Goal: Task Accomplishment & Management: Complete application form

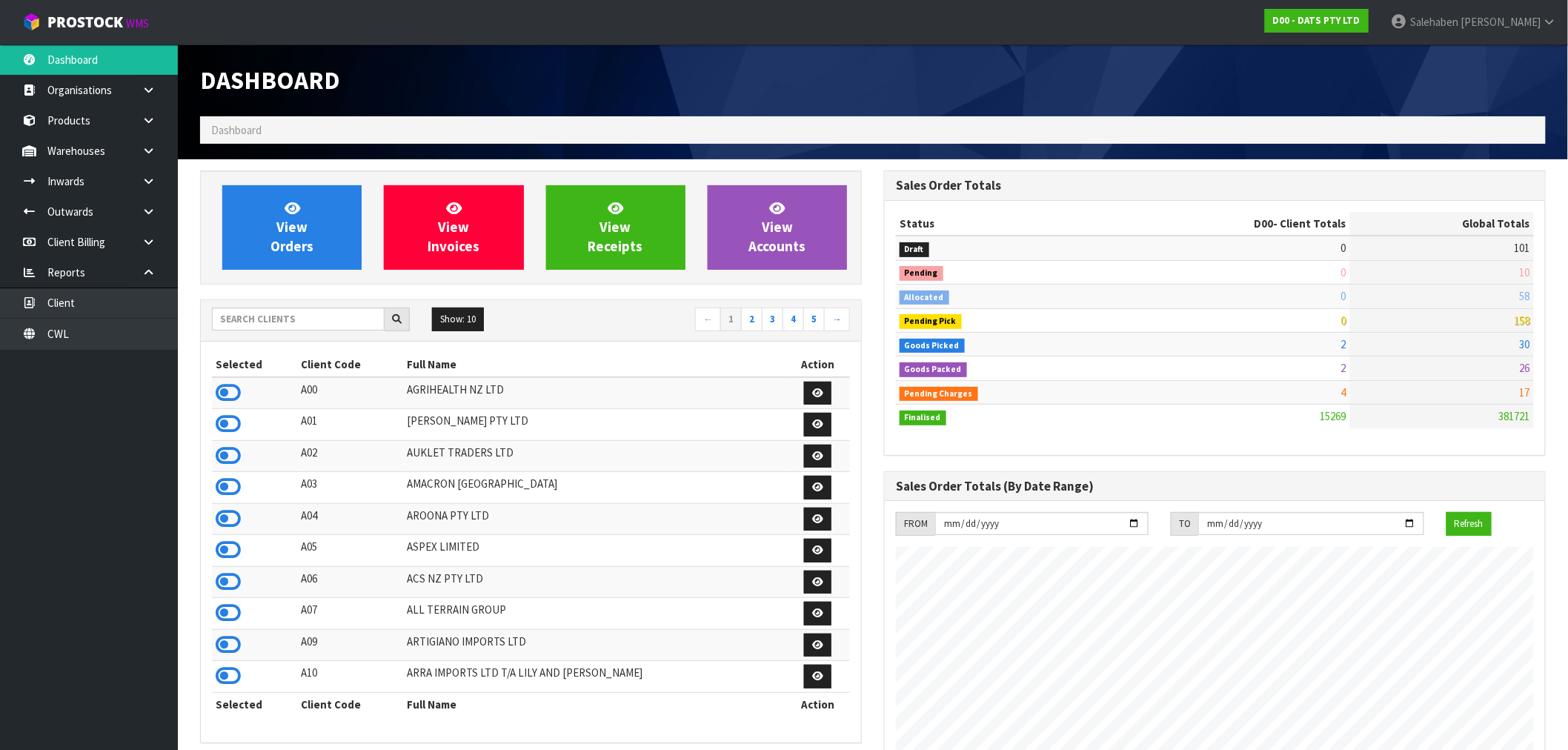
scroll to position [1124, 684]
click at [307, 308] on input "text" at bounding box center [298, 319] width 173 height 23
click at [286, 323] on input "text" at bounding box center [298, 319] width 173 height 23
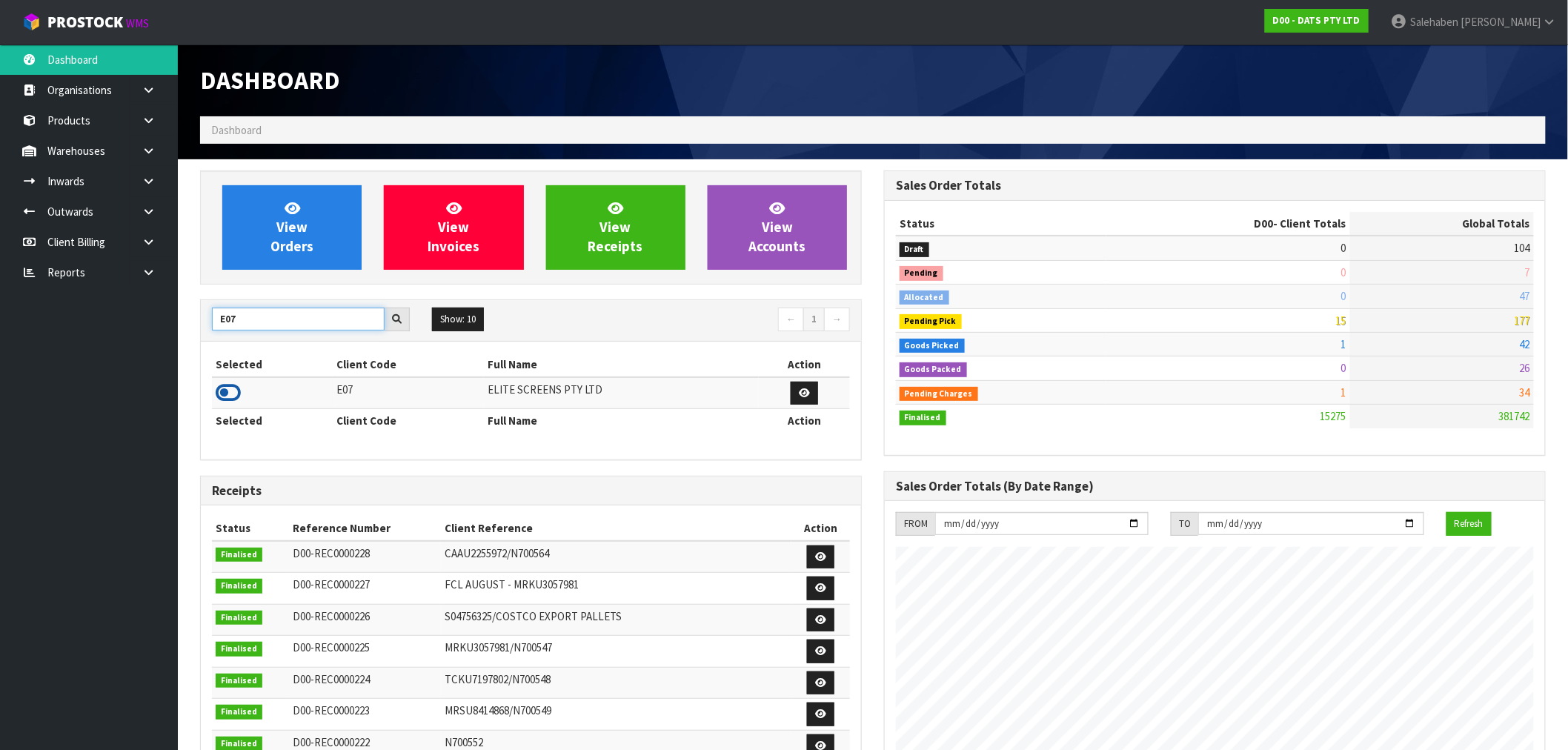
type input "E07"
click at [227, 398] on icon at bounding box center [228, 392] width 25 height 22
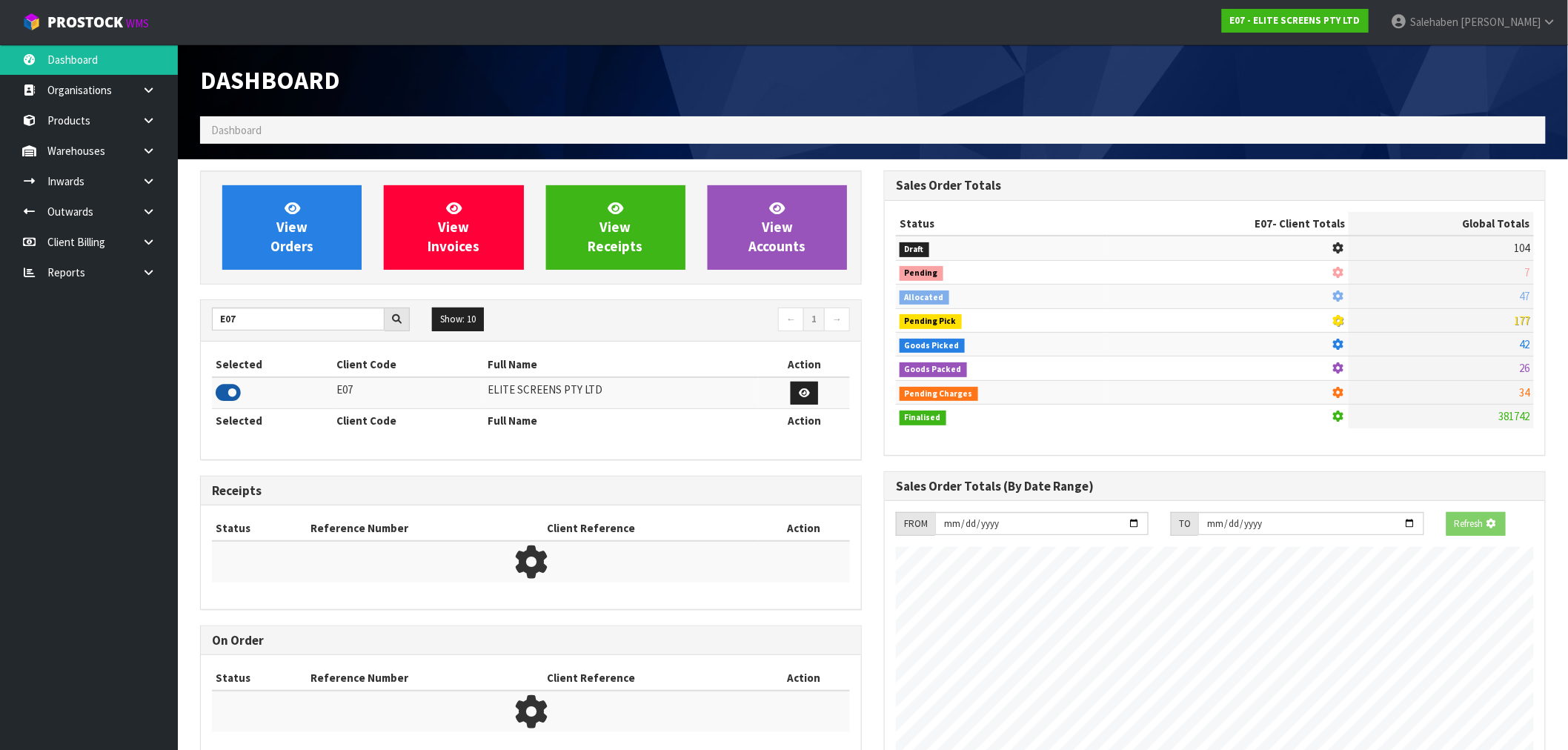
scroll to position [925, 684]
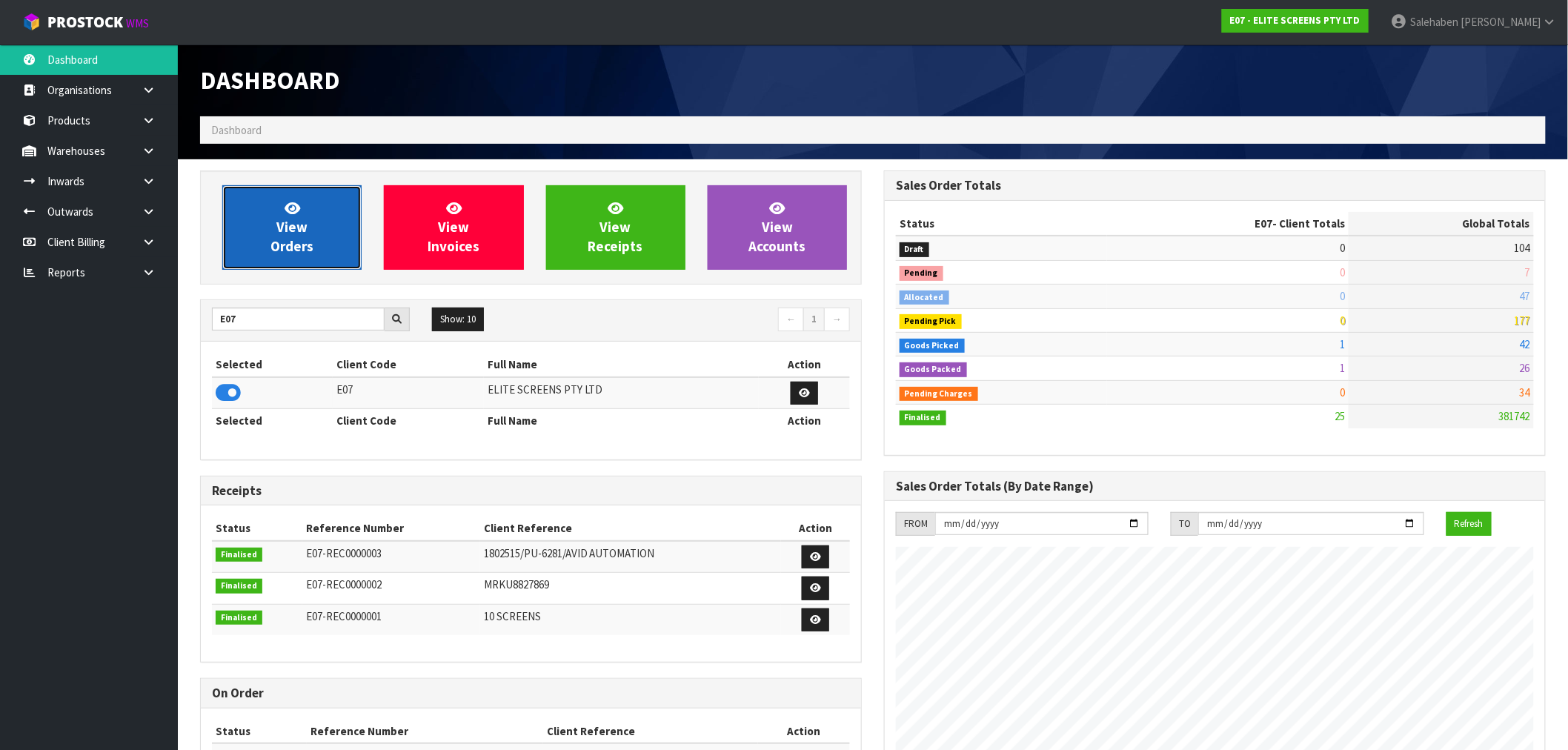
click at [278, 222] on span "View Orders" at bounding box center [292, 228] width 43 height 56
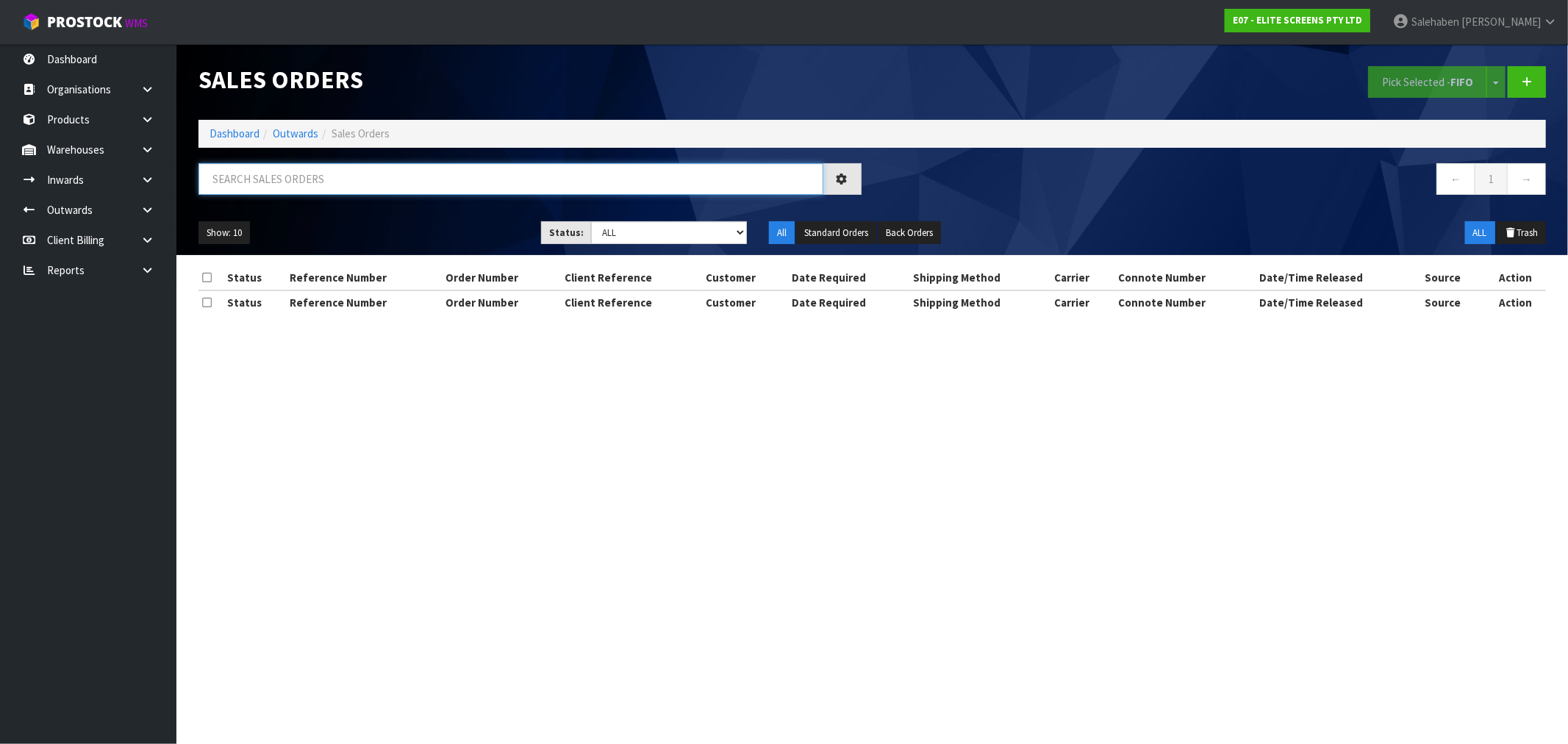
click at [318, 171] on input "text" at bounding box center [510, 180] width 625 height 32
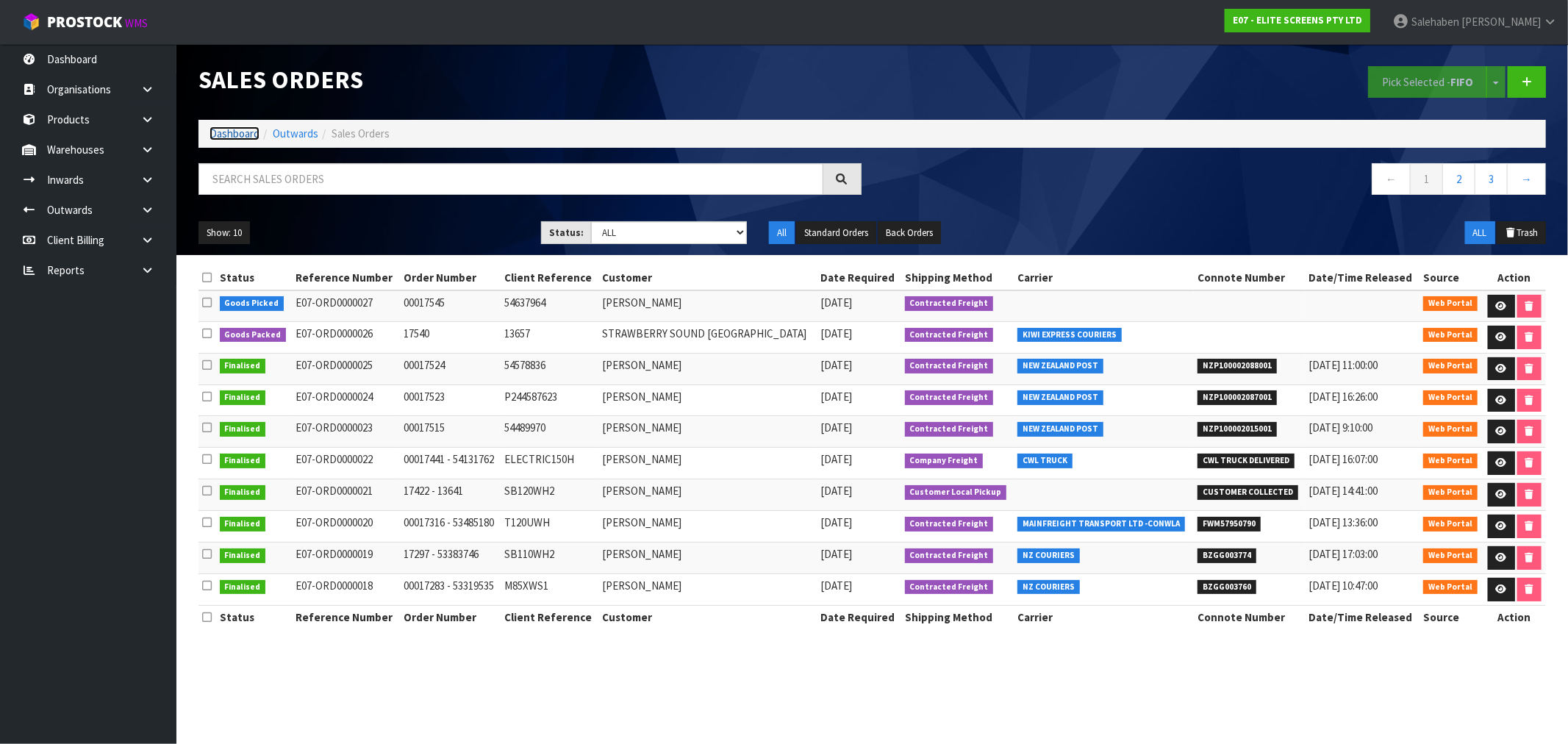
click at [251, 130] on link "Dashboard" at bounding box center [235, 133] width 50 height 14
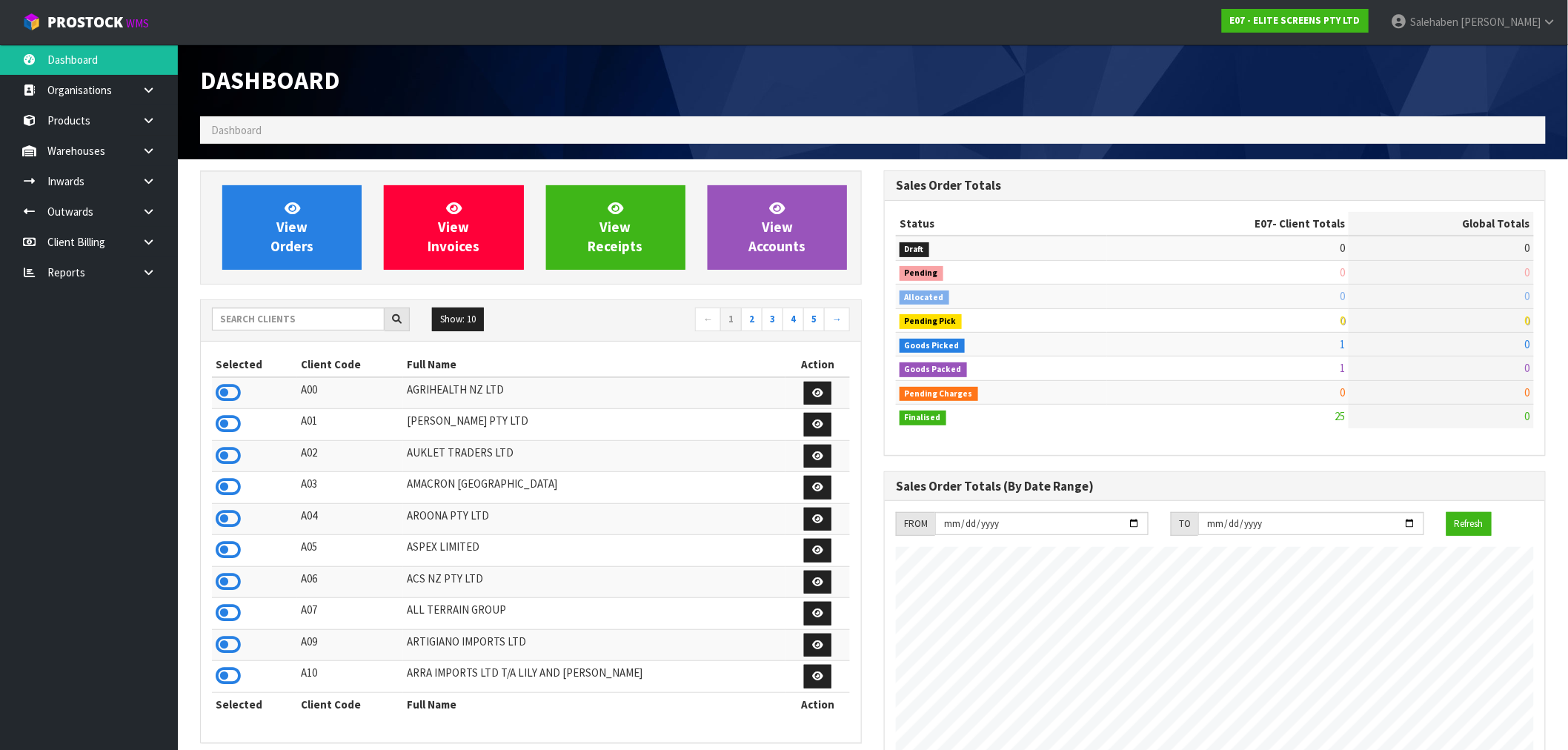
scroll to position [954, 684]
click at [264, 316] on input "text" at bounding box center [298, 319] width 173 height 23
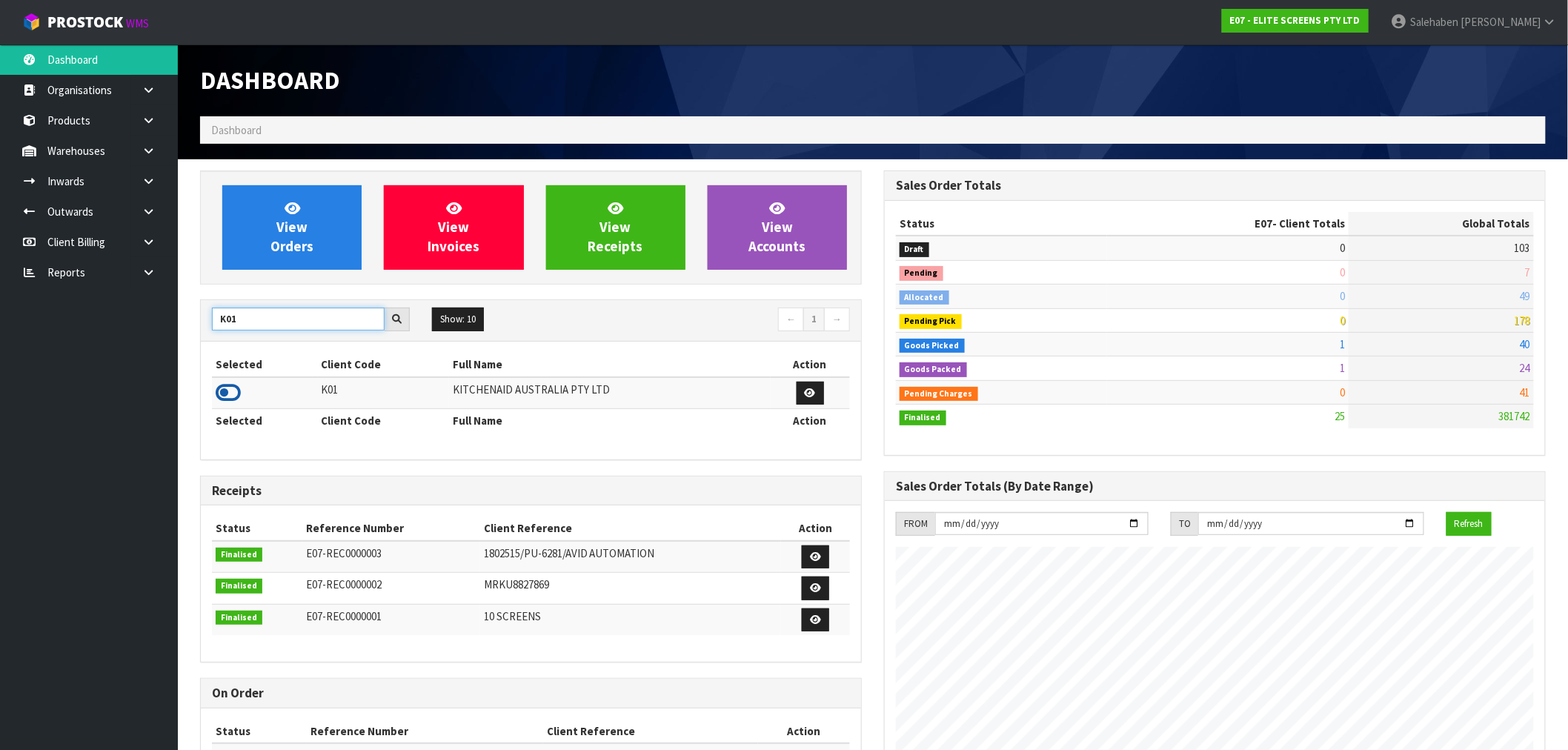
type input "K01"
click at [237, 393] on icon at bounding box center [228, 392] width 25 height 22
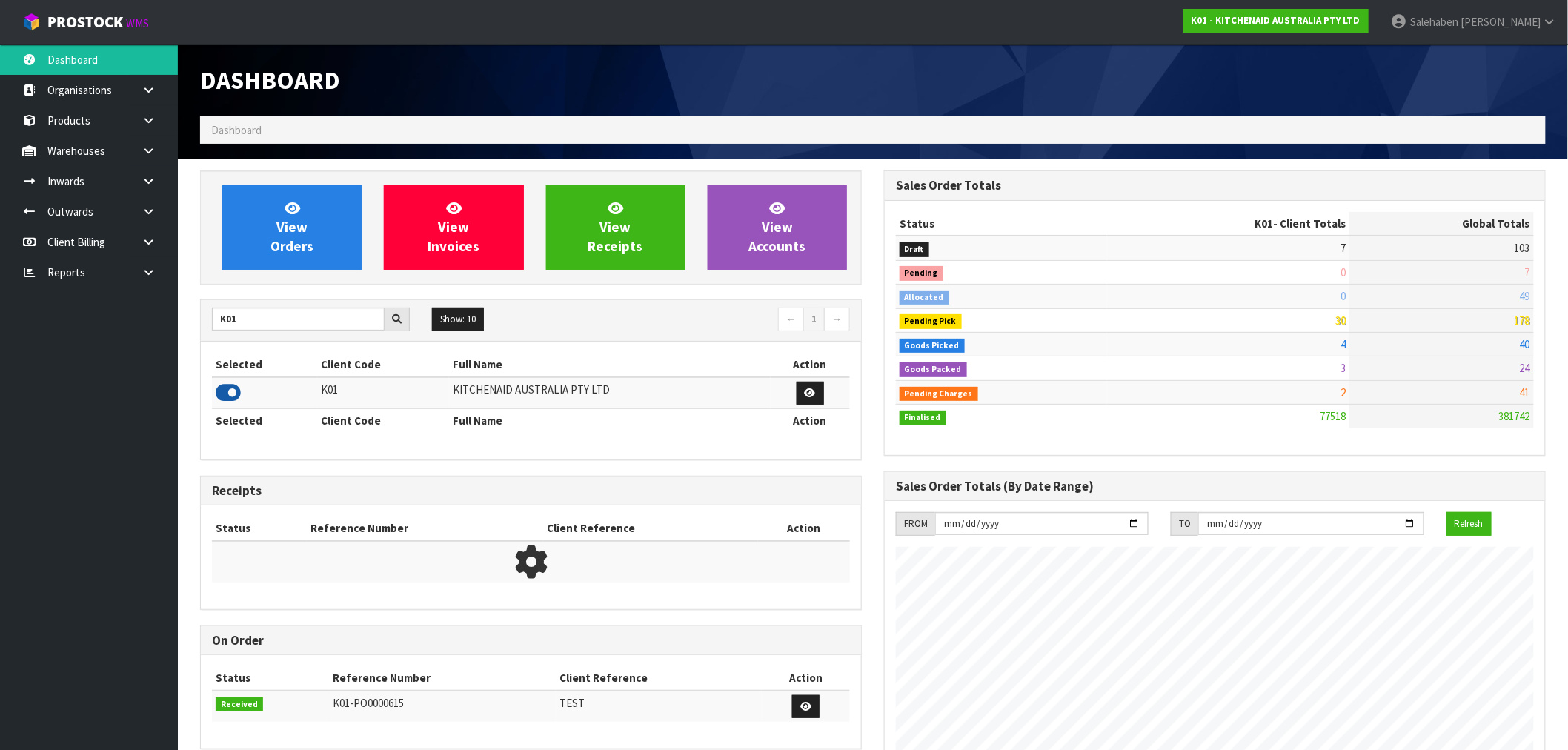
scroll to position [1124, 684]
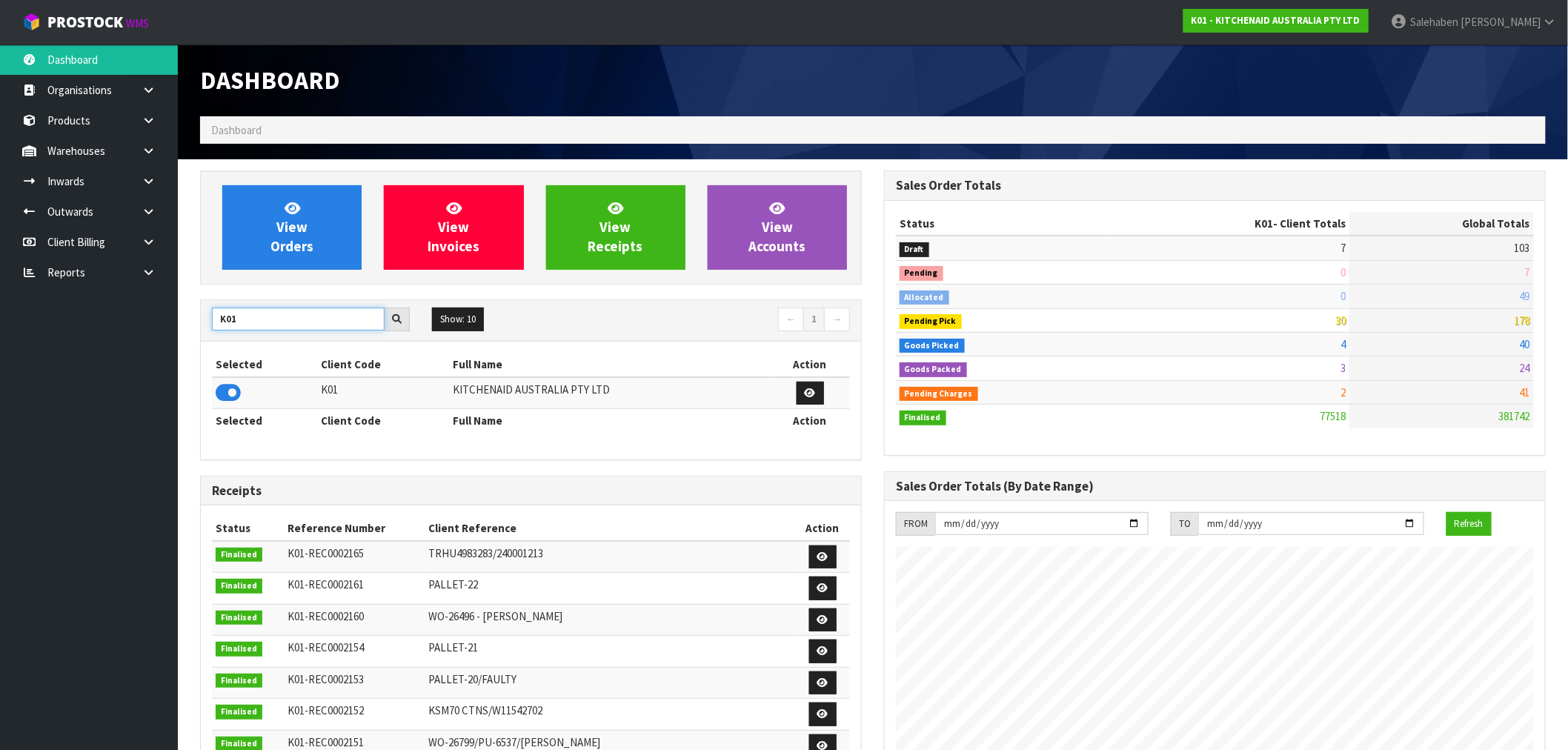
drag, startPoint x: 247, startPoint y: 316, endPoint x: 156, endPoint y: 323, distance: 91.3
click at [157, 323] on body "Toggle navigation ProStock WMS K01 - KITCHENAID AUSTRALIA PTY LTD Salehaben Pat…" at bounding box center [784, 375] width 1568 height 750
click at [226, 390] on icon at bounding box center [228, 392] width 25 height 22
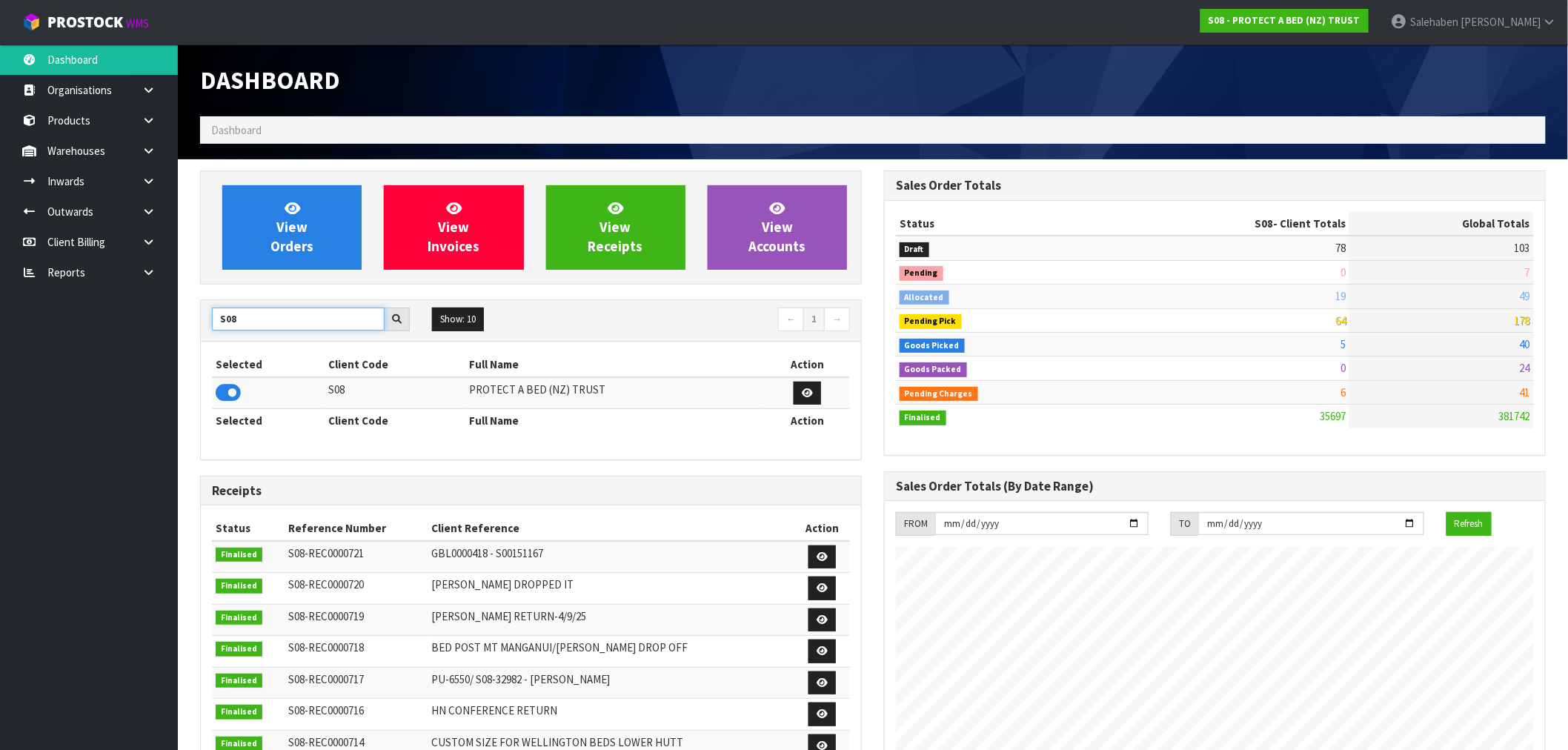
drag, startPoint x: 236, startPoint y: 317, endPoint x: 107, endPoint y: 353, distance: 133.9
click at [120, 346] on body "Toggle navigation ProStock WMS S08 - PROTECT A BED (NZ) TRUST Salehaben Patel L…" at bounding box center [784, 375] width 1568 height 750
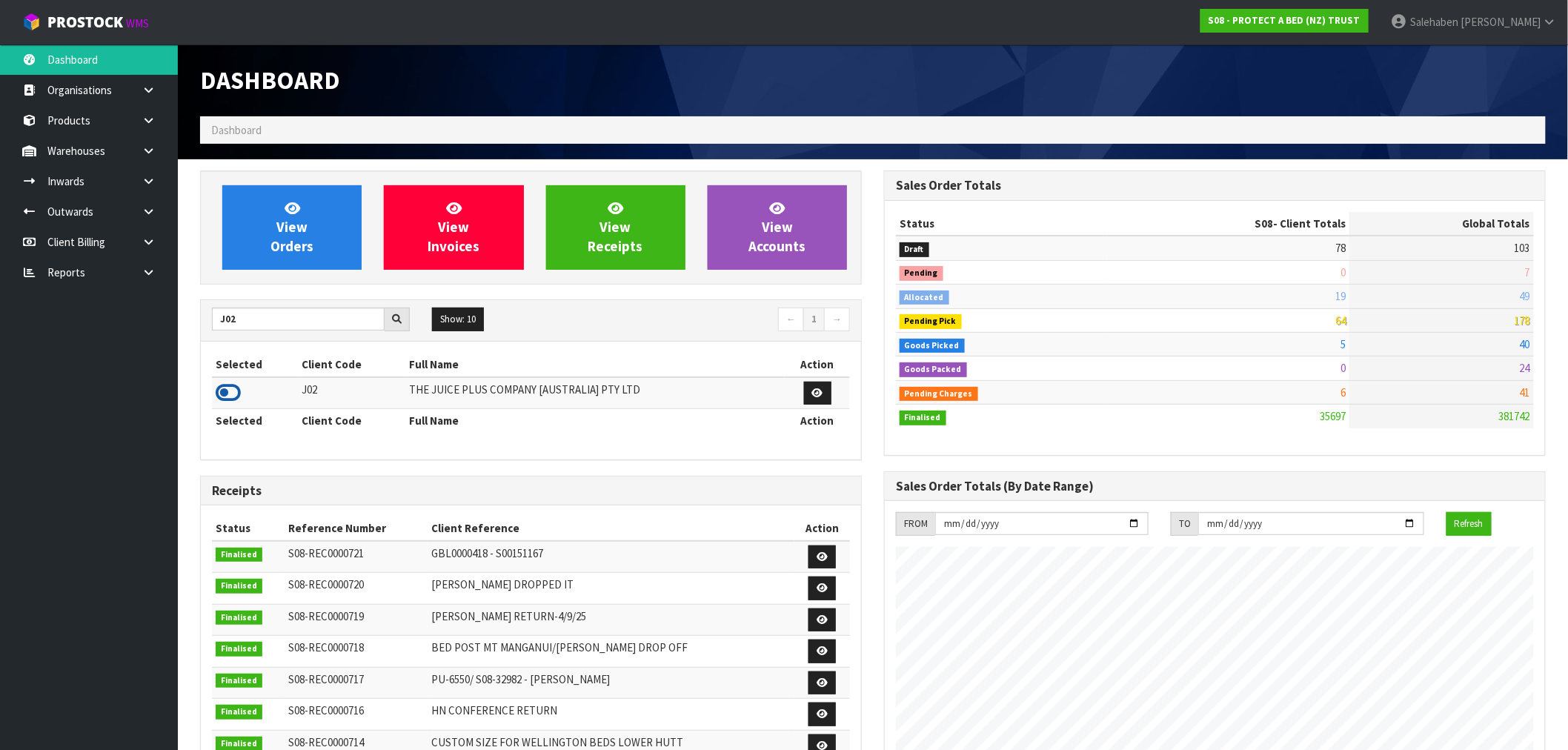
click at [218, 398] on icon at bounding box center [228, 392] width 25 height 22
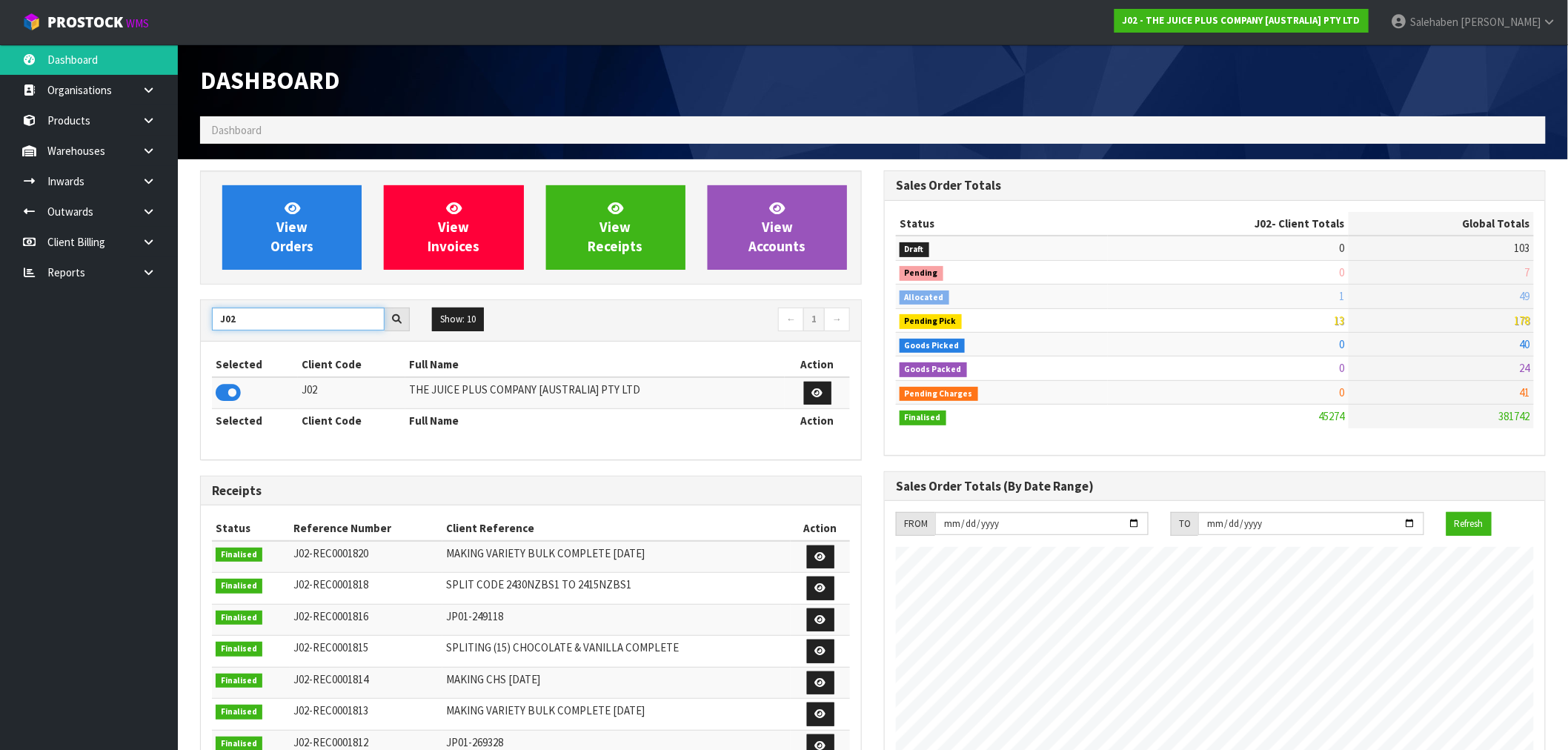
drag, startPoint x: 256, startPoint y: 320, endPoint x: 187, endPoint y: 321, distance: 69.0
click at [187, 321] on section "View Orders View Invoices View Receipts View Accounts J02 Show: 10 5 10 25 50 ←…" at bounding box center [873, 732] width 1390 height 1146
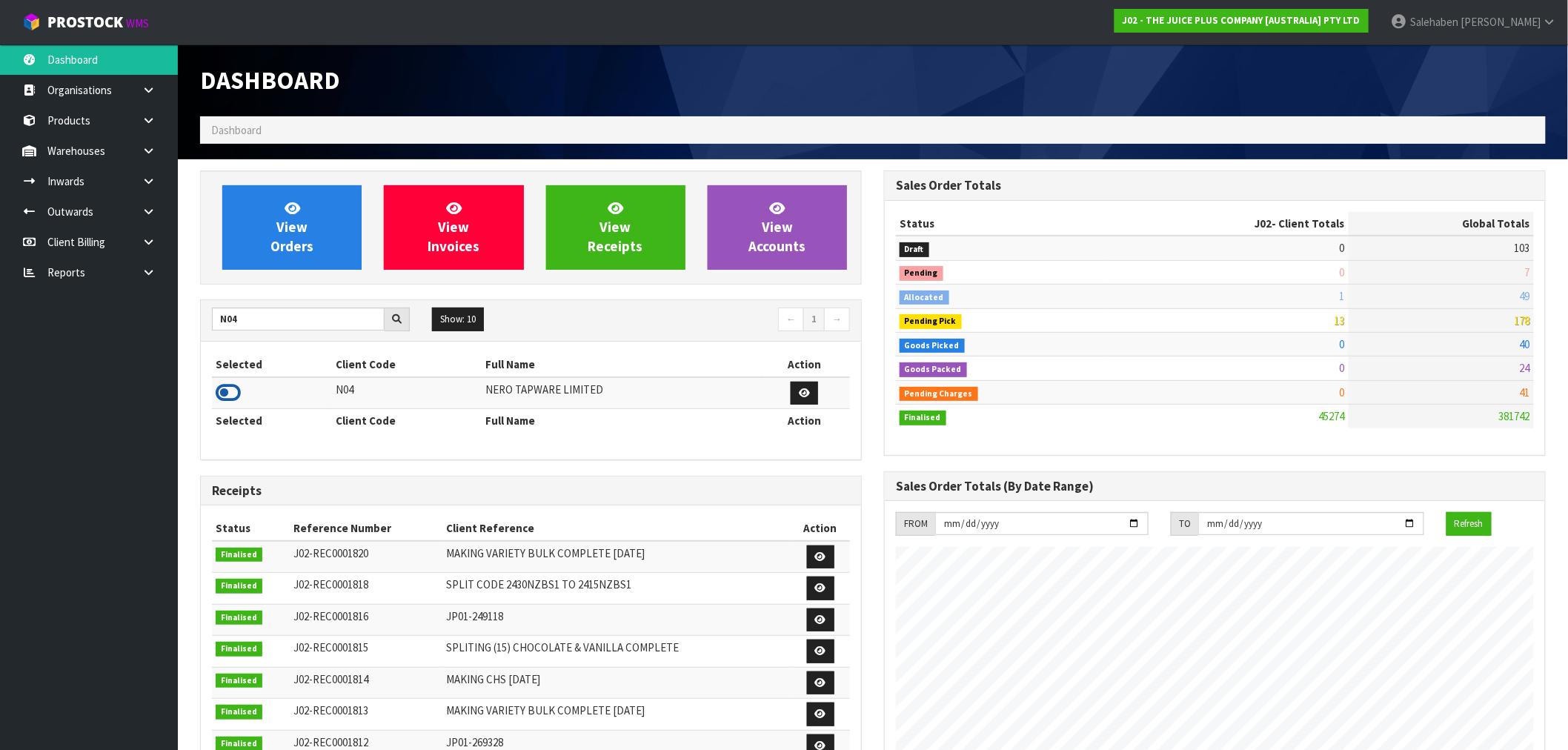
click at [217, 399] on icon at bounding box center [228, 392] width 25 height 22
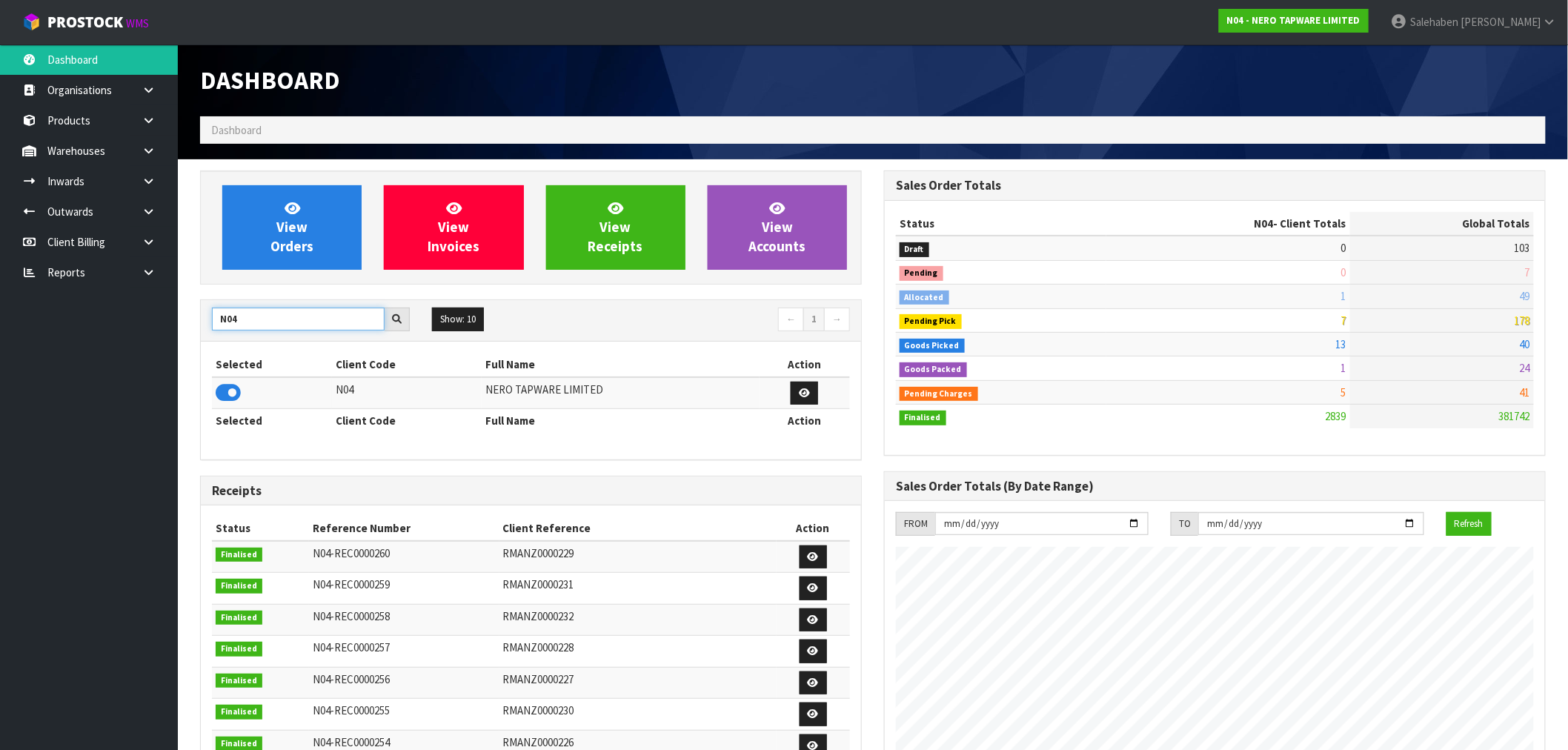
drag, startPoint x: 246, startPoint y: 322, endPoint x: 157, endPoint y: 327, distance: 89.1
click at [157, 327] on body "Toggle navigation ProStock WMS N04 - NERO TAPWARE LIMITED Salehaben Patel Logou…" at bounding box center [784, 375] width 1568 height 750
type input "B07"
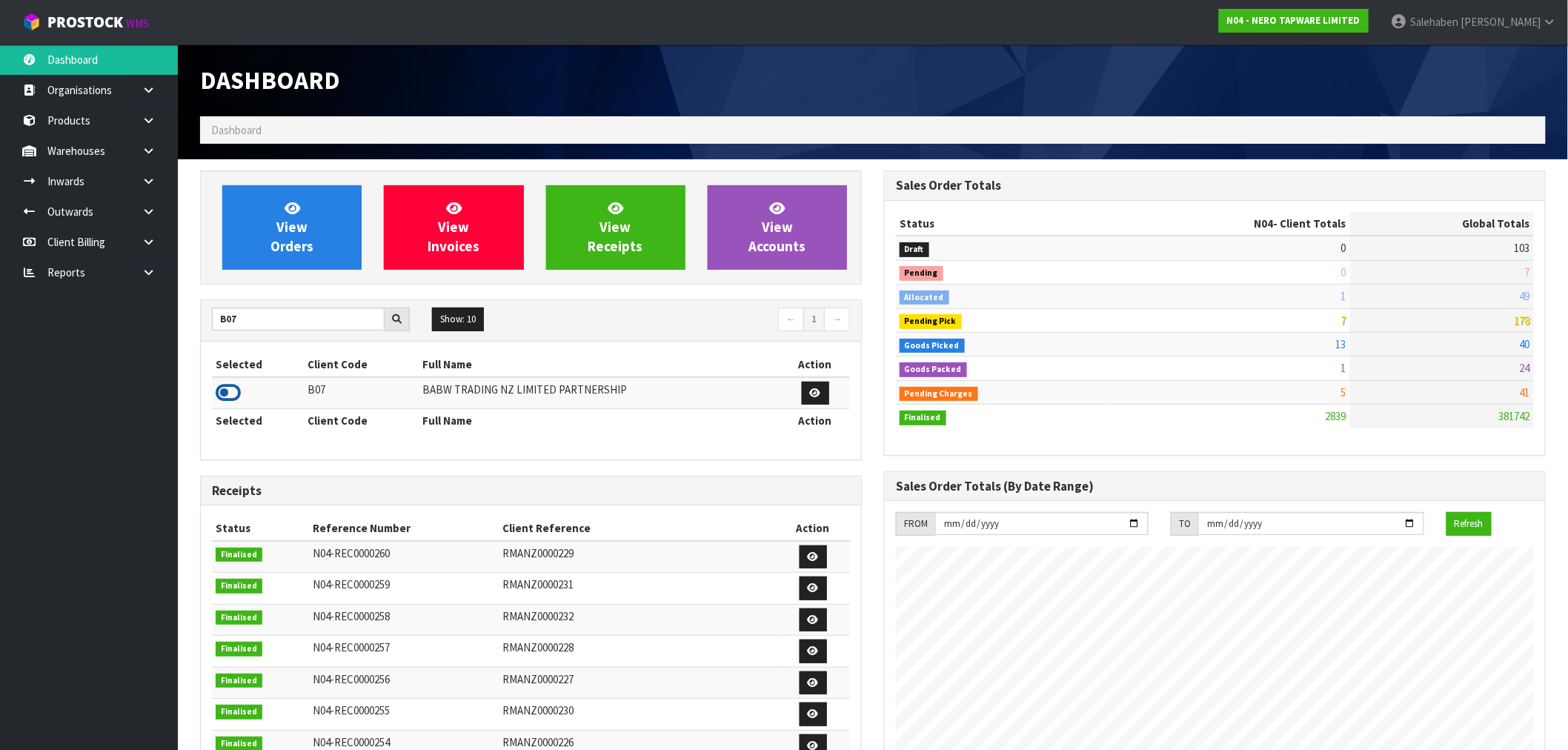
click at [230, 396] on icon at bounding box center [228, 392] width 25 height 22
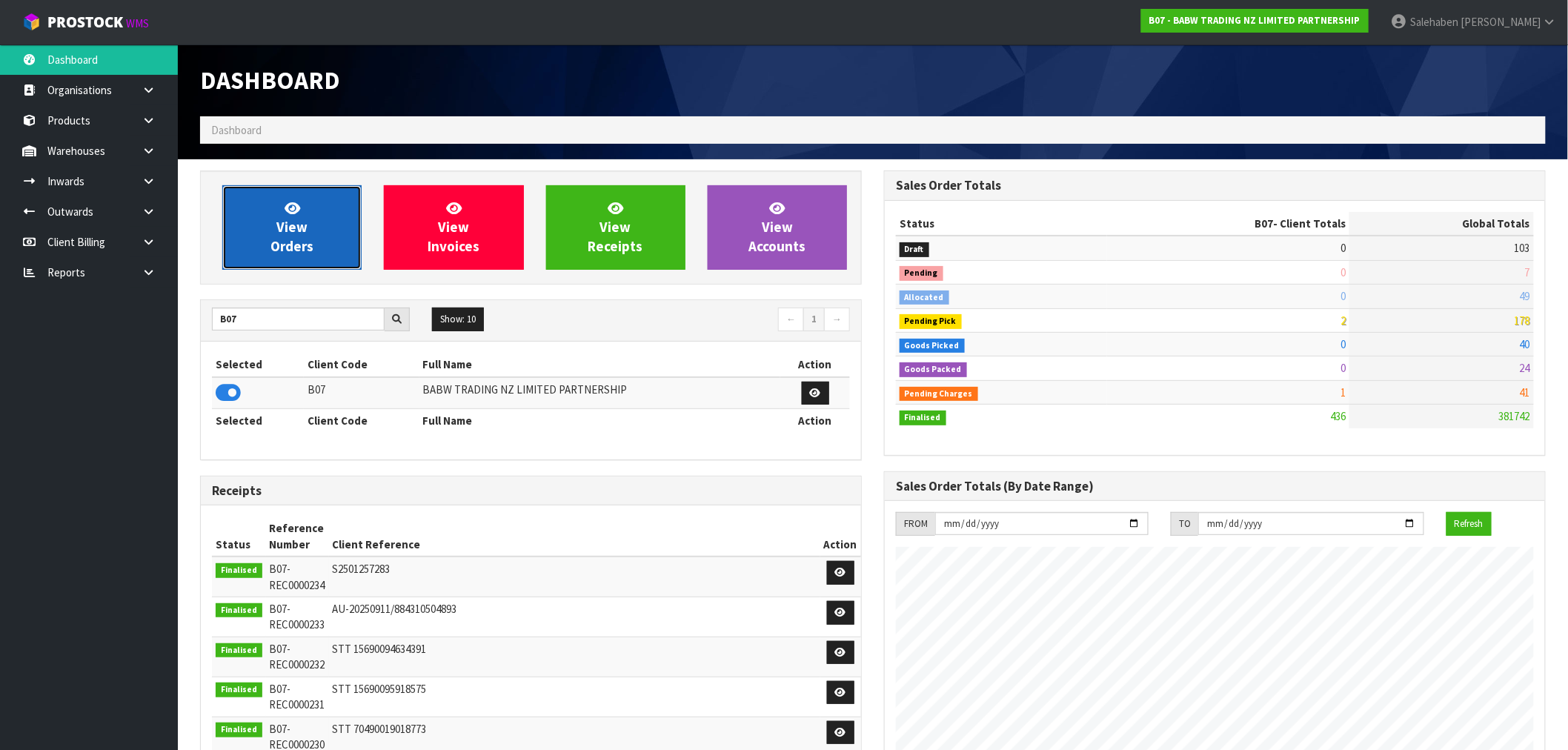
click at [301, 226] on span "View Orders" at bounding box center [292, 228] width 43 height 56
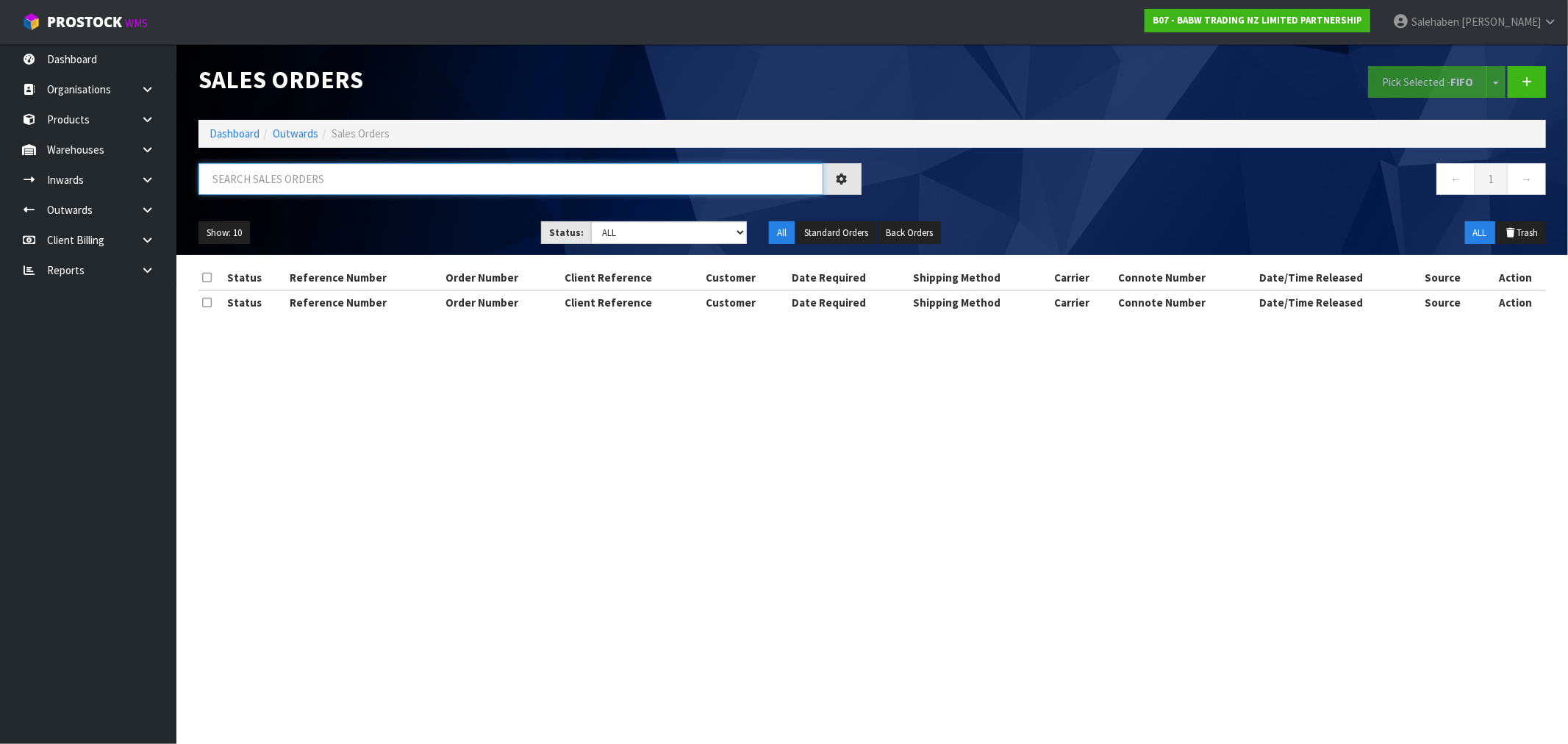
click at [307, 181] on input "text" at bounding box center [510, 180] width 625 height 32
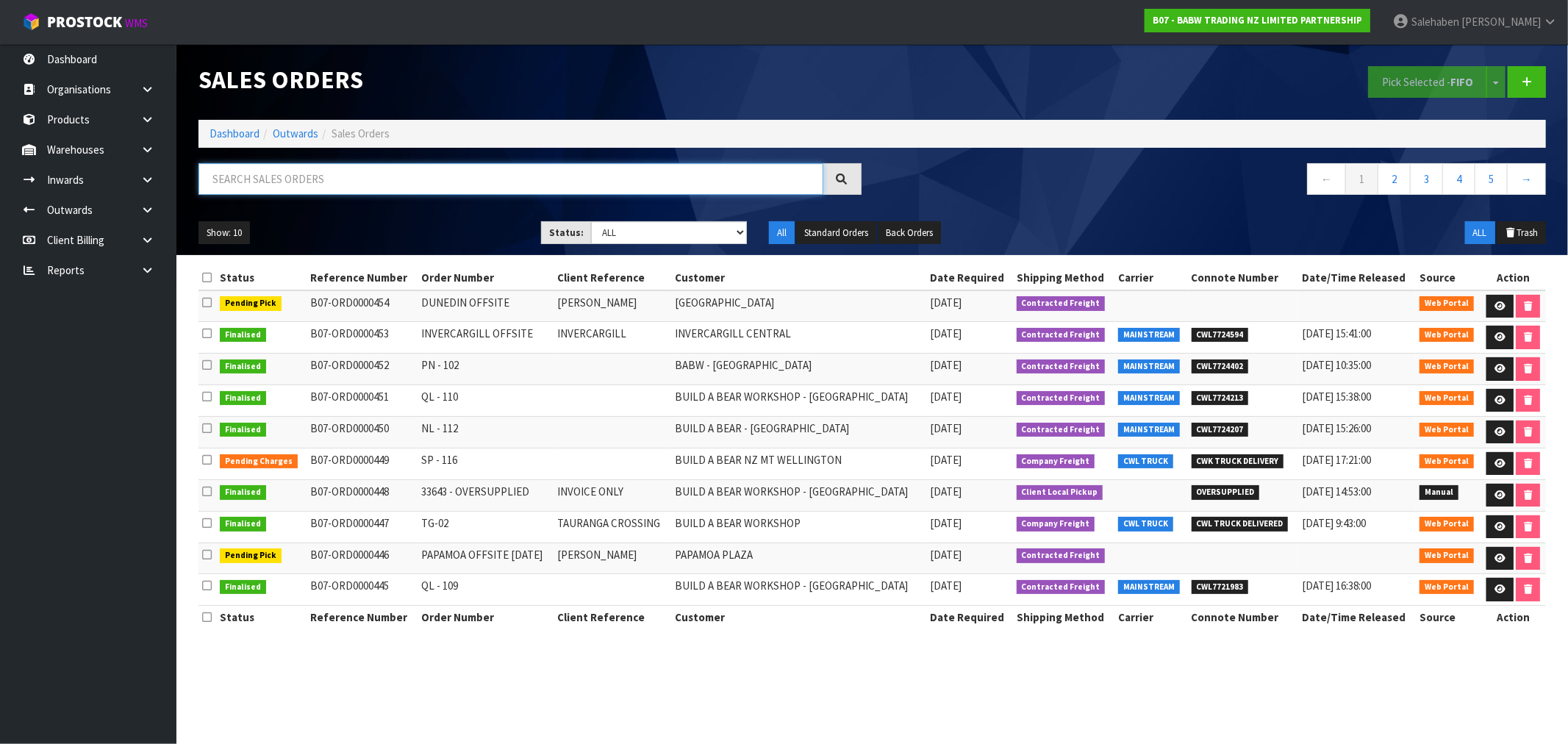
paste input "CWL7721928"
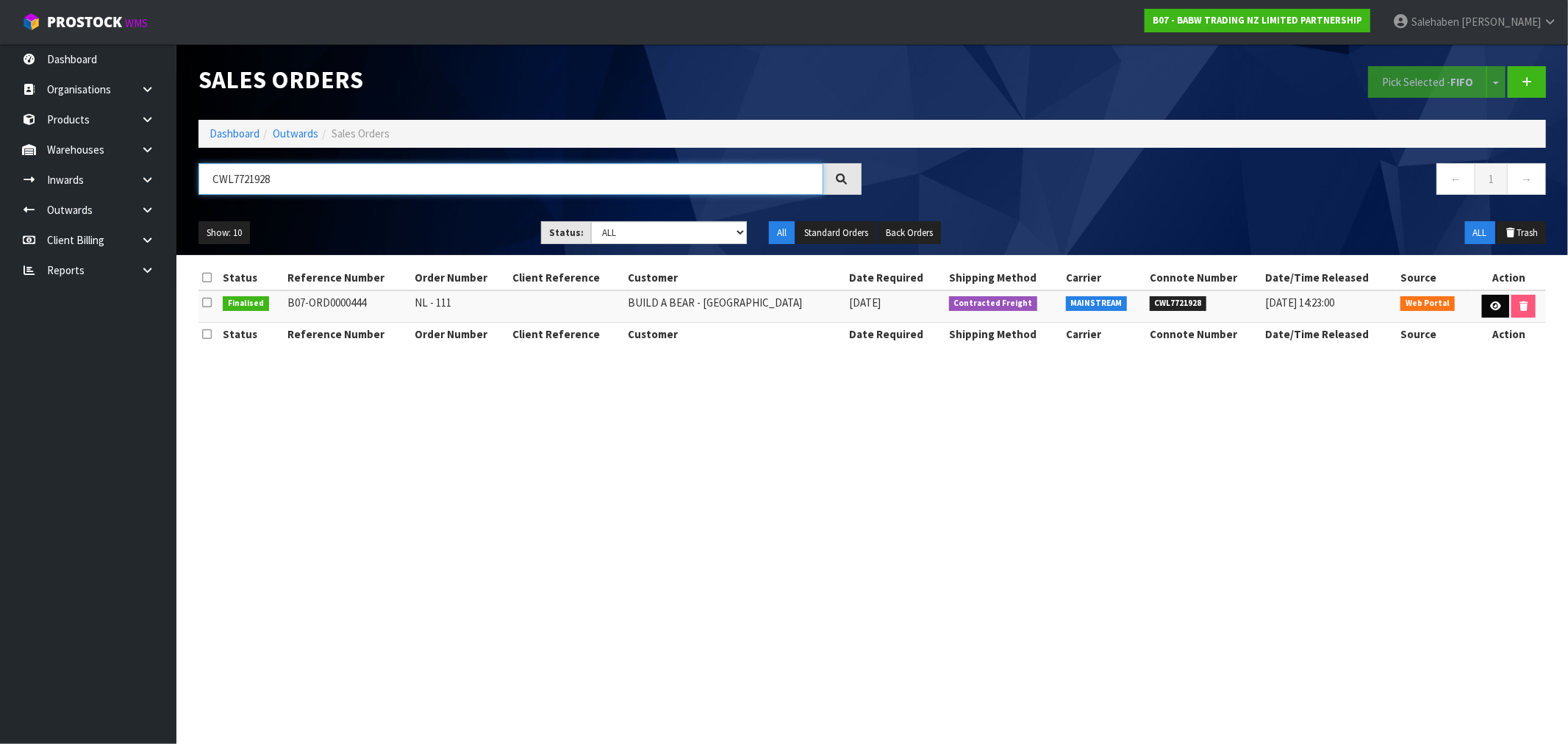
type input "CWL7721928"
click at [1492, 305] on icon at bounding box center [1495, 306] width 11 height 10
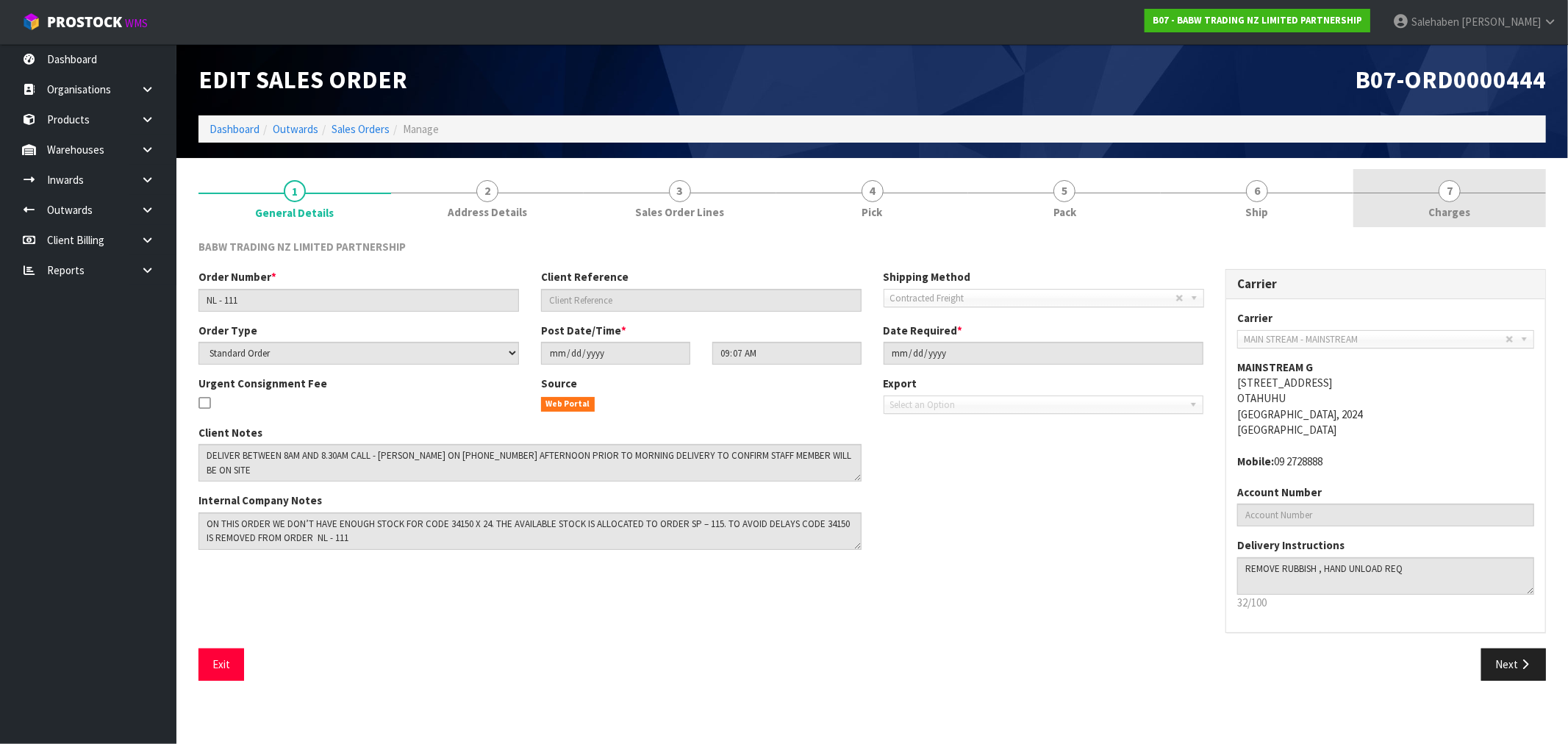
click at [1452, 194] on span "7" at bounding box center [1450, 191] width 22 height 22
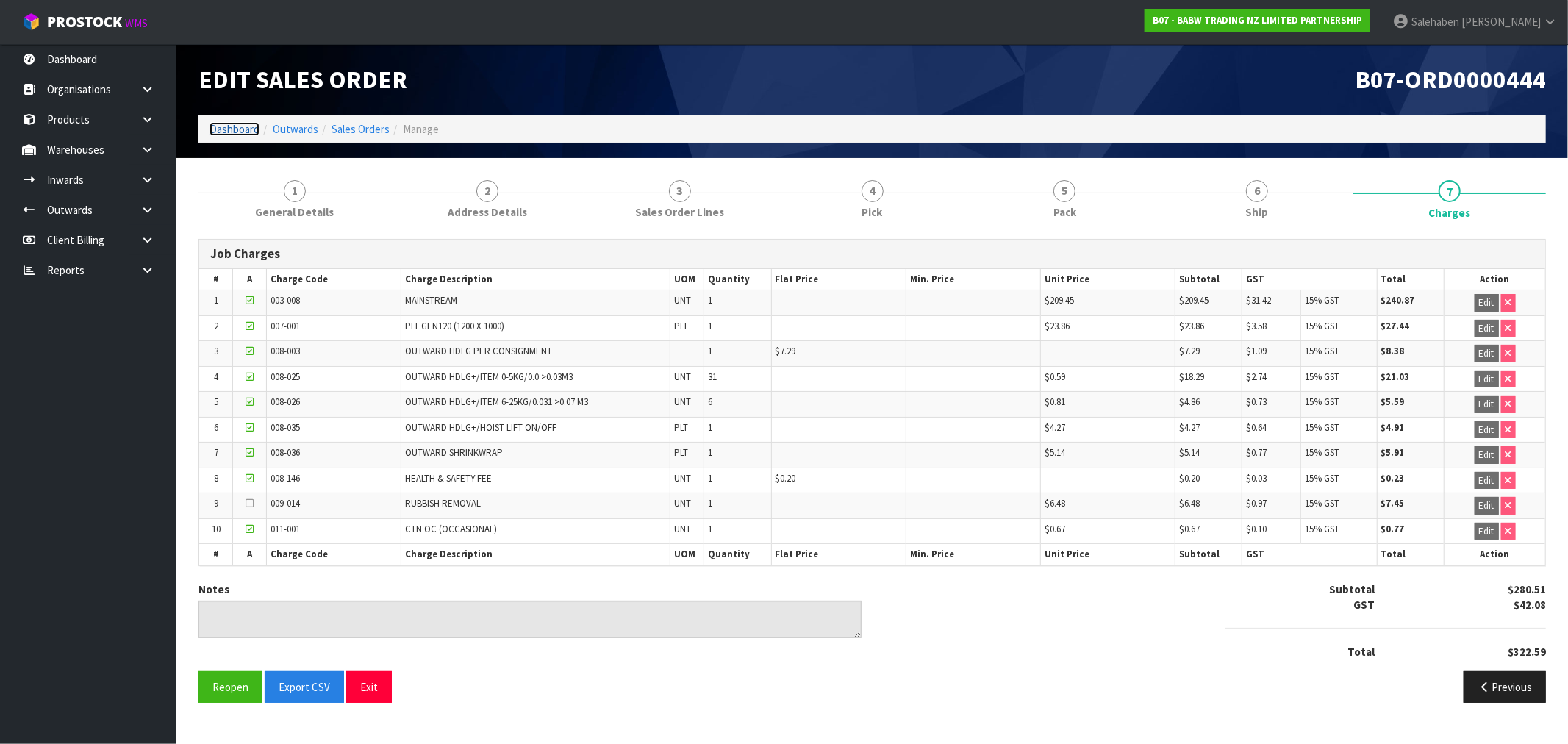
click at [221, 126] on link "Dashboard" at bounding box center [235, 129] width 50 height 14
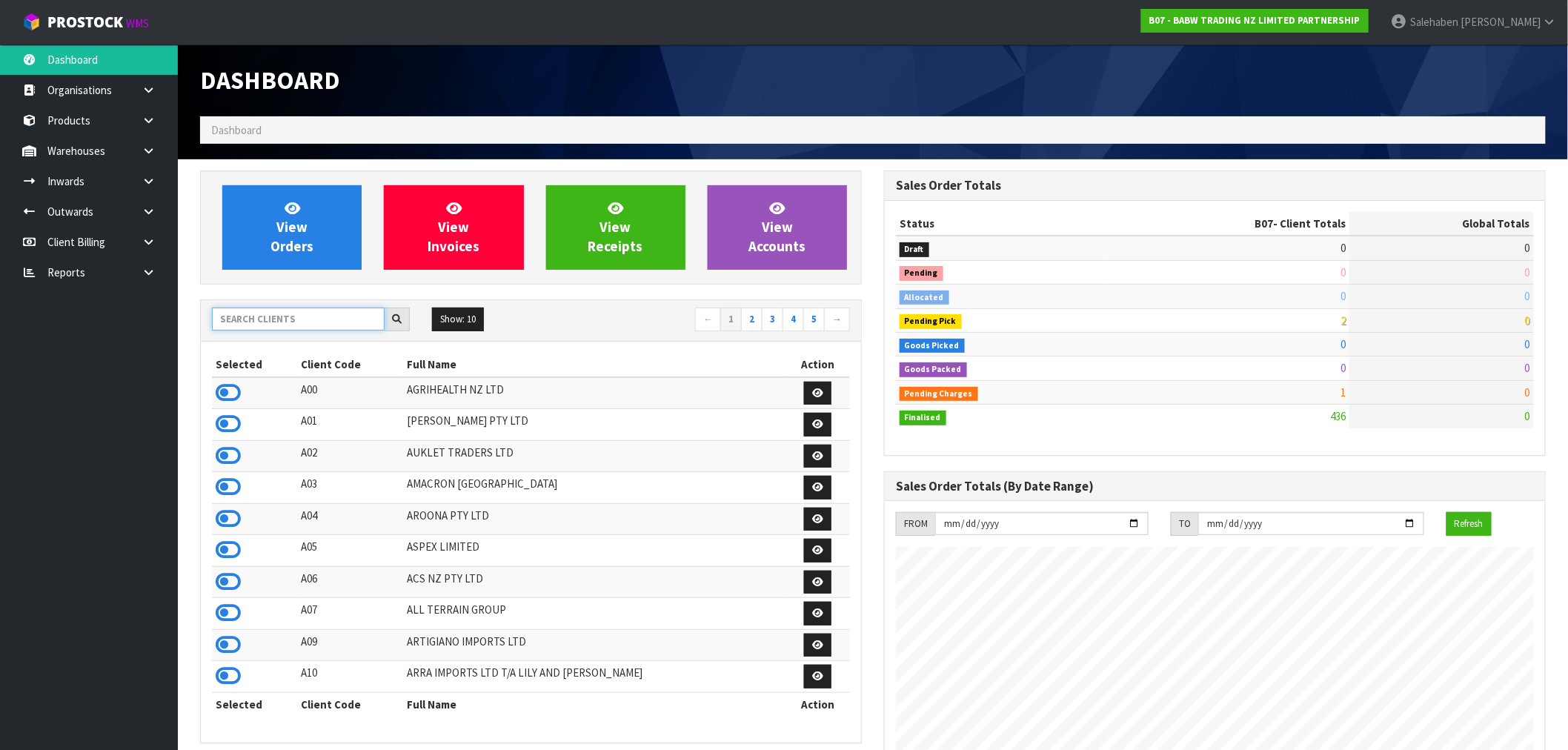
scroll to position [1124, 684]
click at [273, 321] on input "text" at bounding box center [298, 319] width 173 height 23
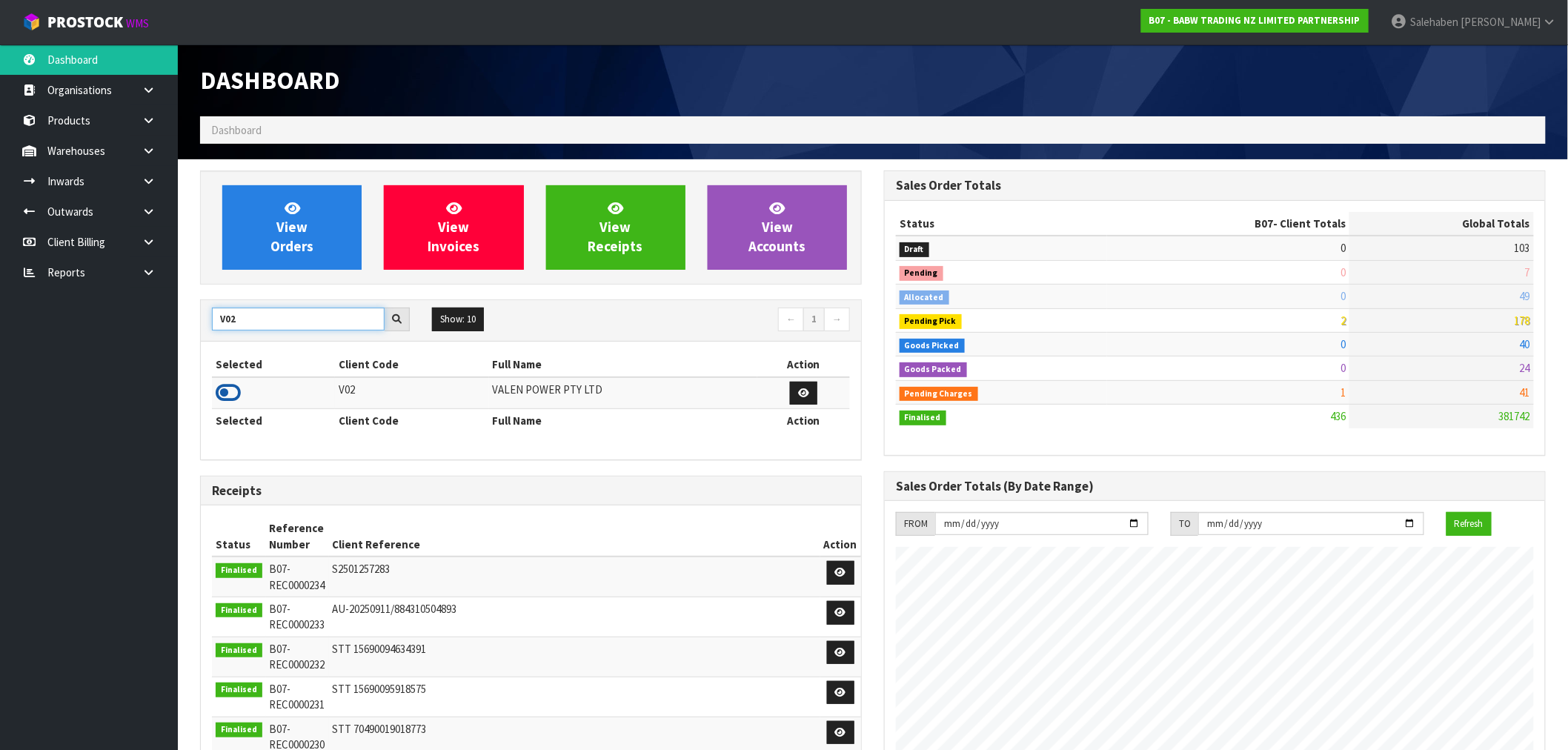
type input "V02"
click at [237, 388] on icon at bounding box center [228, 392] width 25 height 22
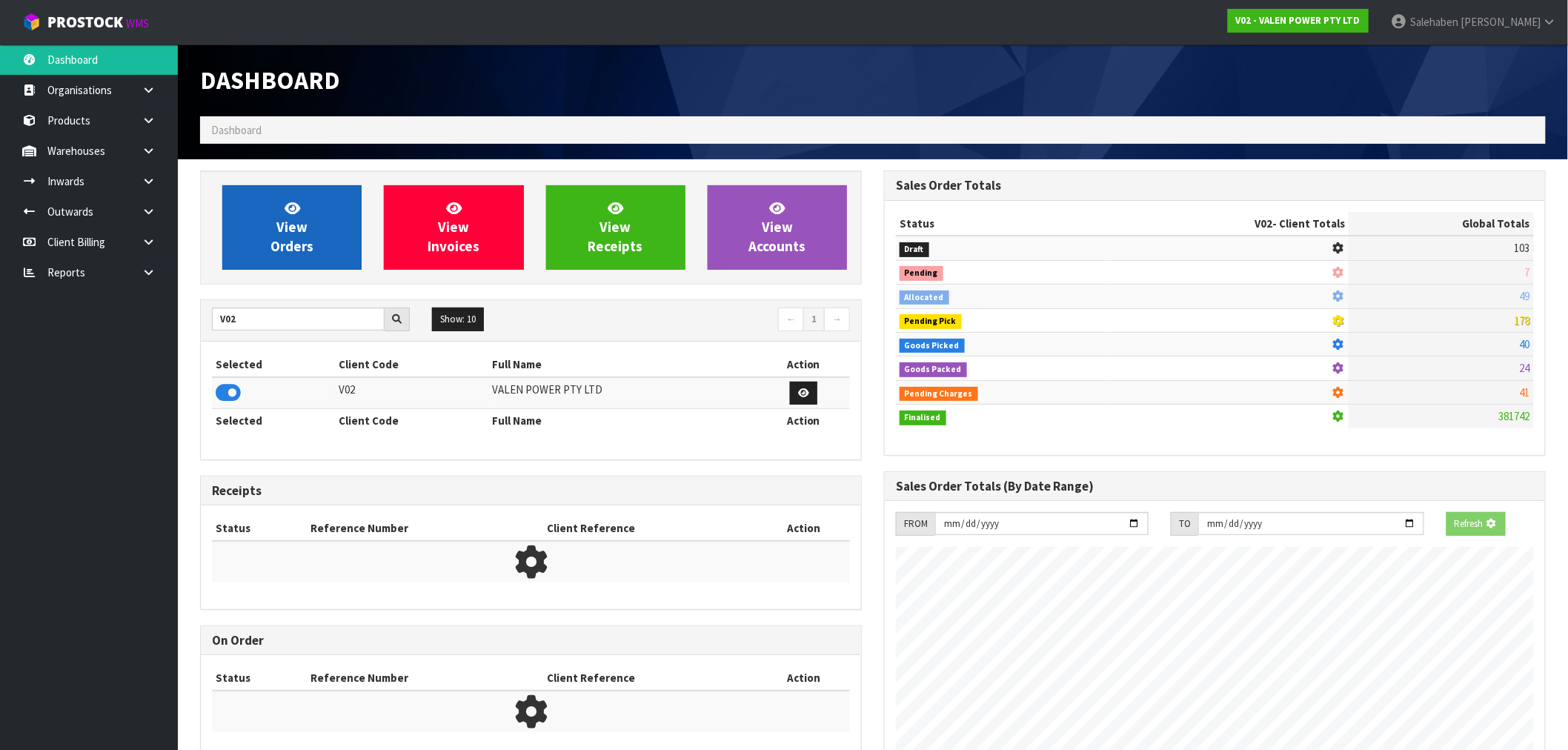
scroll to position [740609, 740378]
click at [320, 228] on link "View Orders" at bounding box center [292, 228] width 140 height 84
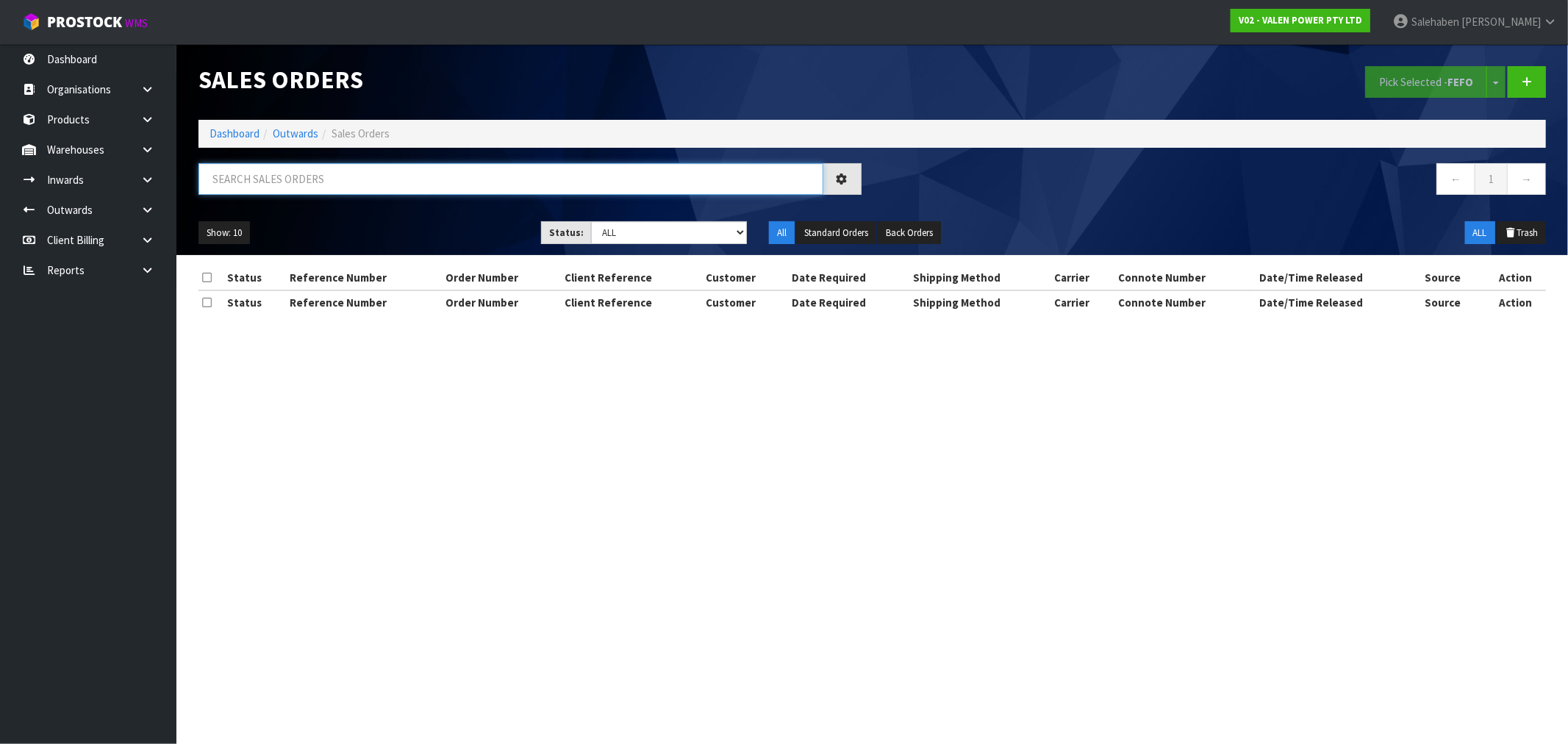
click at [414, 171] on input "text" at bounding box center [510, 180] width 625 height 32
paste input "CWL7721952"
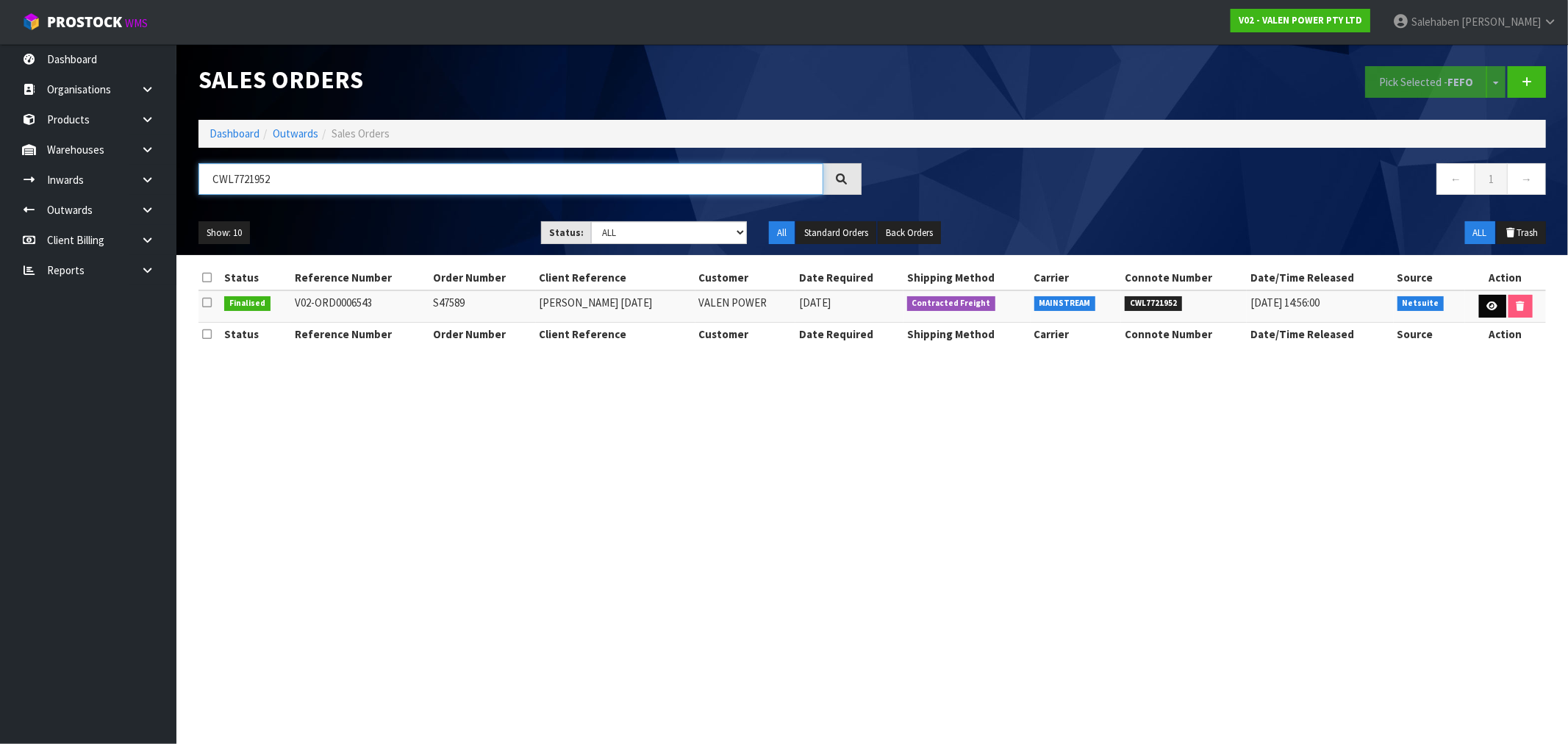
type input "CWL7721952"
click at [1496, 307] on link at bounding box center [1492, 307] width 28 height 23
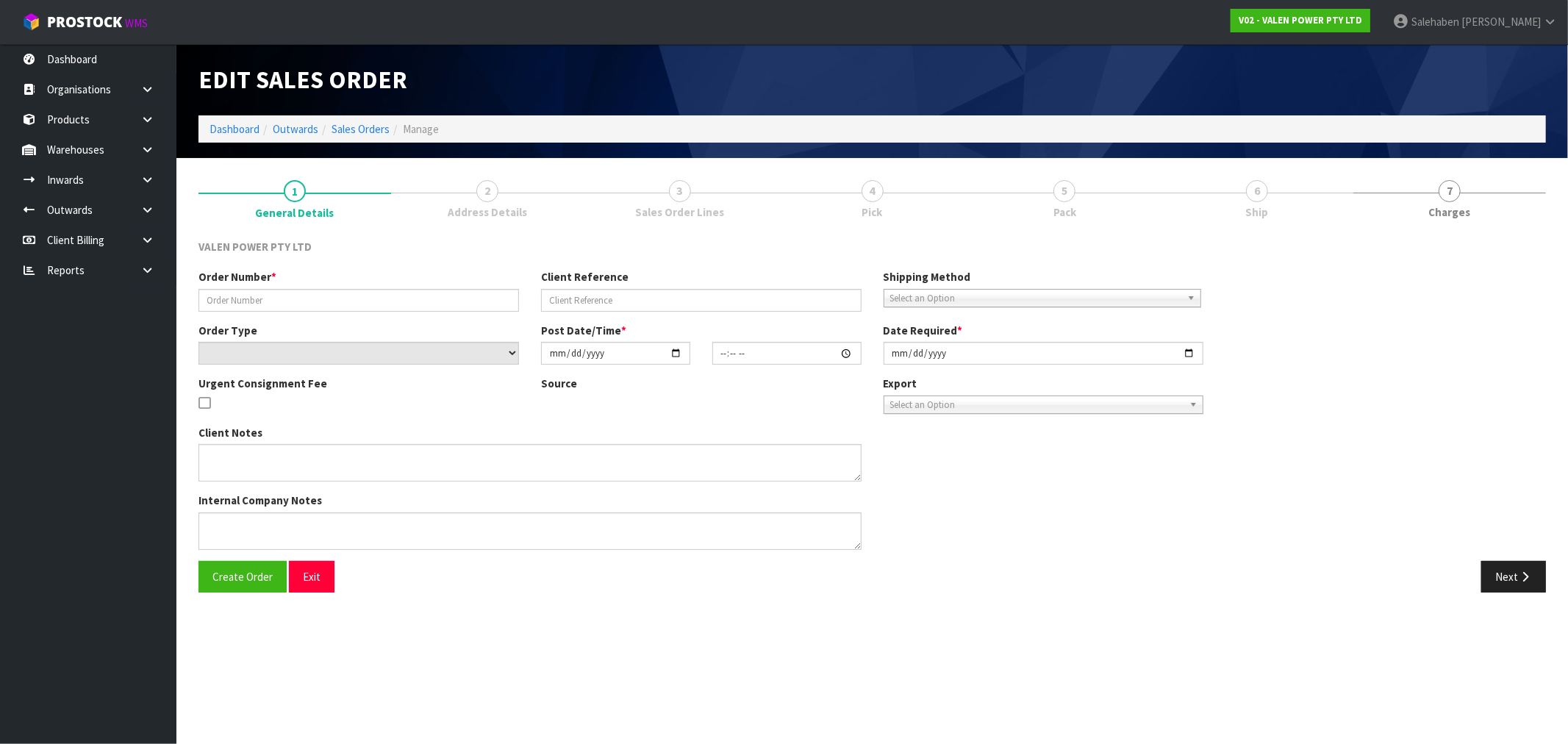
type input "S47589"
type input "Wayne 08.09.2025"
select select "number:0"
type input "2025-09-08"
type input "11:15:11.000"
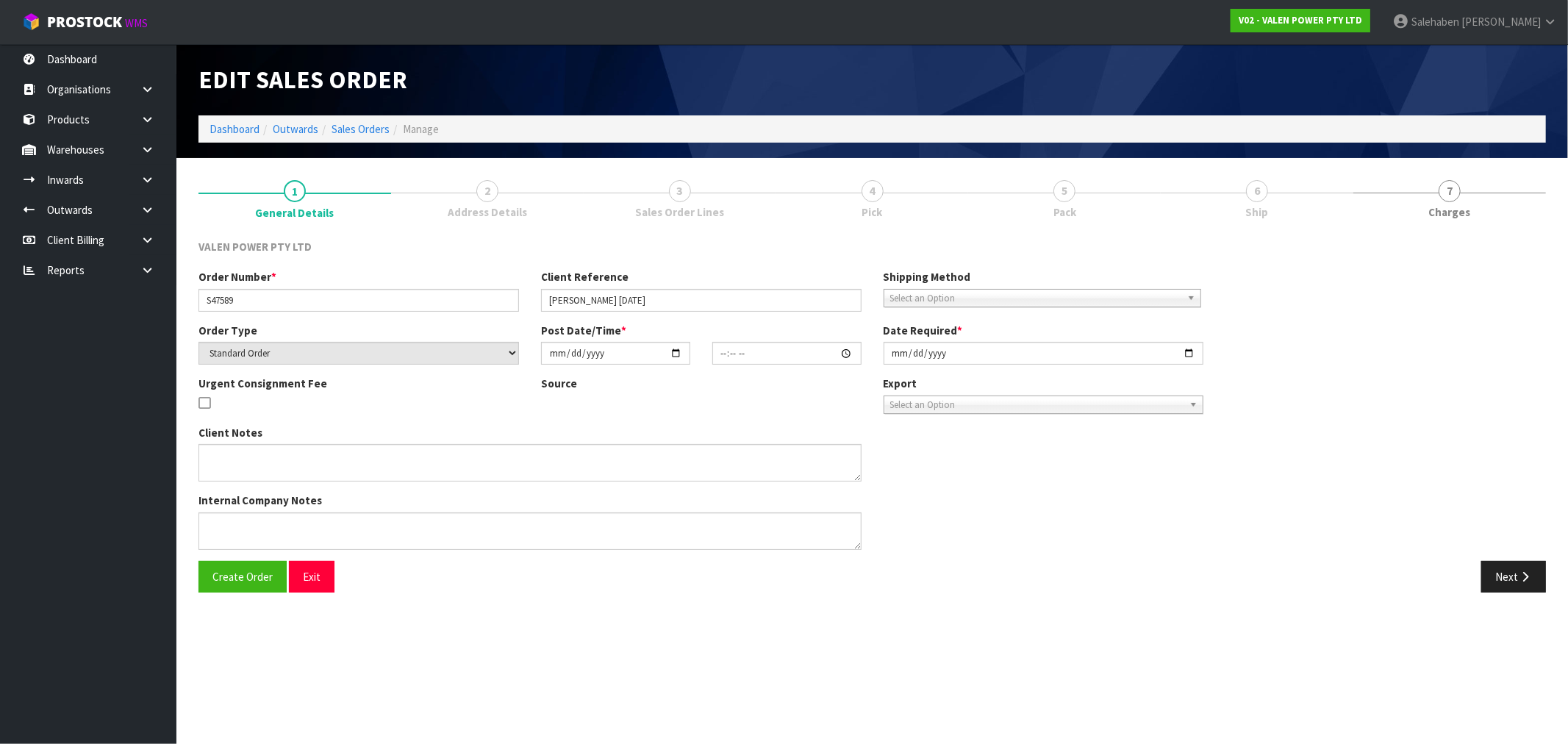
type input "2025-09-08"
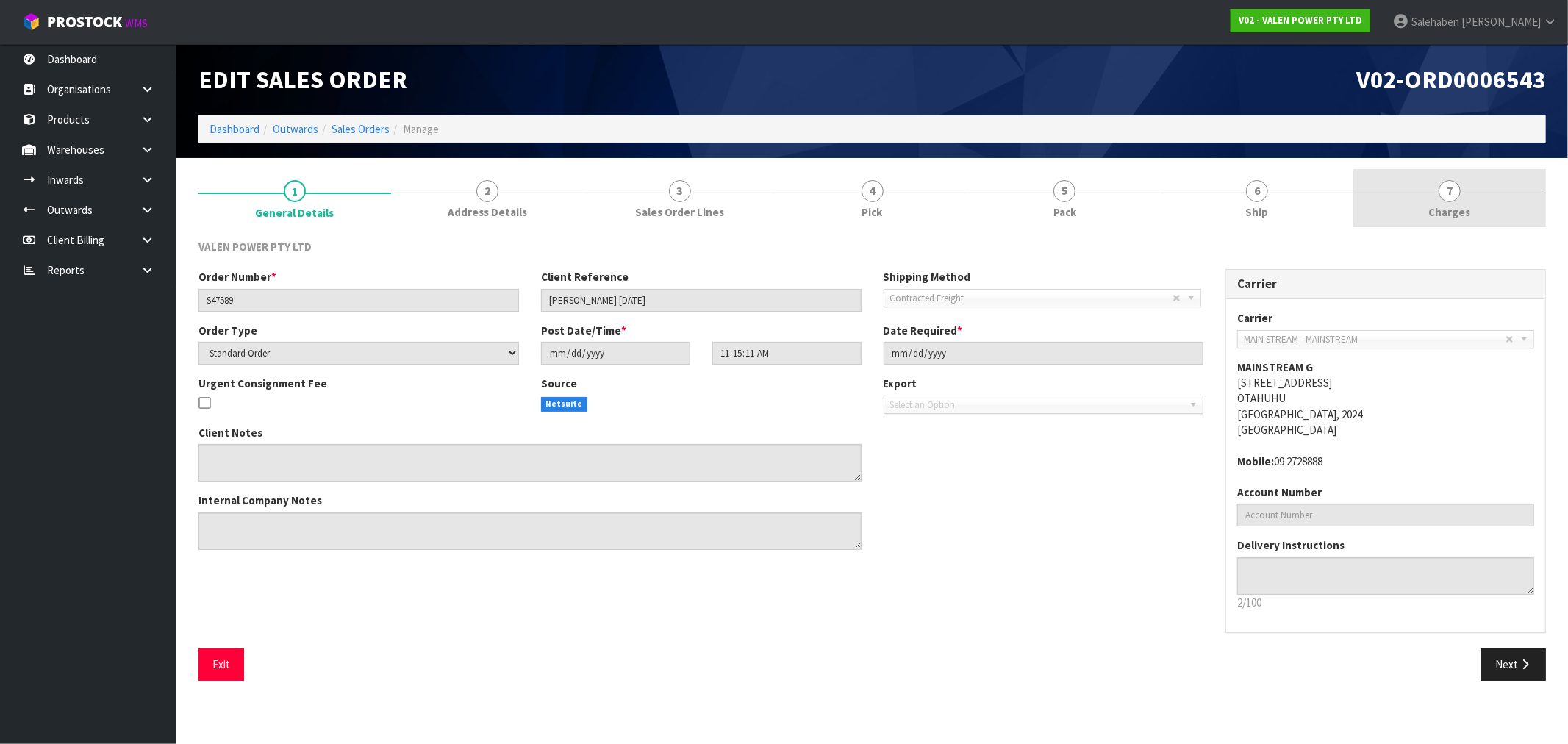
click at [1450, 210] on span "Charges" at bounding box center [1450, 212] width 42 height 15
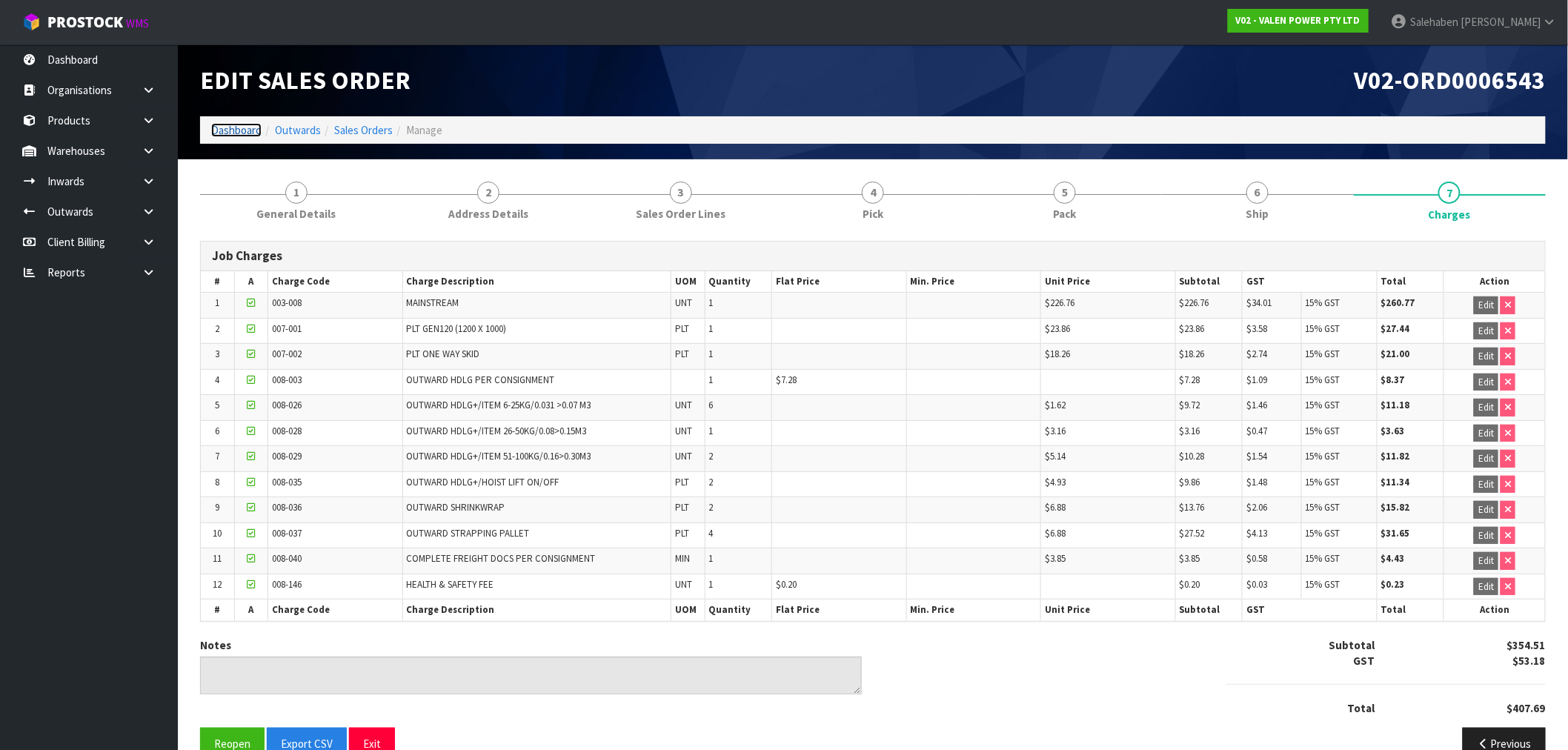
click at [227, 129] on link "Dashboard" at bounding box center [236, 130] width 50 height 14
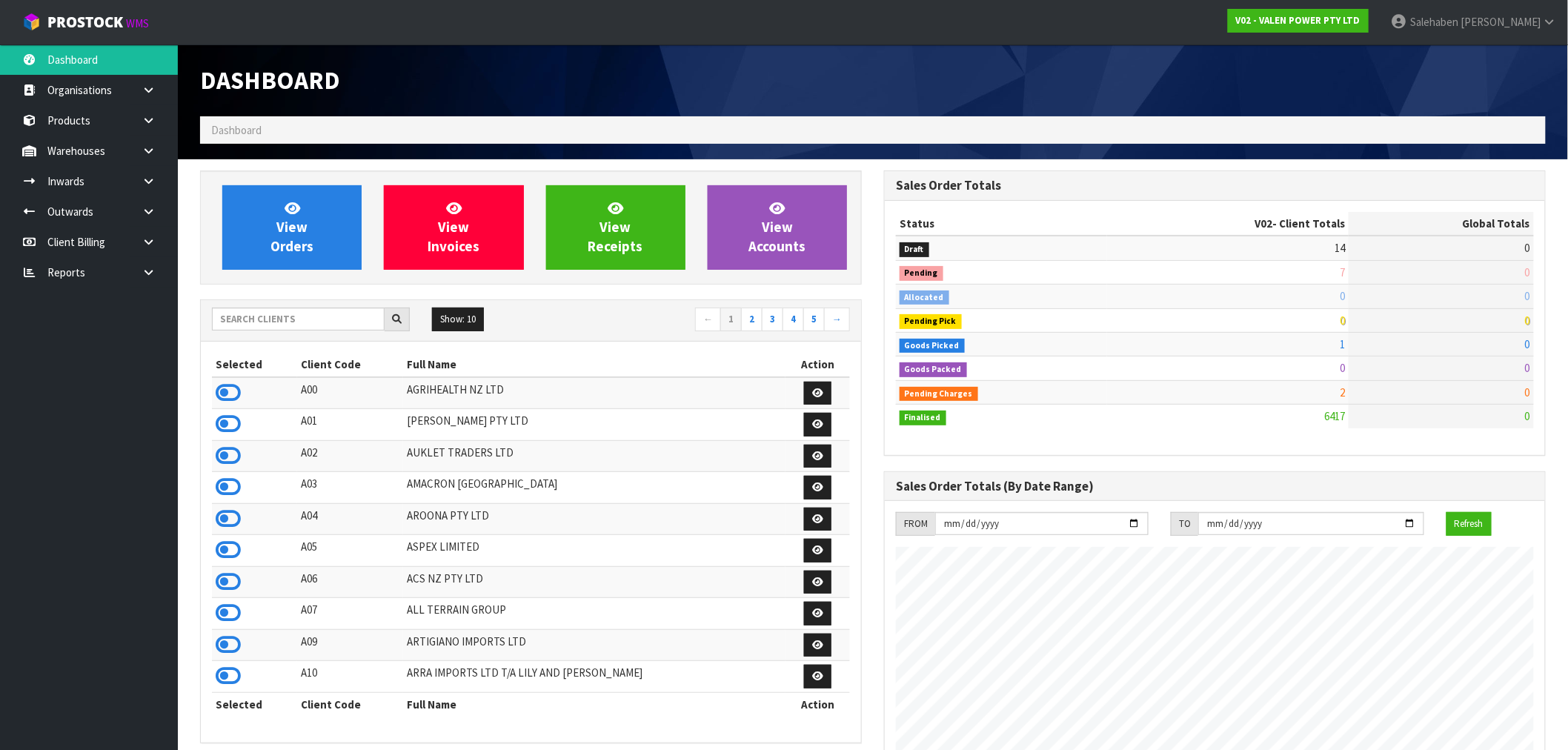
scroll to position [1124, 684]
click at [258, 313] on input "text" at bounding box center [298, 319] width 173 height 23
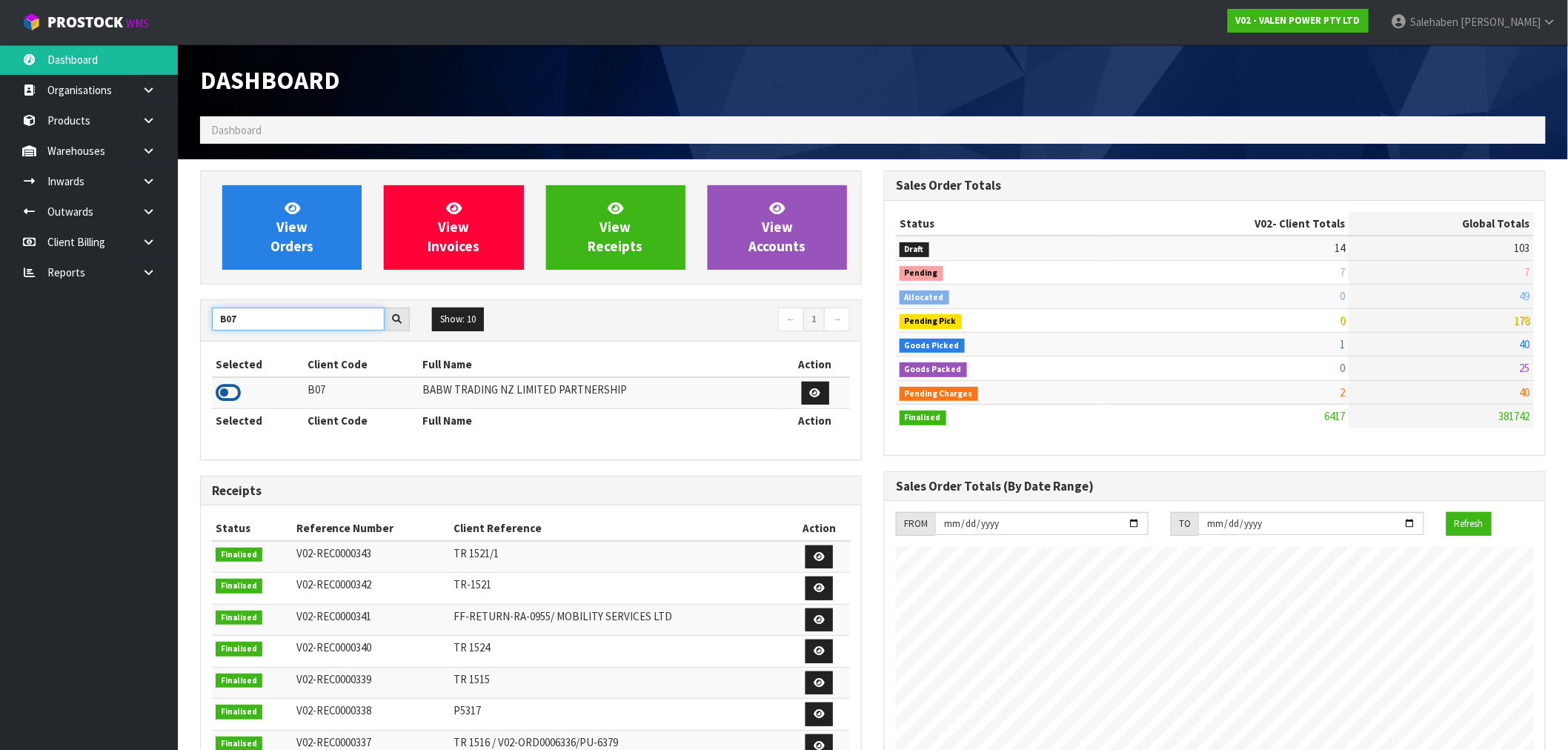
type input "B07"
click at [230, 387] on icon at bounding box center [228, 392] width 25 height 22
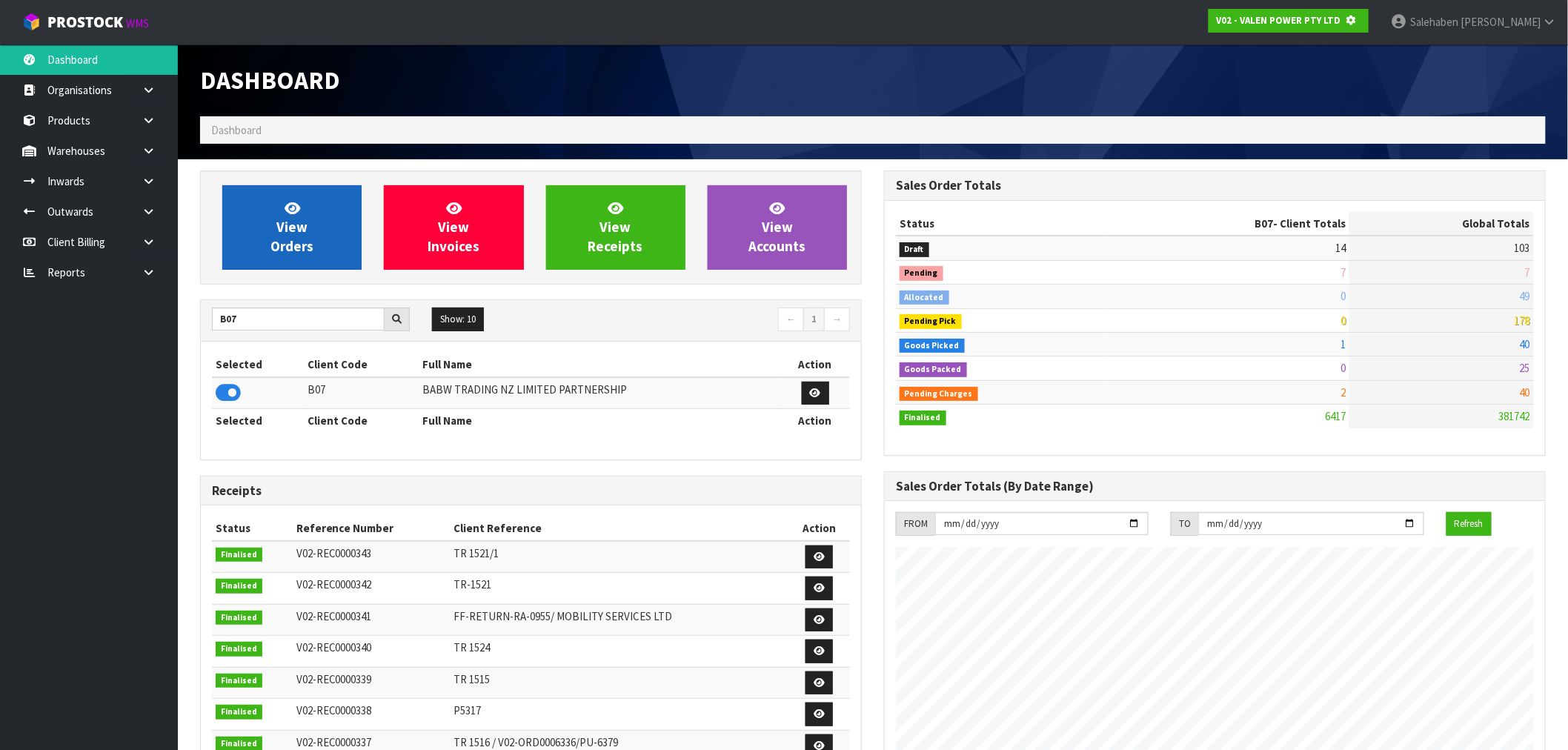
scroll to position [740609, 740378]
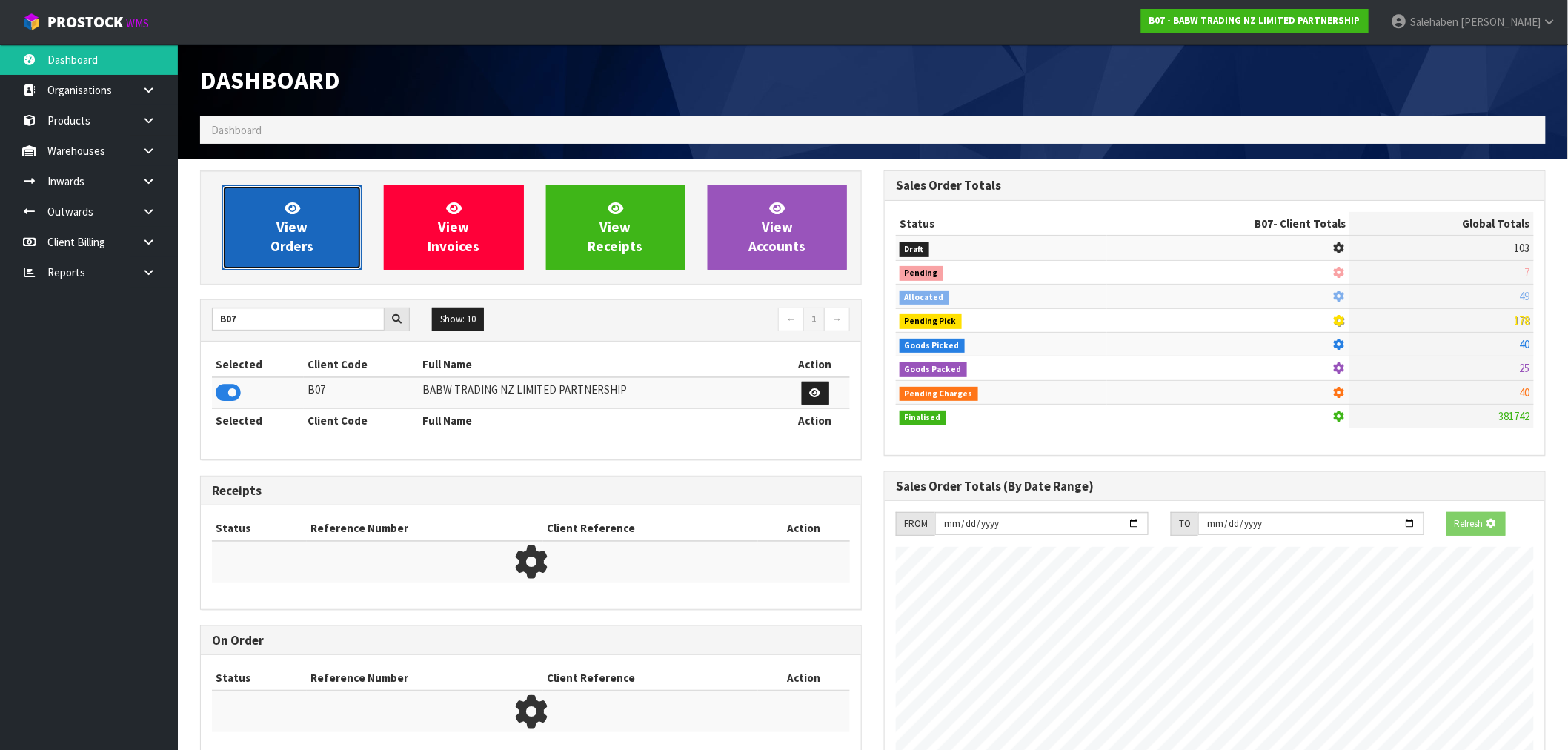
click at [304, 250] on span "View Orders" at bounding box center [292, 228] width 43 height 56
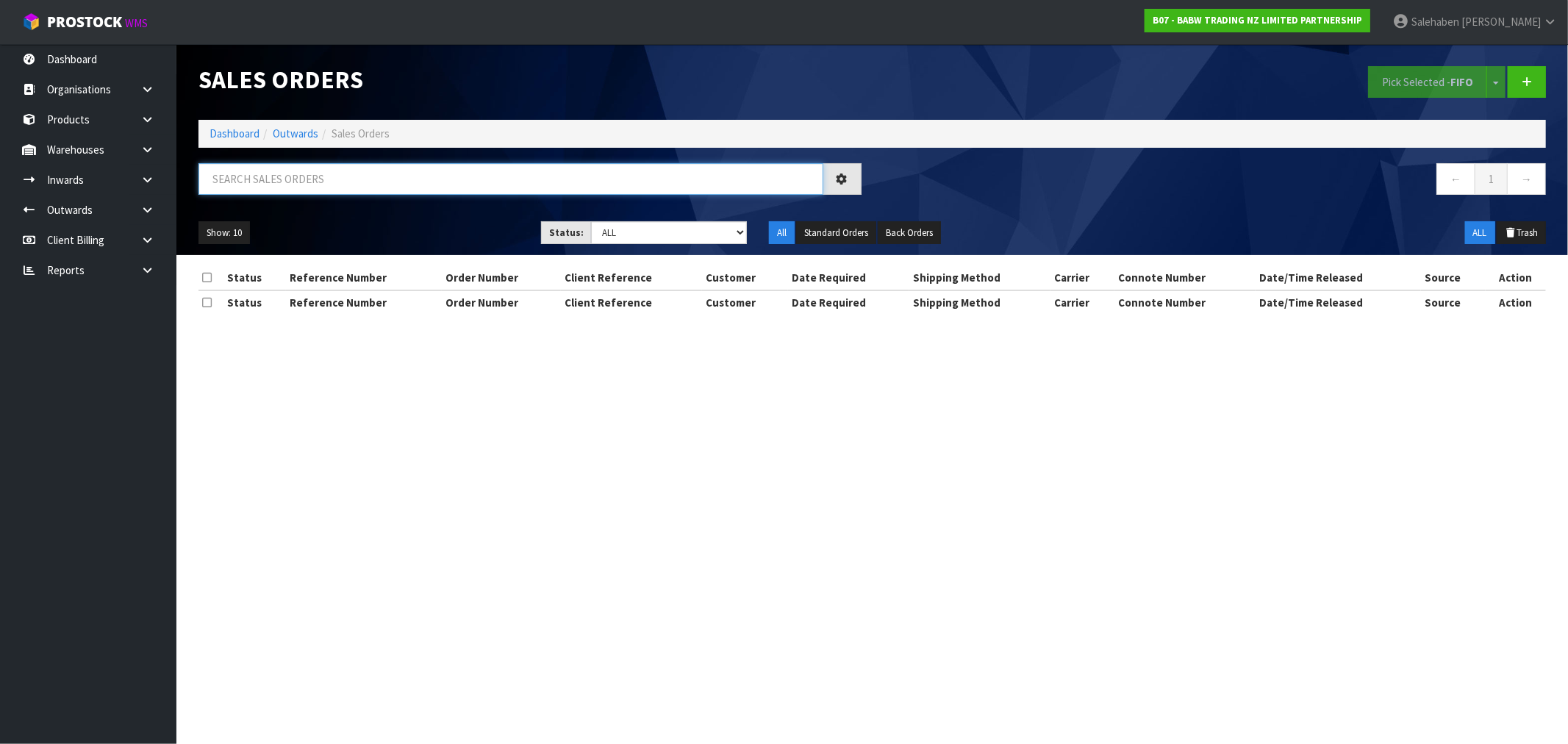
click at [452, 186] on input "text" at bounding box center [510, 180] width 625 height 32
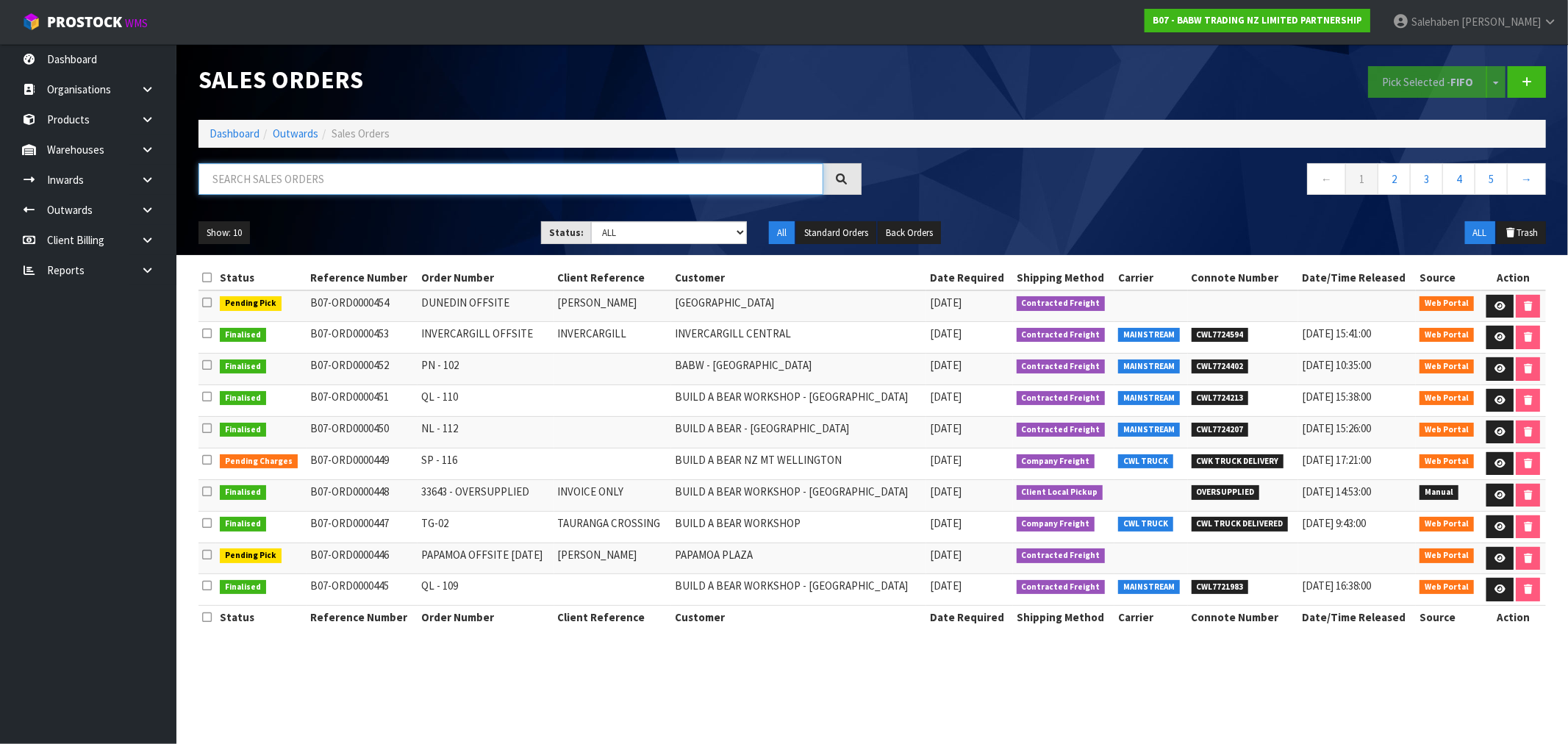
paste input "CWL7721983"
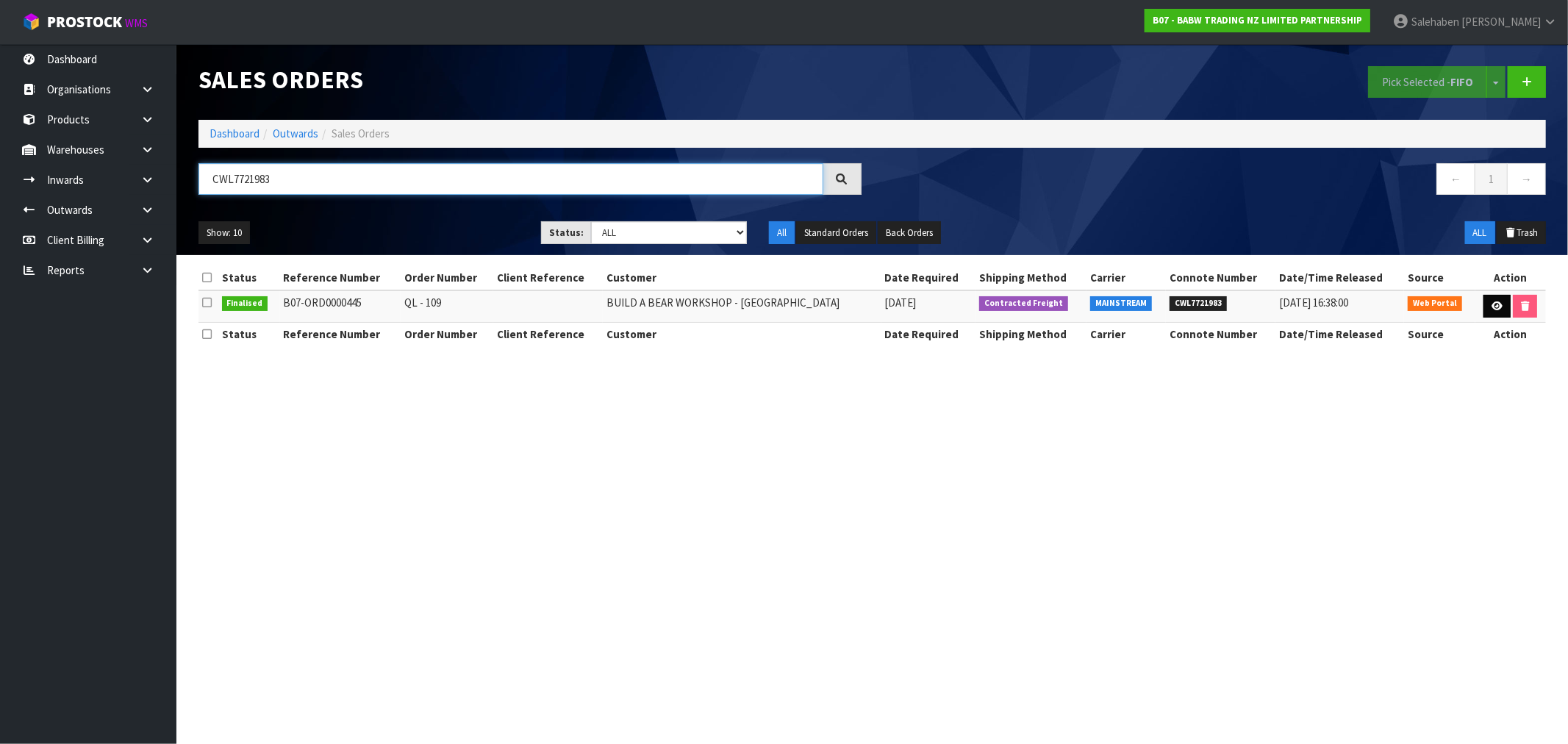
type input "CWL7721983"
click at [1496, 305] on icon at bounding box center [1497, 306] width 11 height 10
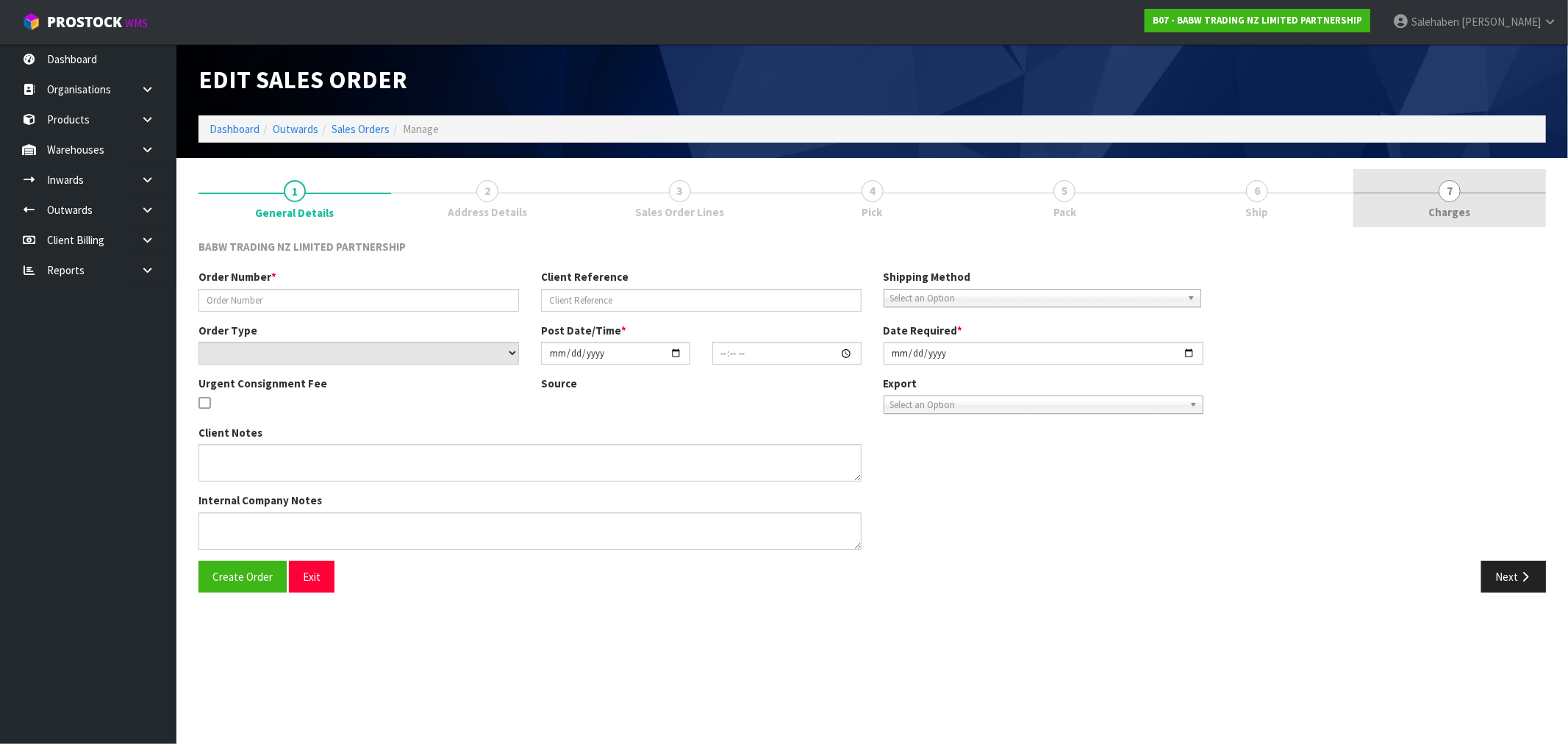
type input "QL - 109"
select select "number:0"
type input "2025-09-08"
type input "13:09:00.000"
type input "2025-09-08"
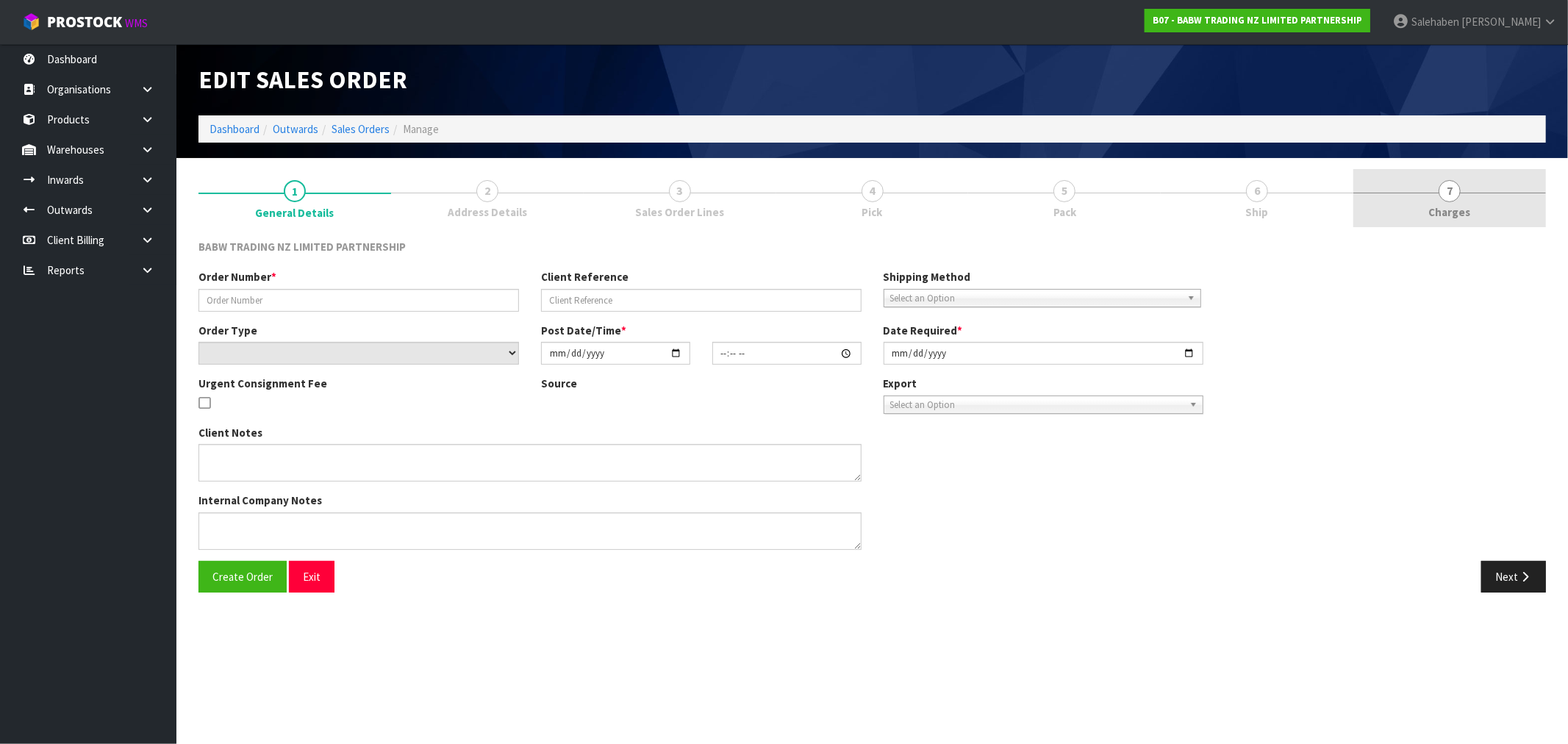
type textarea "DELIVER BETWEEN 8AM AND 8.30AM CALL - SANTANA ON 0221550016 AFTERNOON PRIOR TO …"
type textarea "ON THIS ORDER WE DON’T HAVE ENOUGH STOCK FOR CODE 29295 X 24. THE AVAILABLE STO…"
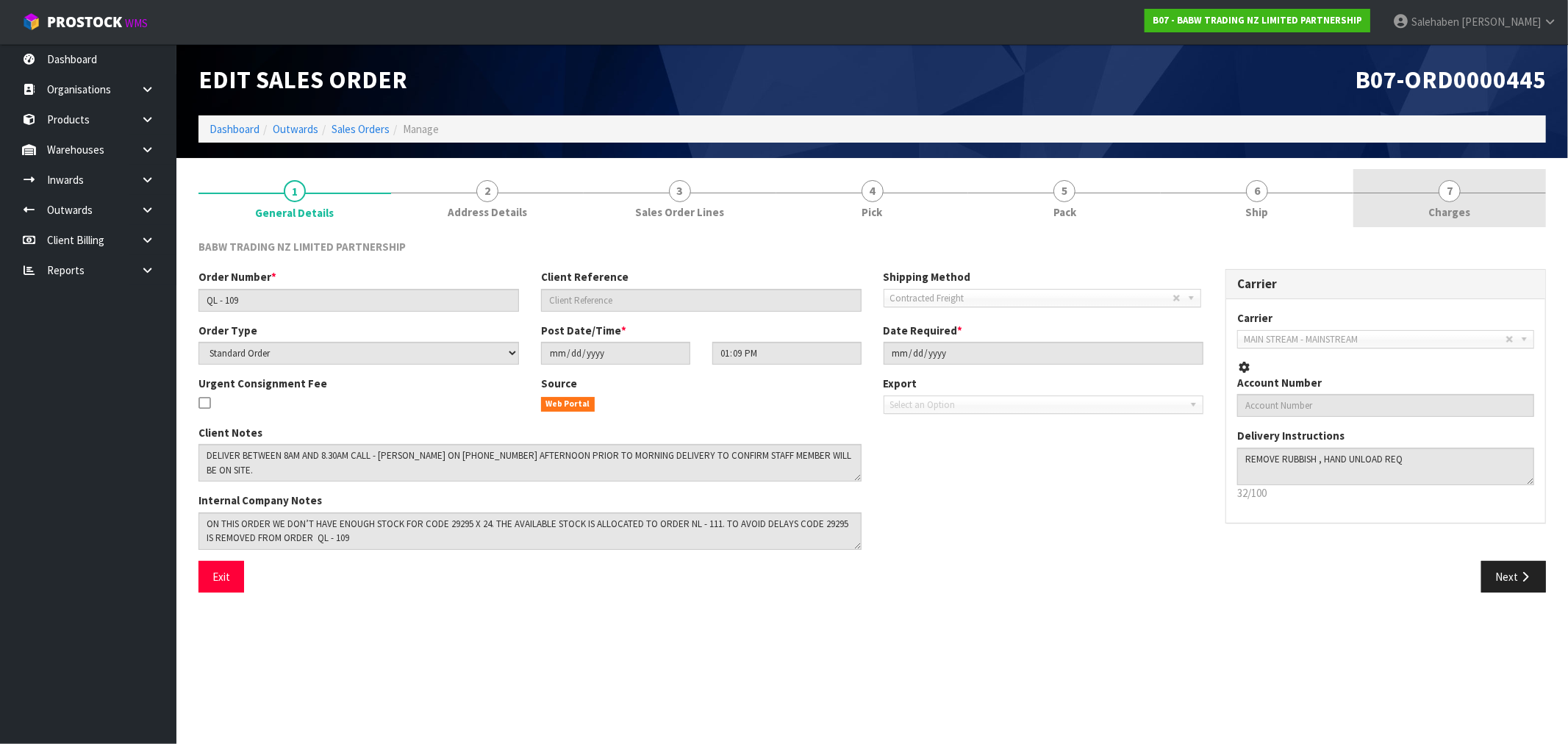
click at [1449, 209] on span "Charges" at bounding box center [1450, 212] width 42 height 15
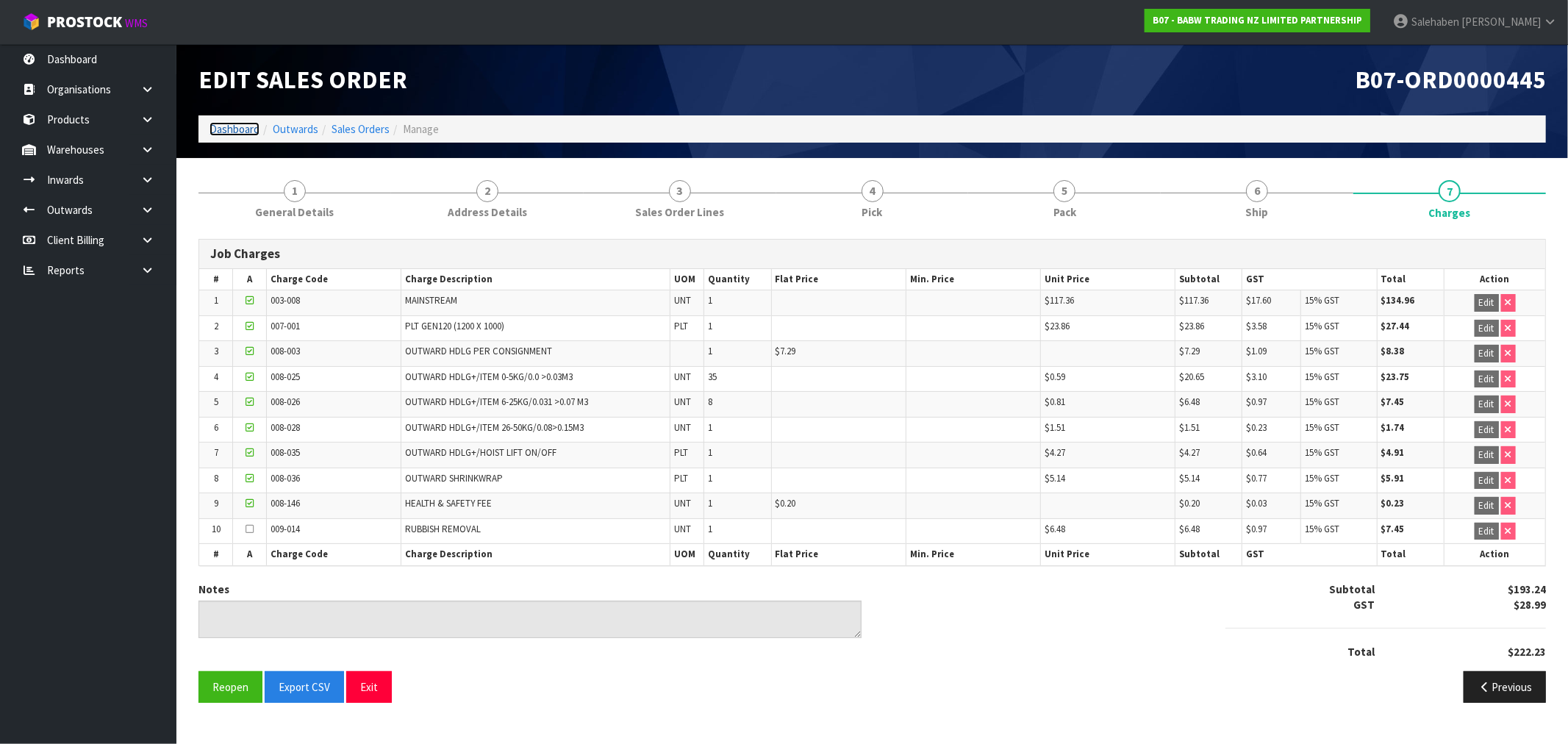
click at [241, 131] on link "Dashboard" at bounding box center [235, 129] width 50 height 14
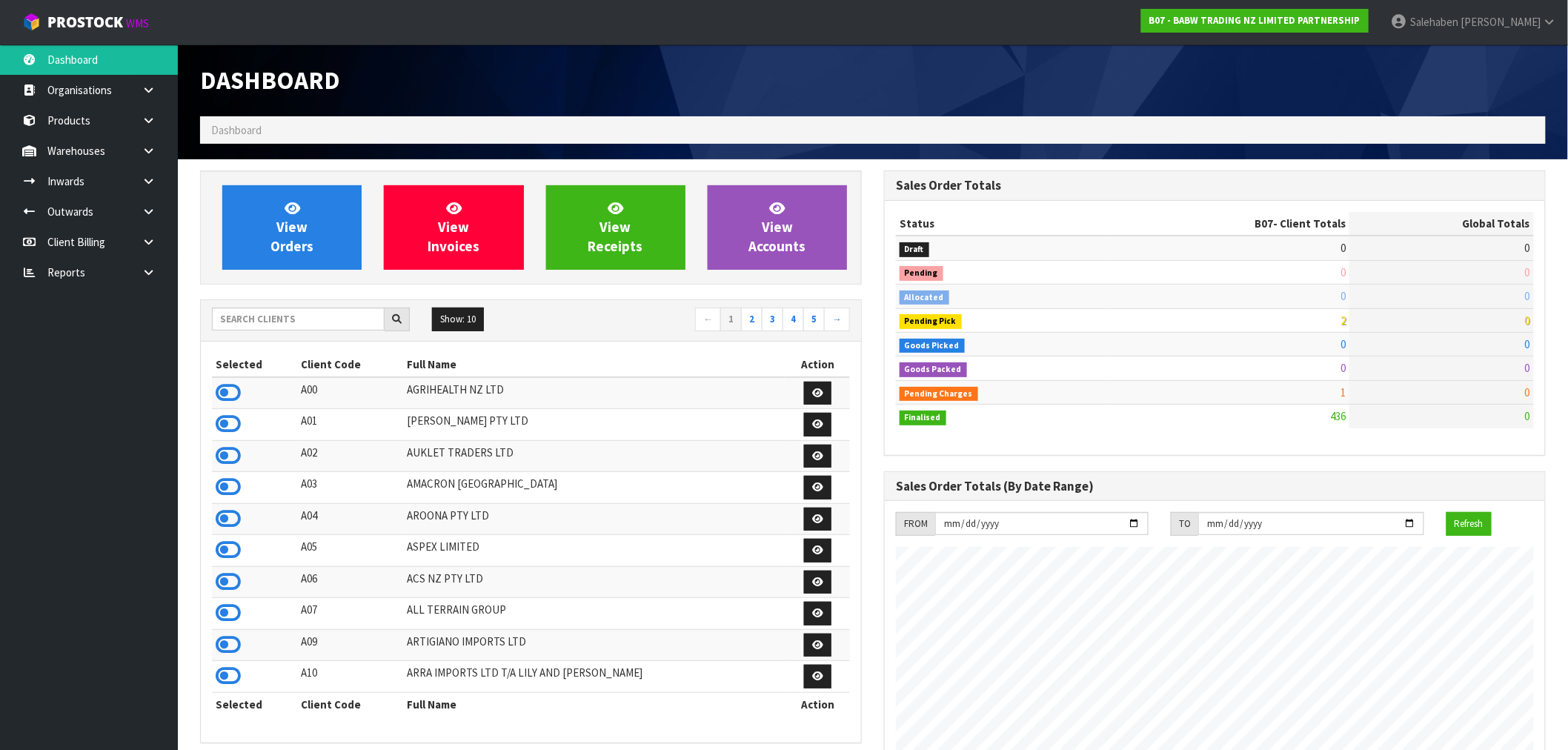
scroll to position [1124, 684]
click at [244, 321] on input "text" at bounding box center [298, 319] width 173 height 23
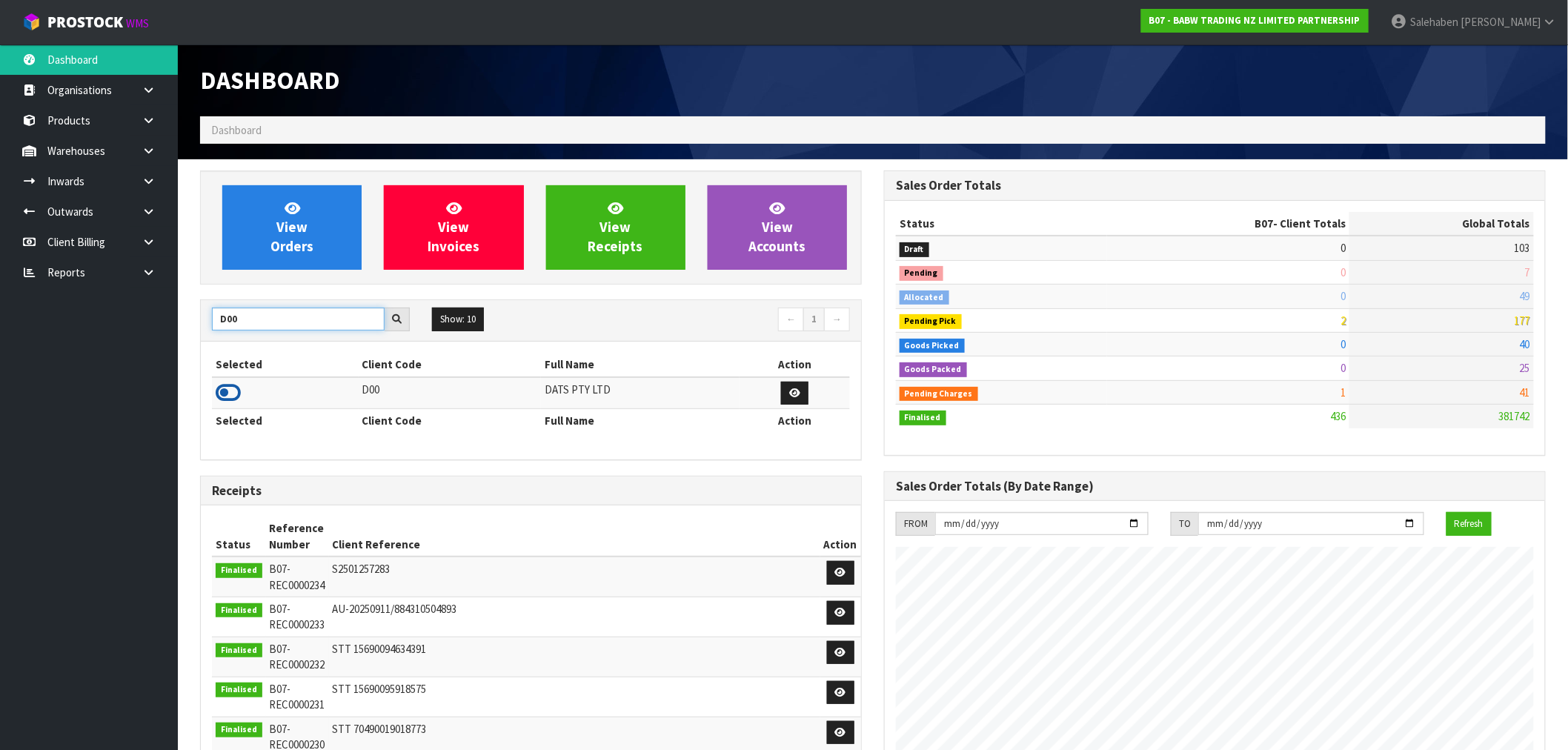
type input "D00"
click at [230, 390] on icon at bounding box center [228, 392] width 25 height 22
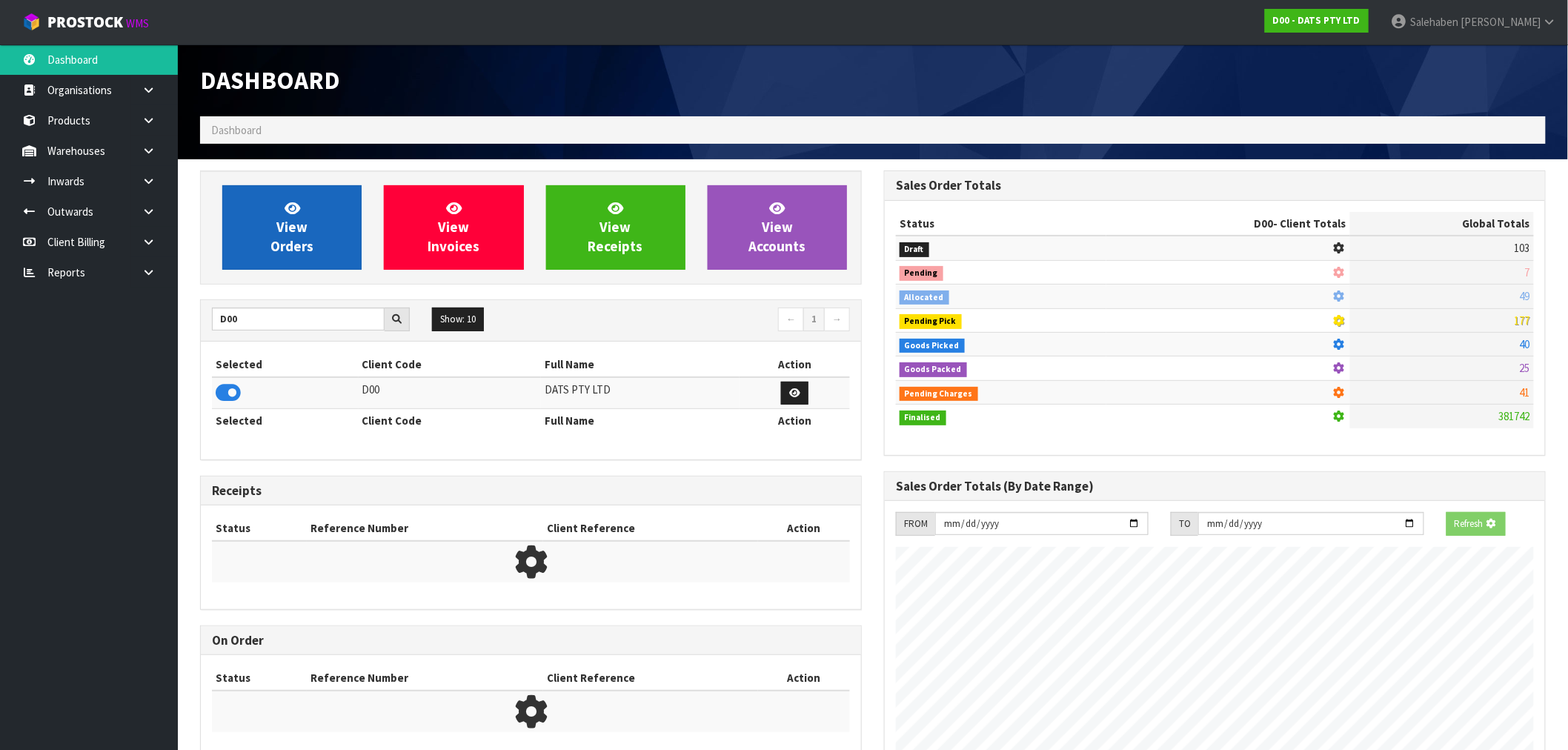
scroll to position [740609, 740378]
click at [298, 230] on span "View Orders" at bounding box center [292, 228] width 43 height 56
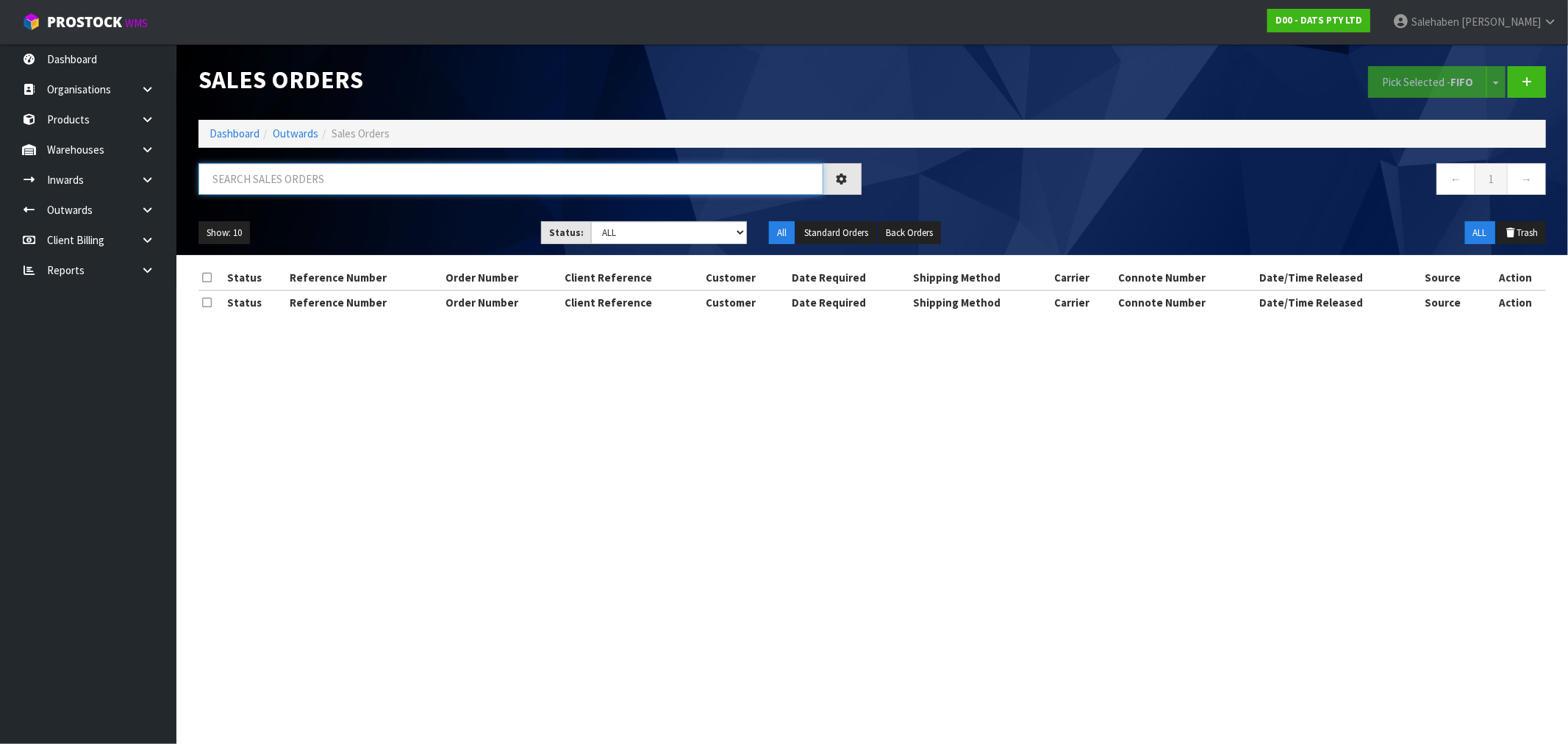
click at [392, 184] on input "text" at bounding box center [510, 180] width 625 height 32
paste input "CWL7722216"
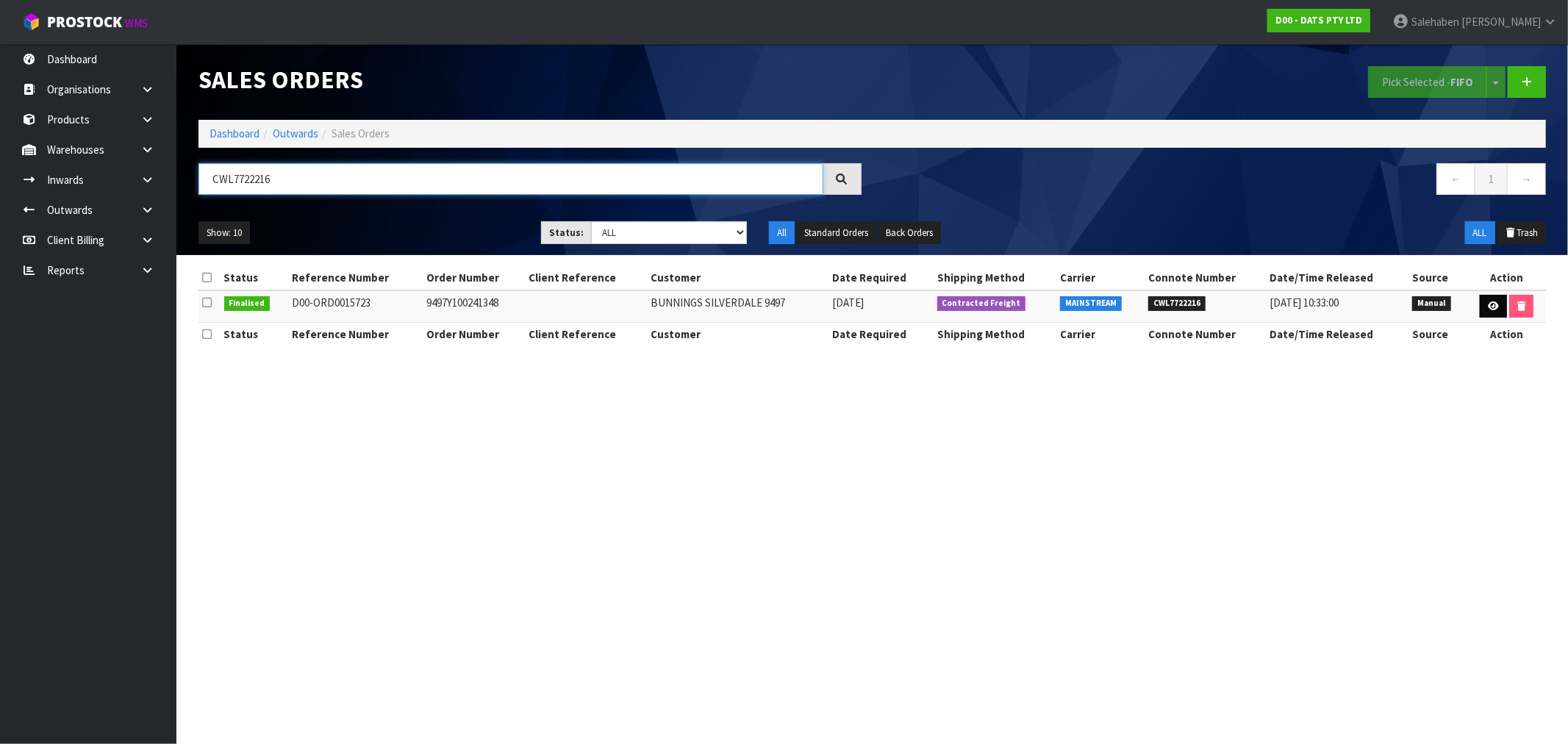
type input "CWL7722216"
click at [1488, 303] on icon at bounding box center [1493, 306] width 11 height 10
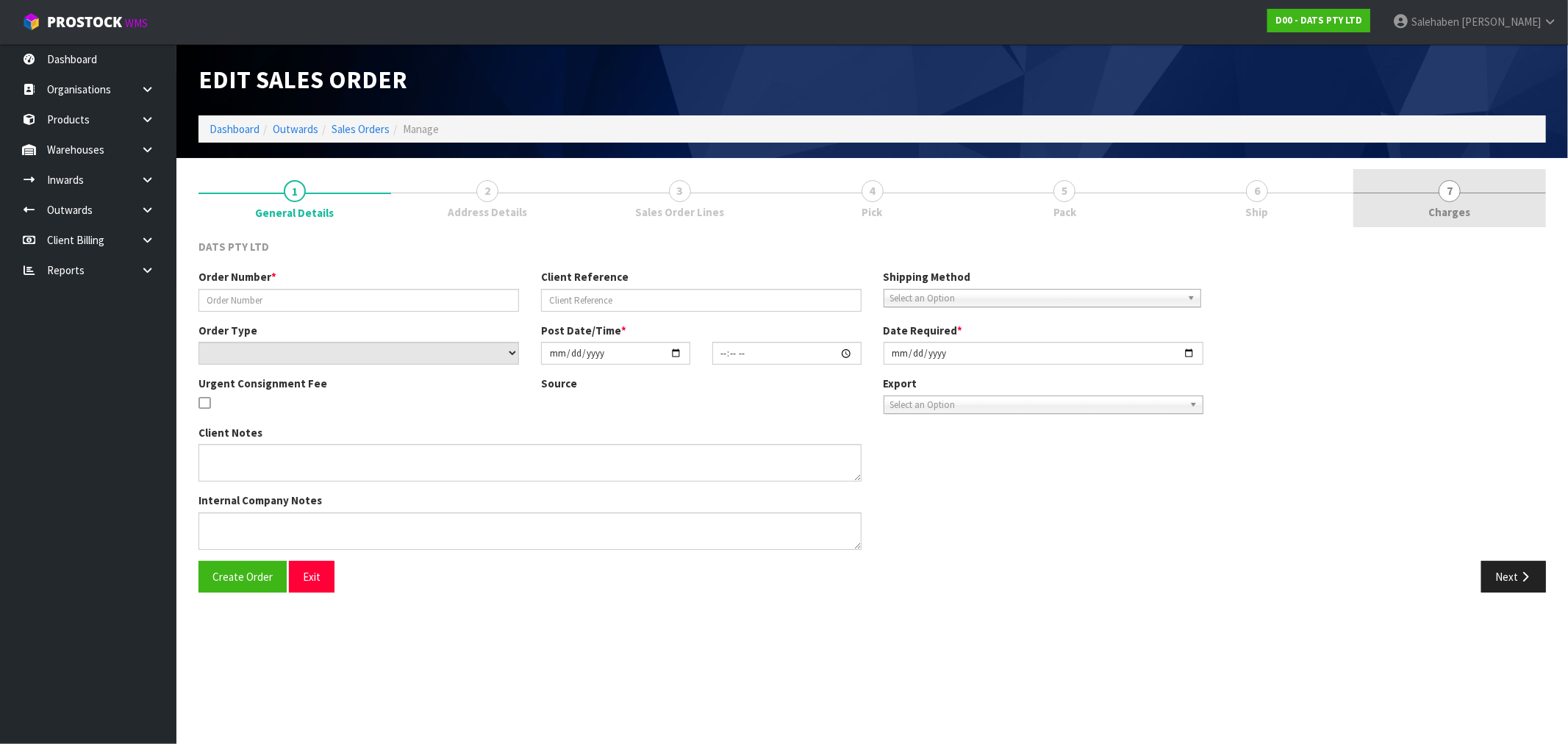
type input "9497Y100241348"
select select "number:0"
type input "2025-09-05"
type input "09:00:00.000"
type input "2025-09-05"
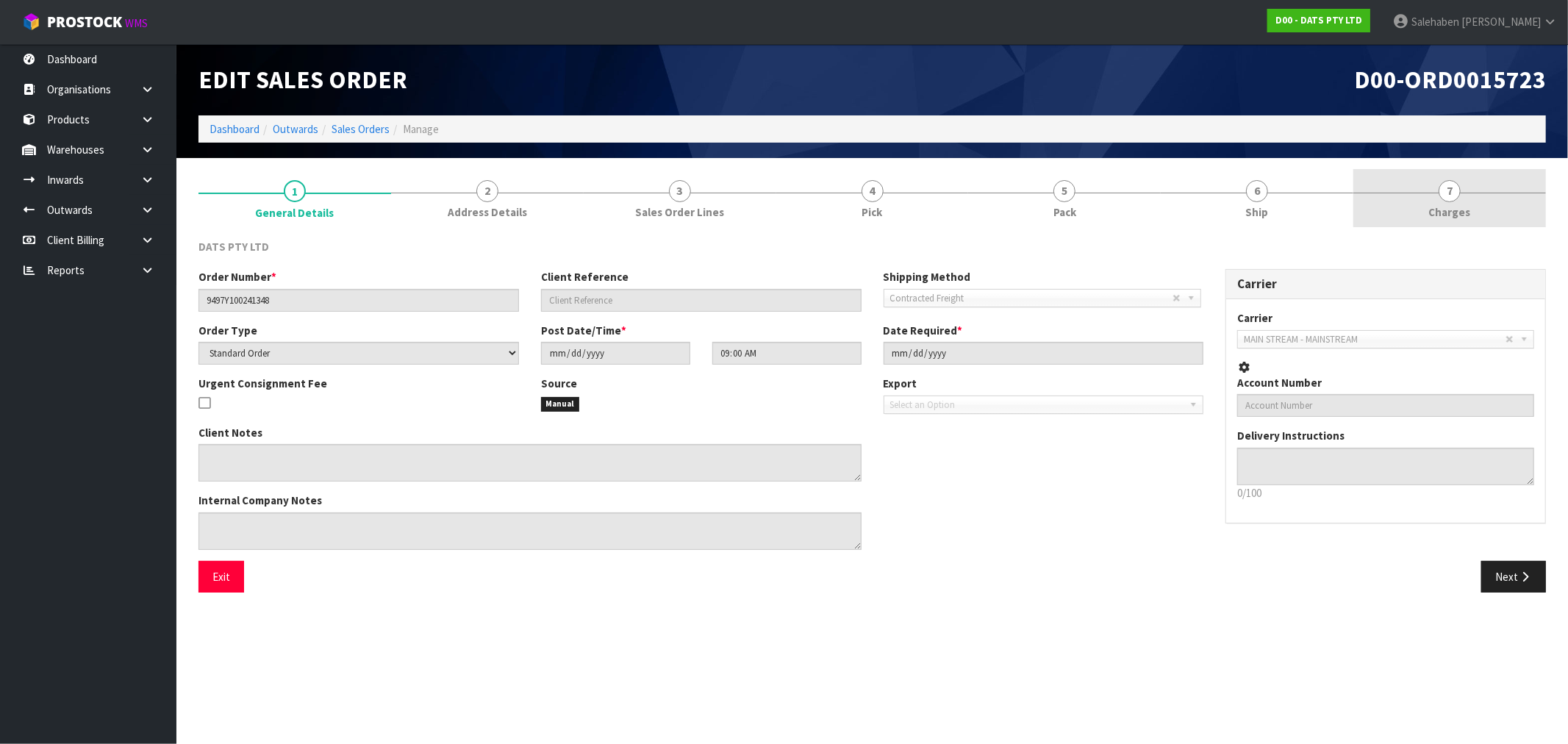
click at [1451, 212] on span "Charges" at bounding box center [1450, 212] width 42 height 15
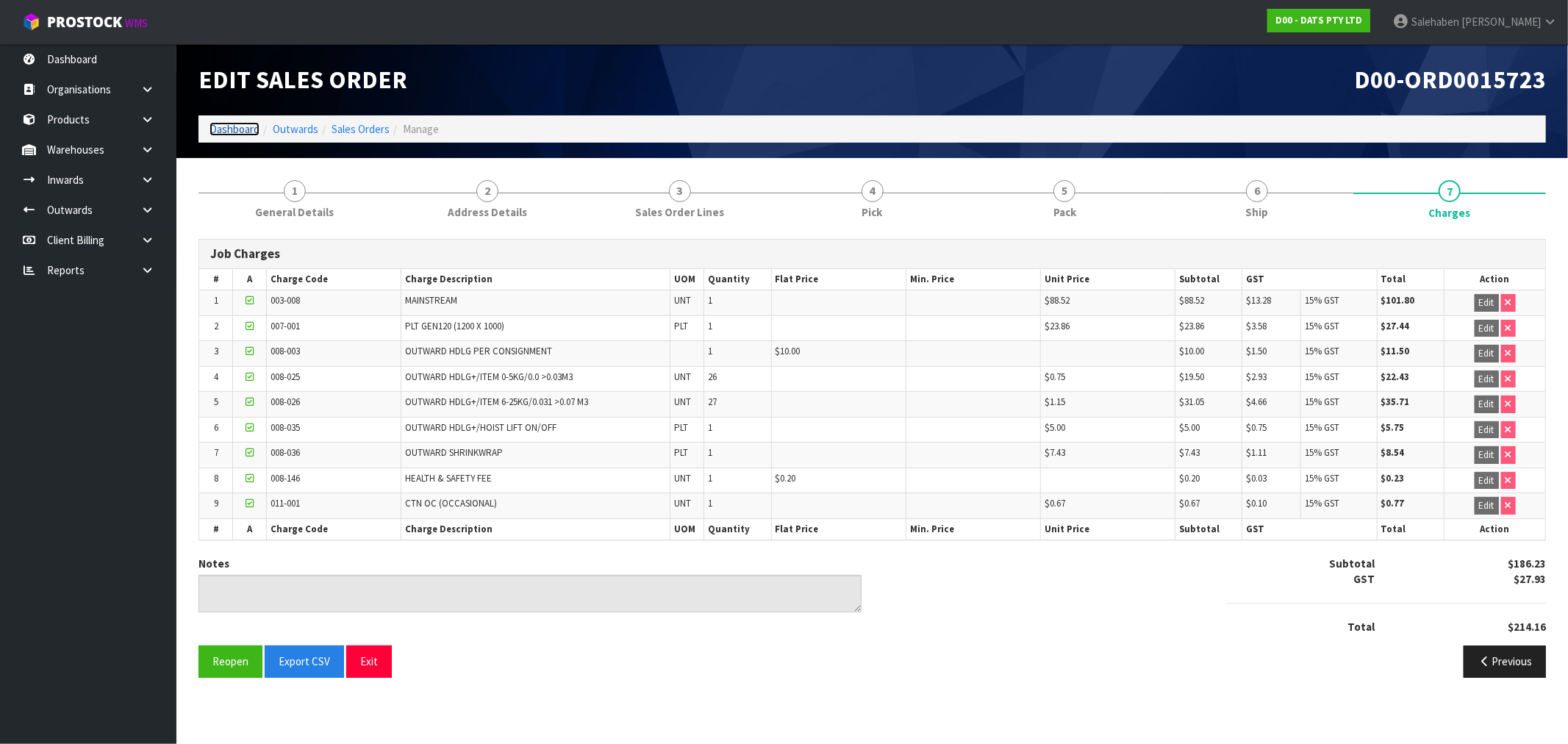
click at [241, 130] on link "Dashboard" at bounding box center [235, 129] width 50 height 14
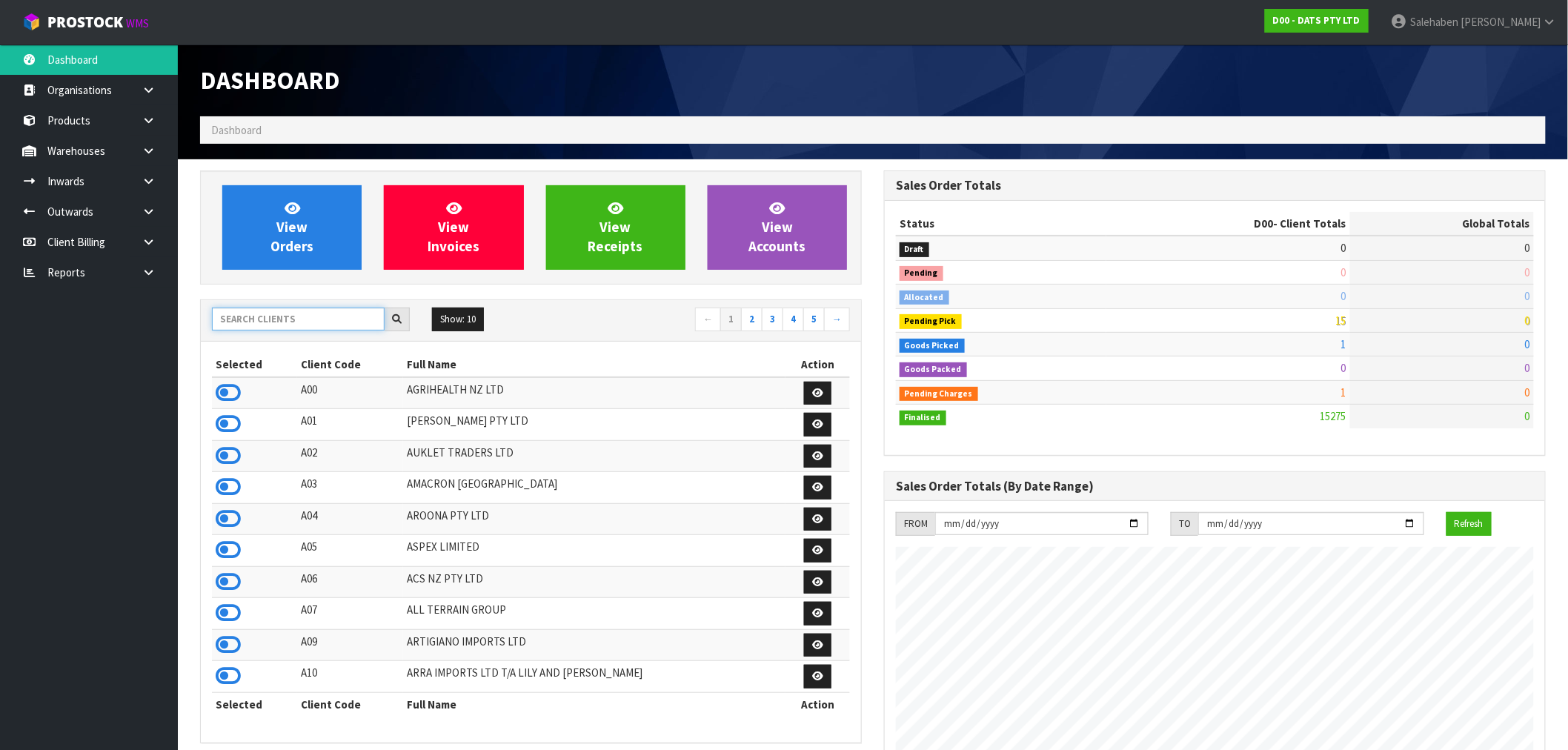
scroll to position [1124, 684]
click at [291, 320] on input "text" at bounding box center [298, 319] width 173 height 23
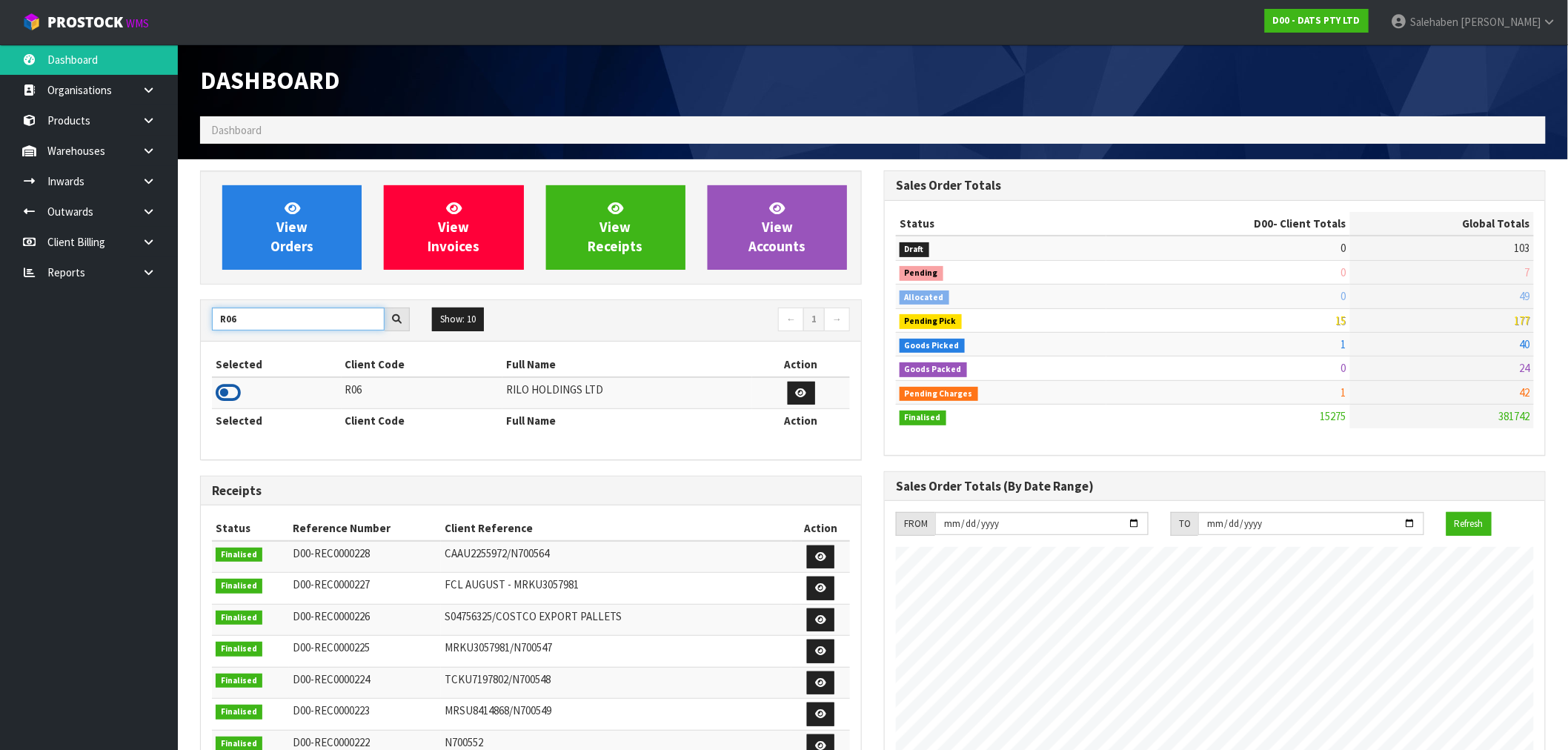
type input "R06"
click at [221, 391] on icon at bounding box center [228, 392] width 25 height 22
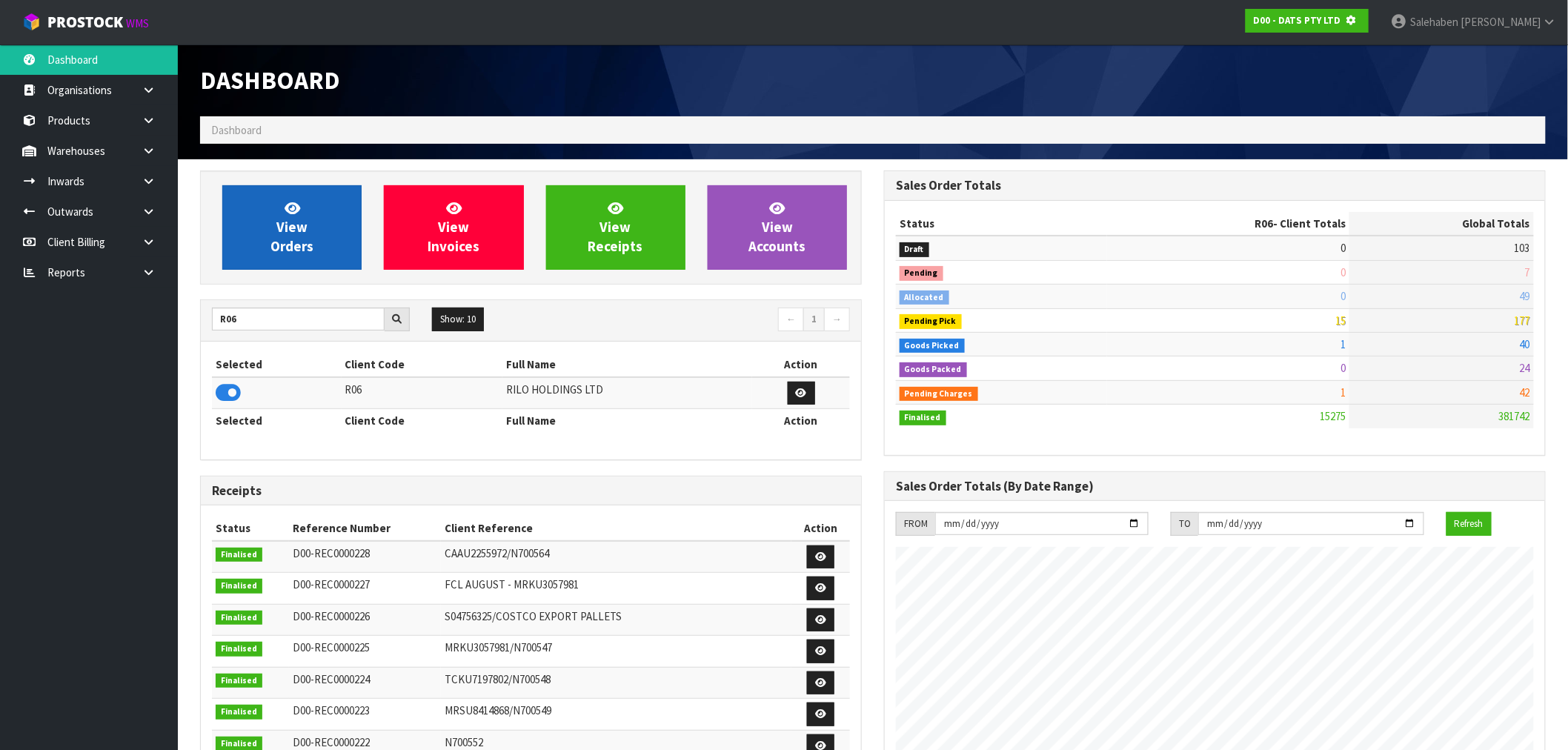
scroll to position [740609, 740378]
click at [265, 247] on link "View Orders" at bounding box center [292, 228] width 140 height 84
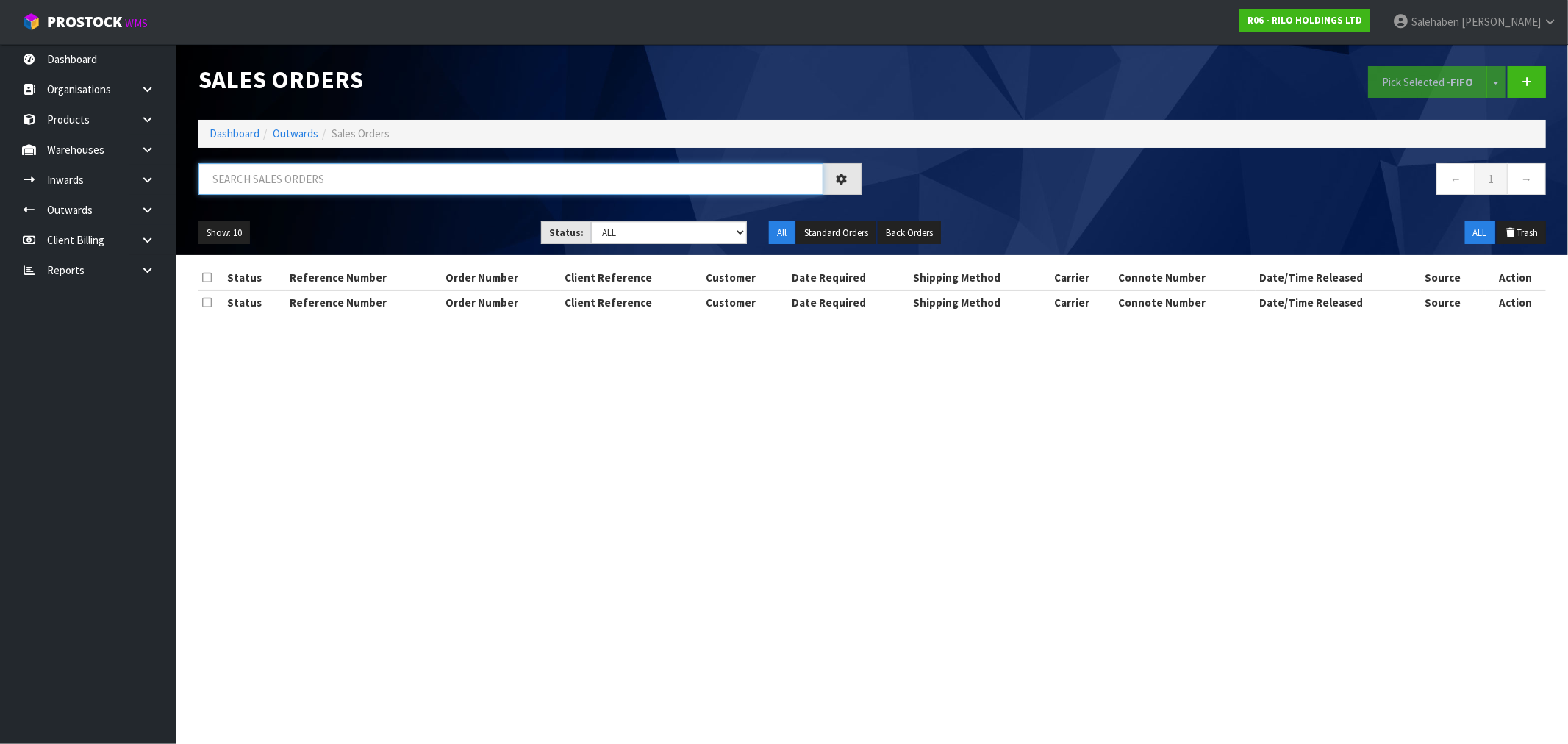
click at [433, 164] on input "text" at bounding box center [510, 180] width 625 height 32
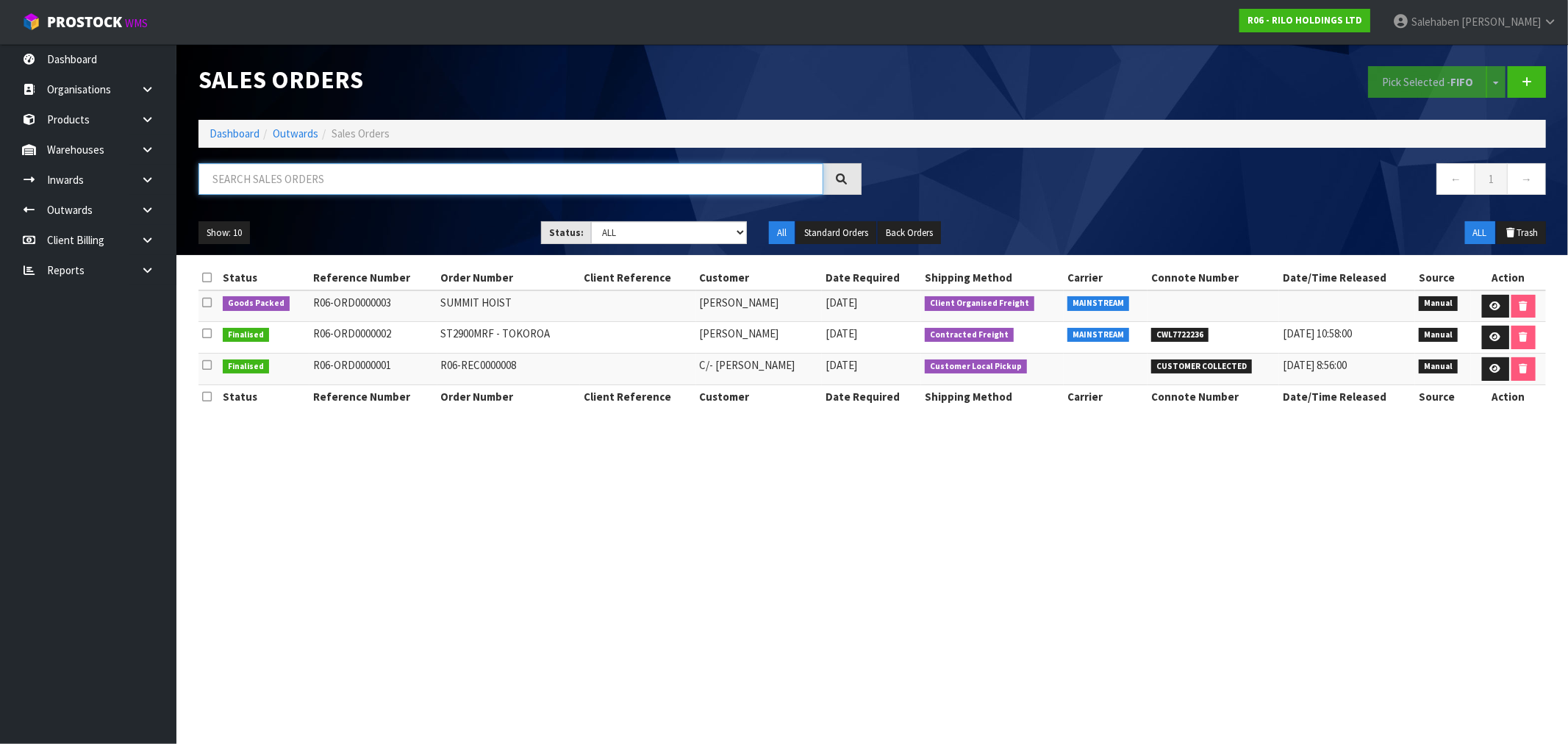
paste input "CWL7722236"
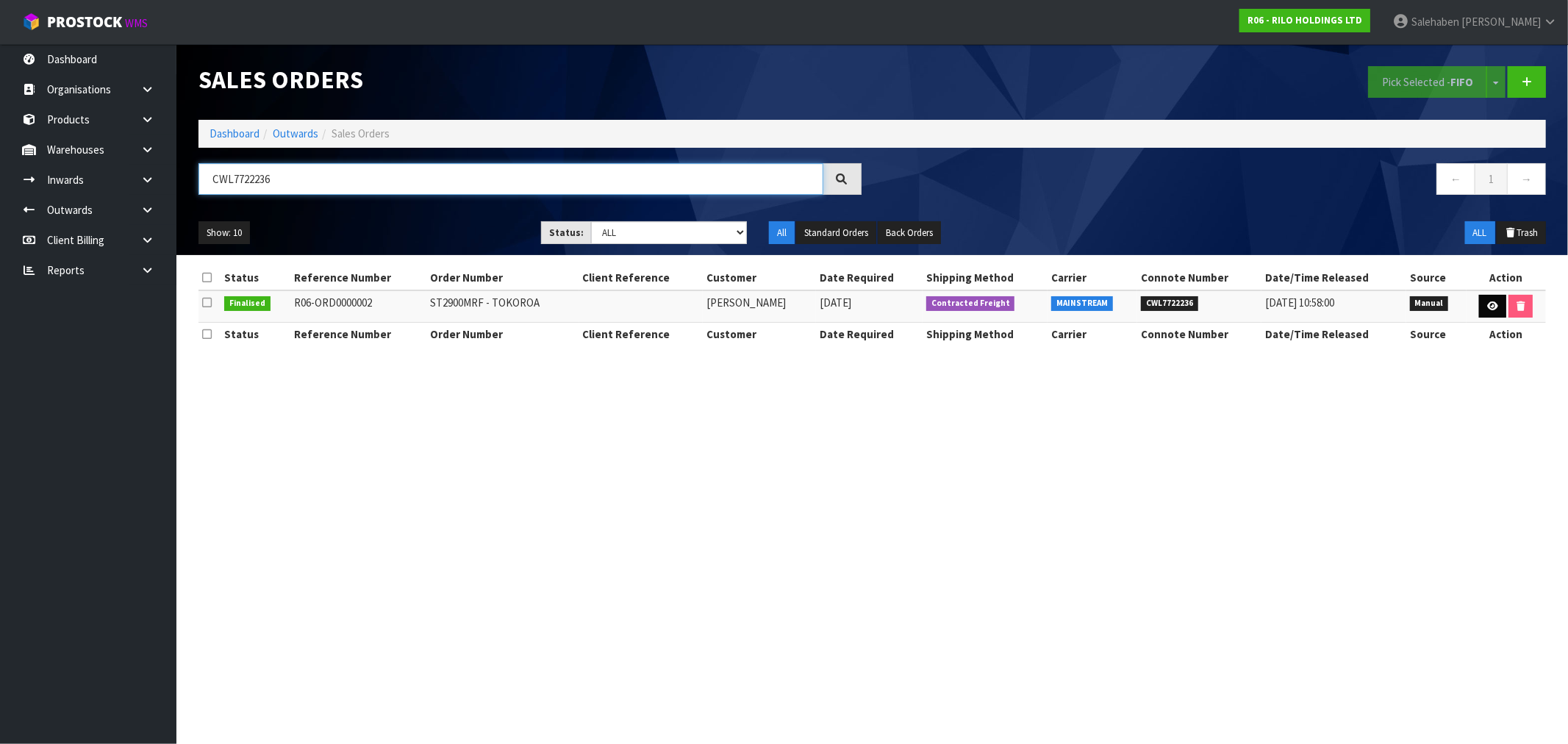
type input "CWL7722236"
click at [1487, 300] on link at bounding box center [1492, 307] width 28 height 23
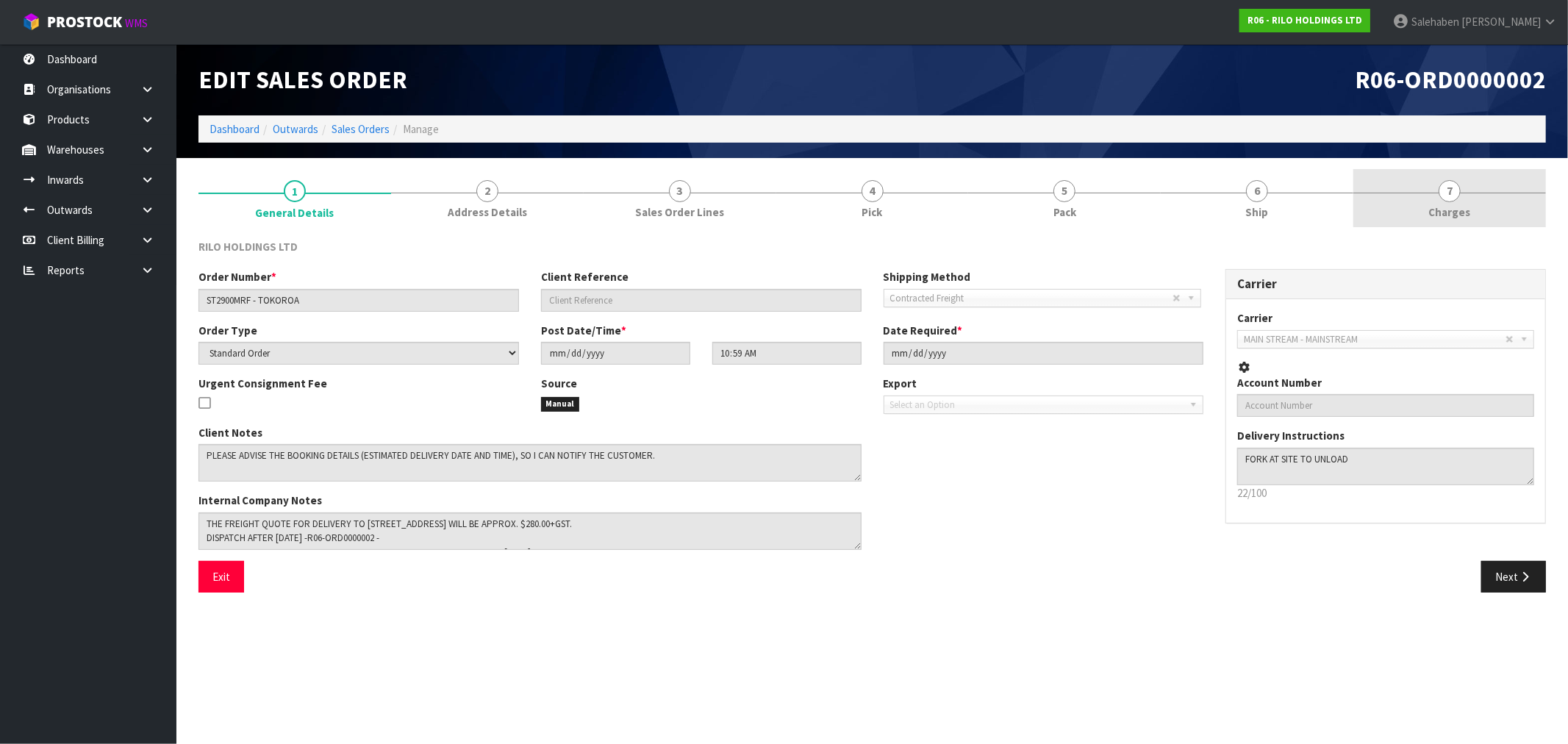
click at [1461, 220] on span "Charges" at bounding box center [1450, 212] width 42 height 15
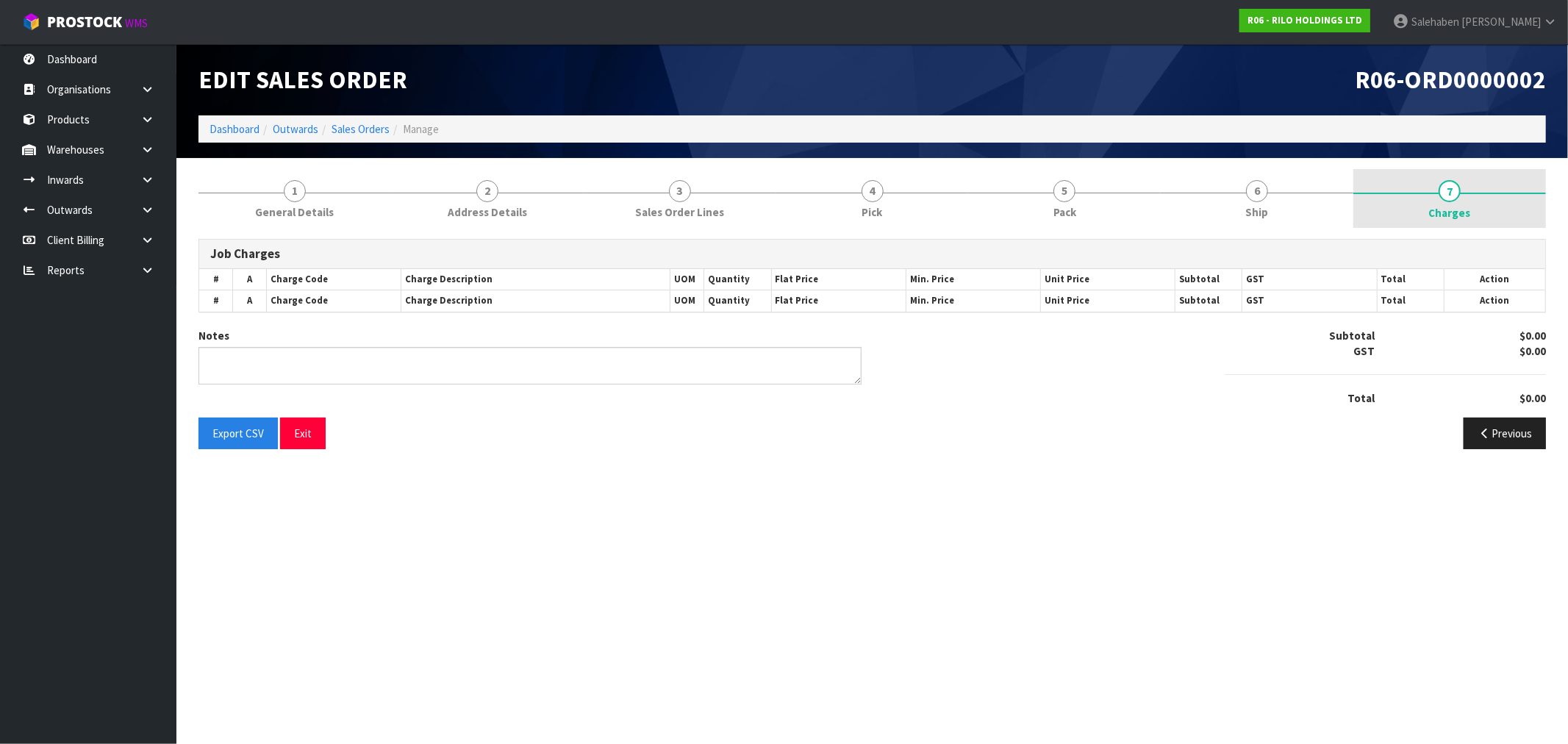
click at [1461, 216] on span "Charges" at bounding box center [1450, 212] width 42 height 15
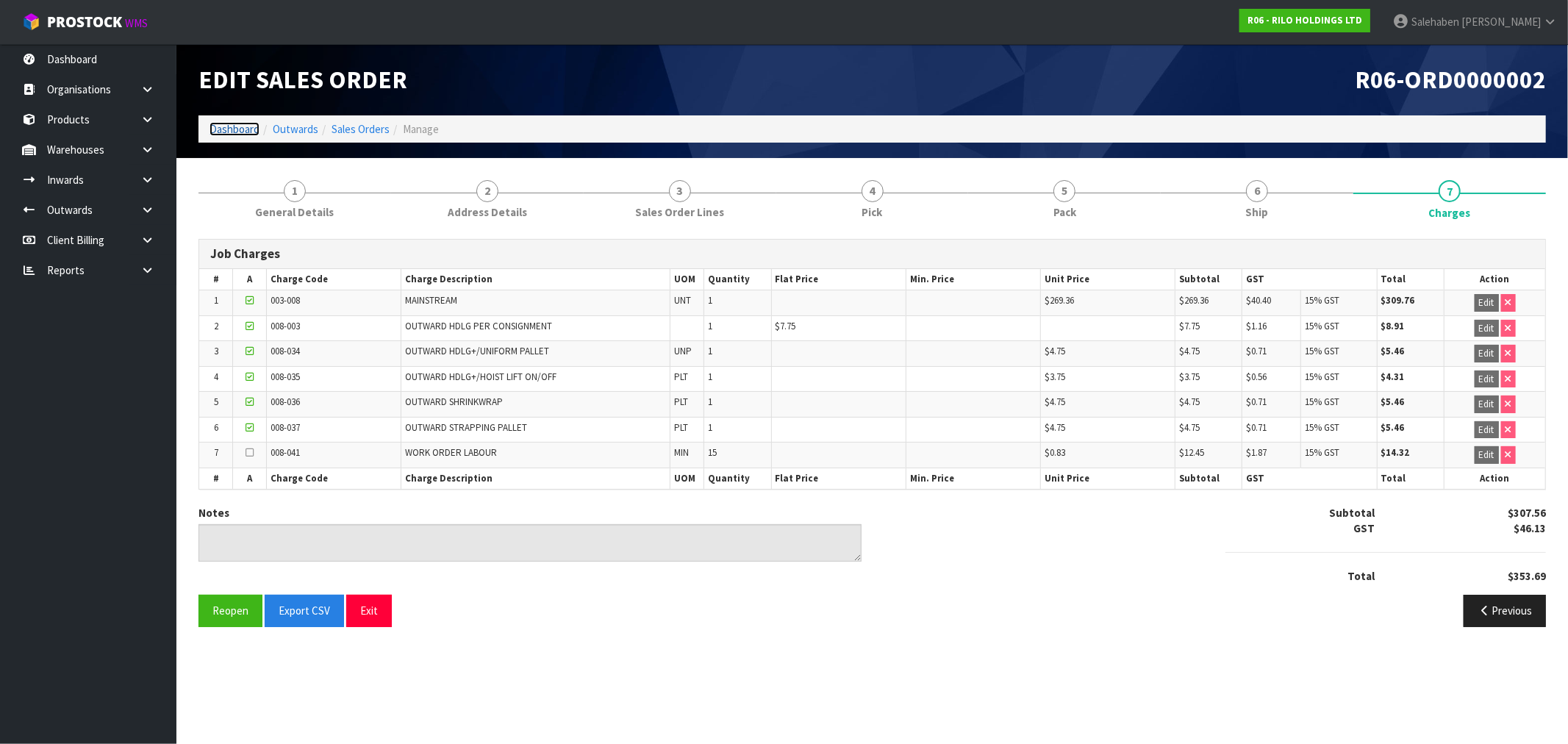
click at [226, 131] on link "Dashboard" at bounding box center [235, 129] width 50 height 14
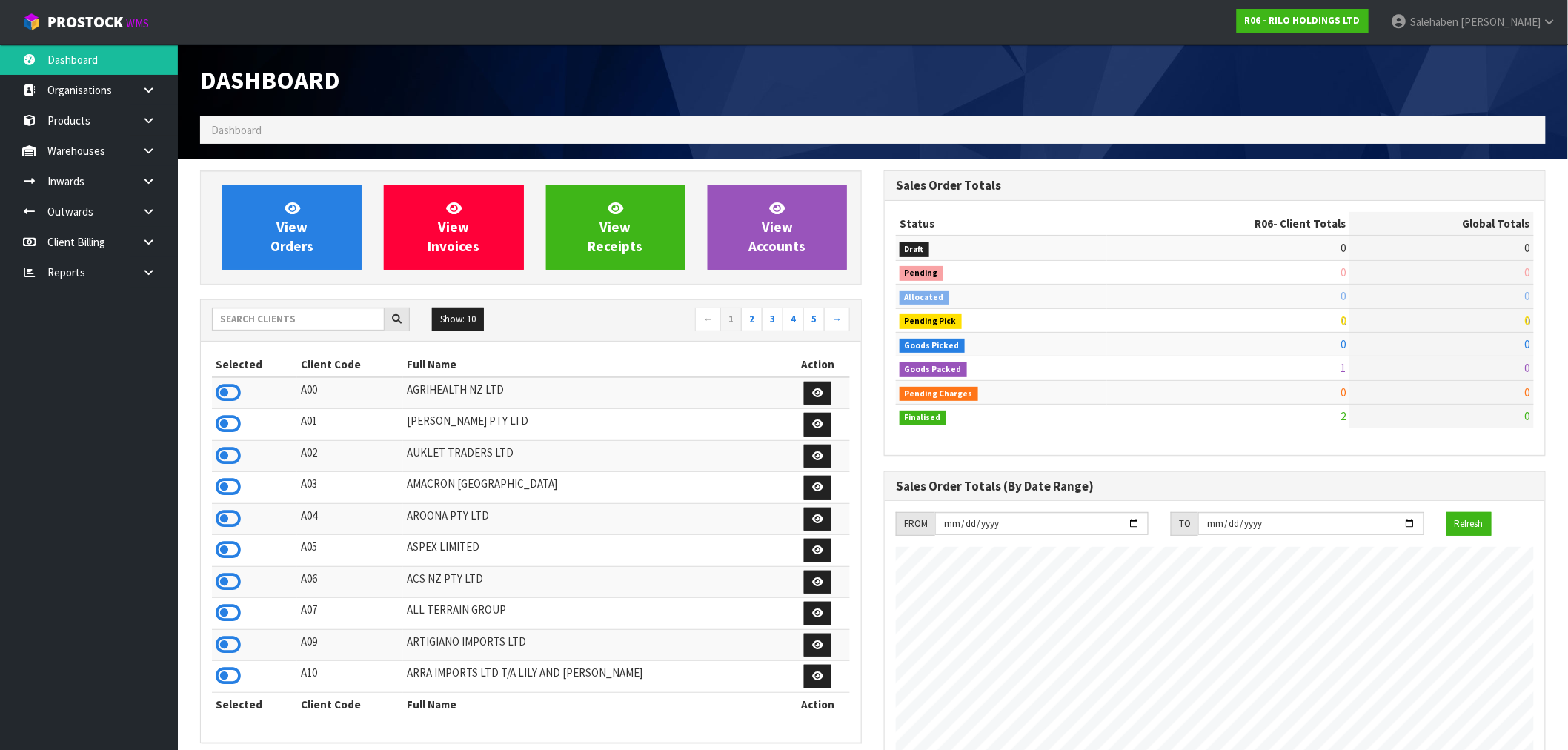
scroll to position [907, 684]
click at [238, 323] on input "text" at bounding box center [298, 319] width 173 height 23
click at [238, 324] on input "D00" at bounding box center [298, 319] width 173 height 23
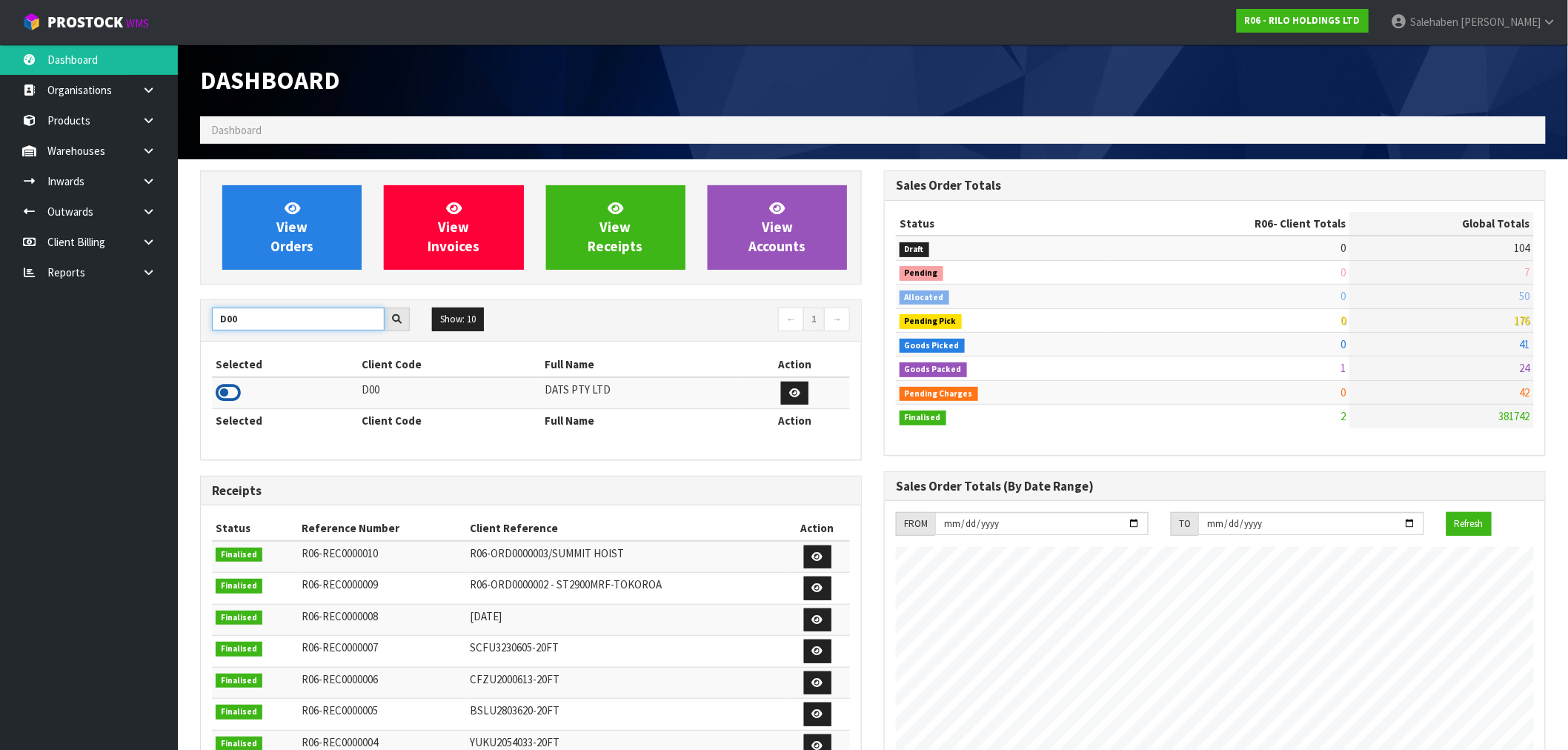
type input "D00"
click at [230, 394] on icon at bounding box center [228, 392] width 25 height 22
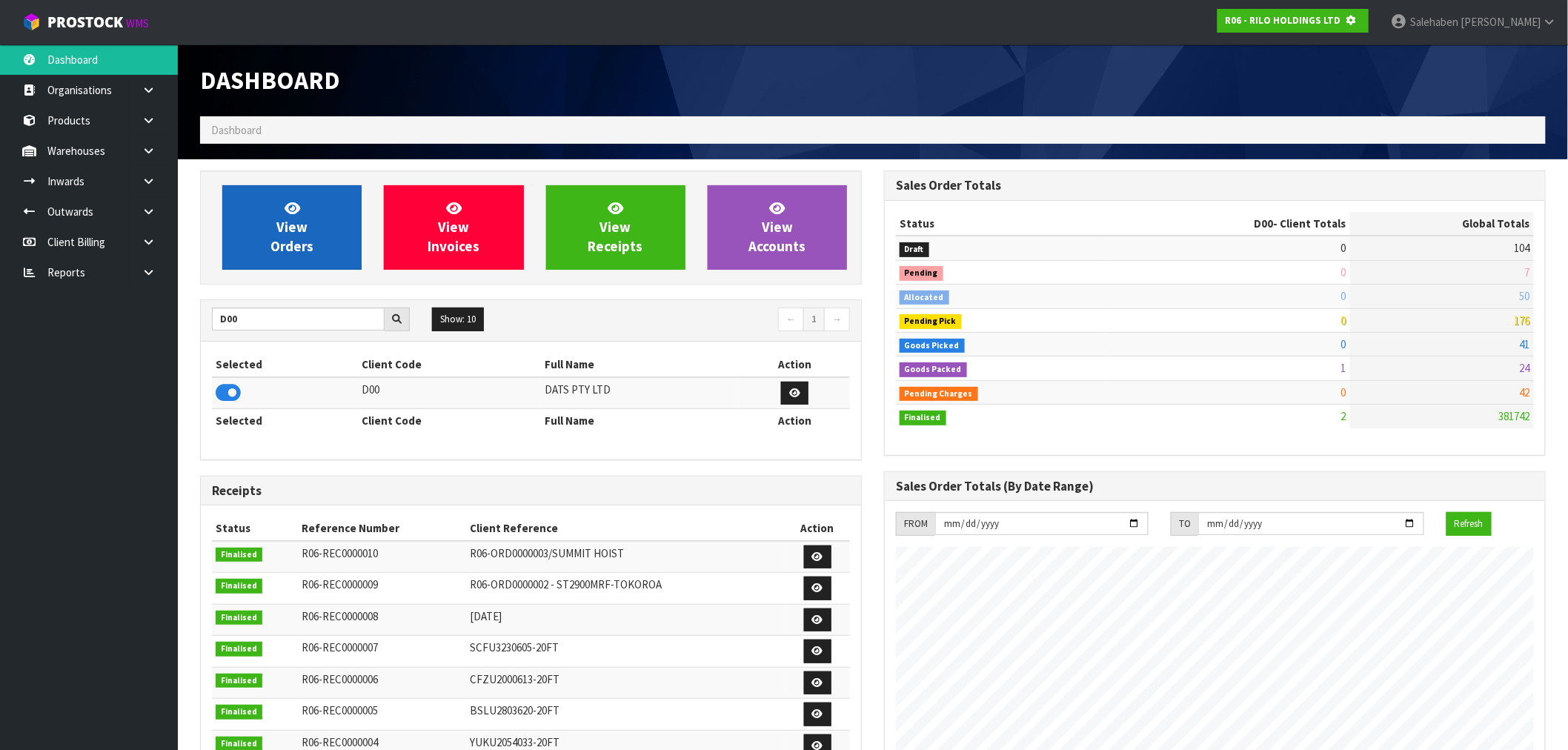
scroll to position [925, 684]
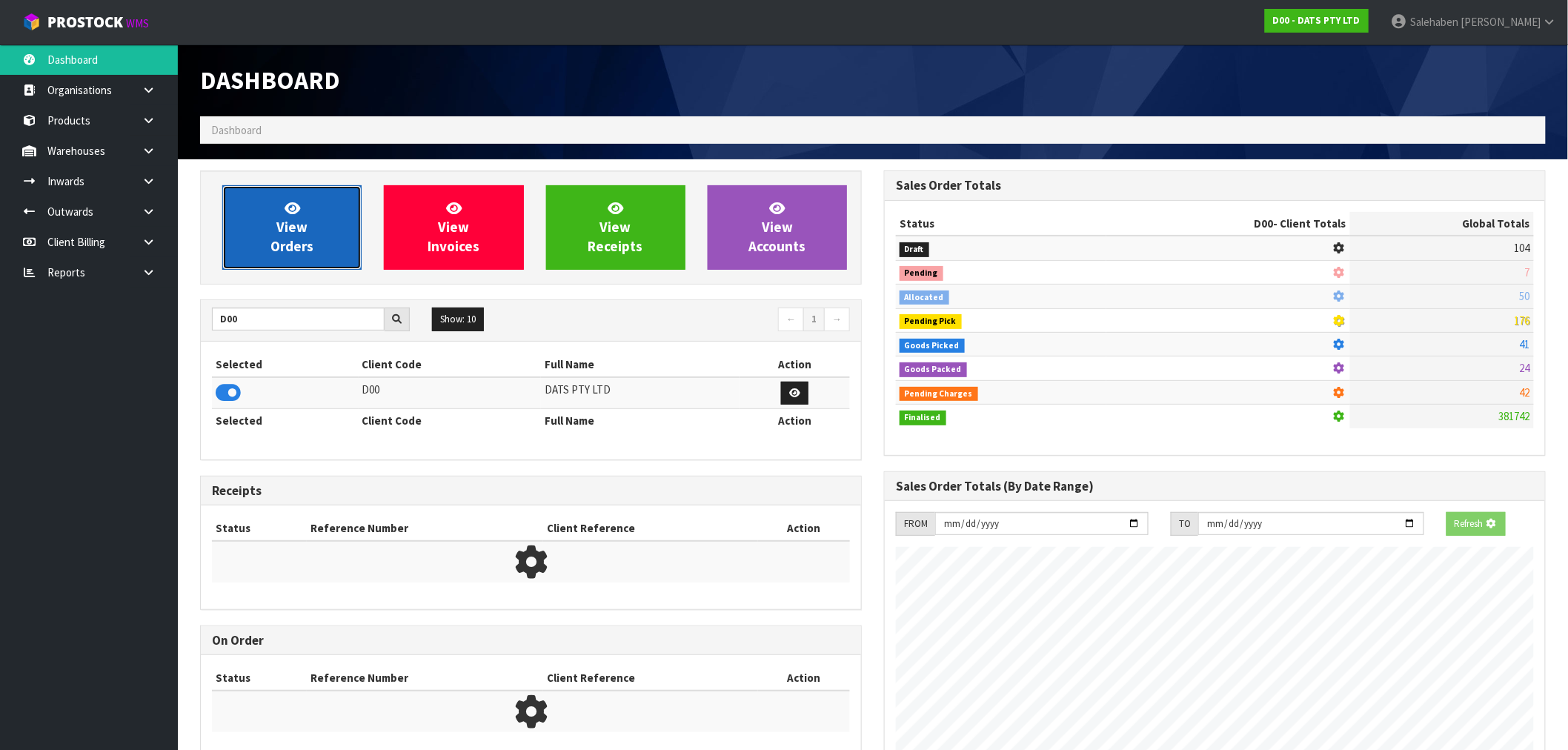
click at [299, 248] on span "View Orders" at bounding box center [292, 228] width 43 height 56
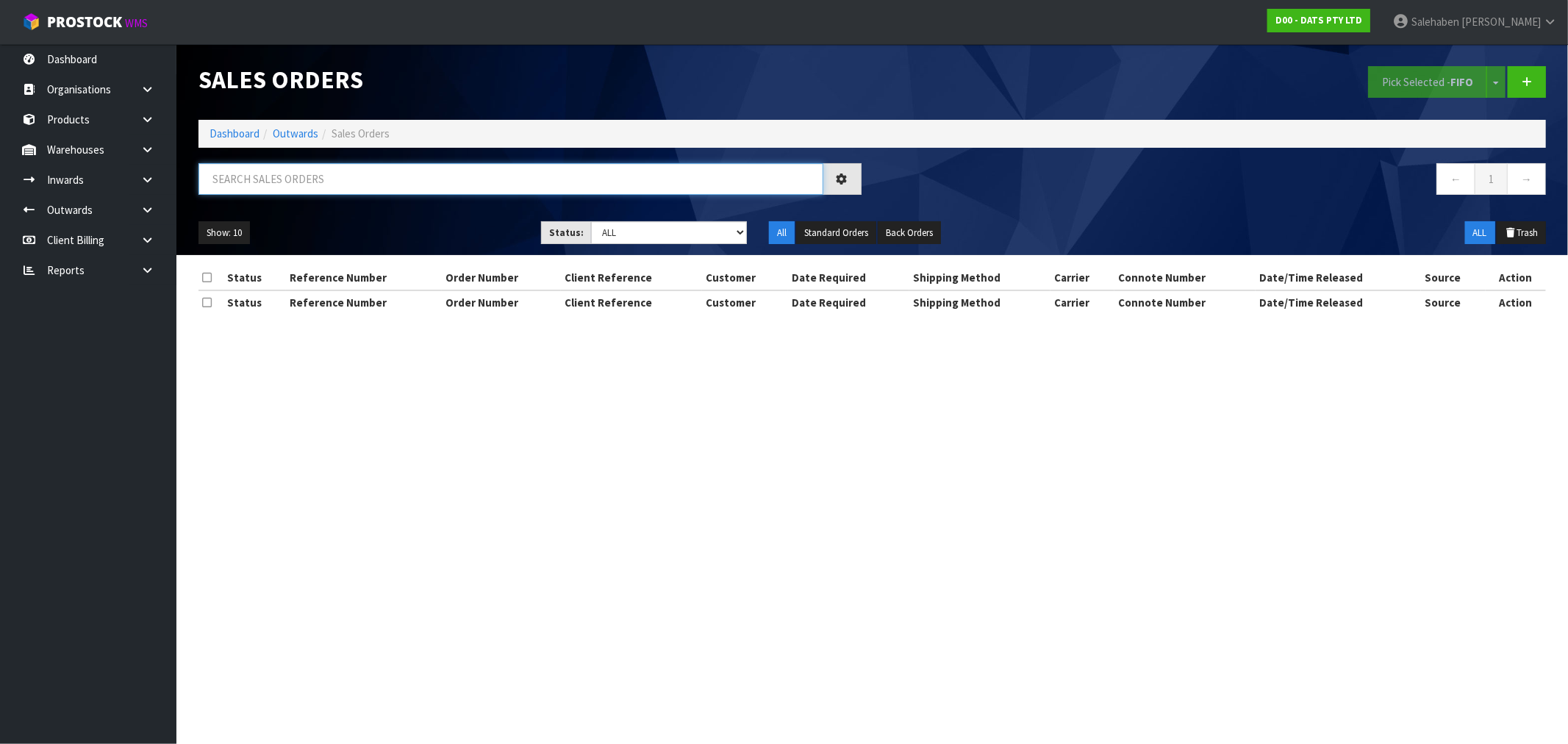
click at [527, 177] on input "text" at bounding box center [510, 180] width 625 height 32
paste input "CWL7722239"
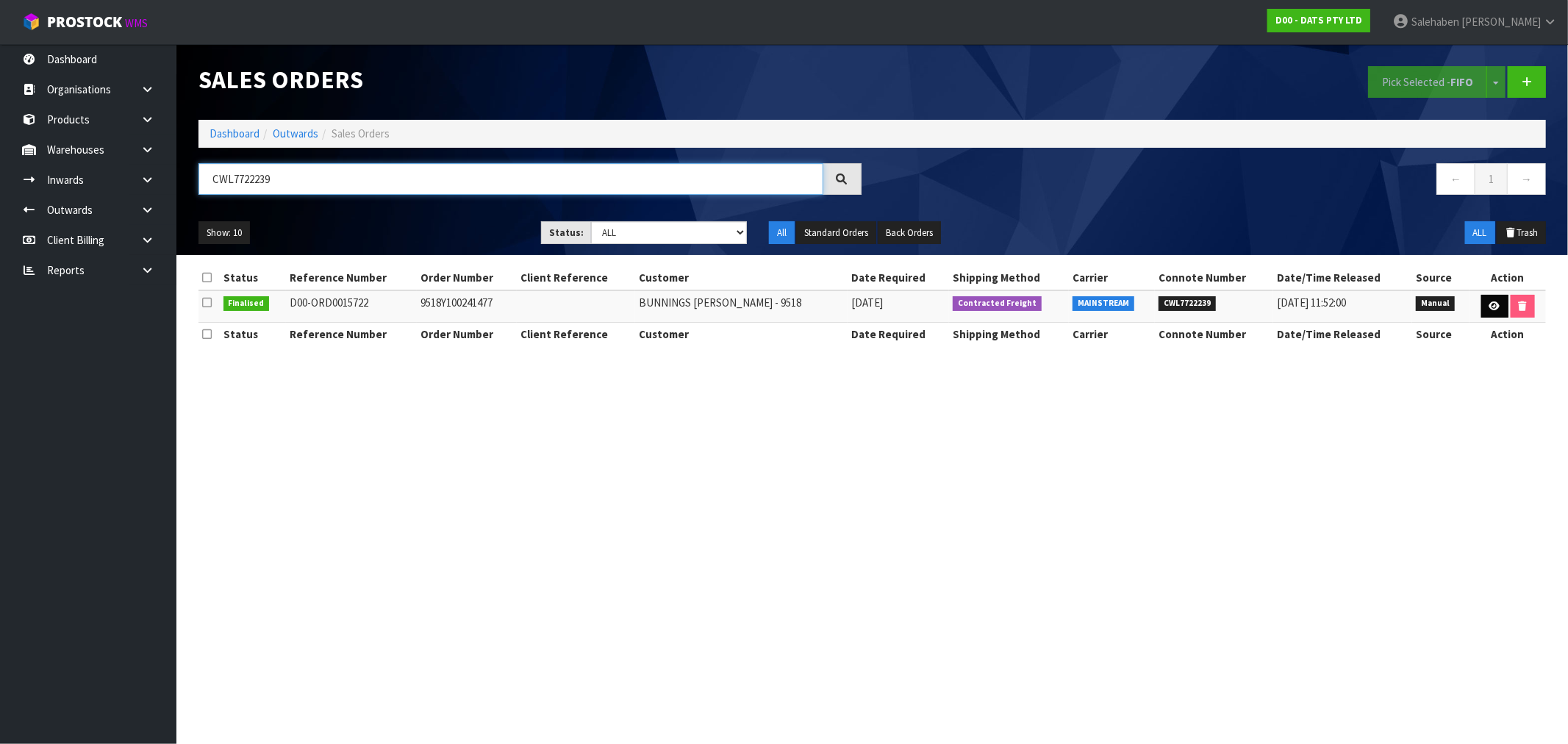
type input "CWL7722239"
click at [1490, 305] on icon at bounding box center [1495, 306] width 11 height 10
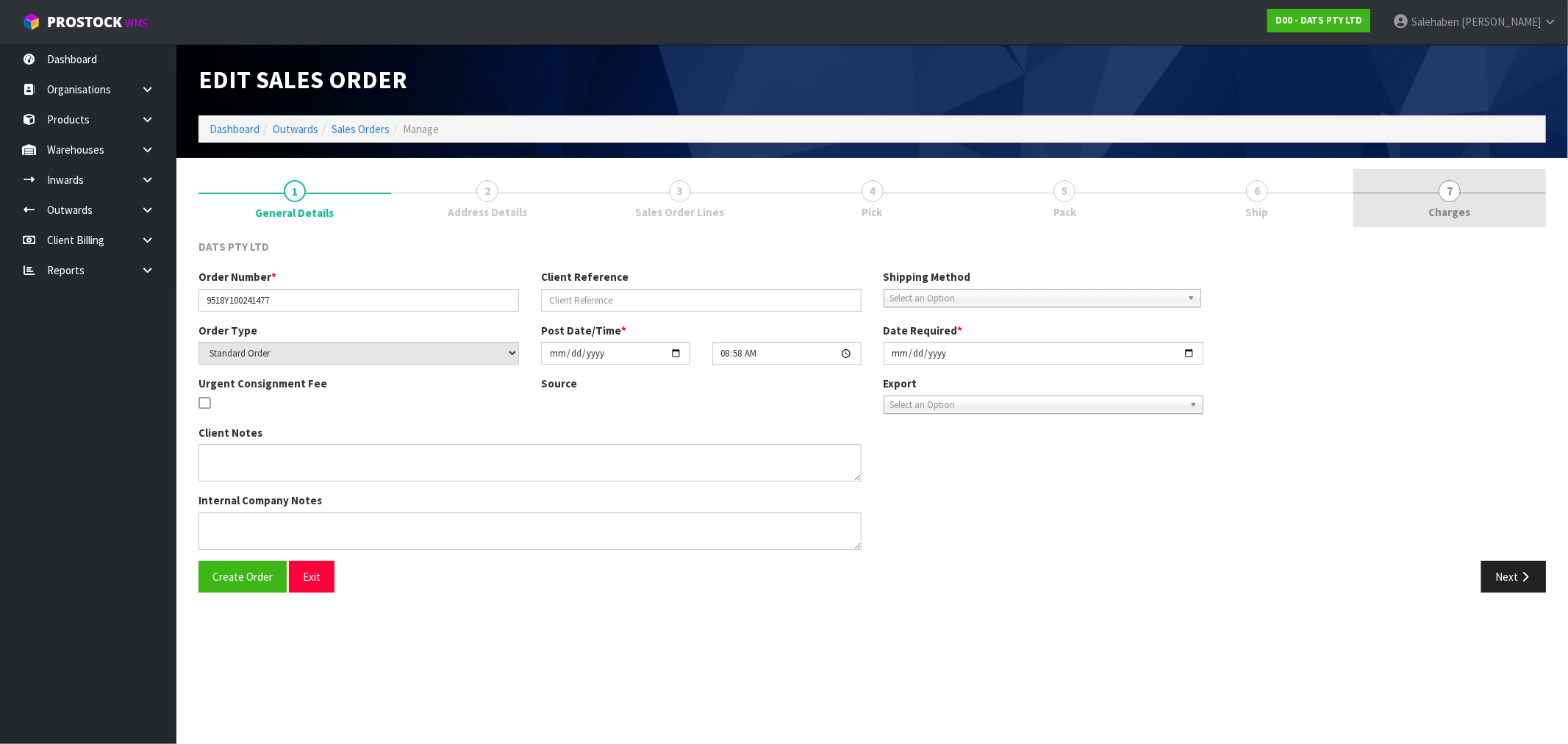
click at [1452, 204] on span "Charges" at bounding box center [1450, 212] width 42 height 15
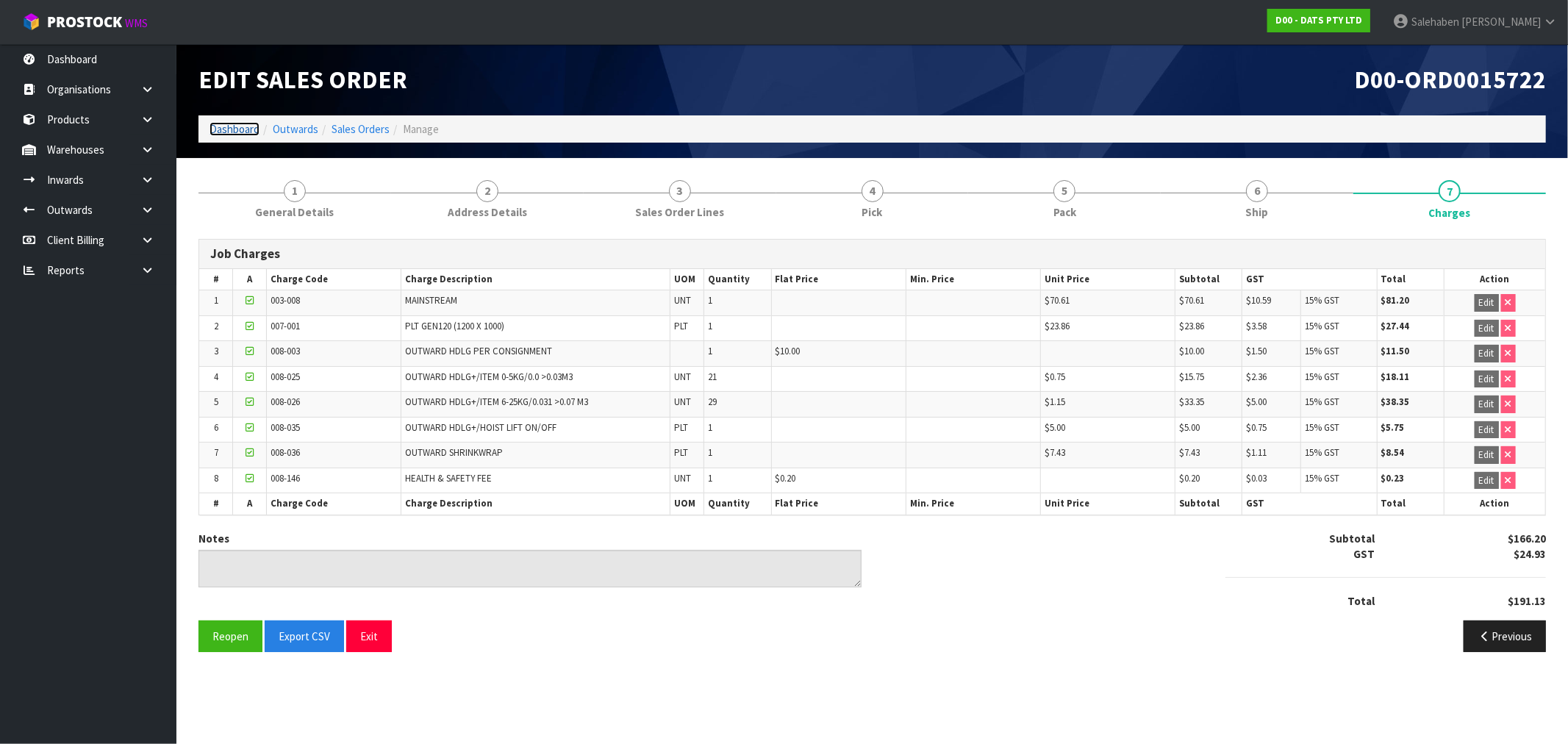
click at [246, 125] on link "Dashboard" at bounding box center [235, 129] width 50 height 14
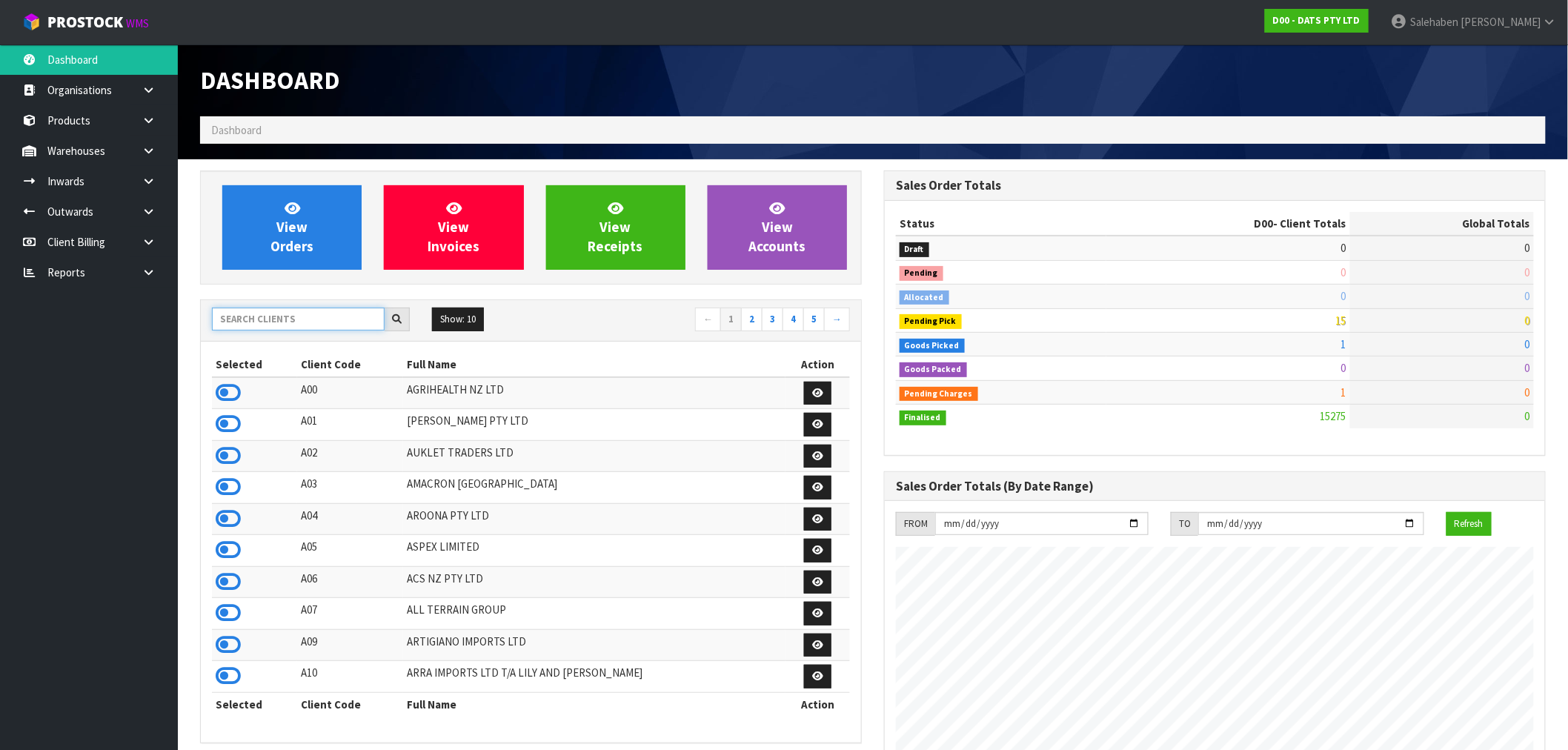
click at [273, 319] on input "text" at bounding box center [298, 319] width 173 height 23
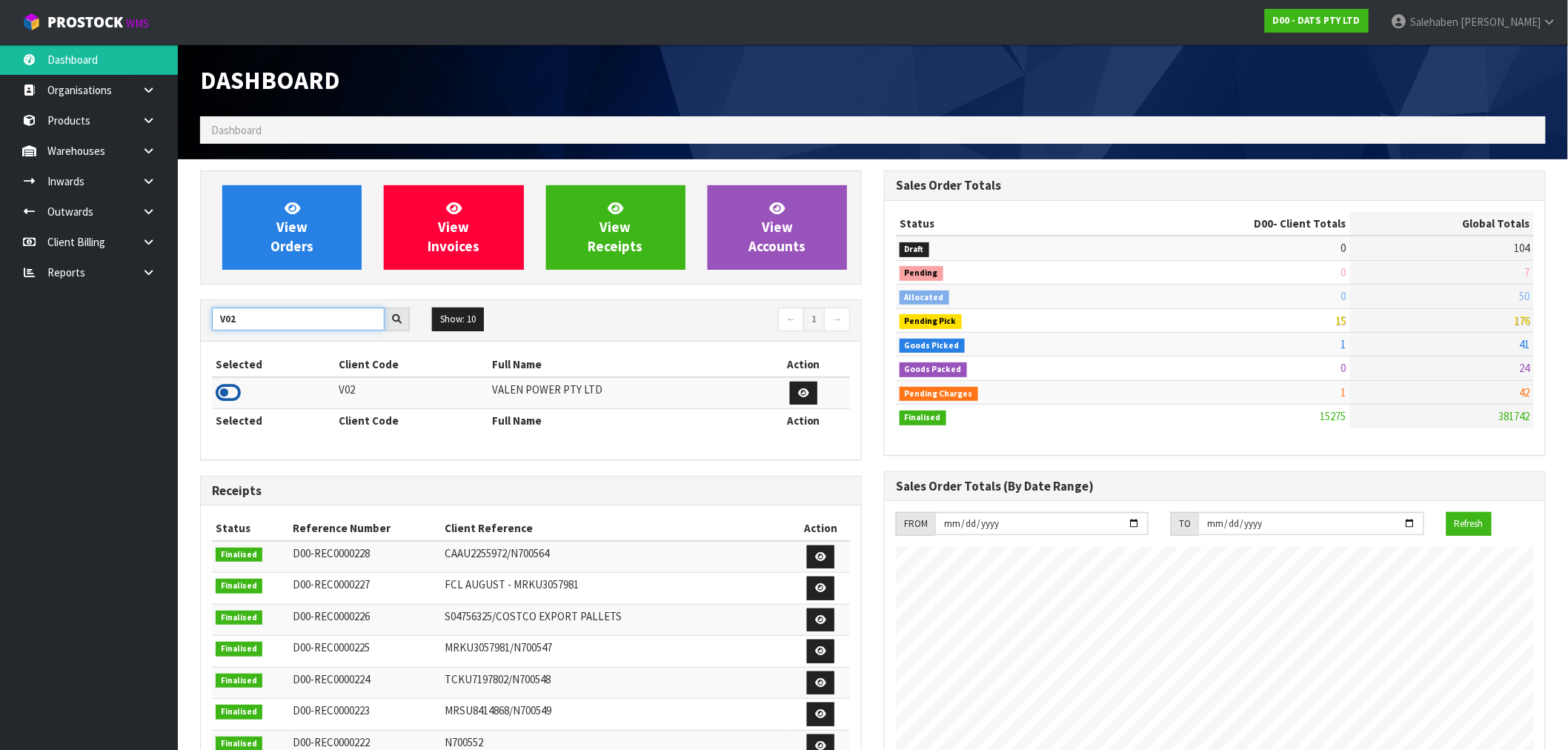
type input "V02"
click at [220, 394] on icon at bounding box center [228, 392] width 25 height 22
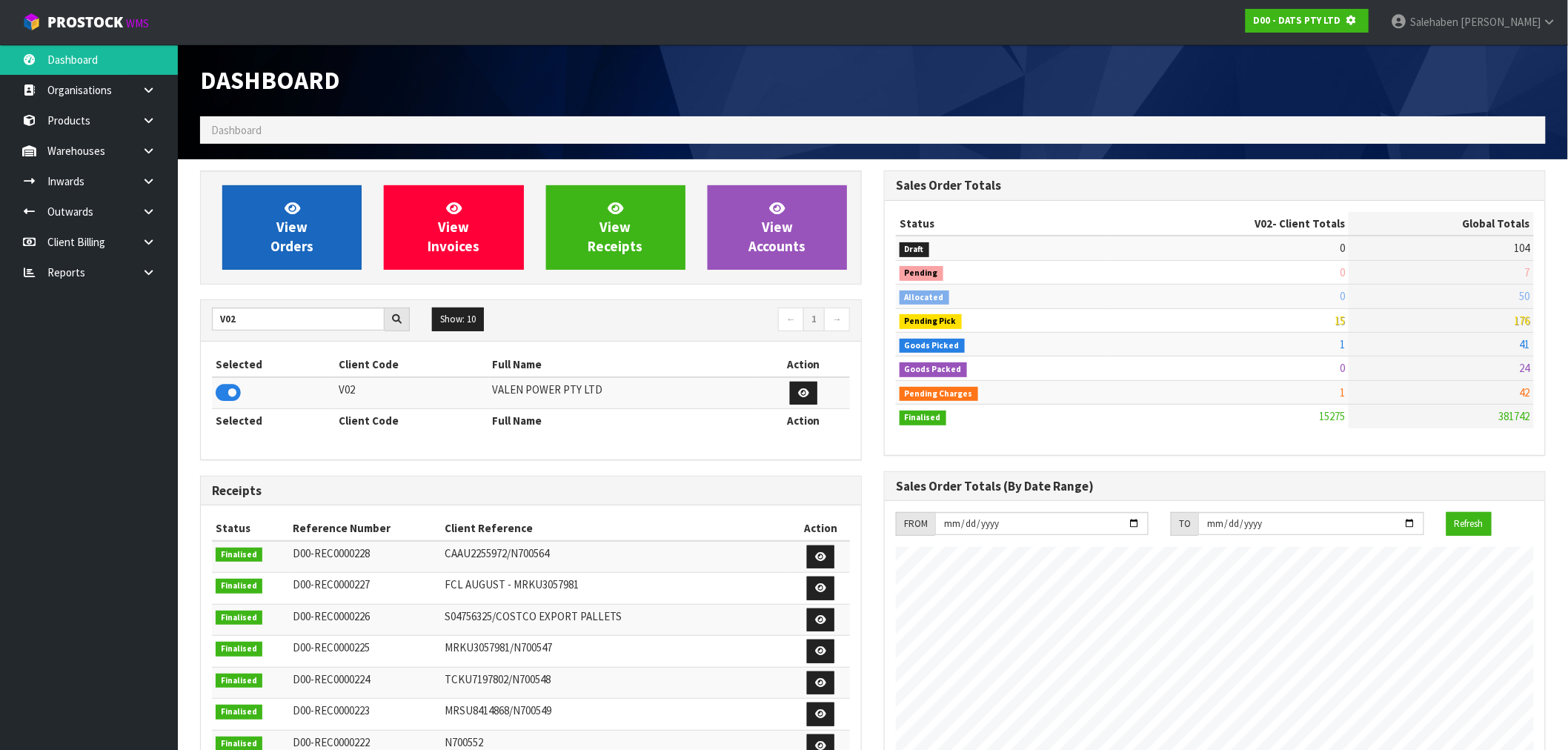
scroll to position [925, 684]
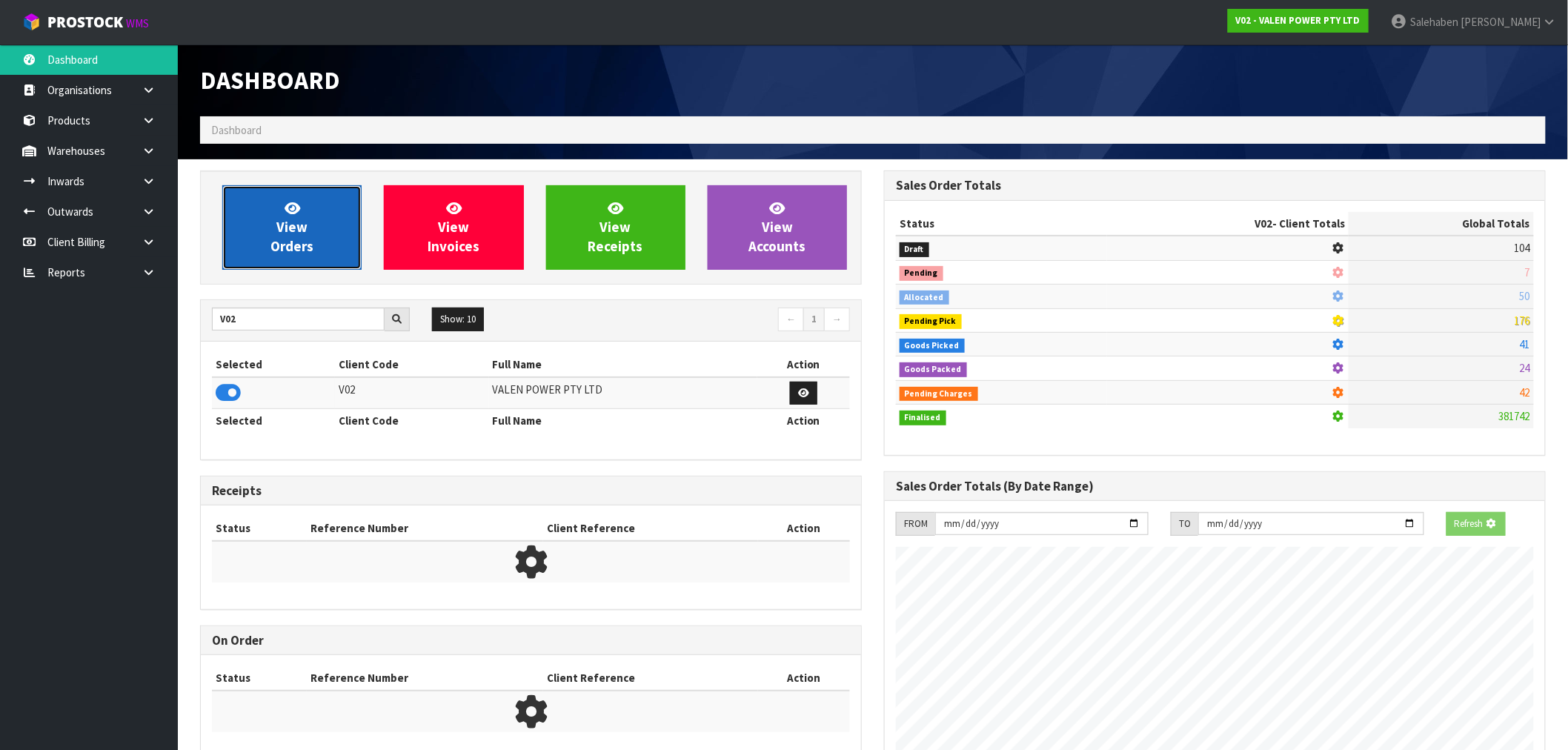
click at [278, 246] on span "View Orders" at bounding box center [292, 228] width 43 height 56
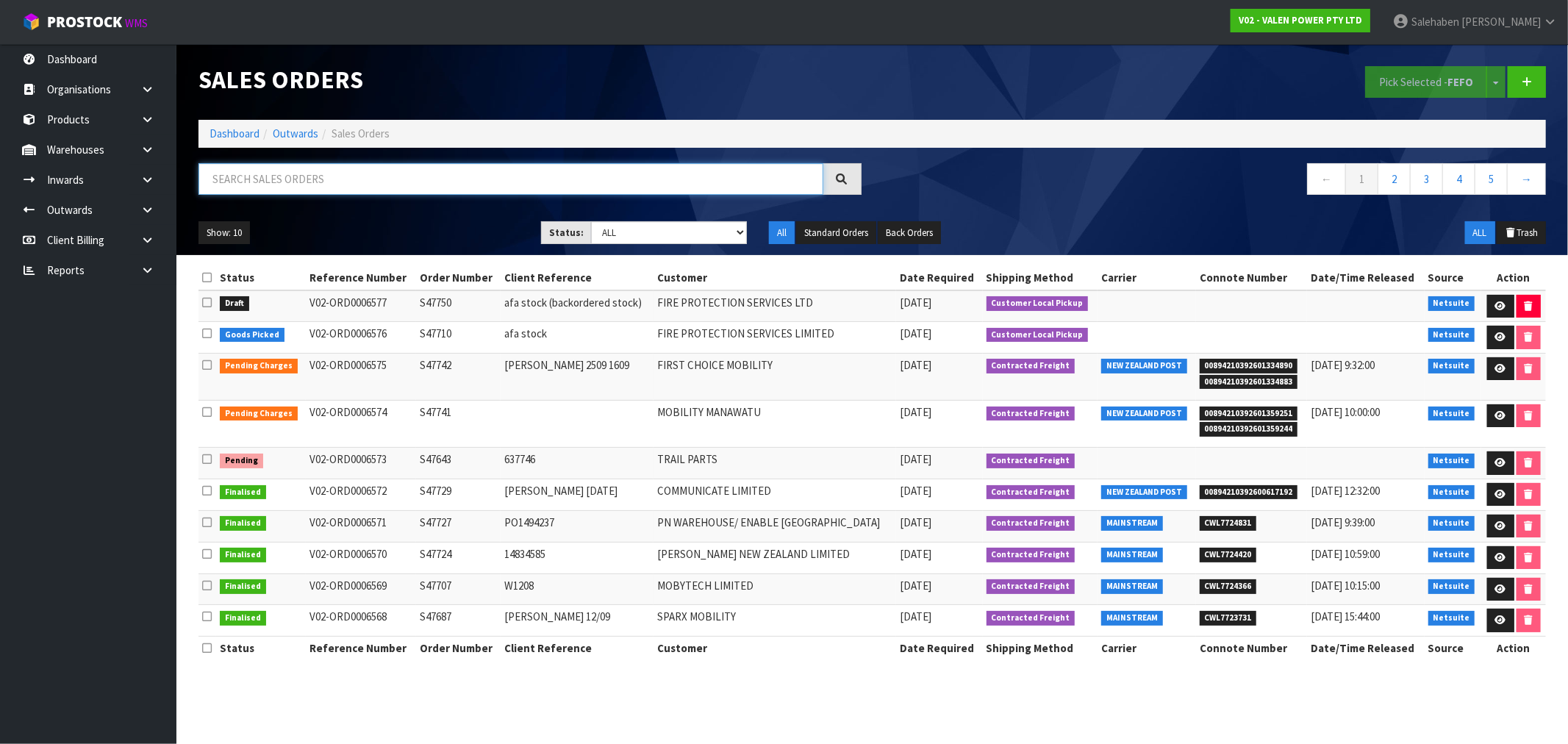
click at [339, 185] on input "text" at bounding box center [510, 180] width 625 height 32
paste input "CWL7722337"
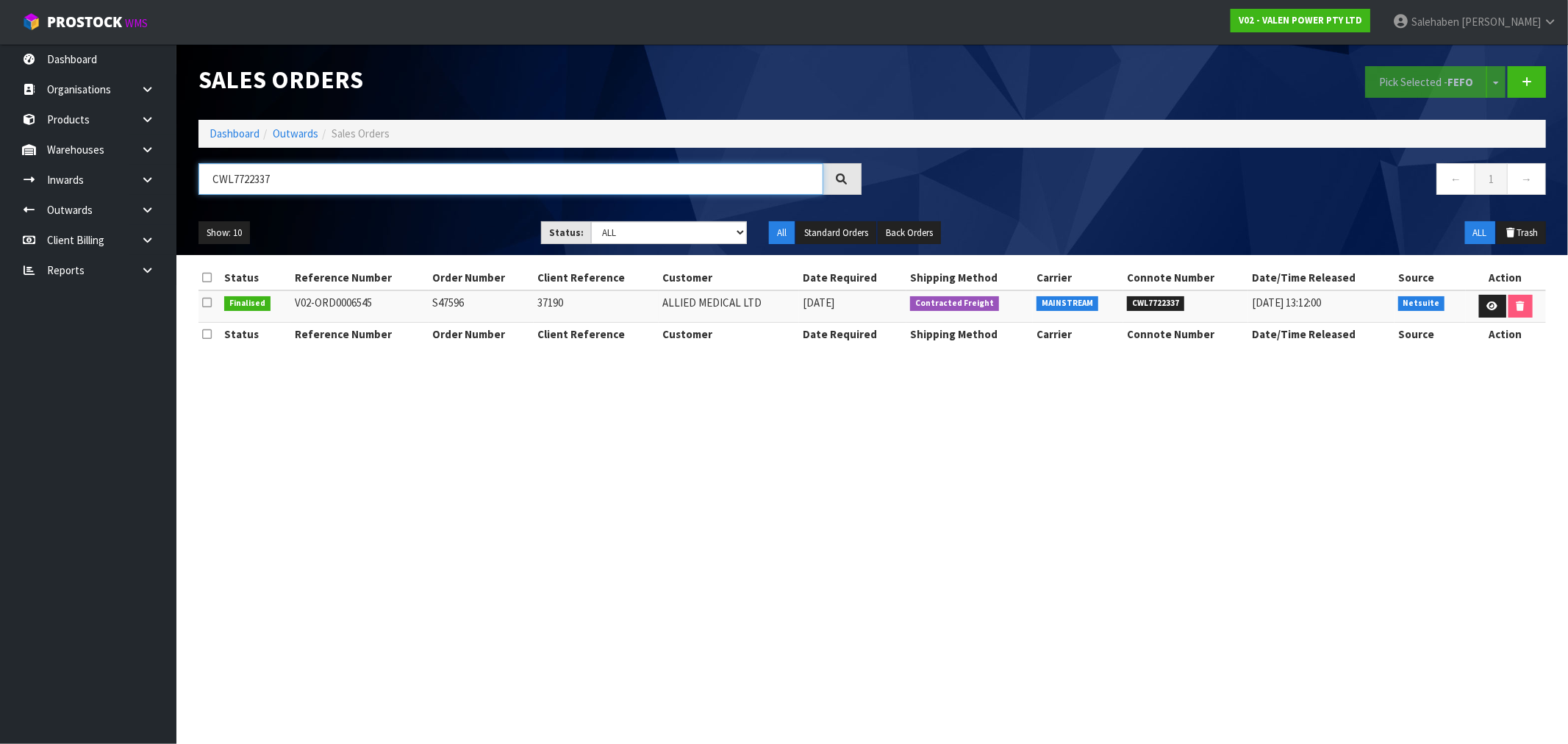
type input "CWL7722337"
click at [1494, 308] on icon at bounding box center [1492, 306] width 11 height 10
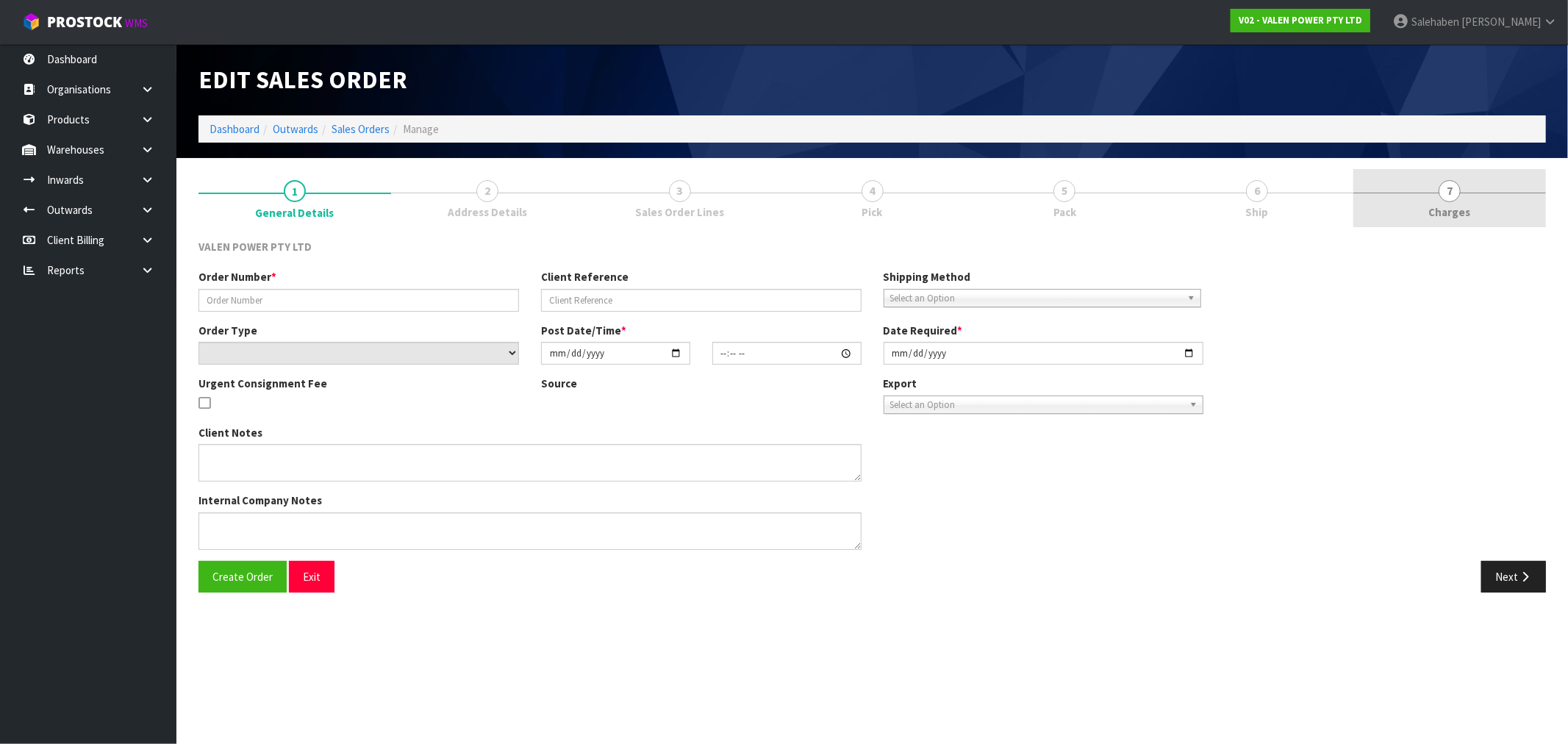
type input "S47596"
type input "37190"
select select "number:0"
type input "2025-09-08"
type input "13:30:07.000"
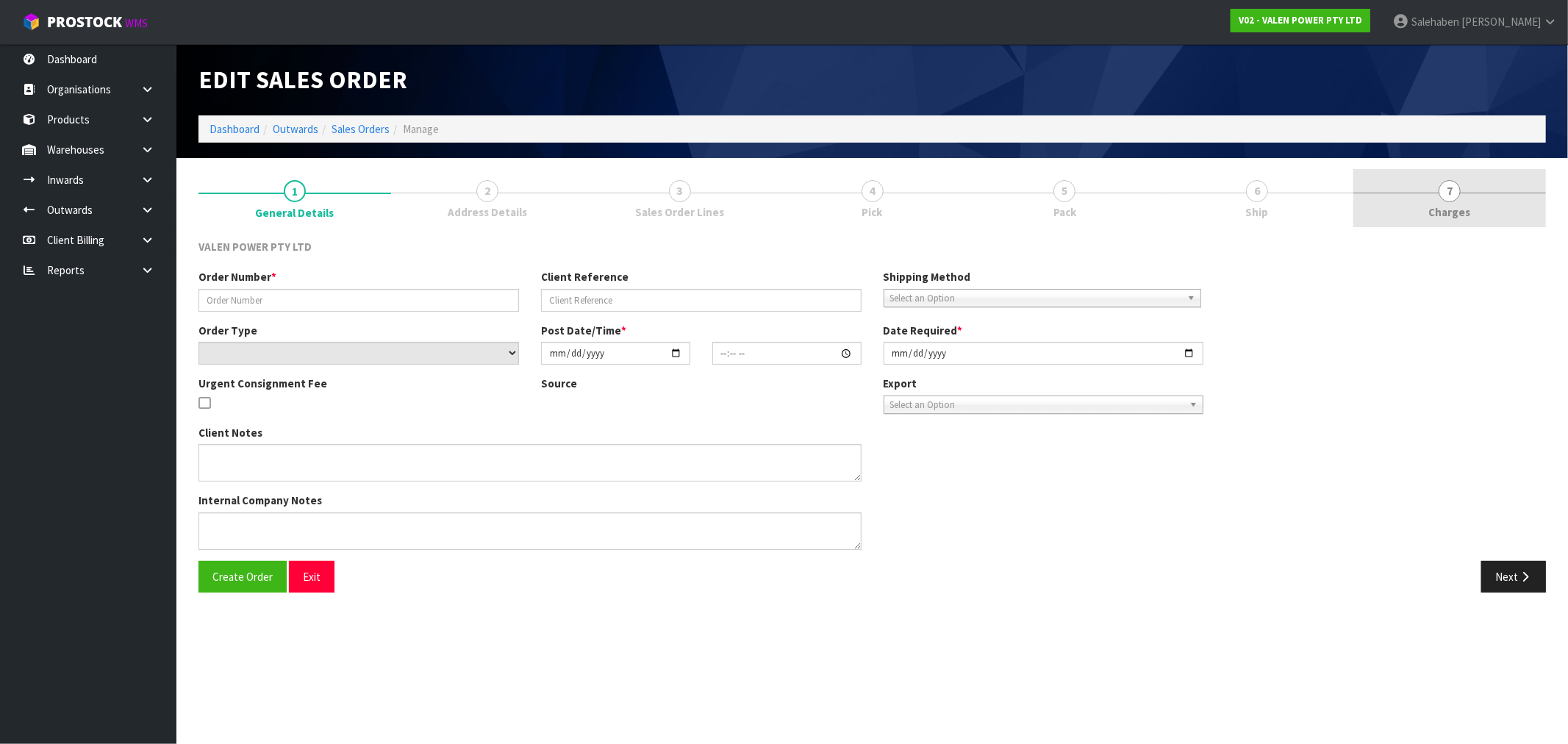
type input "2025-09-09"
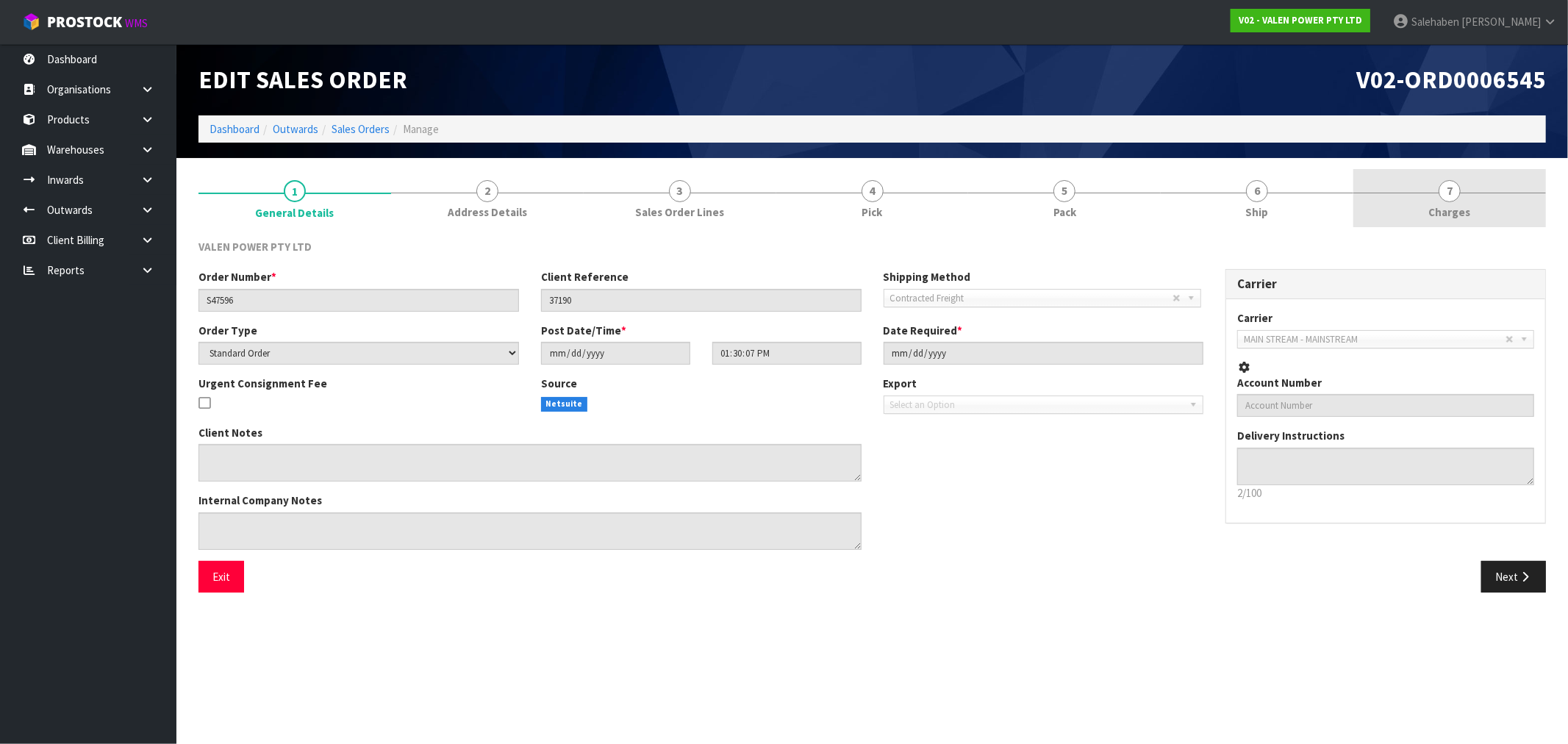
click at [1456, 214] on span "Charges" at bounding box center [1450, 212] width 42 height 15
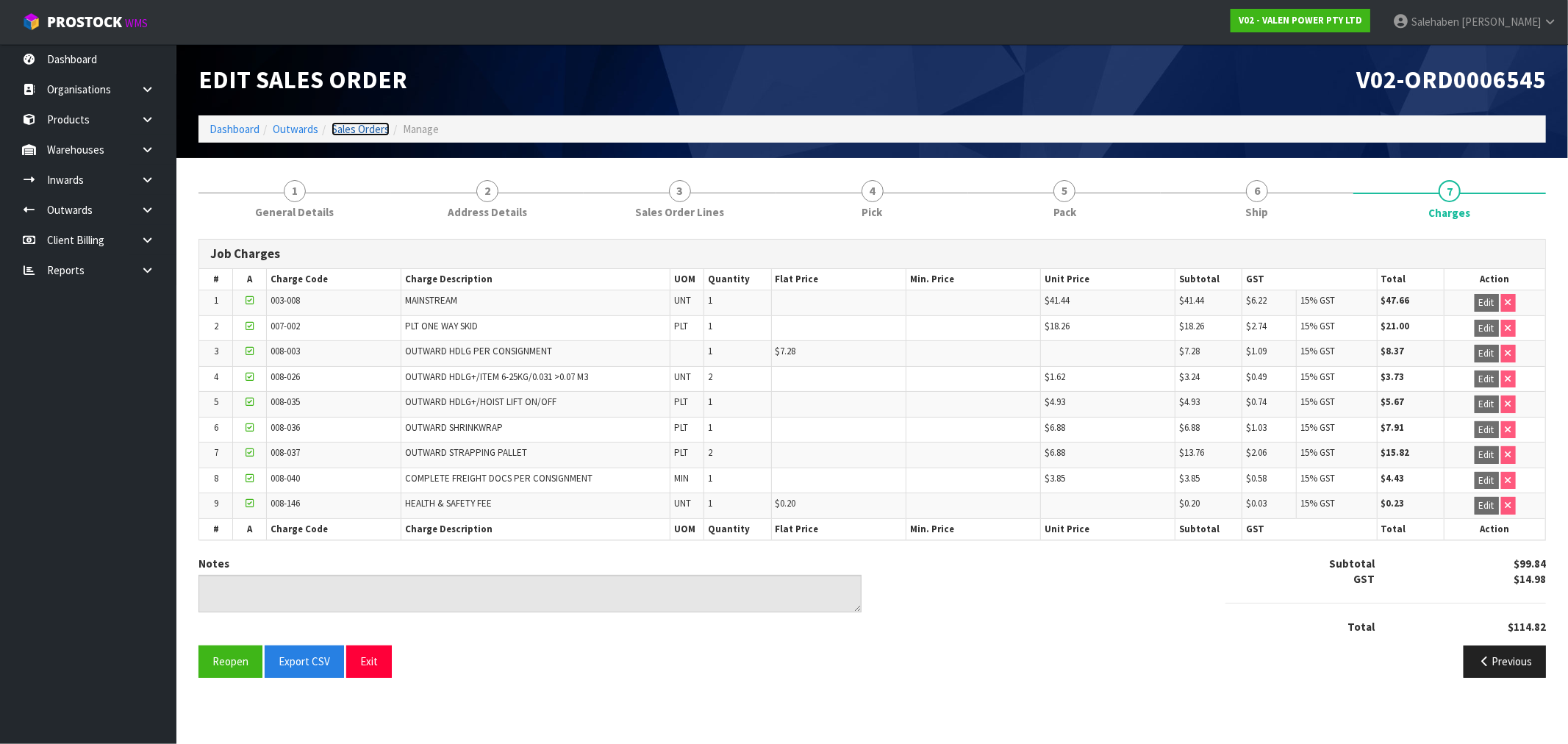
click at [352, 128] on link "Sales Orders" at bounding box center [360, 129] width 58 height 14
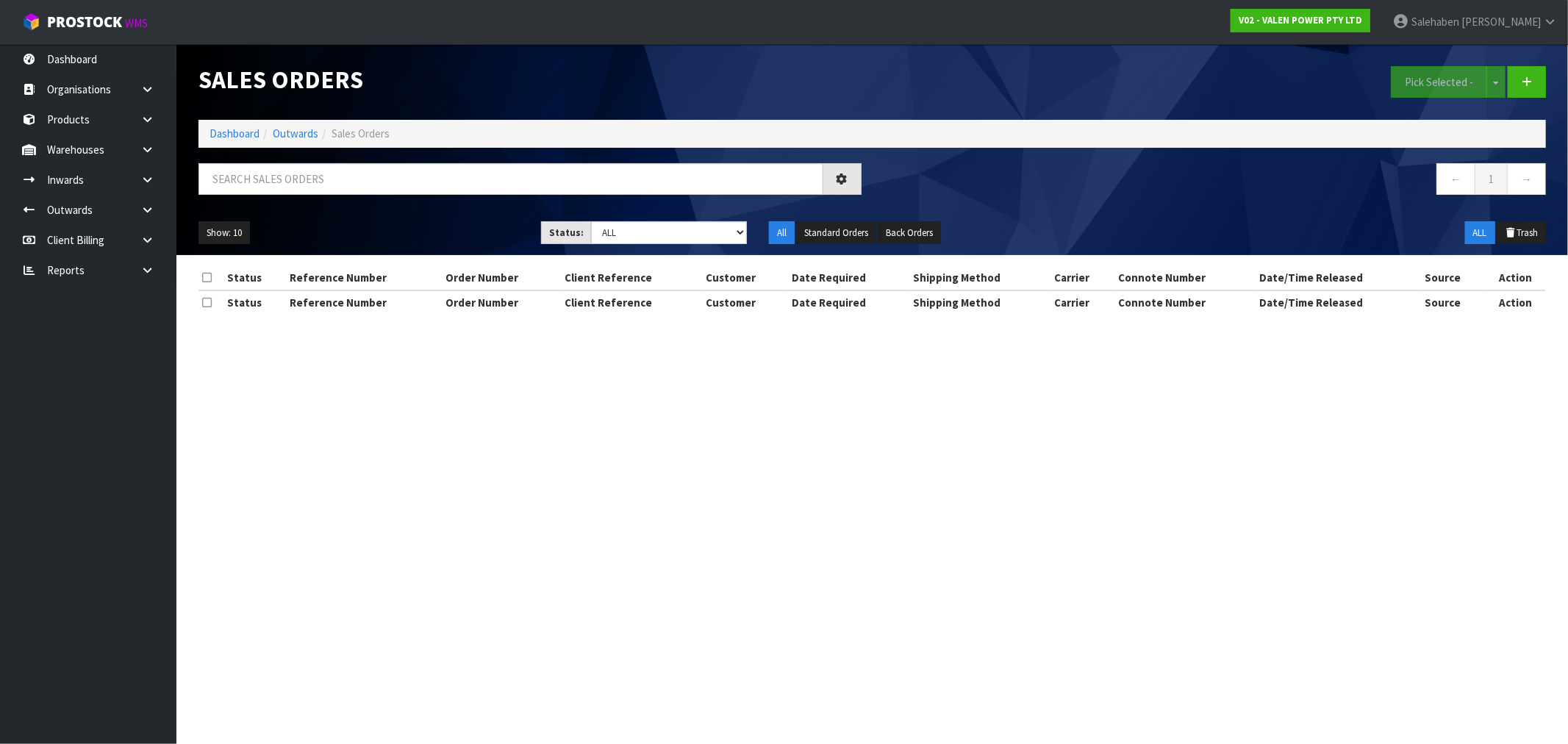
click at [278, 178] on input "text" at bounding box center [510, 180] width 625 height 32
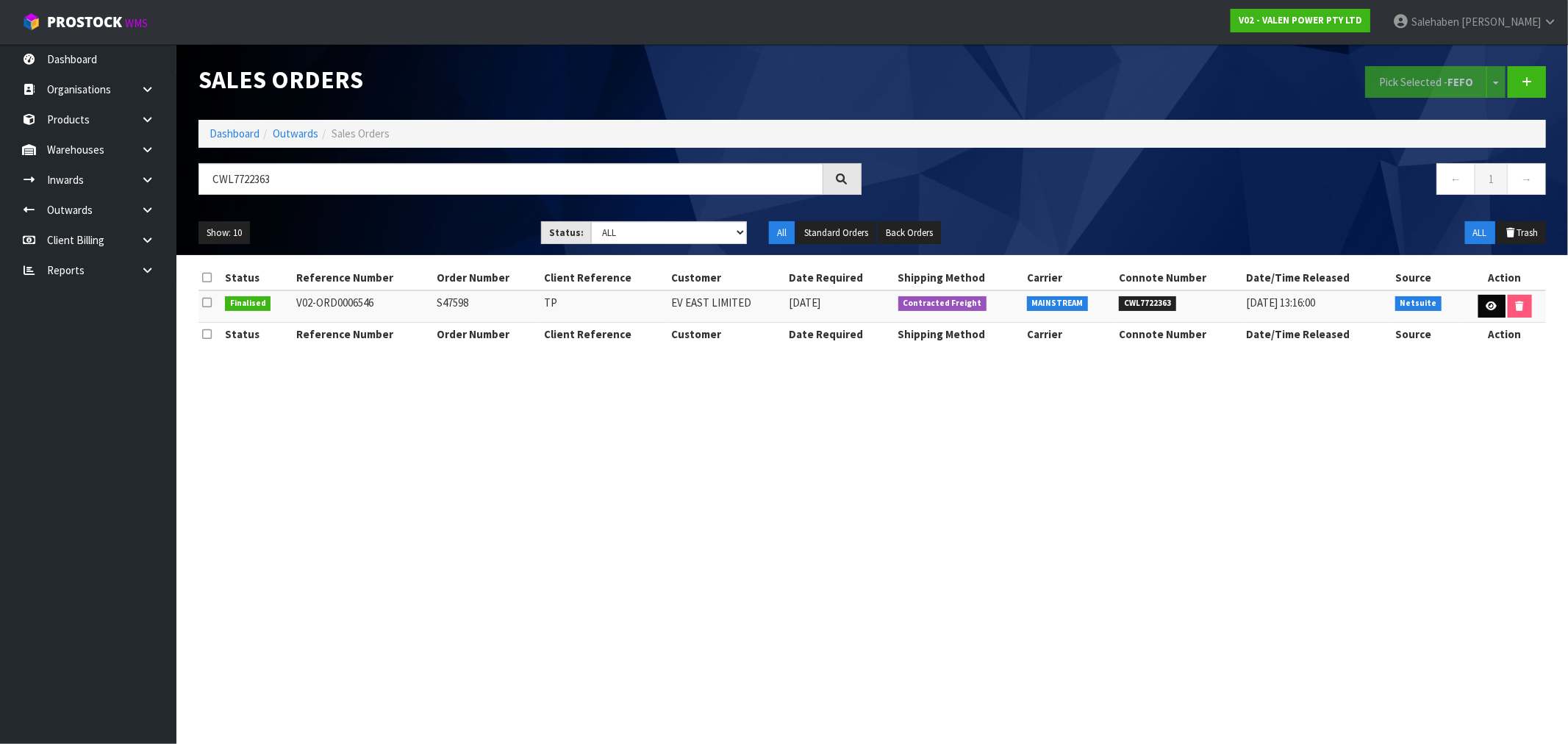
type input "CWL7722363"
click at [1489, 305] on icon at bounding box center [1492, 306] width 11 height 10
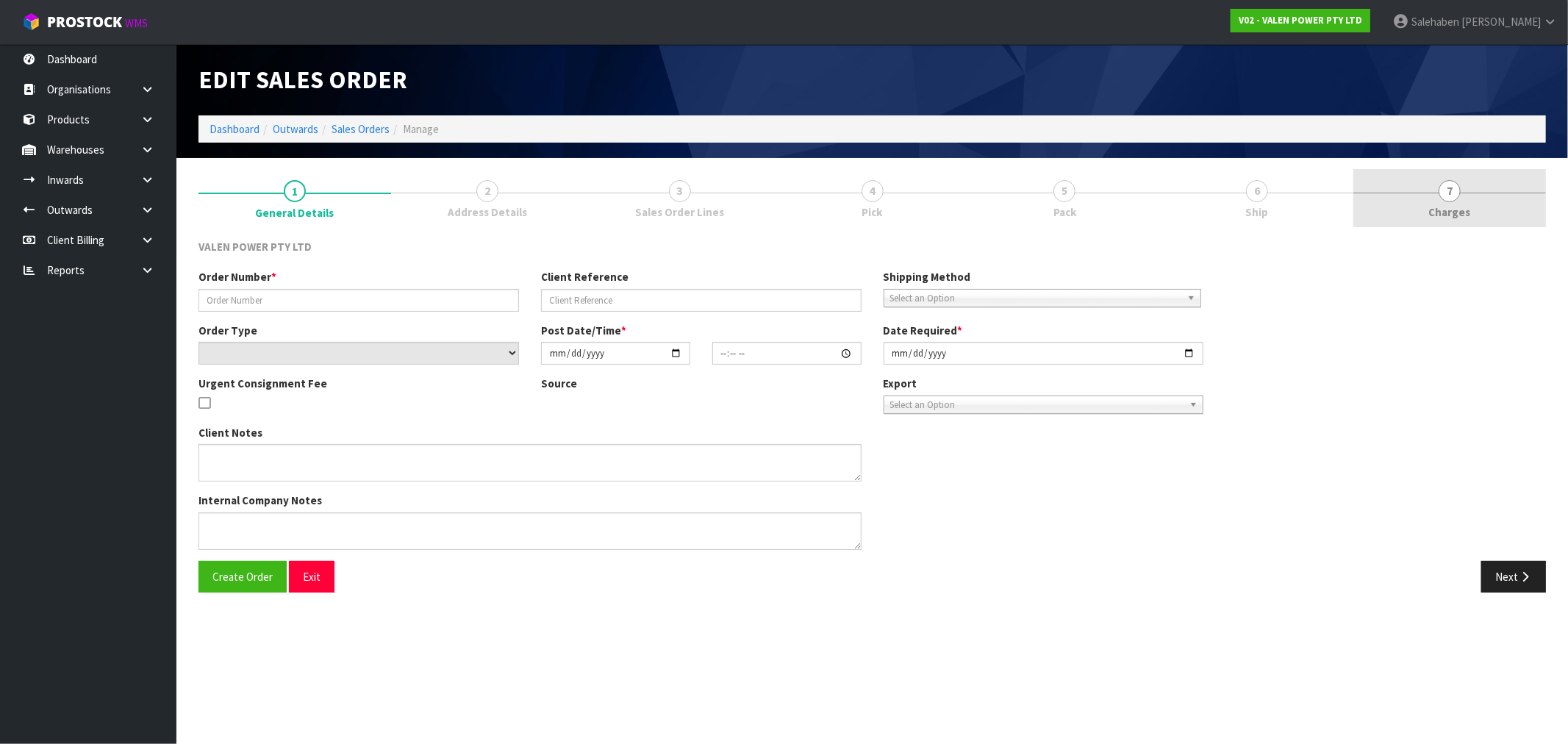
click at [1459, 211] on span "Charges" at bounding box center [1450, 212] width 42 height 15
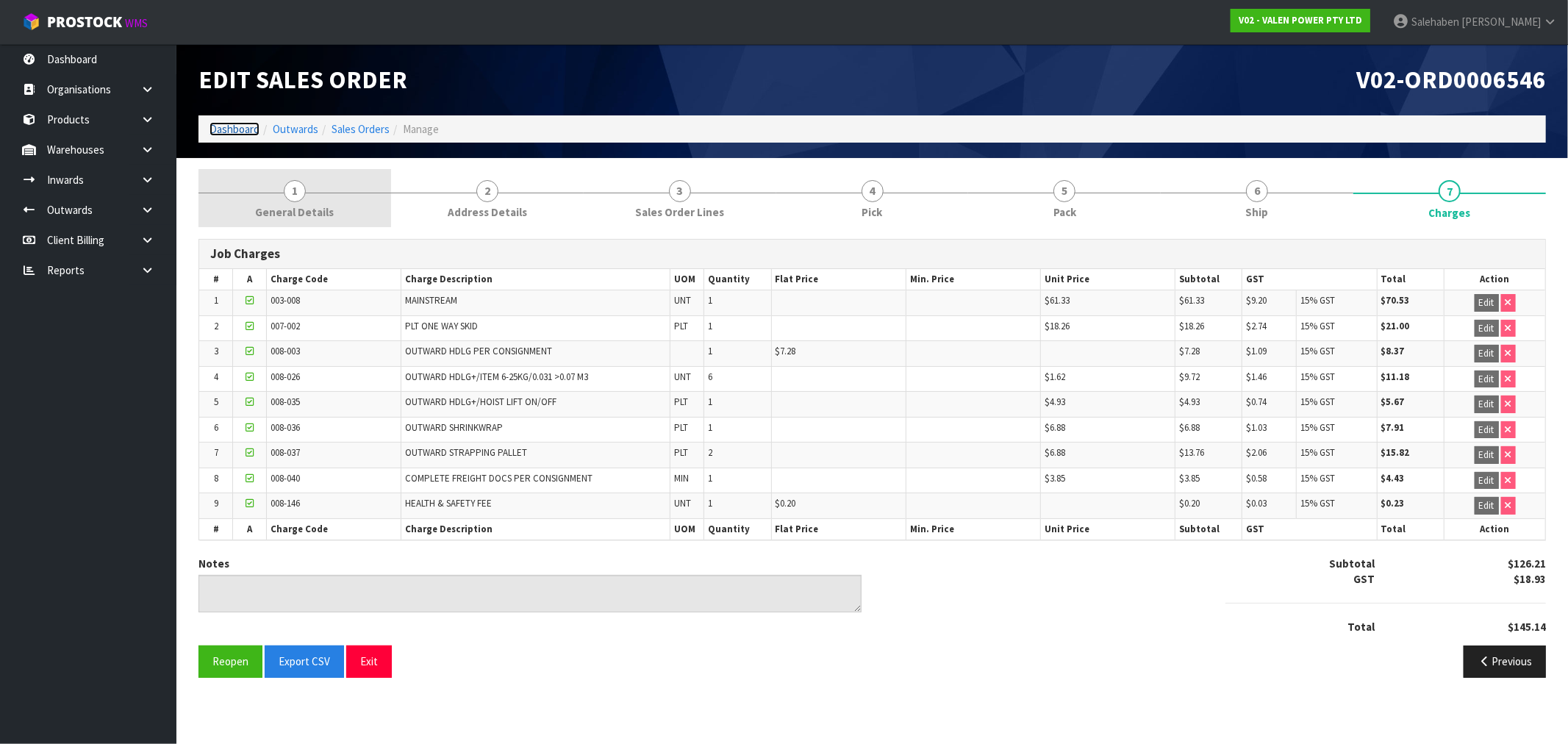
drag, startPoint x: 231, startPoint y: 129, endPoint x: 244, endPoint y: 187, distance: 59.4
click at [231, 129] on link "Dashboard" at bounding box center [235, 129] width 50 height 14
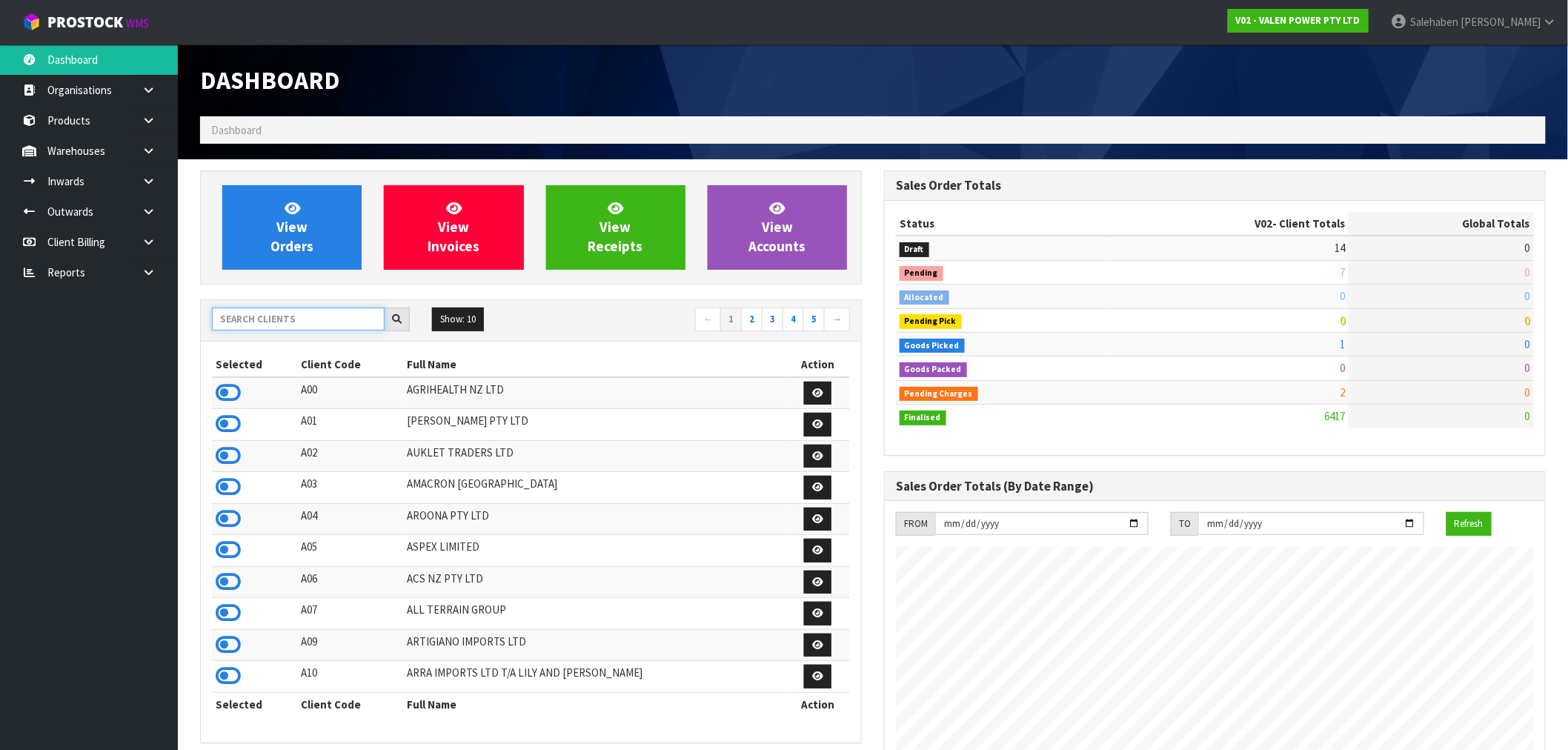
scroll to position [1124, 684]
click at [240, 320] on input "text" at bounding box center [298, 319] width 173 height 23
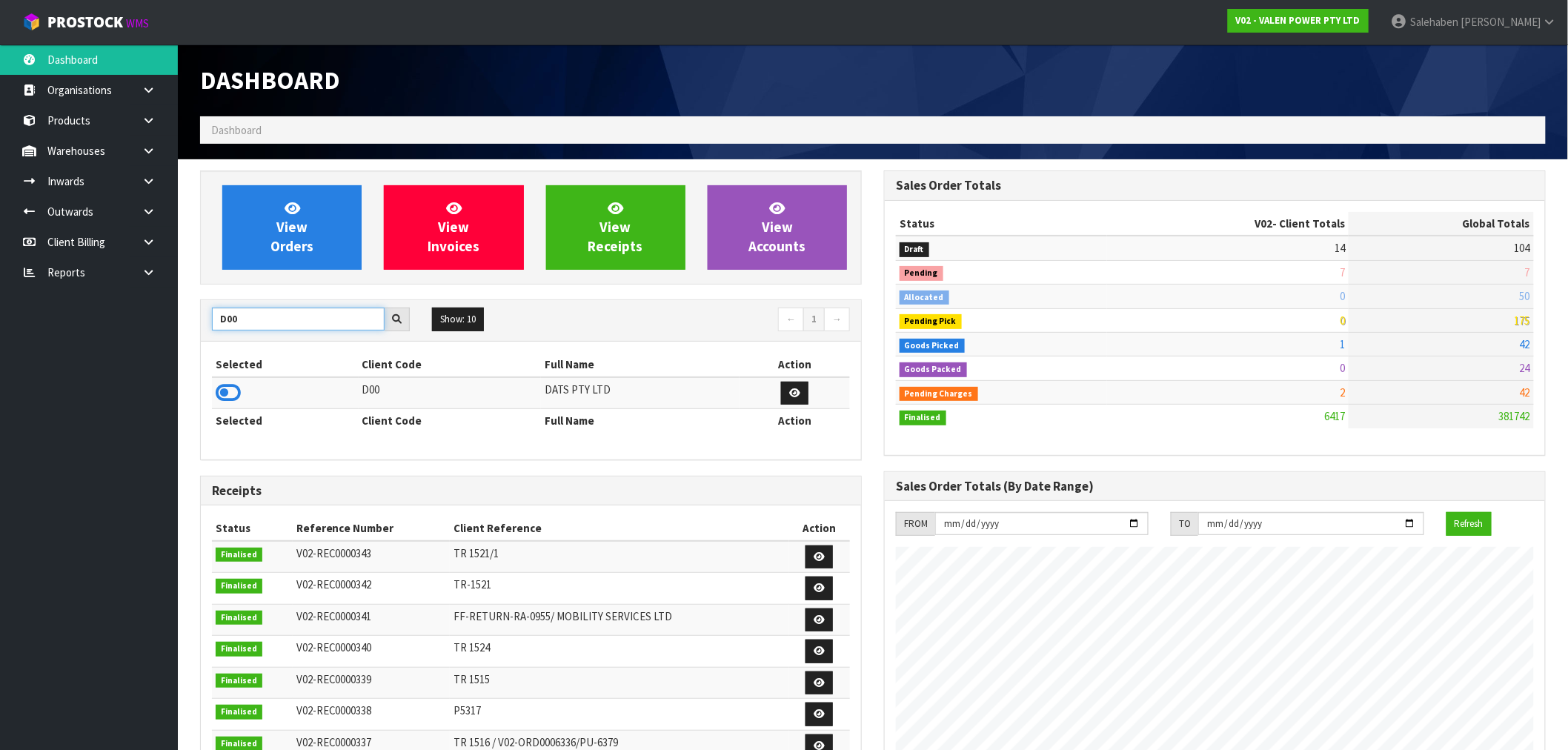
type input "D00"
click at [237, 389] on icon at bounding box center [228, 392] width 25 height 22
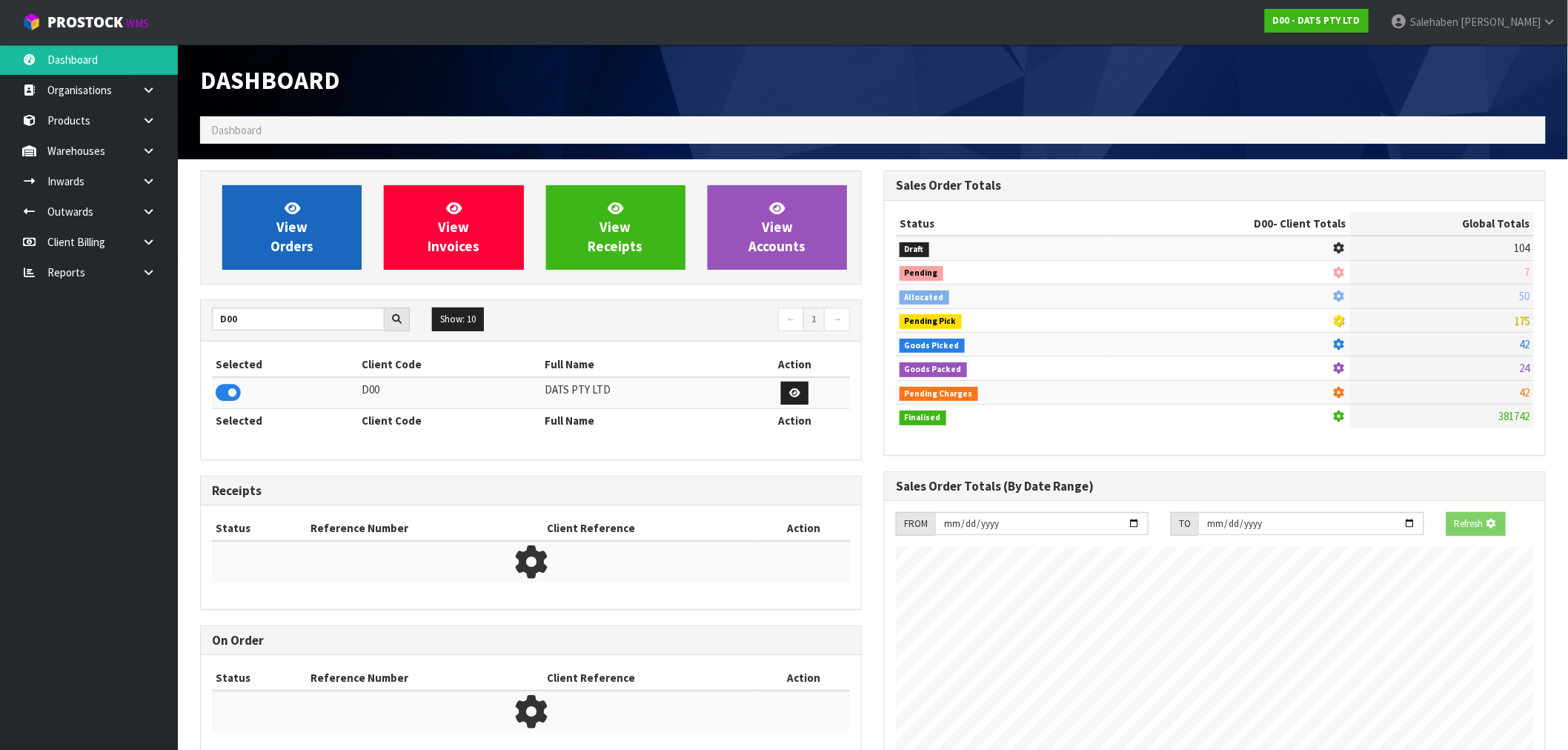
scroll to position [740609, 740378]
click at [316, 240] on link "View Orders" at bounding box center [292, 228] width 140 height 84
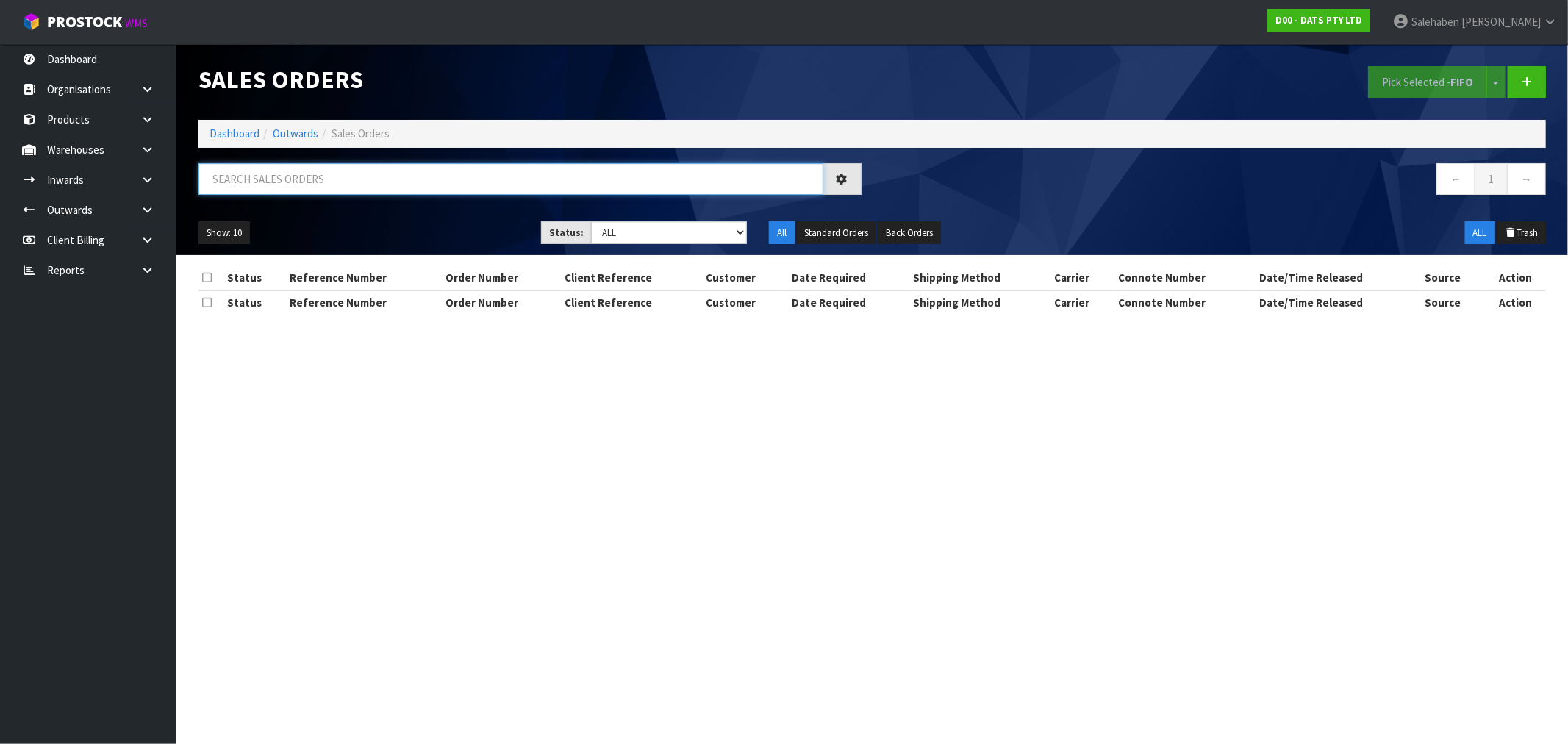
click at [464, 187] on input "text" at bounding box center [510, 180] width 625 height 32
paste input "CWL7722385"
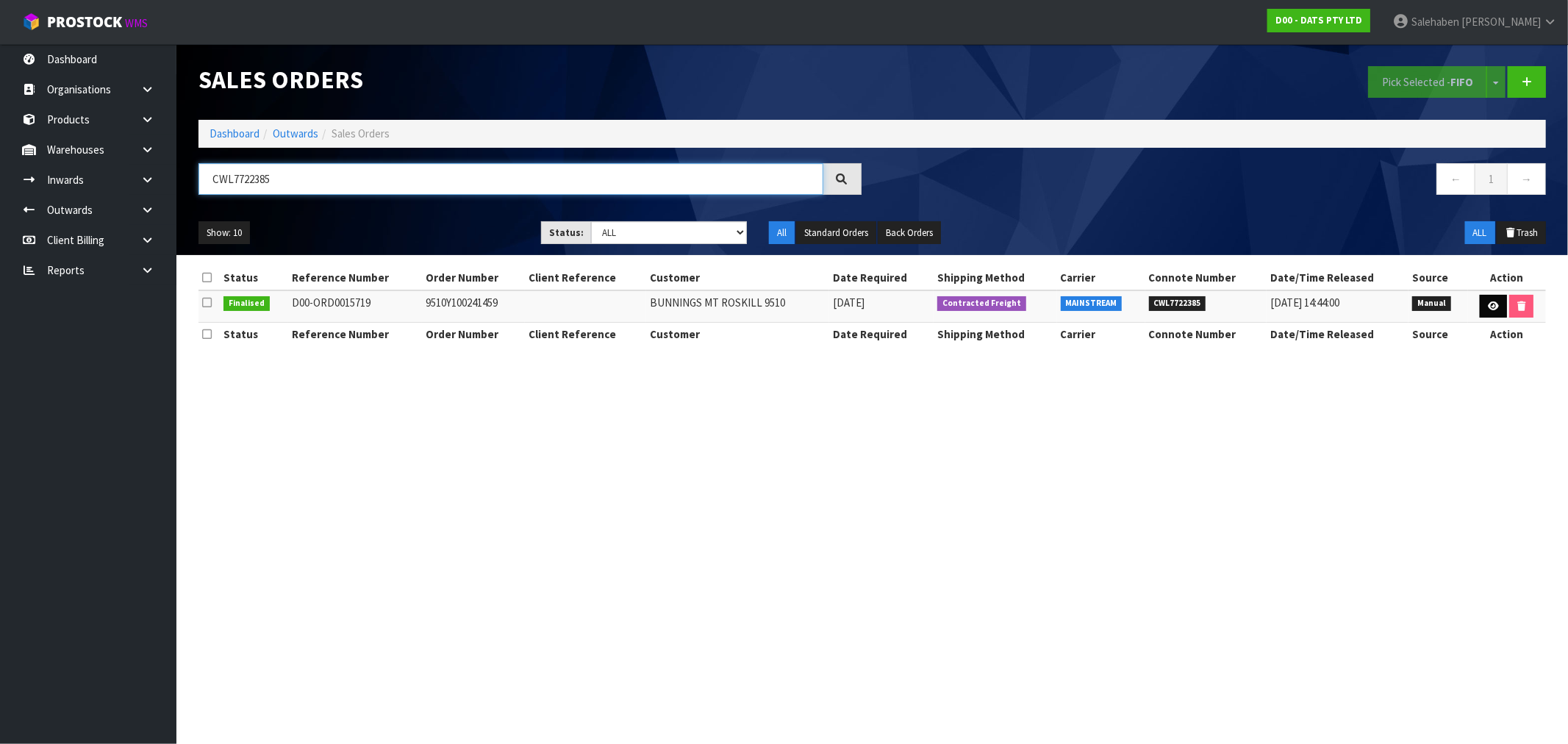
type input "CWL7722385"
click at [1490, 310] on icon at bounding box center [1493, 306] width 11 height 10
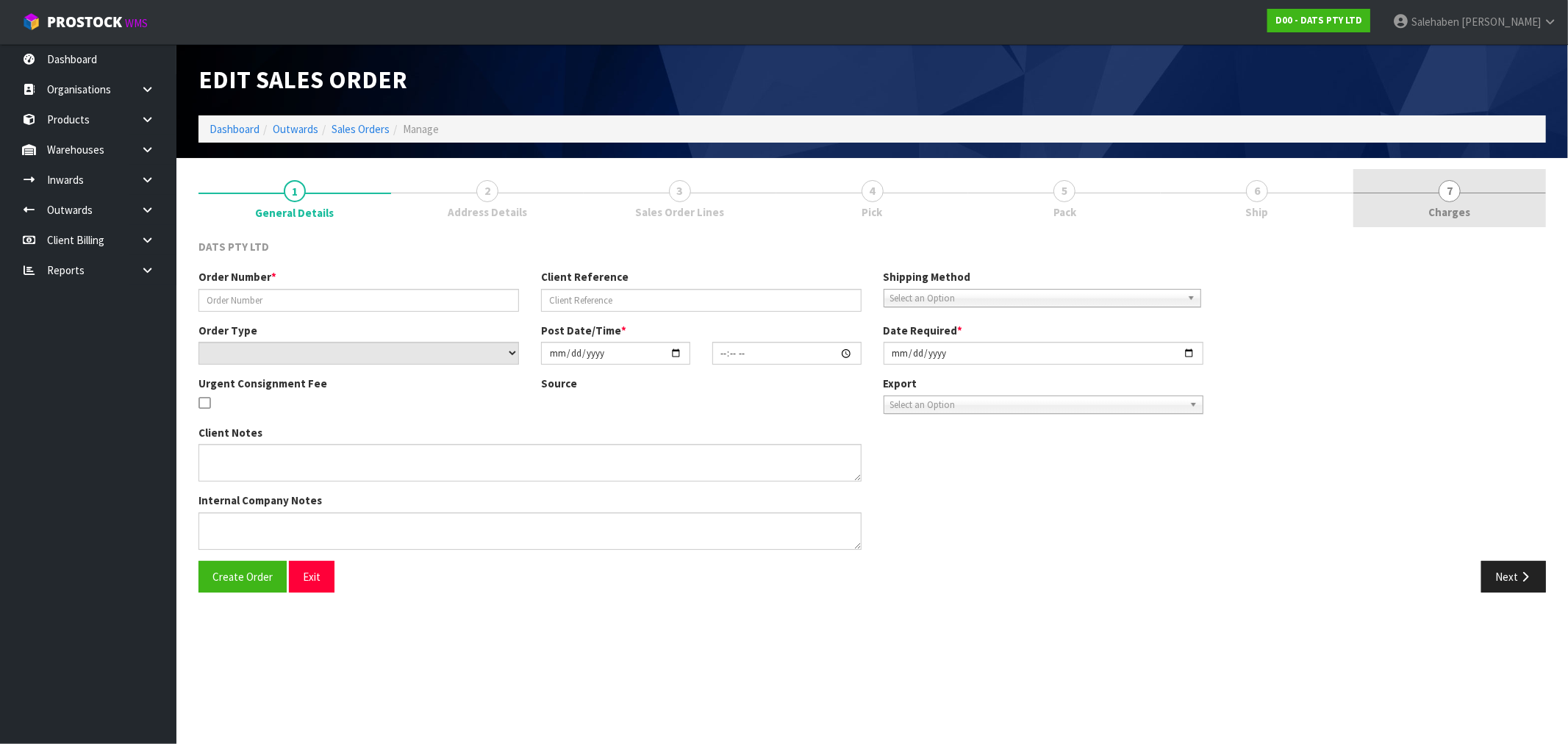
type input "9510Y100241459"
select select "number:0"
type input "2025-09-05"
type input "08:52:00.000"
type input "2025-09-05"
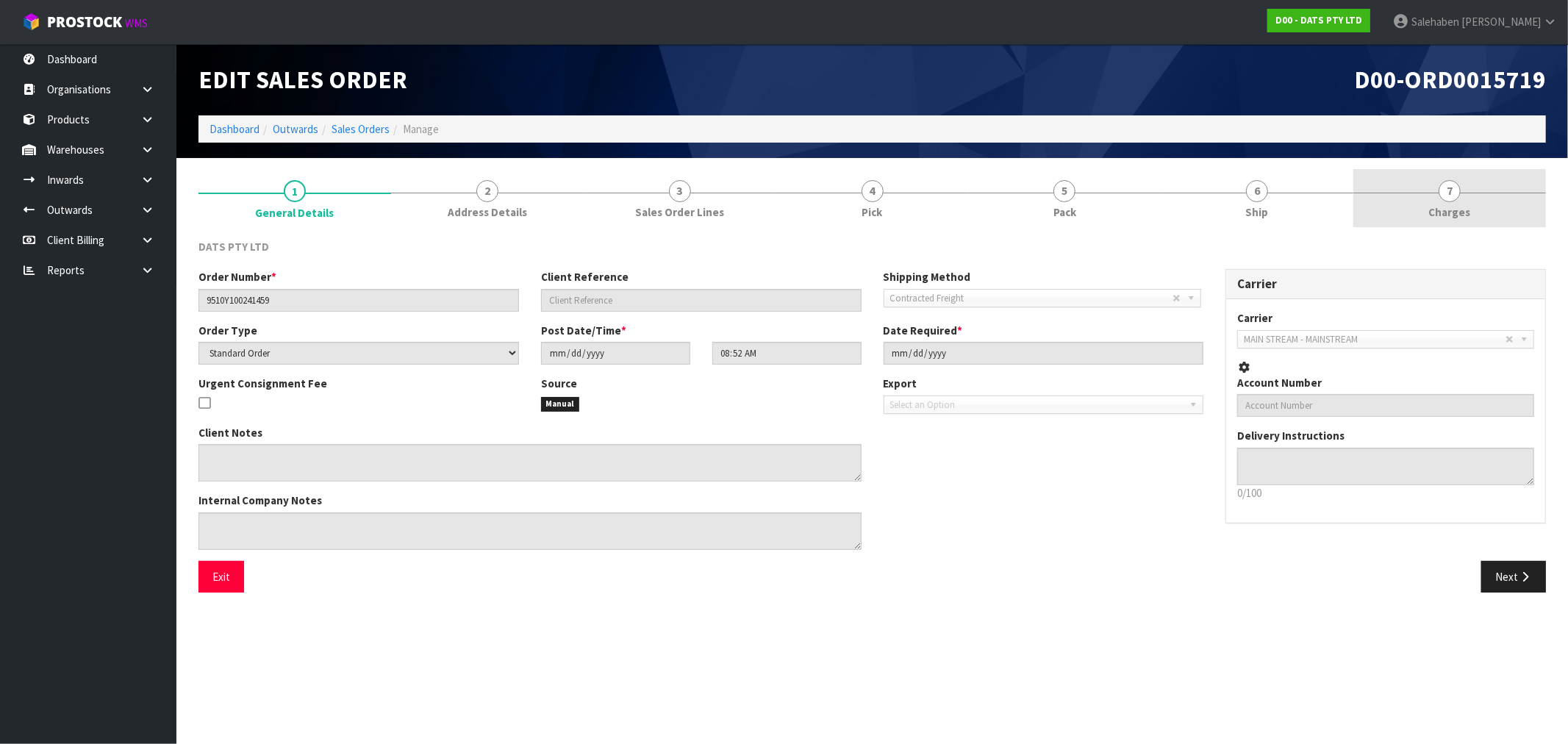
click at [1461, 207] on span "Charges" at bounding box center [1450, 212] width 42 height 15
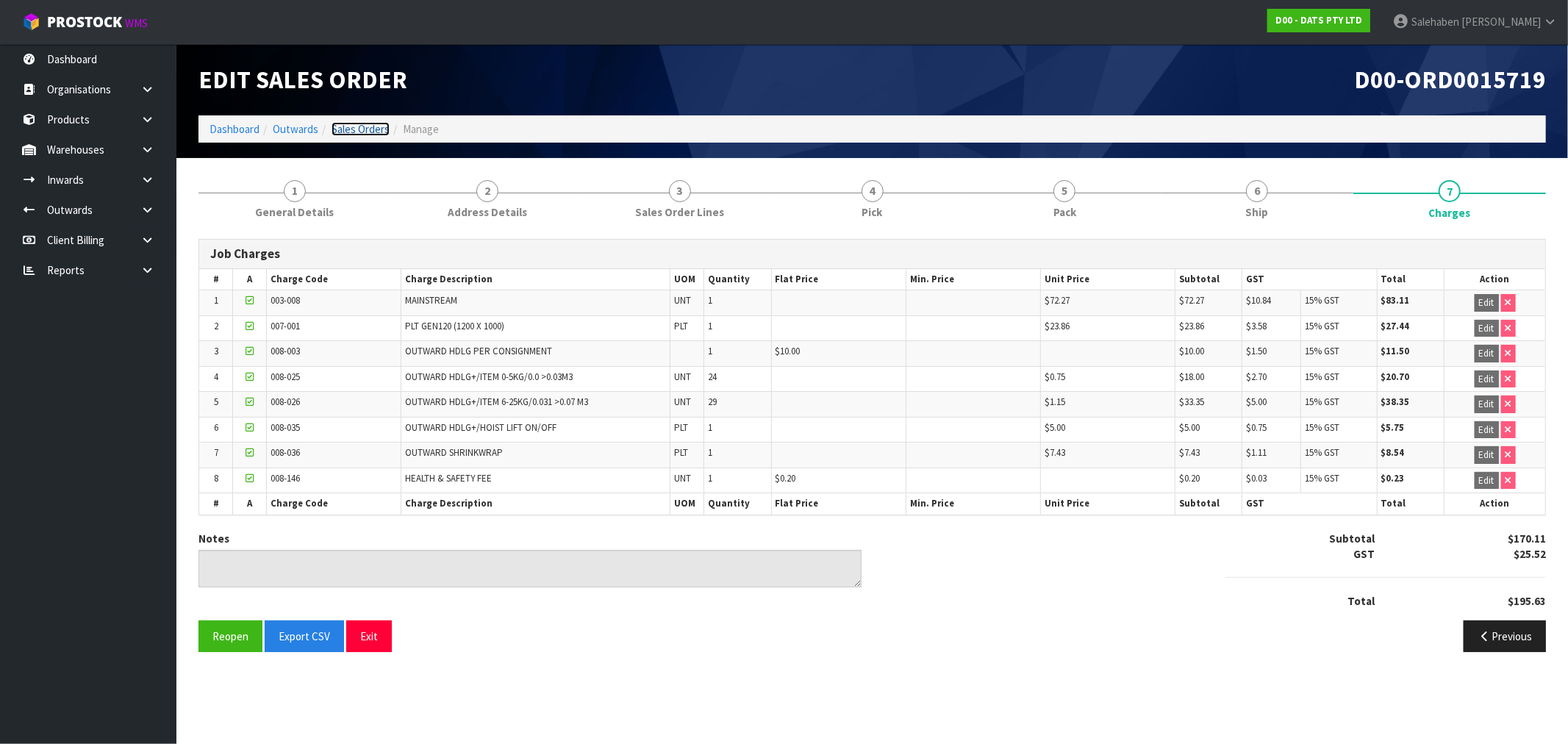
click at [365, 126] on link "Sales Orders" at bounding box center [360, 129] width 58 height 14
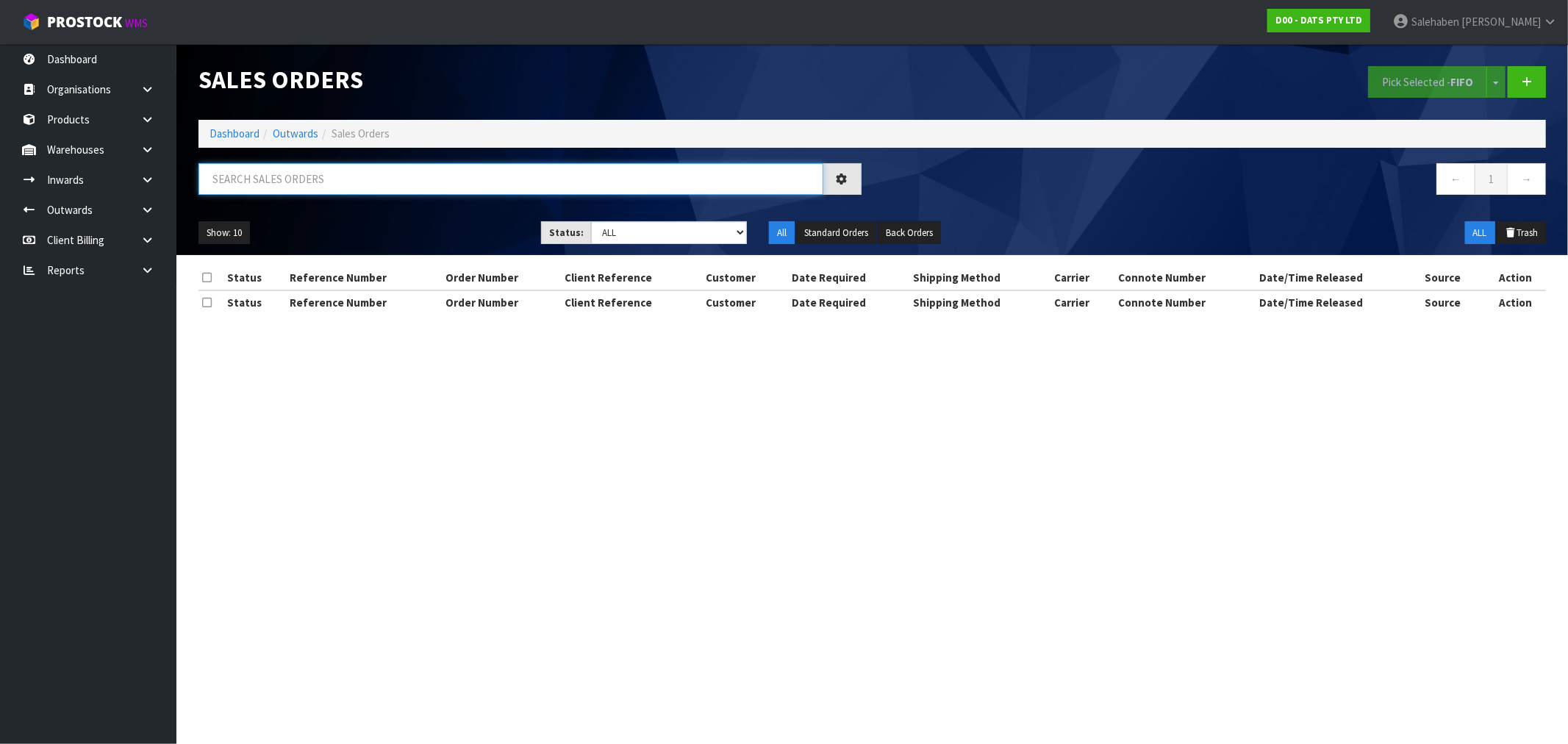
click at [299, 181] on input "text" at bounding box center [510, 180] width 625 height 32
paste input "CWL7722464"
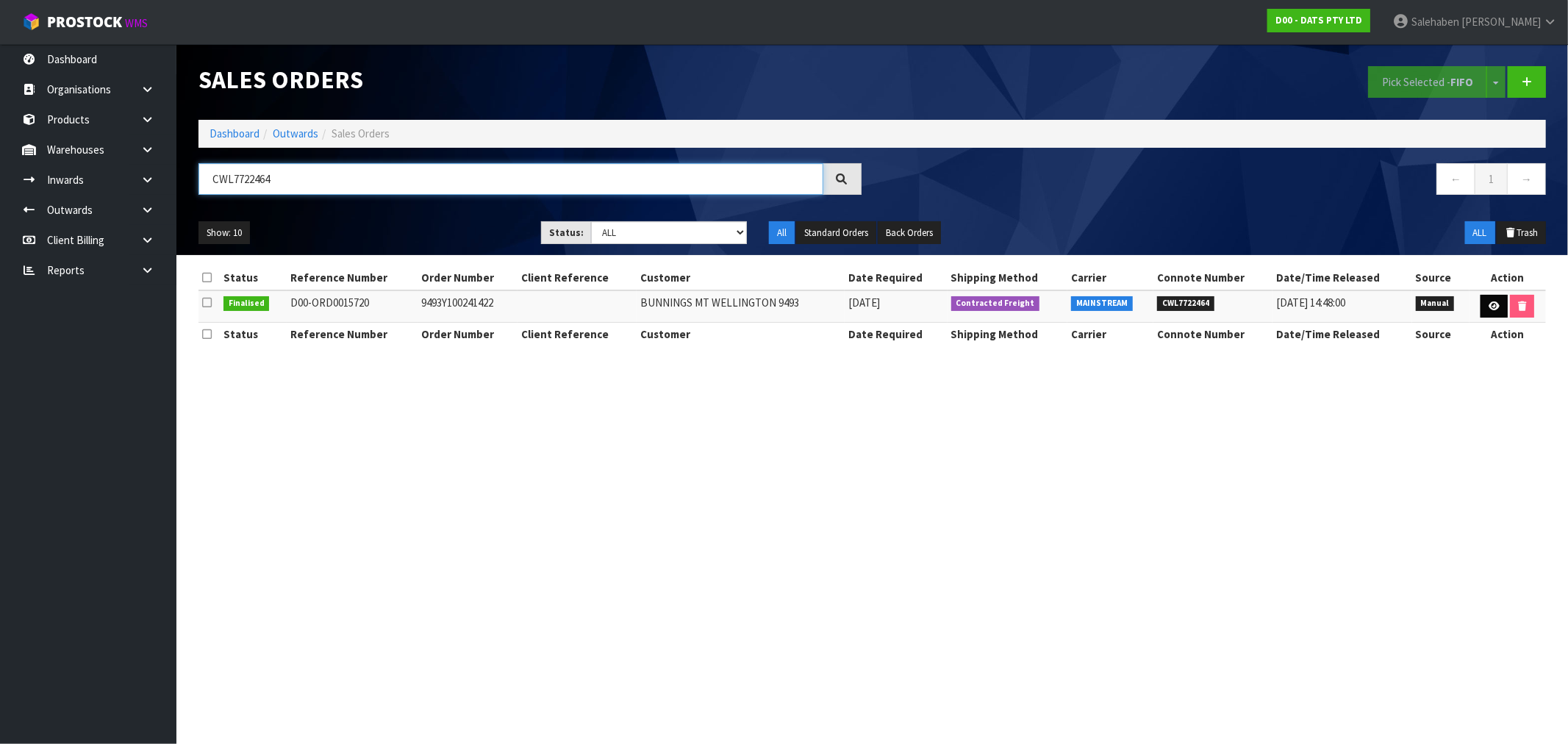
type input "CWL7722464"
click at [1490, 303] on icon at bounding box center [1494, 306] width 11 height 10
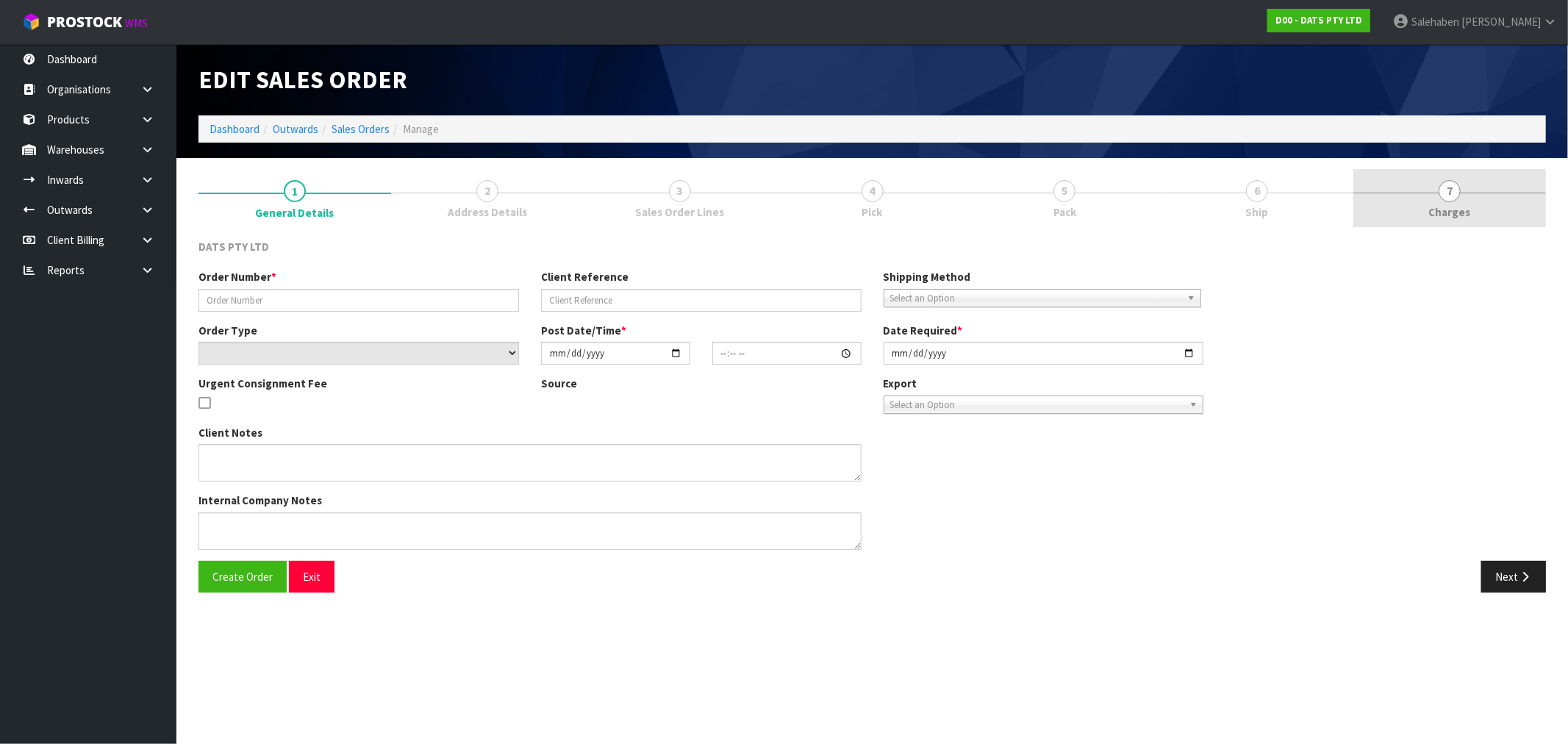
type input "9493Y100241422"
select select "number:0"
type input "2025-09-05"
type input "08:55:00.000"
type input "2025-09-05"
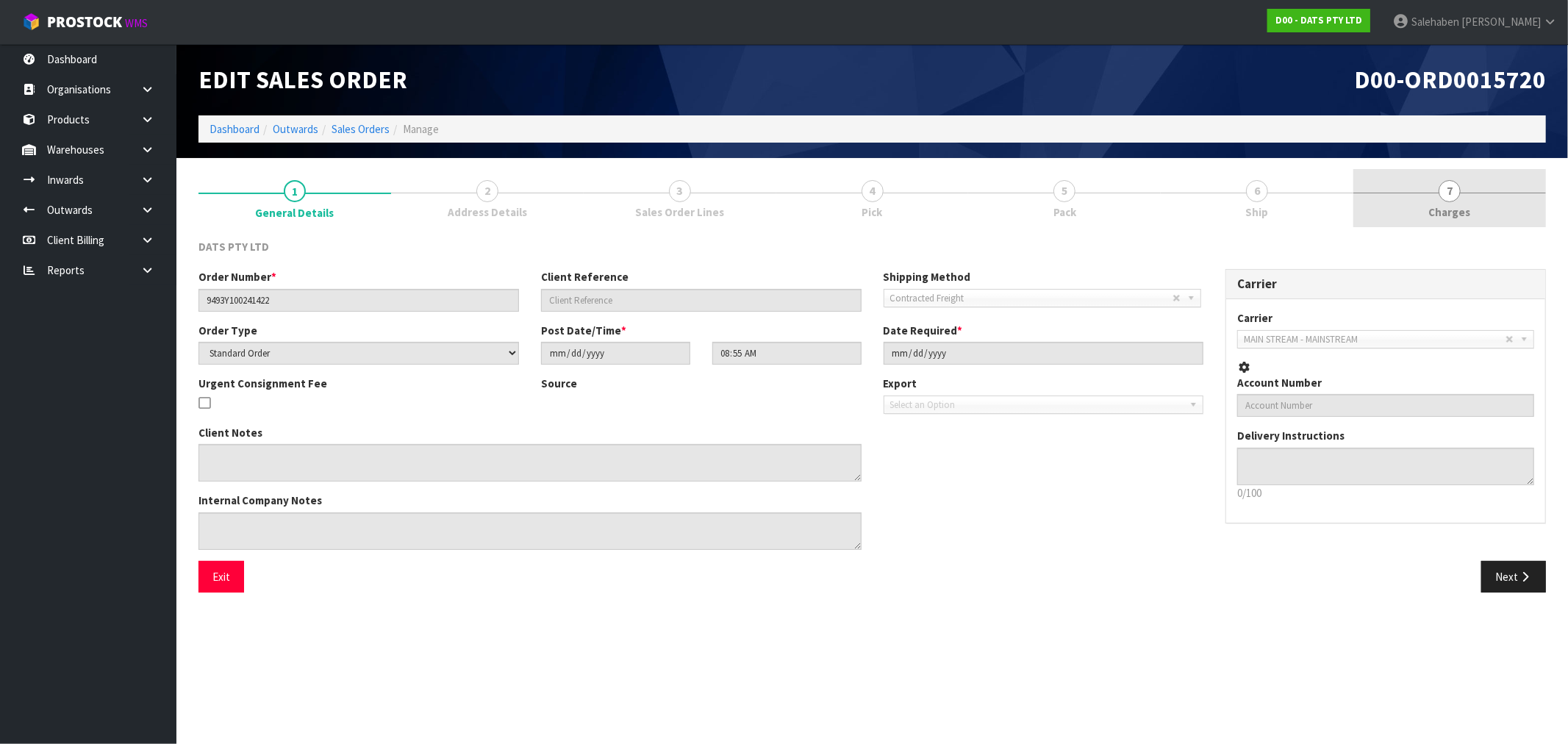
click at [1446, 210] on span "Charges" at bounding box center [1450, 212] width 42 height 15
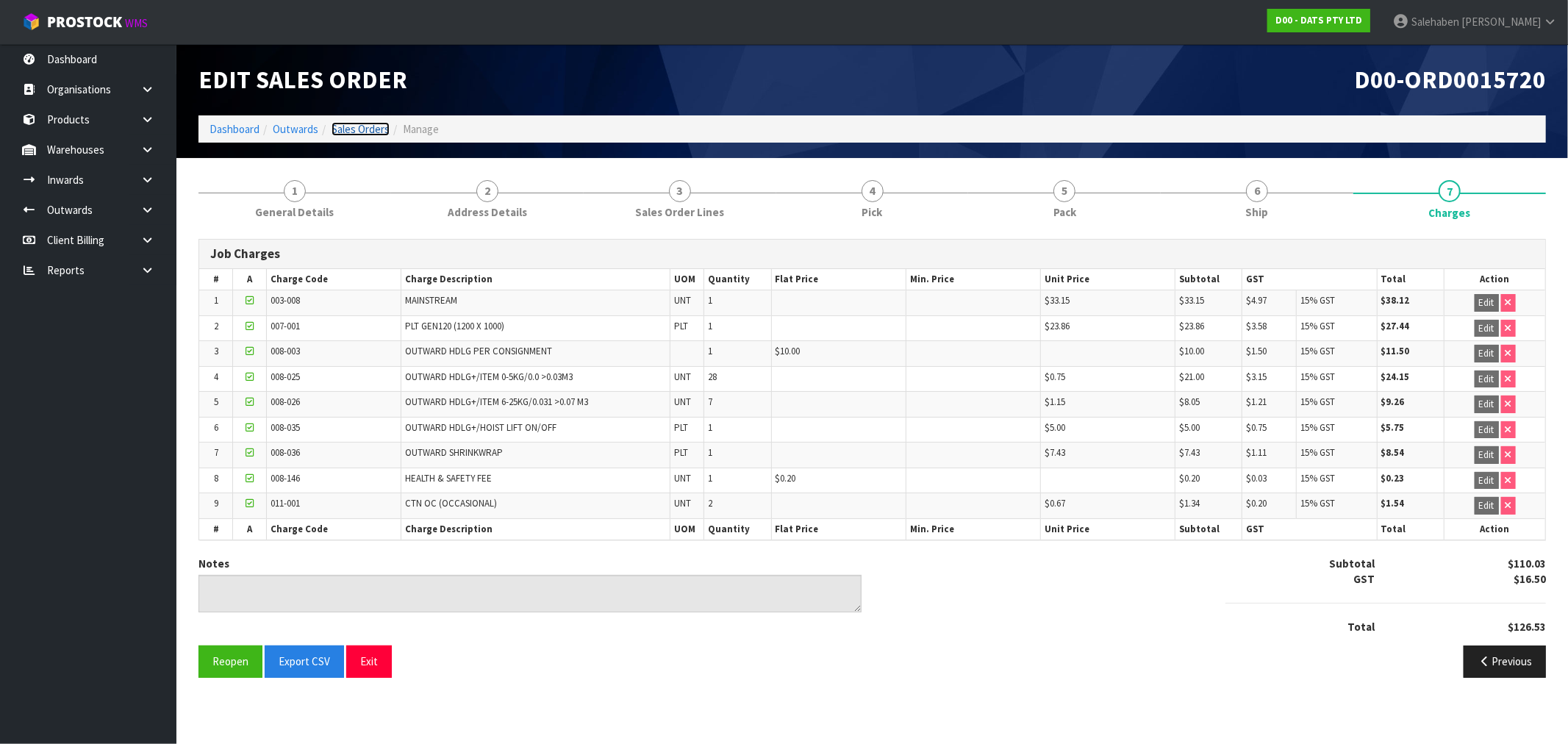
click at [347, 132] on link "Sales Orders" at bounding box center [360, 129] width 58 height 14
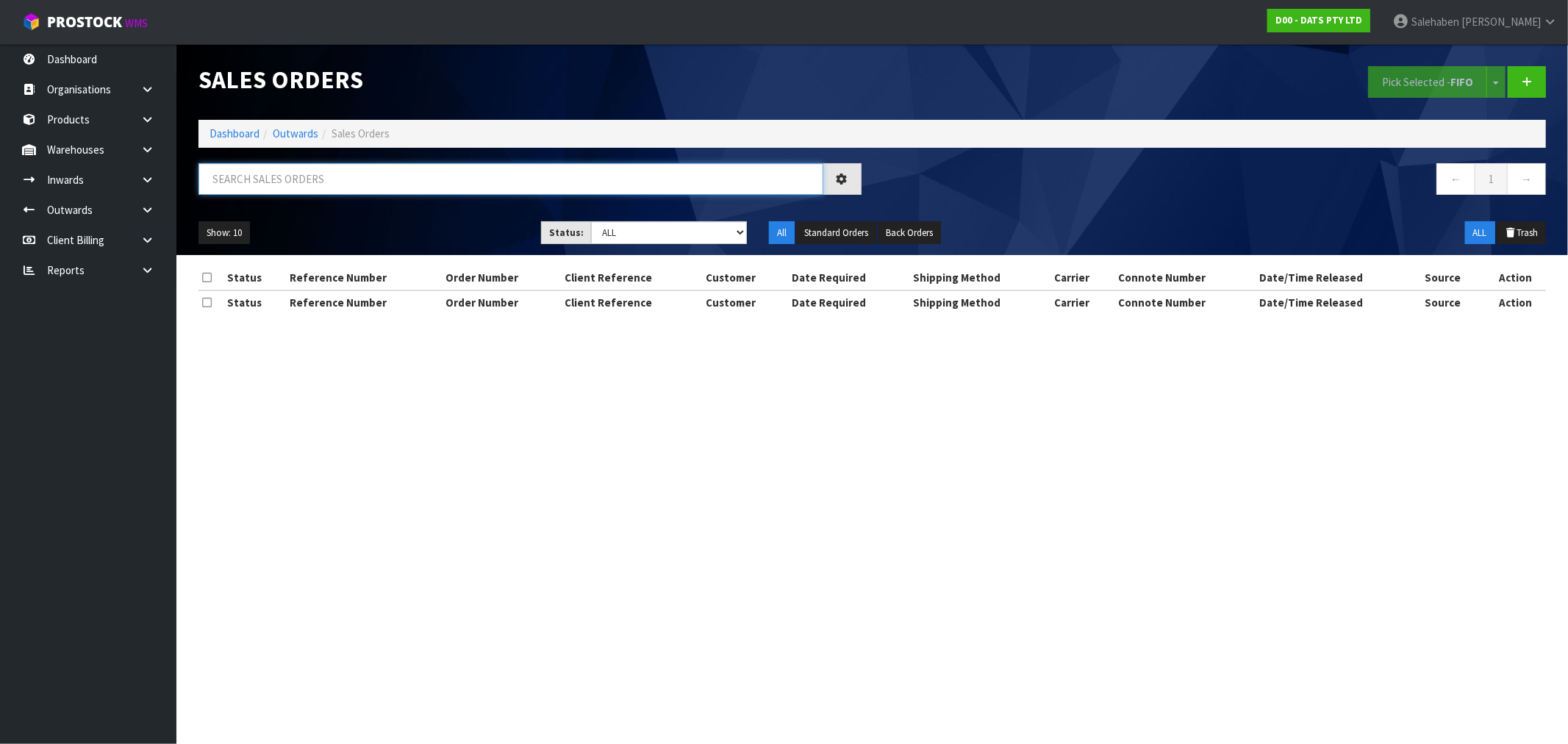
click at [258, 184] on input "text" at bounding box center [510, 180] width 625 height 32
paste input "CWL7722466"
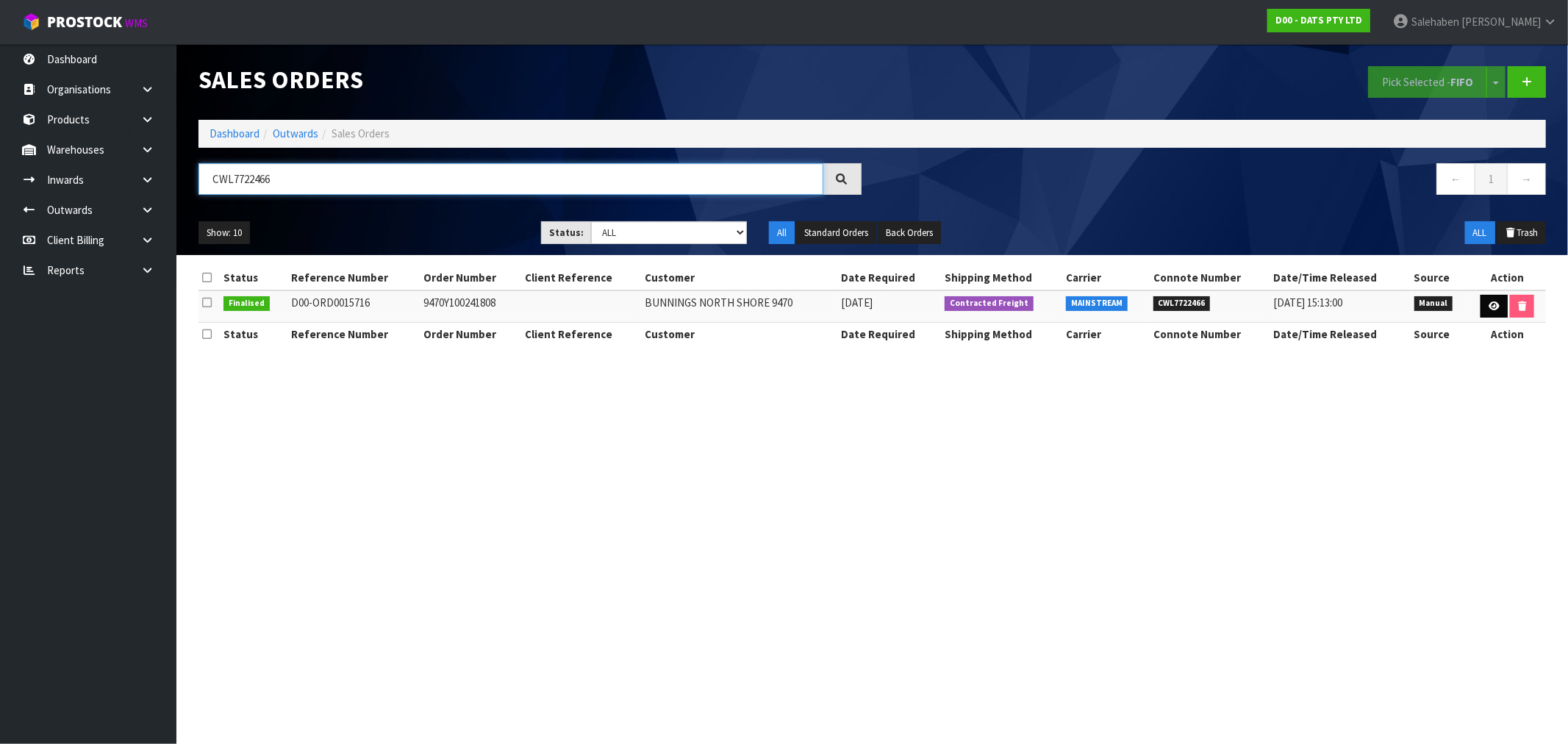
type input "CWL7722466"
click at [1490, 295] on link at bounding box center [1494, 307] width 28 height 23
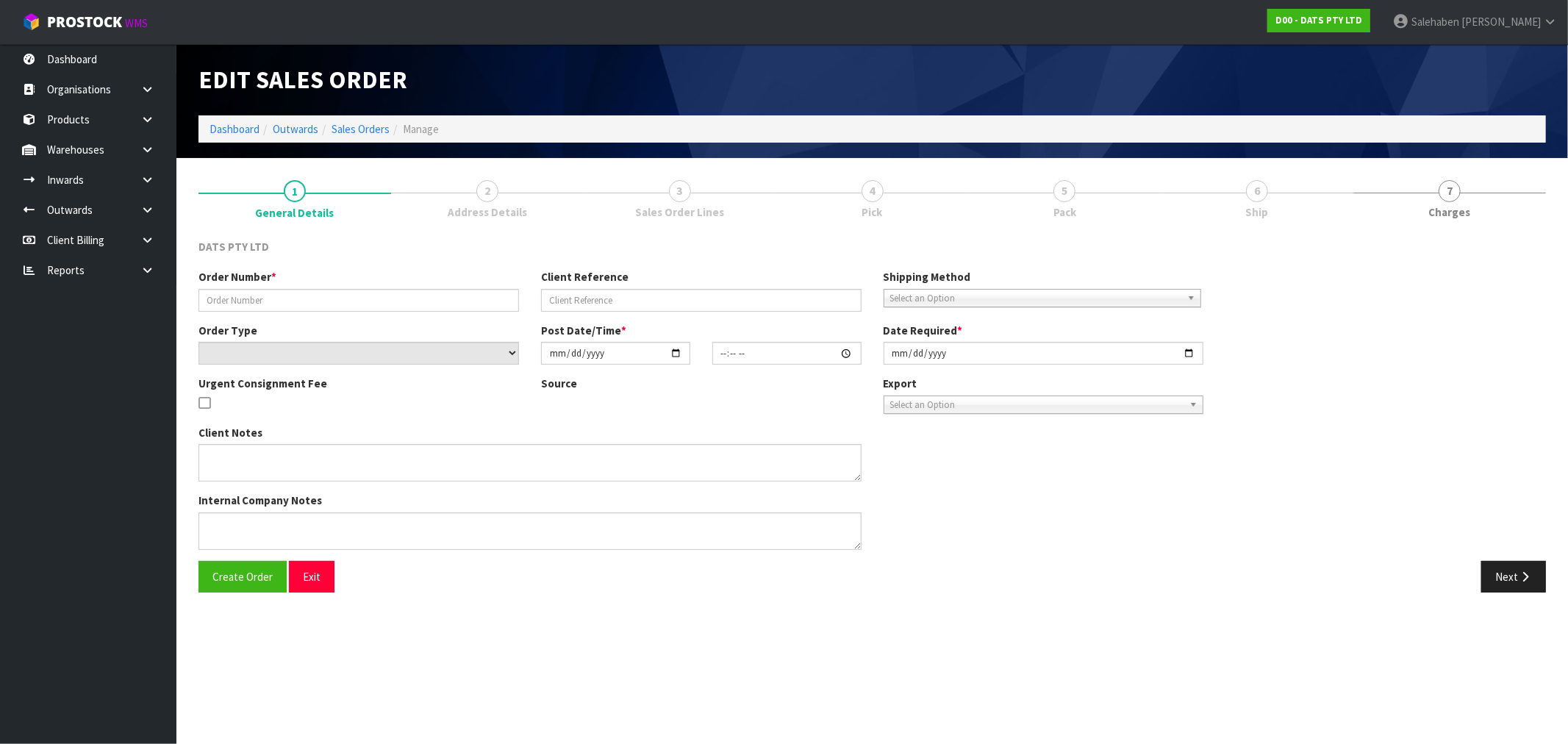
type input "9470Y100241808"
select select "number:0"
type input "2025-09-05"
type input "08:47:00.000"
type input "2025-09-05"
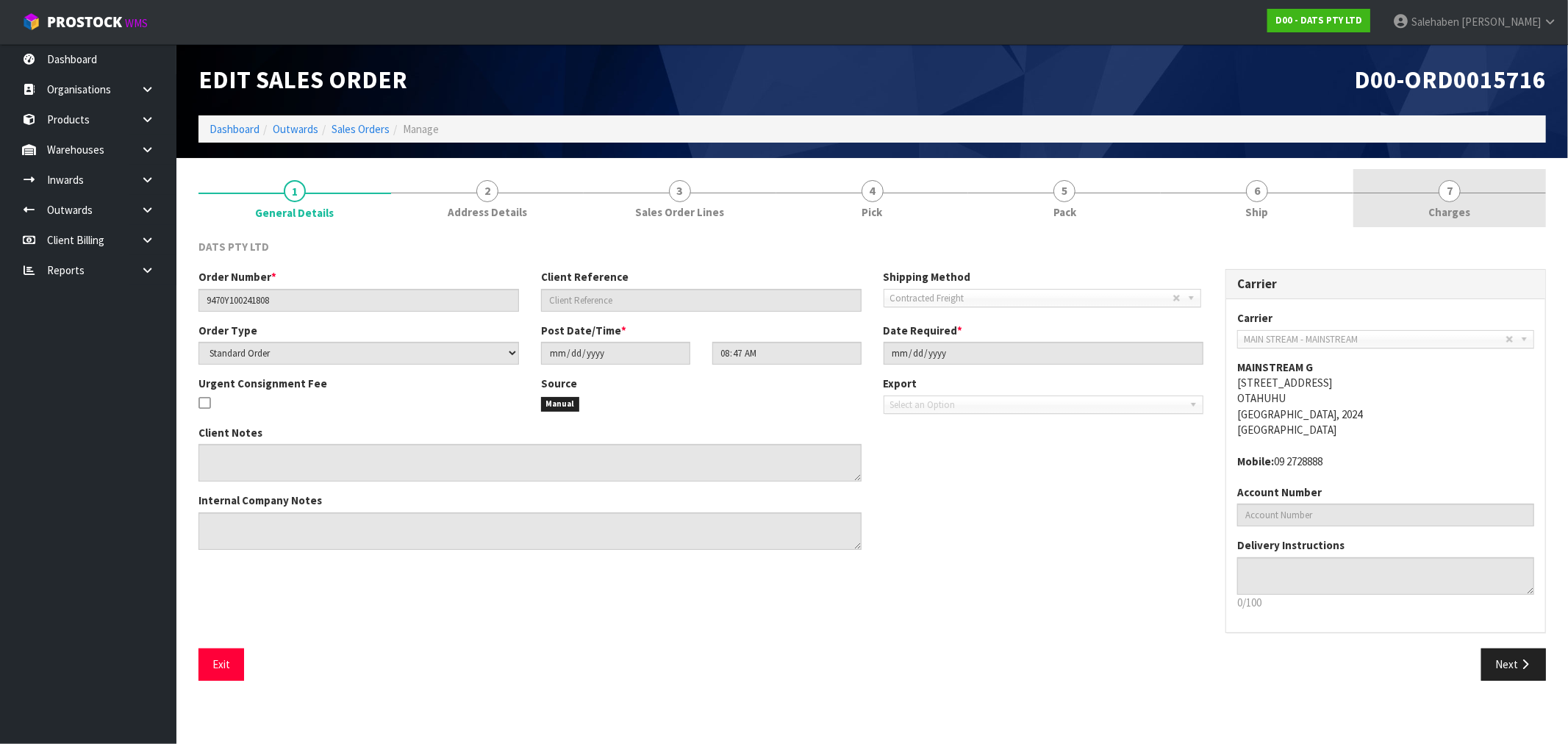
click at [1448, 209] on span "Charges" at bounding box center [1450, 212] width 42 height 15
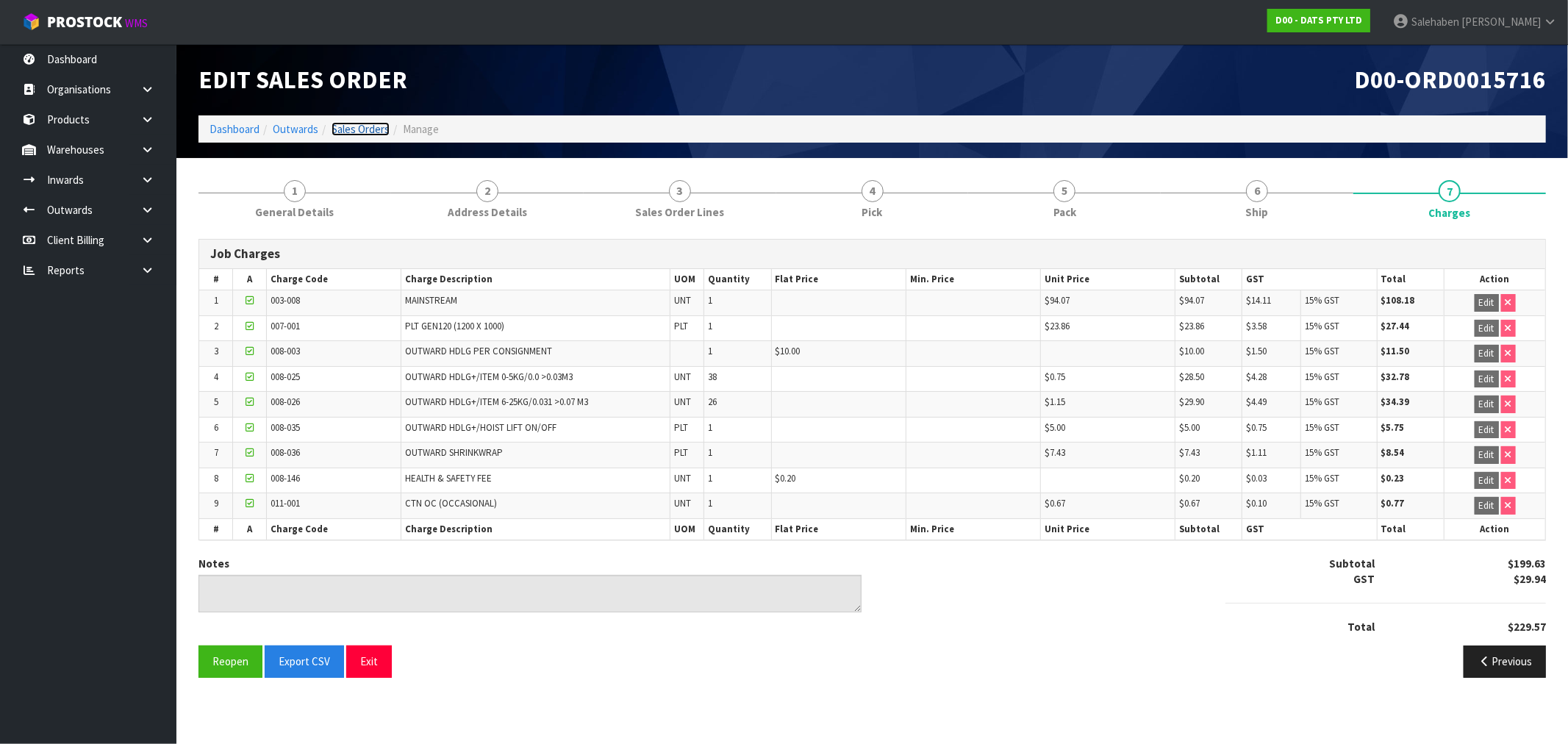
click at [363, 129] on link "Sales Orders" at bounding box center [360, 129] width 58 height 14
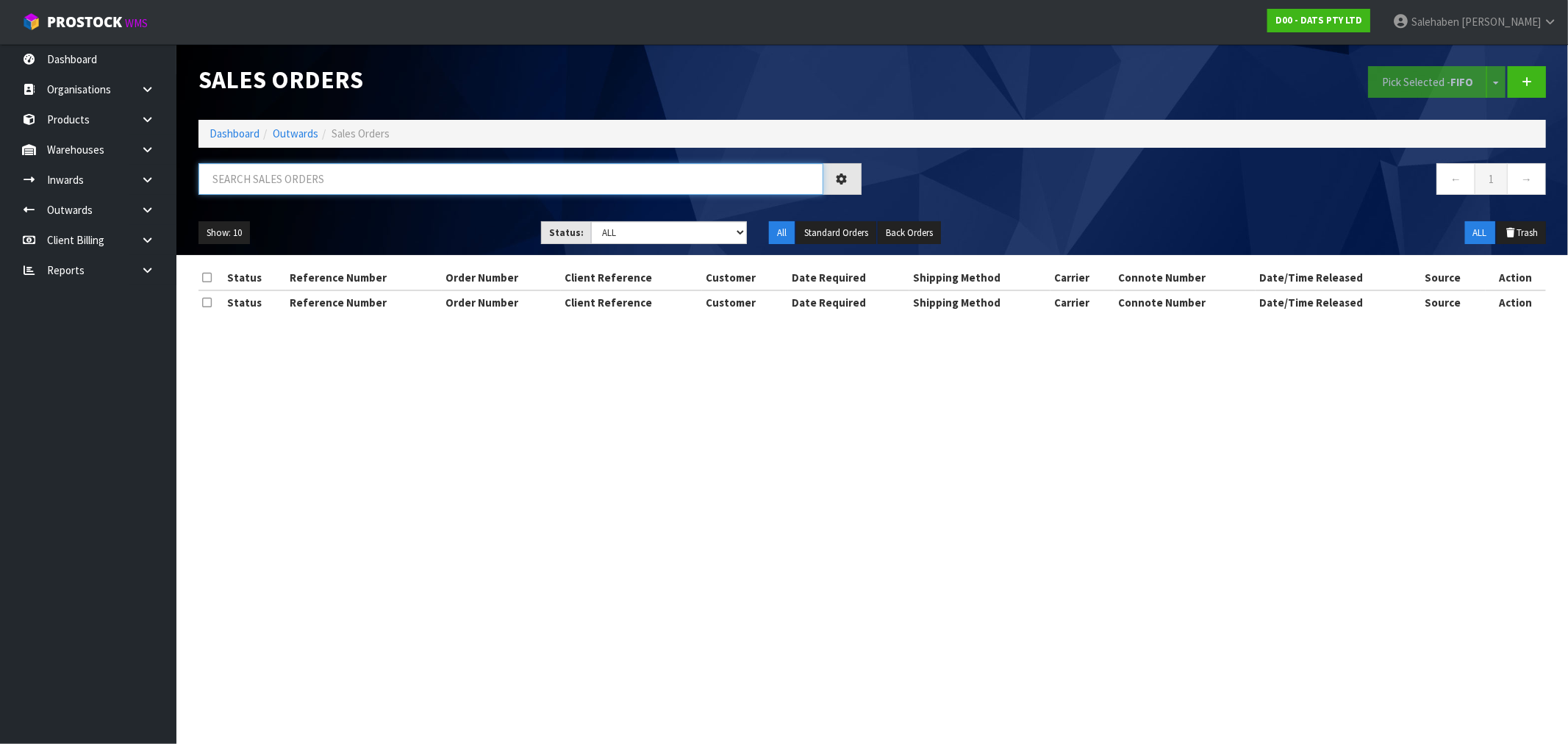
click at [241, 180] on input "text" at bounding box center [510, 180] width 625 height 32
paste input "CWL7722499"
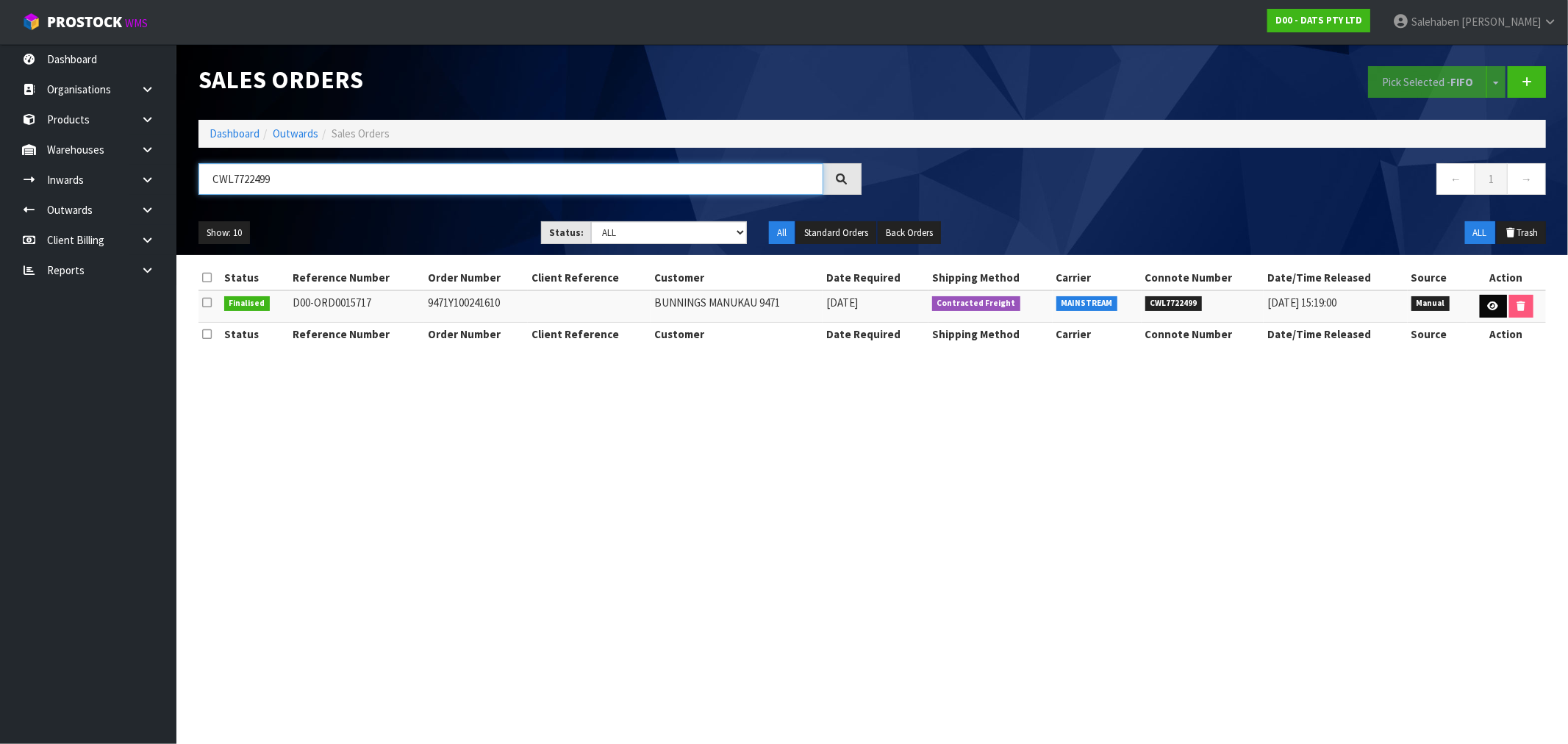
type input "CWL7722499"
click at [1498, 300] on link at bounding box center [1493, 307] width 28 height 23
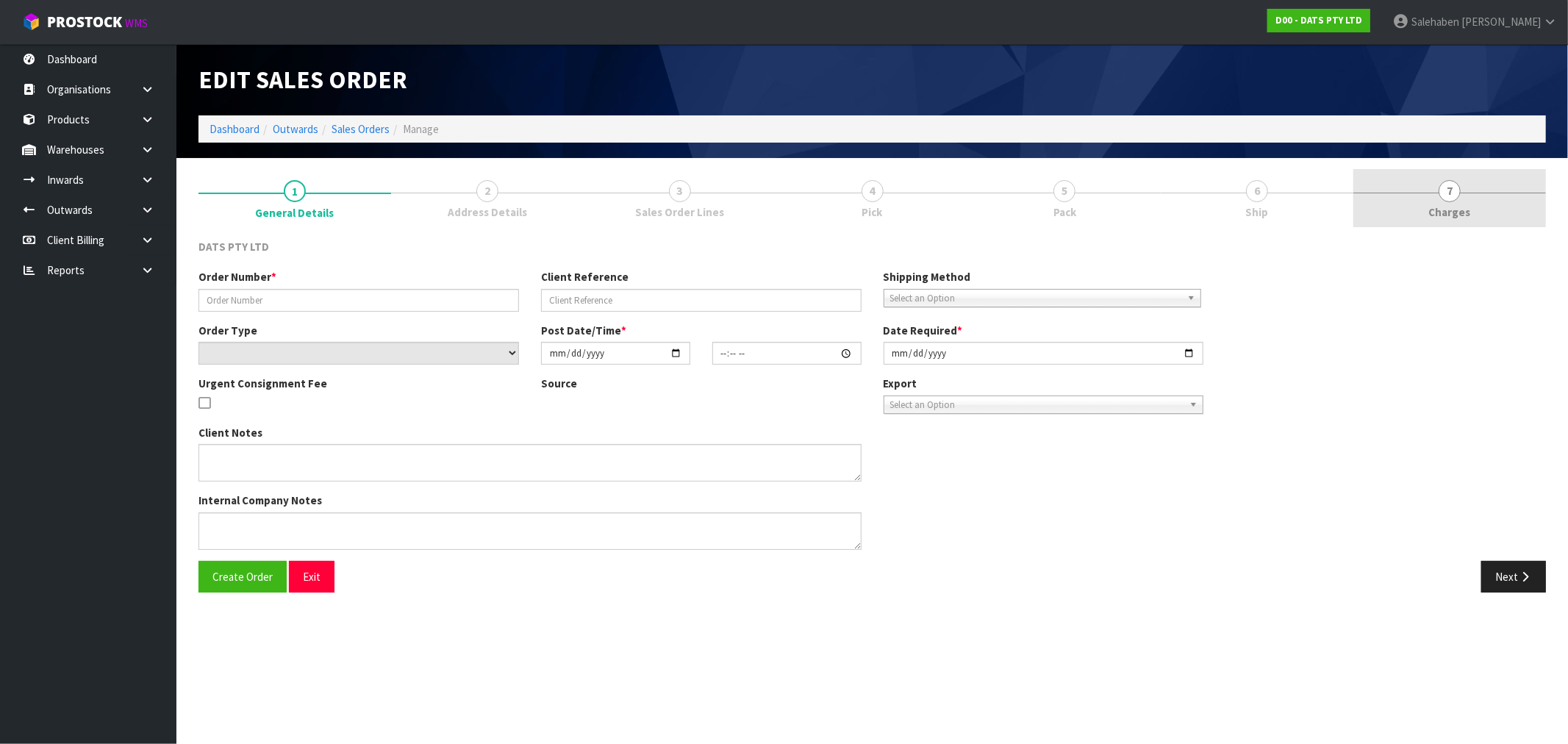
type input "9471Y100241610"
select select "number:0"
type input "2025-09-05"
type input "08:49:00.000"
type input "2025-09-05"
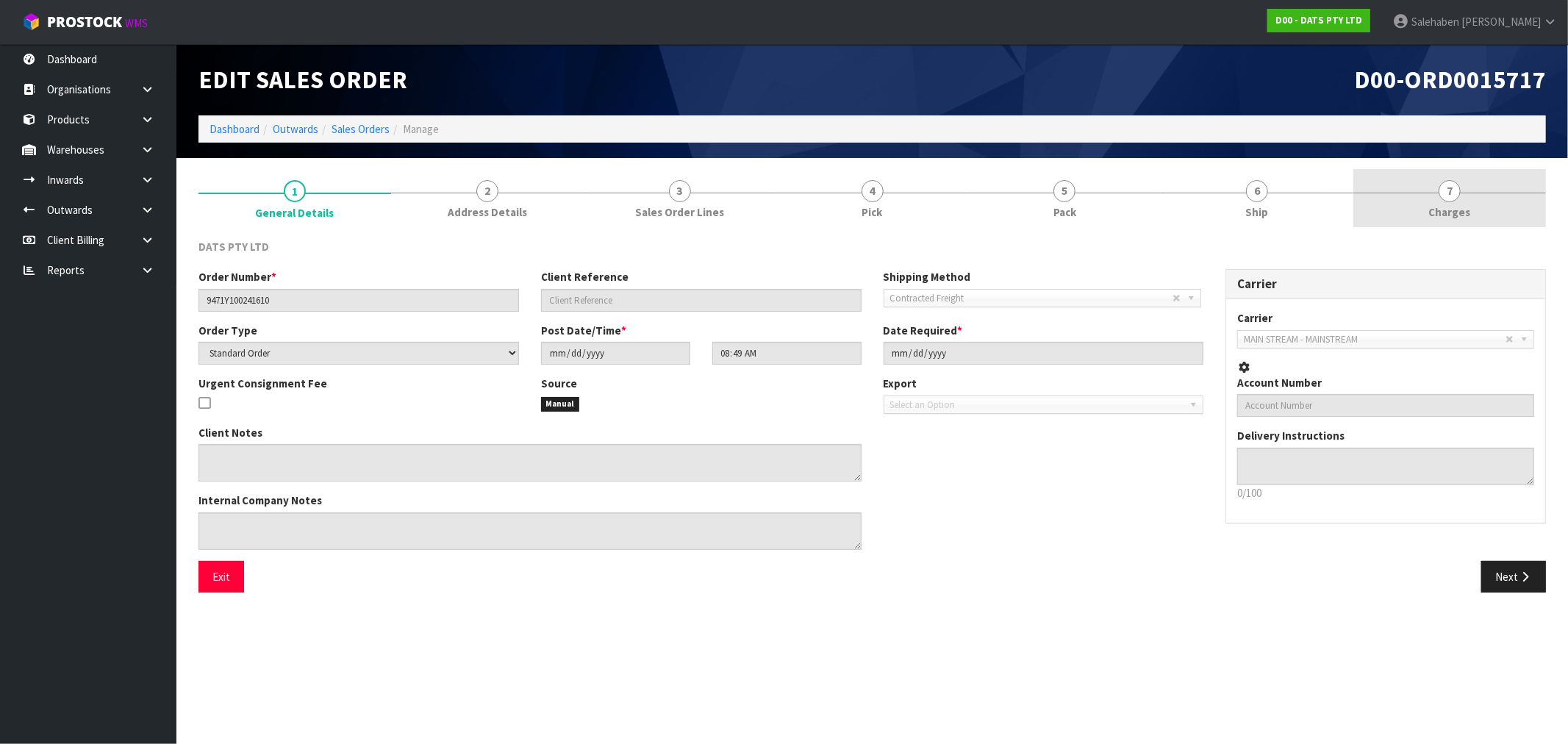
click at [1463, 201] on link "7 Charges" at bounding box center [1450, 197] width 193 height 58
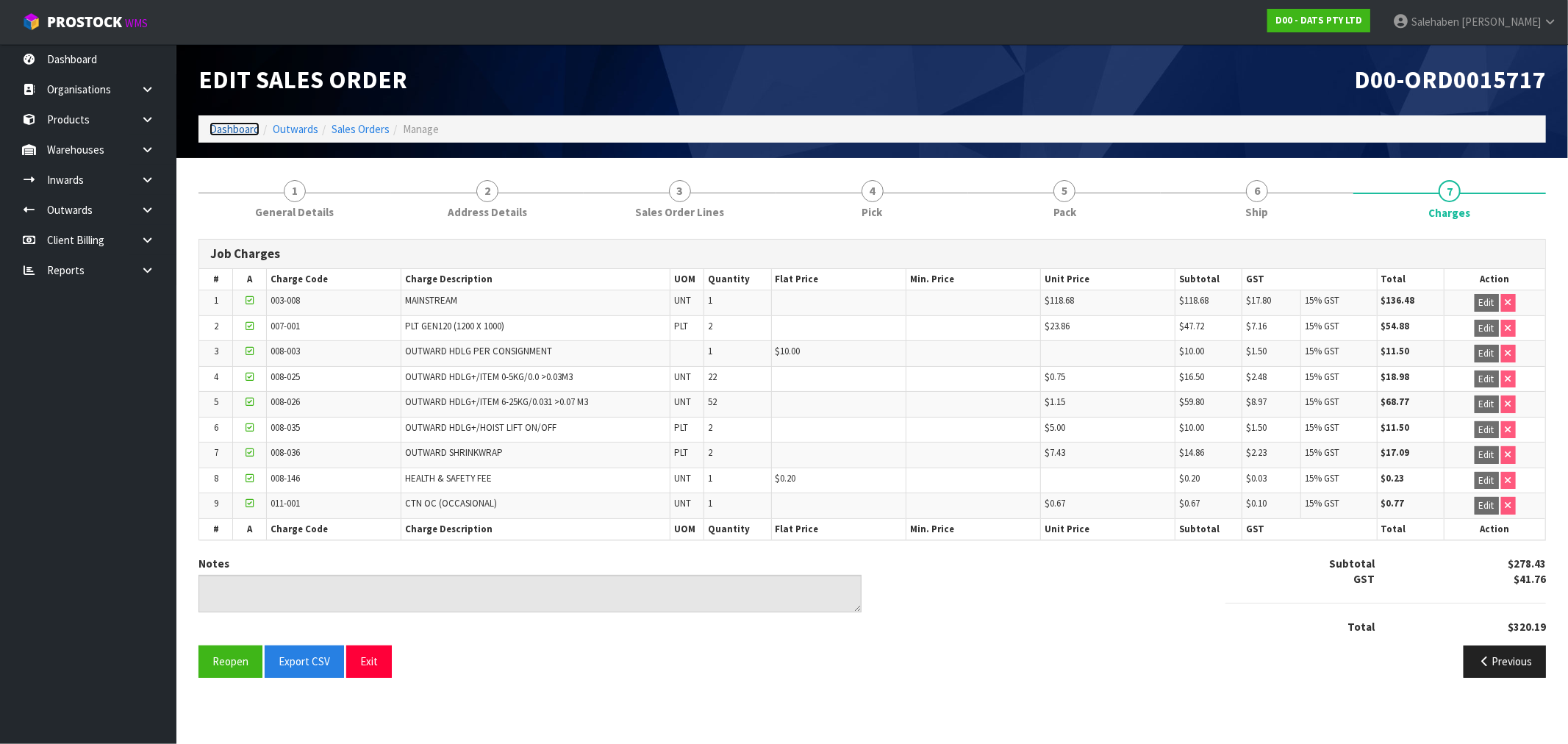
click at [238, 126] on link "Dashboard" at bounding box center [235, 129] width 50 height 14
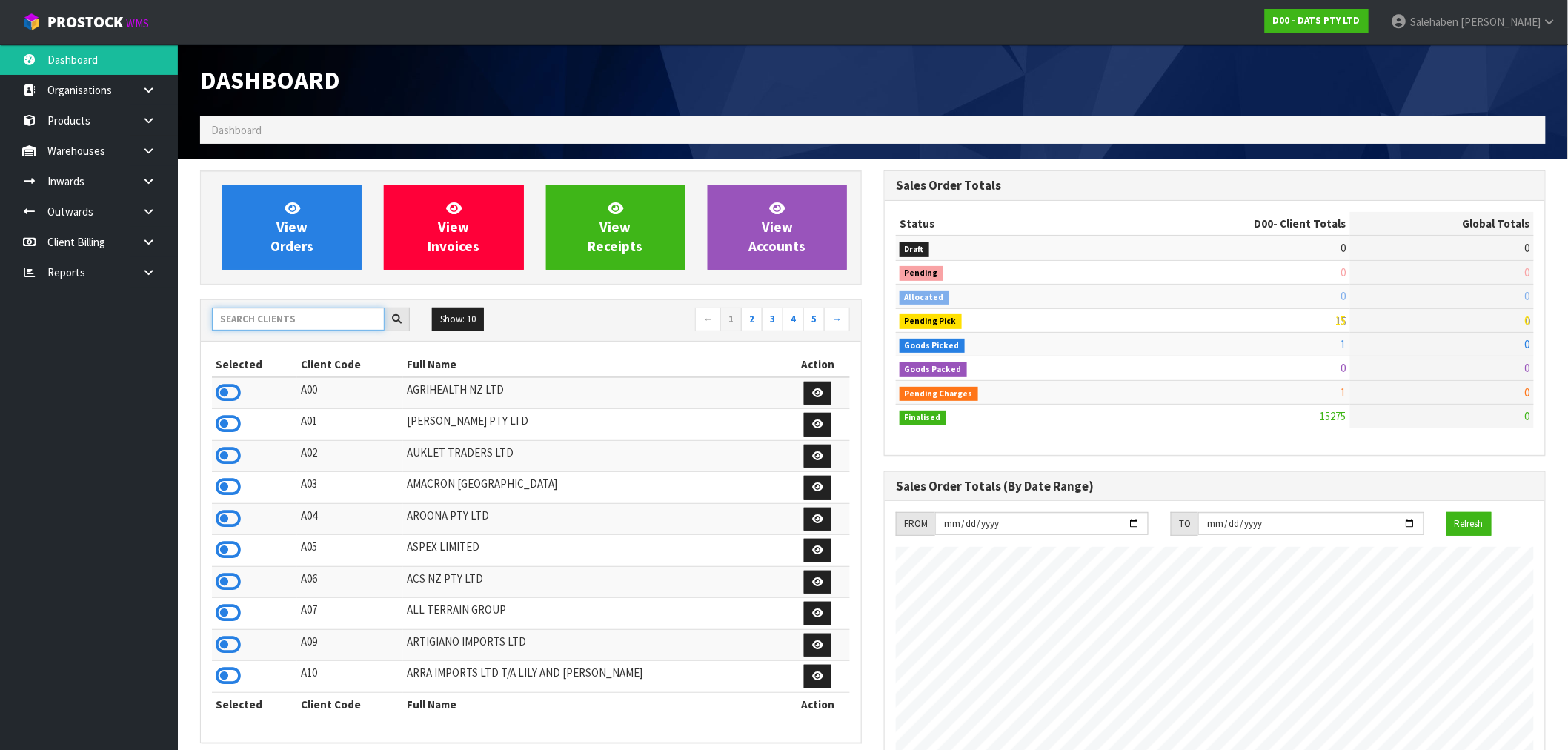
scroll to position [1124, 684]
click at [230, 316] on input "text" at bounding box center [298, 319] width 173 height 23
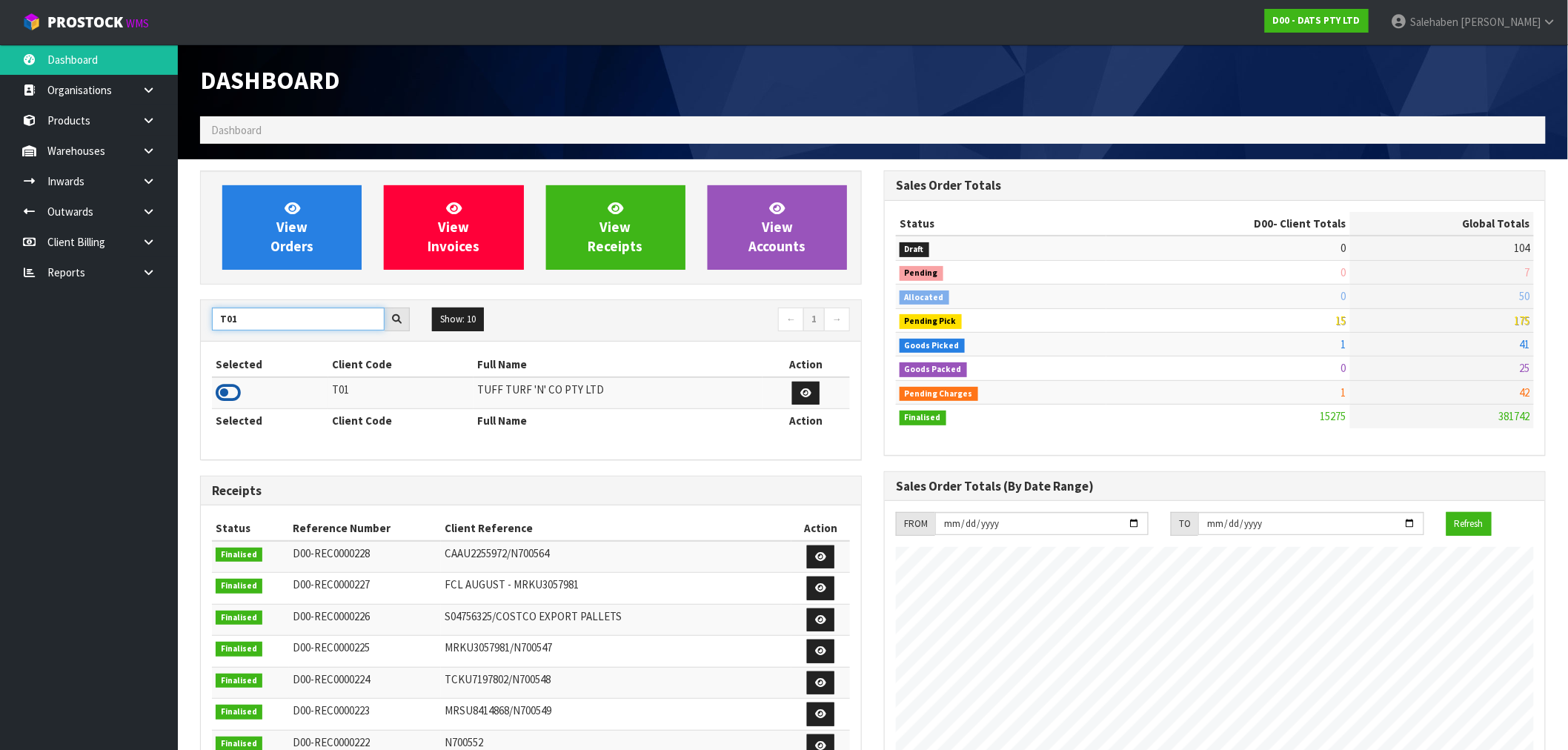
type input "T01"
click at [223, 395] on icon at bounding box center [228, 392] width 25 height 22
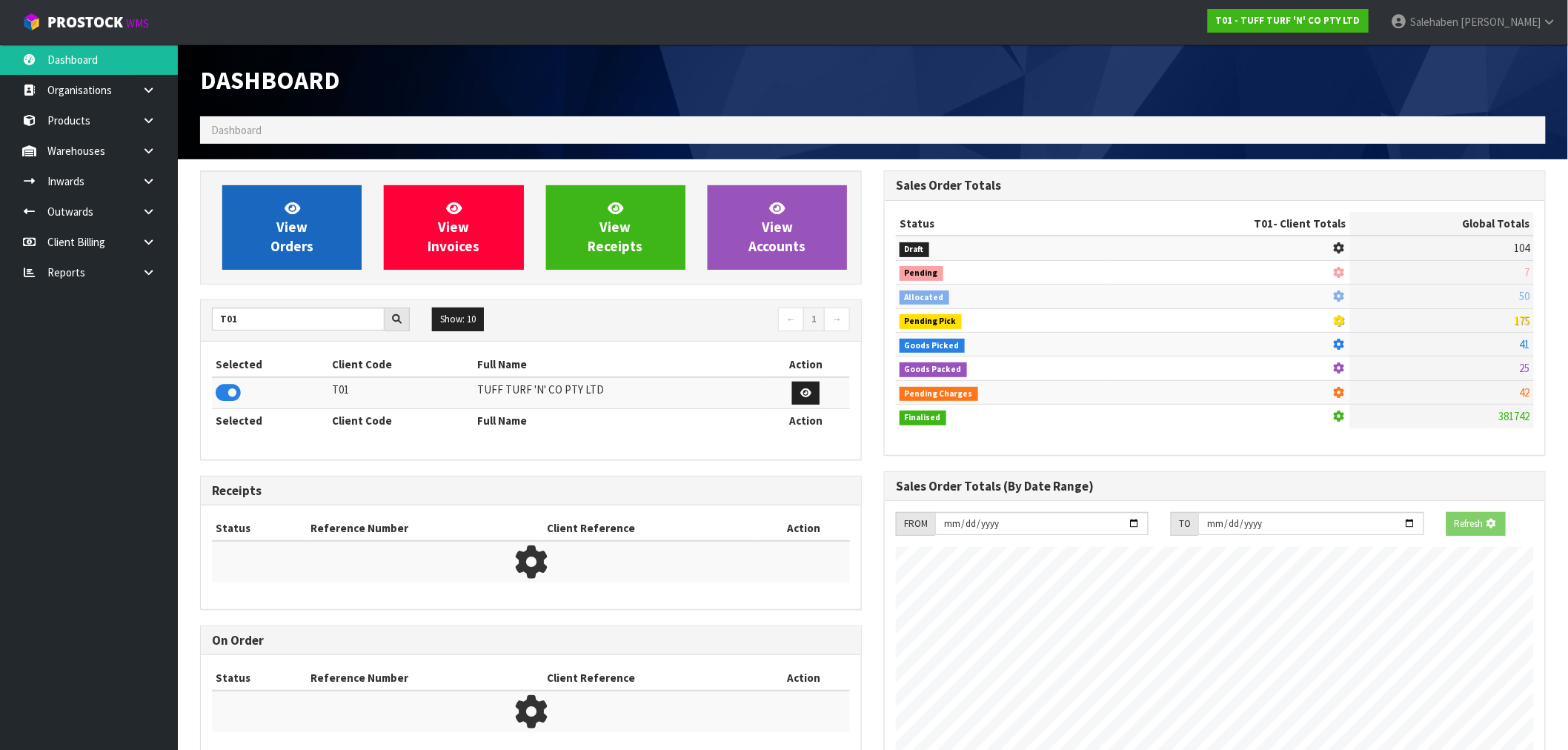
scroll to position [740609, 740378]
click at [299, 205] on icon at bounding box center [292, 208] width 15 height 14
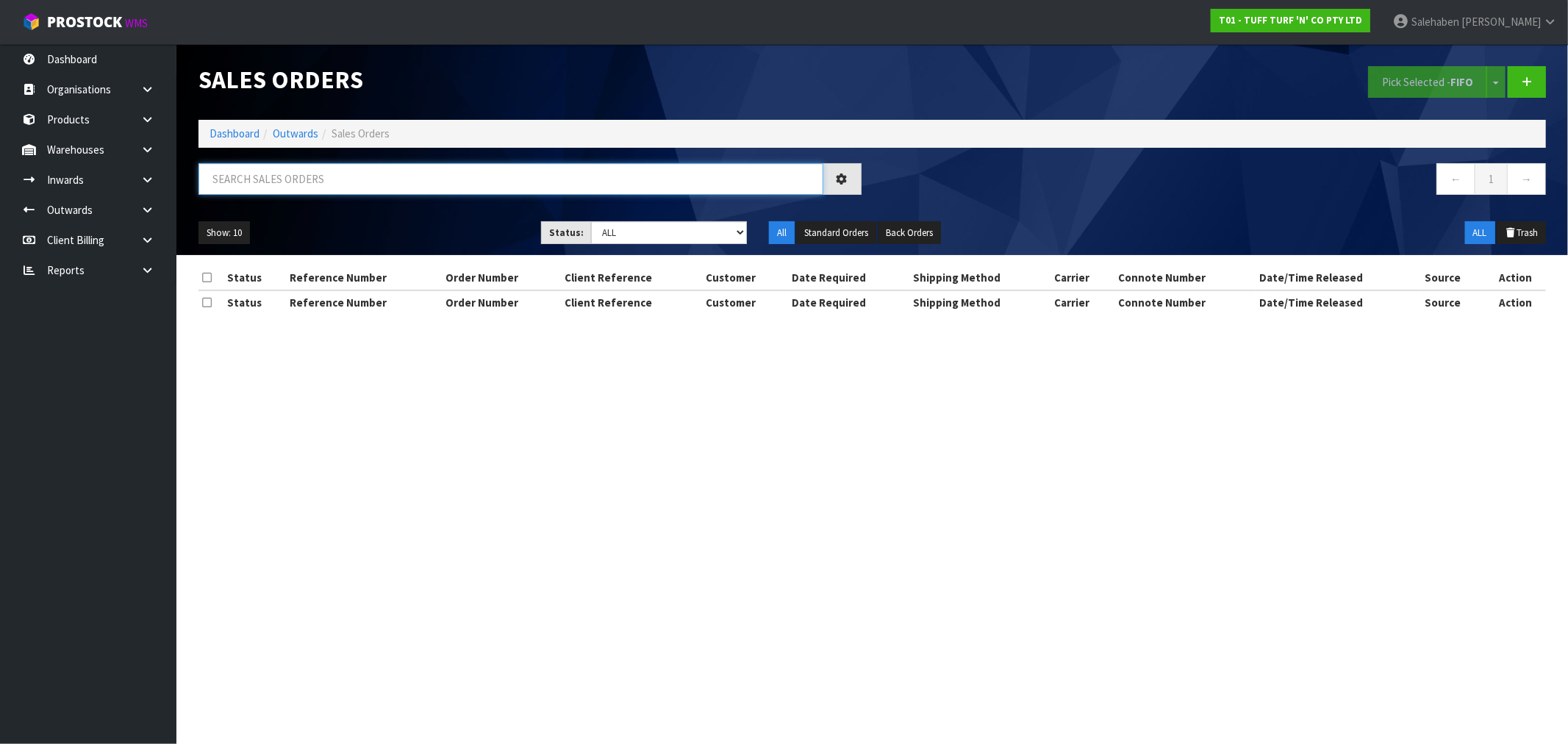
click at [333, 180] on input "text" at bounding box center [510, 180] width 625 height 32
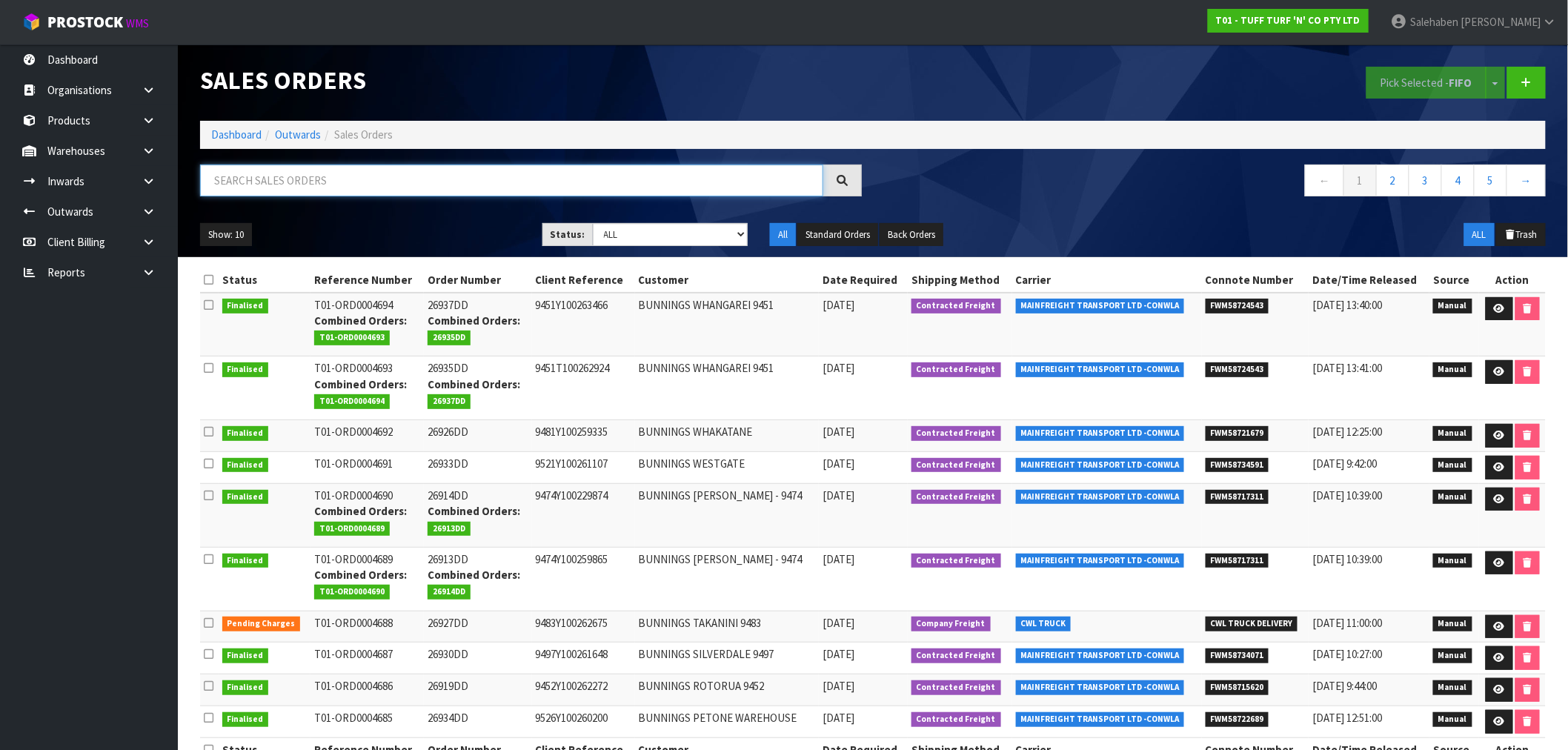
paste input "CWL7722513"
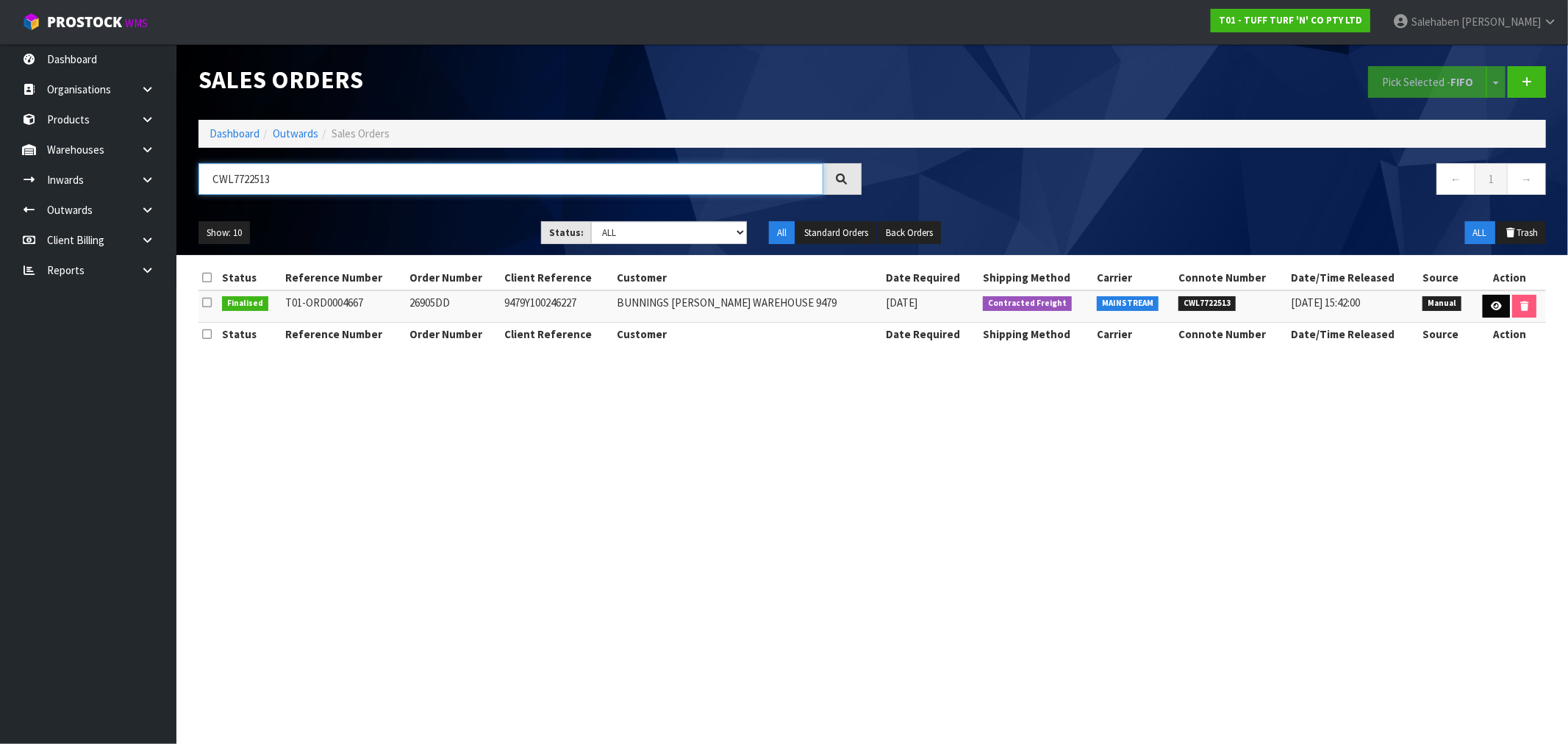
type input "CWL7722513"
click at [1495, 307] on icon at bounding box center [1496, 306] width 11 height 10
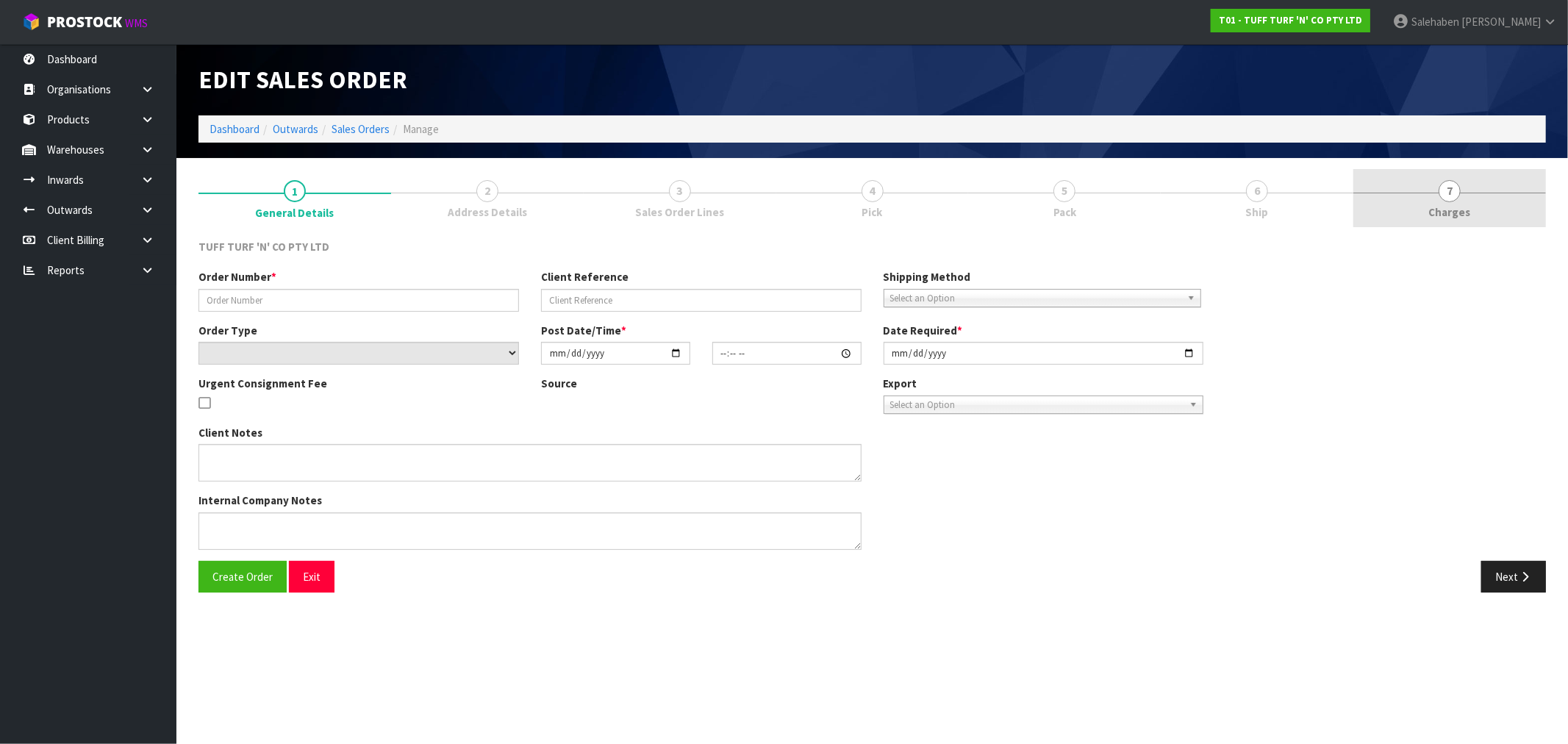
click at [1465, 214] on span "Charges" at bounding box center [1450, 212] width 42 height 15
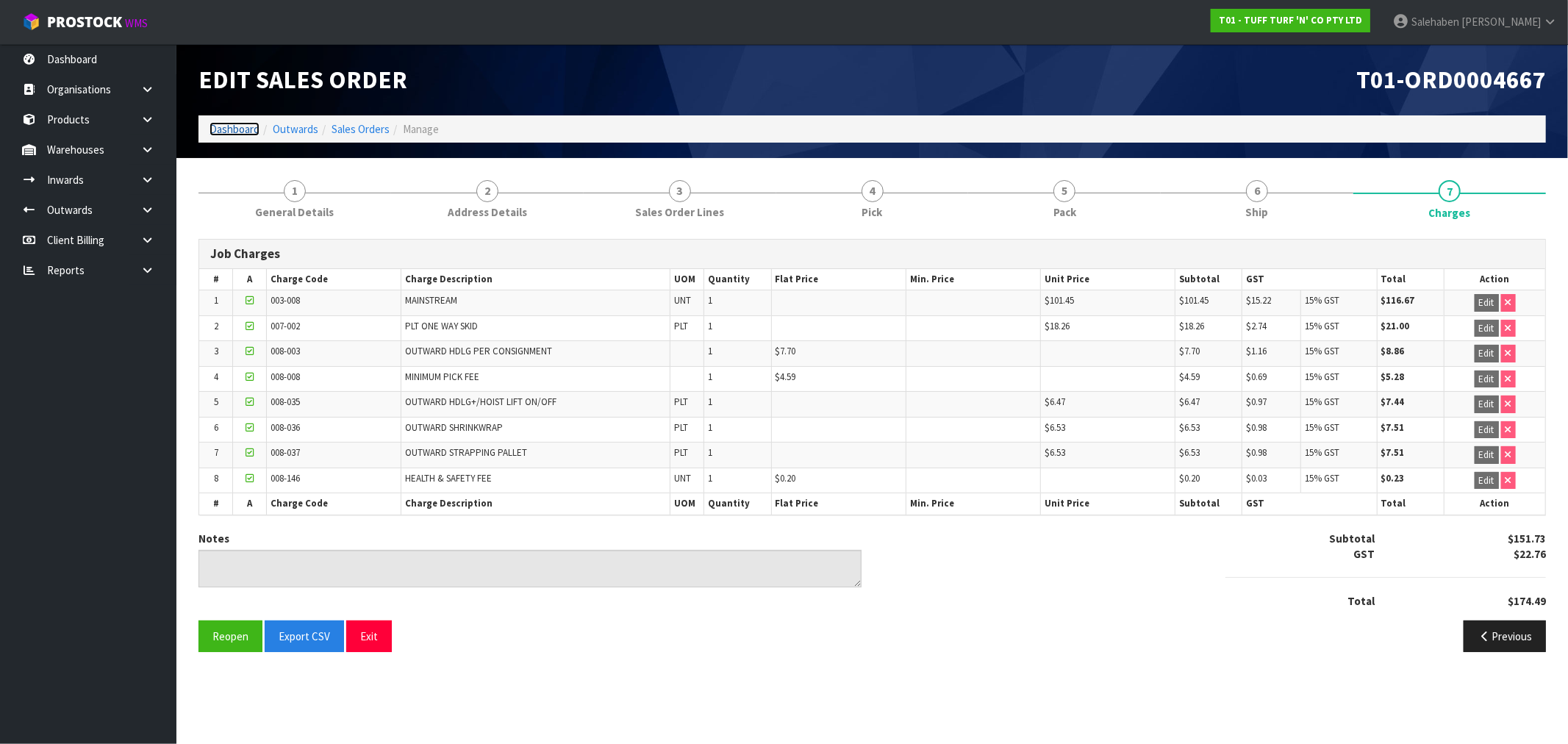
click at [228, 130] on link "Dashboard" at bounding box center [235, 129] width 50 height 14
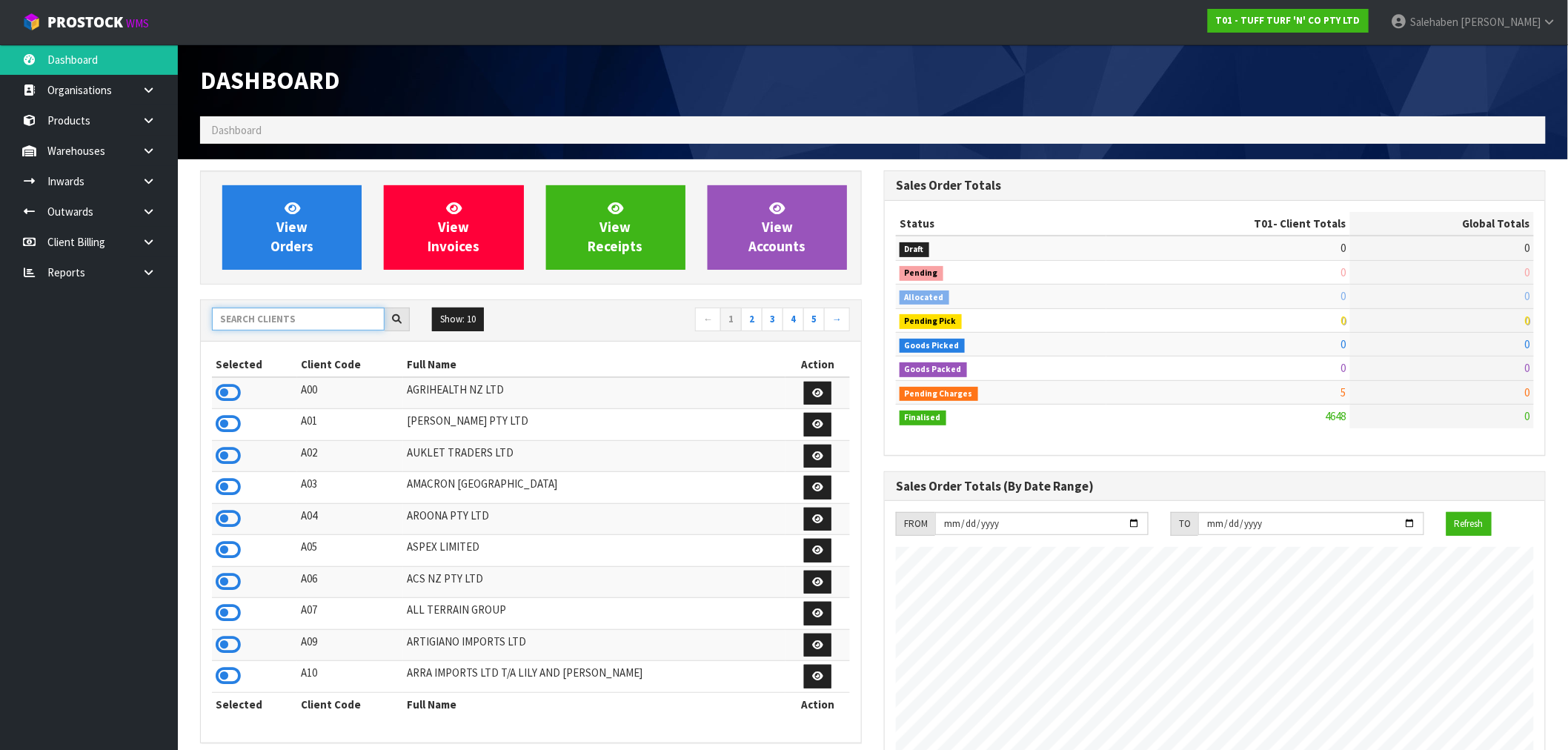
scroll to position [1124, 684]
click at [323, 308] on input "text" at bounding box center [298, 319] width 173 height 23
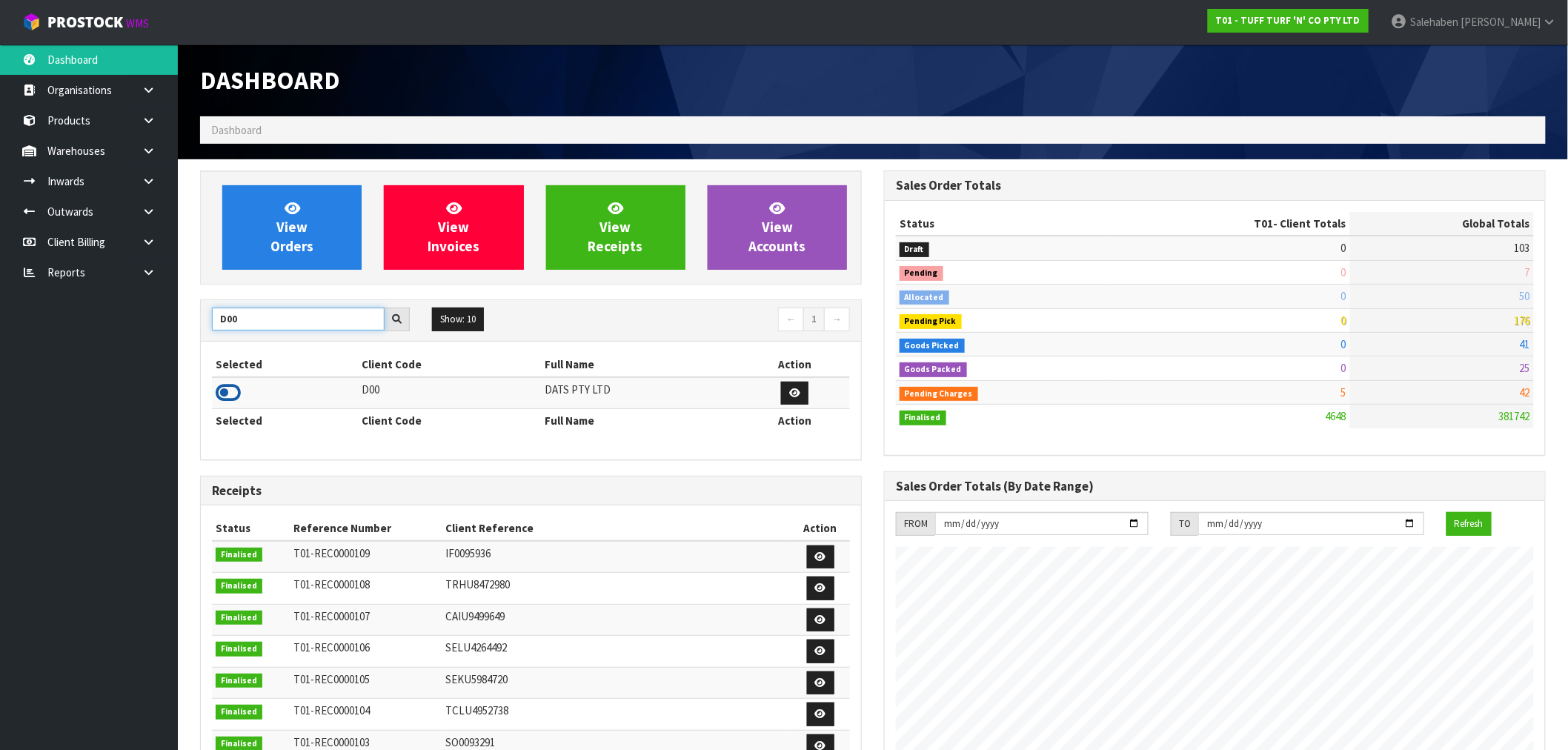
type input "D00"
click at [227, 385] on icon at bounding box center [228, 392] width 25 height 22
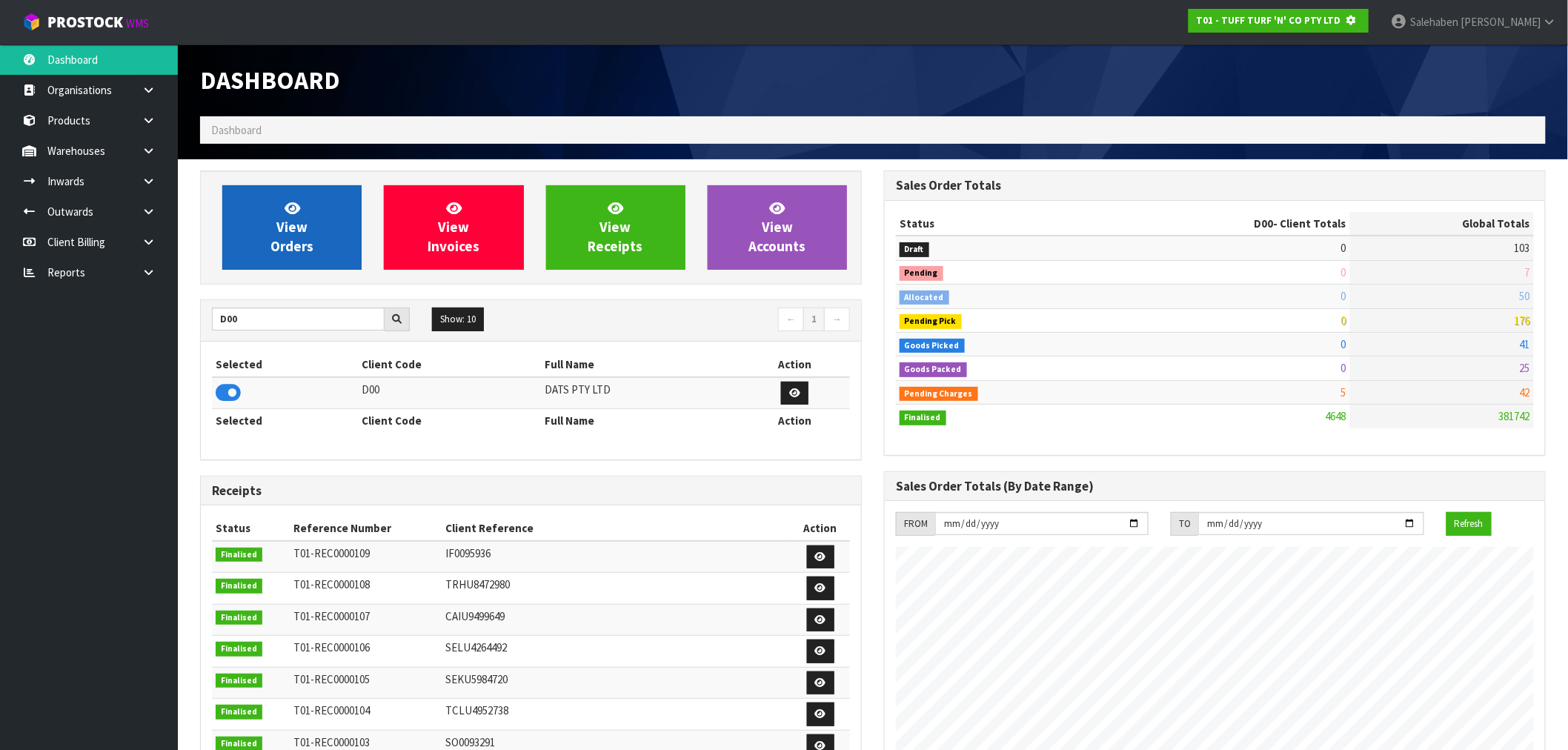
scroll to position [740609, 740378]
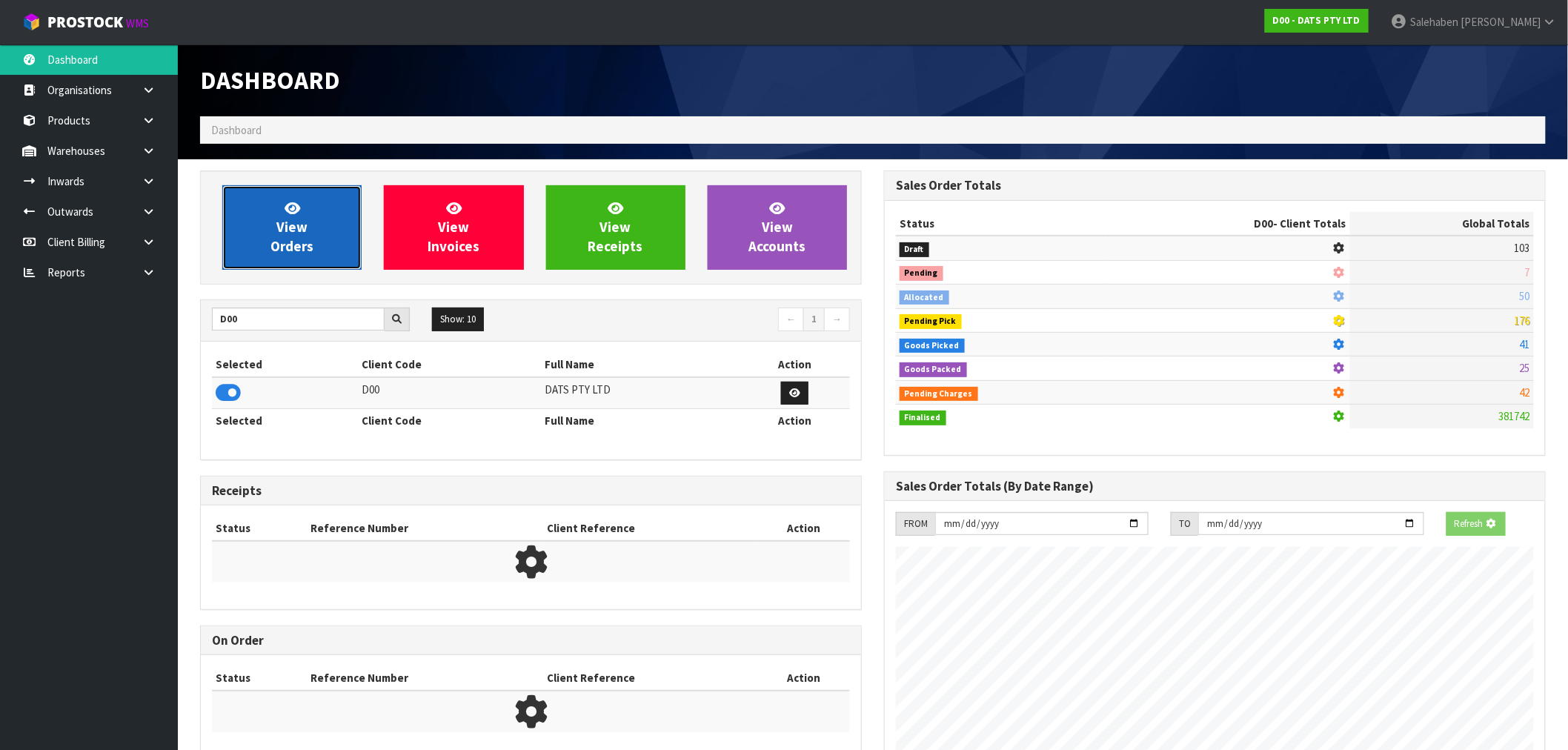
click at [301, 258] on link "View Orders" at bounding box center [292, 228] width 140 height 84
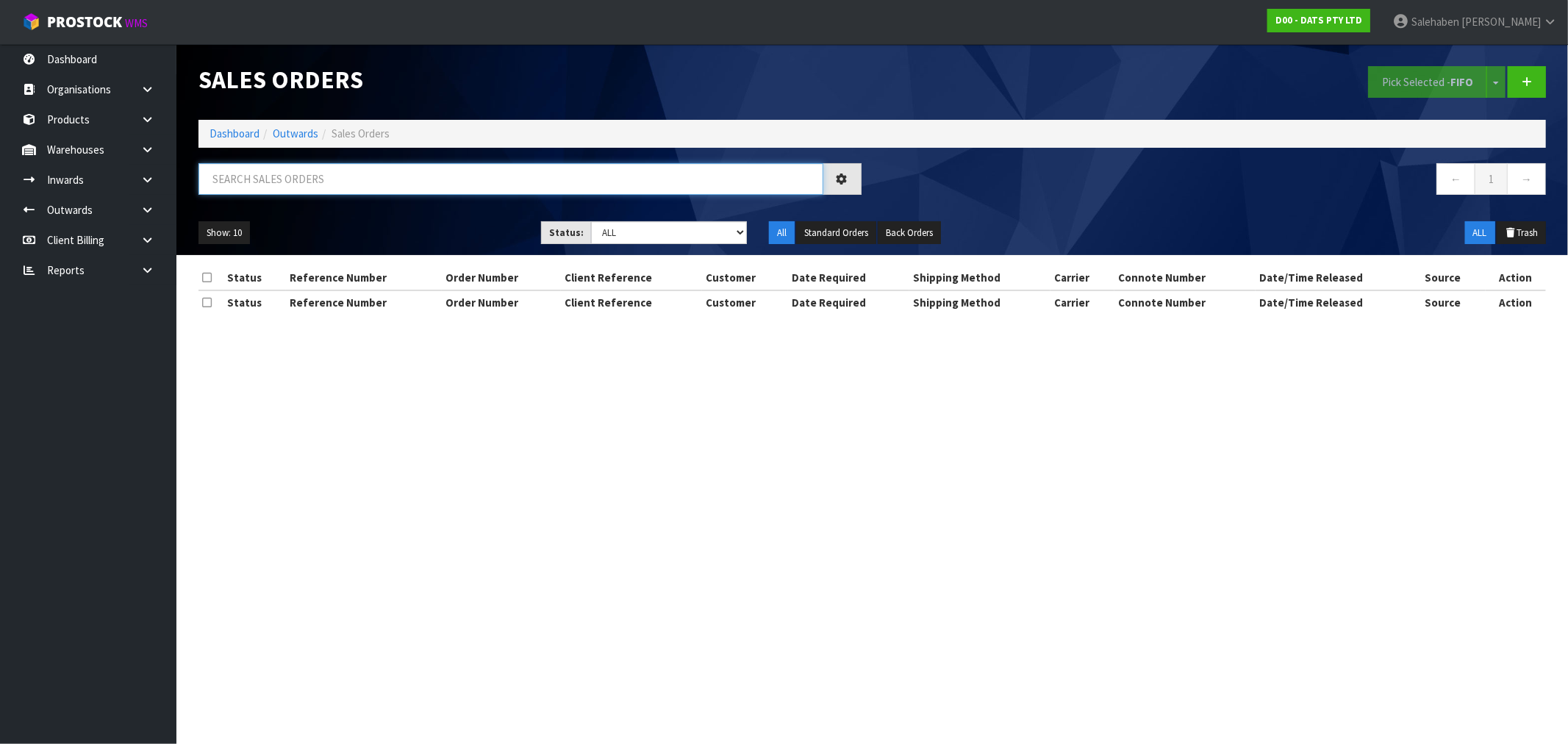
click at [546, 179] on input "text" at bounding box center [510, 180] width 625 height 32
paste input "CWL7722613"
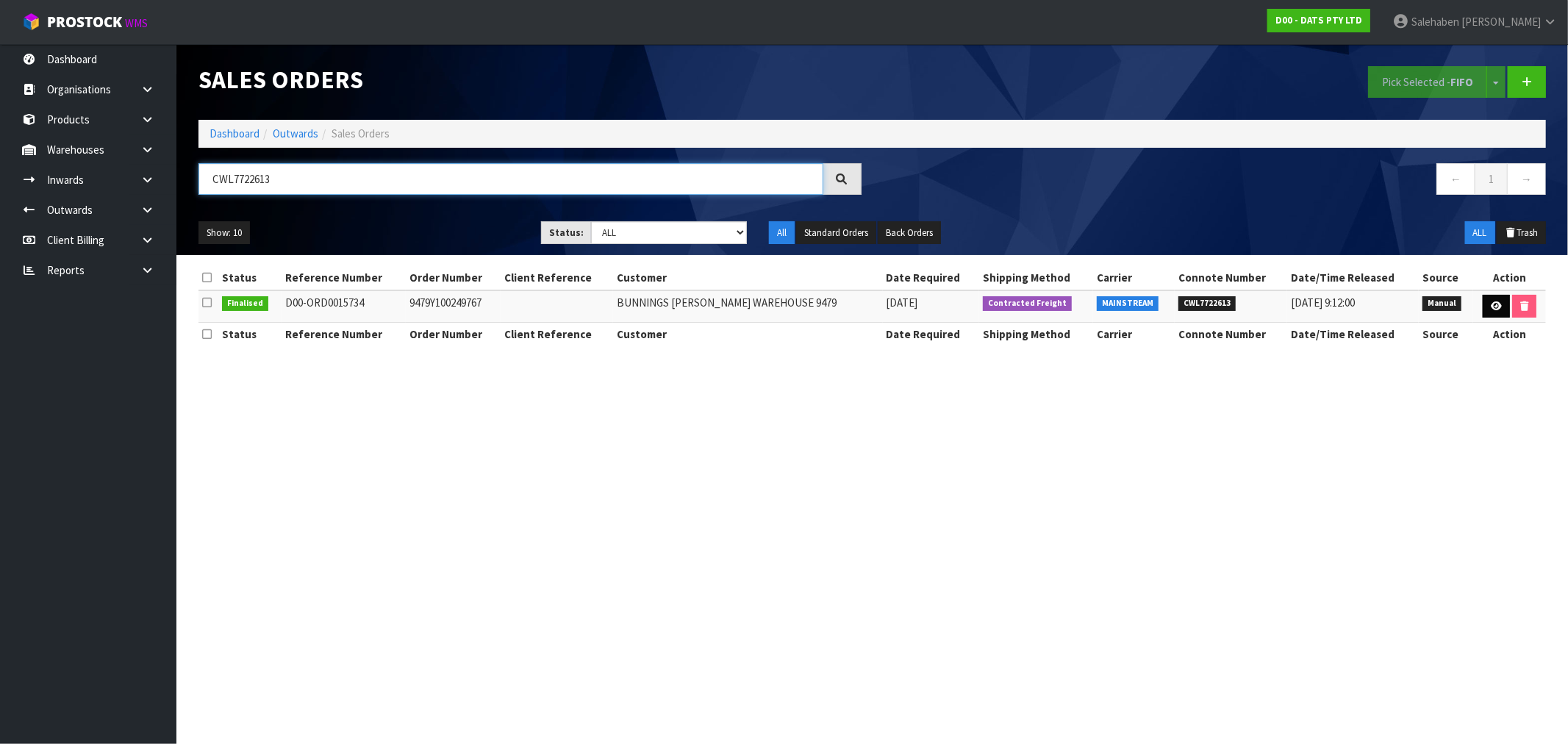
type input "CWL7722613"
click at [1494, 305] on icon at bounding box center [1496, 306] width 11 height 10
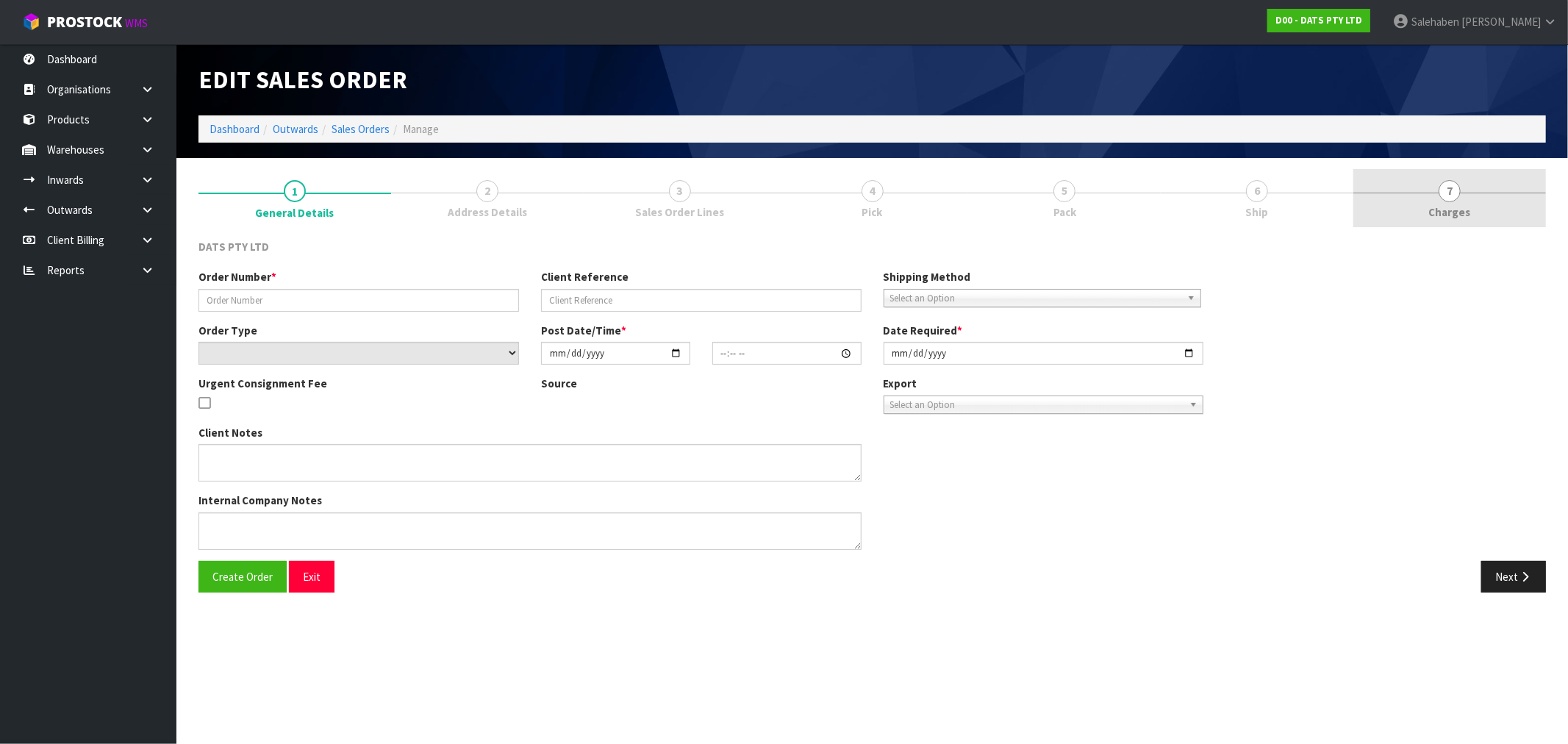
click at [1461, 201] on link "7 Charges" at bounding box center [1450, 197] width 193 height 58
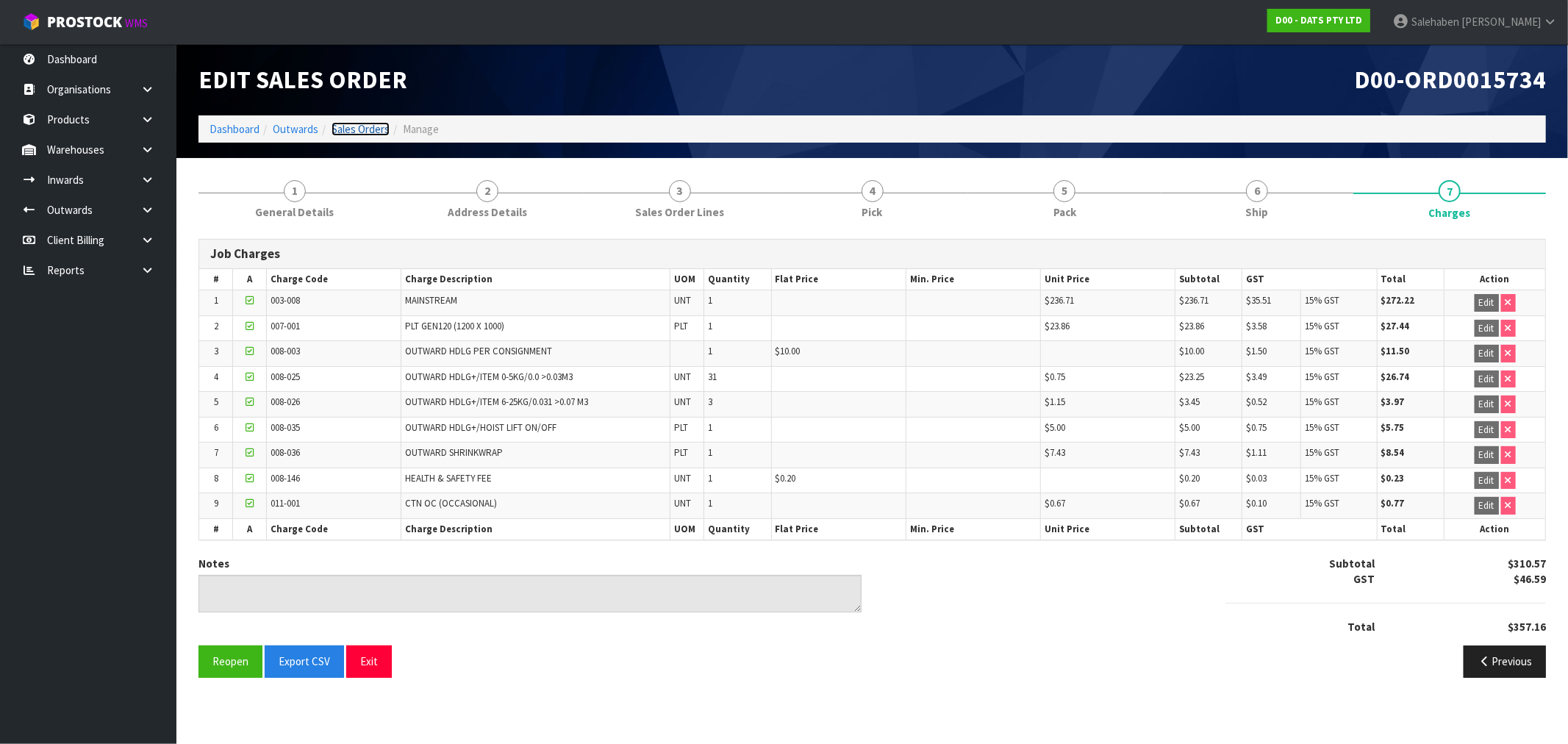
click at [351, 129] on link "Sales Orders" at bounding box center [360, 129] width 58 height 14
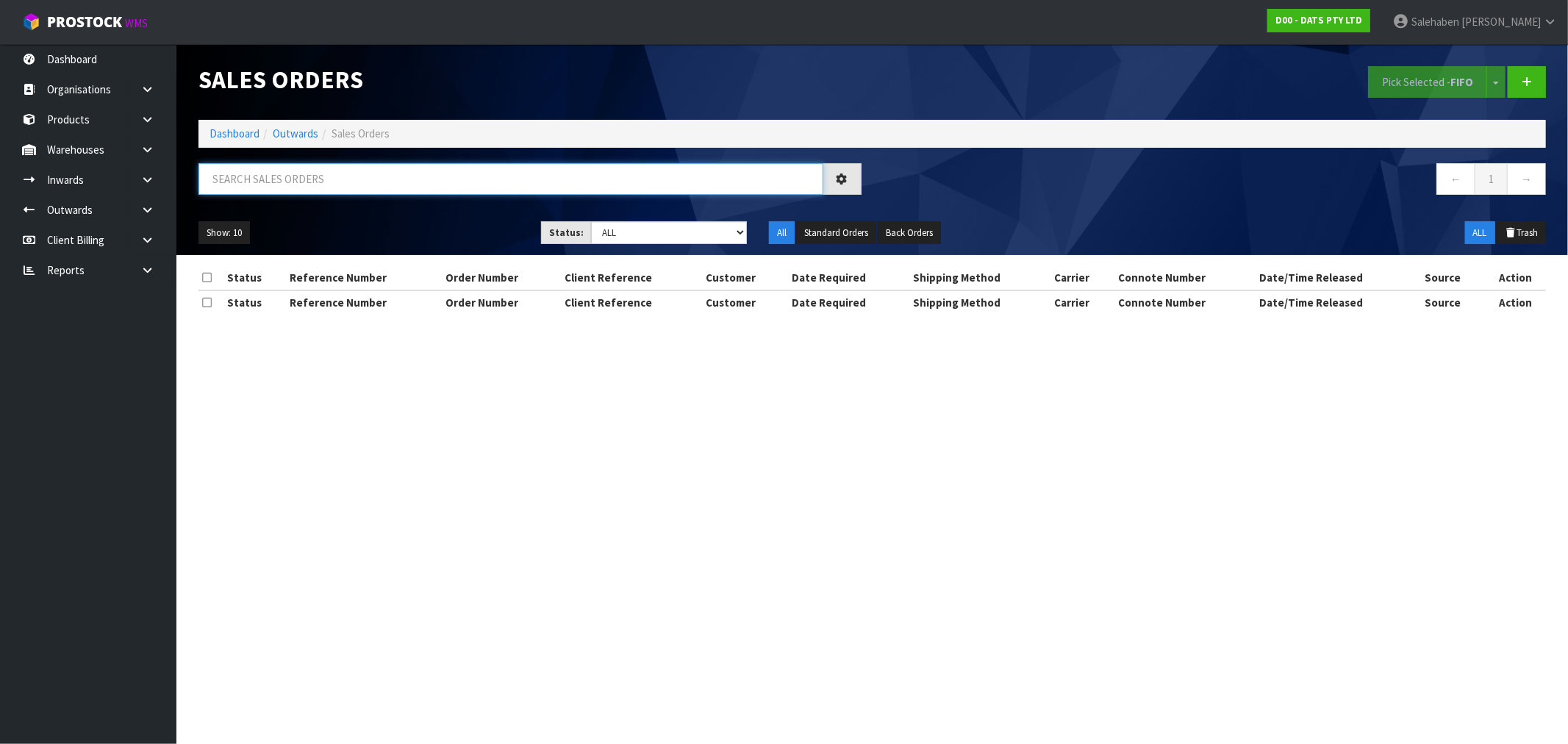
click at [259, 179] on input "text" at bounding box center [510, 180] width 625 height 32
paste input "CWL7722616"
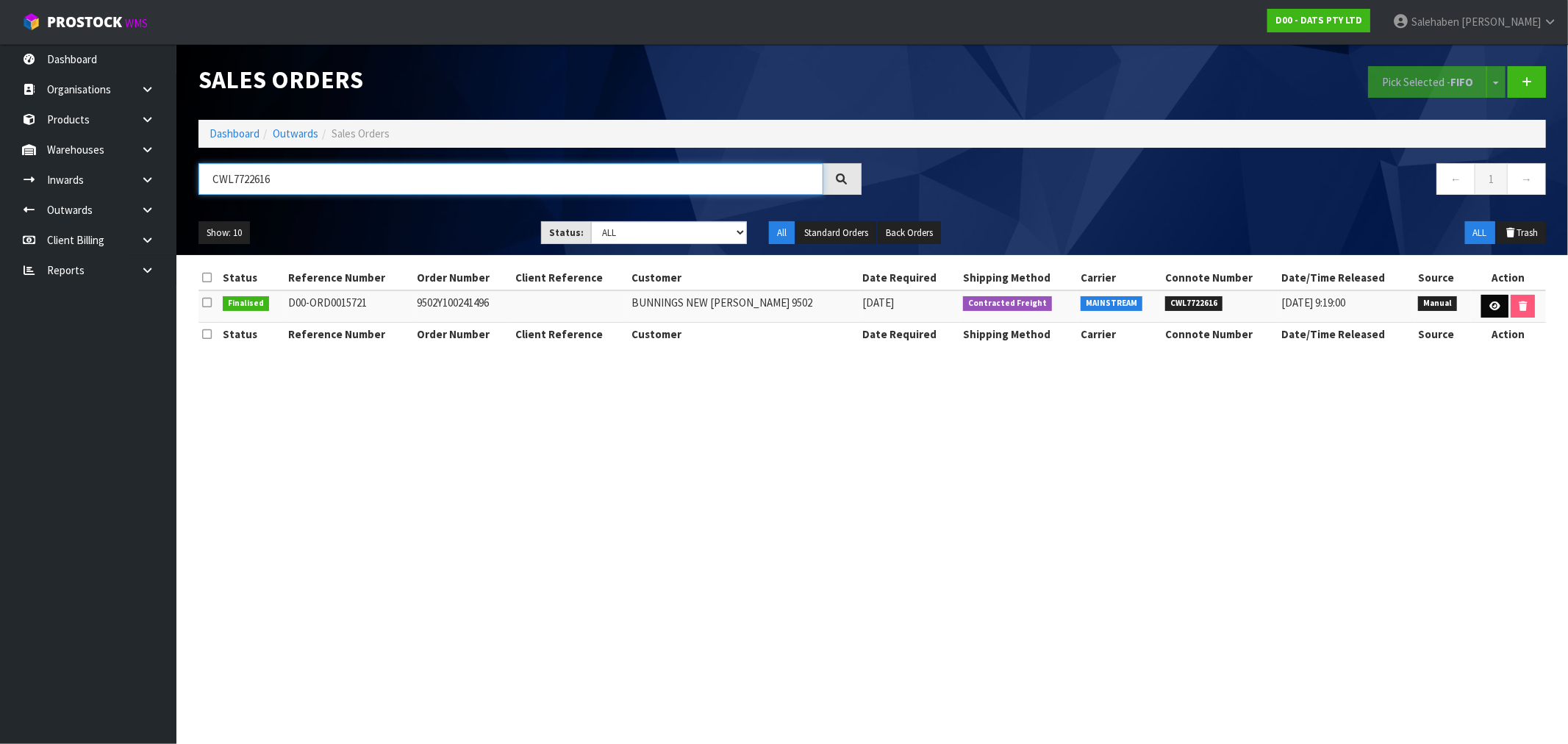
type input "CWL7722616"
click at [1490, 305] on icon at bounding box center [1495, 306] width 11 height 10
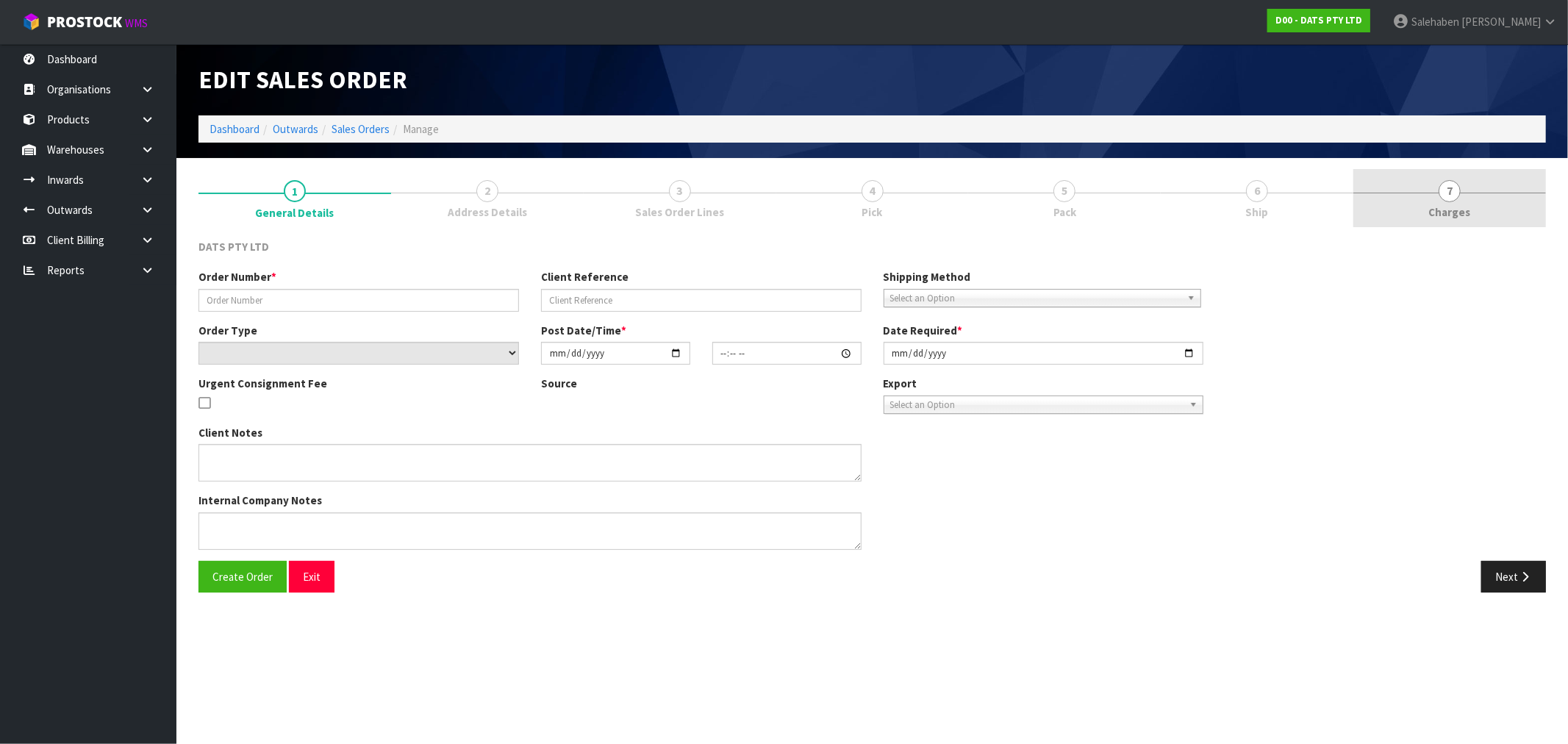
type input "9502Y100241496"
select select "number:0"
type input "2025-09-05"
type input "08:56:00.000"
type input "2025-09-05"
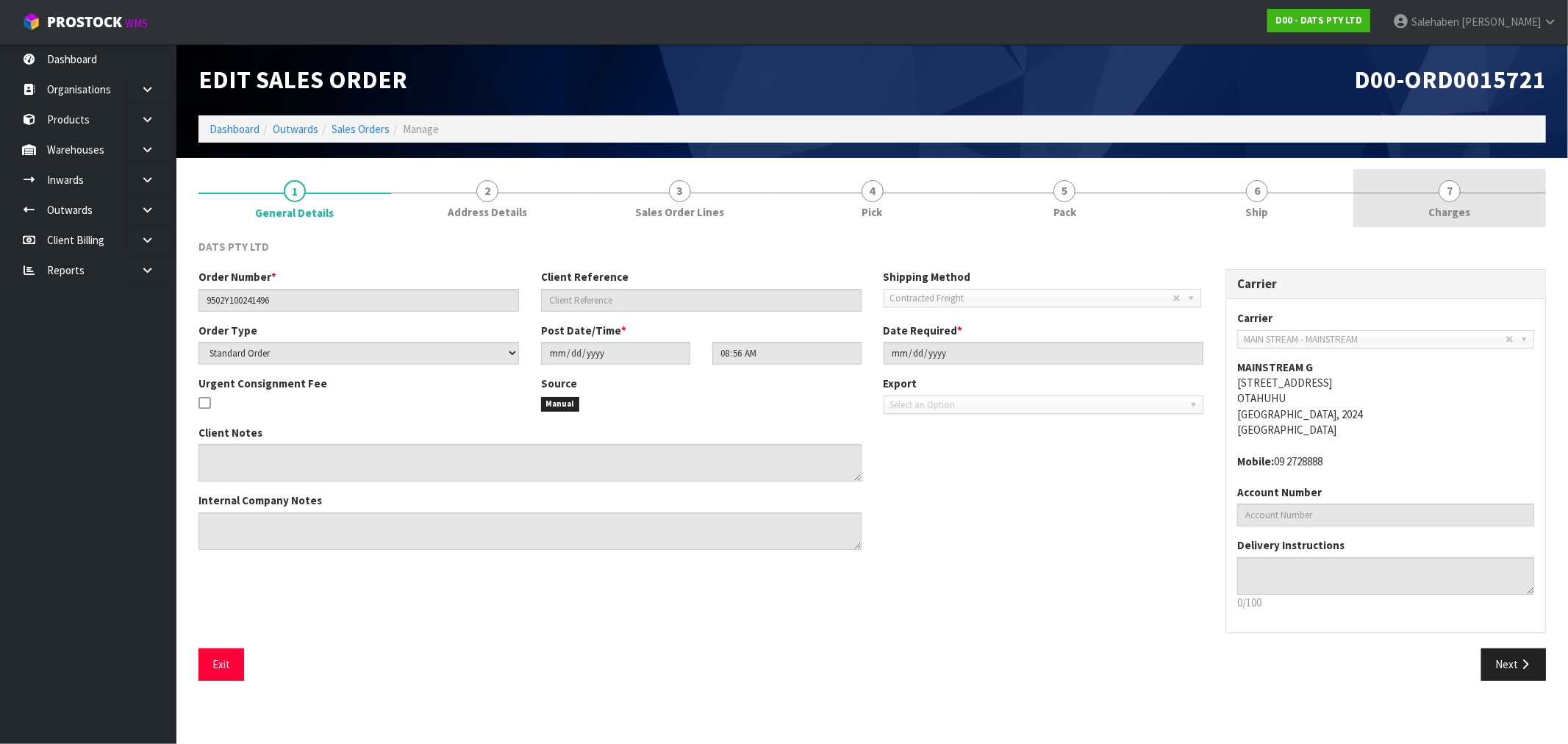
click at [1443, 215] on span "Charges" at bounding box center [1450, 212] width 42 height 15
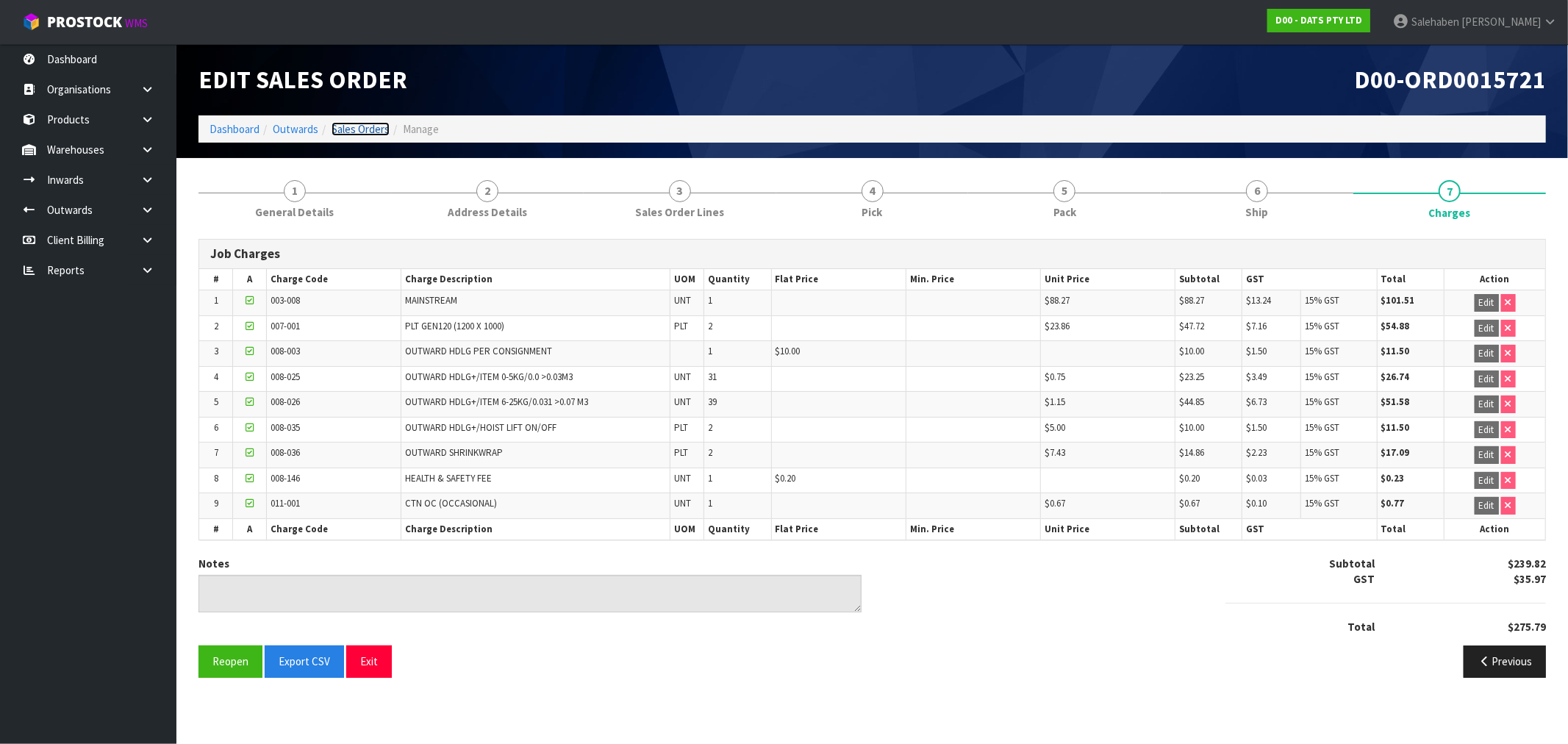
click at [356, 132] on link "Sales Orders" at bounding box center [360, 129] width 58 height 14
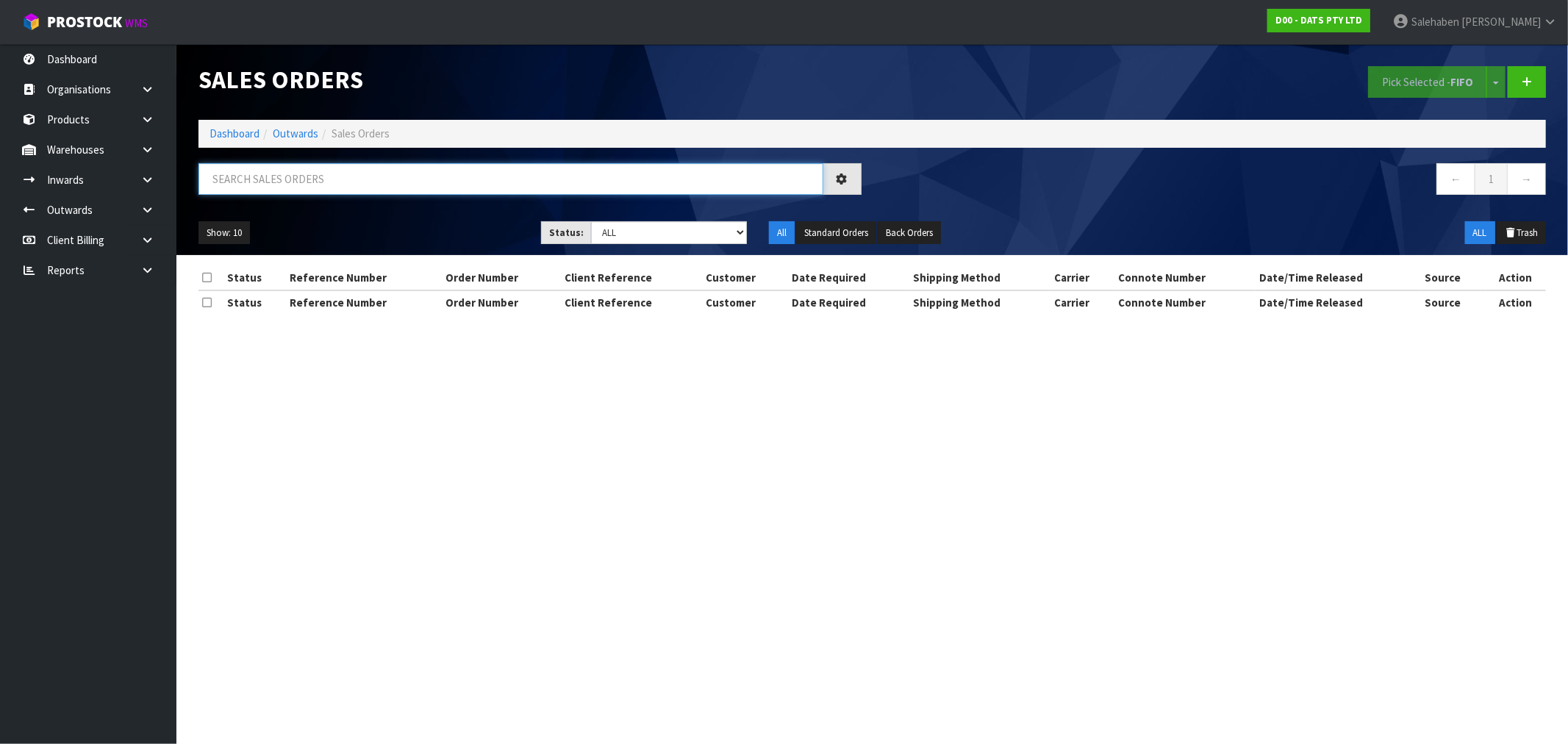
click at [323, 181] on input "text" at bounding box center [510, 180] width 625 height 32
paste input "CWL7722622"
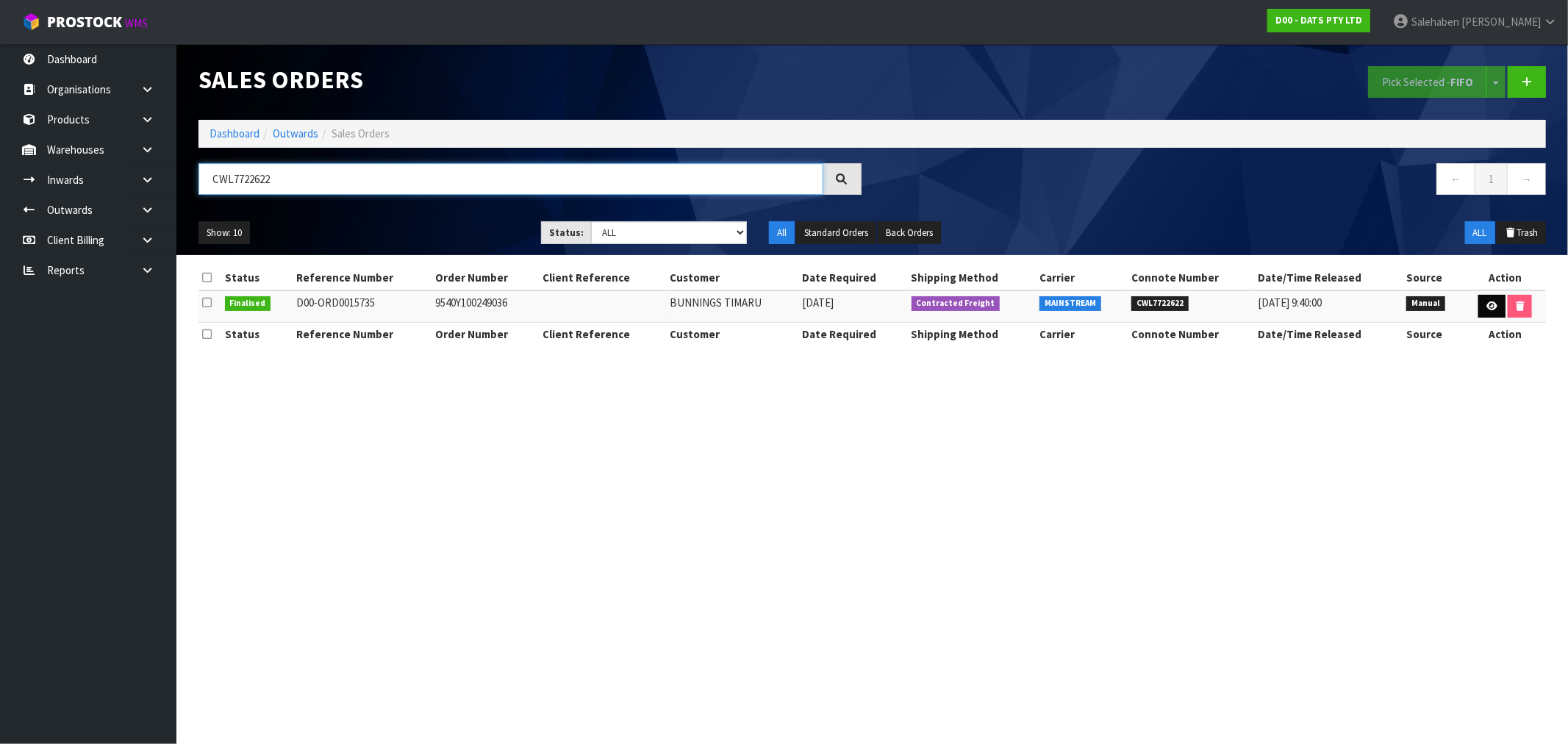
type input "CWL7722622"
click at [1490, 307] on icon at bounding box center [1492, 306] width 11 height 10
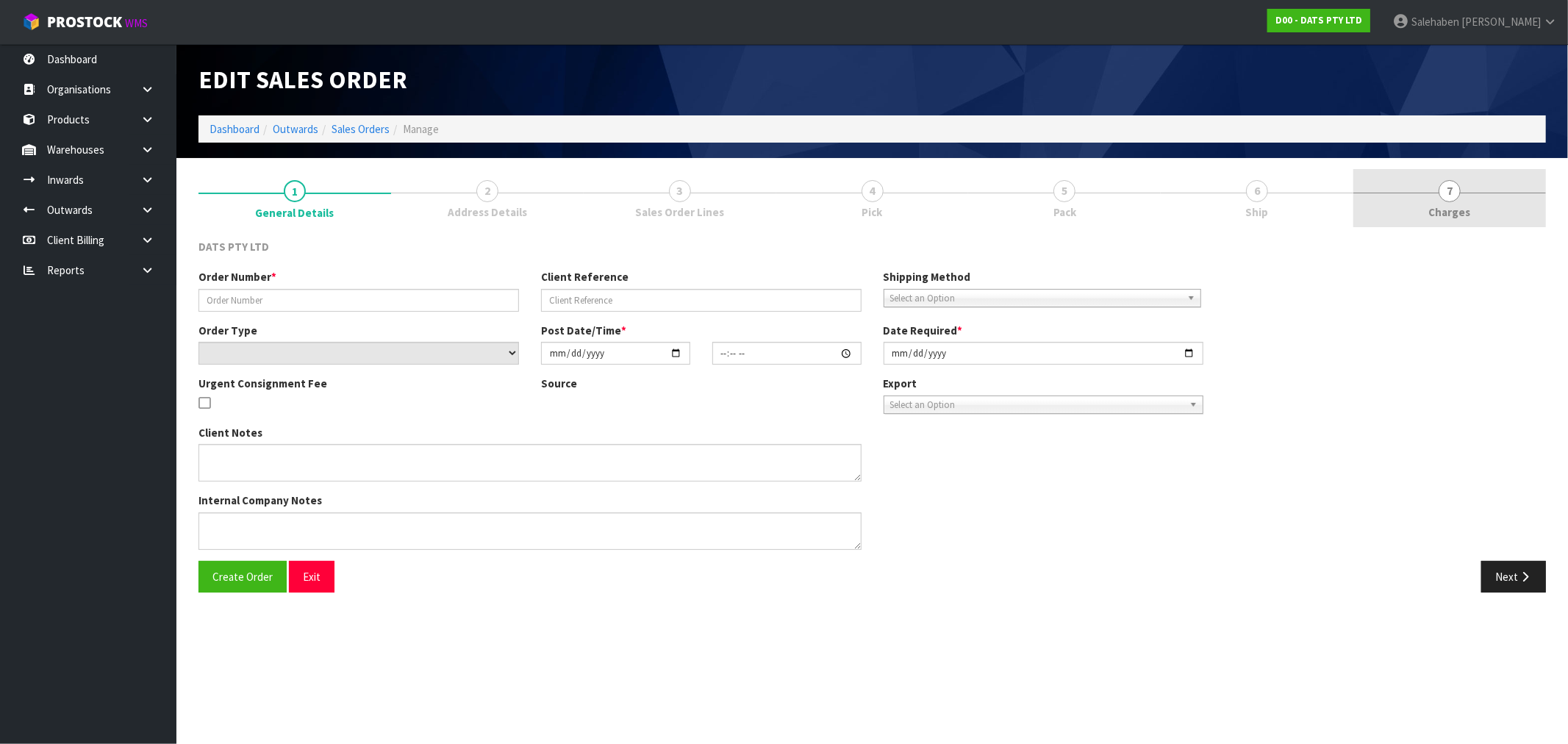
type input "9540Y100249036"
select select "number:0"
type input "2025-09-09"
type input "09:00:00.000"
type input "2025-09-09"
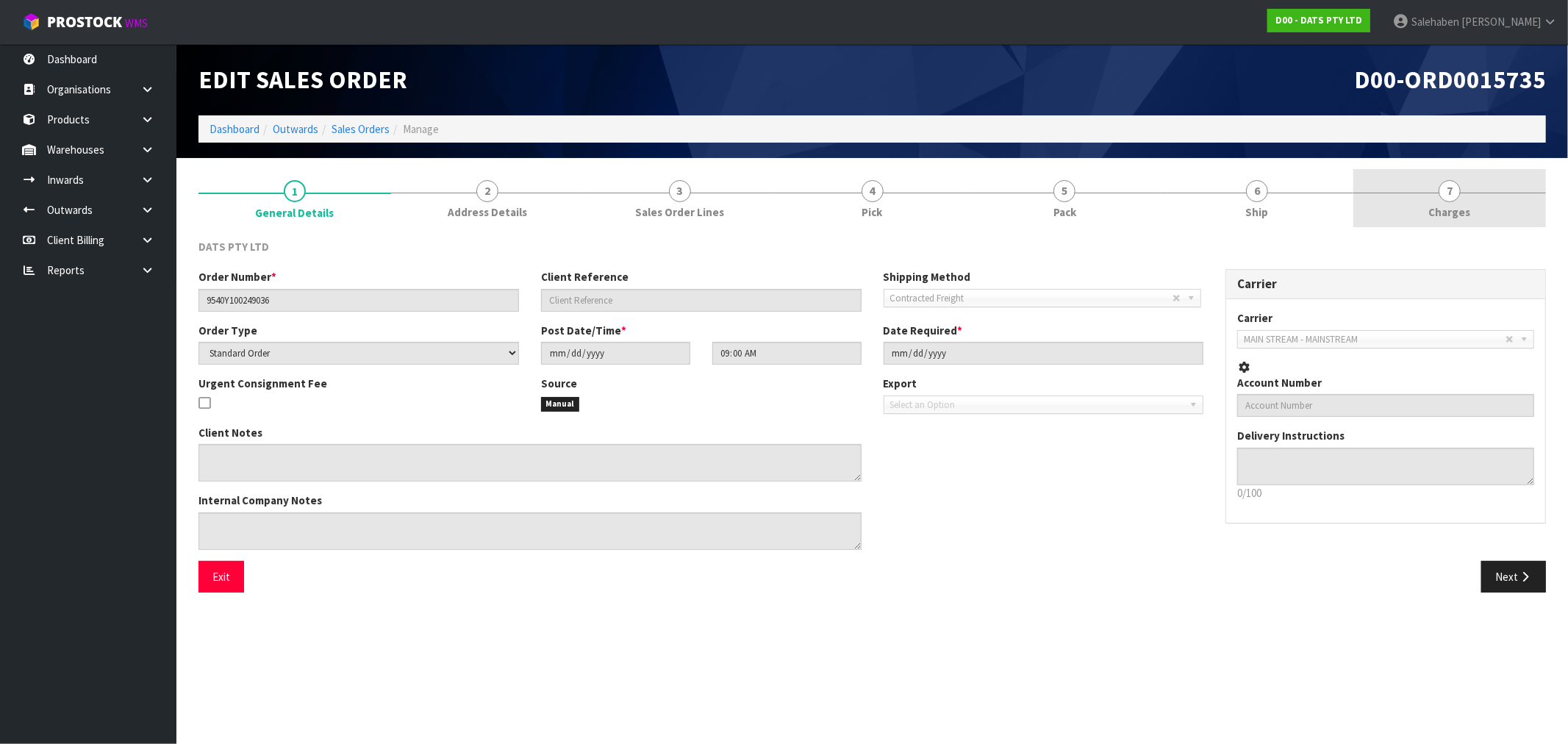
drag, startPoint x: 1451, startPoint y: 212, endPoint x: 1443, endPoint y: 208, distance: 8.9
click at [1450, 212] on span "Charges" at bounding box center [1450, 212] width 42 height 15
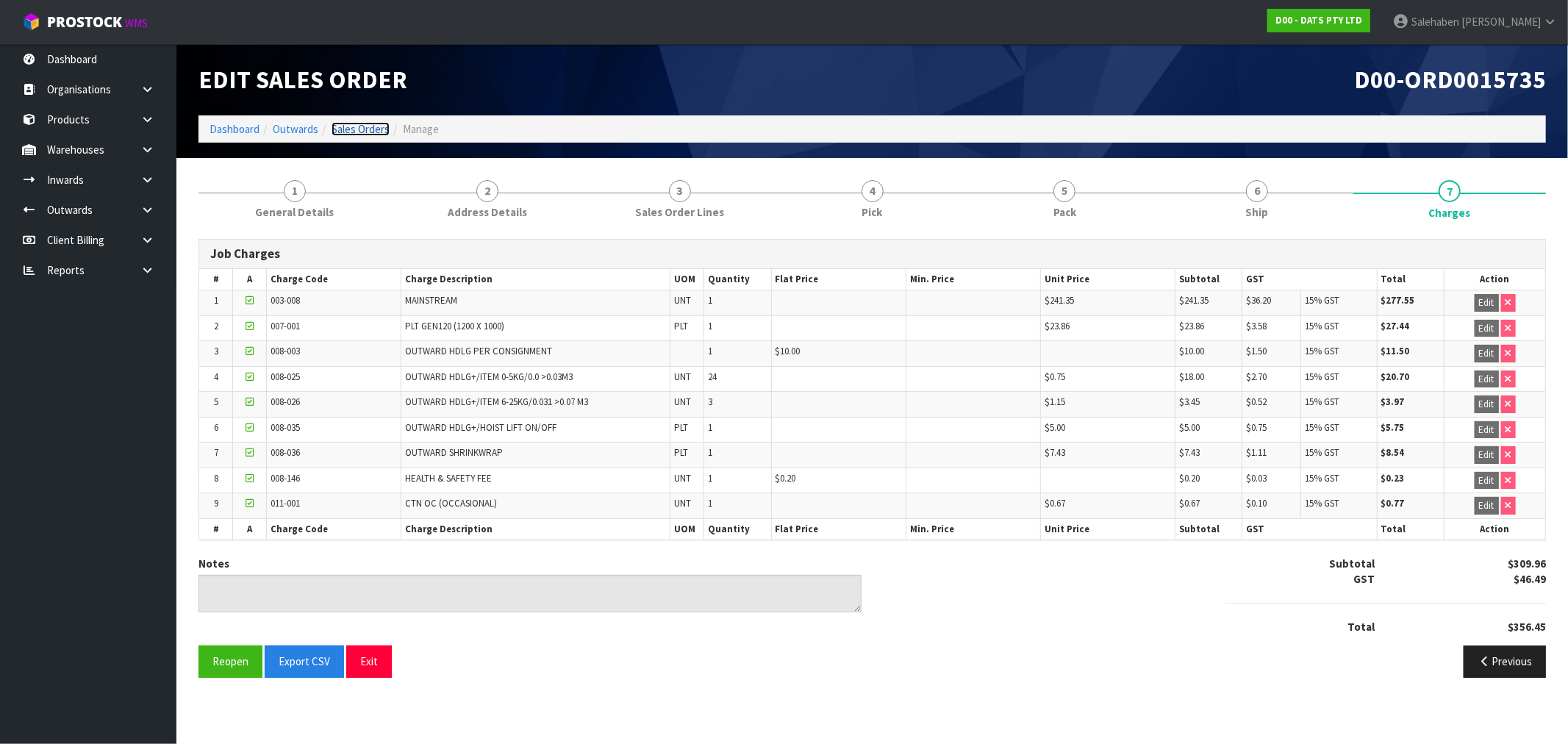
drag, startPoint x: 375, startPoint y: 123, endPoint x: 369, endPoint y: 130, distance: 9.2
click at [373, 124] on link "Sales Orders" at bounding box center [360, 129] width 58 height 14
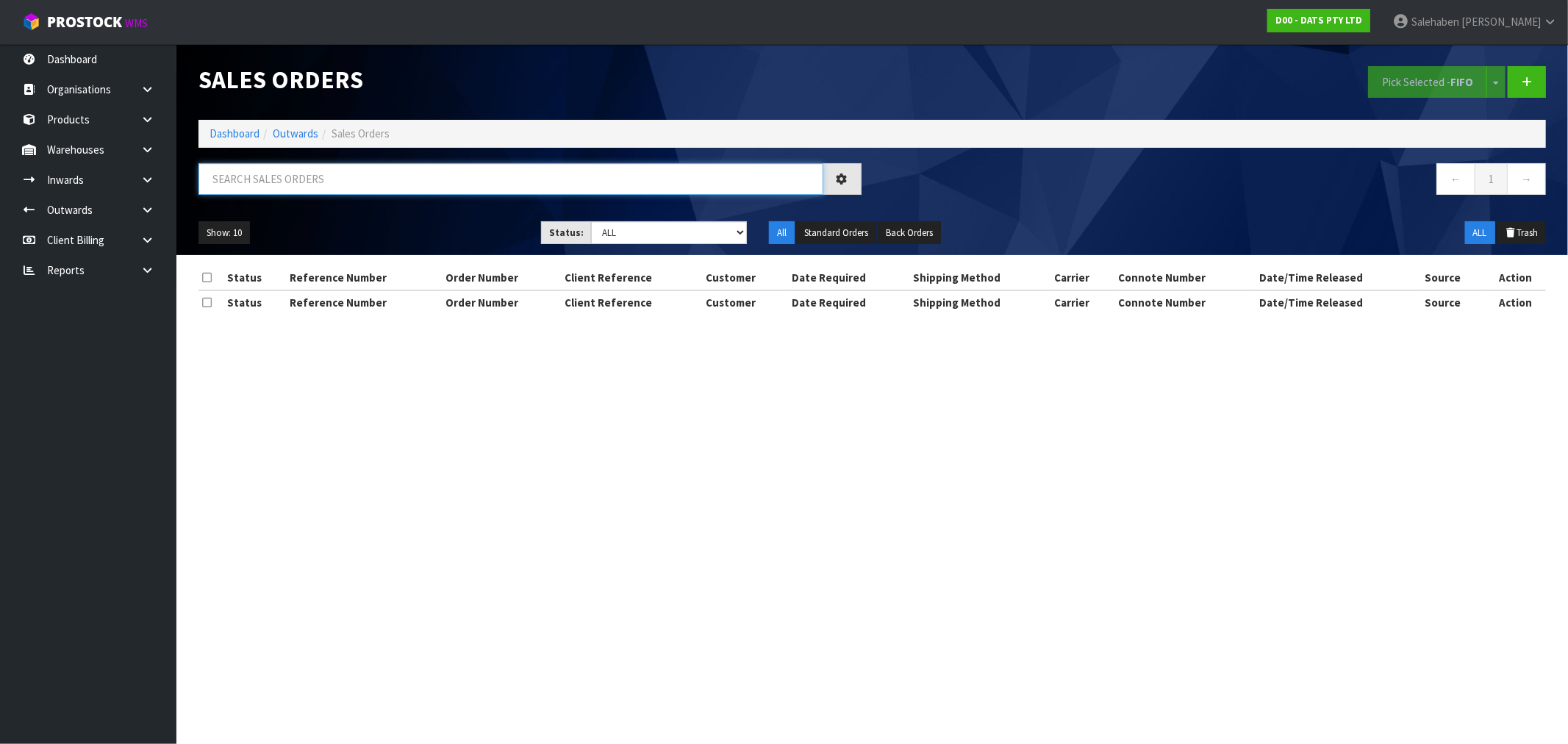
click at [322, 178] on input "text" at bounding box center [510, 180] width 625 height 32
paste input "CWL7722622"
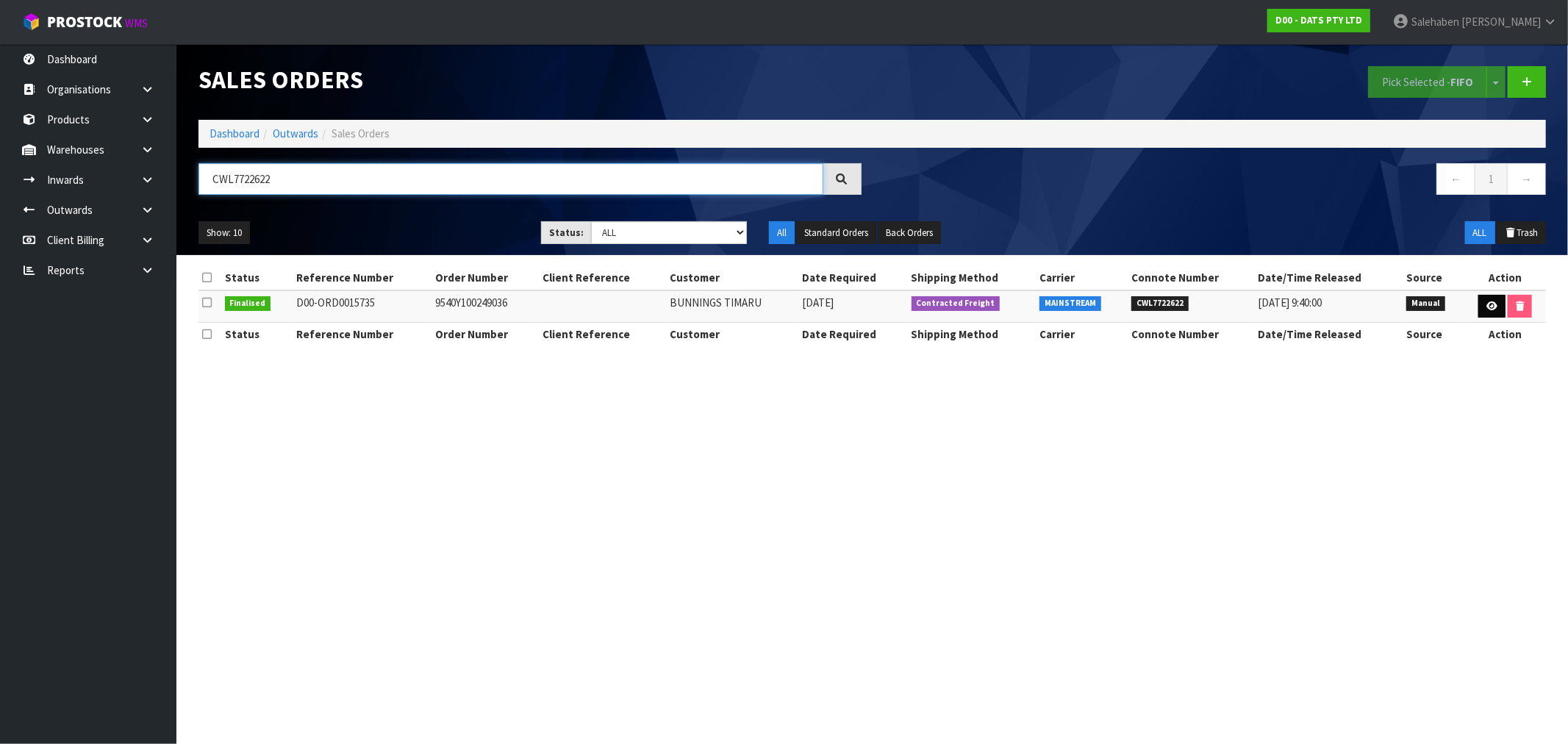
type input "CWL7722622"
click at [1490, 301] on icon at bounding box center [1492, 306] width 11 height 10
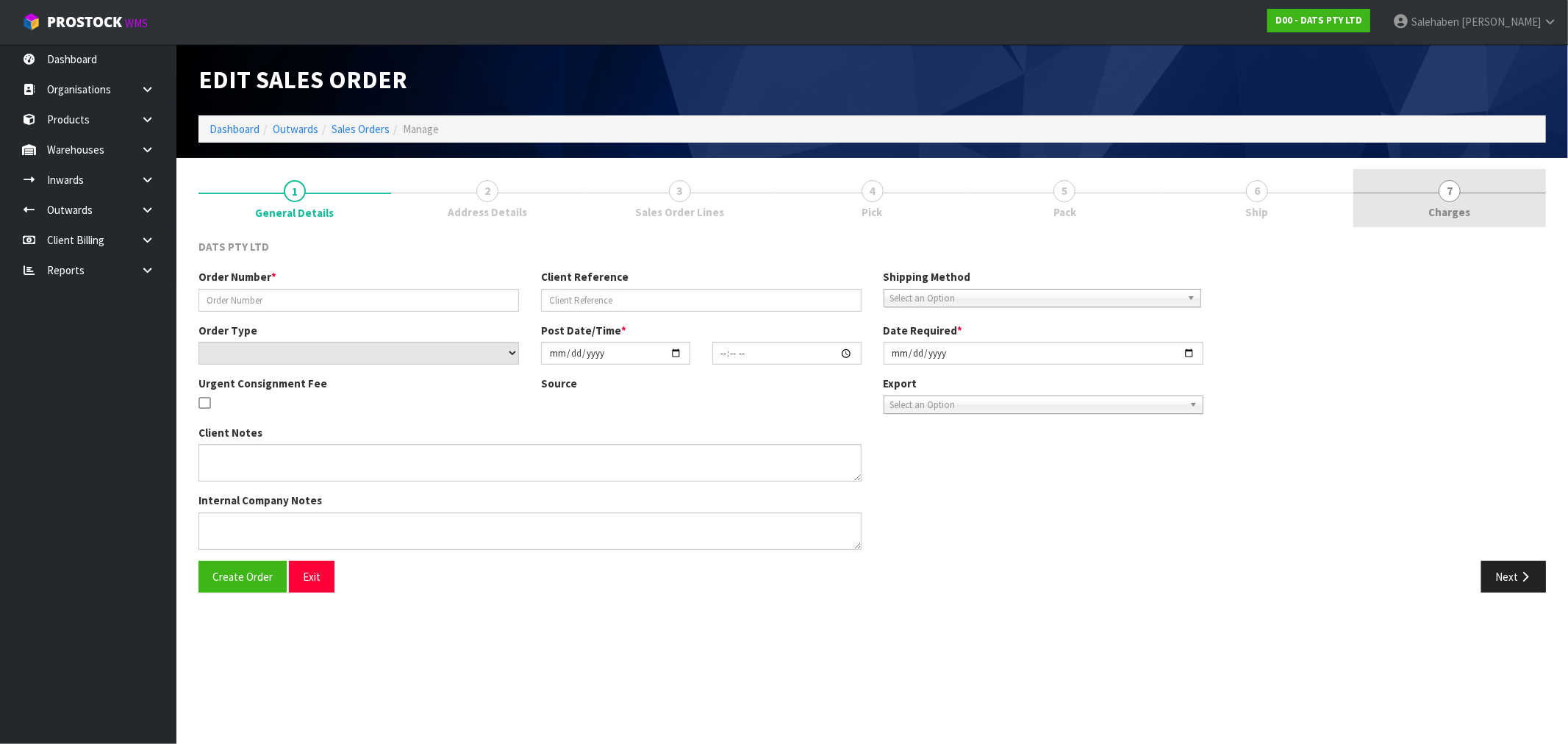
type input "9540Y100249036"
select select "number:0"
type input "2025-09-09"
type input "09:00:00.000"
type input "2025-09-09"
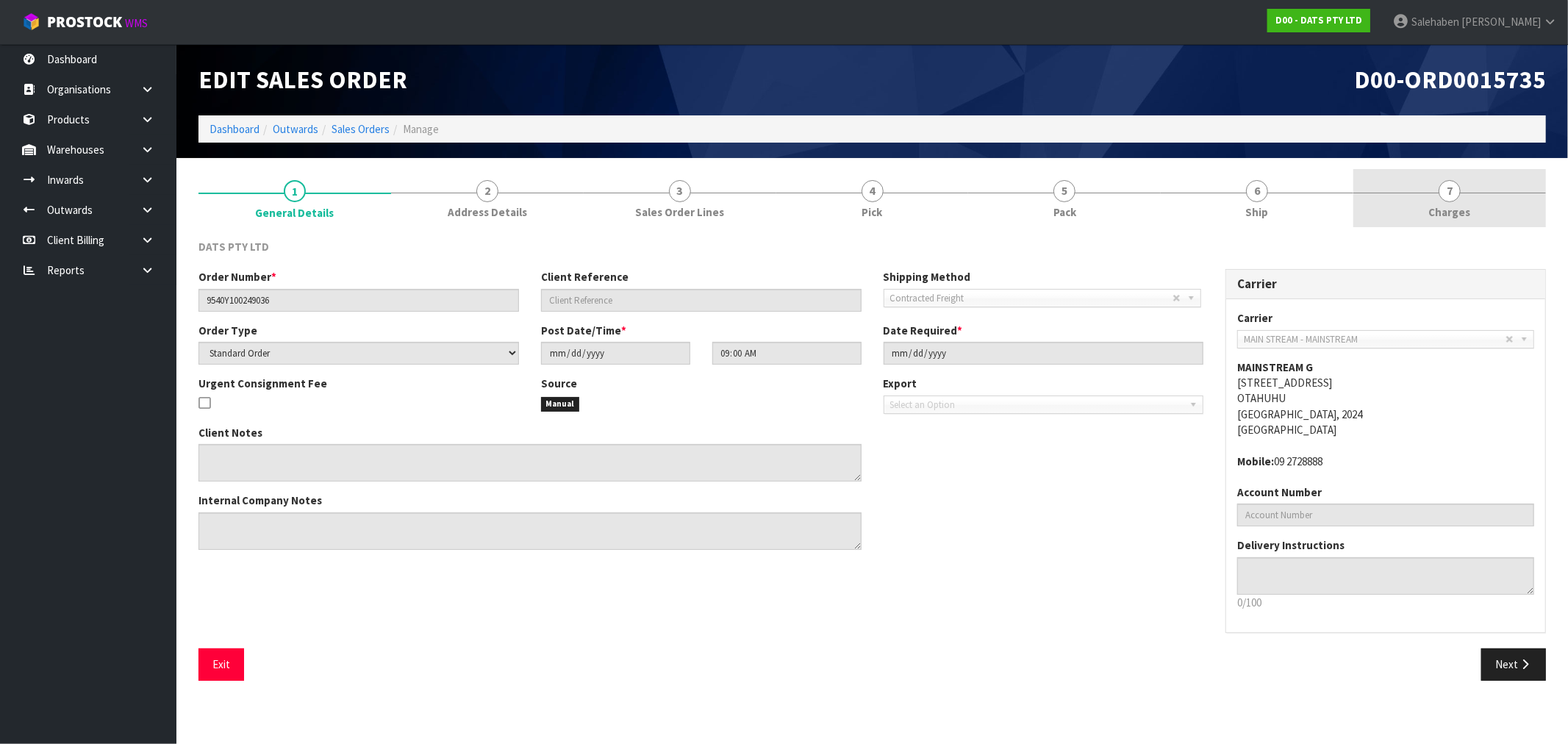
click at [1454, 217] on span "Charges" at bounding box center [1450, 212] width 42 height 15
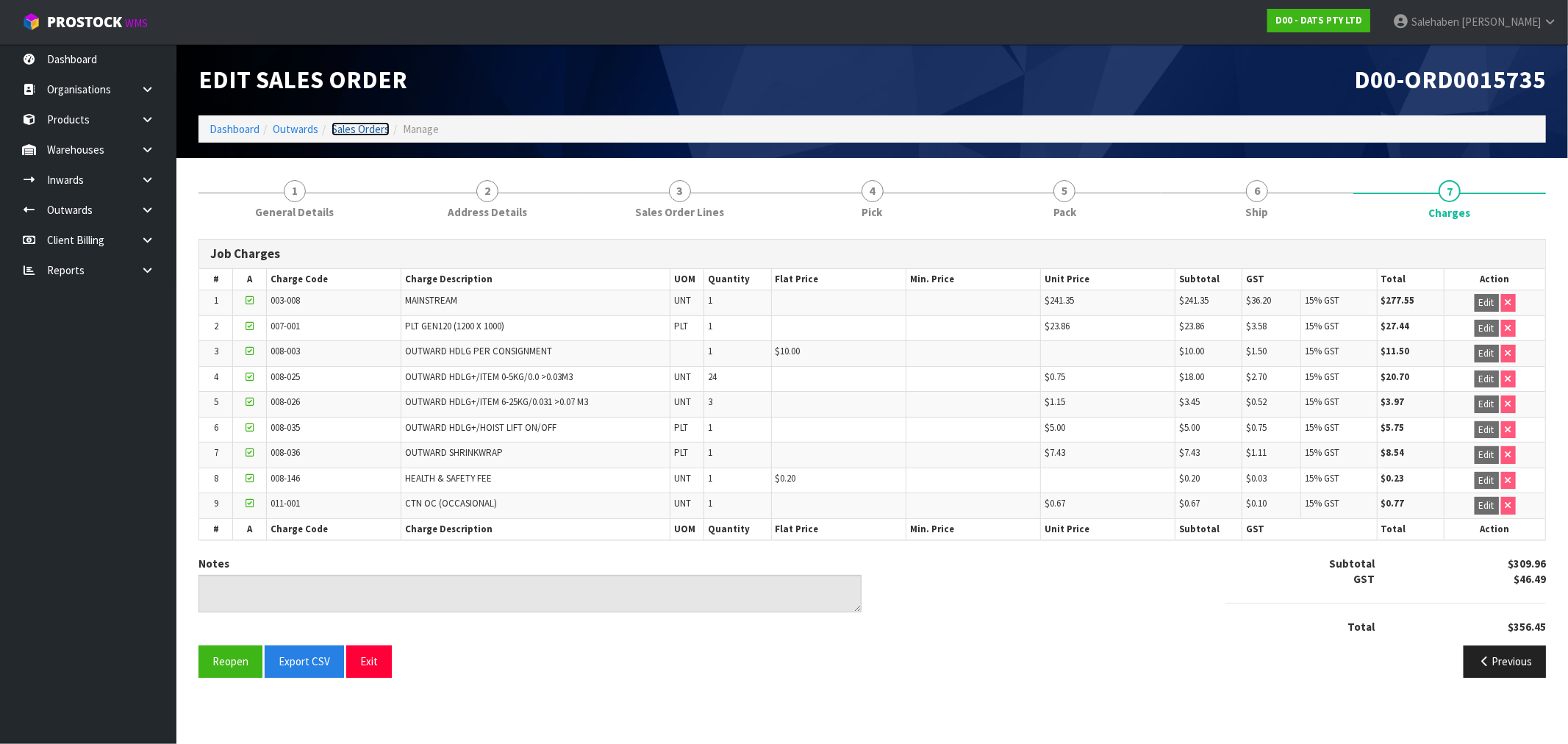
click at [368, 128] on link "Sales Orders" at bounding box center [360, 129] width 58 height 14
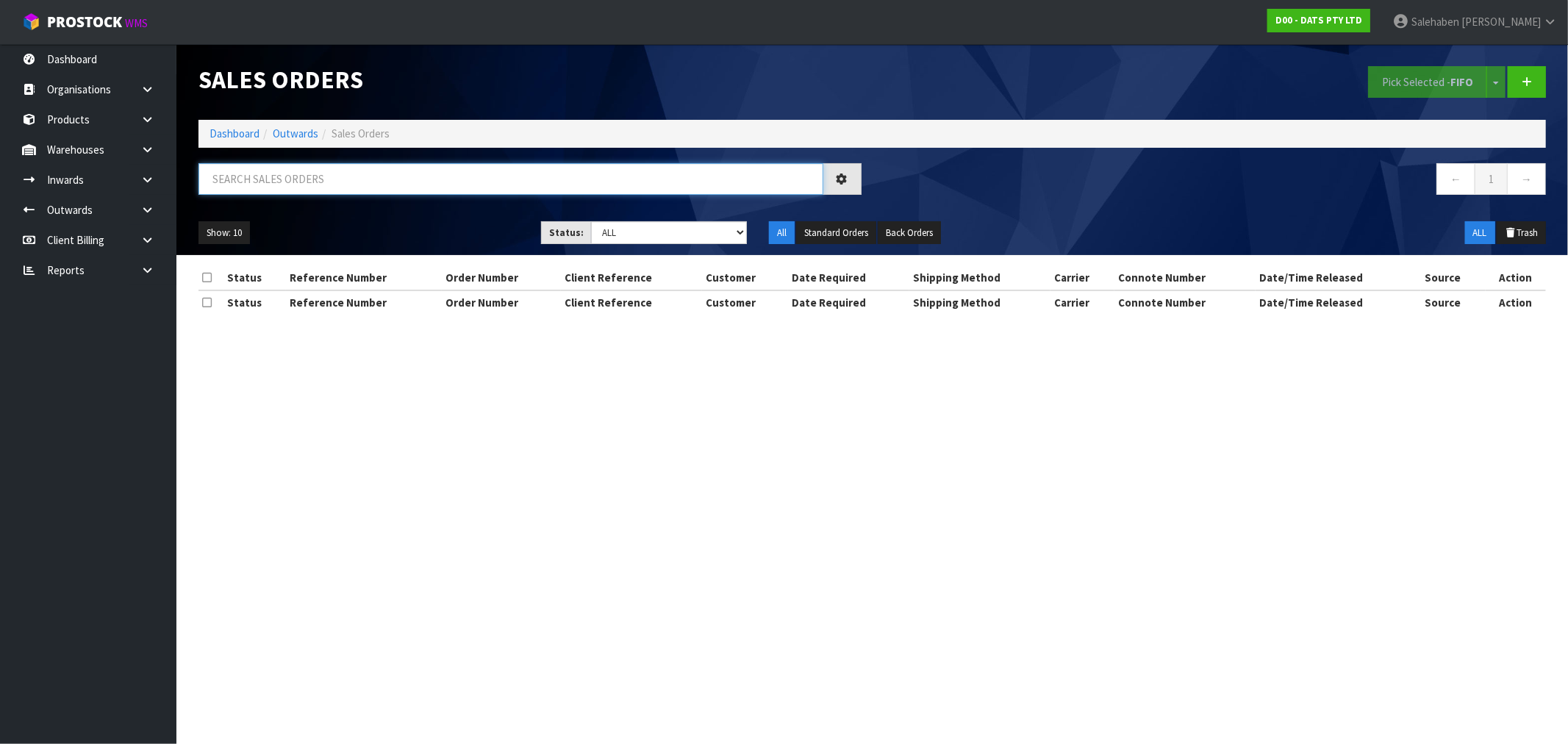
click at [305, 191] on input "text" at bounding box center [510, 180] width 625 height 32
paste input "CWL7722640"
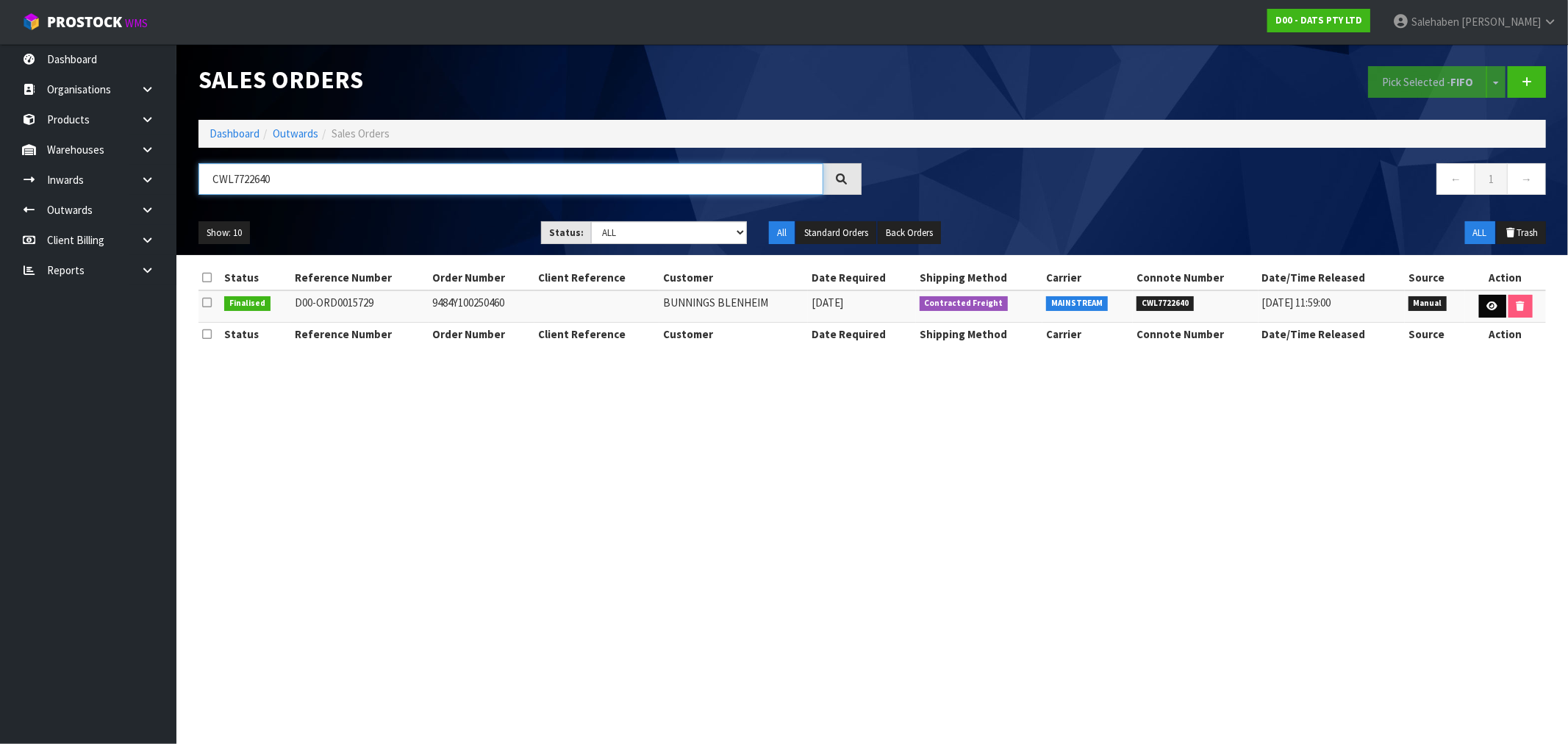
type input "CWL7722640"
click at [1494, 312] on link at bounding box center [1492, 307] width 28 height 23
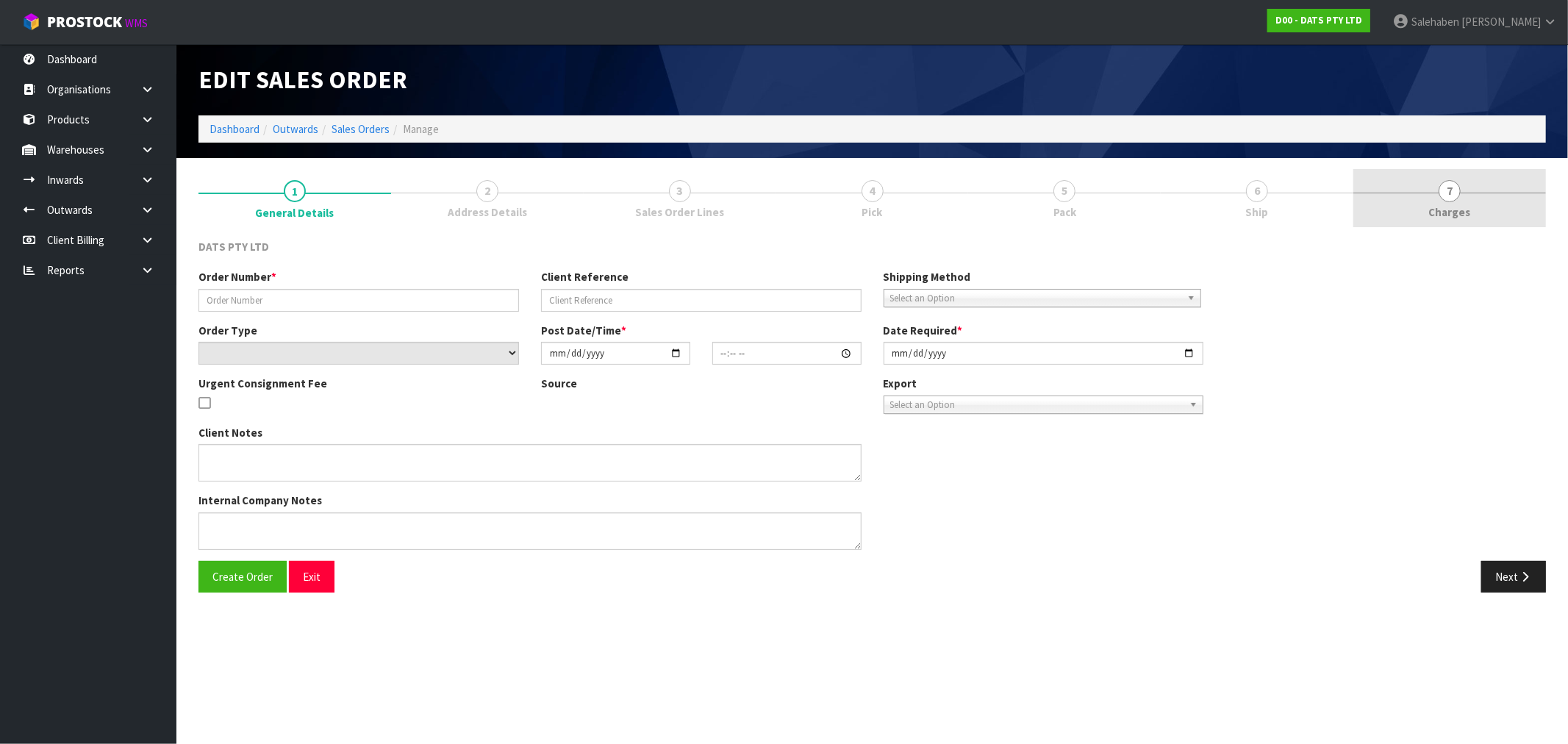
type input "9484Y100250460"
select select "number:0"
type input "2025-09-09"
type input "08:50:00.000"
type input "2025-09-09"
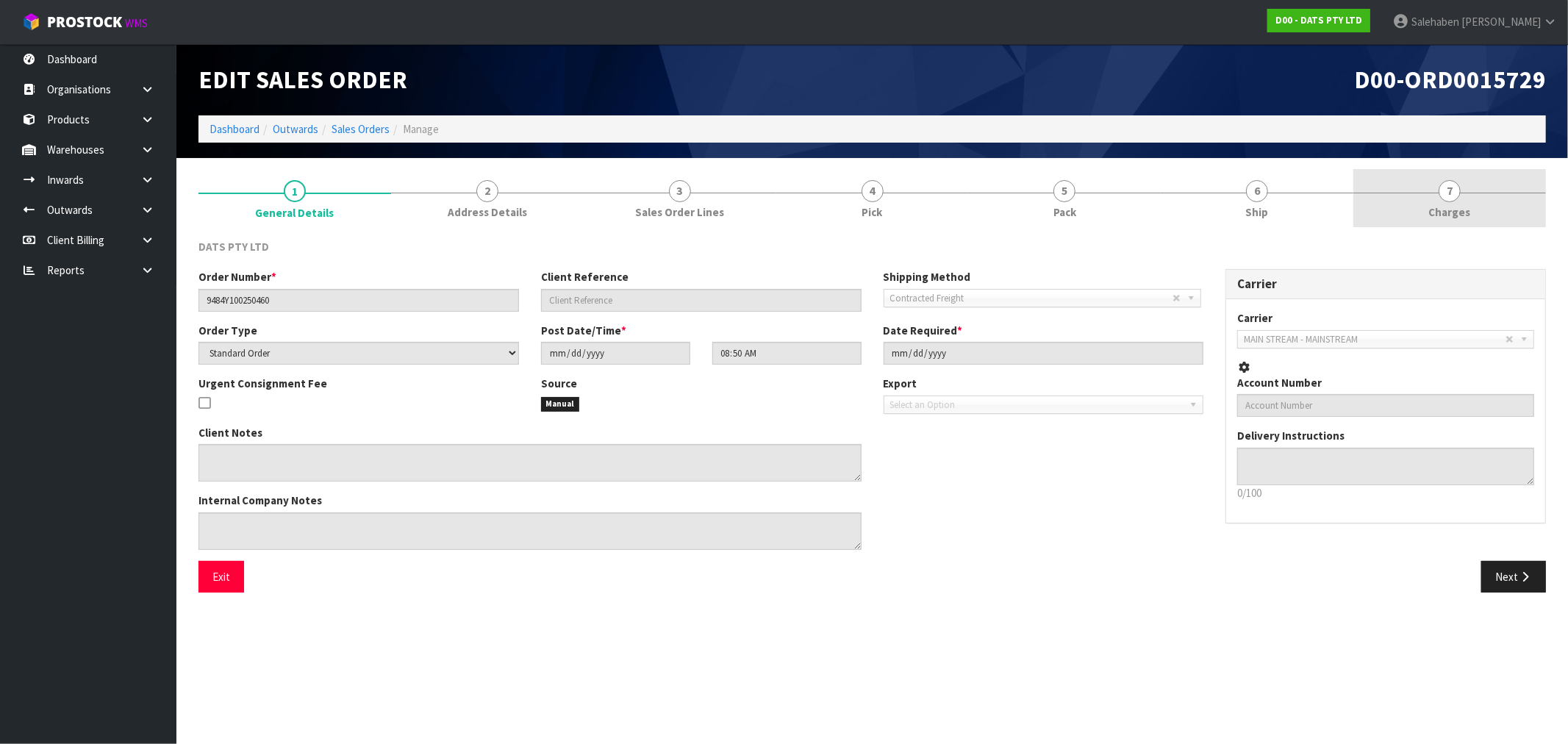
click at [1448, 211] on span "Charges" at bounding box center [1450, 212] width 42 height 15
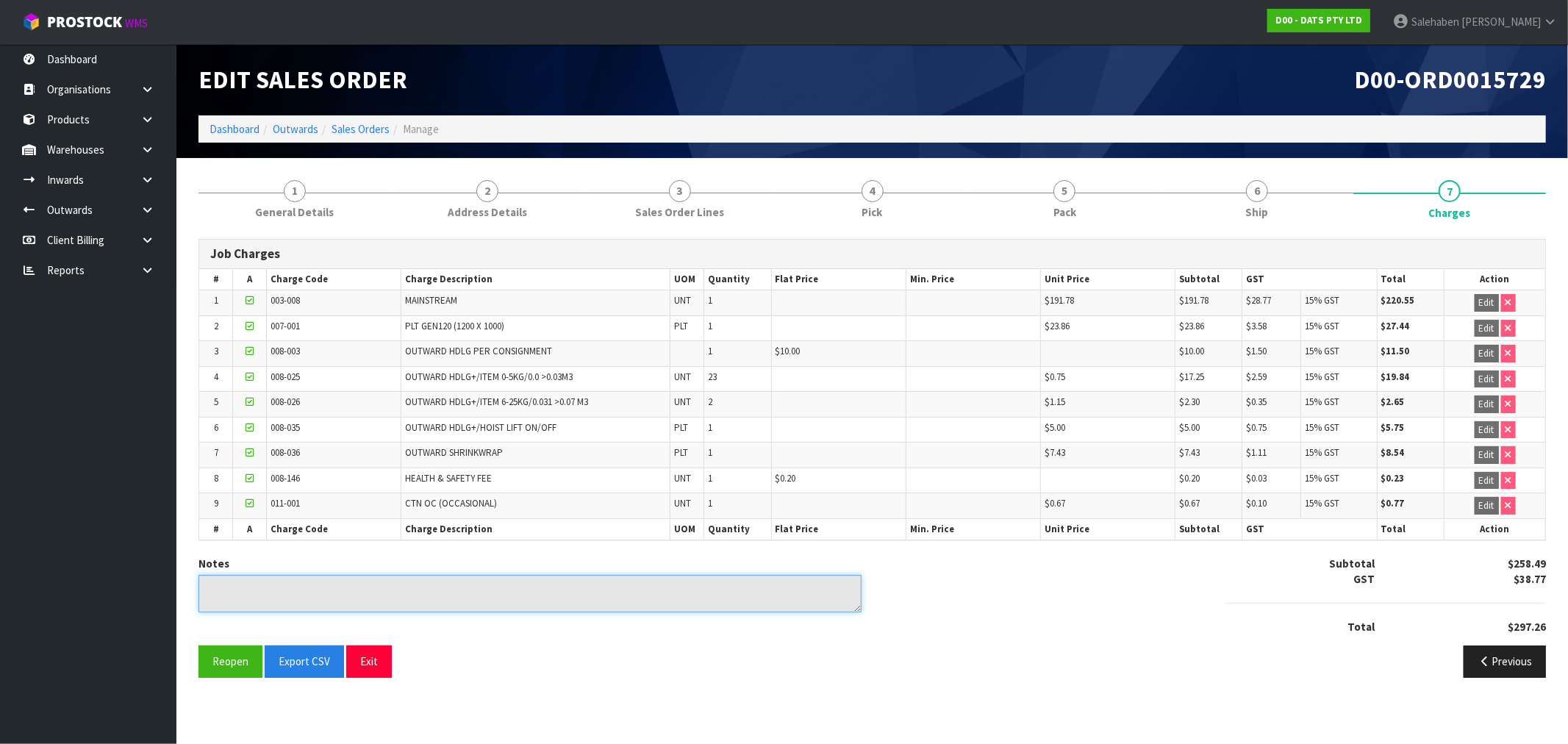
click at [518, 612] on textarea at bounding box center [529, 594] width 663 height 37
click at [541, 591] on textarea at bounding box center [529, 594] width 663 height 37
click at [240, 126] on link "Dashboard" at bounding box center [235, 129] width 50 height 14
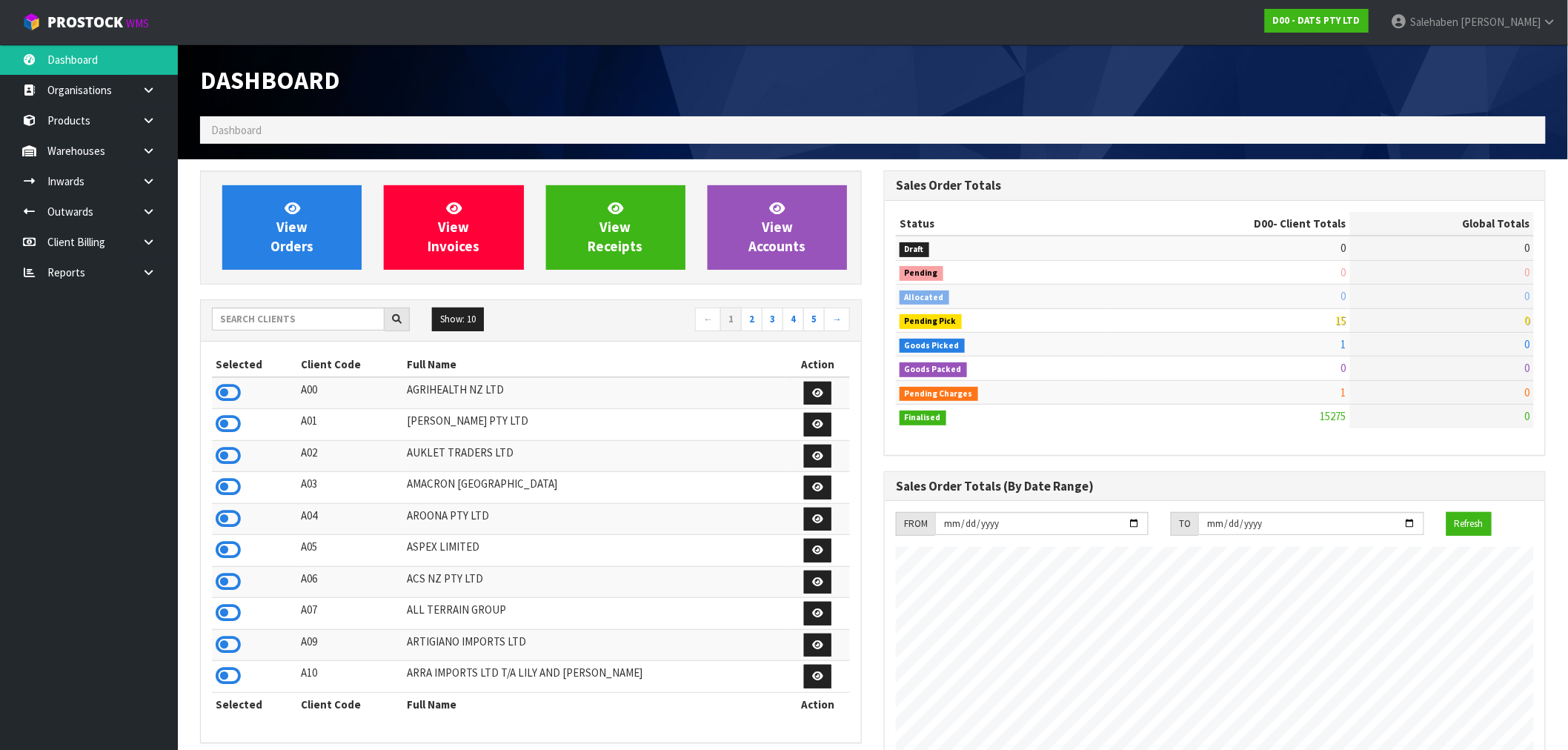
scroll to position [1124, 684]
click at [291, 309] on input "text" at bounding box center [298, 319] width 173 height 23
click at [294, 220] on span "View Orders" at bounding box center [292, 228] width 43 height 56
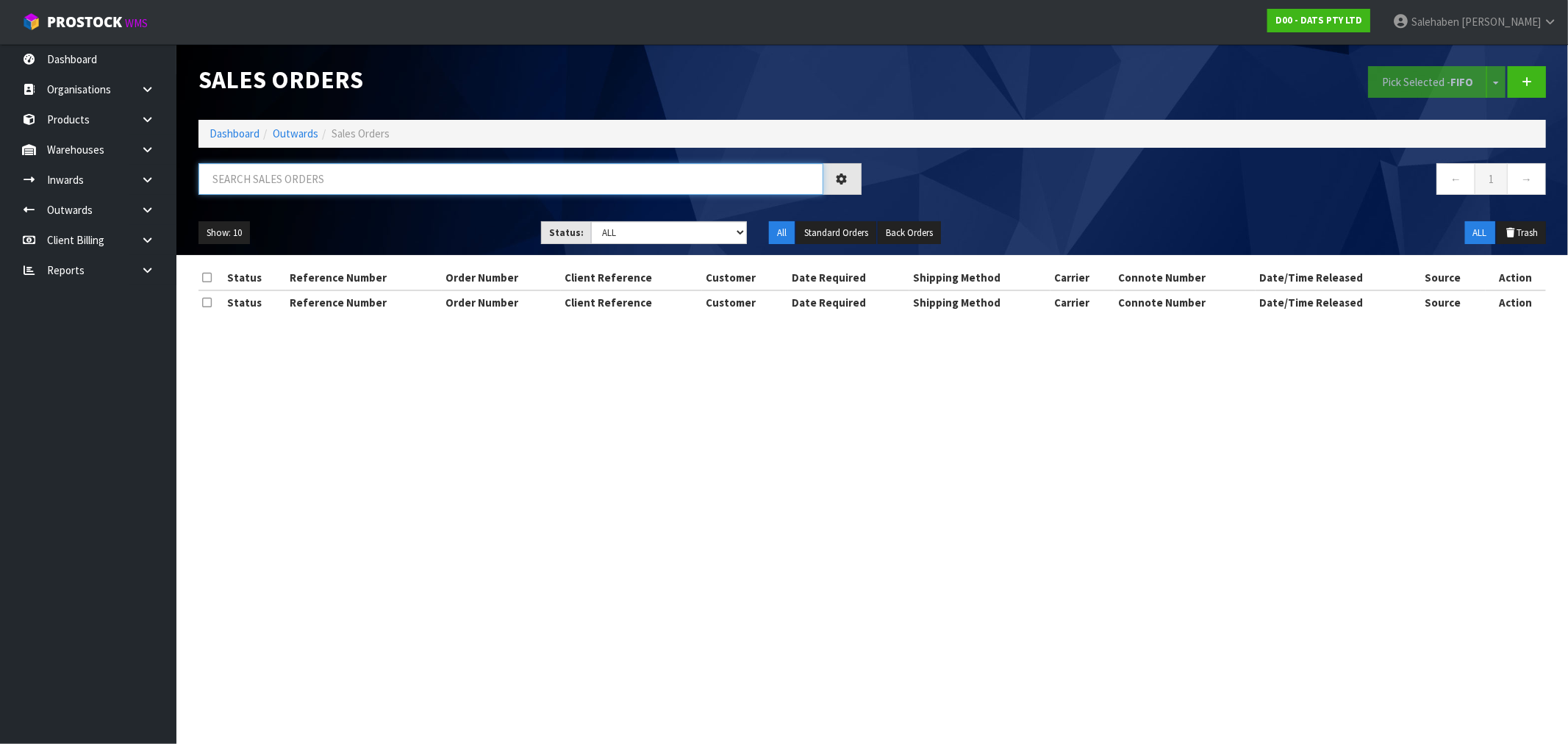
click at [309, 184] on input "text" at bounding box center [510, 180] width 625 height 32
paste input "CWL7722764"
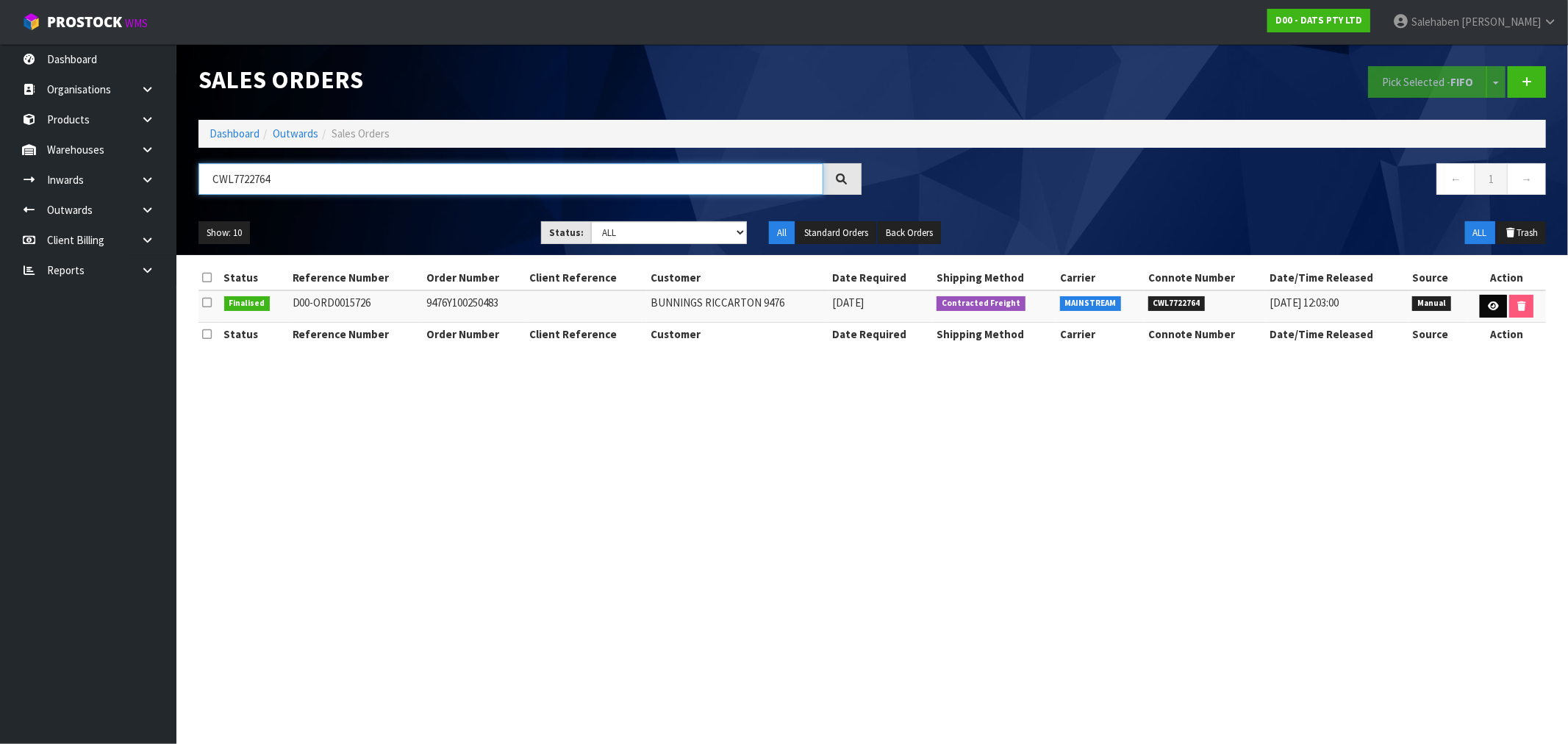
type input "CWL7722764"
click at [1489, 309] on icon at bounding box center [1493, 306] width 11 height 10
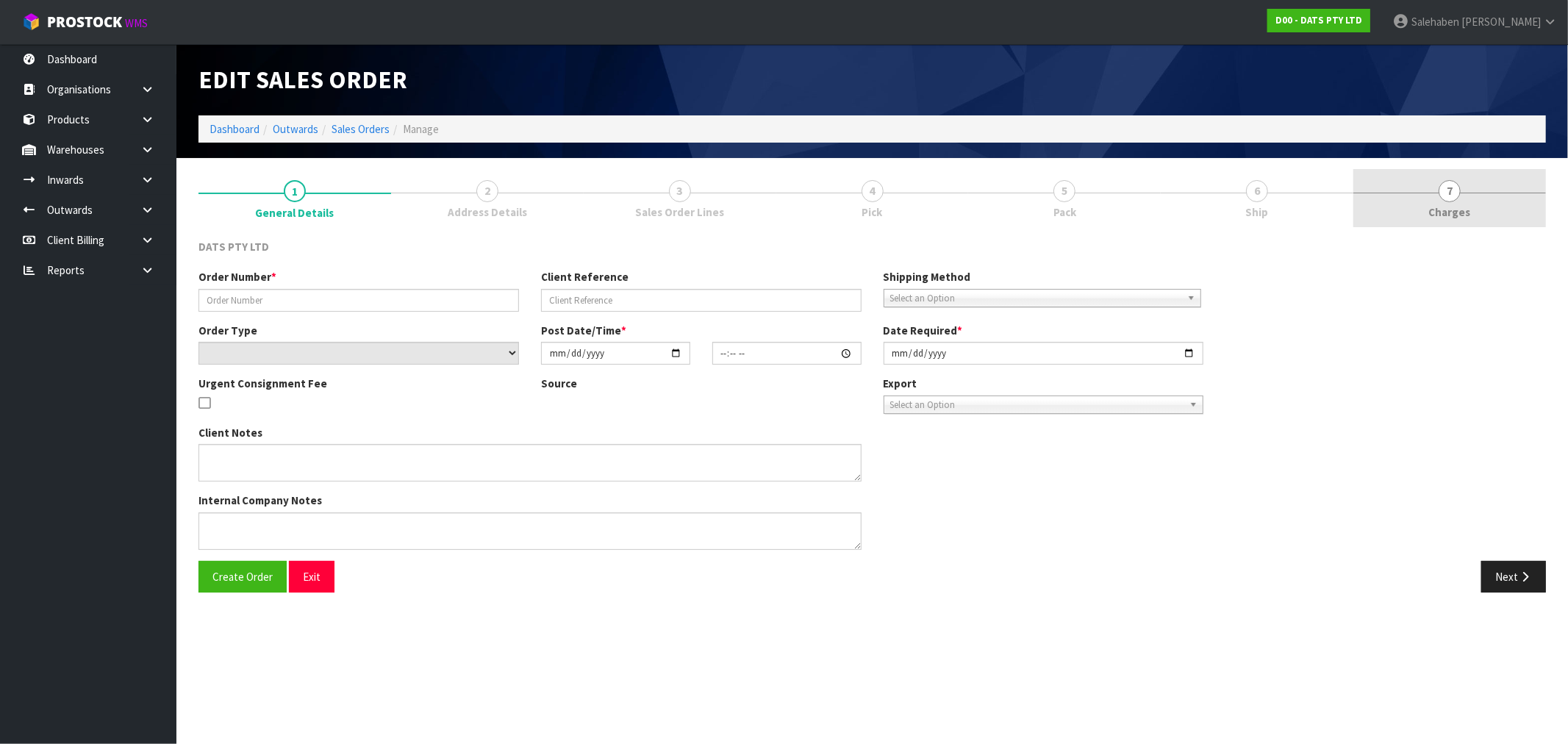
type input "9476Y100250483"
select select "number:0"
type input "2025-09-09"
type input "08:45:00.000"
type input "2025-09-09"
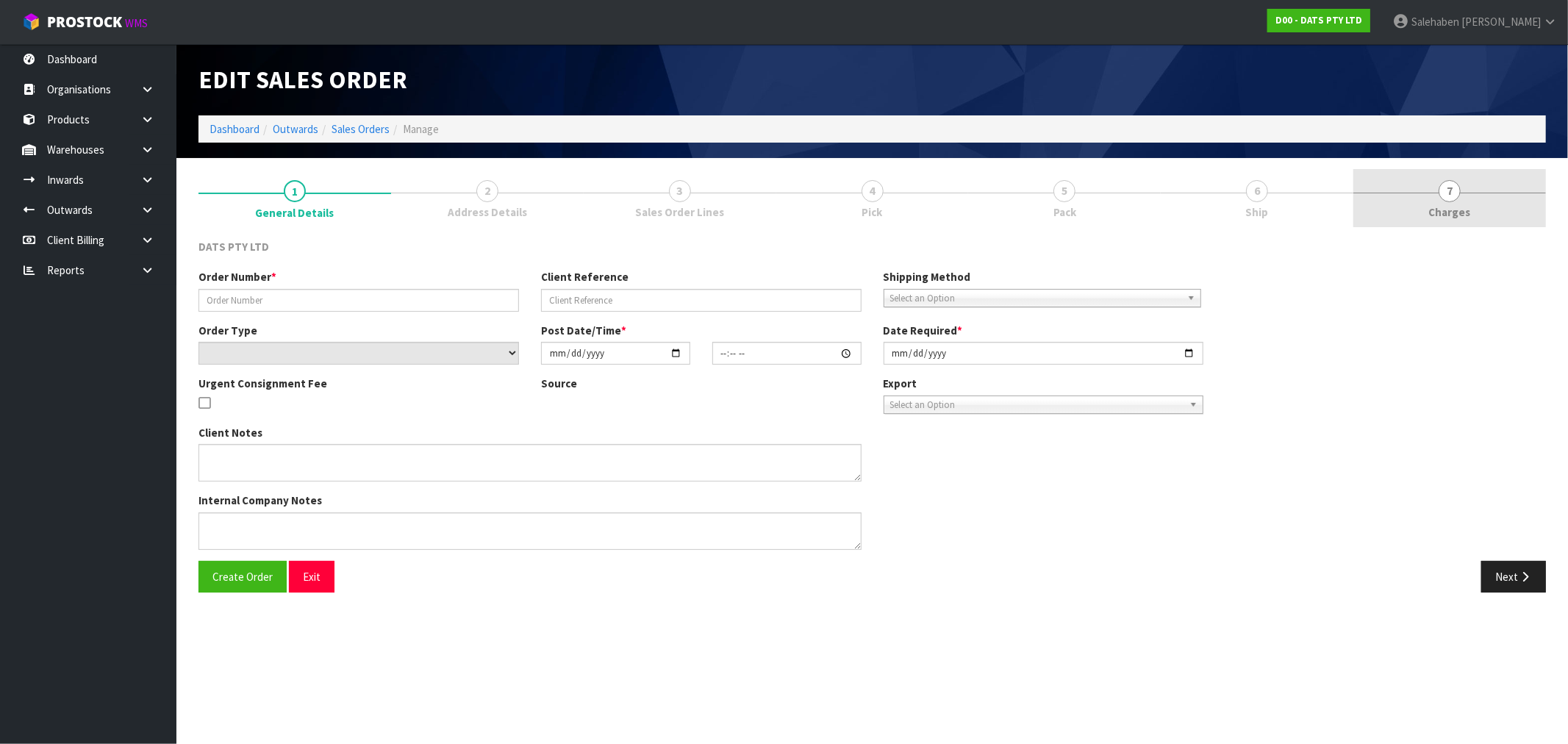
type textarea "PLEASE PICK 62469 FROM OFFICE 62469 12PCE = 1CTN DAMAGE. OUTER DAMAGE TAPED, NO…"
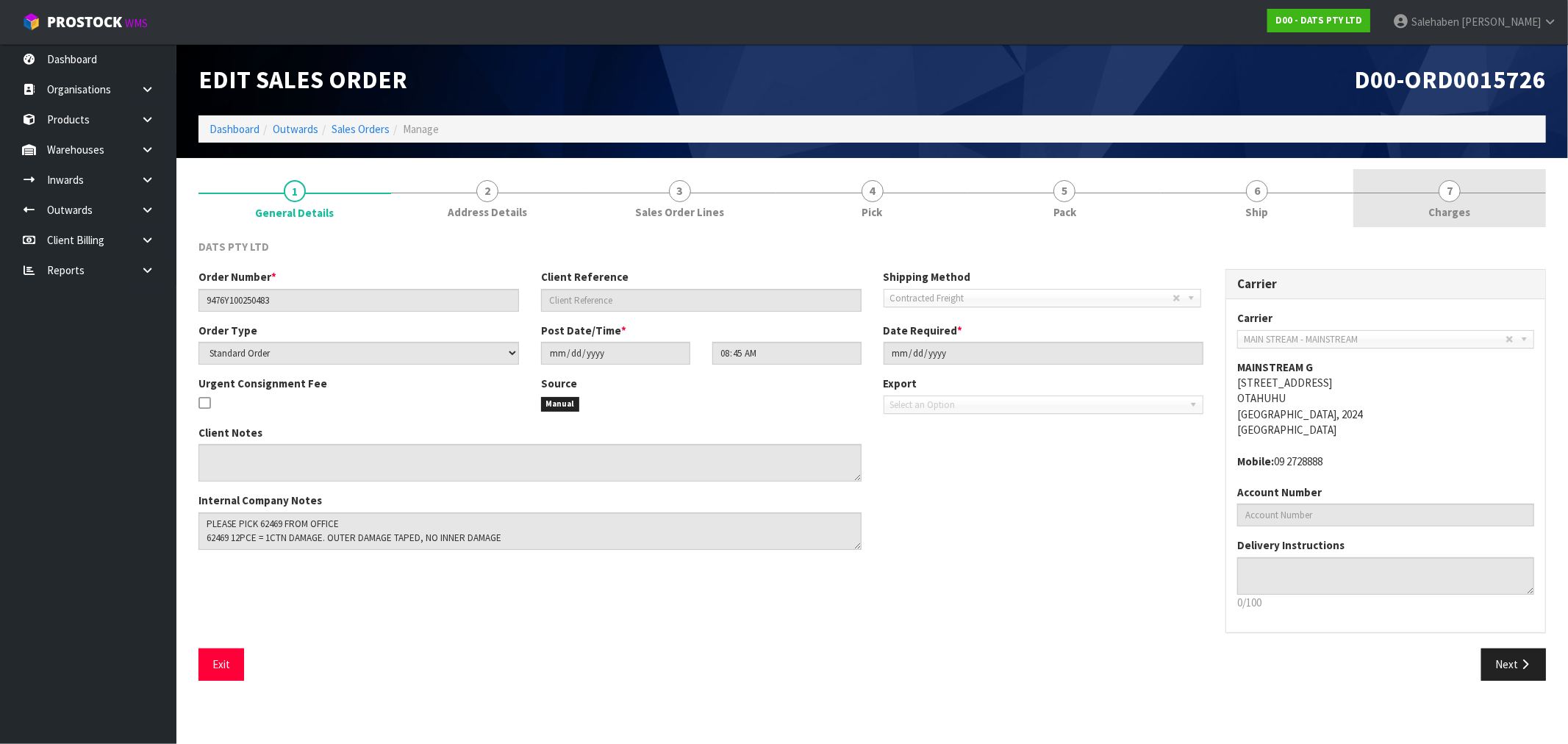
click at [1429, 215] on link "7 Charges" at bounding box center [1450, 197] width 193 height 58
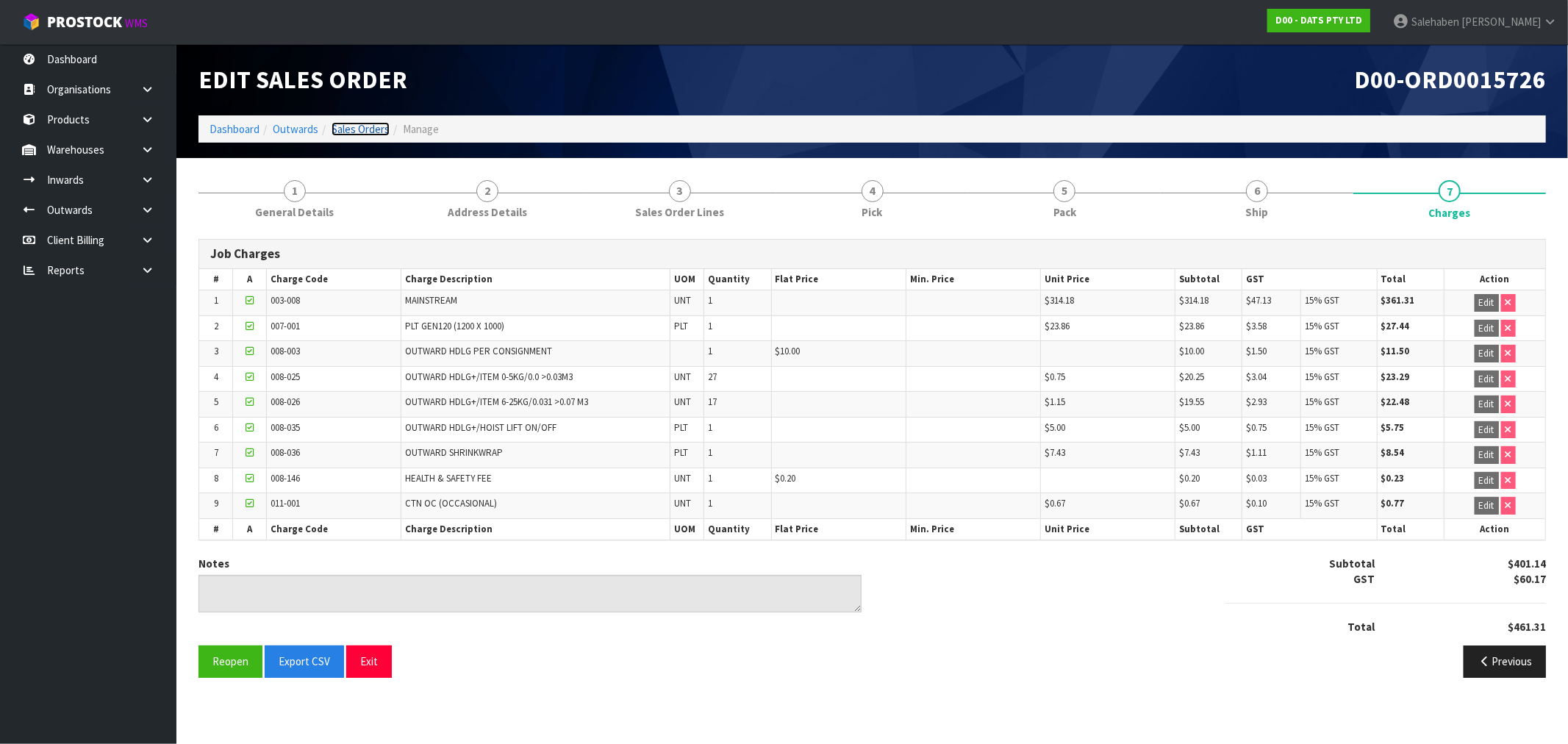
click at [355, 126] on link "Sales Orders" at bounding box center [360, 129] width 58 height 14
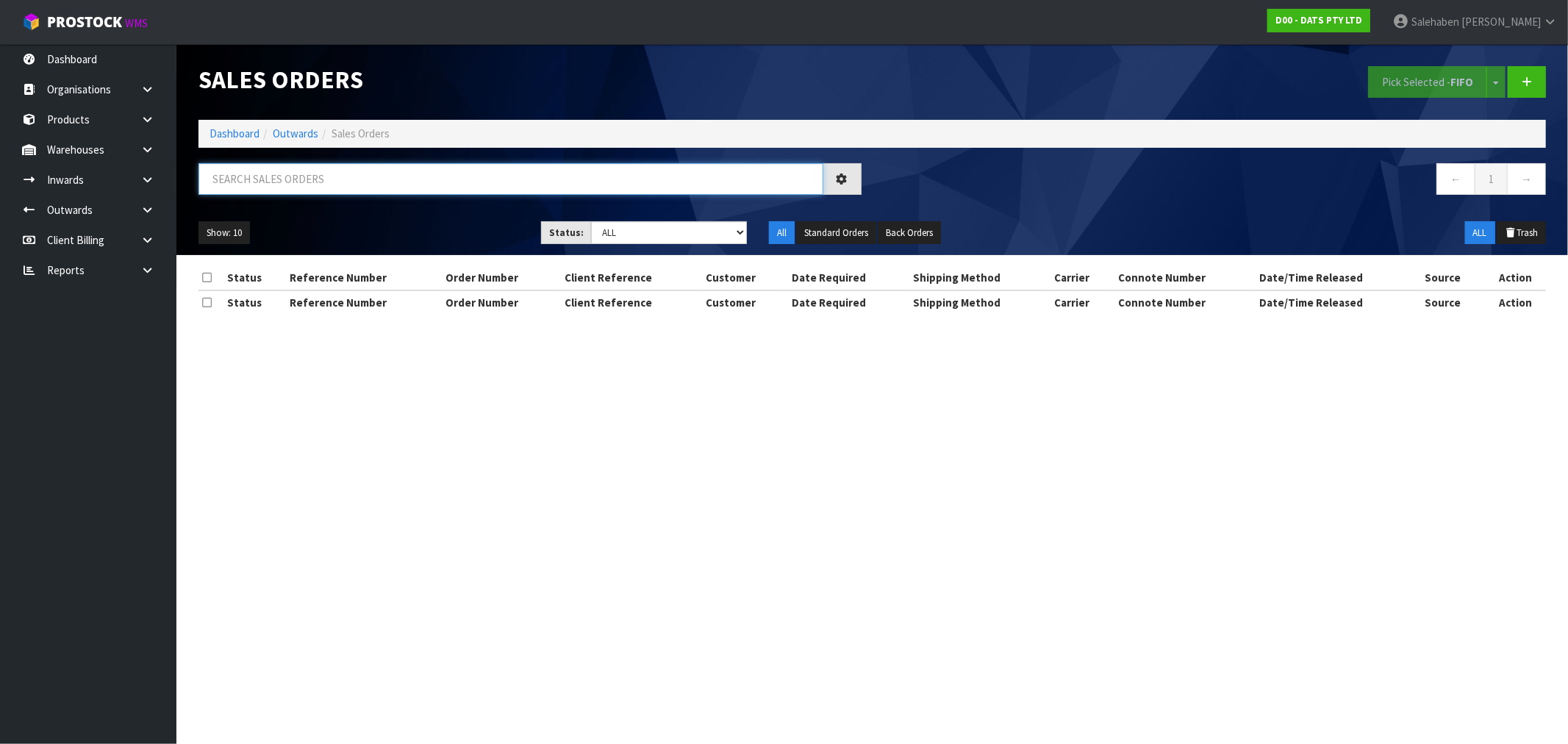
click at [284, 177] on input "text" at bounding box center [510, 180] width 625 height 32
paste input "CWL7722776"
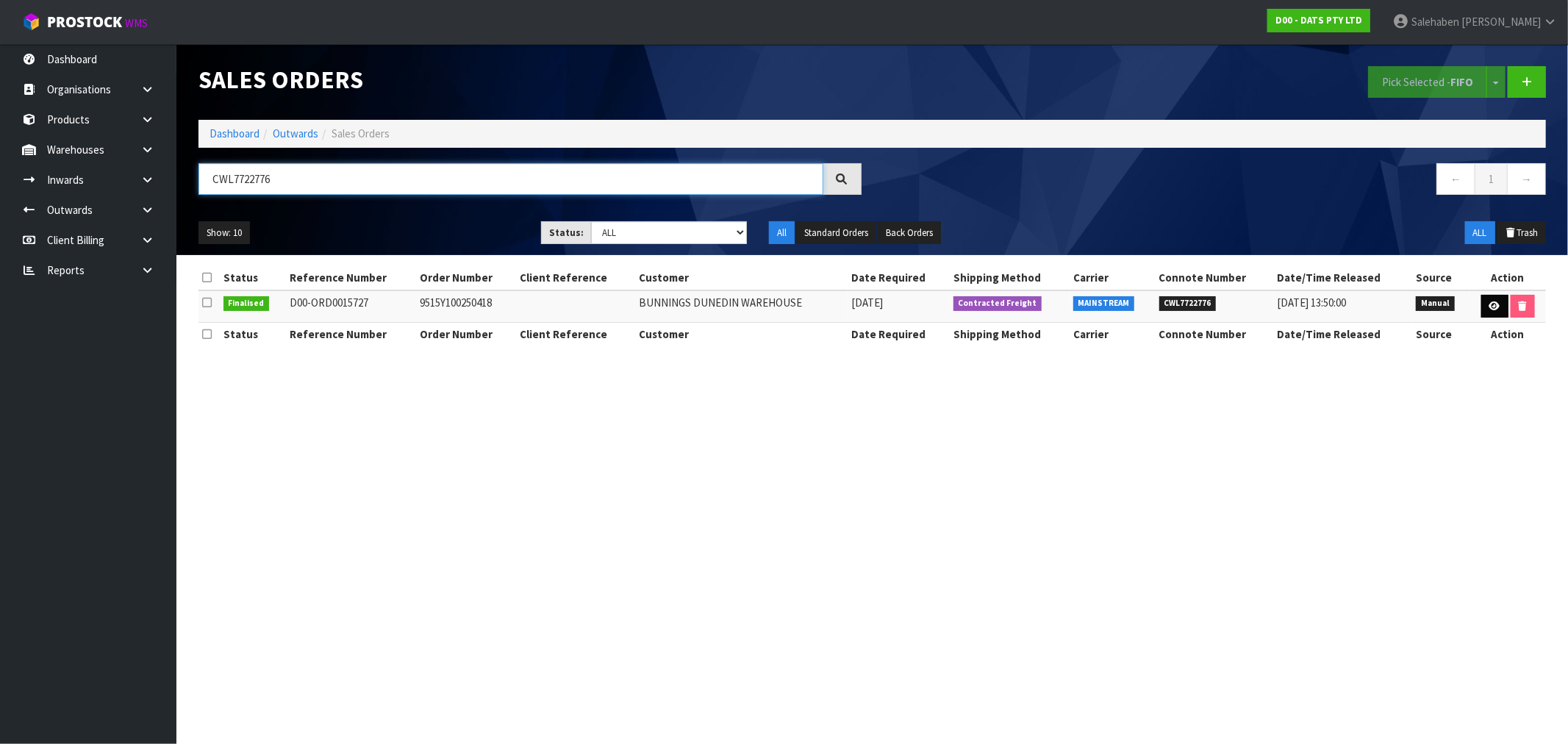
type input "CWL7722776"
click at [1484, 303] on link at bounding box center [1495, 307] width 28 height 23
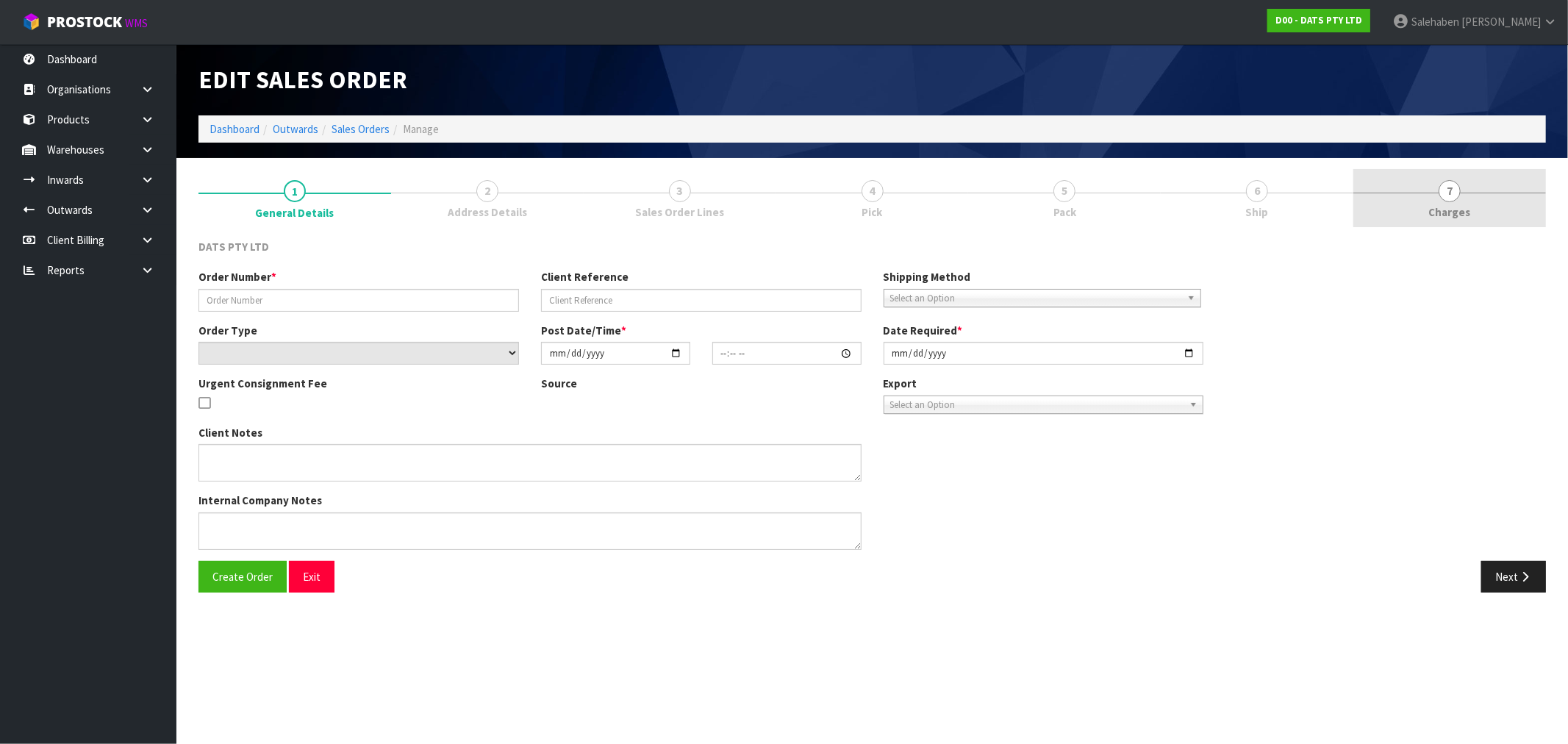
click at [1445, 215] on span "Charges" at bounding box center [1450, 212] width 42 height 15
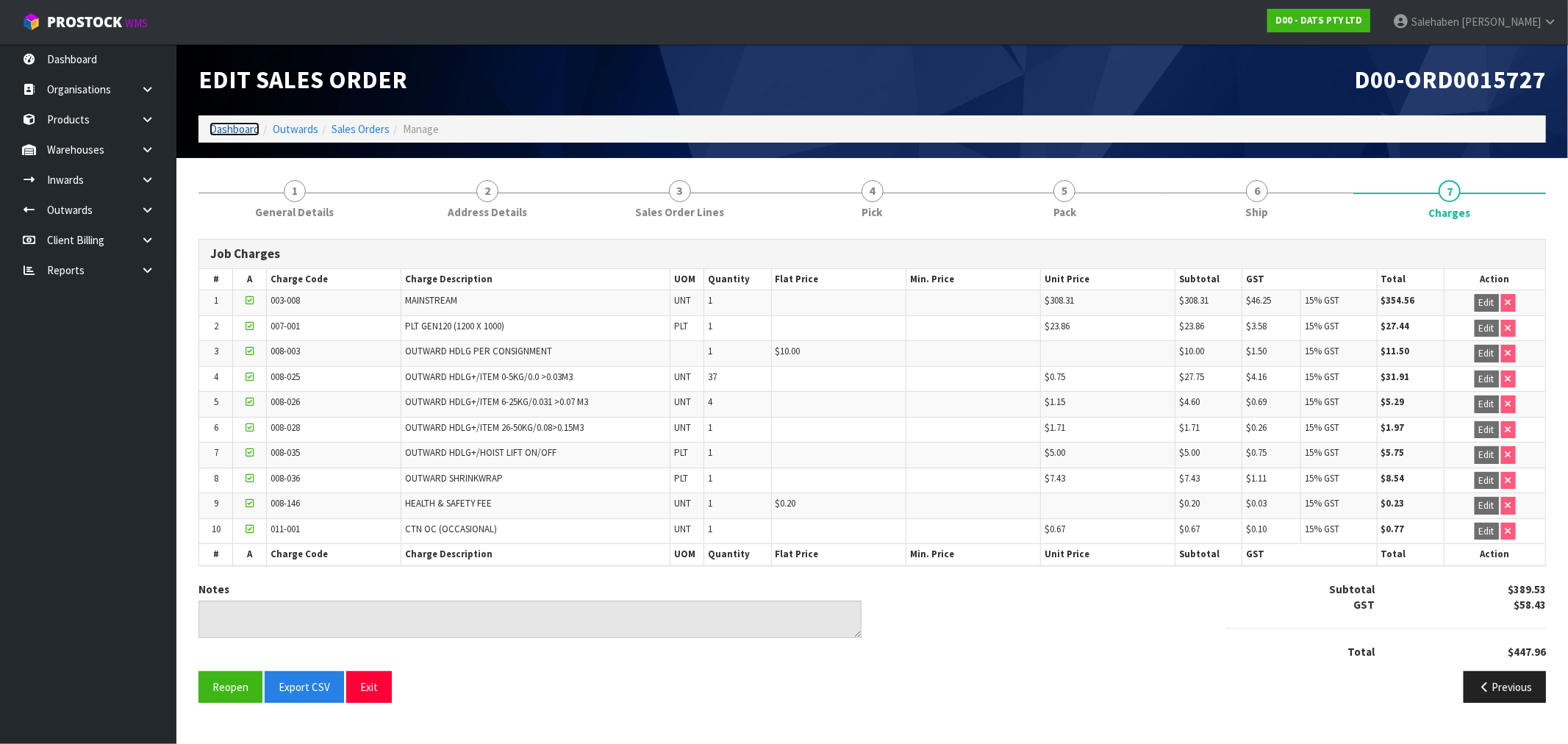
click at [232, 130] on link "Dashboard" at bounding box center [235, 129] width 50 height 14
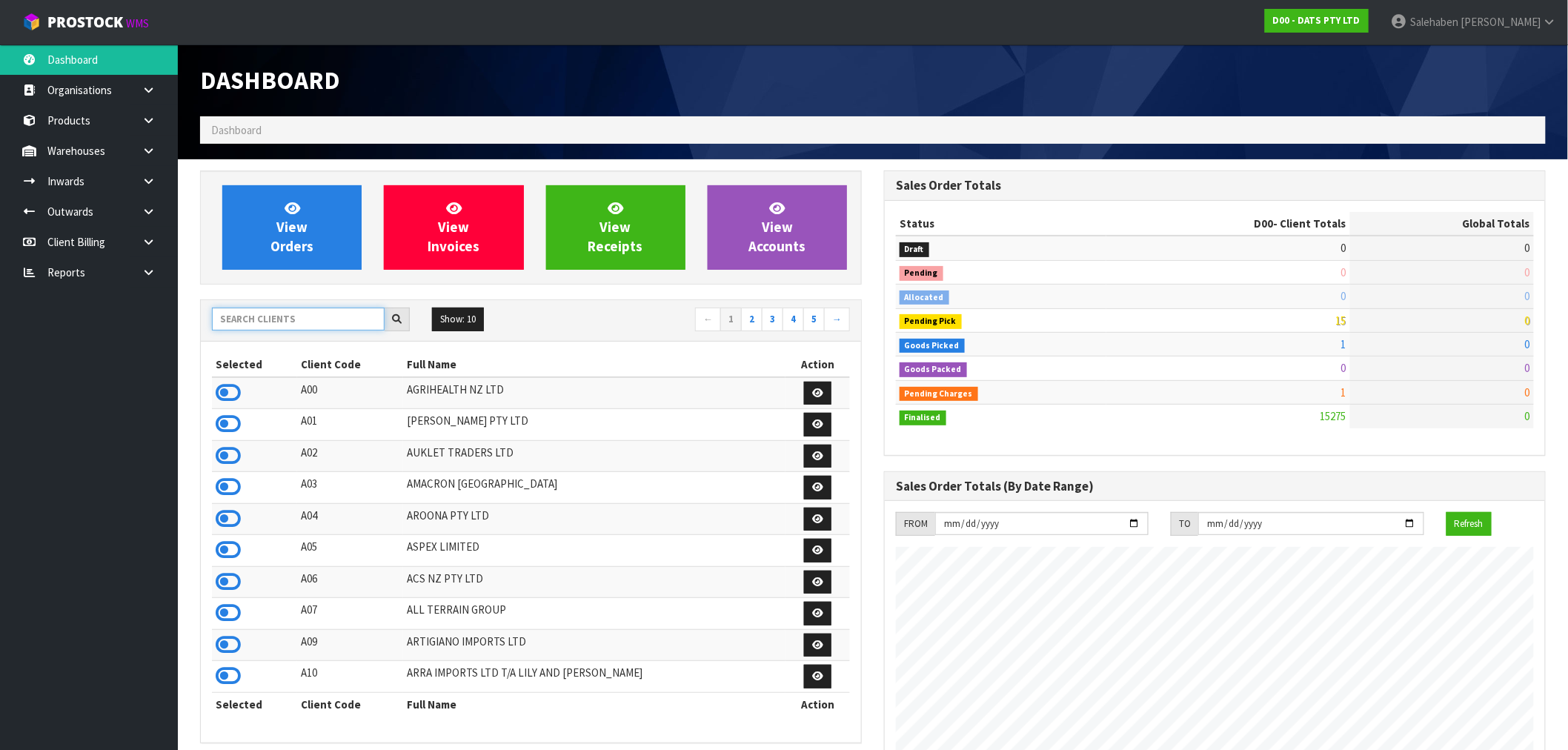
scroll to position [925, 684]
click at [253, 320] on input "text" at bounding box center [298, 319] width 173 height 23
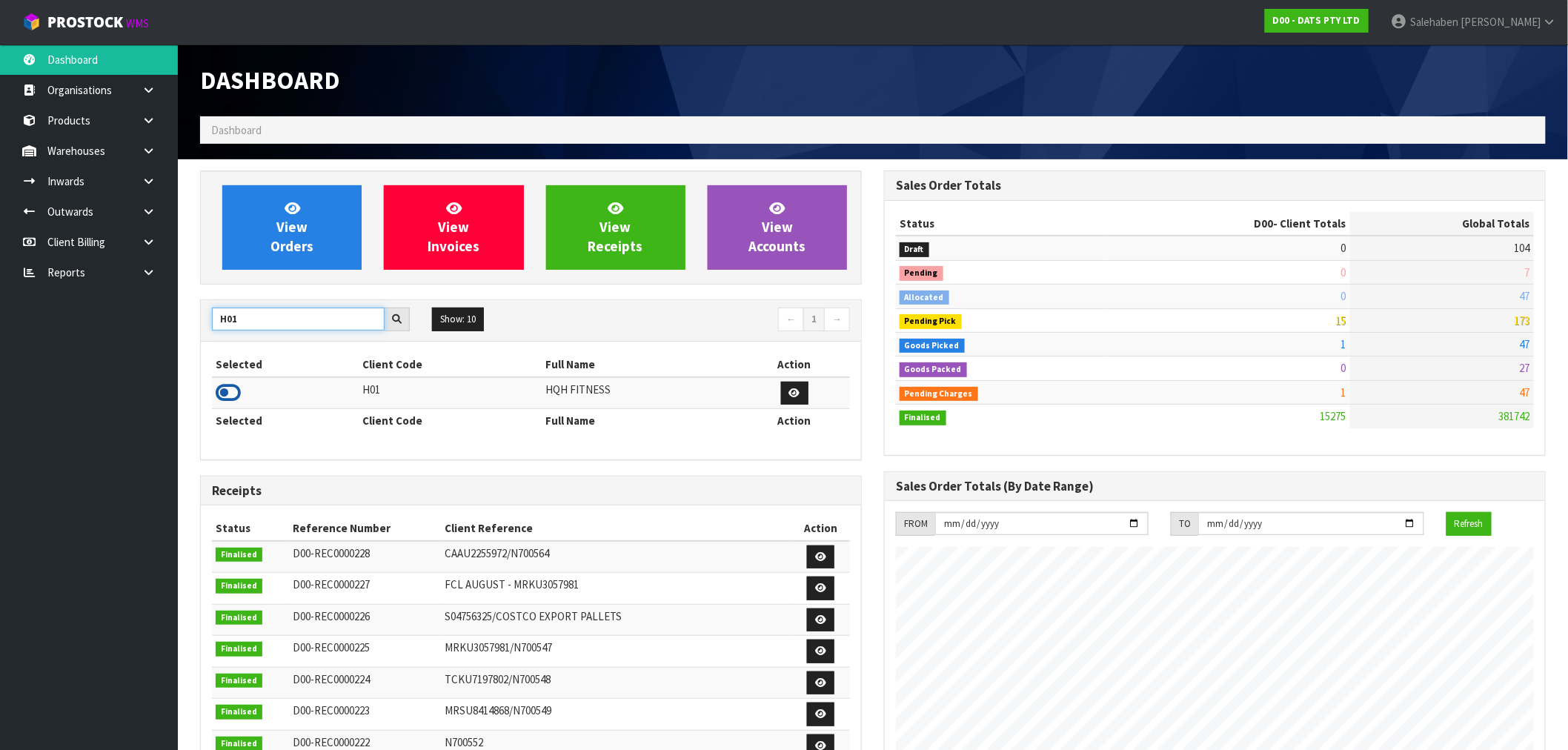
type input "H01"
click at [236, 389] on icon at bounding box center [228, 392] width 25 height 22
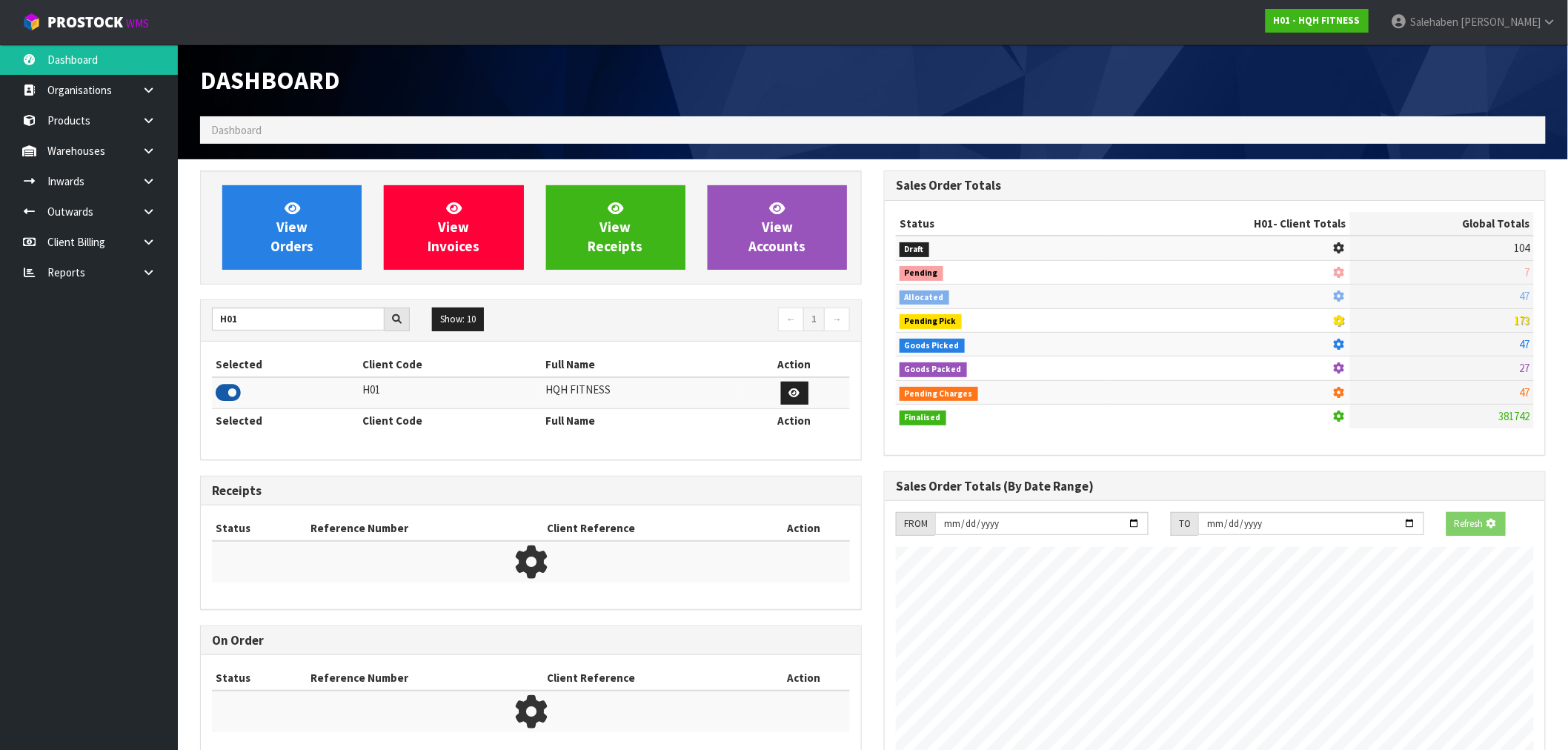
scroll to position [740626, 740378]
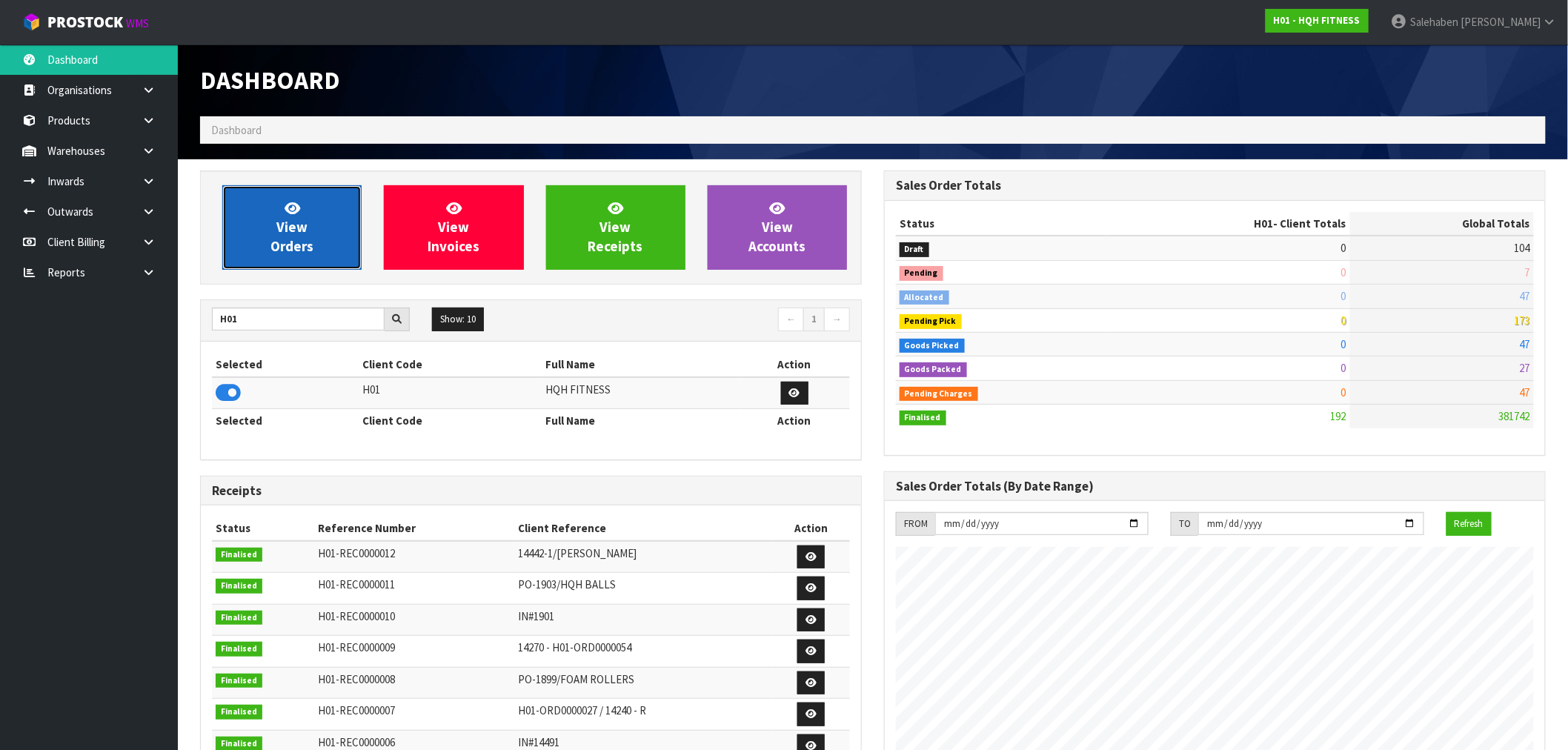
click at [312, 234] on link "View Orders" at bounding box center [292, 228] width 140 height 84
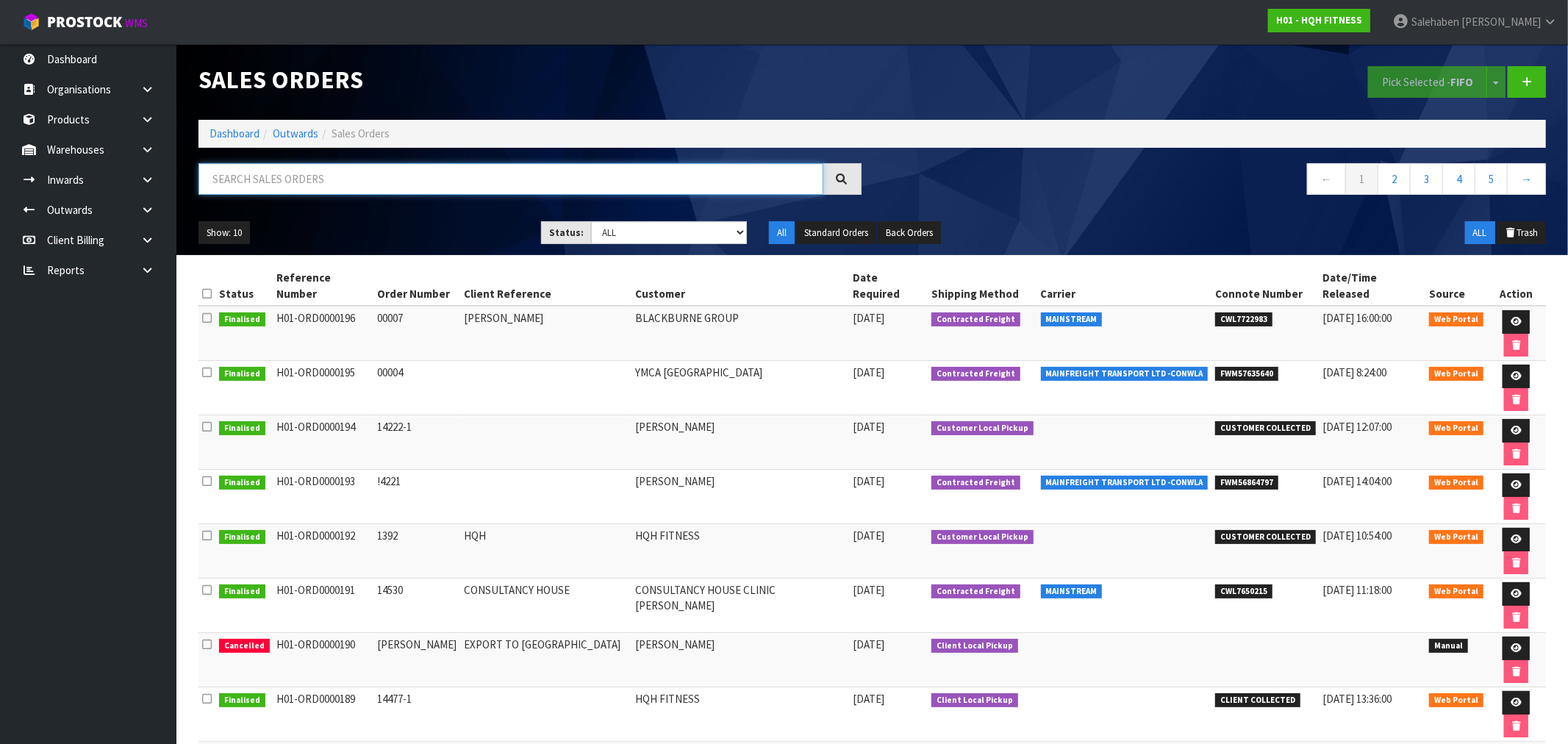
click at [349, 184] on input "text" at bounding box center [510, 180] width 625 height 32
paste input "CWL7722983"
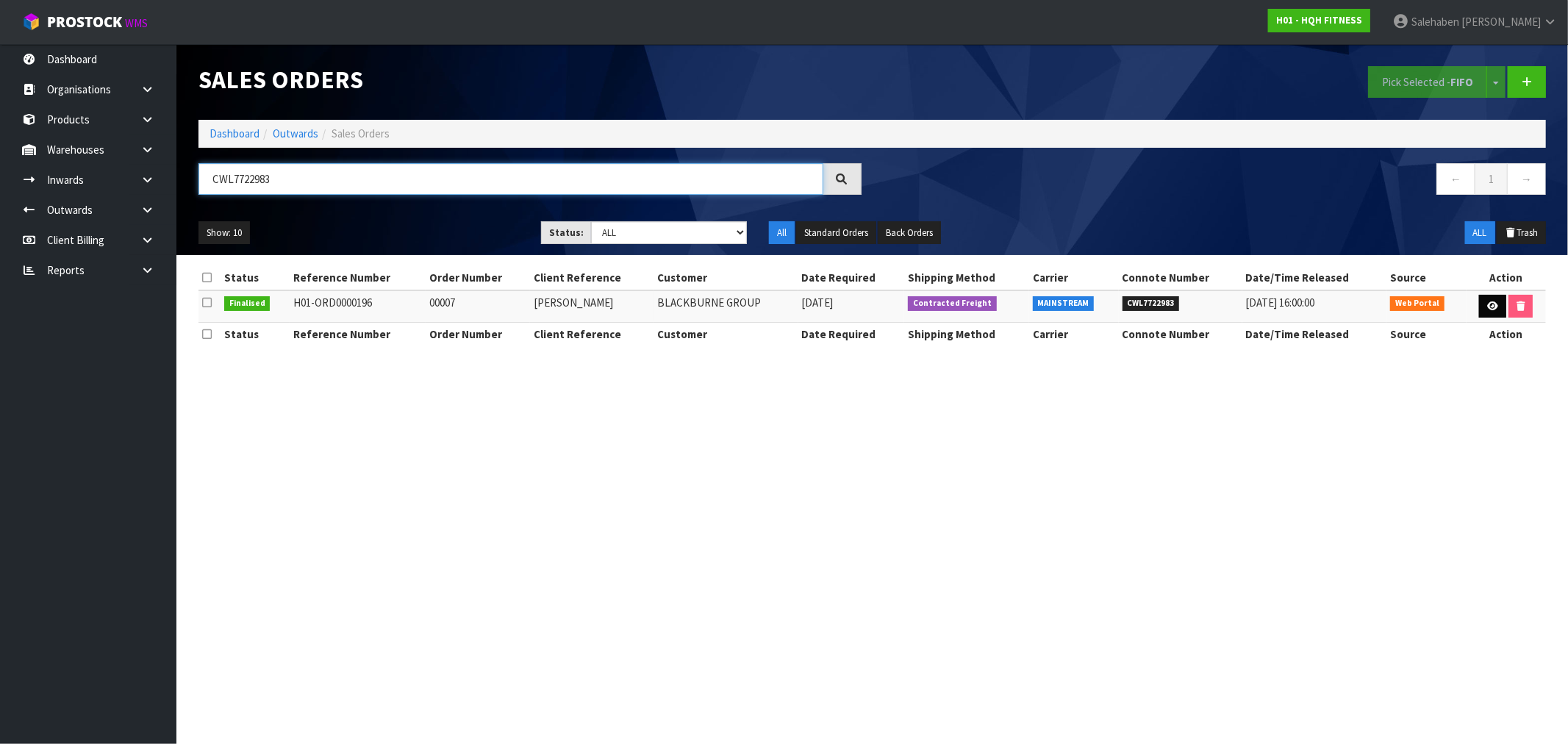
type input "CWL7722983"
click at [1487, 309] on icon at bounding box center [1492, 306] width 11 height 10
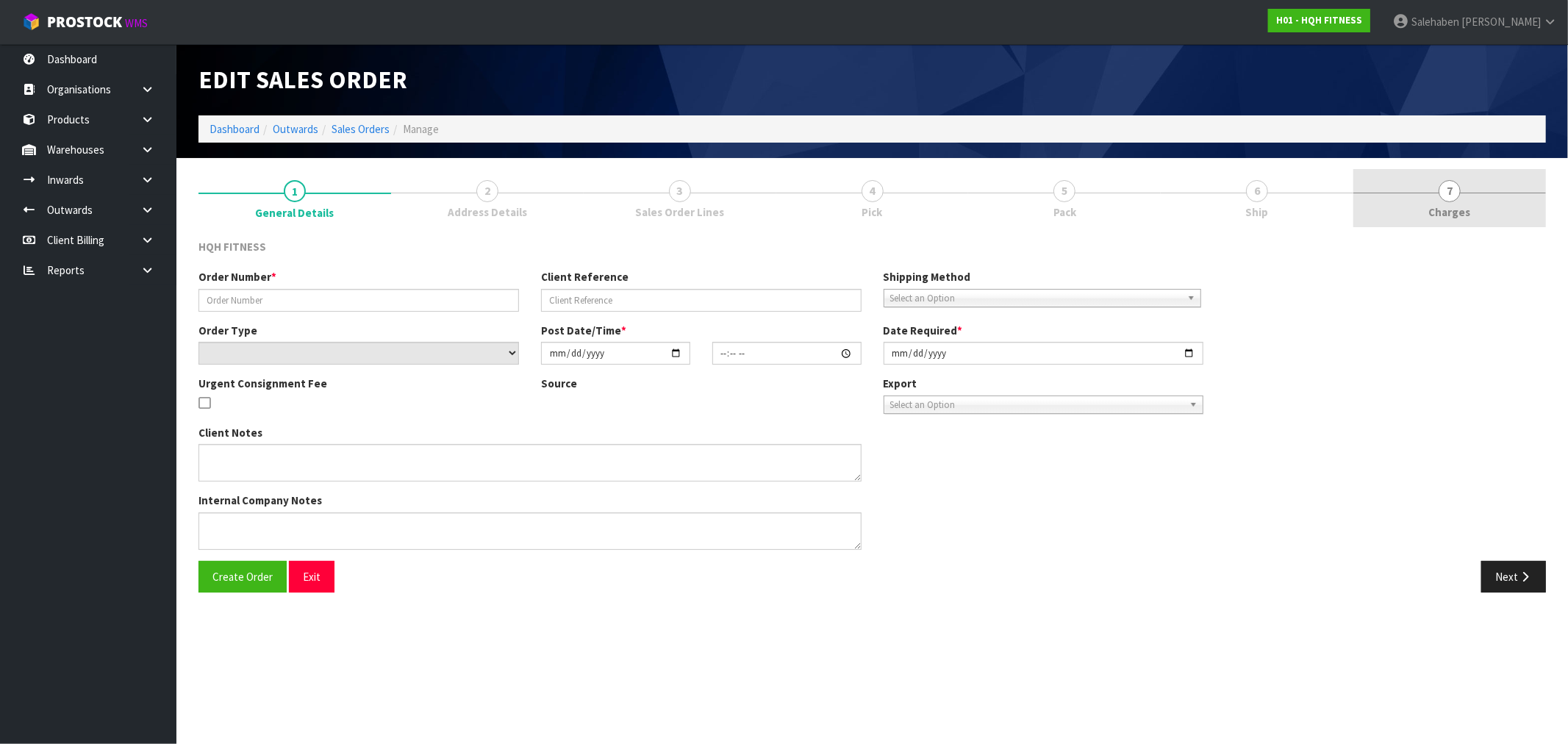
type input "00007"
type input "MARK BLACKBURNE"
select select "number:0"
type input "2025-09-09"
type input "10:05:00.000"
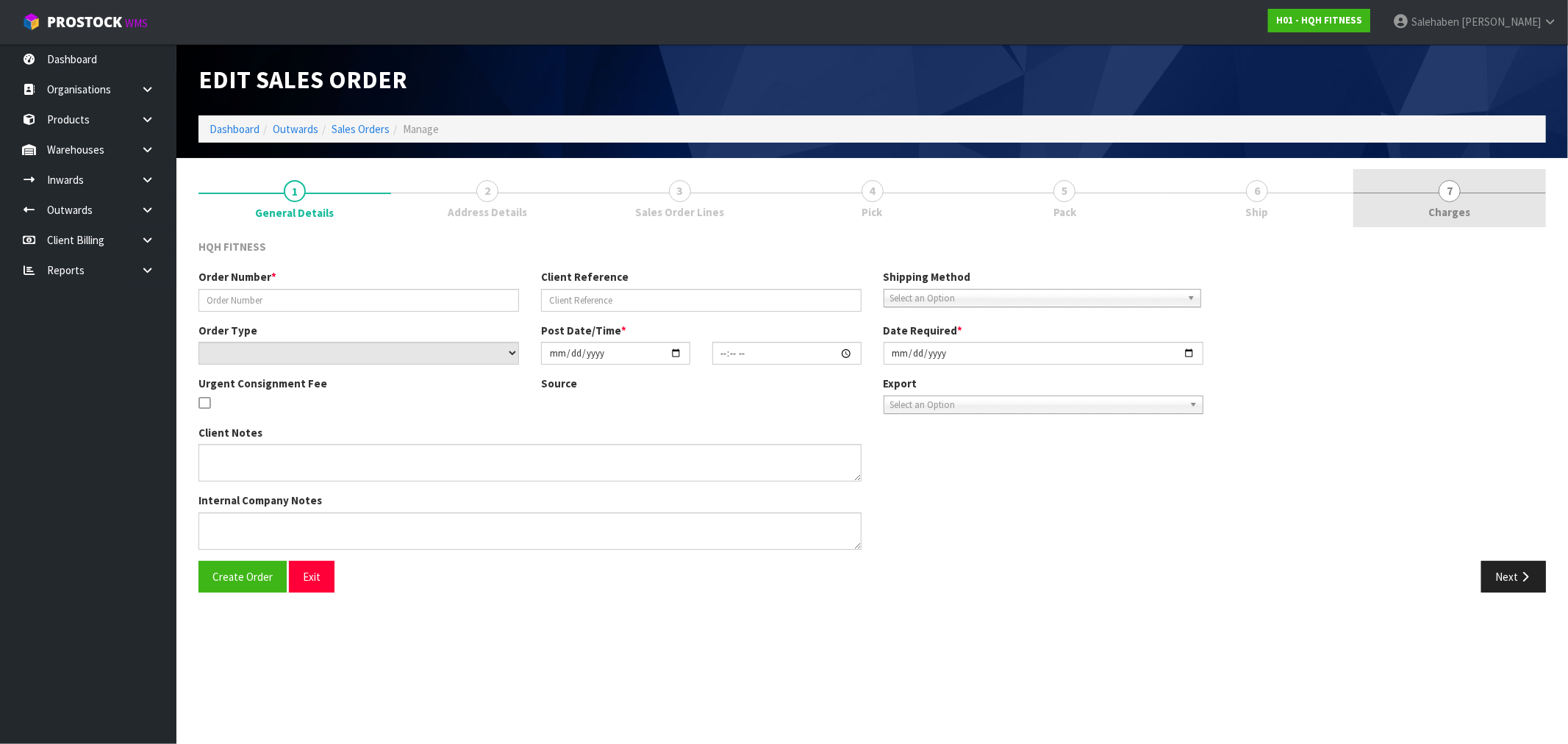
type input "2025-09-09"
type textarea "CALL MARK JENKINS ON 027482 9117"
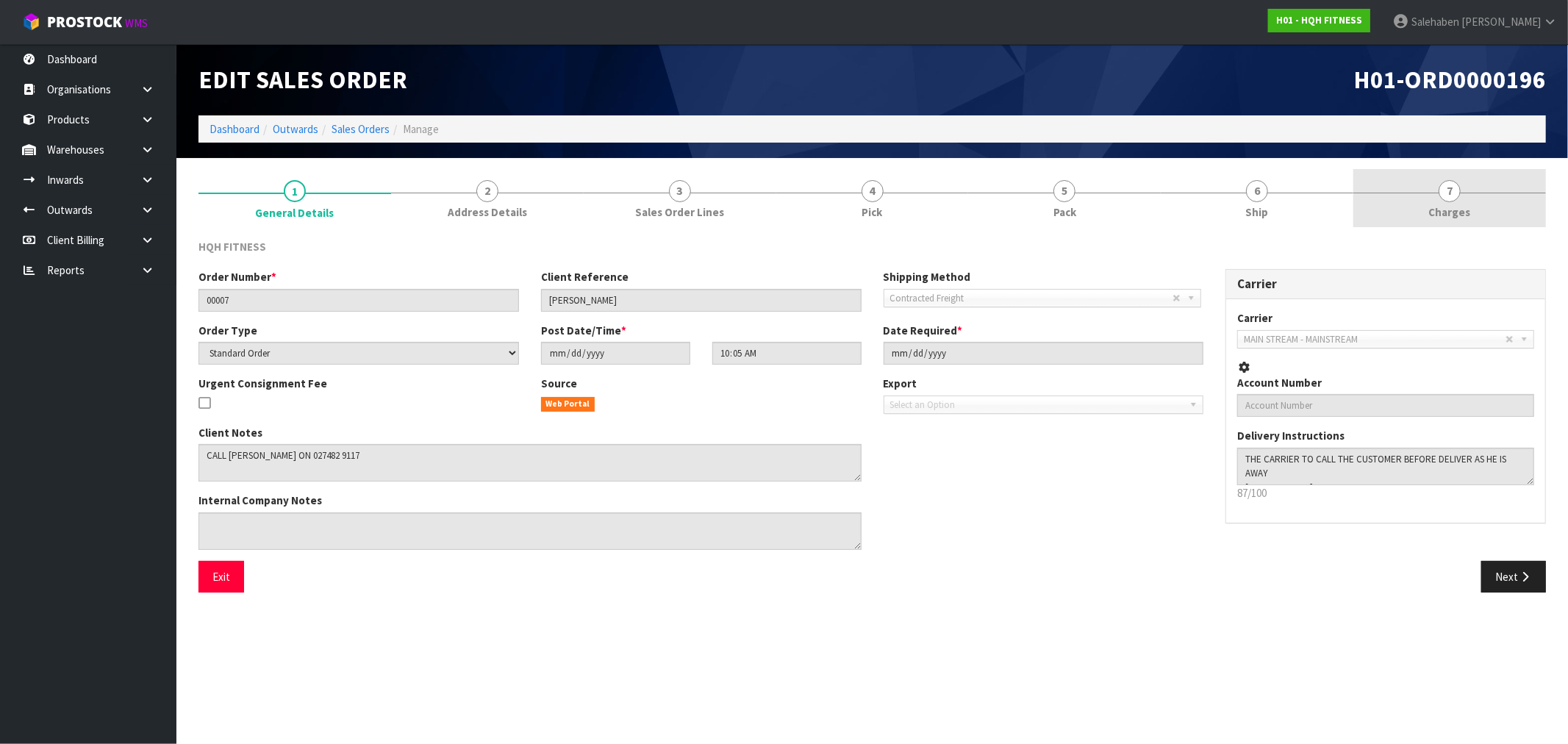
click at [1464, 215] on span "Charges" at bounding box center [1450, 212] width 42 height 15
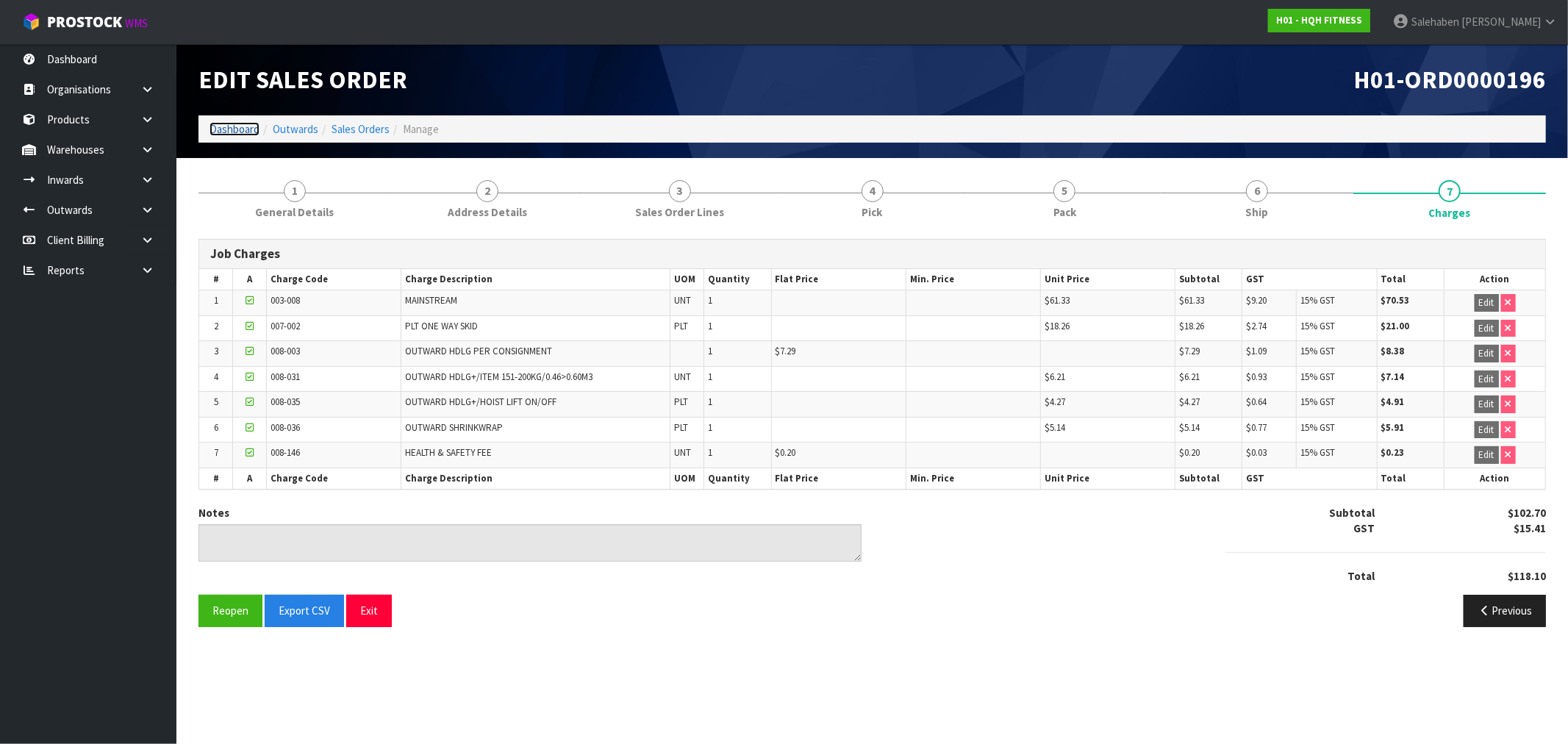
click at [230, 129] on link "Dashboard" at bounding box center [235, 129] width 50 height 14
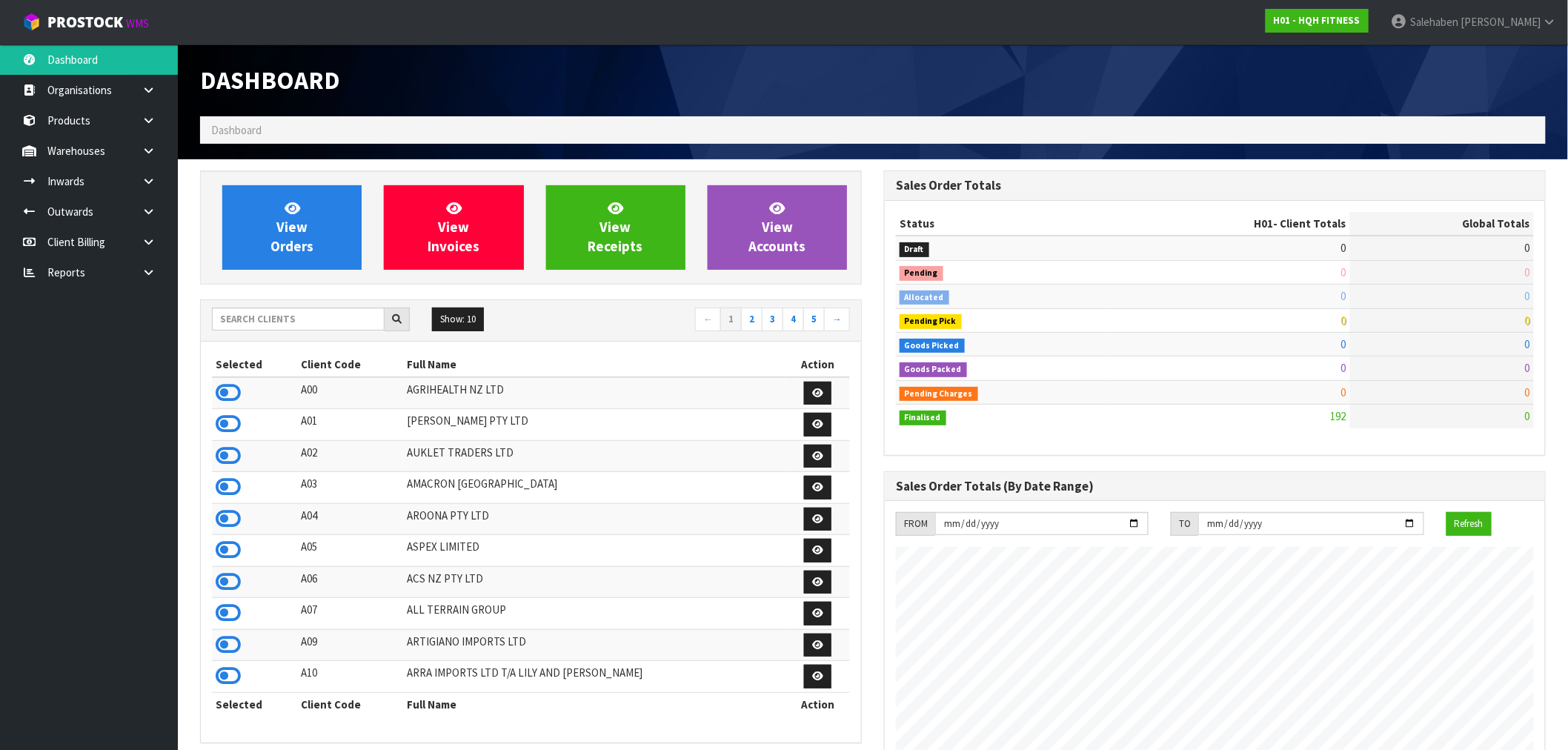
scroll to position [907, 684]
click at [286, 323] on input "text" at bounding box center [298, 319] width 173 height 23
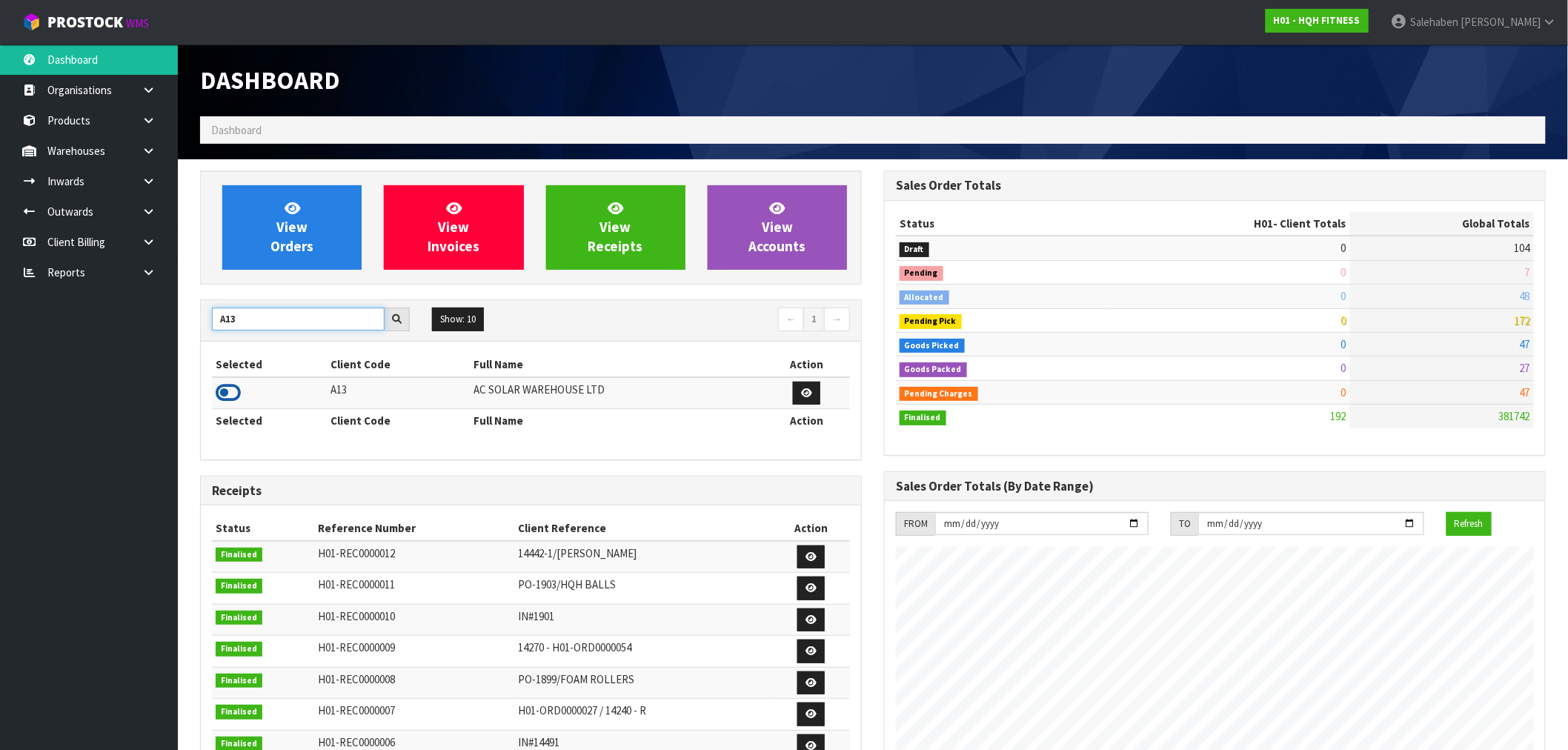
type input "A13"
click at [228, 382] on icon at bounding box center [228, 392] width 25 height 22
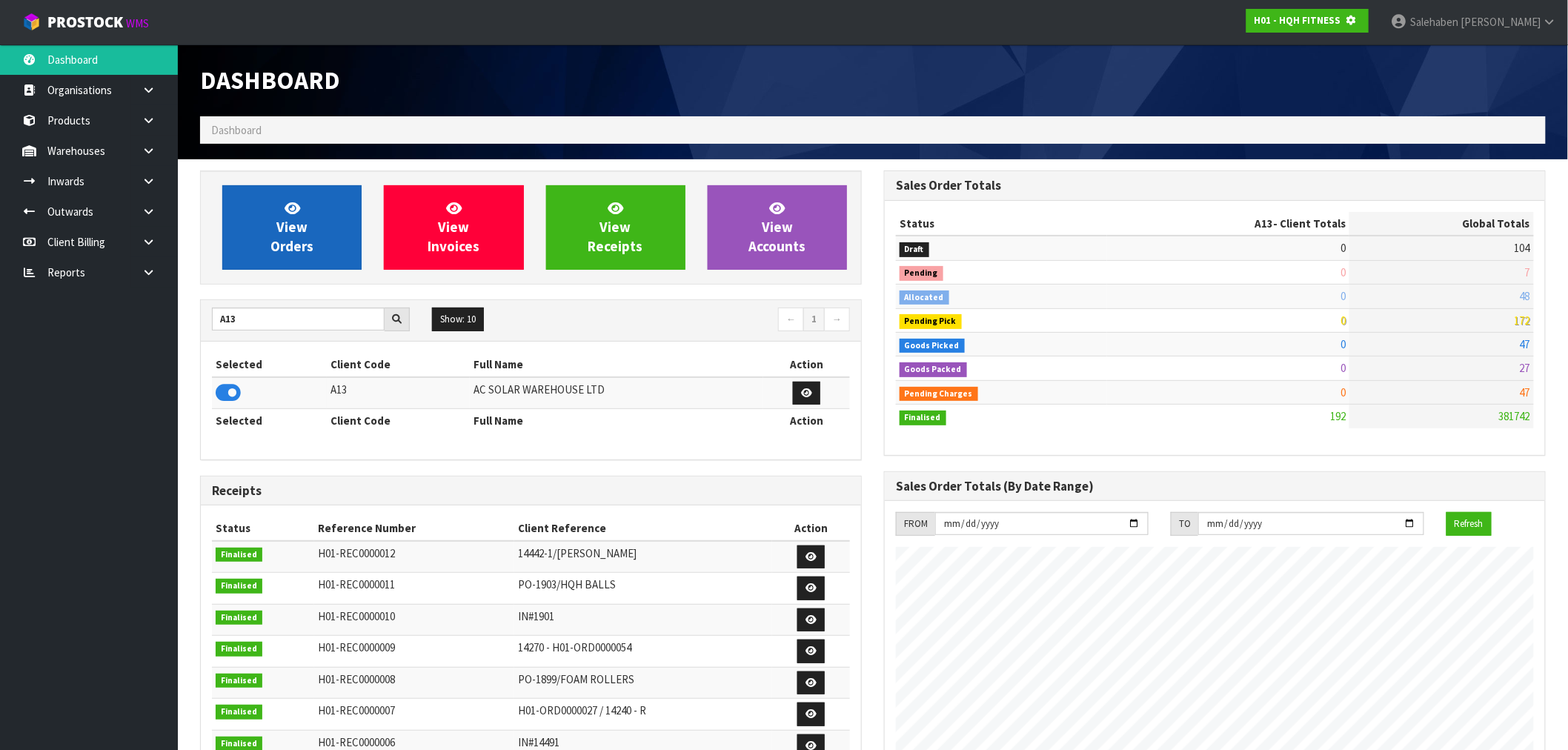
scroll to position [925, 684]
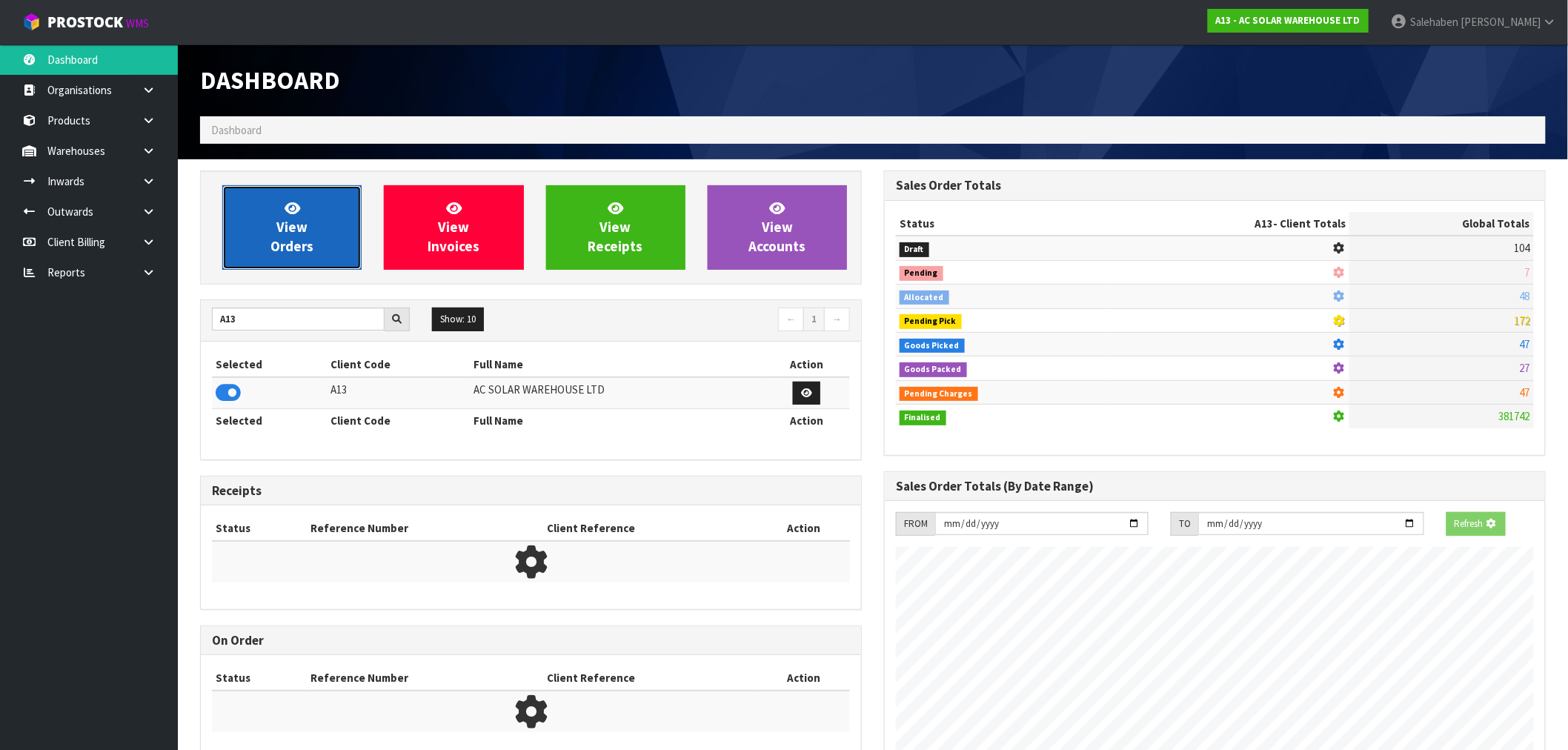
click at [321, 226] on link "View Orders" at bounding box center [292, 228] width 140 height 84
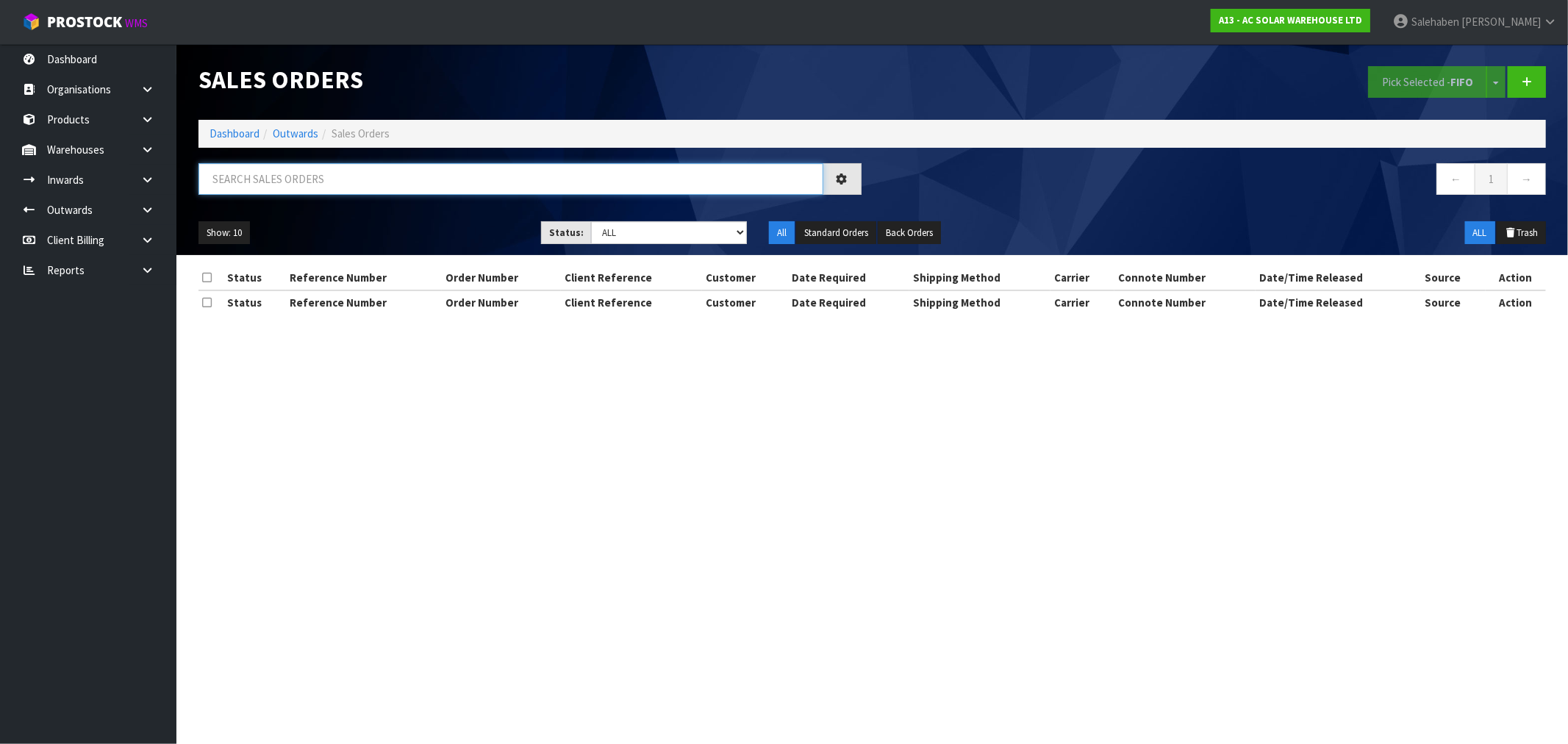
click at [362, 185] on input "text" at bounding box center [510, 180] width 625 height 32
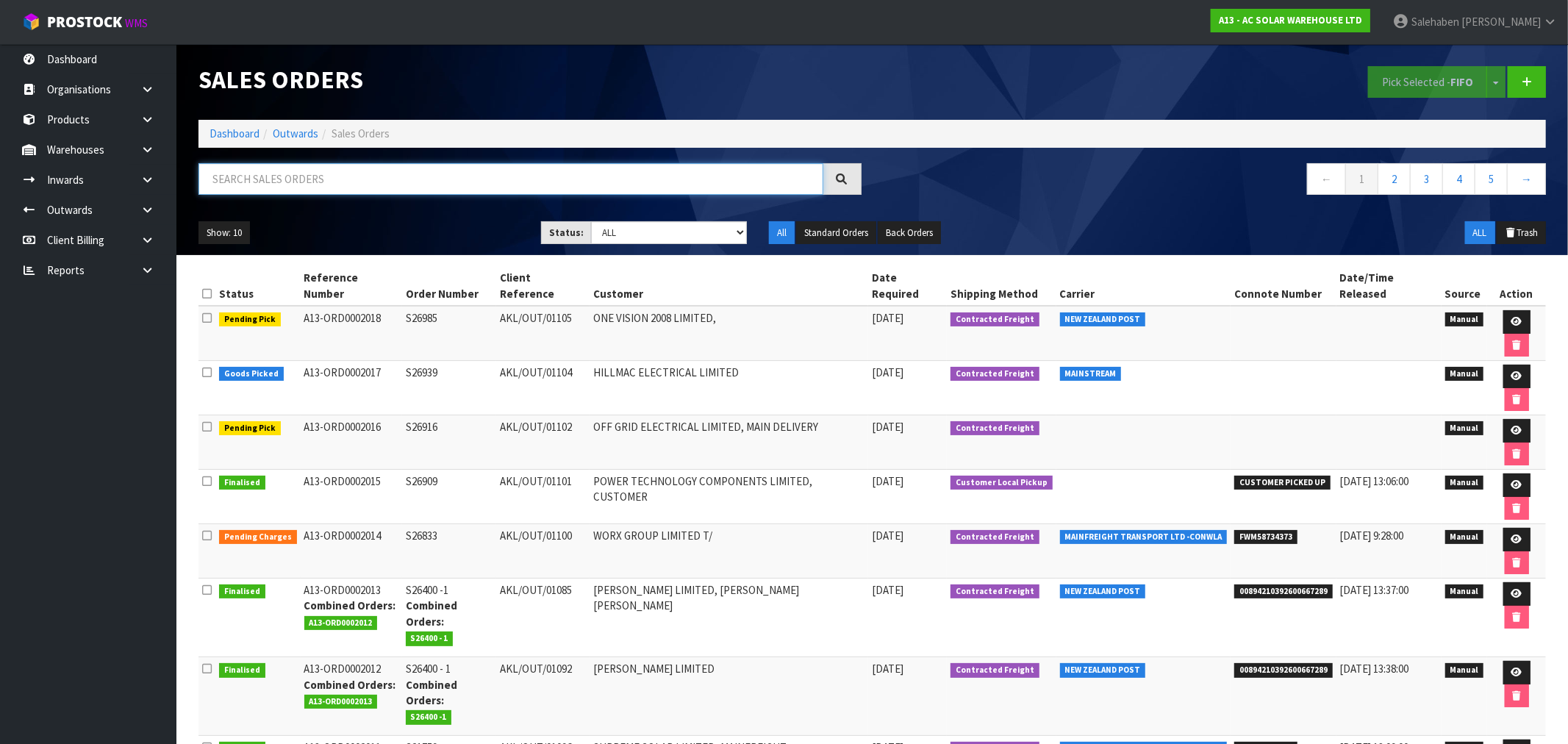
paste input "CWL7722898"
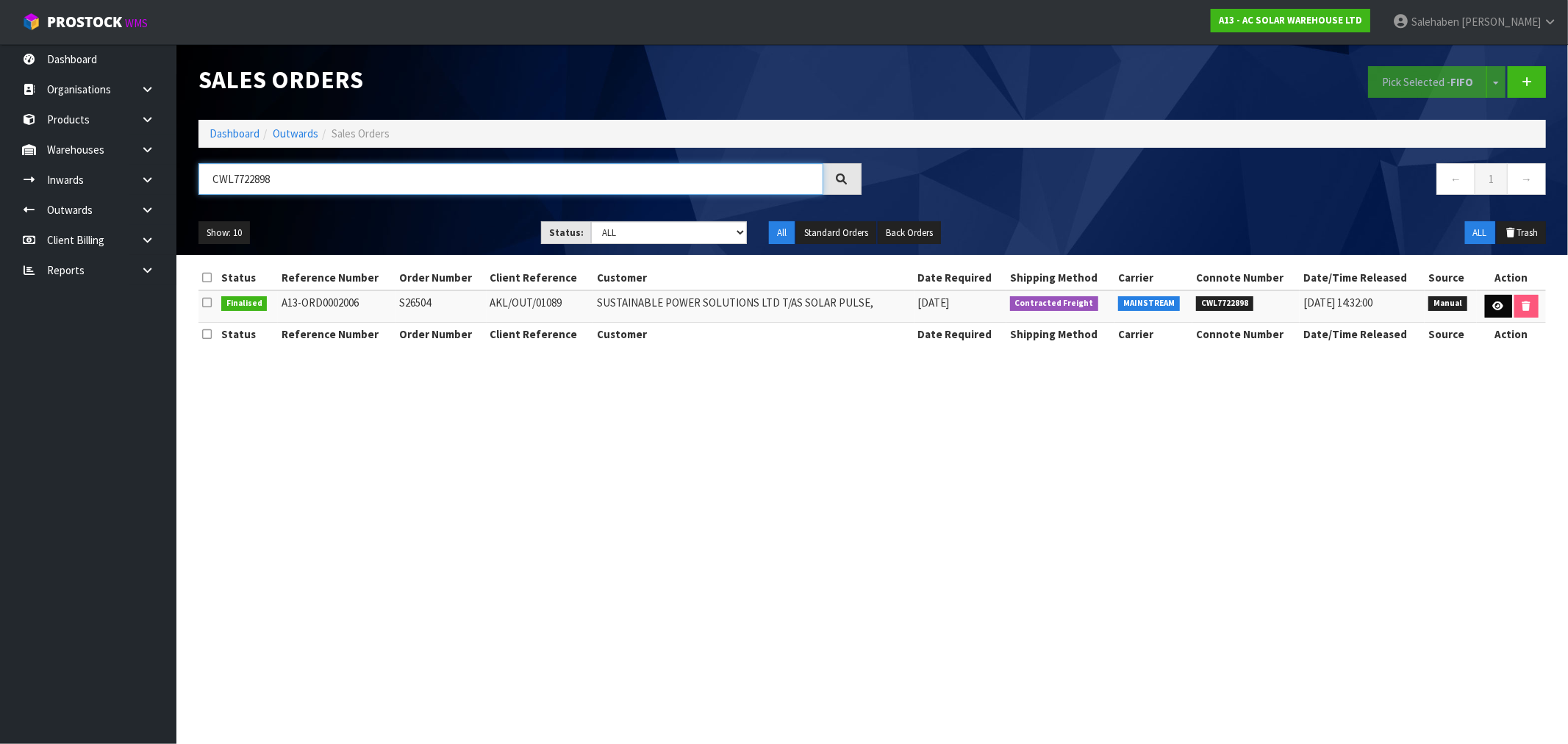
type input "CWL7722898"
click at [1503, 307] on link at bounding box center [1499, 307] width 28 height 23
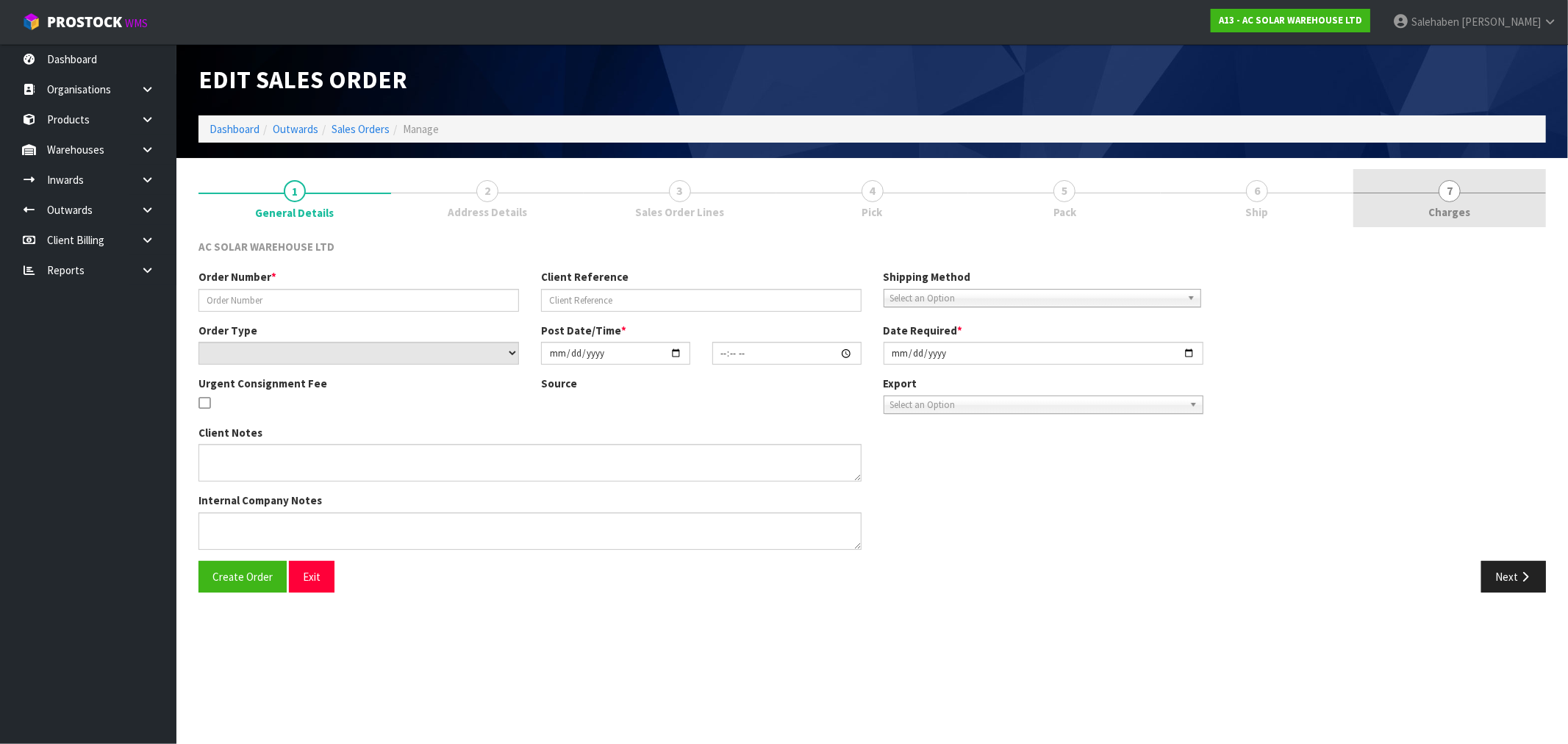
click at [1453, 218] on span "Charges" at bounding box center [1450, 212] width 42 height 15
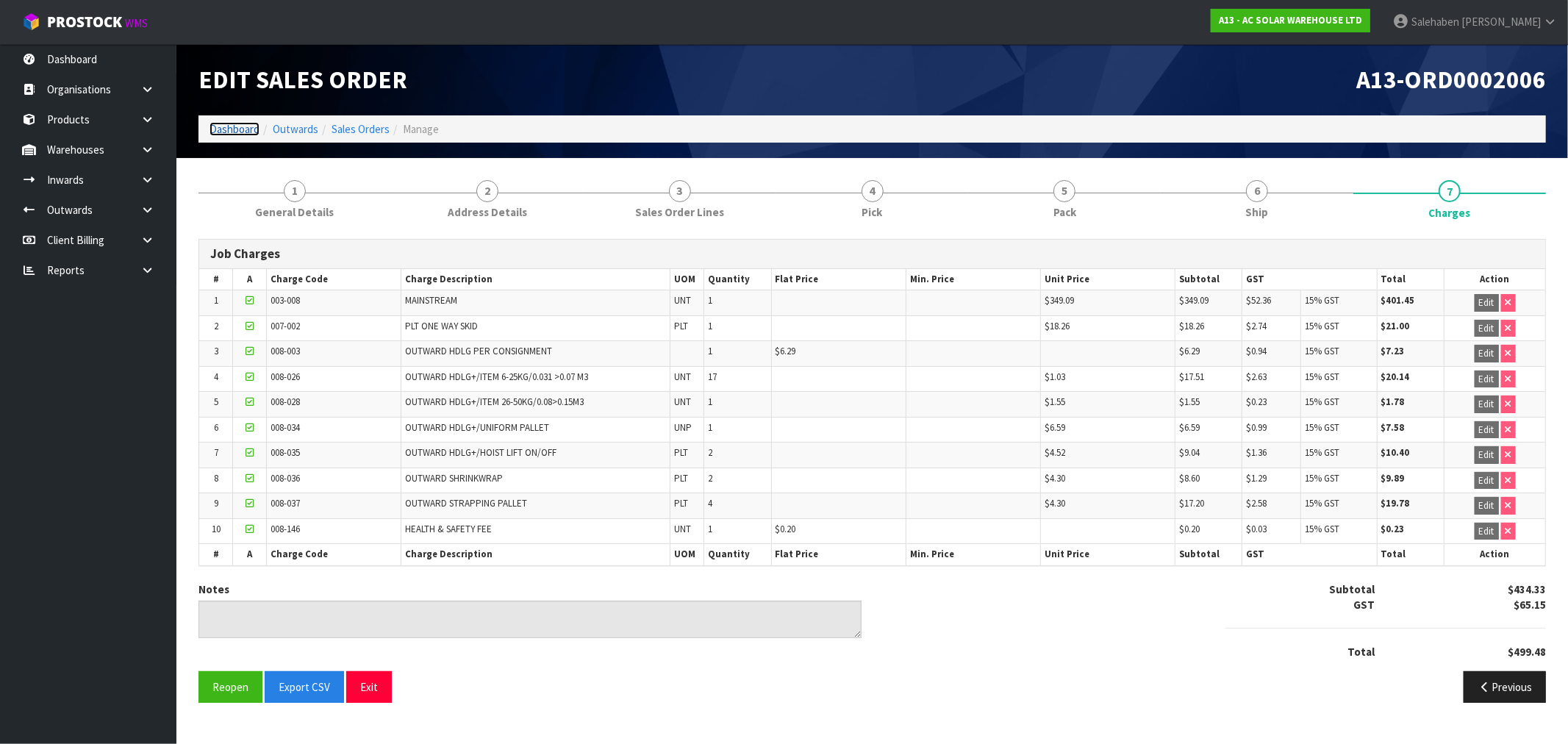
click at [231, 122] on link "Dashboard" at bounding box center [235, 129] width 50 height 14
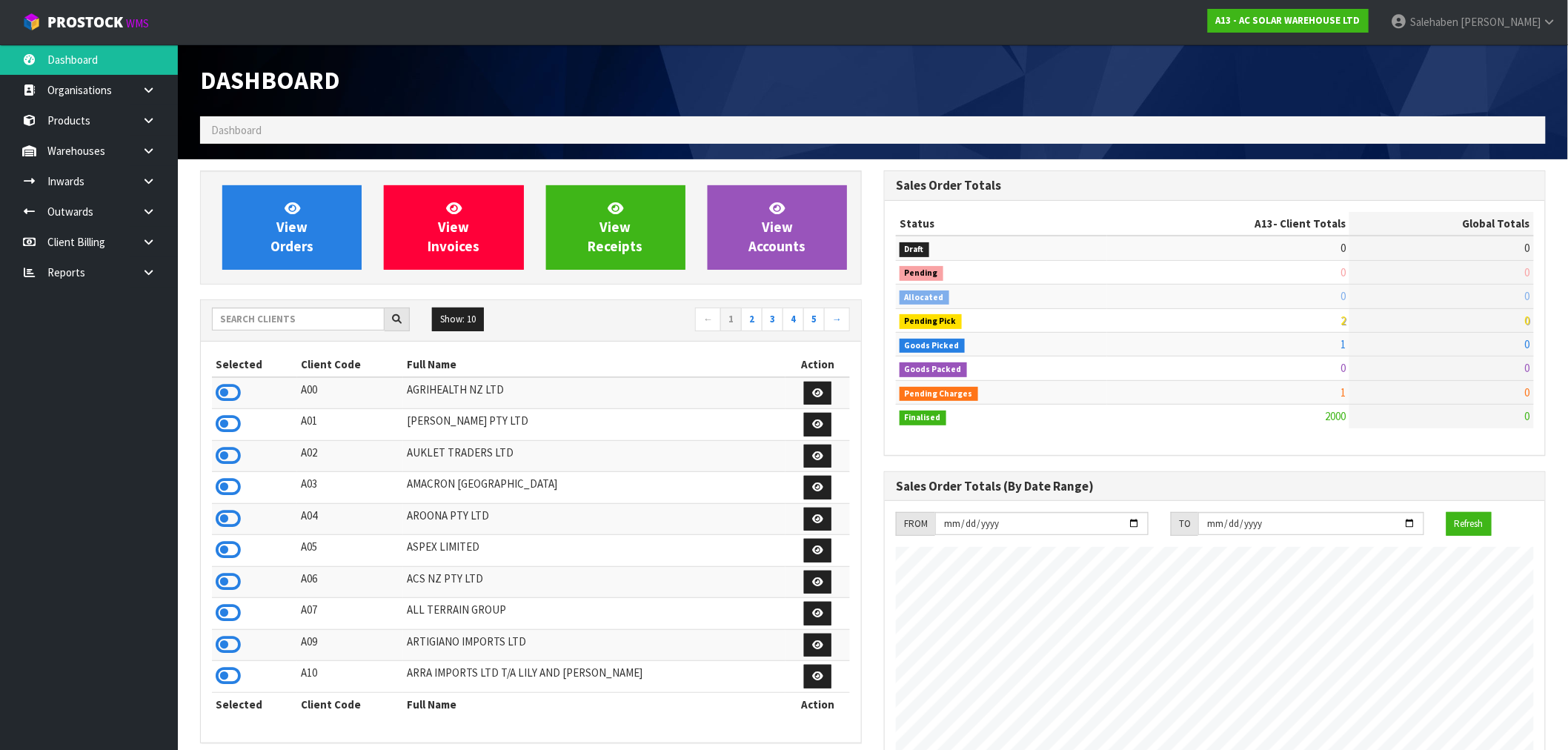
scroll to position [1124, 684]
click at [241, 312] on input "text" at bounding box center [298, 319] width 173 height 23
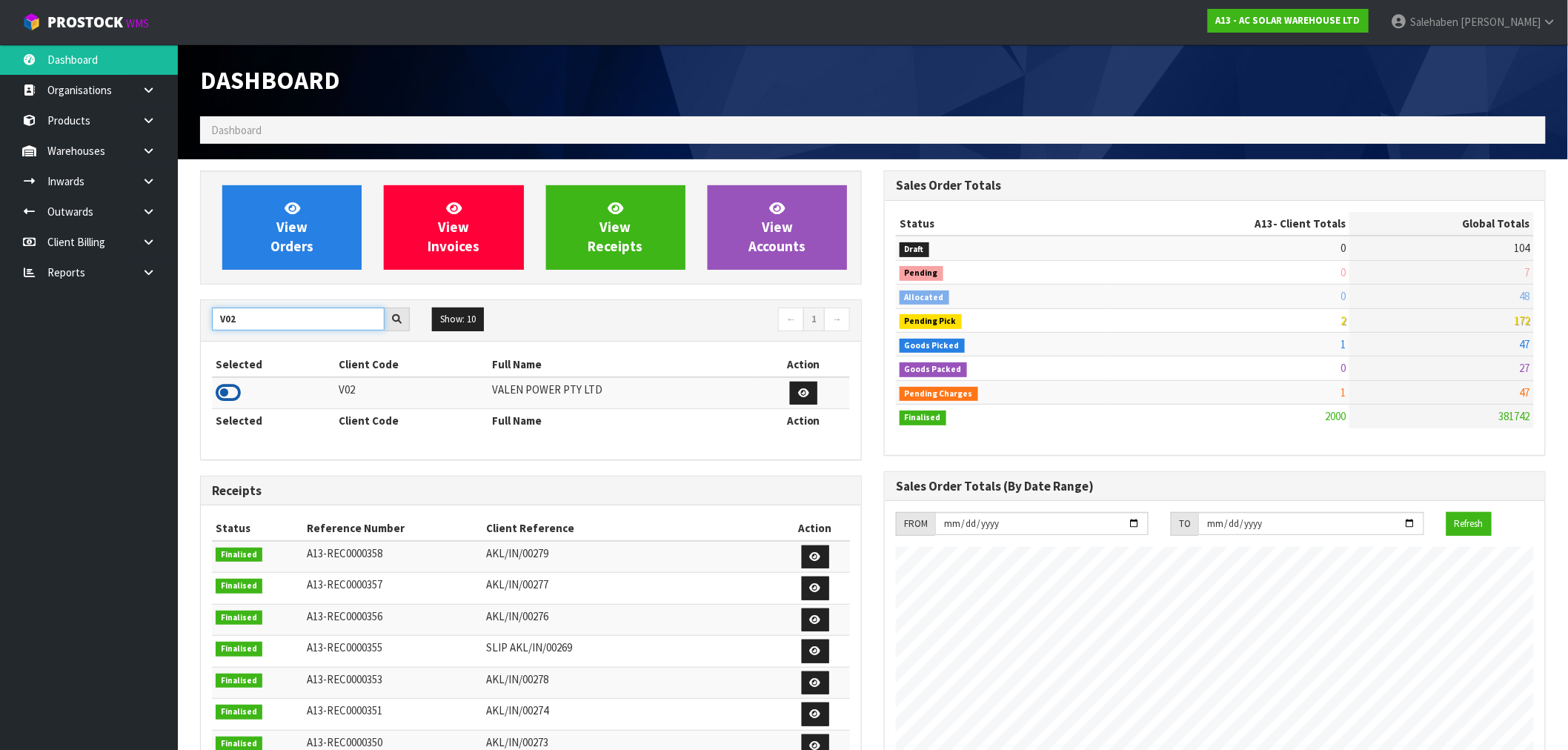
type input "V02"
drag, startPoint x: 233, startPoint y: 389, endPoint x: 304, endPoint y: 292, distance: 120.2
click at [233, 388] on icon at bounding box center [228, 392] width 25 height 22
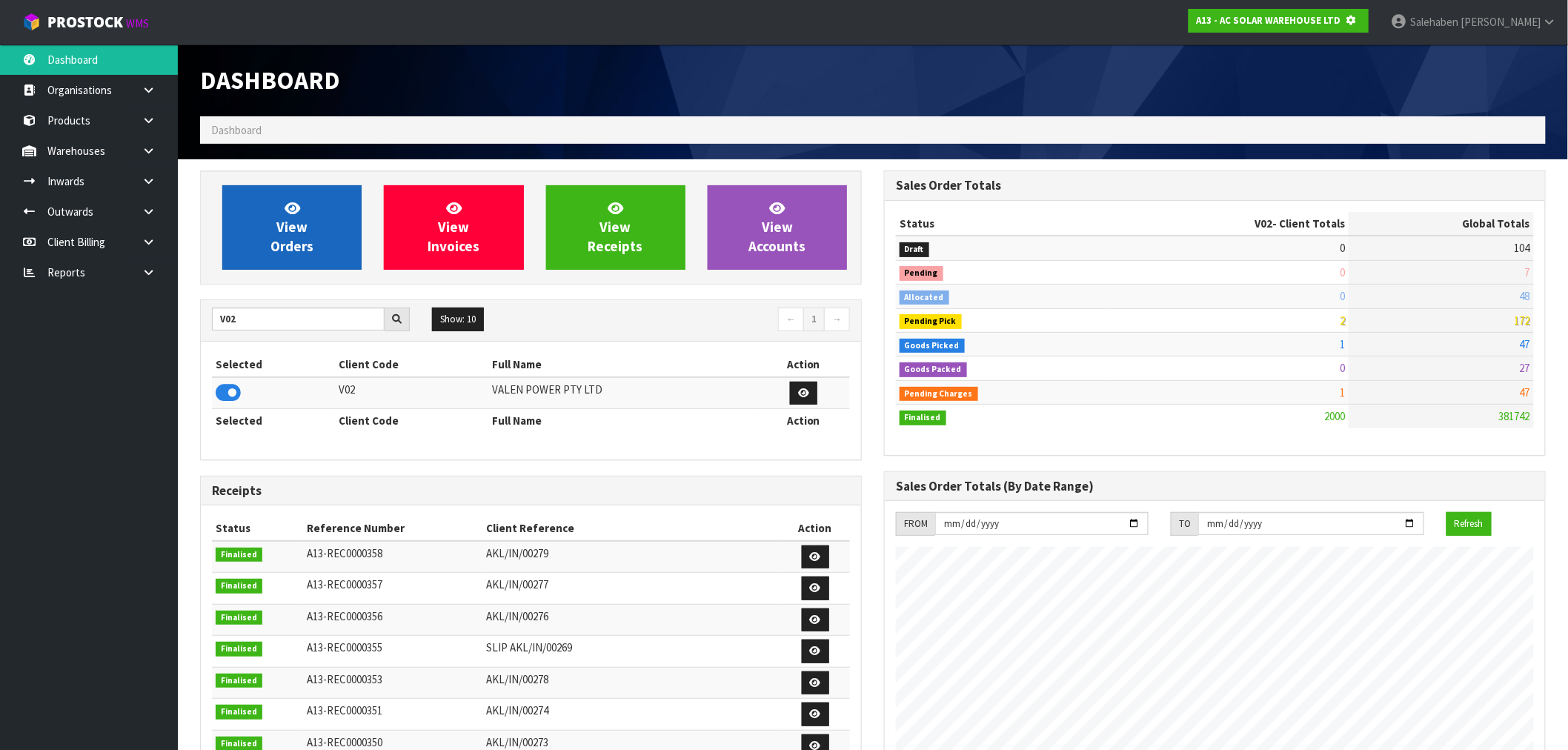
scroll to position [740609, 740378]
click at [351, 215] on link "View Orders" at bounding box center [292, 228] width 140 height 84
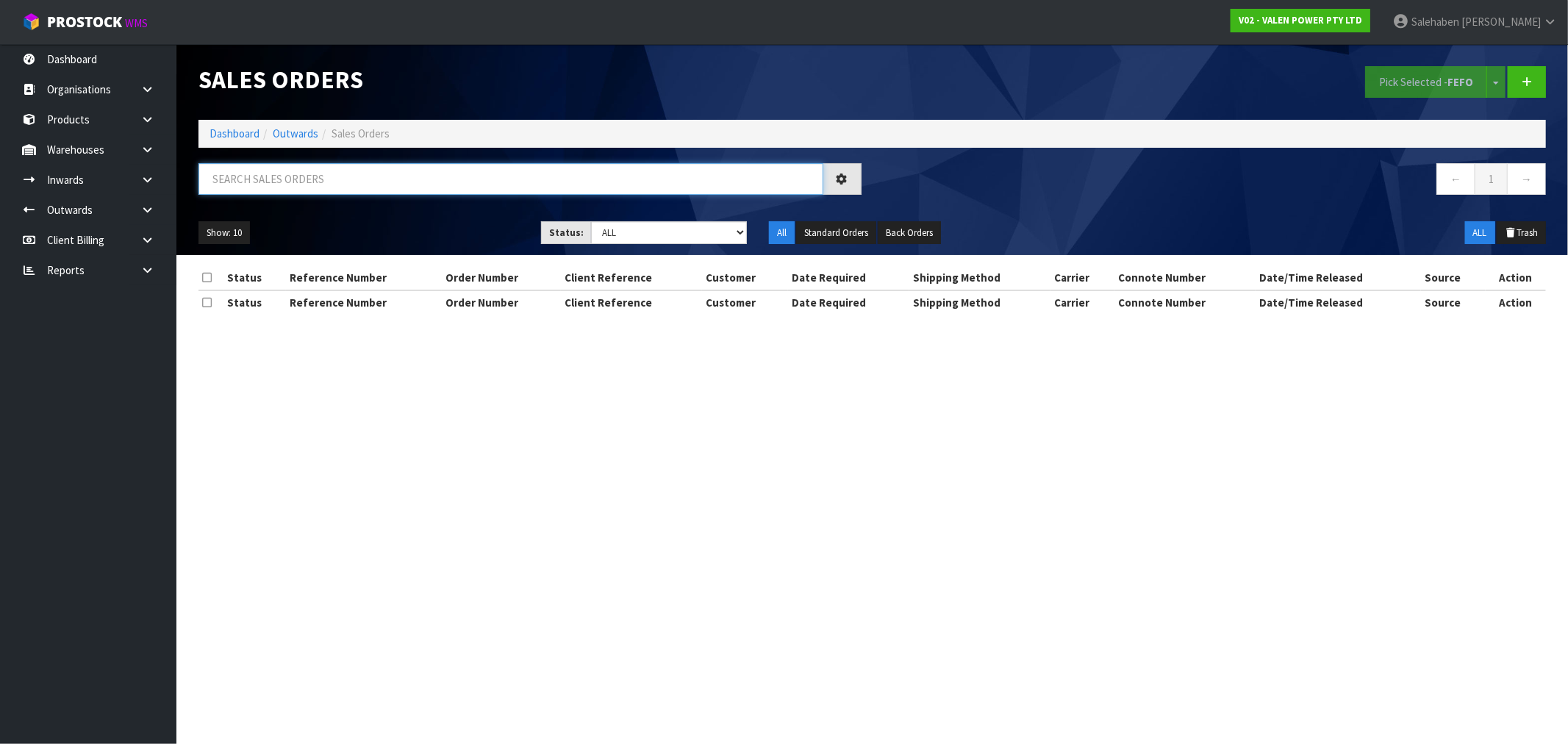
click at [354, 194] on input "text" at bounding box center [510, 180] width 625 height 32
paste input "CWL7723167"
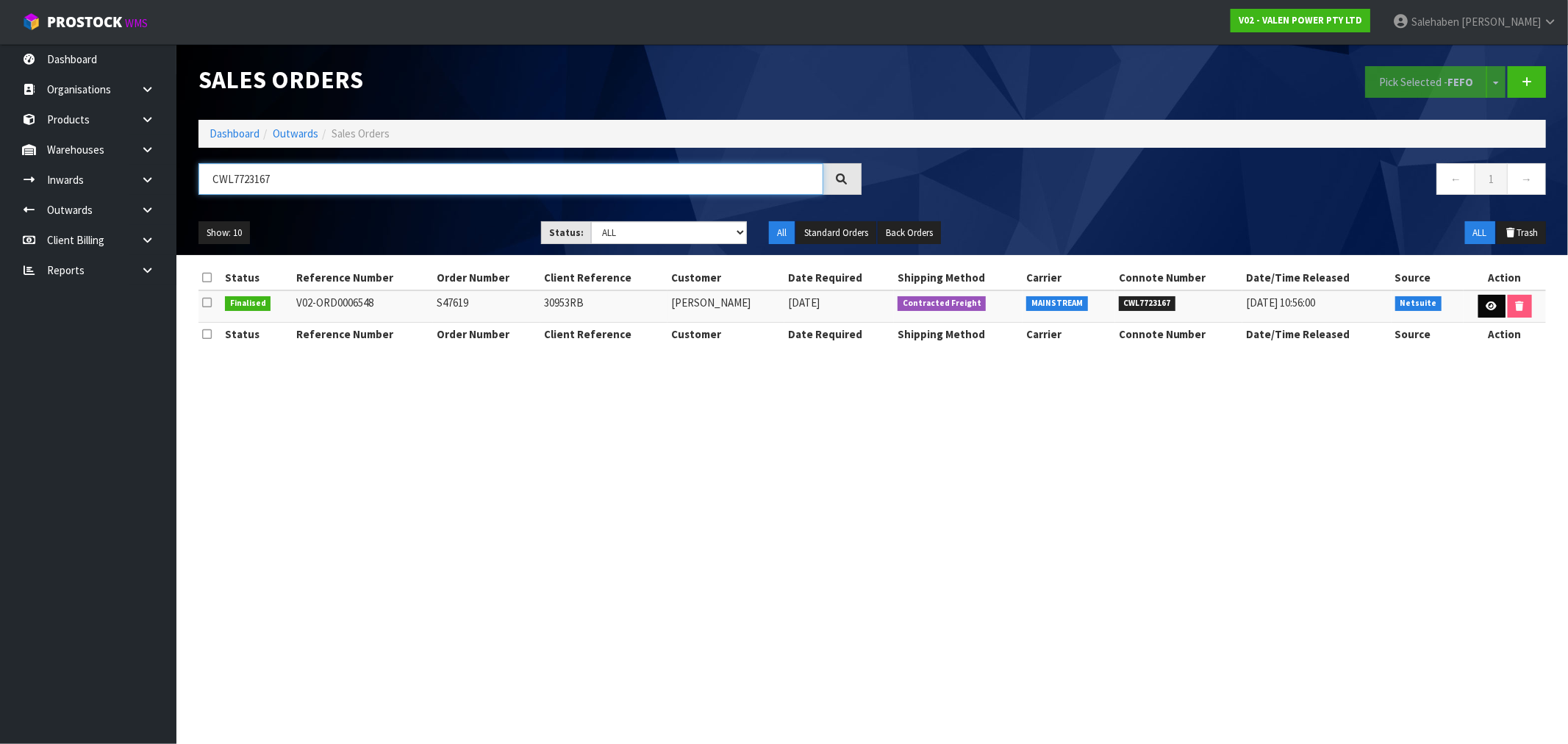
type input "CWL7723167"
click at [1487, 302] on icon at bounding box center [1492, 306] width 11 height 10
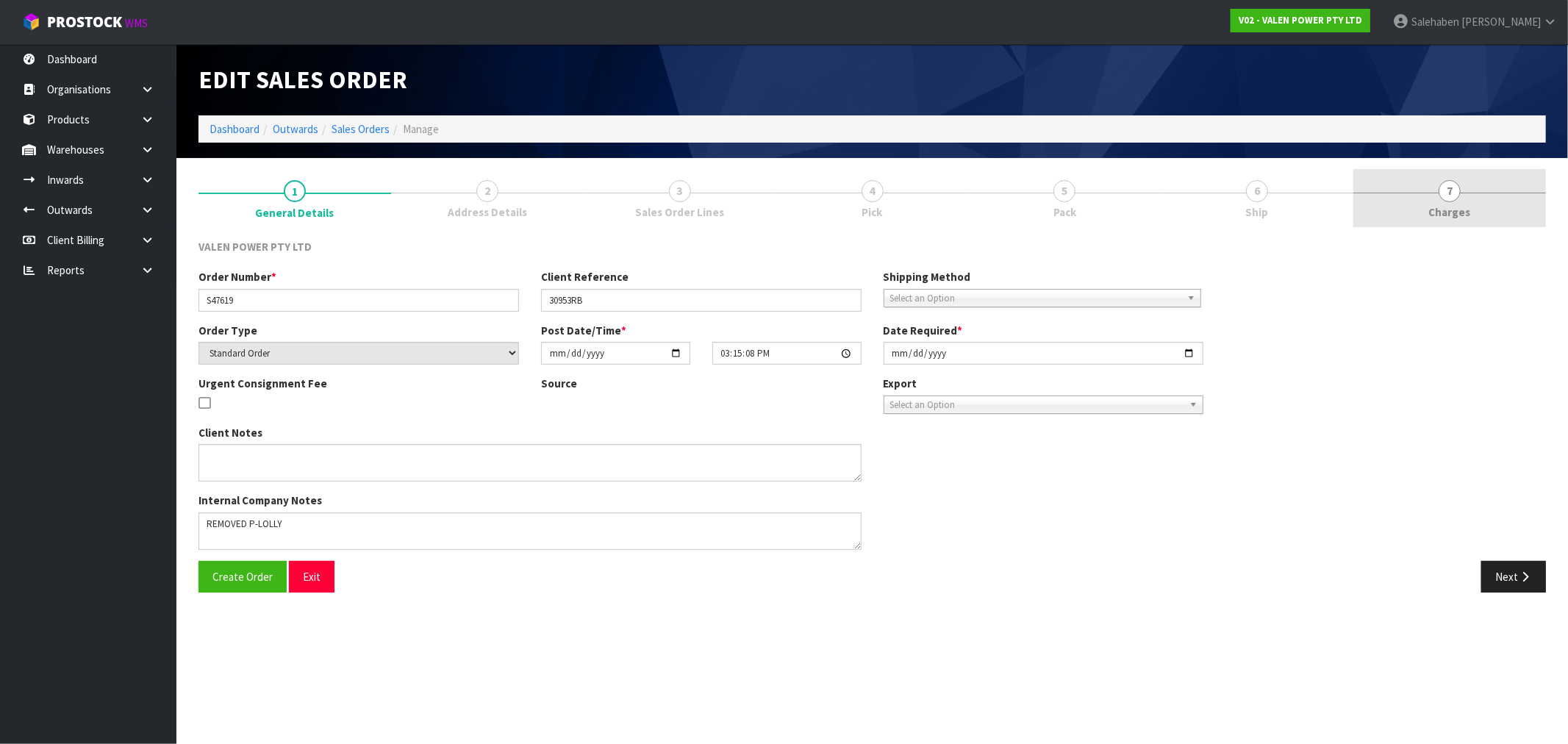
click at [1435, 217] on span "Charges" at bounding box center [1450, 212] width 42 height 15
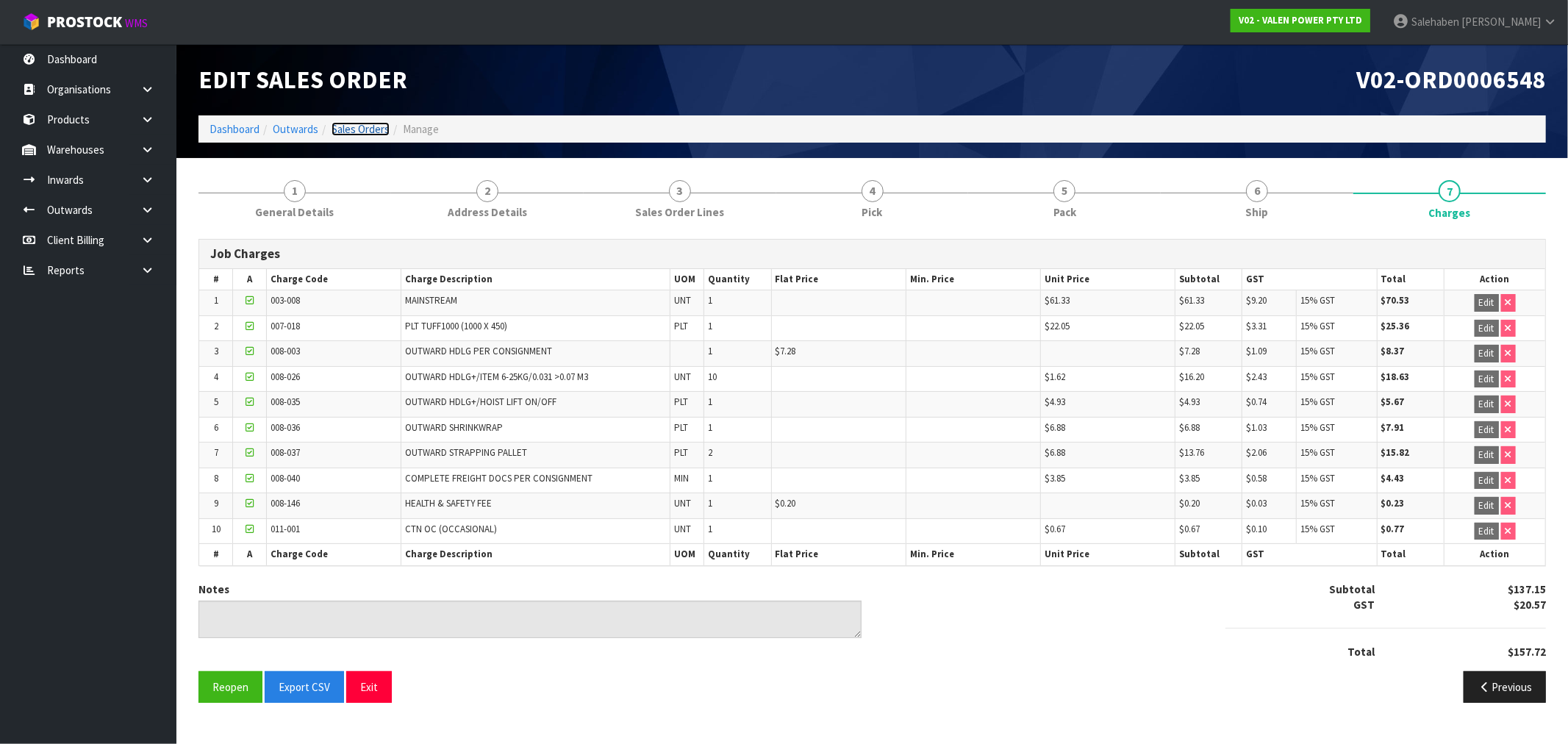
click at [362, 127] on link "Sales Orders" at bounding box center [360, 129] width 58 height 14
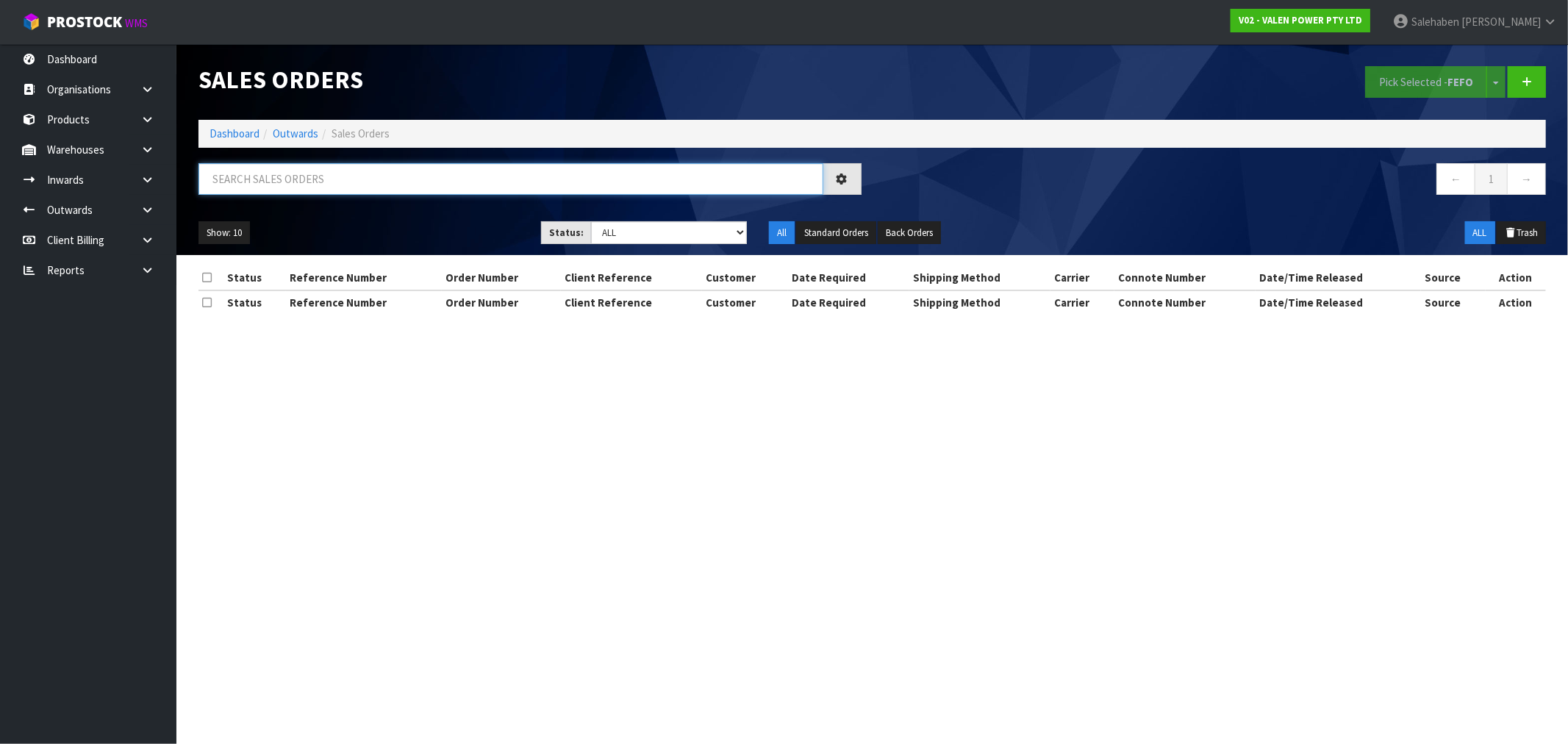
click at [350, 178] on input "text" at bounding box center [510, 180] width 625 height 32
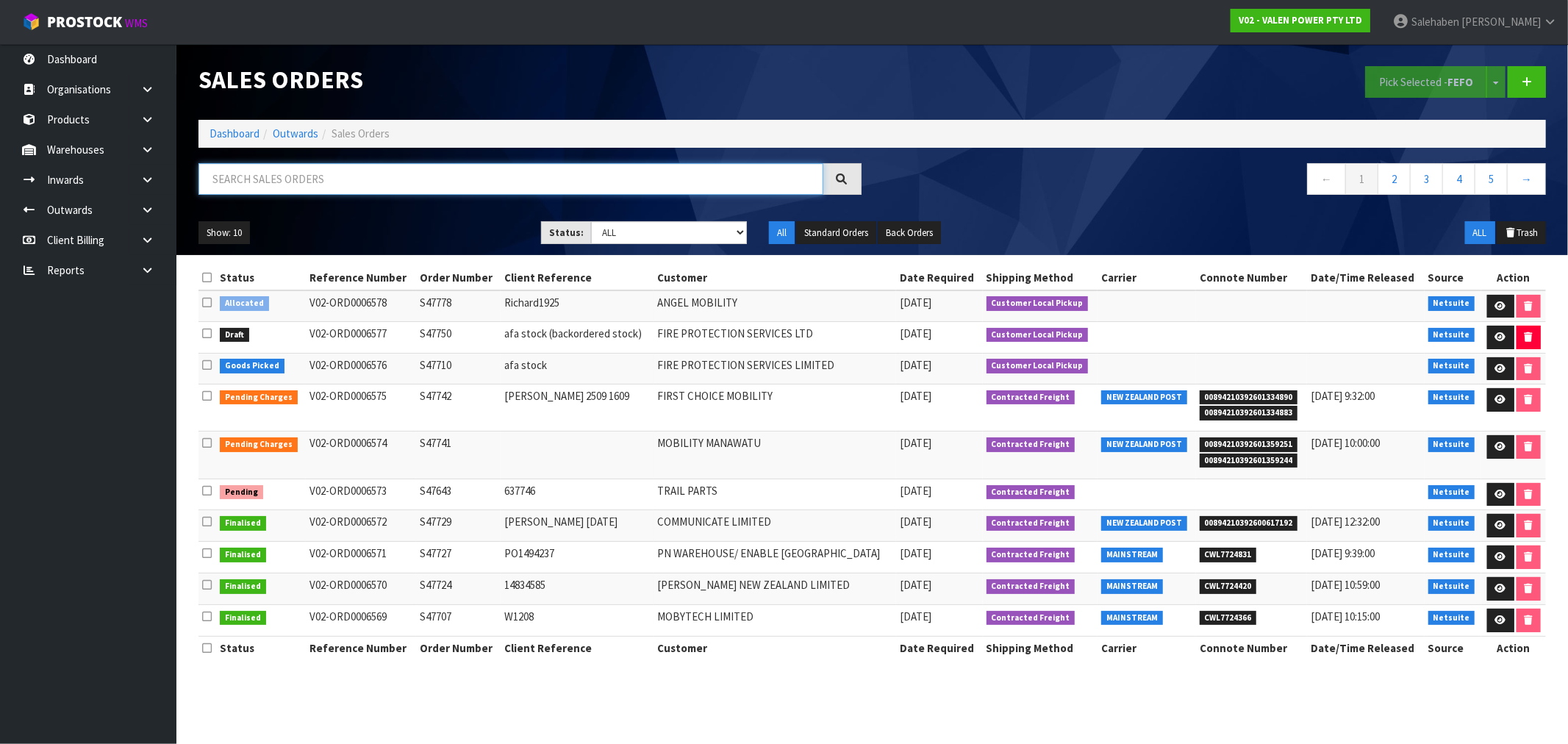
paste input "CWL7723176"
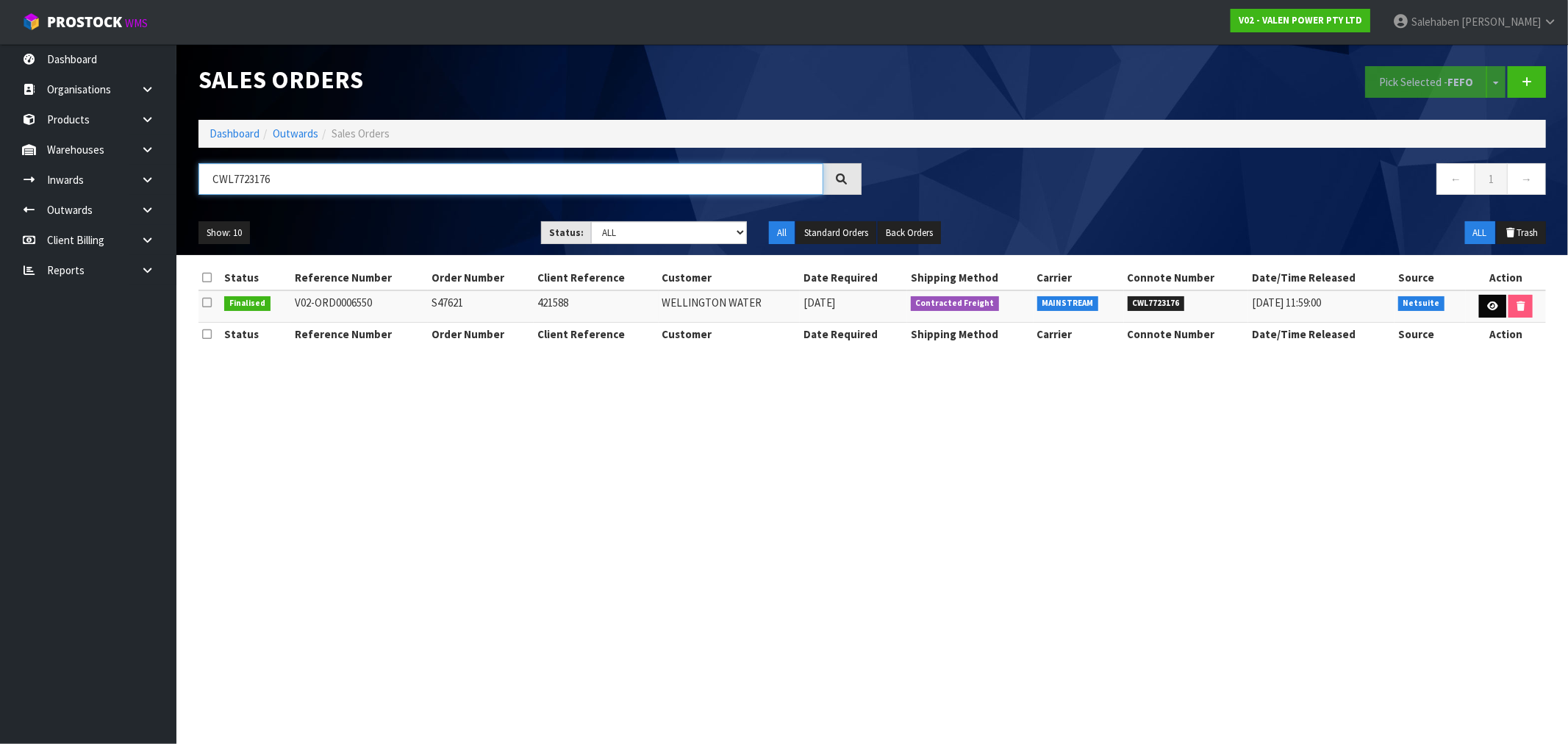
type input "CWL7723176"
click at [1481, 307] on link at bounding box center [1492, 307] width 28 height 23
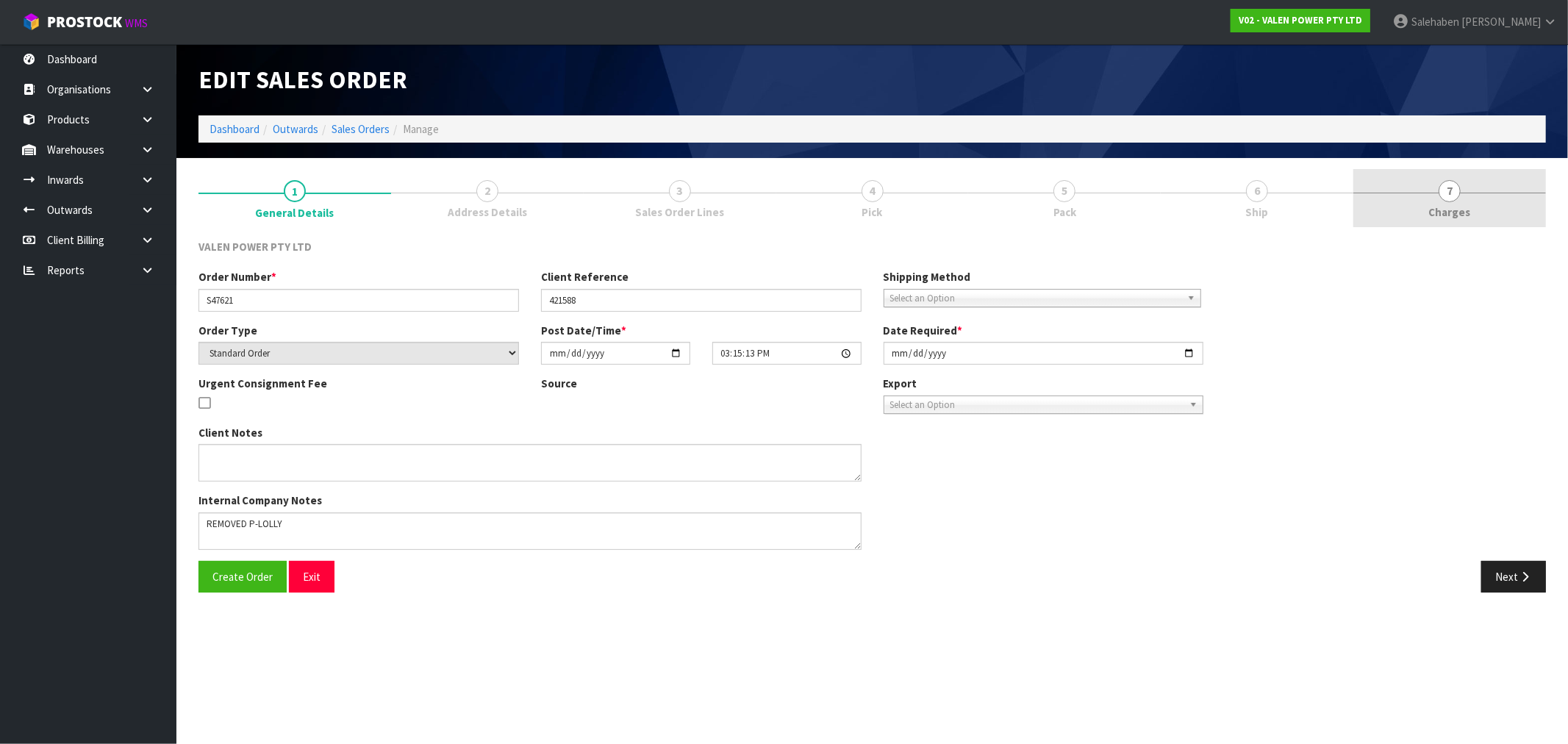
click at [1448, 209] on span "Charges" at bounding box center [1450, 212] width 42 height 15
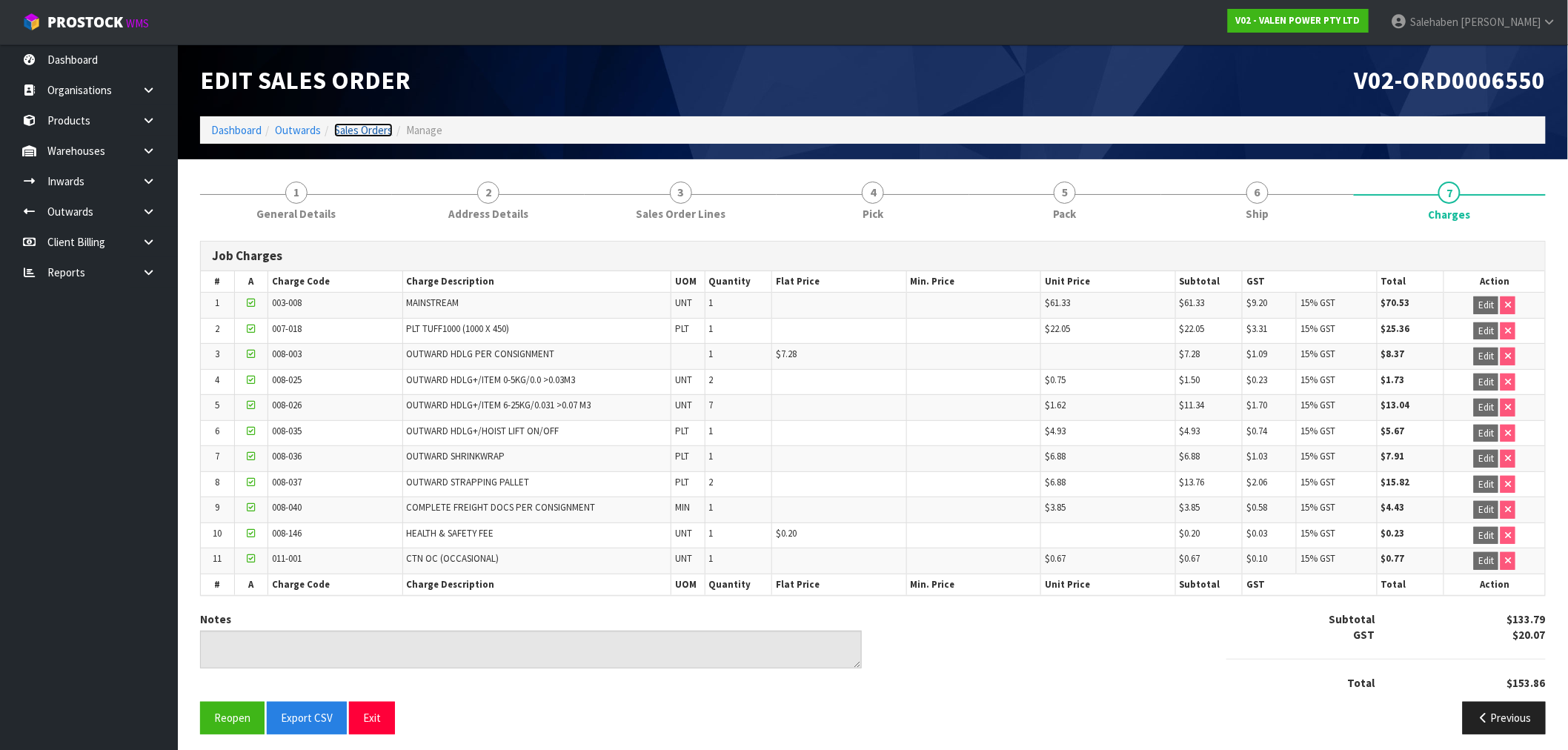
drag, startPoint x: 352, startPoint y: 126, endPoint x: 305, endPoint y: 153, distance: 54.2
click at [352, 126] on link "Sales Orders" at bounding box center [363, 130] width 58 height 14
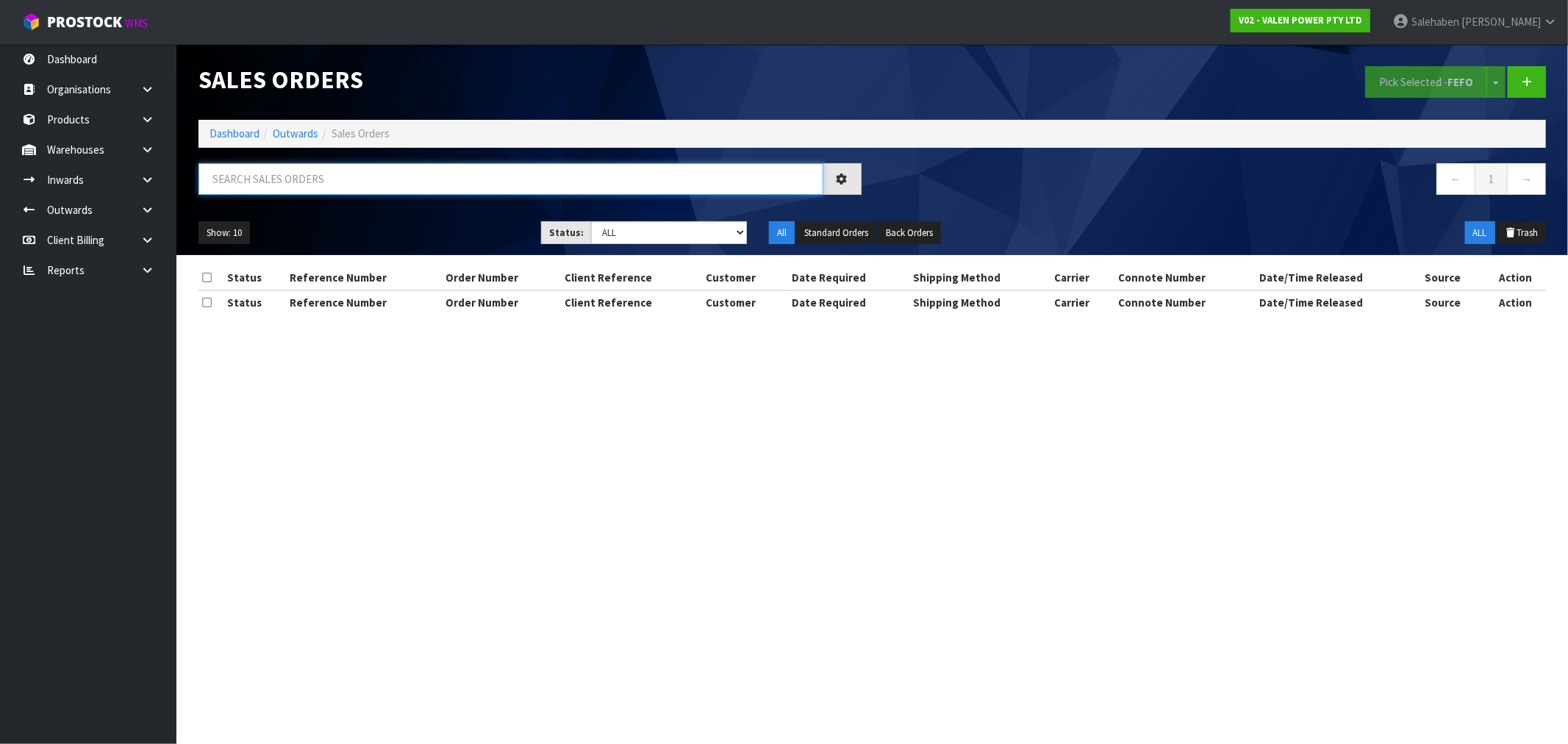
click at [223, 172] on input "text" at bounding box center [510, 180] width 625 height 32
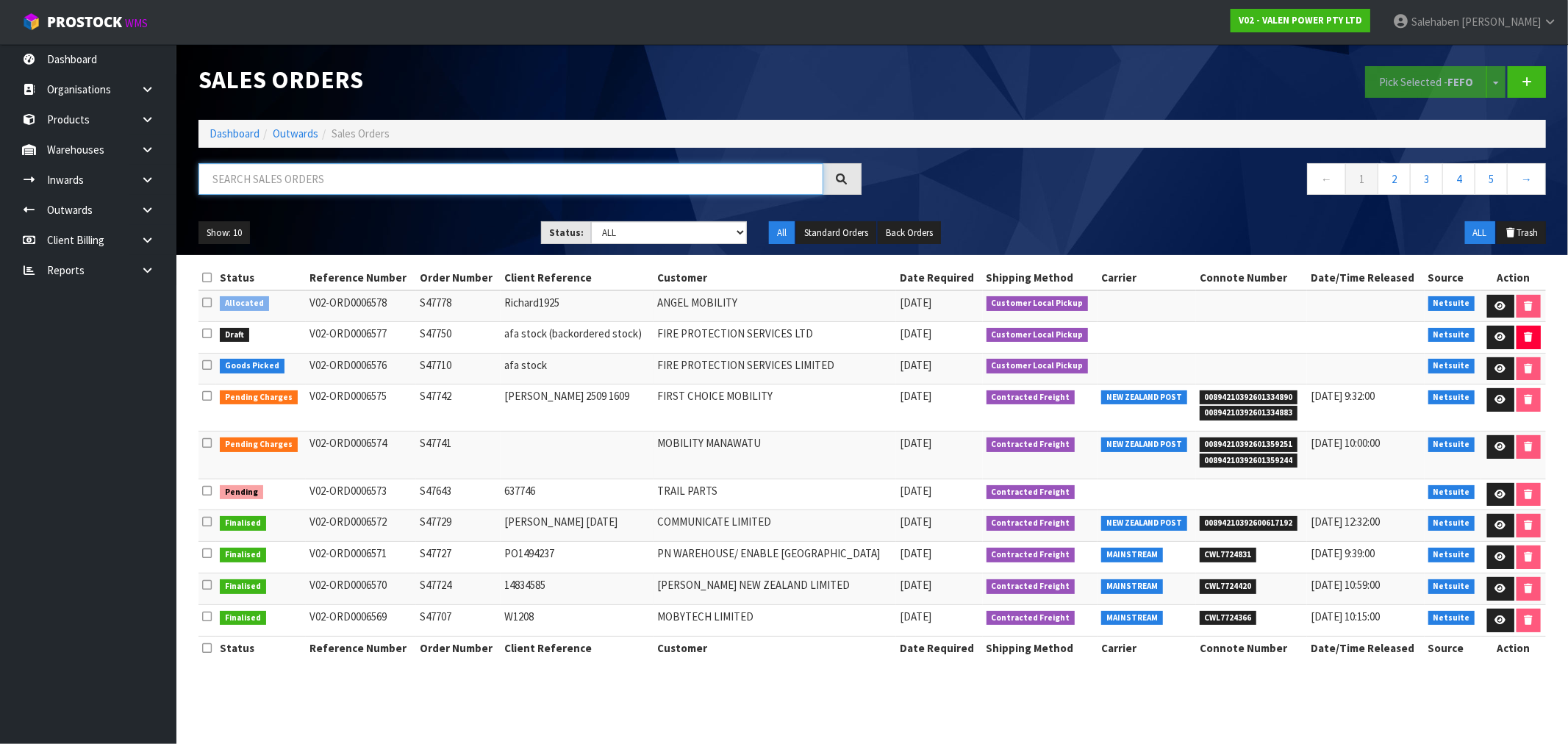
paste input "CWL7723235"
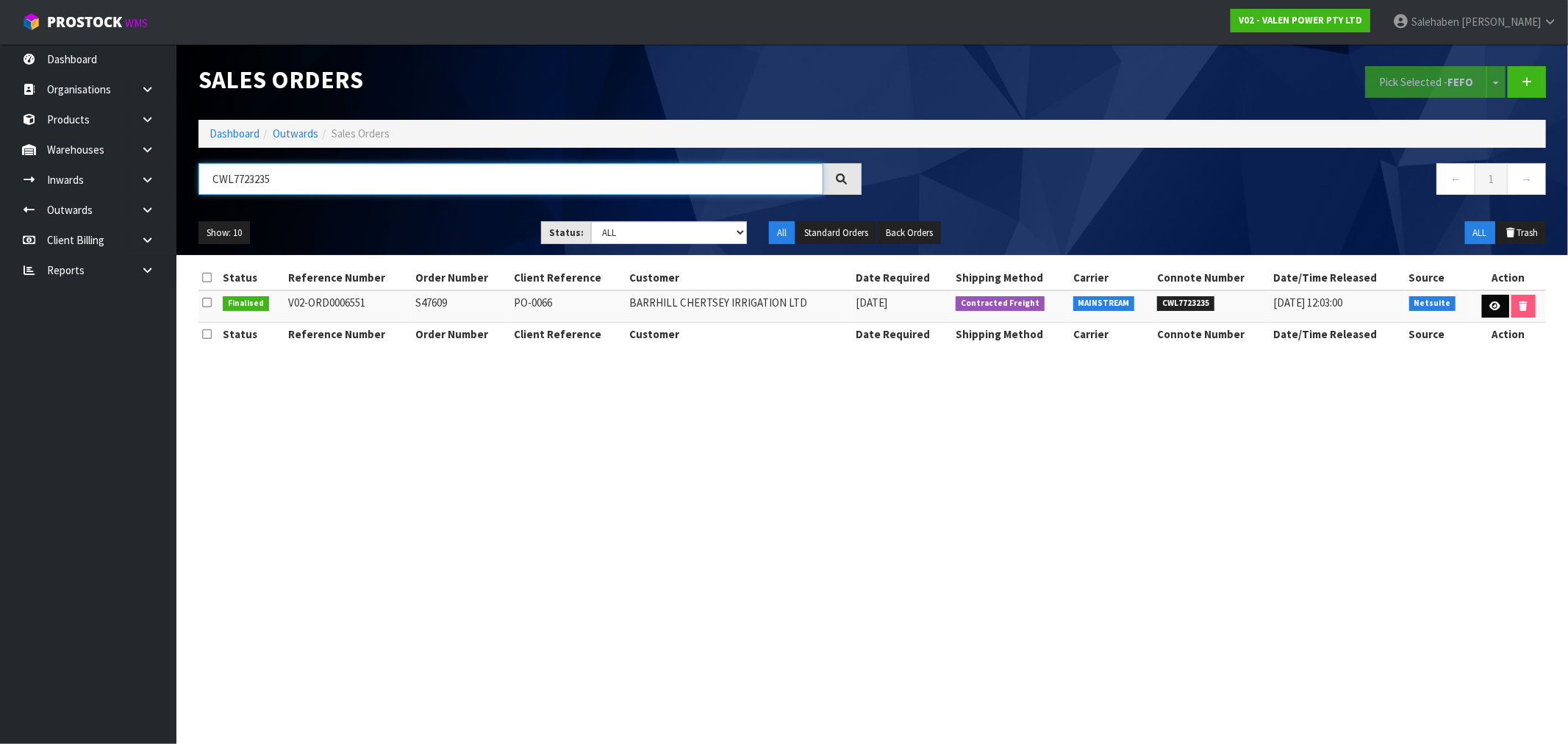
type input "CWL7723235"
click at [1493, 307] on icon at bounding box center [1495, 306] width 11 height 10
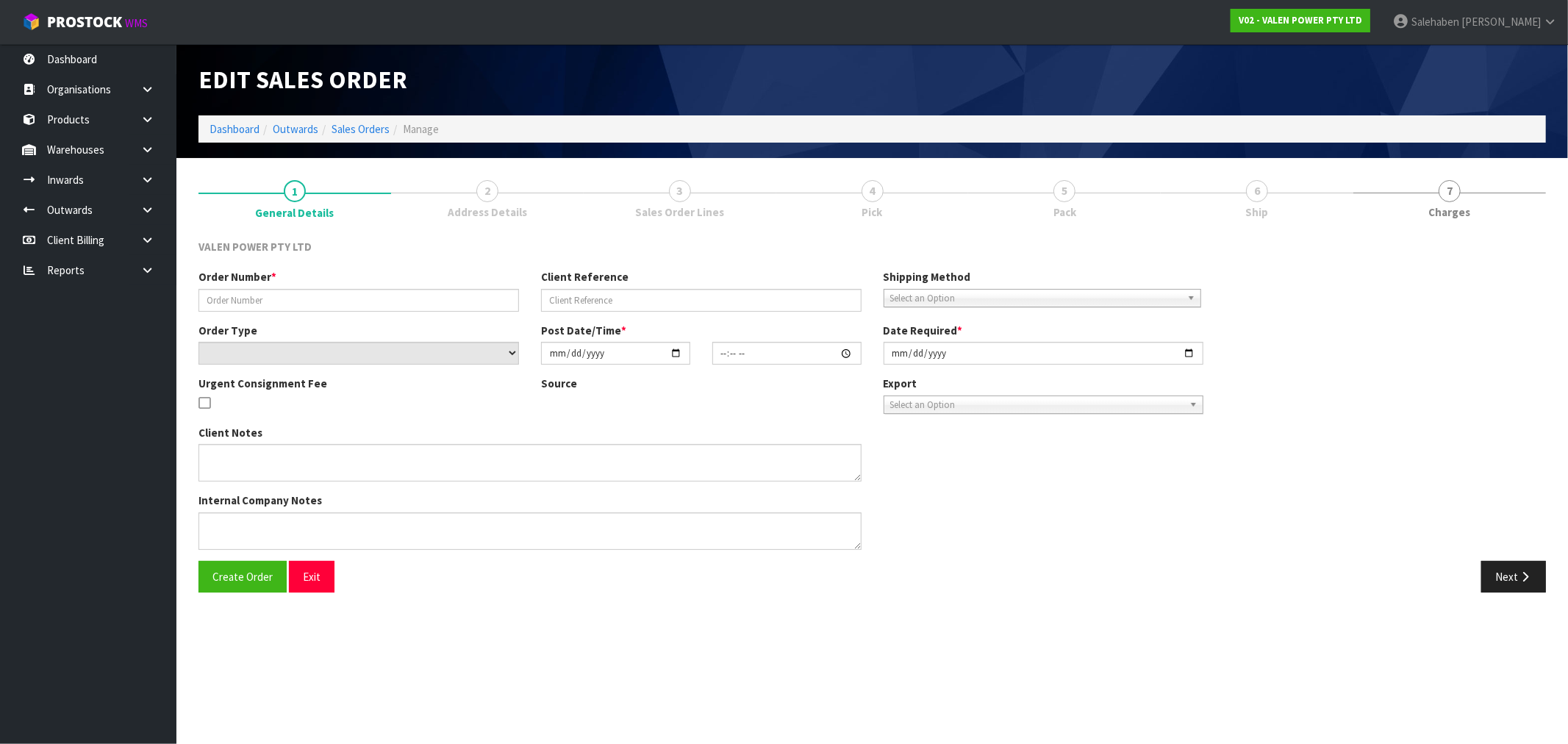
click at [1470, 190] on link "7 Charges" at bounding box center [1450, 197] width 193 height 58
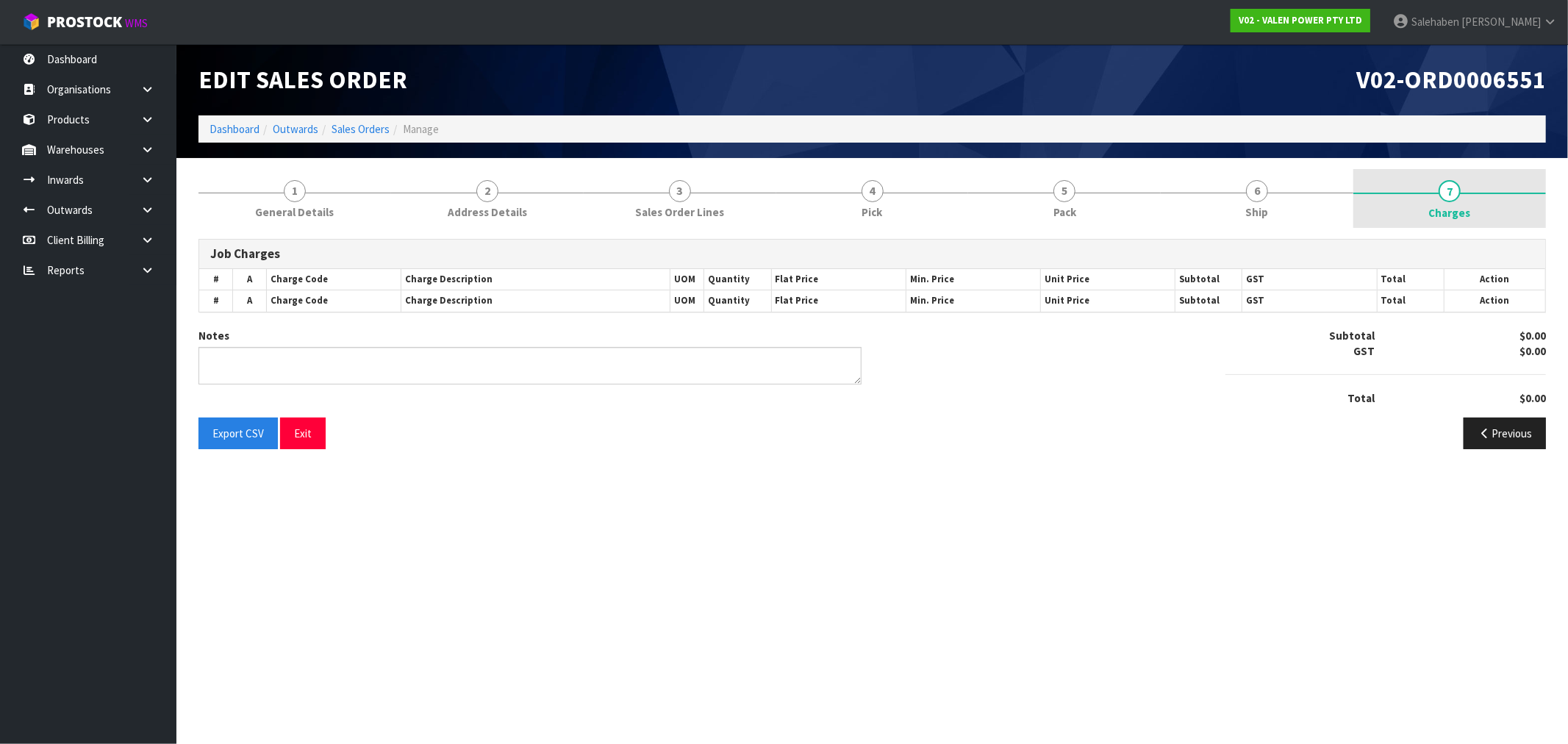
click at [1448, 194] on span "7" at bounding box center [1450, 191] width 22 height 22
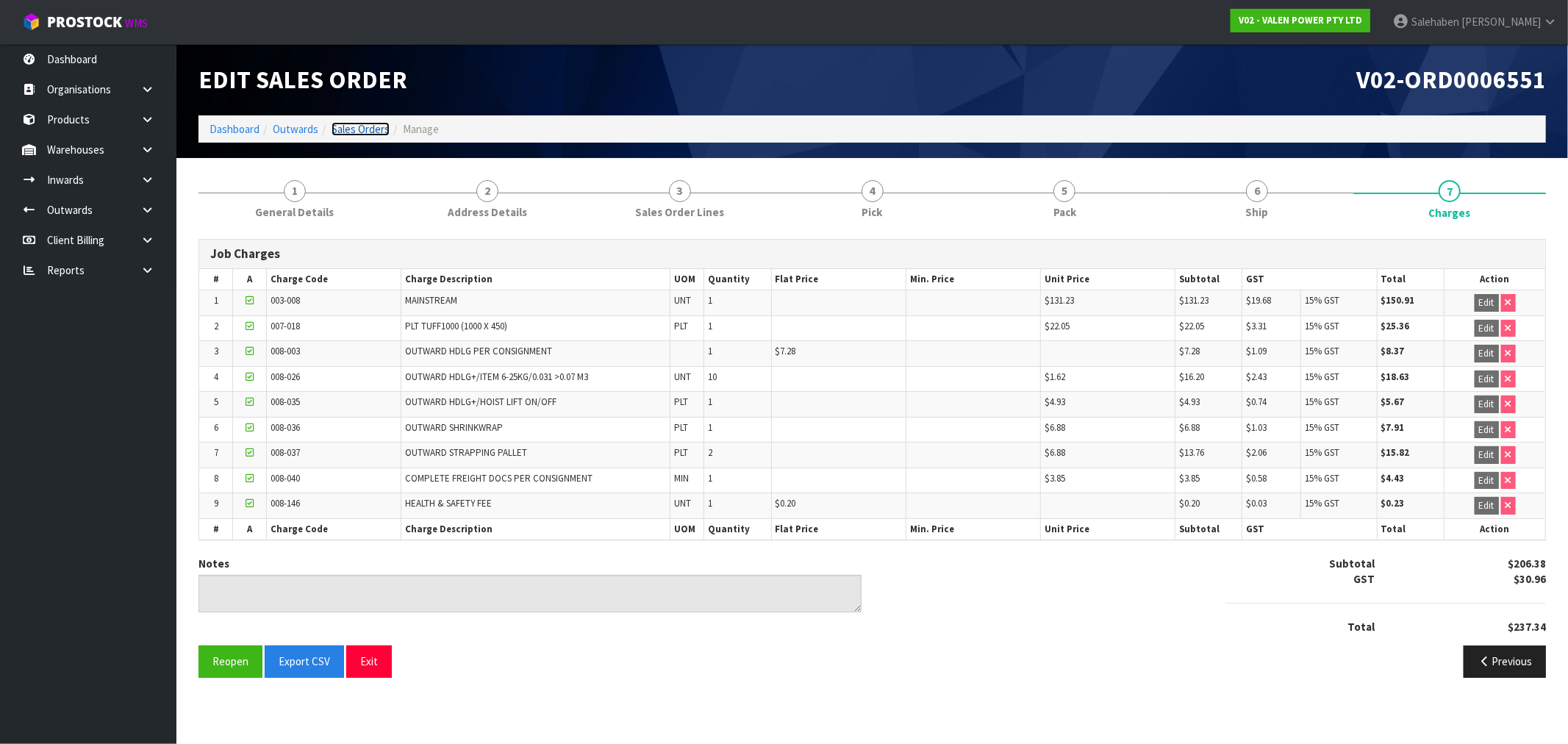
click at [363, 125] on link "Sales Orders" at bounding box center [360, 129] width 58 height 14
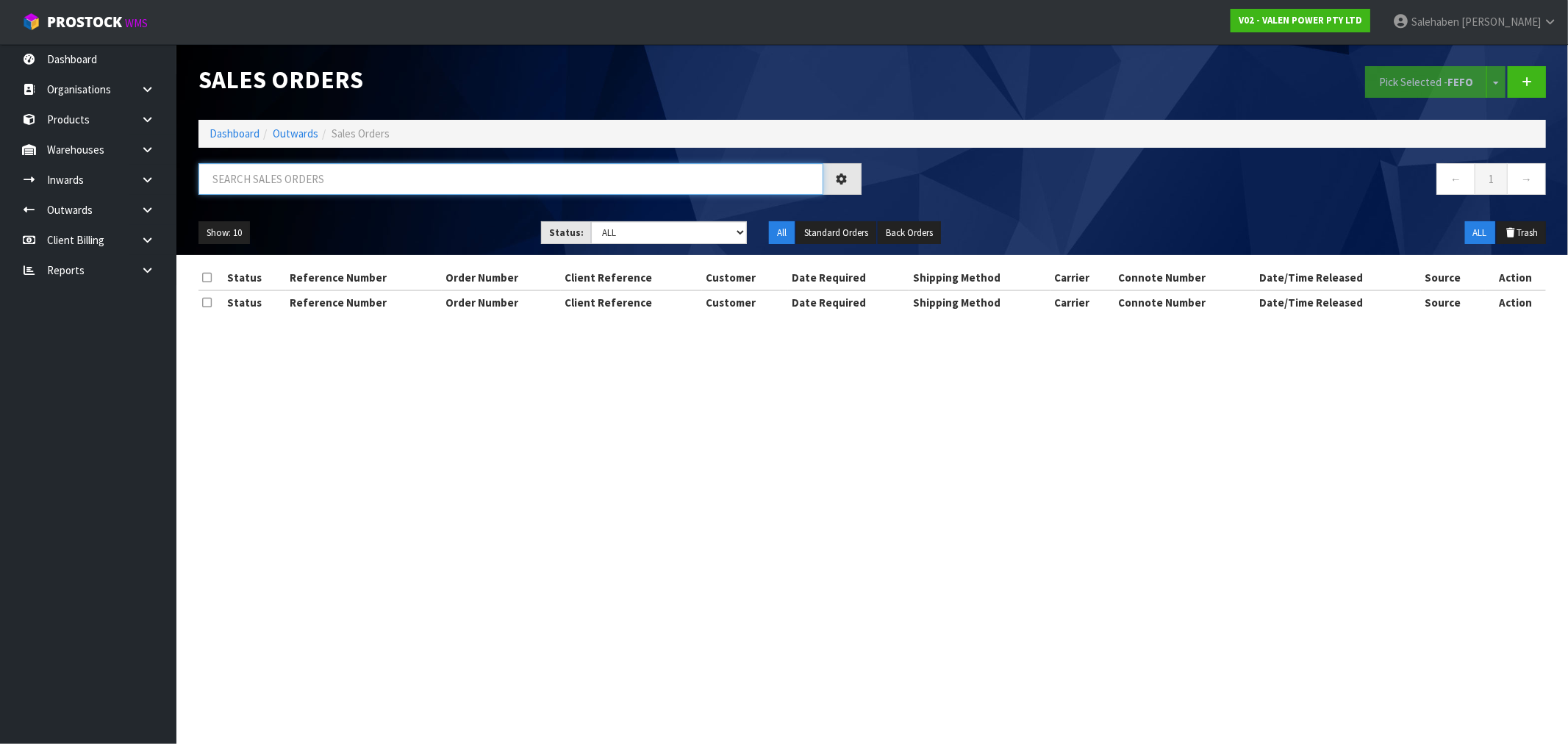
click at [304, 180] on input "text" at bounding box center [510, 180] width 625 height 32
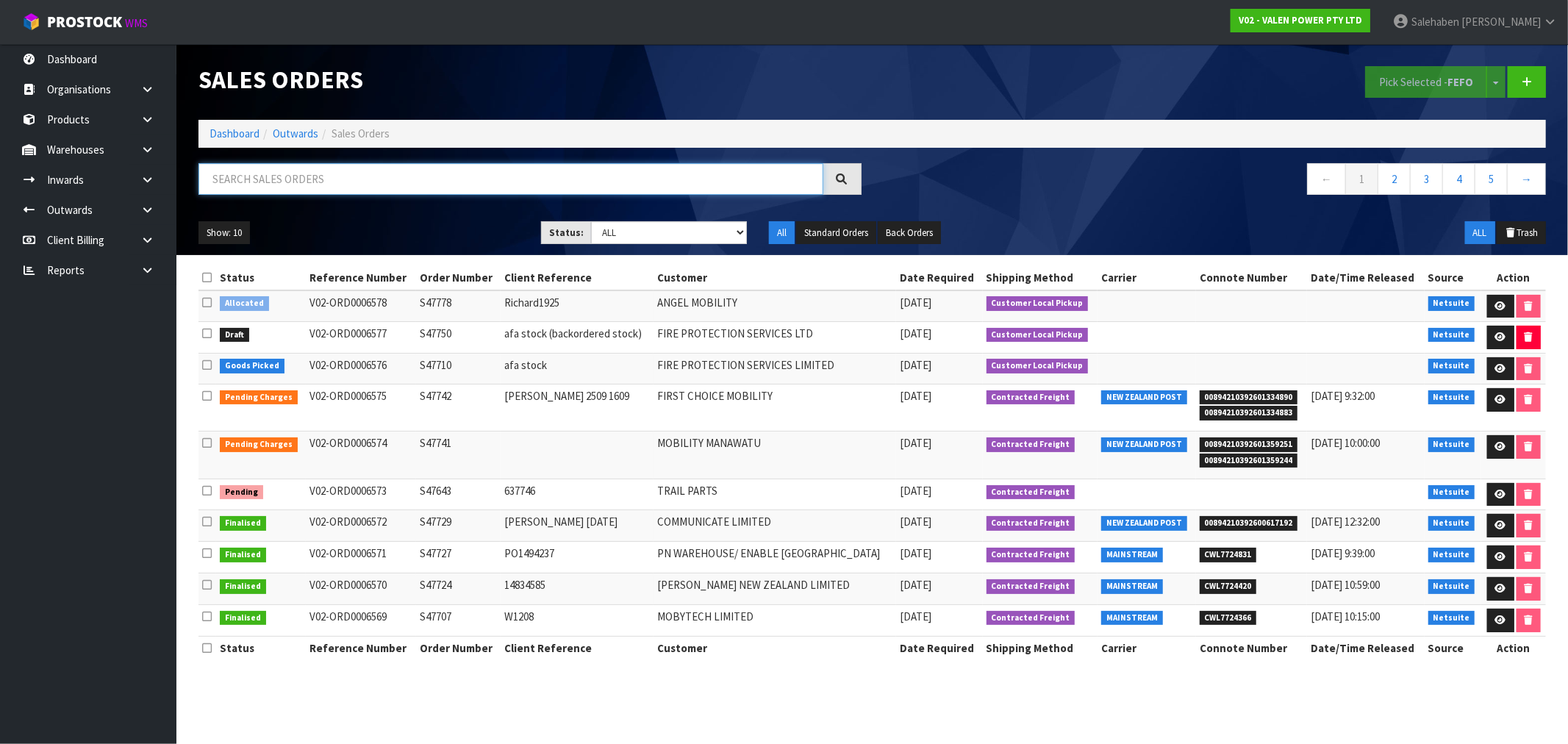
paste input "CWL7723246"
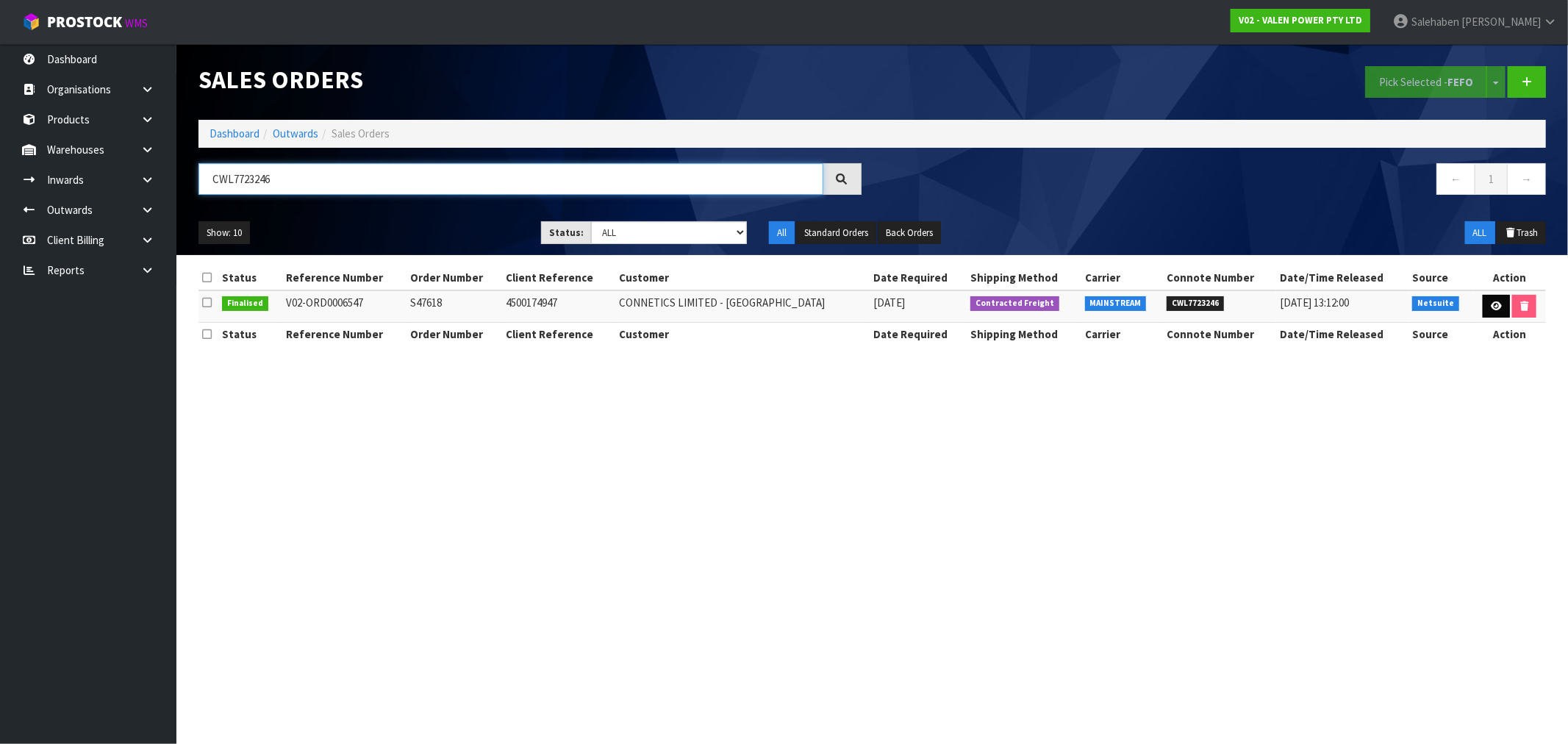
type input "CWL7723246"
click at [1505, 305] on link at bounding box center [1496, 307] width 28 height 23
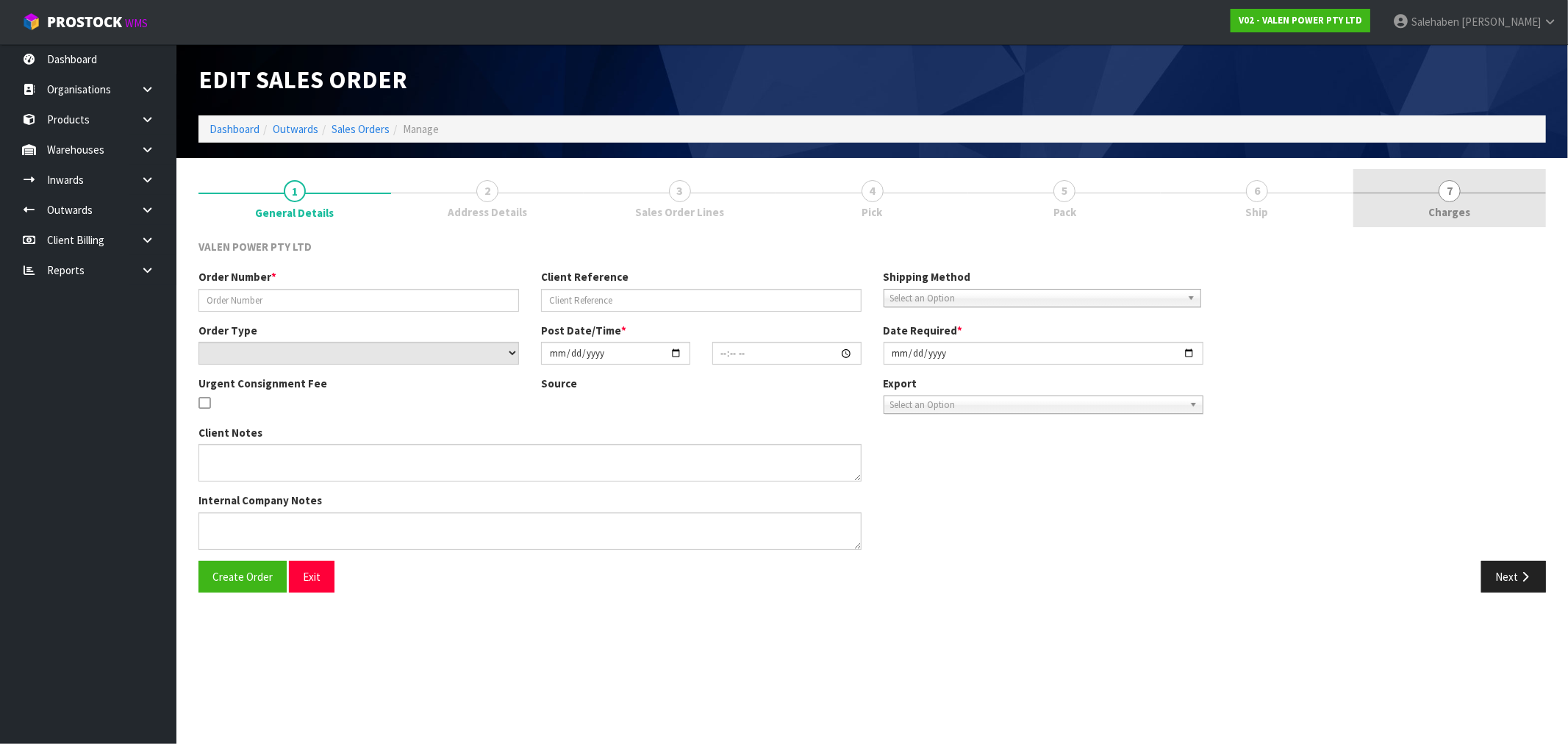
type input "S47618"
type input "4500174947"
select select "number:0"
type input "2025-09-09"
type input "15:00:09.000"
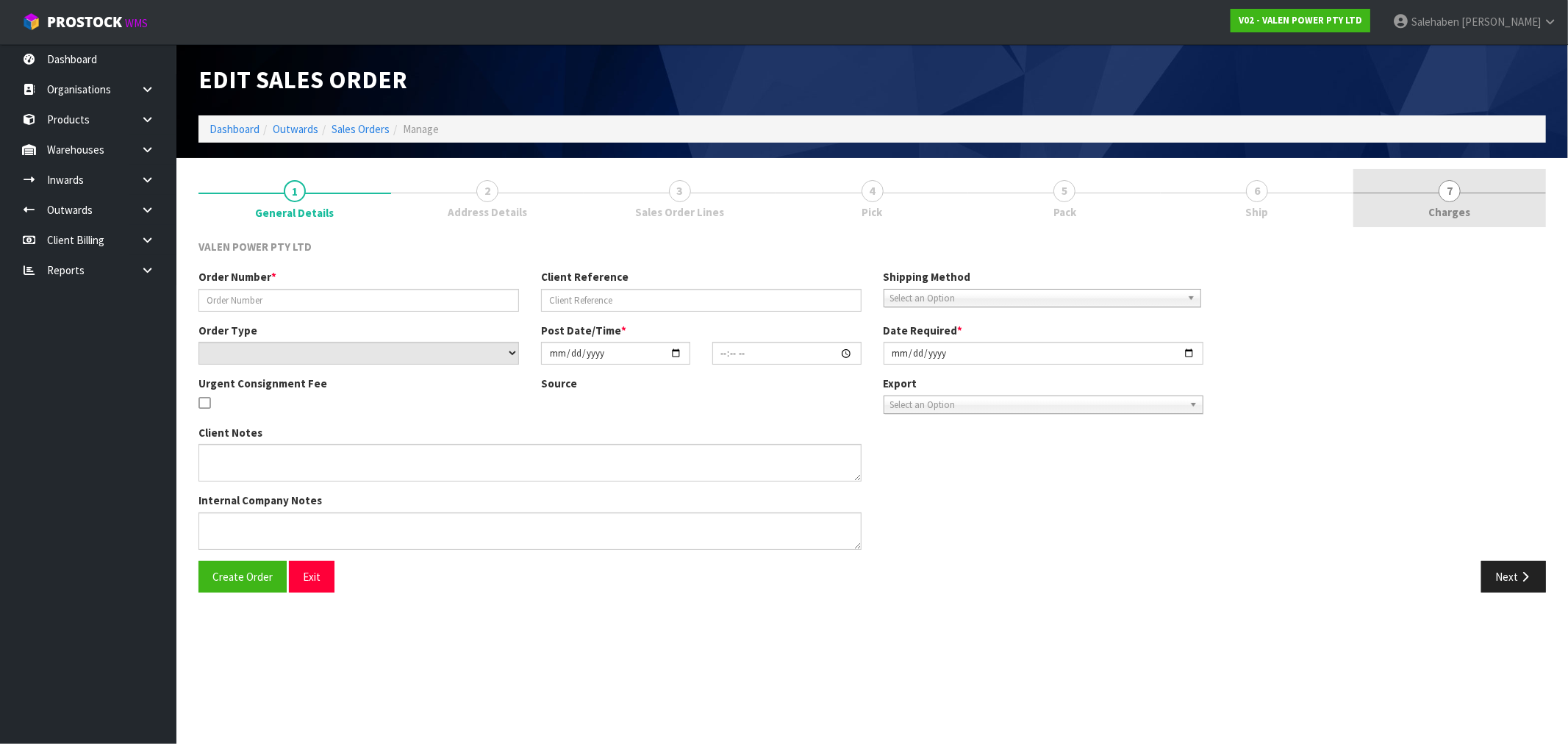
type input "2025-09-11"
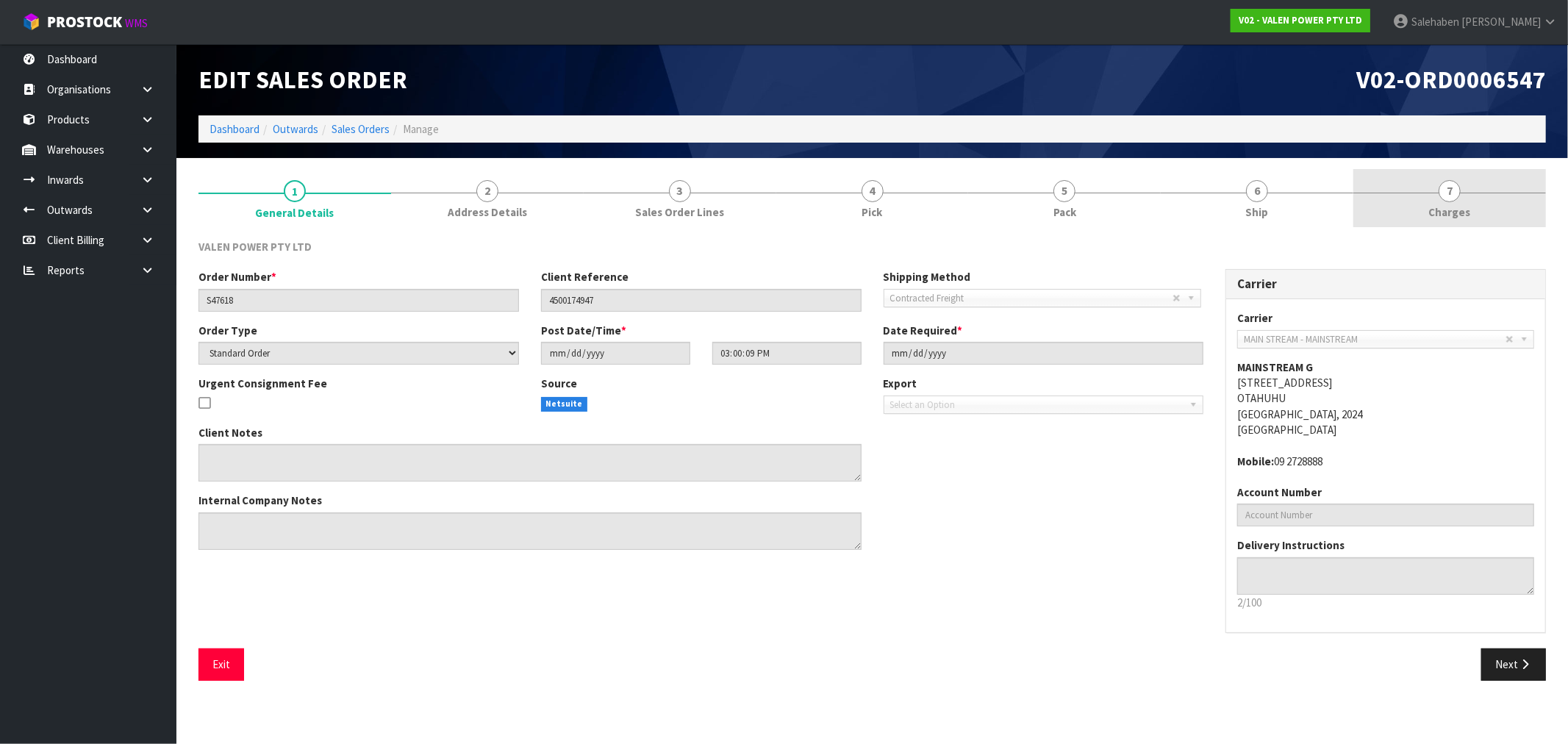
click at [1457, 207] on span "Charges" at bounding box center [1450, 212] width 42 height 15
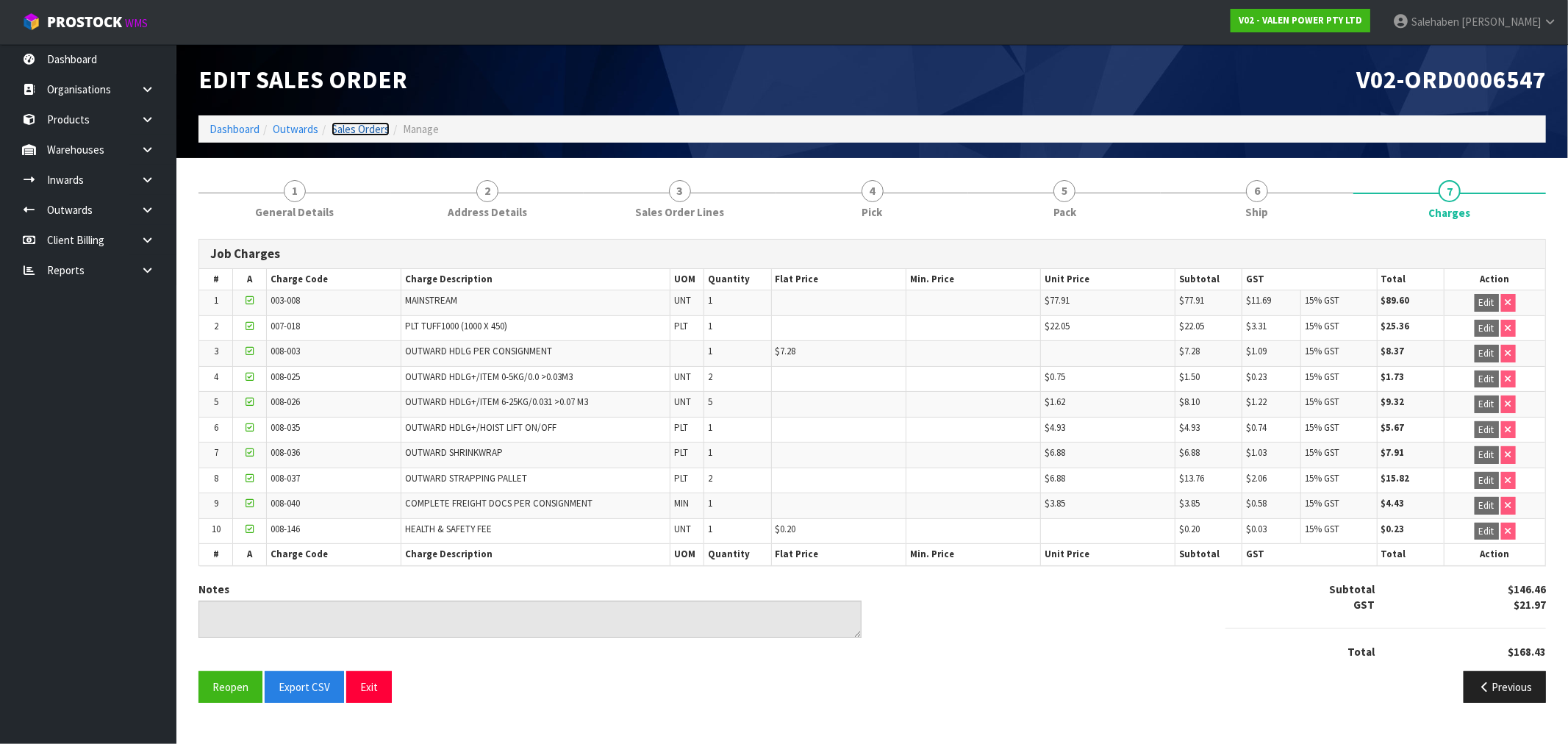
click at [356, 130] on link "Sales Orders" at bounding box center [360, 129] width 58 height 14
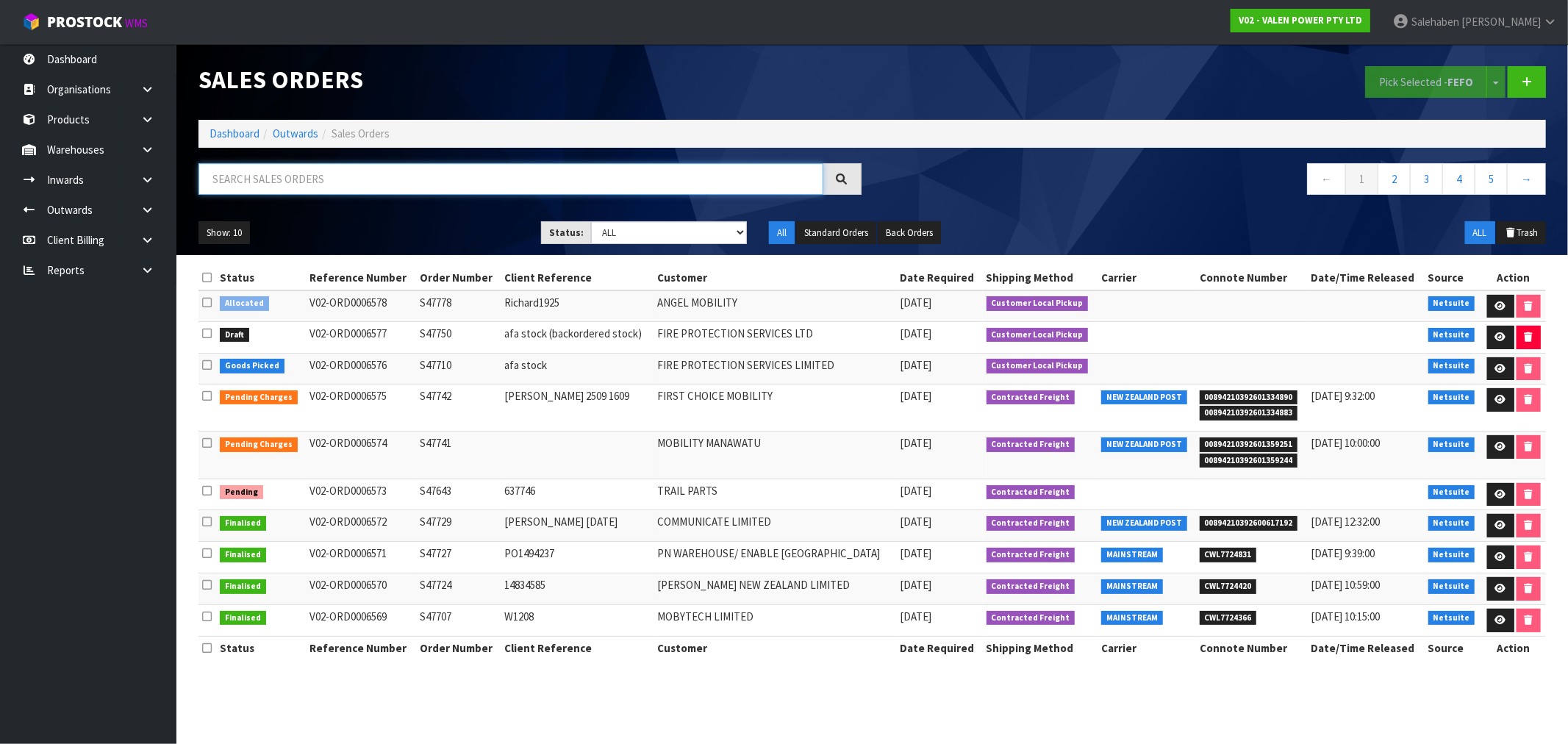
click at [372, 180] on input "text" at bounding box center [510, 180] width 625 height 32
paste input "CWL7723276"
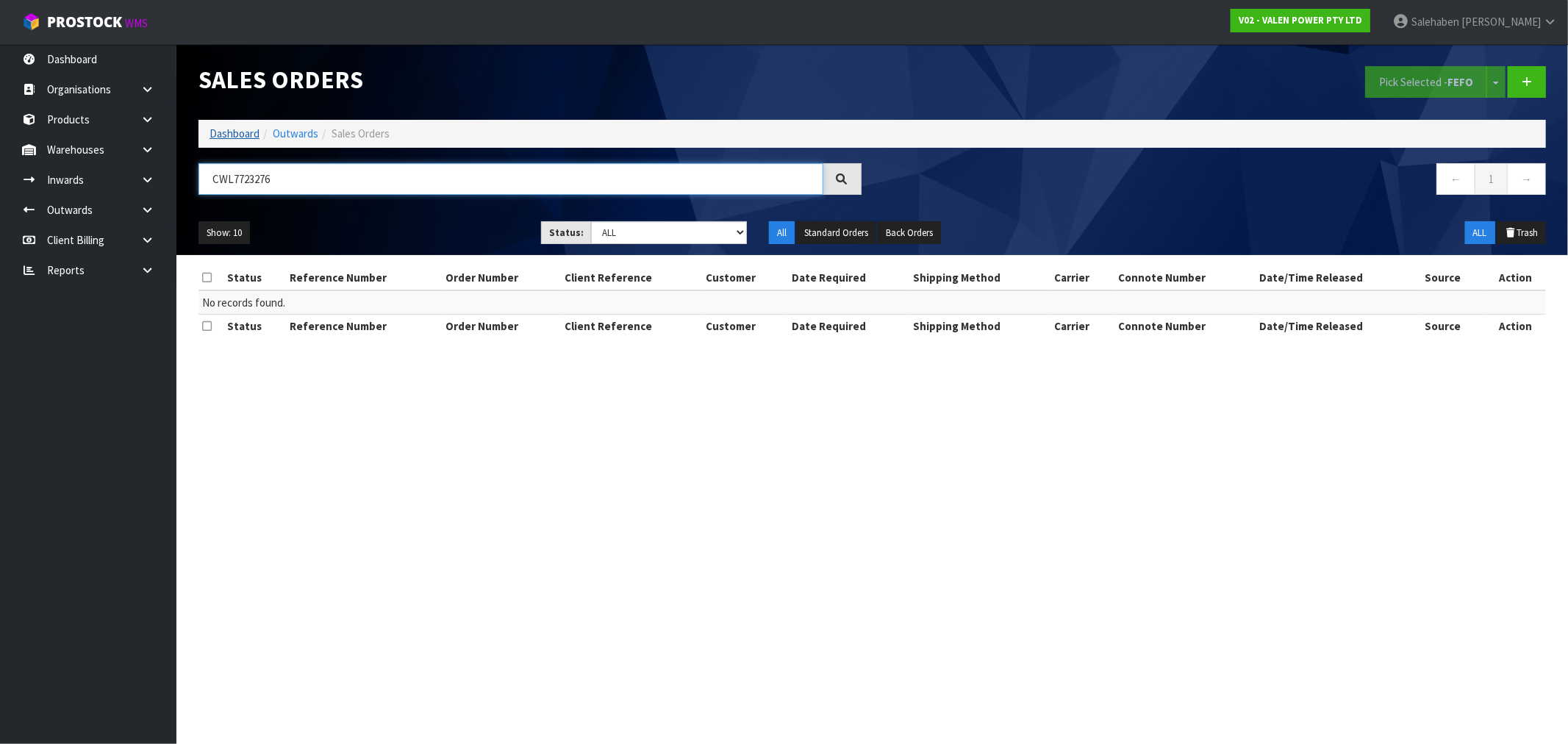
type input "CWL7723276"
click at [222, 133] on link "Dashboard" at bounding box center [235, 133] width 50 height 14
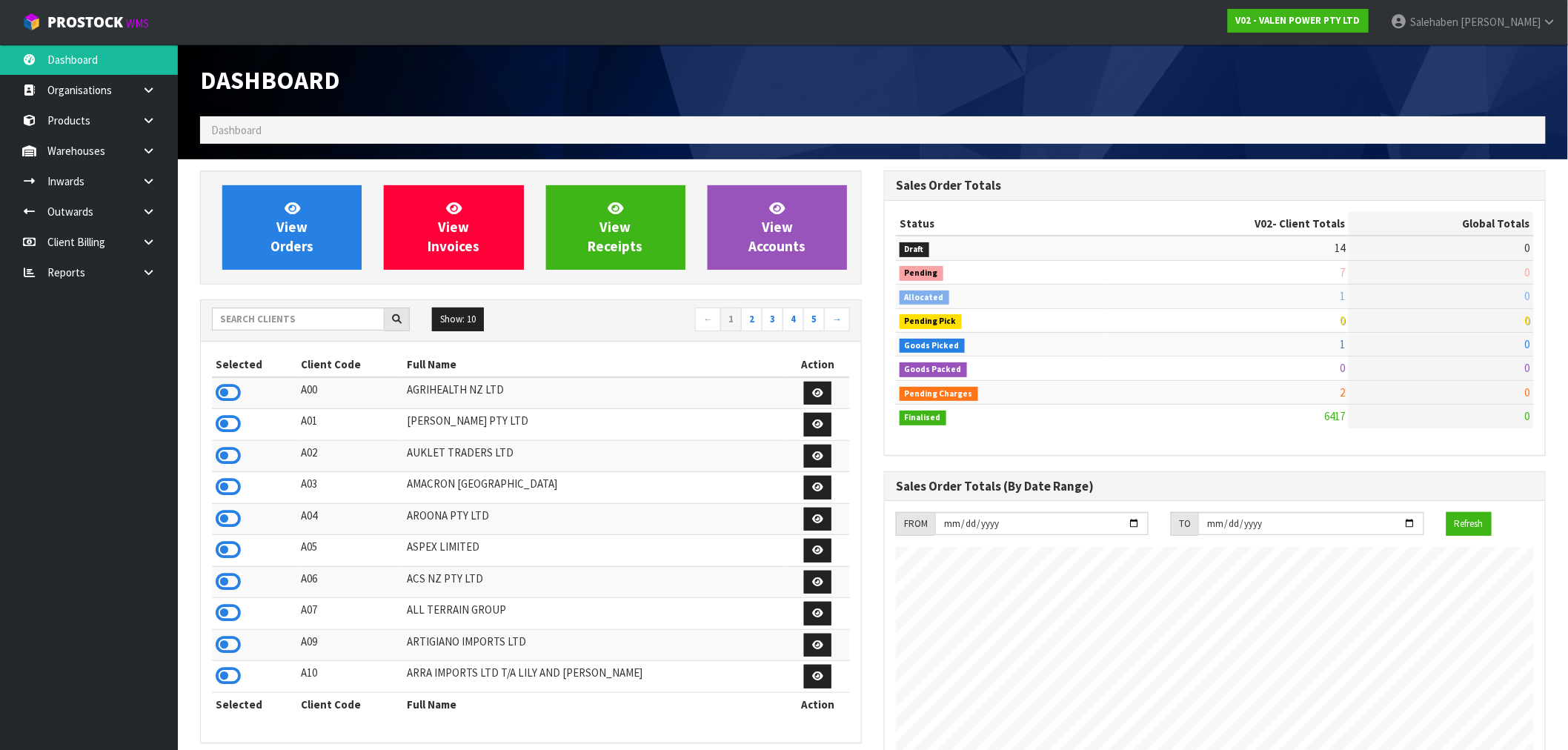
scroll to position [1124, 684]
click at [293, 317] on input "text" at bounding box center [298, 319] width 173 height 23
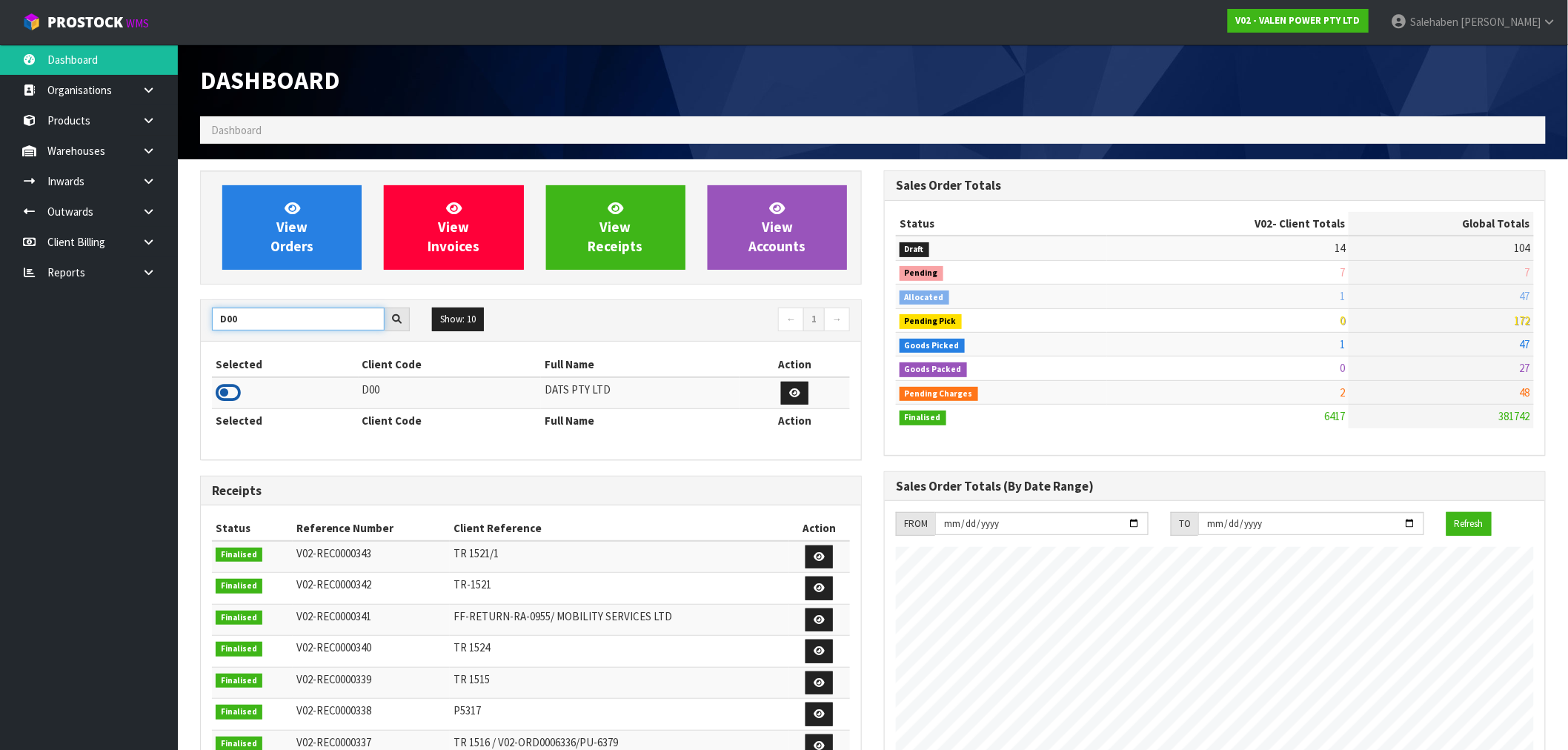
type input "D00"
click at [226, 392] on icon at bounding box center [228, 392] width 25 height 22
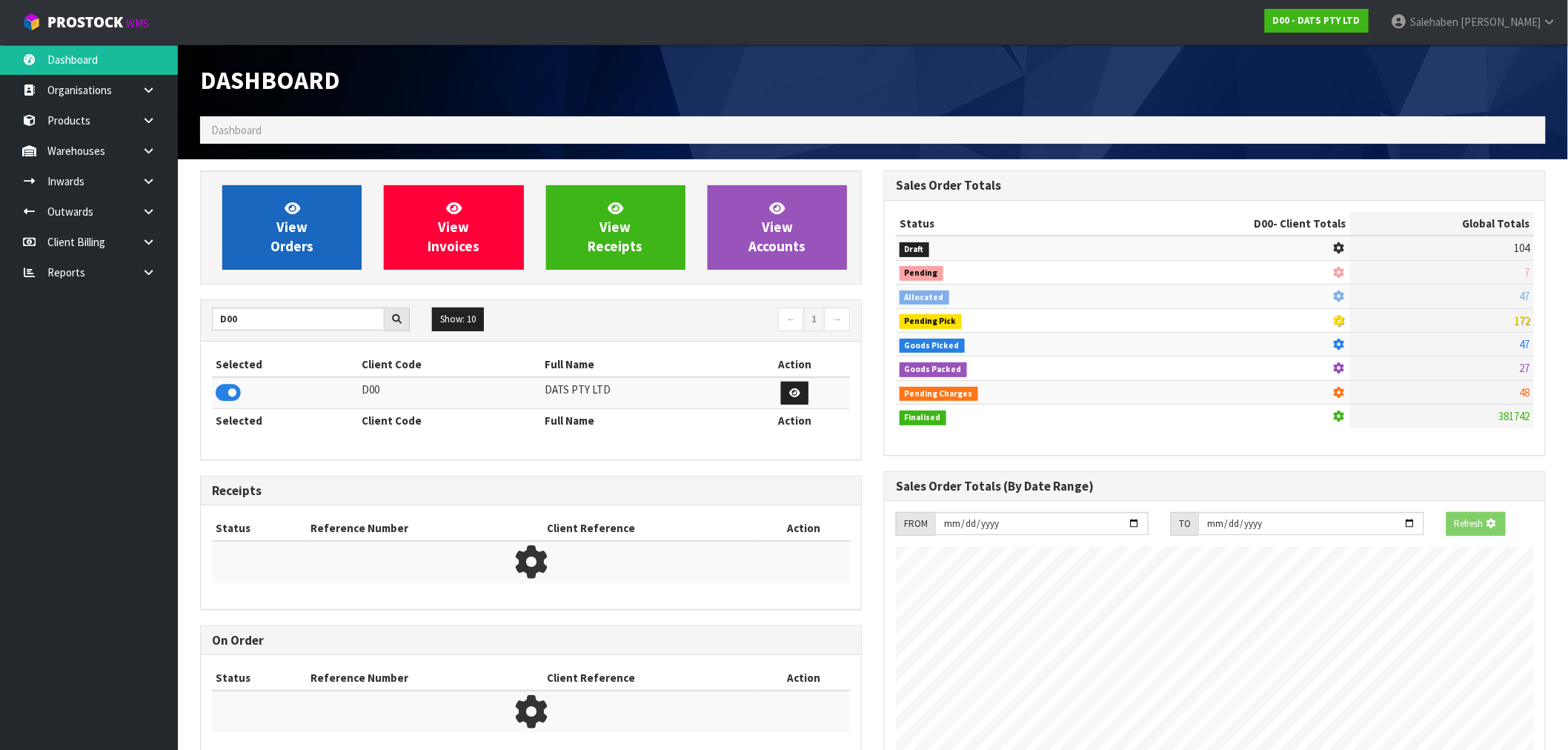
scroll to position [740609, 740378]
click at [292, 226] on span "View Orders" at bounding box center [292, 228] width 43 height 56
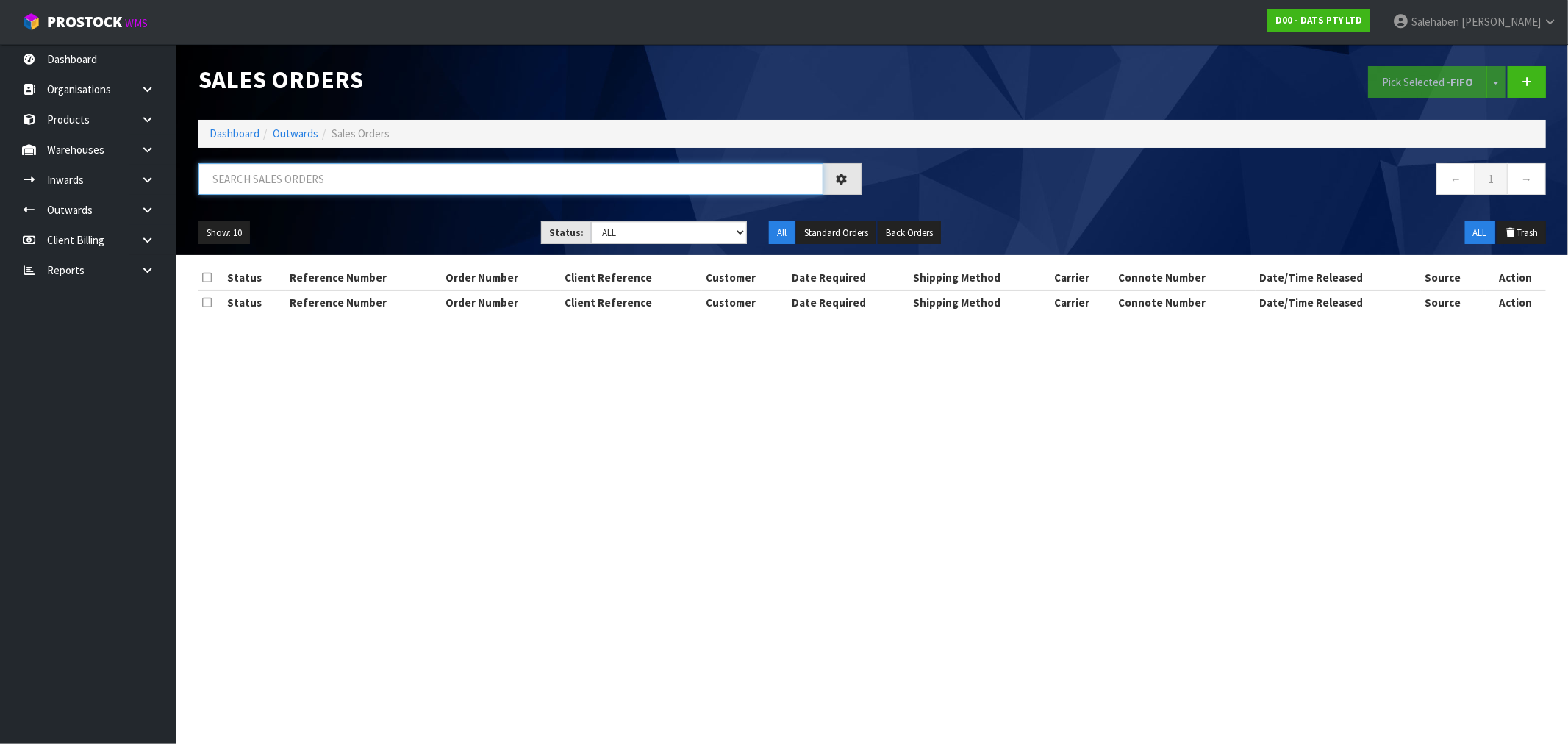
paste input "CWL7723276"
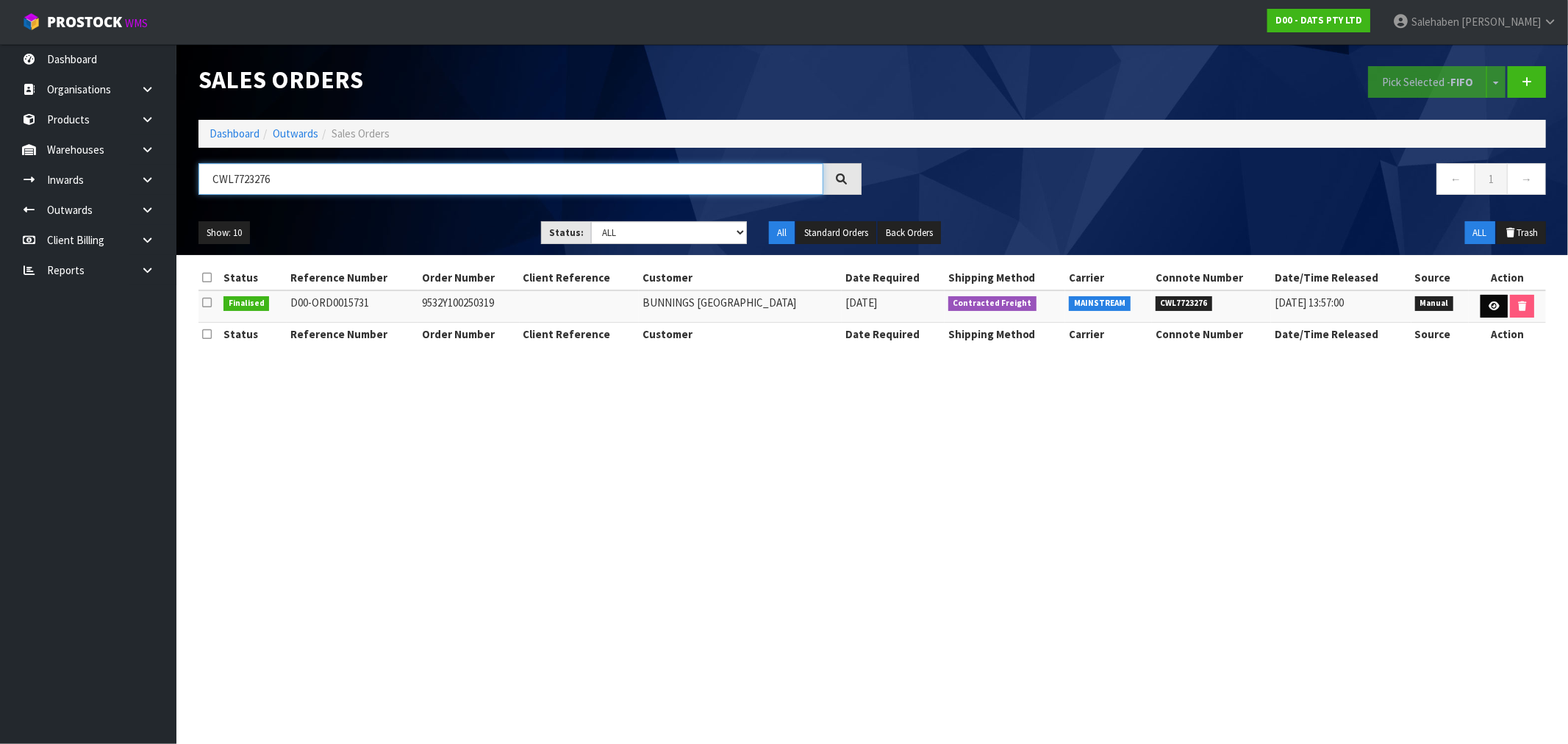
type input "CWL7723276"
click at [1503, 300] on link at bounding box center [1494, 307] width 28 height 23
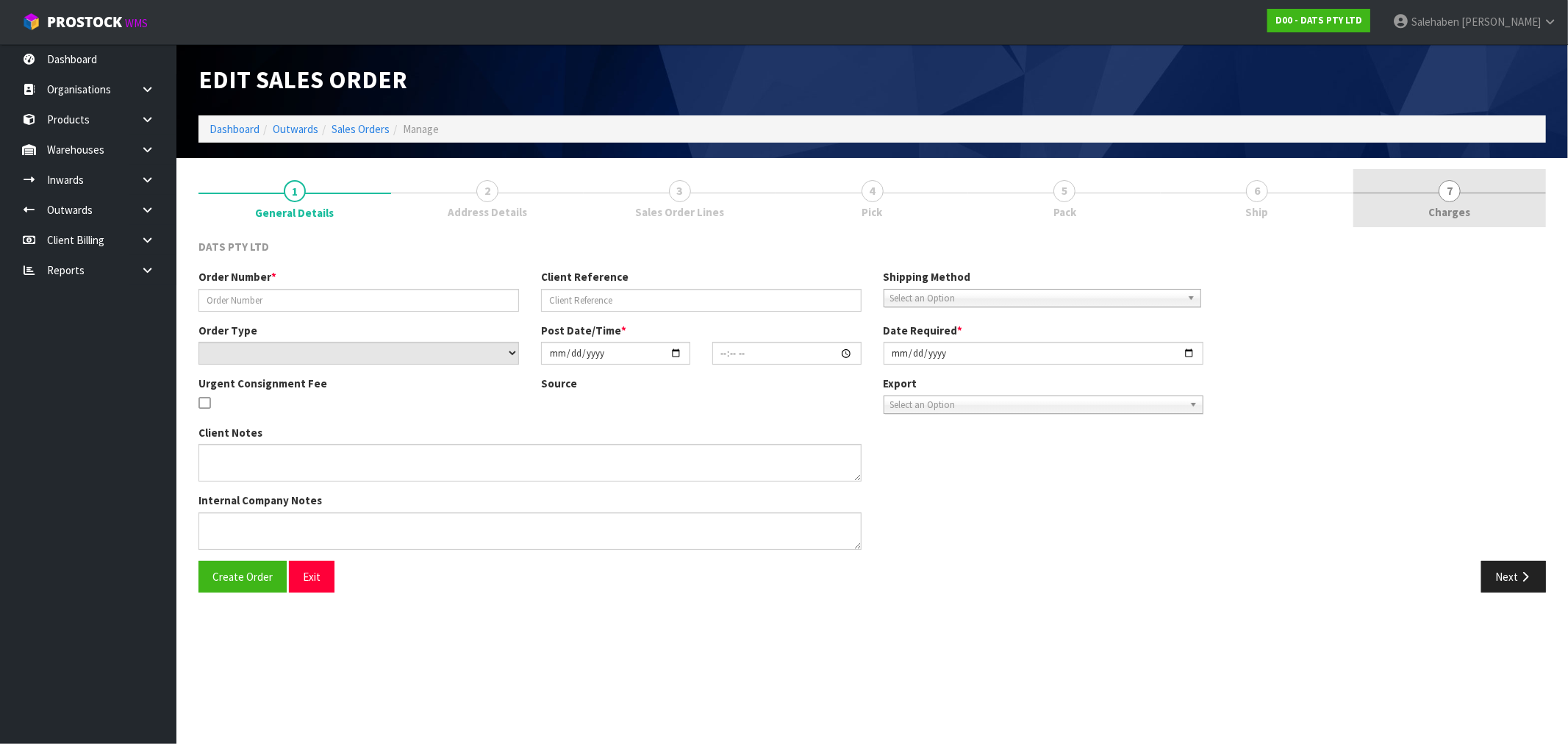
type input "9532Y100250319"
select select "number:0"
type input "2025-09-09"
type input "08:53:00.000"
type input "2025-09-09"
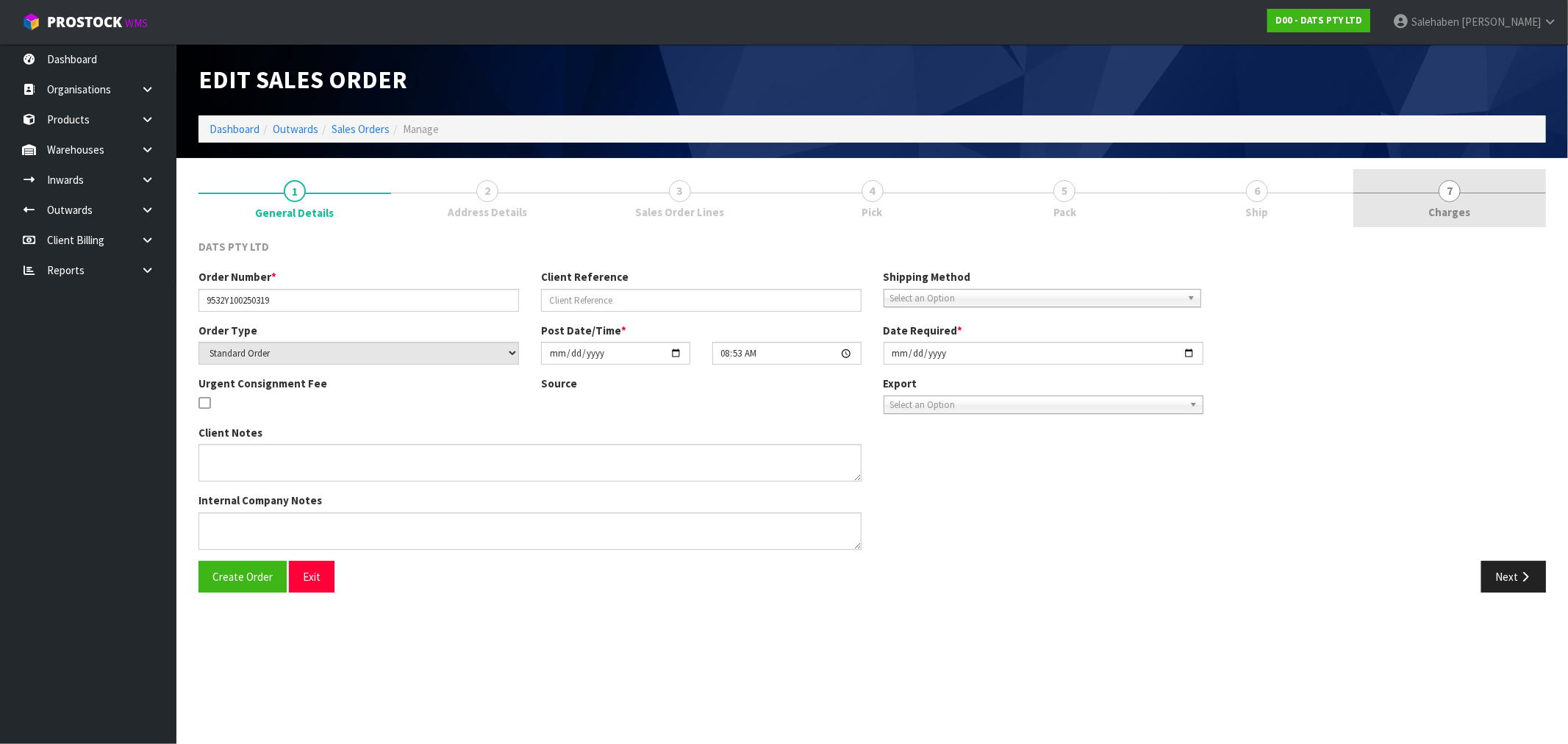
click at [1447, 210] on span "Charges" at bounding box center [1450, 212] width 42 height 15
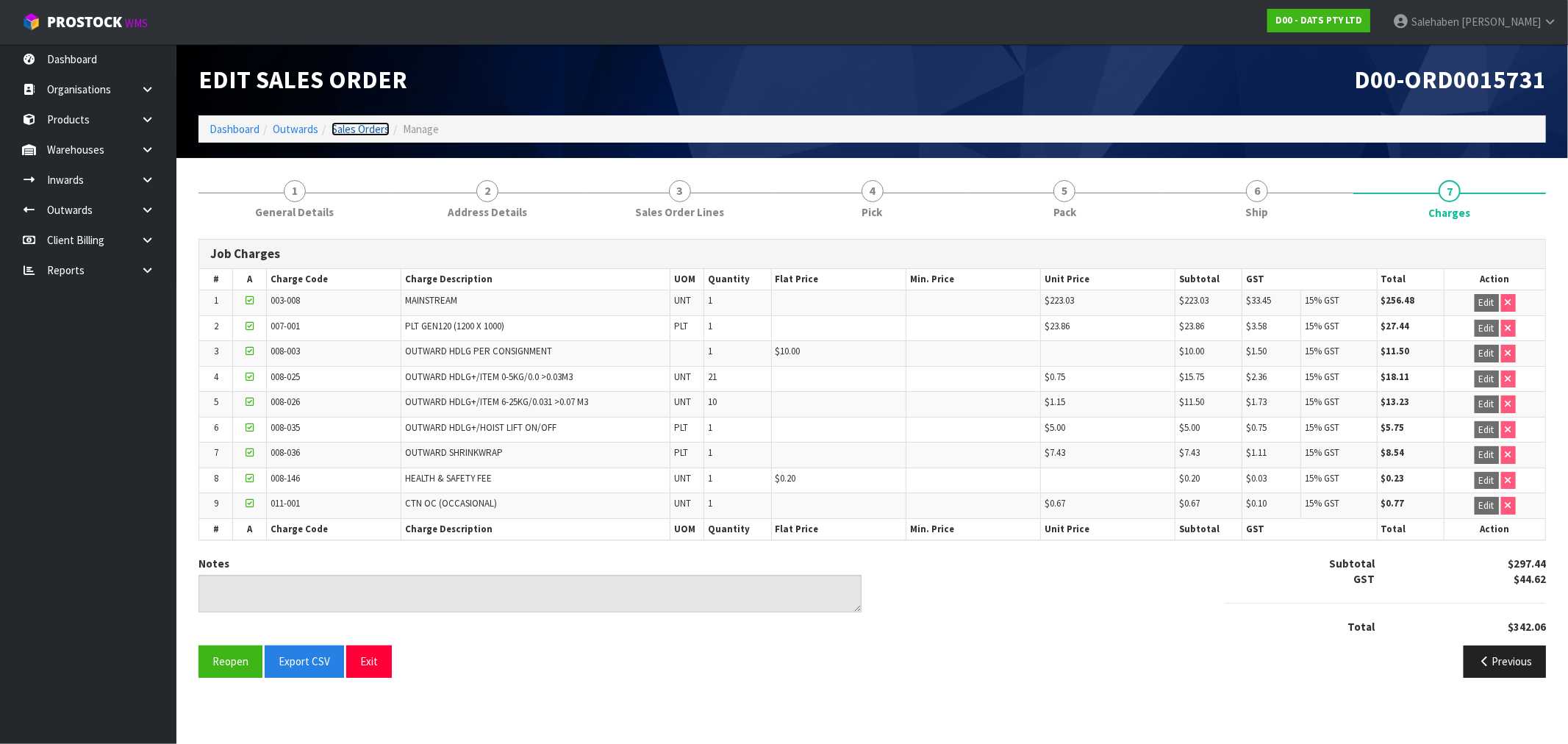
click at [369, 133] on link "Sales Orders" at bounding box center [360, 129] width 58 height 14
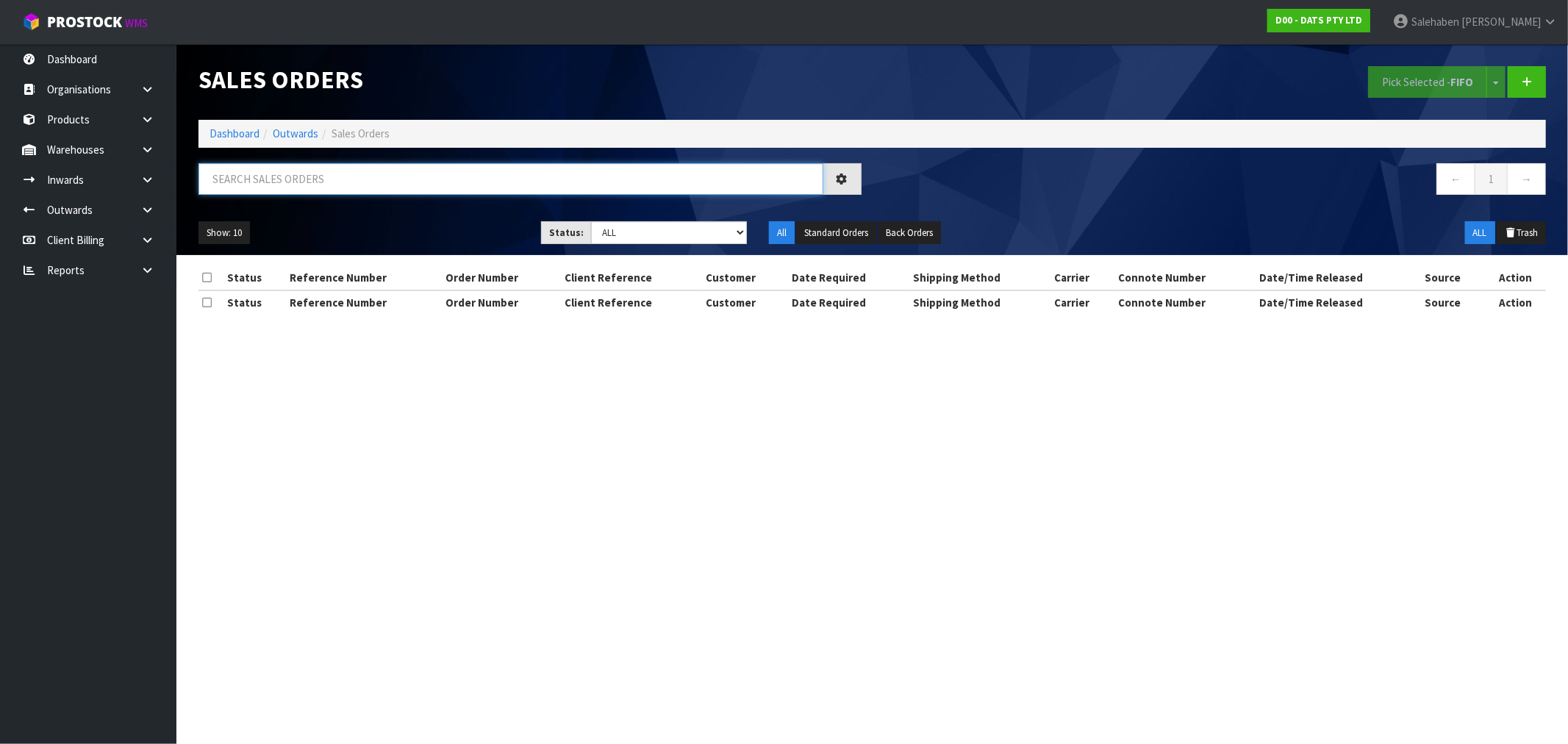
paste input "CWL7723364"
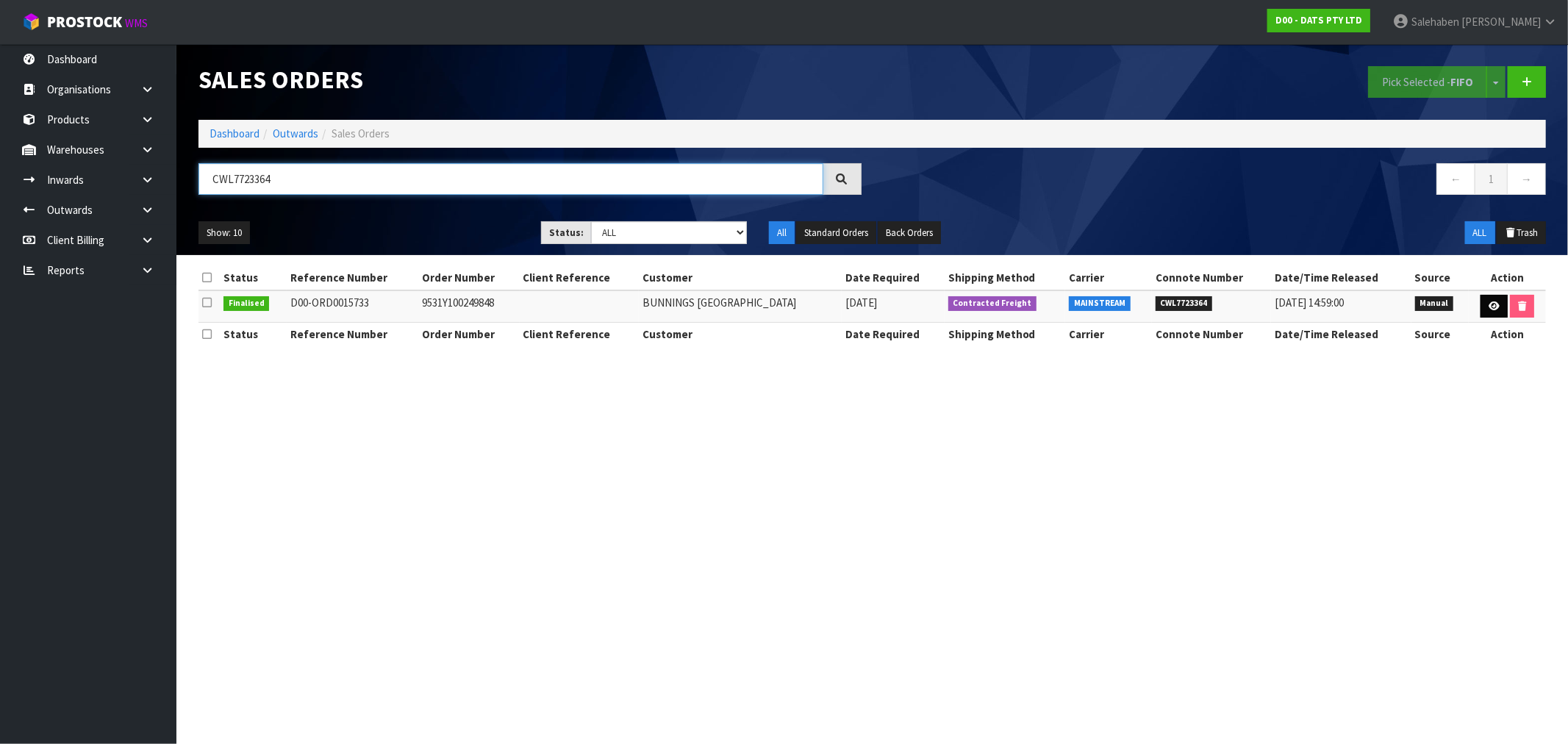
type input "CWL7723364"
click at [1500, 296] on link at bounding box center [1494, 307] width 28 height 23
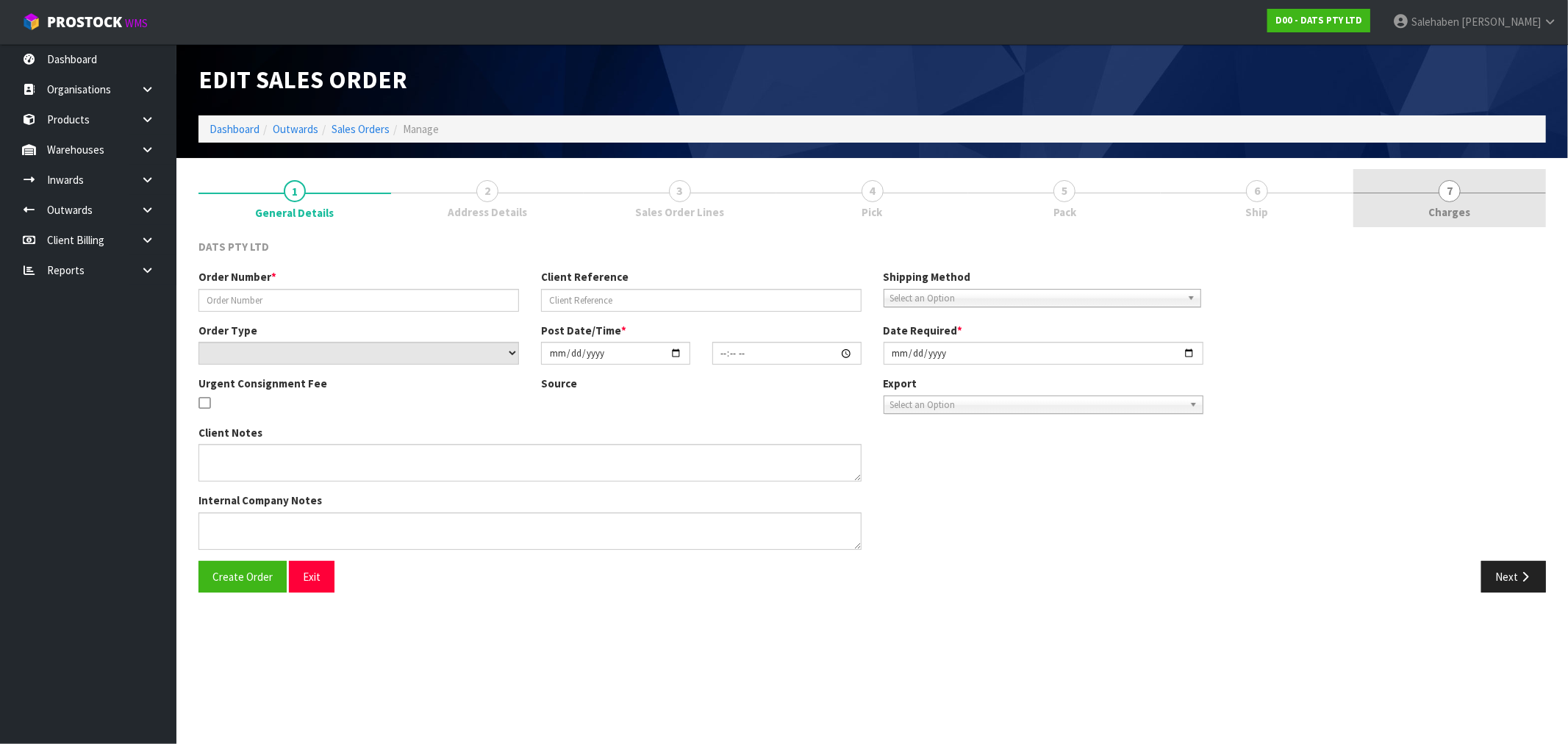
type input "9531Y100249848"
select select "number:0"
type input "2025-09-09"
type input "08:57:00.000"
type input "2025-09-09"
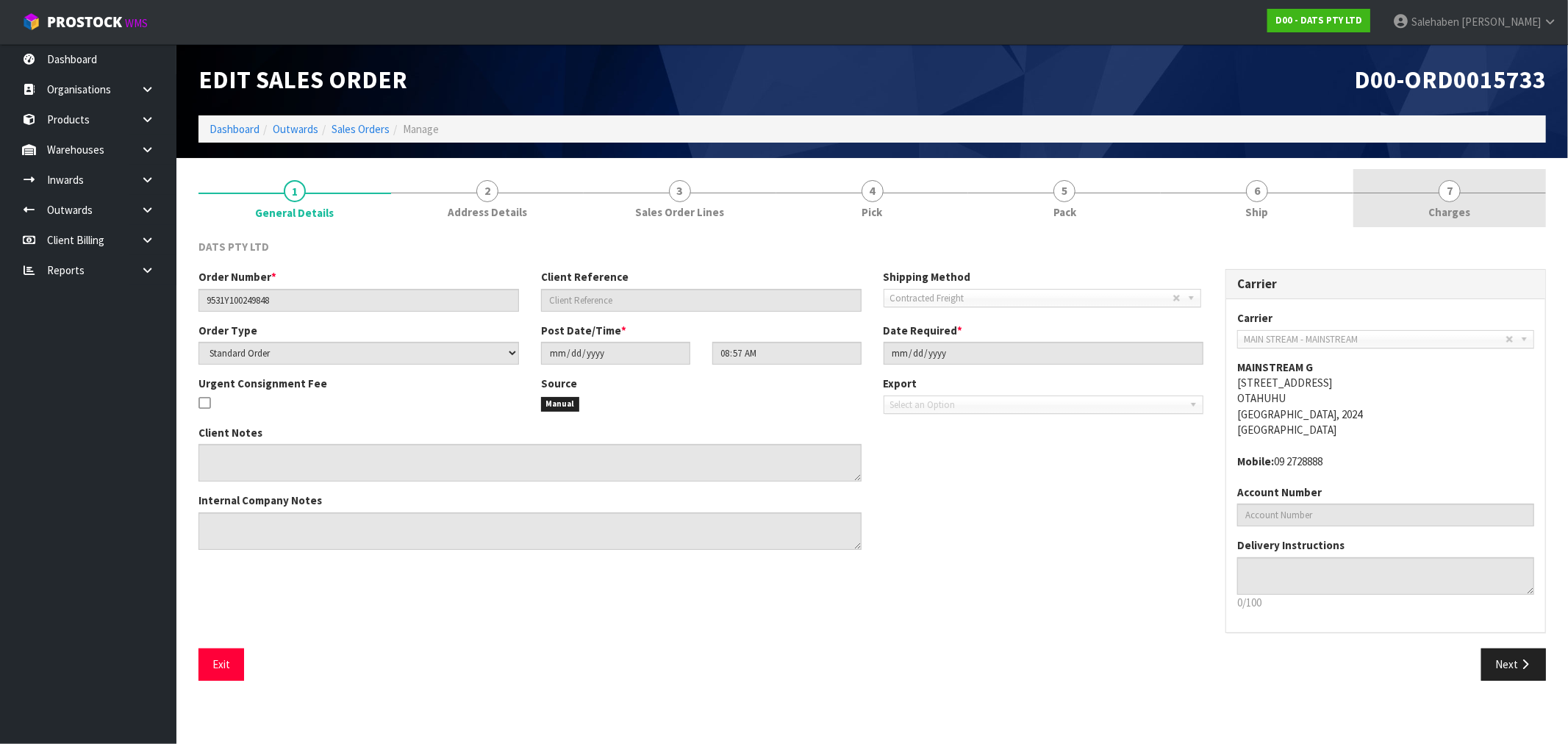
click at [1439, 209] on span "Charges" at bounding box center [1450, 212] width 42 height 15
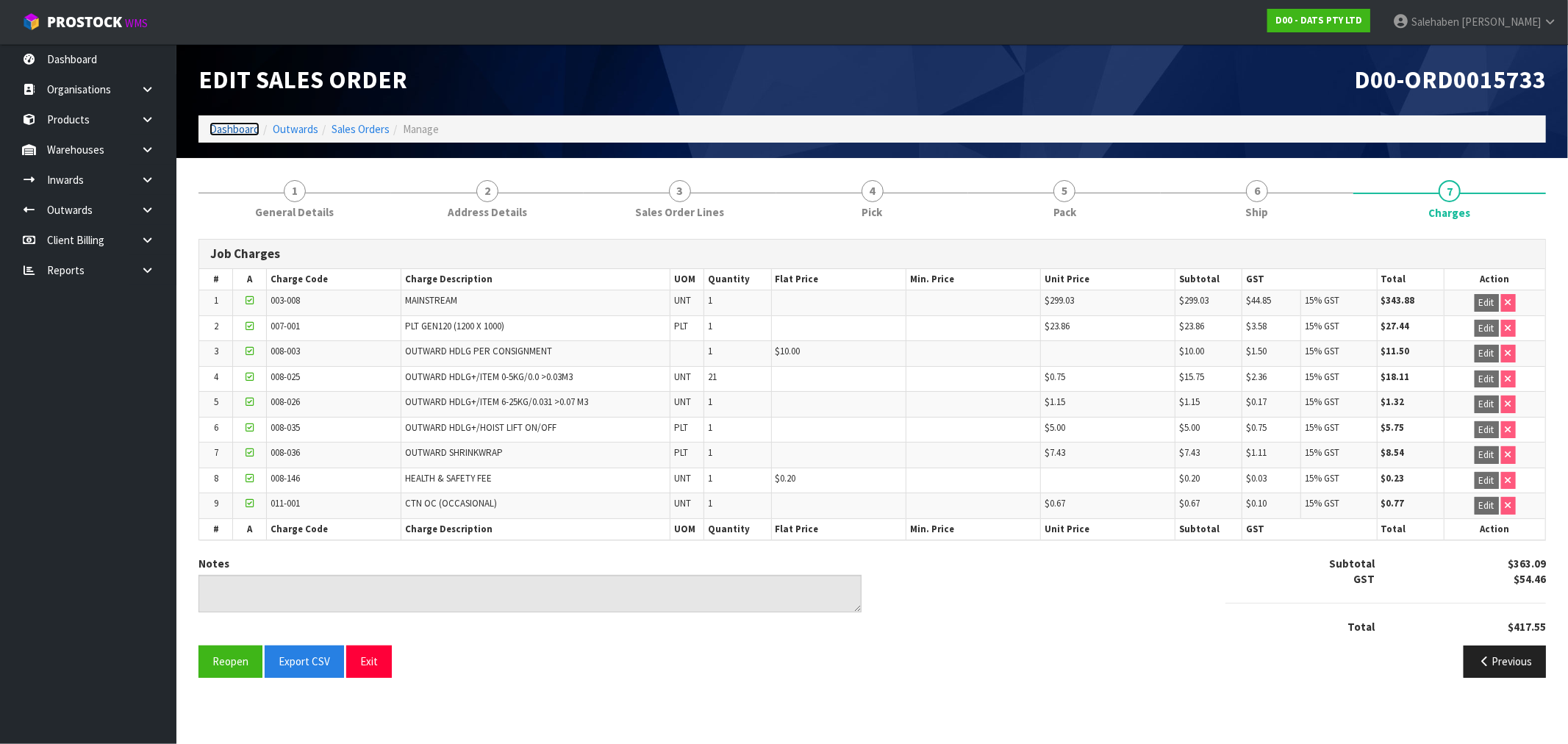
click at [232, 131] on link "Dashboard" at bounding box center [235, 129] width 50 height 14
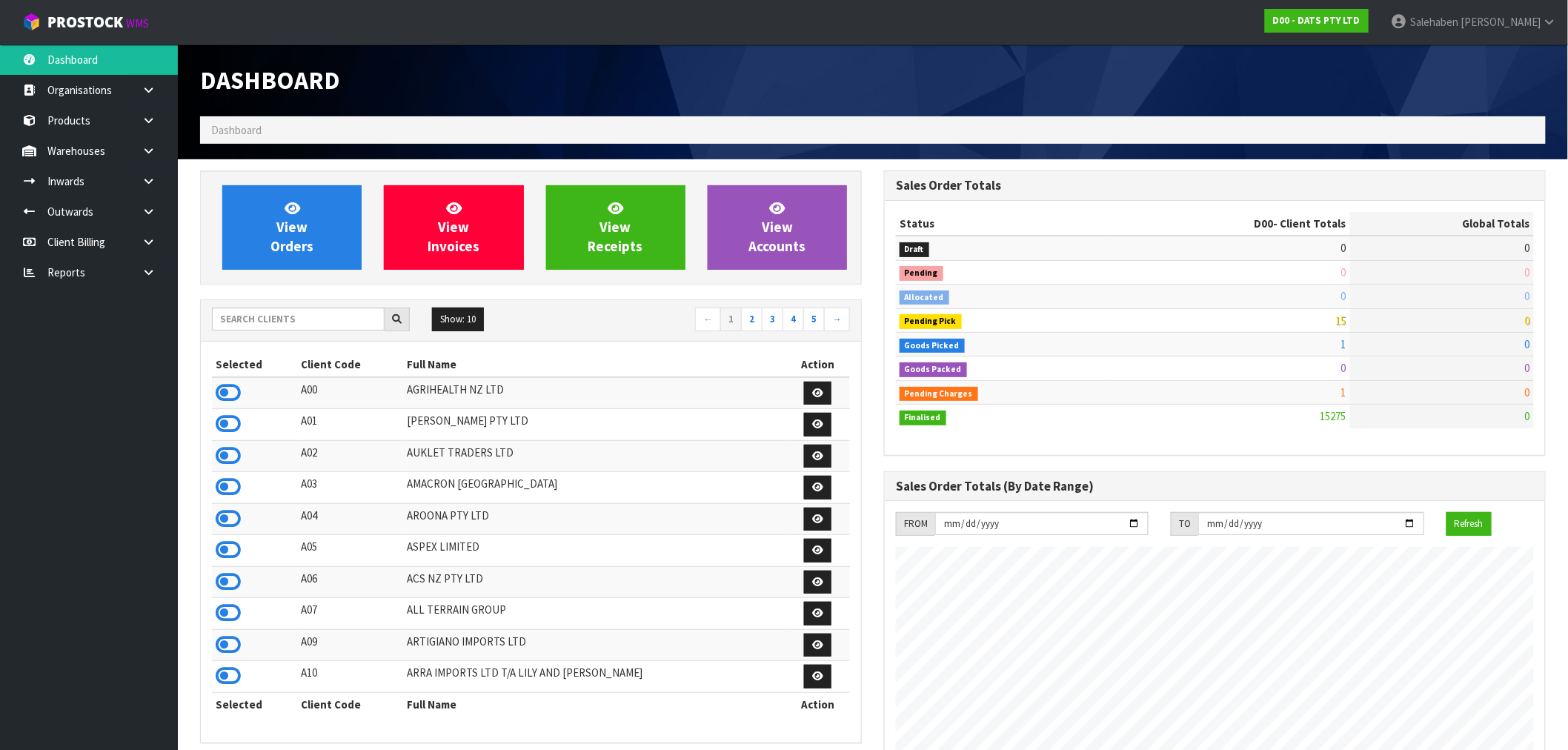
scroll to position [925, 684]
click at [237, 323] on input "text" at bounding box center [298, 319] width 173 height 23
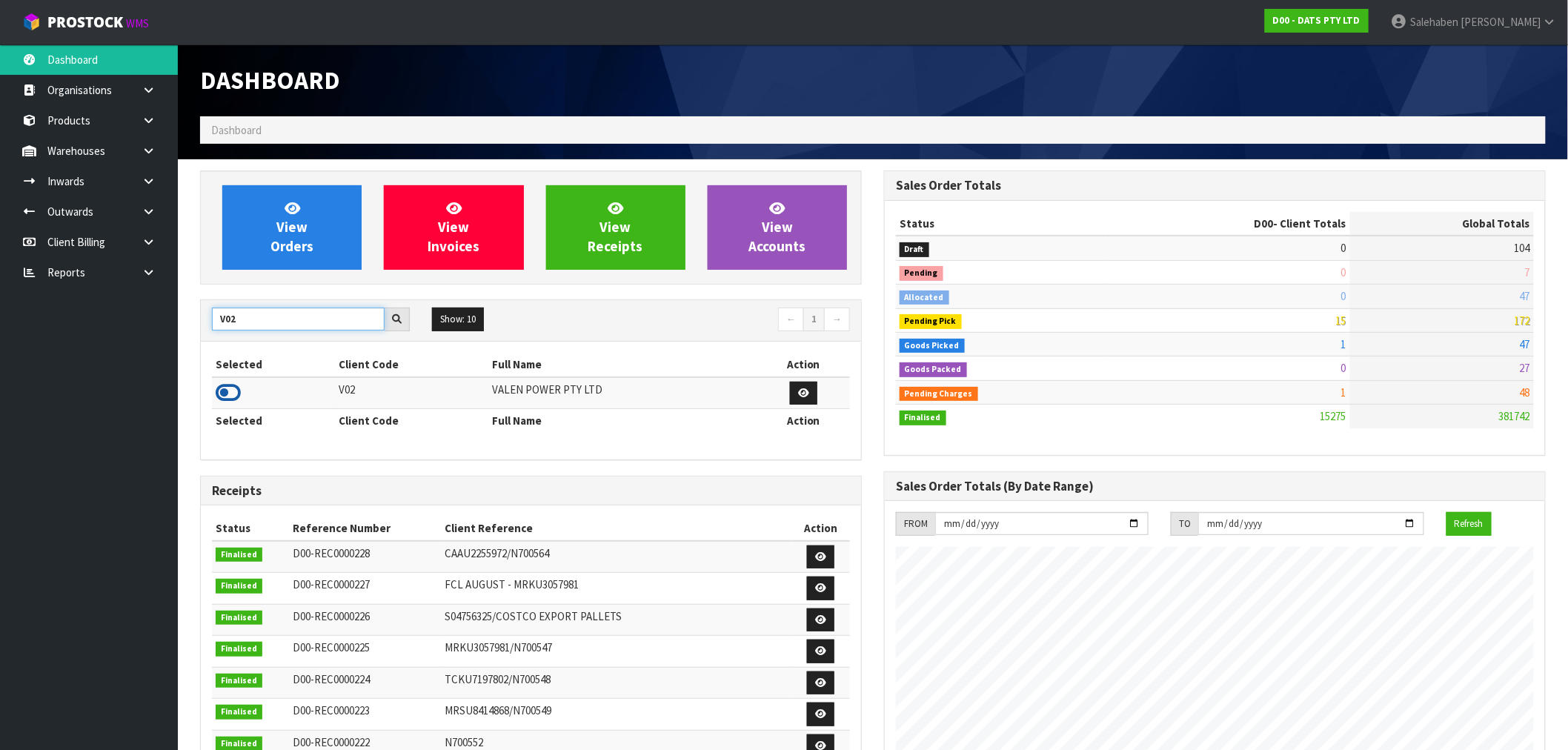
type input "V02"
click at [228, 396] on icon at bounding box center [228, 392] width 25 height 22
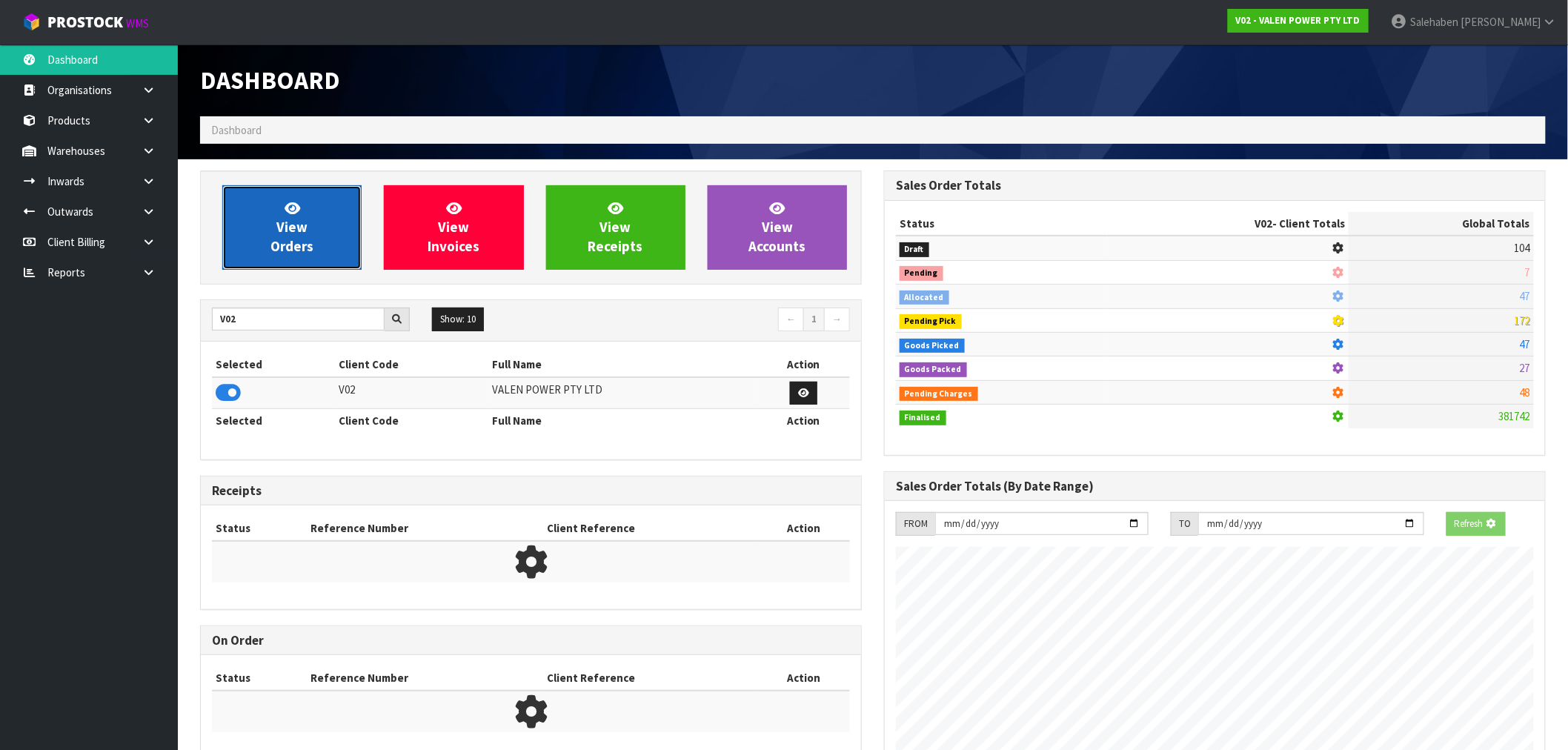
click at [312, 256] on link "View Orders" at bounding box center [292, 228] width 140 height 84
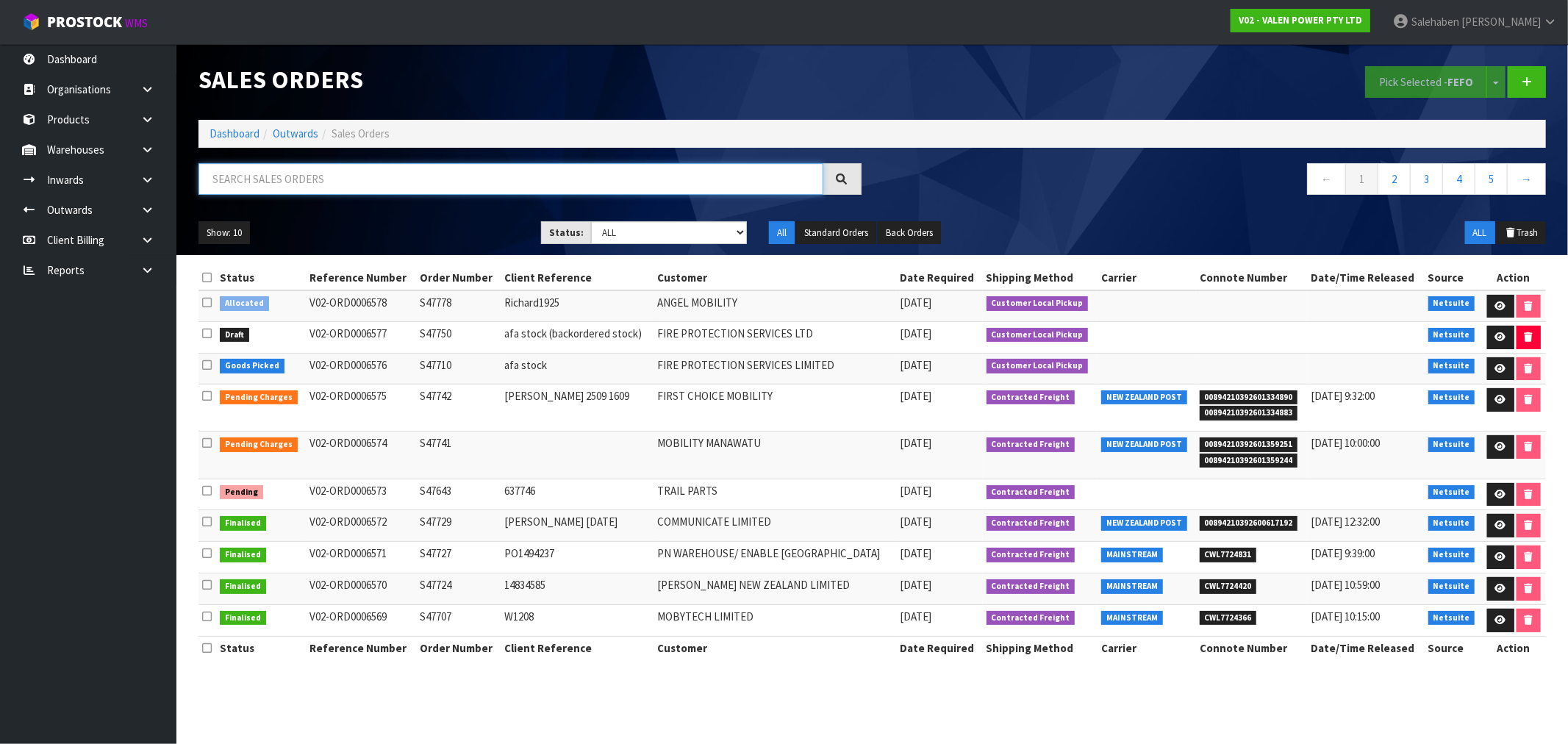
paste input "CWL7723401"
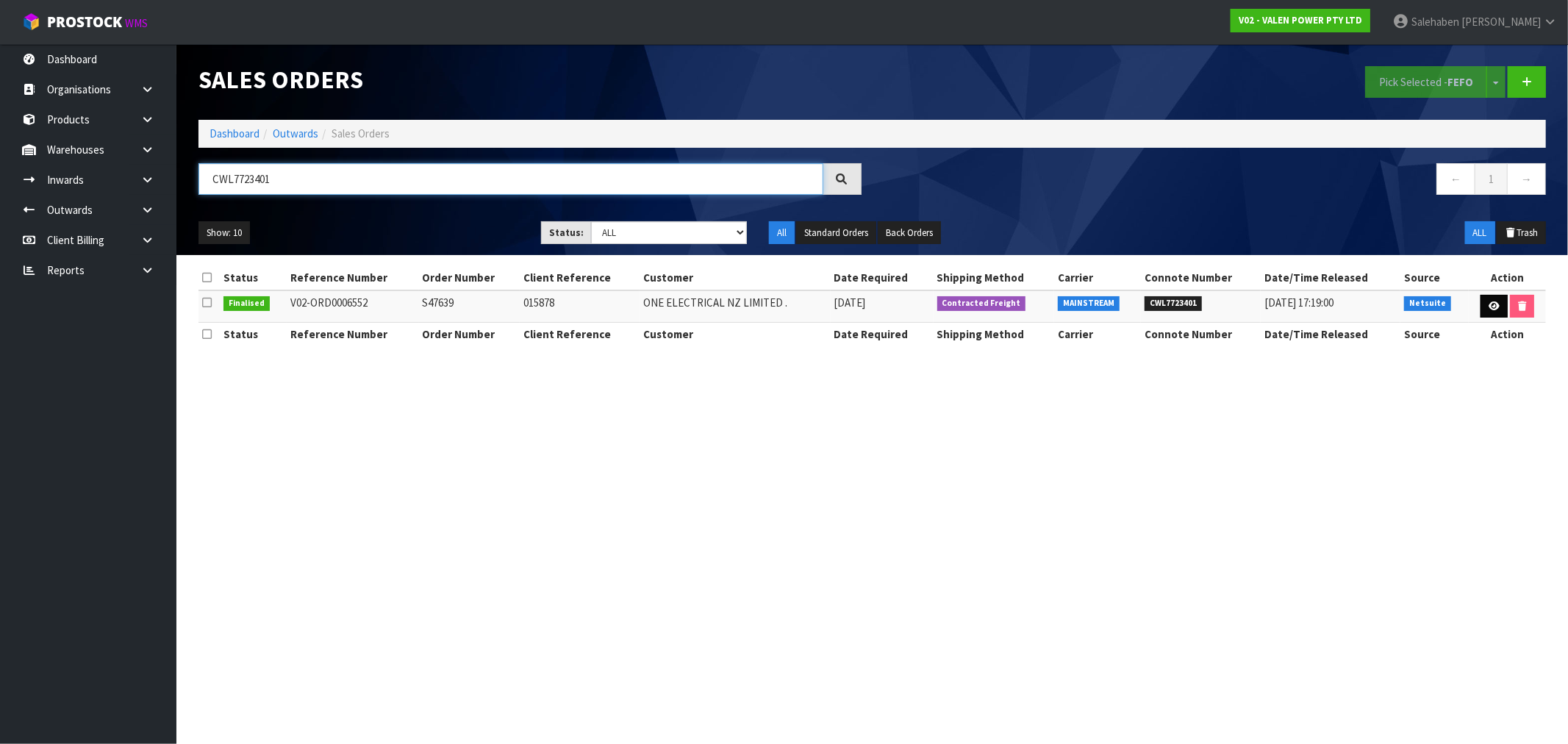
type input "CWL7723401"
click at [1490, 308] on icon at bounding box center [1494, 306] width 11 height 10
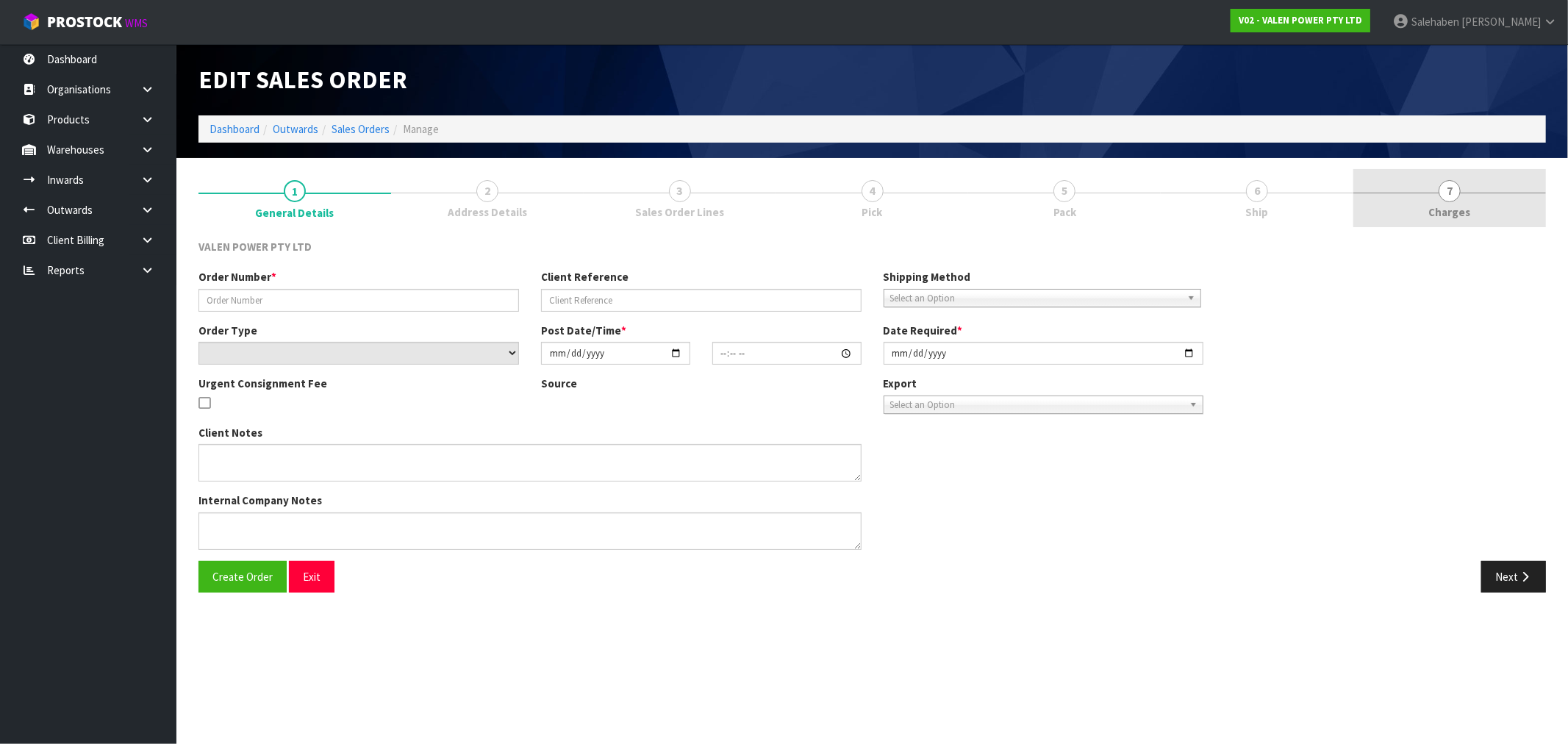
type input "S47639"
type input "015878"
select select "number:0"
type input "2025-09-10"
type input "13:30:07.000"
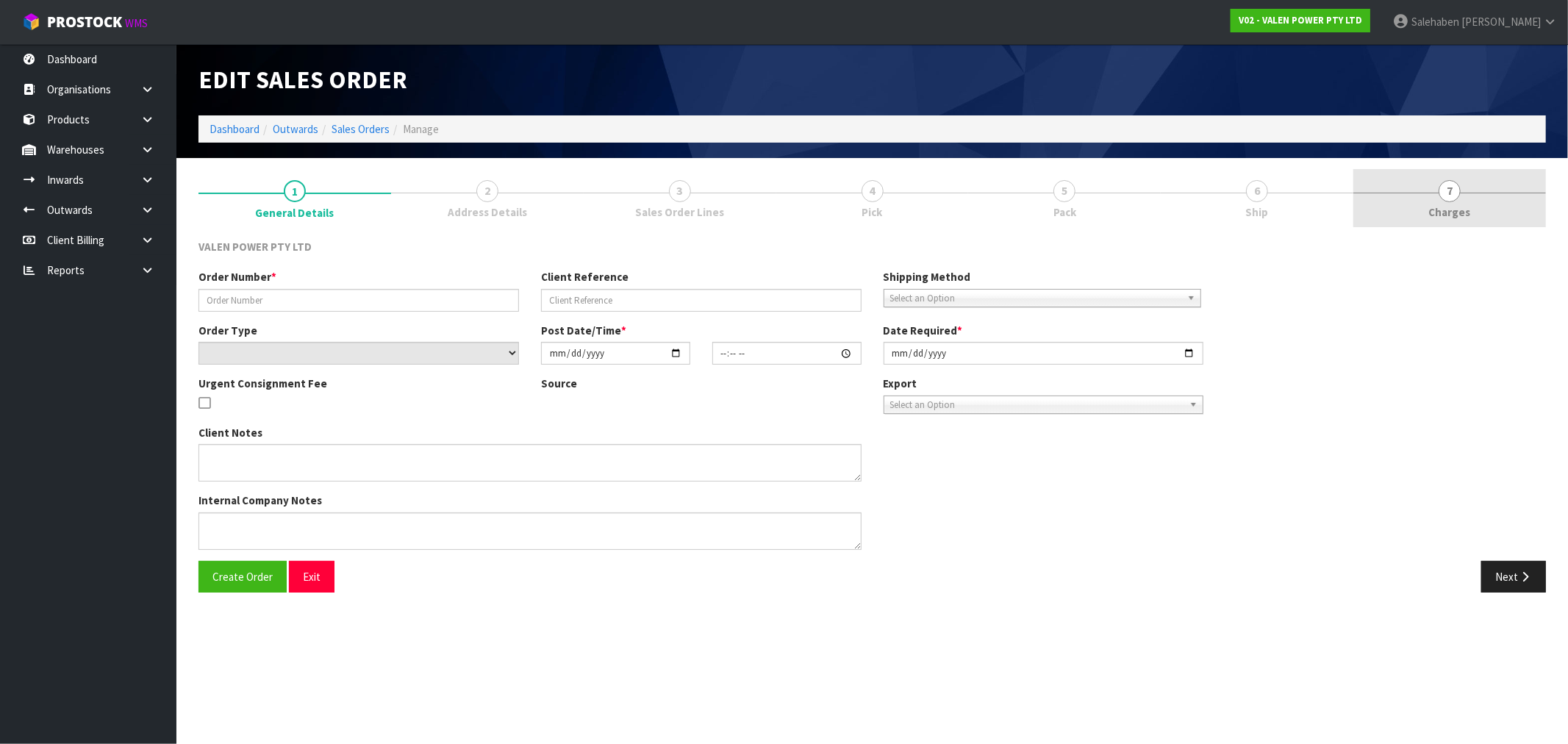
type input "2025-09-11"
type textarea "REMOVED P-LOLLY"
click at [1443, 215] on span "Charges" at bounding box center [1450, 212] width 42 height 15
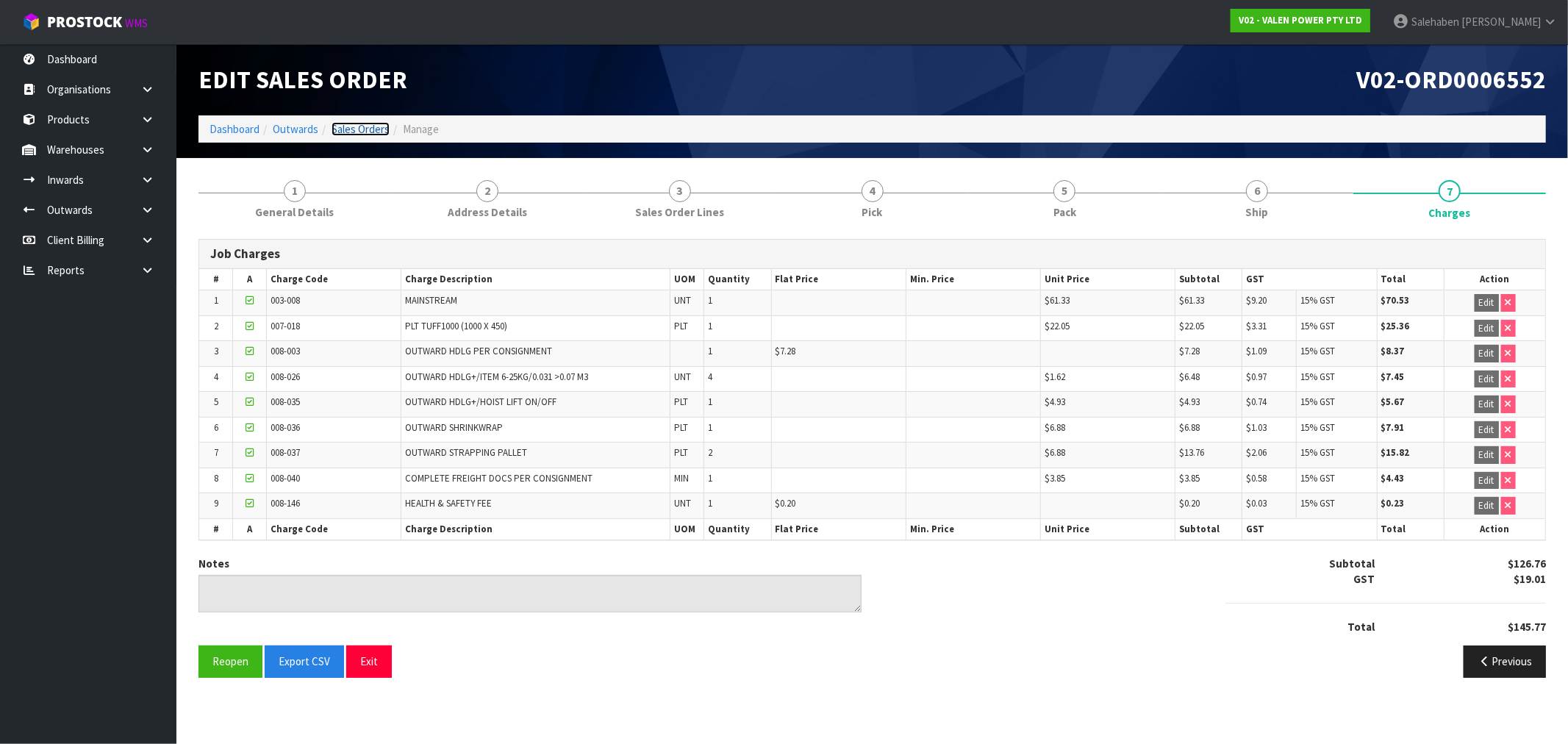
click at [349, 129] on link "Sales Orders" at bounding box center [360, 129] width 58 height 14
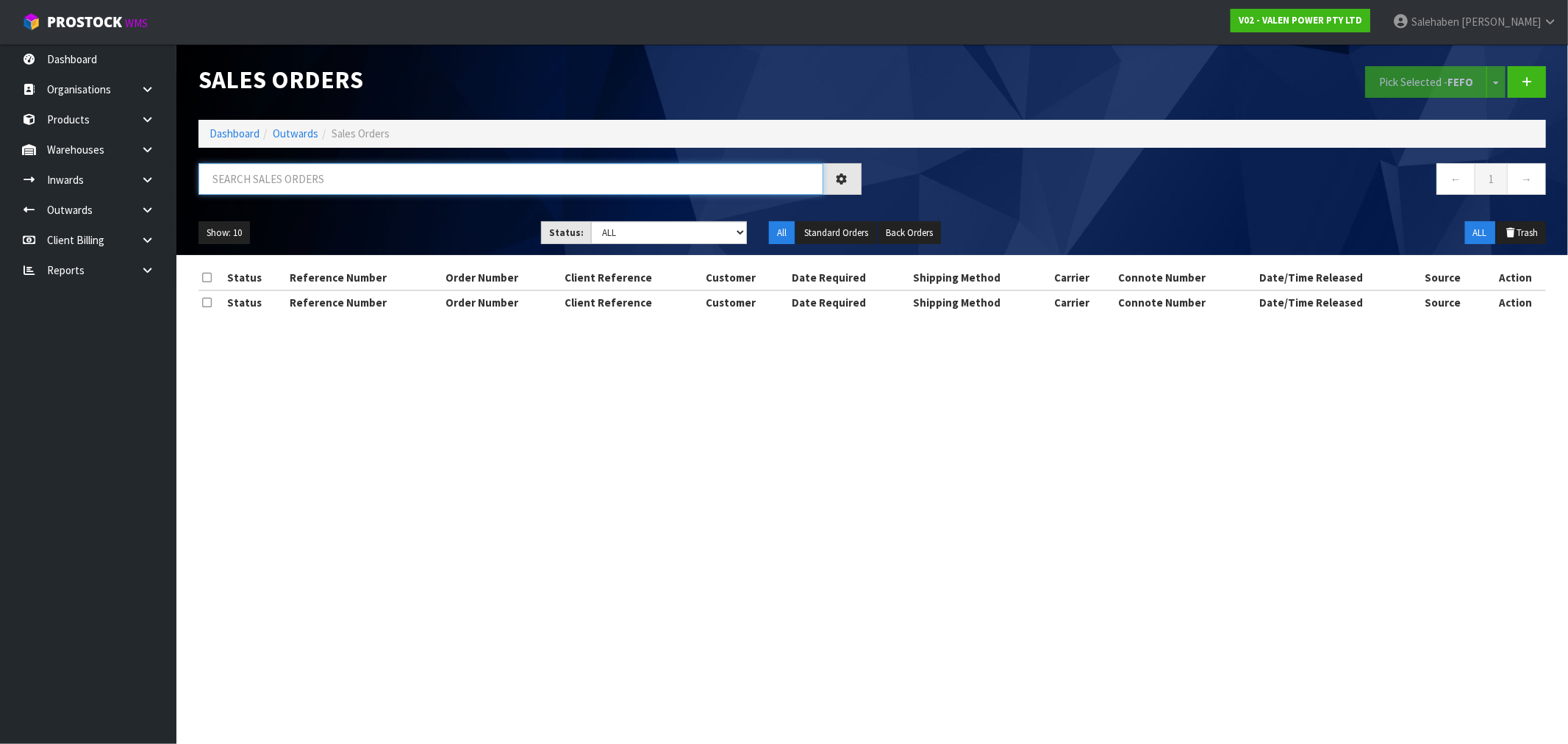
paste input "CWL7723402"
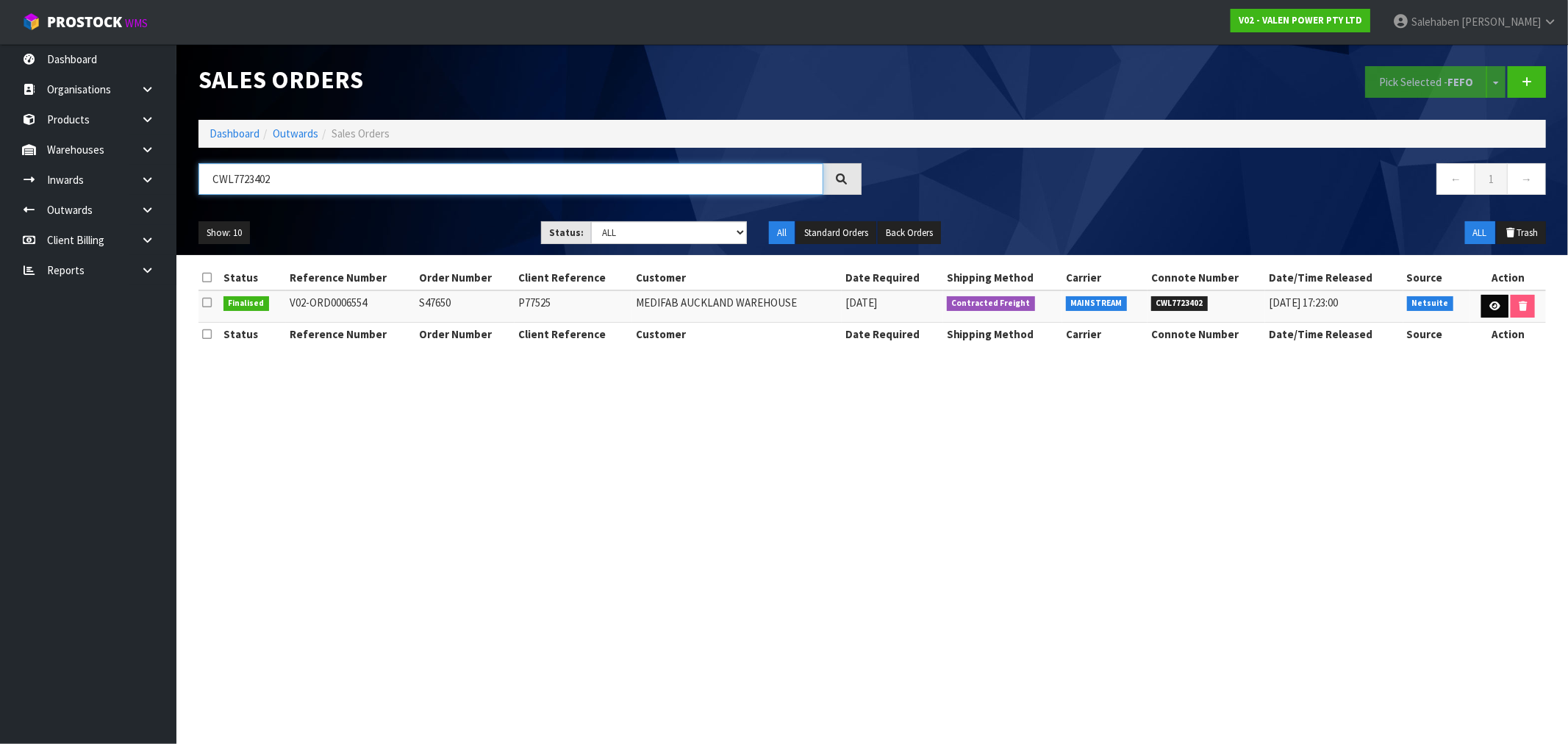
type input "CWL7723402"
click at [1492, 307] on icon at bounding box center [1495, 306] width 11 height 10
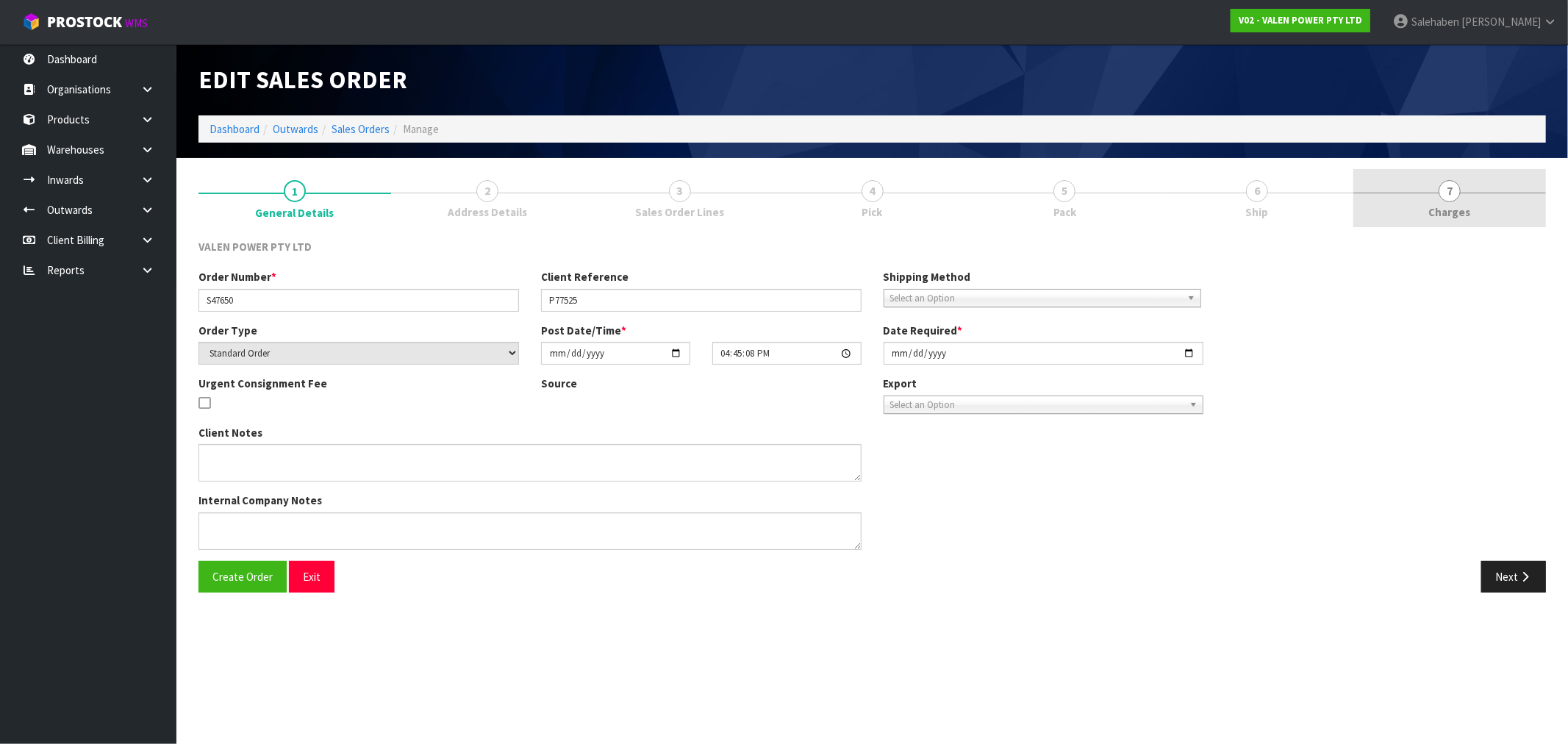
click at [1461, 208] on span "Charges" at bounding box center [1450, 212] width 42 height 15
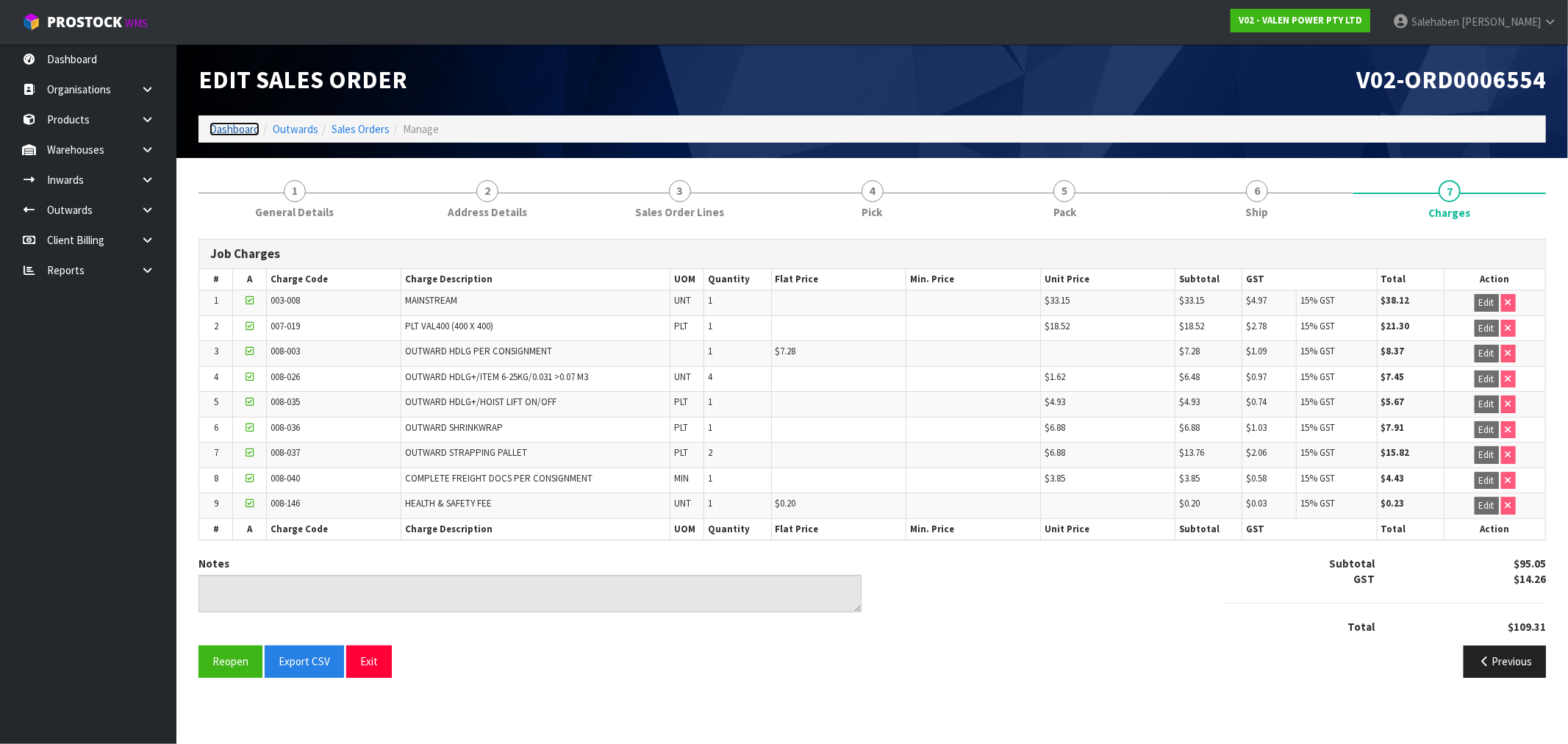
click at [233, 125] on link "Dashboard" at bounding box center [235, 129] width 50 height 14
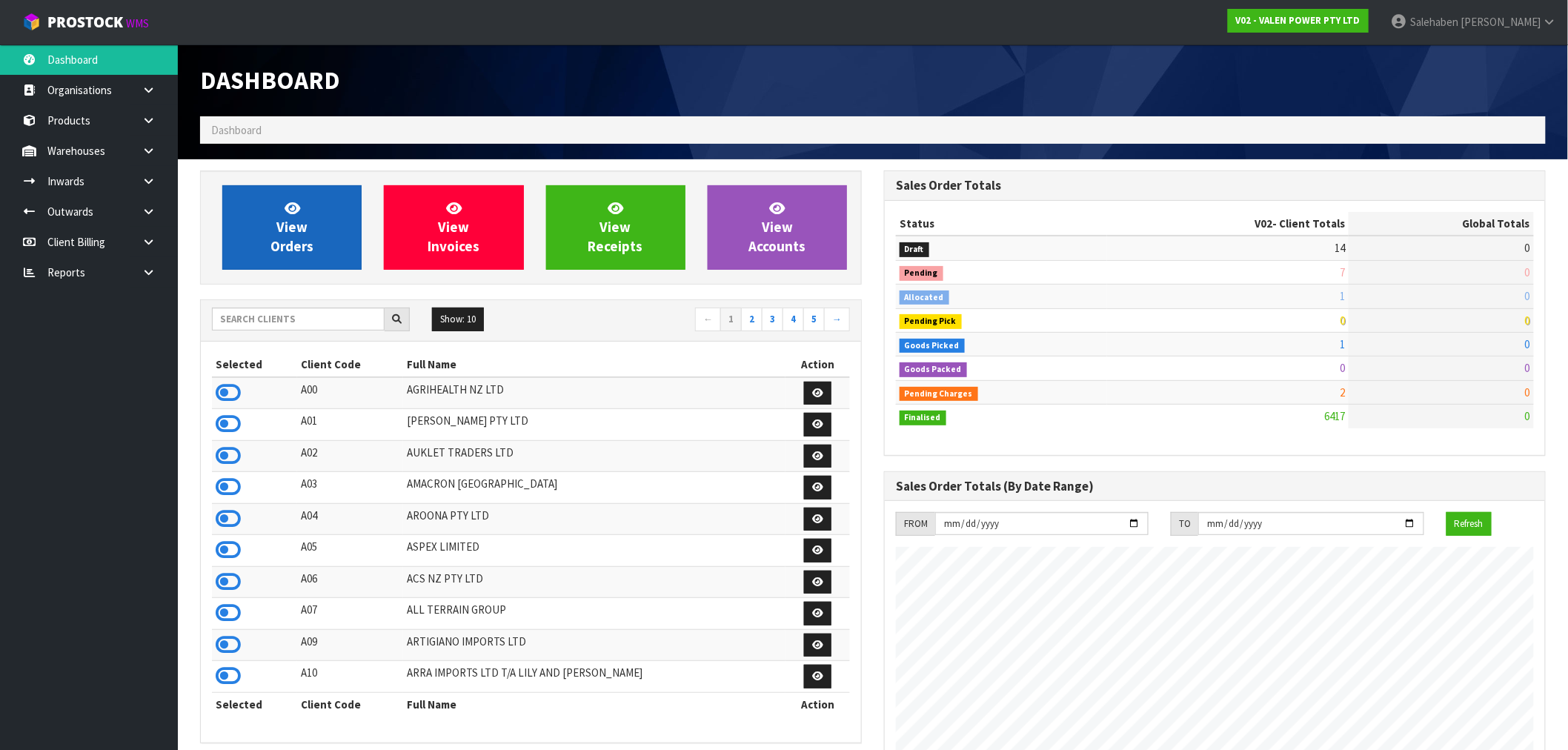
scroll to position [1124, 684]
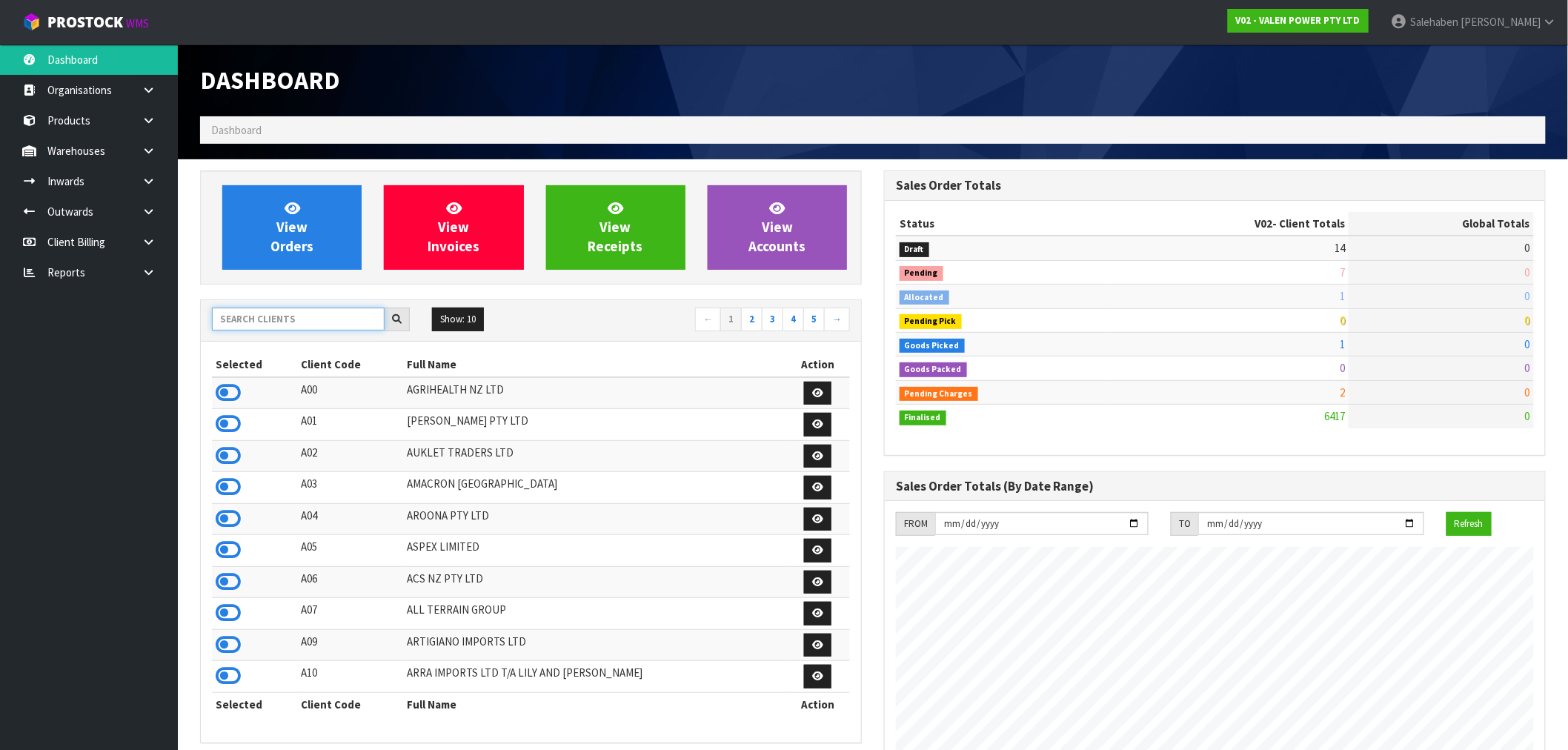
click at [243, 312] on input "text" at bounding box center [298, 319] width 173 height 23
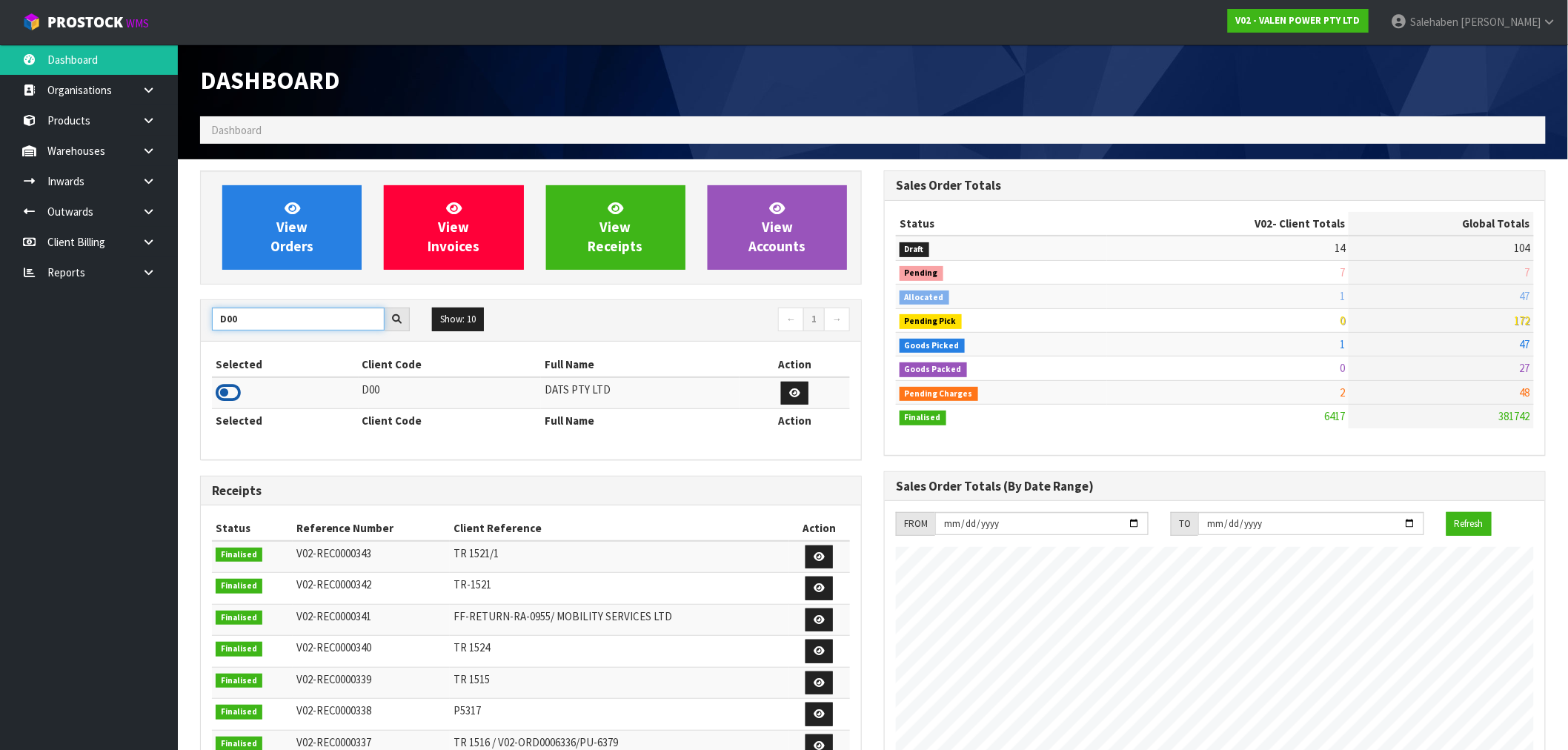
type input "D00"
click at [226, 395] on icon at bounding box center [228, 392] width 25 height 22
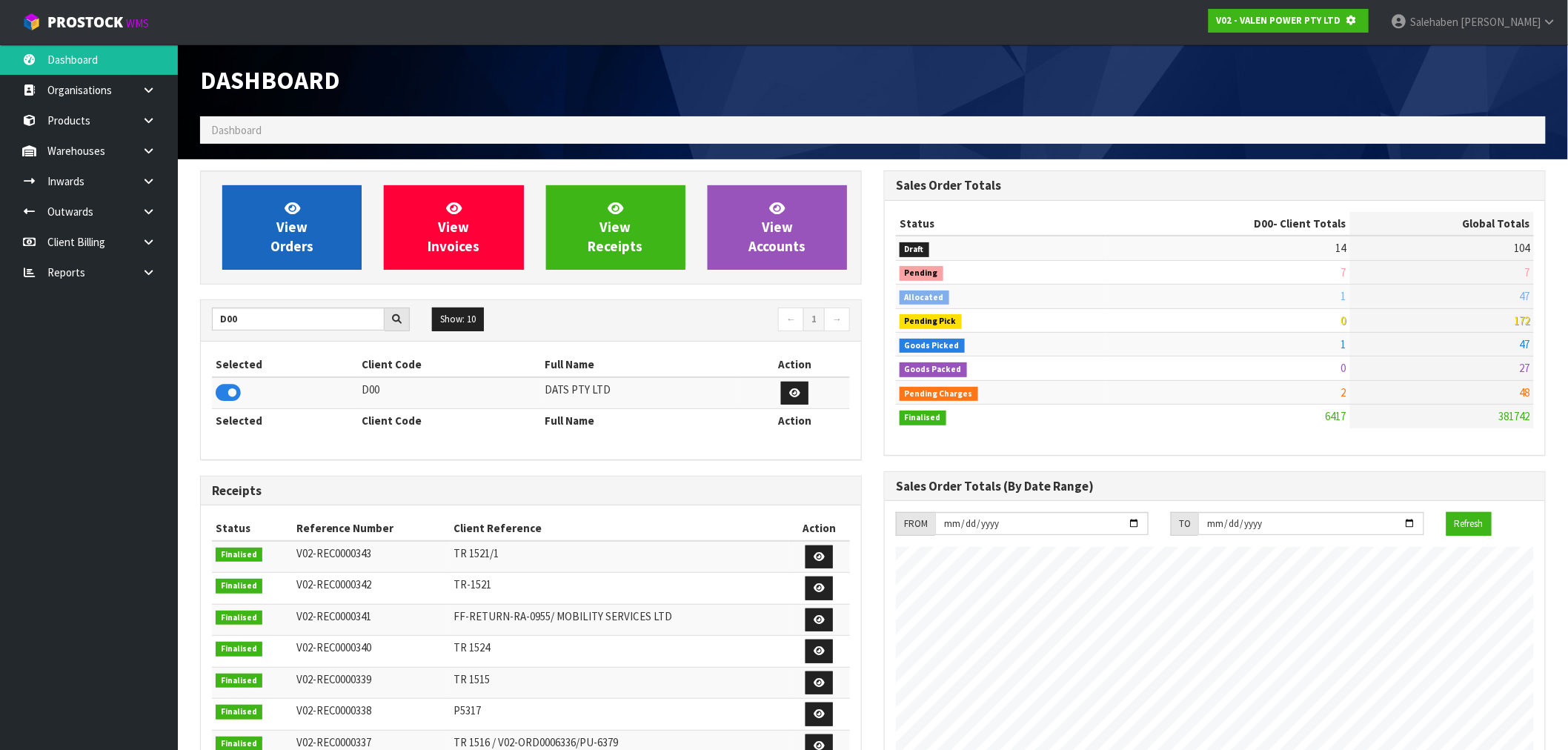
scroll to position [740609, 740378]
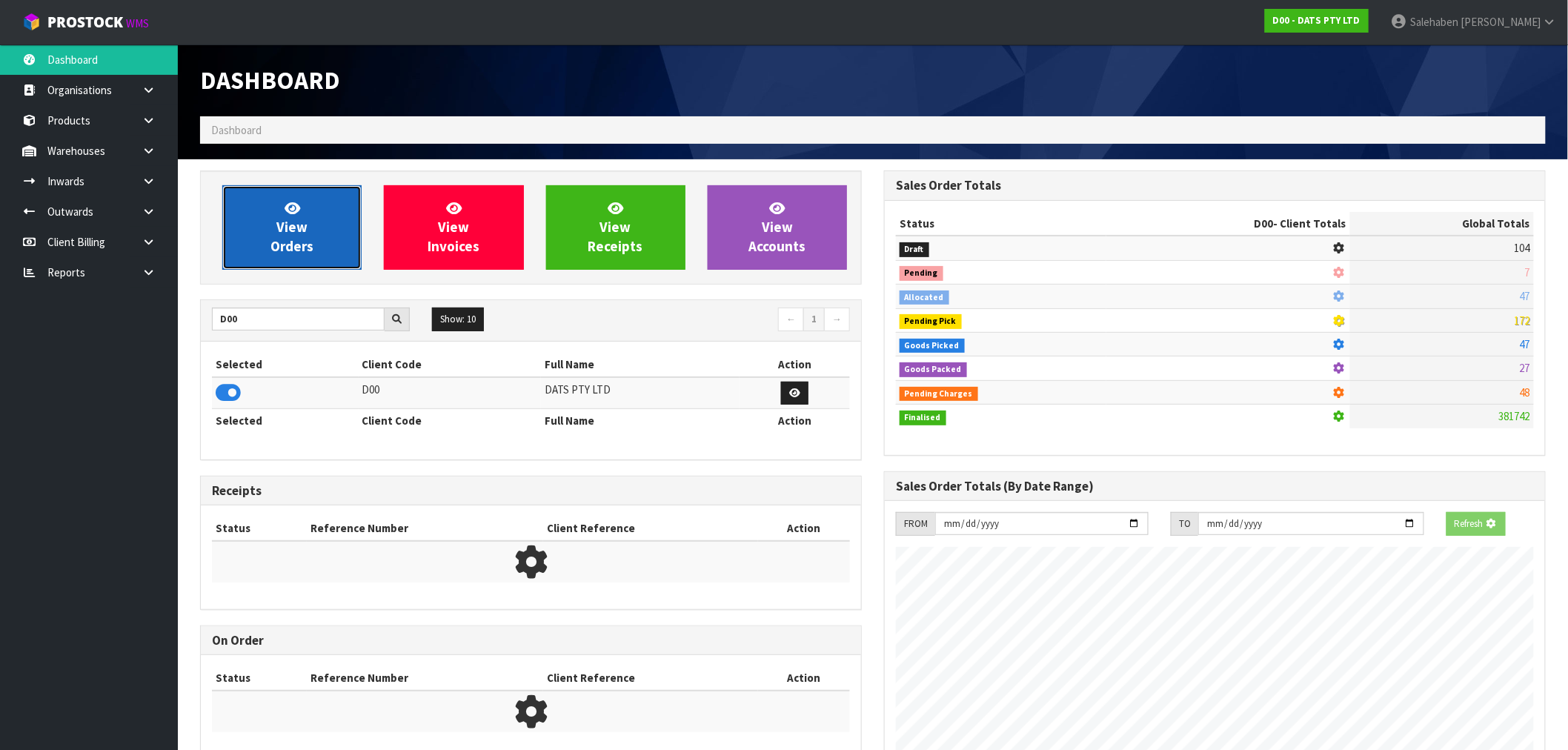
click at [300, 254] on span "View Orders" at bounding box center [292, 228] width 43 height 56
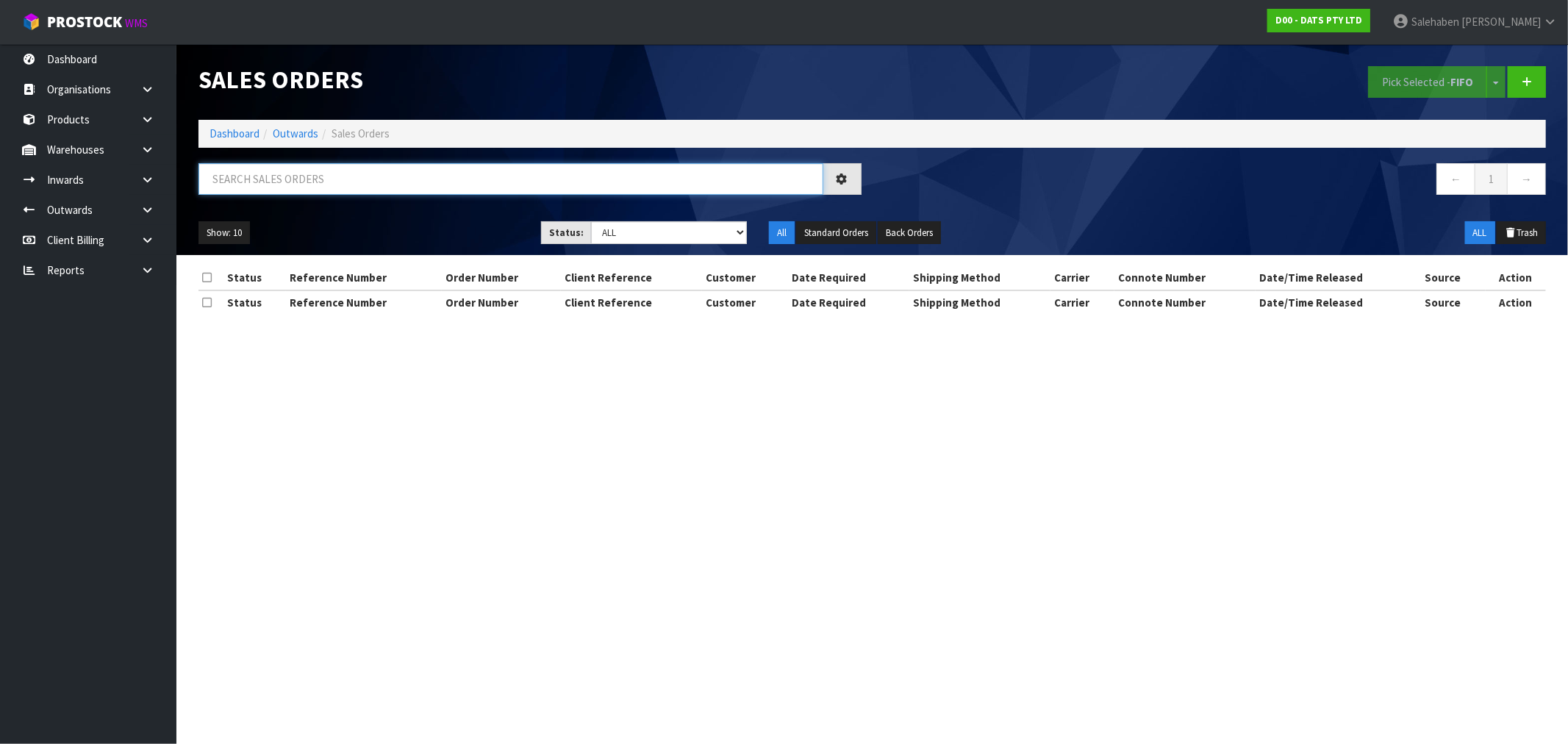
paste input "CWL7723521"
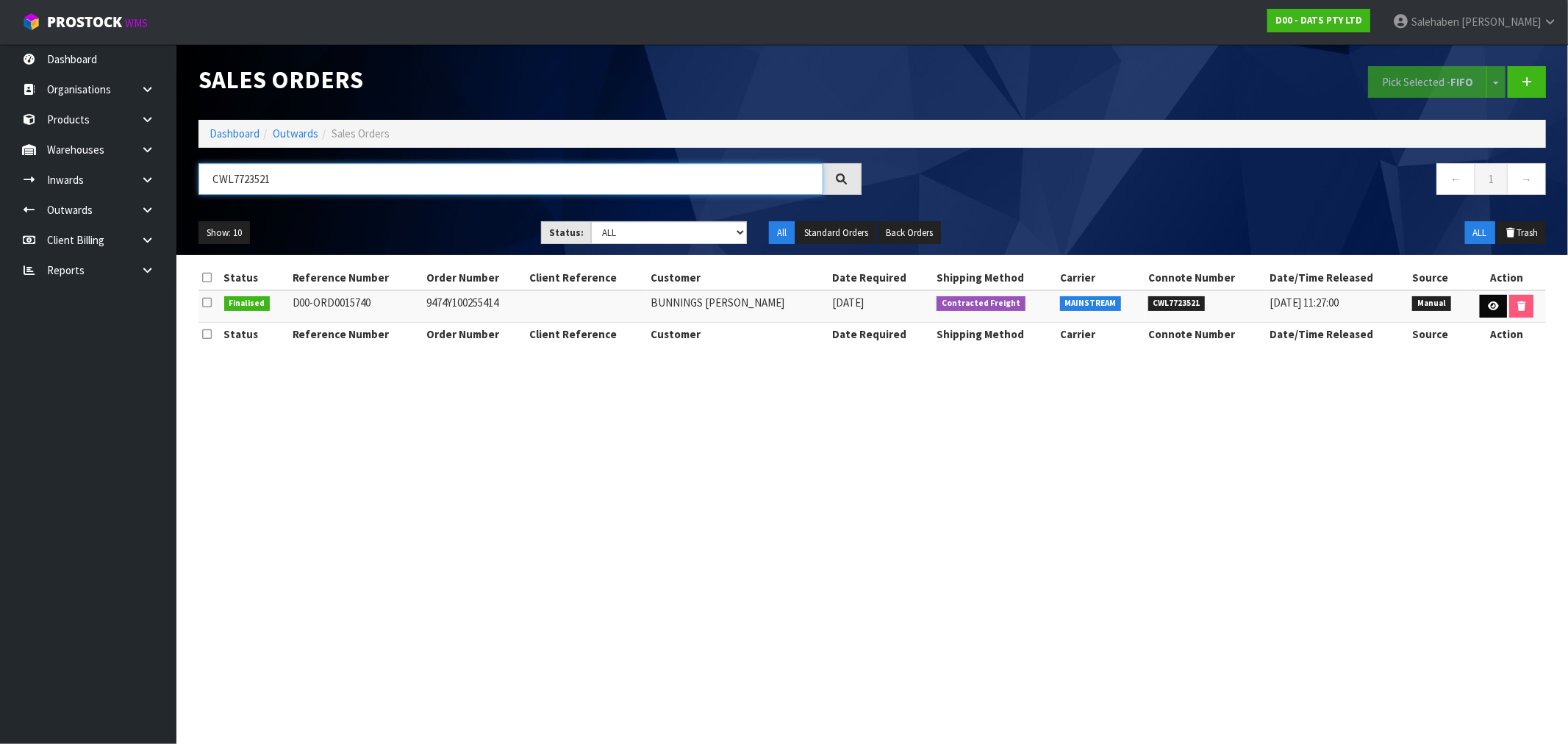
type input "CWL7723521"
click at [1491, 304] on icon at bounding box center [1493, 306] width 11 height 10
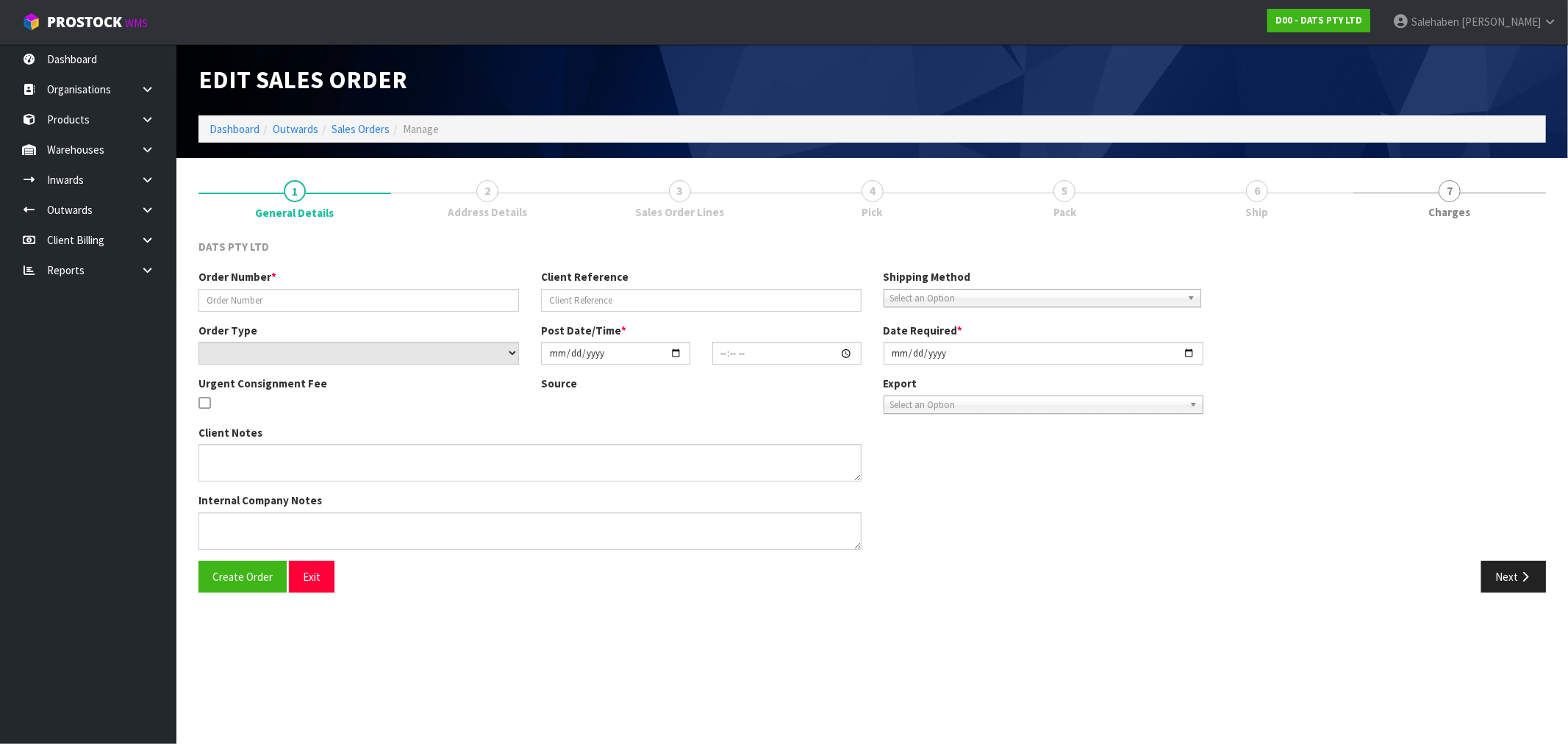
type input "9474Y100255414"
select select "number:0"
type input "2025-09-11"
type input "09:39:00.000"
type input "2025-09-11"
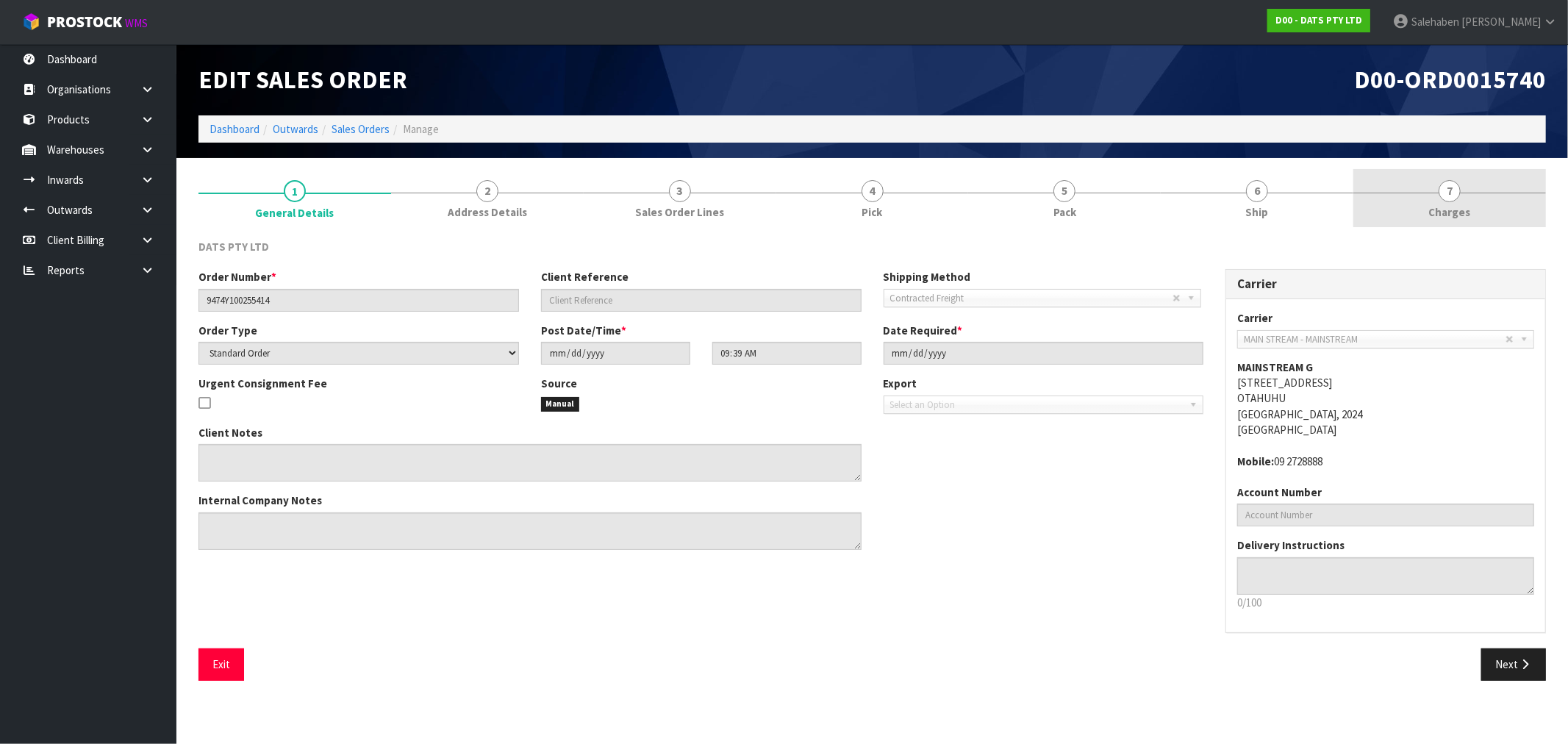
click at [1460, 204] on span "Charges" at bounding box center [1450, 212] width 42 height 15
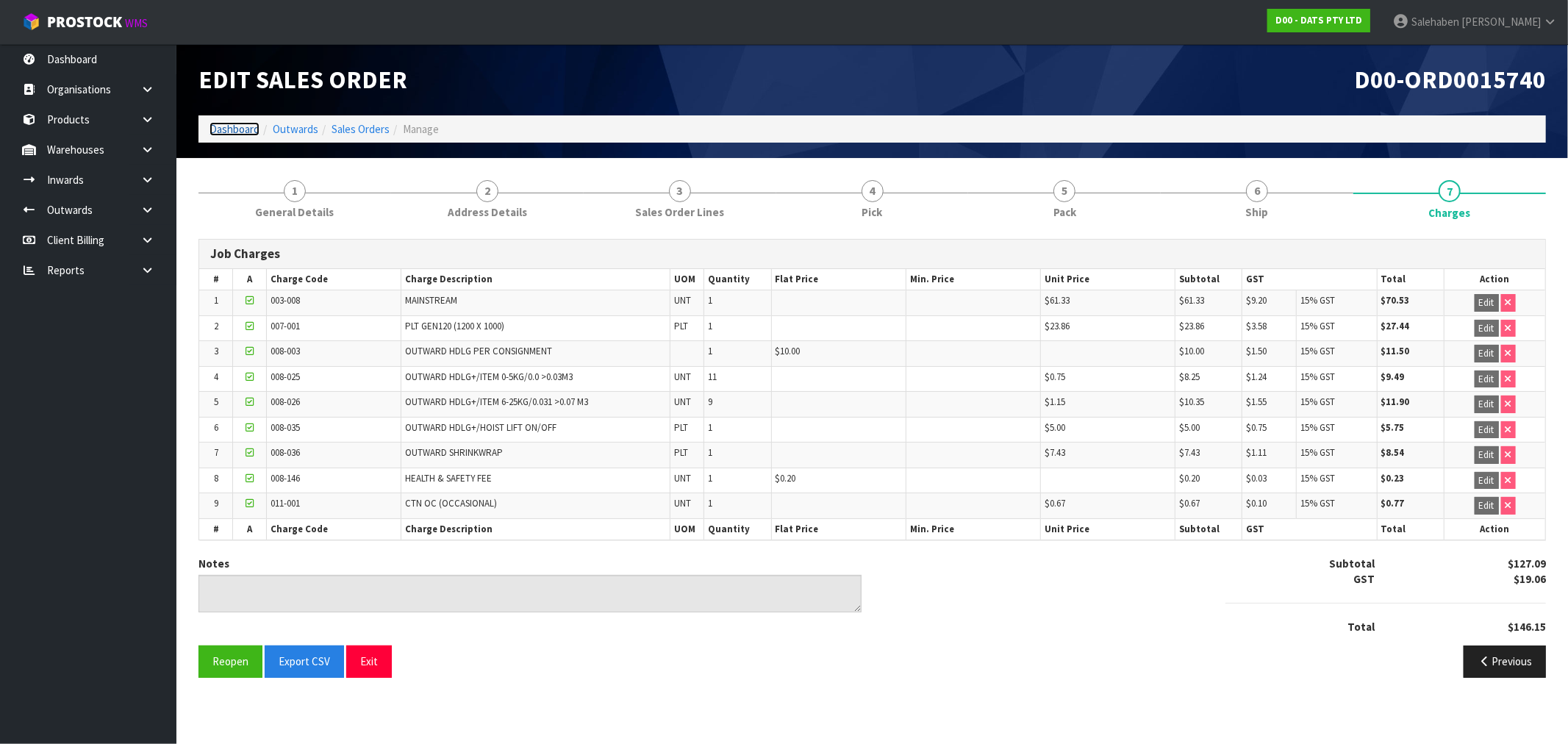
click at [227, 126] on link "Dashboard" at bounding box center [235, 129] width 50 height 14
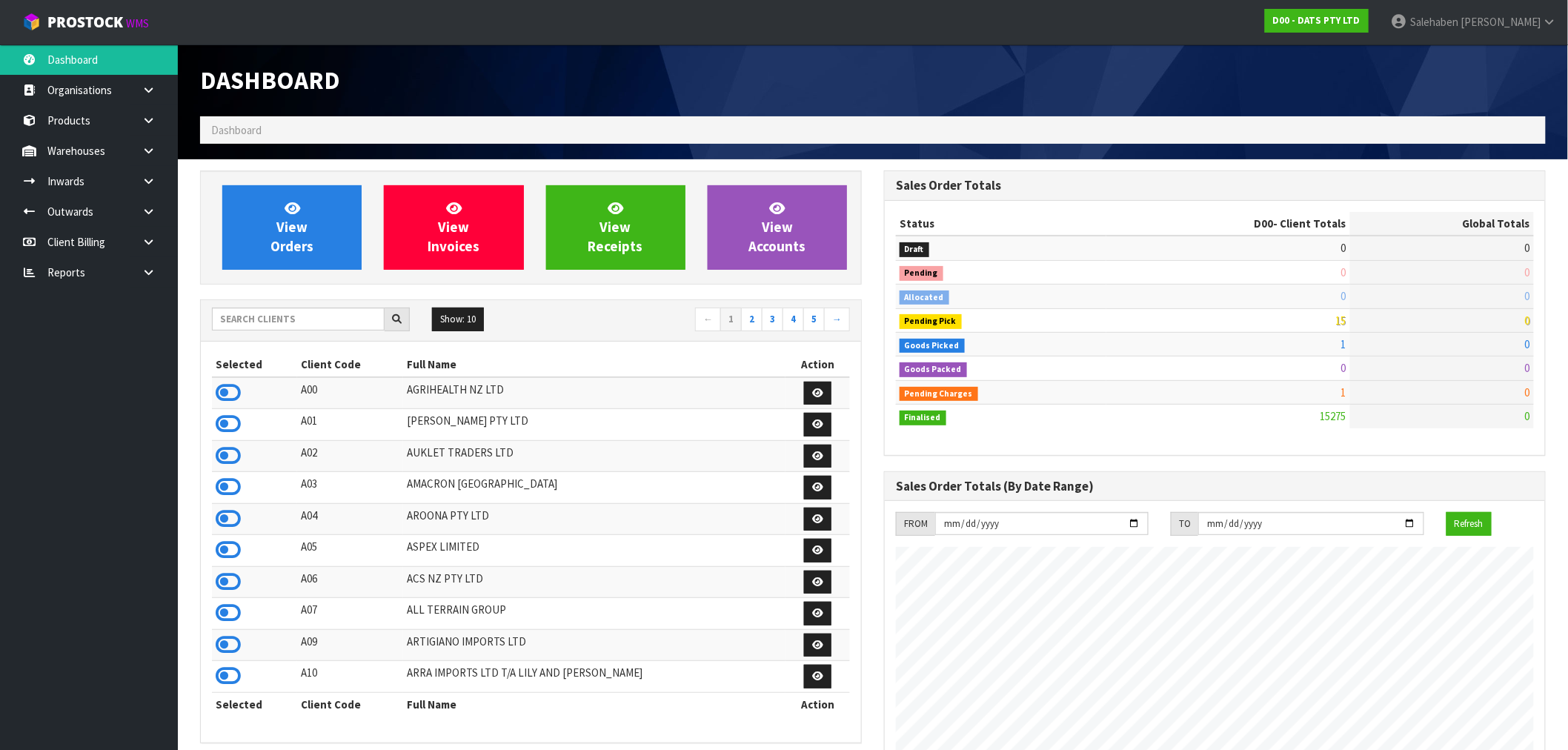
scroll to position [1124, 684]
click at [238, 313] on input "text" at bounding box center [298, 319] width 173 height 23
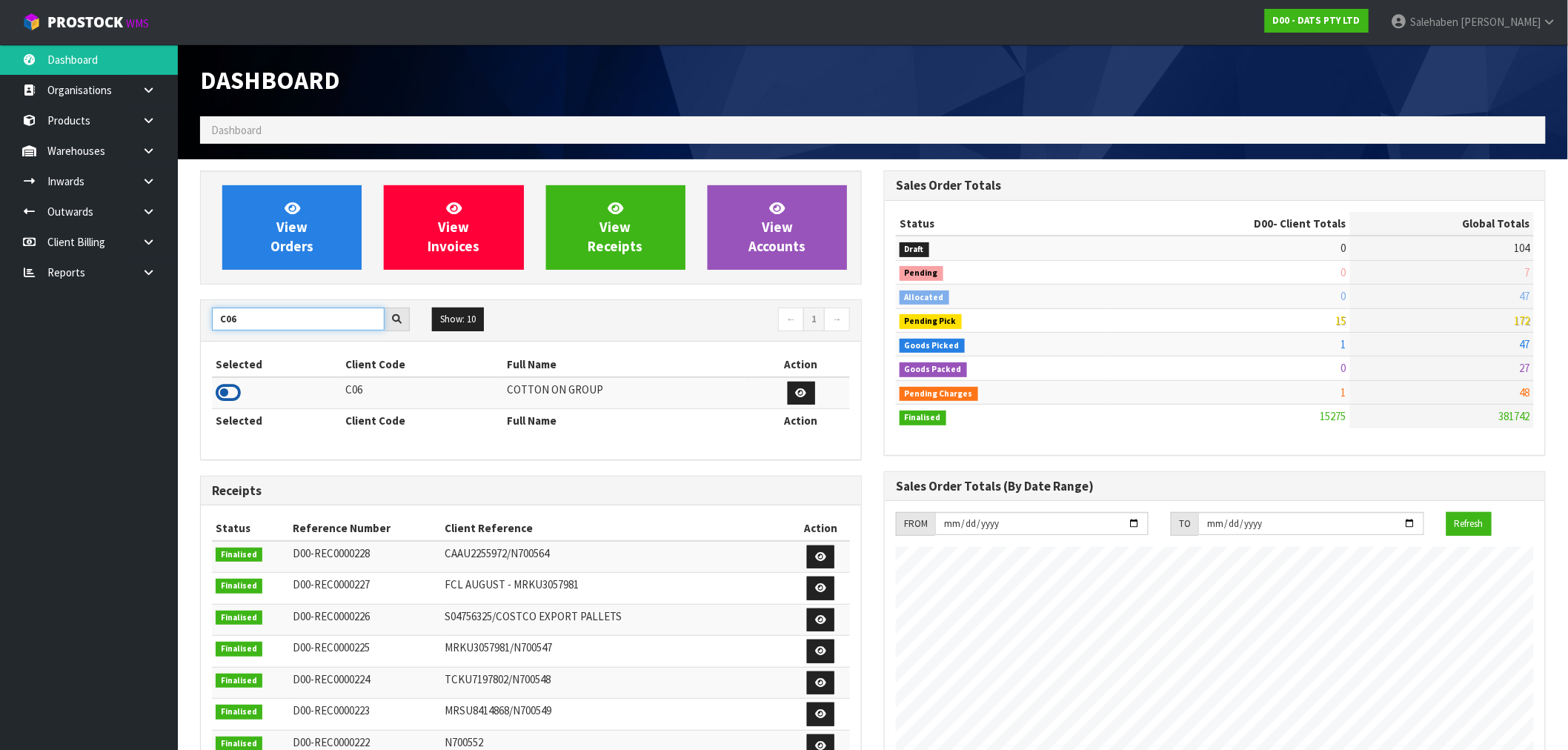
type input "C06"
click at [220, 398] on icon at bounding box center [228, 392] width 25 height 22
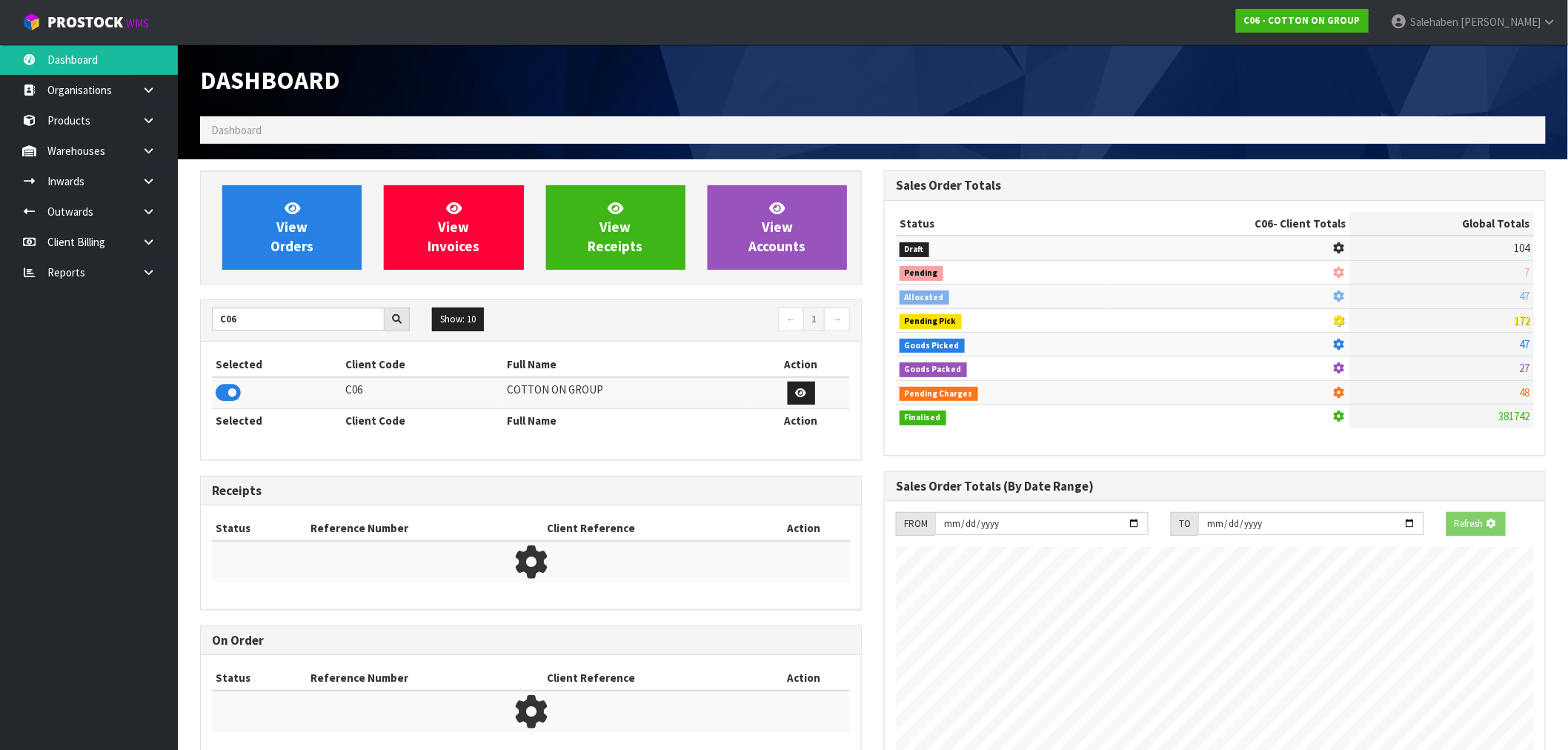
scroll to position [740609, 740378]
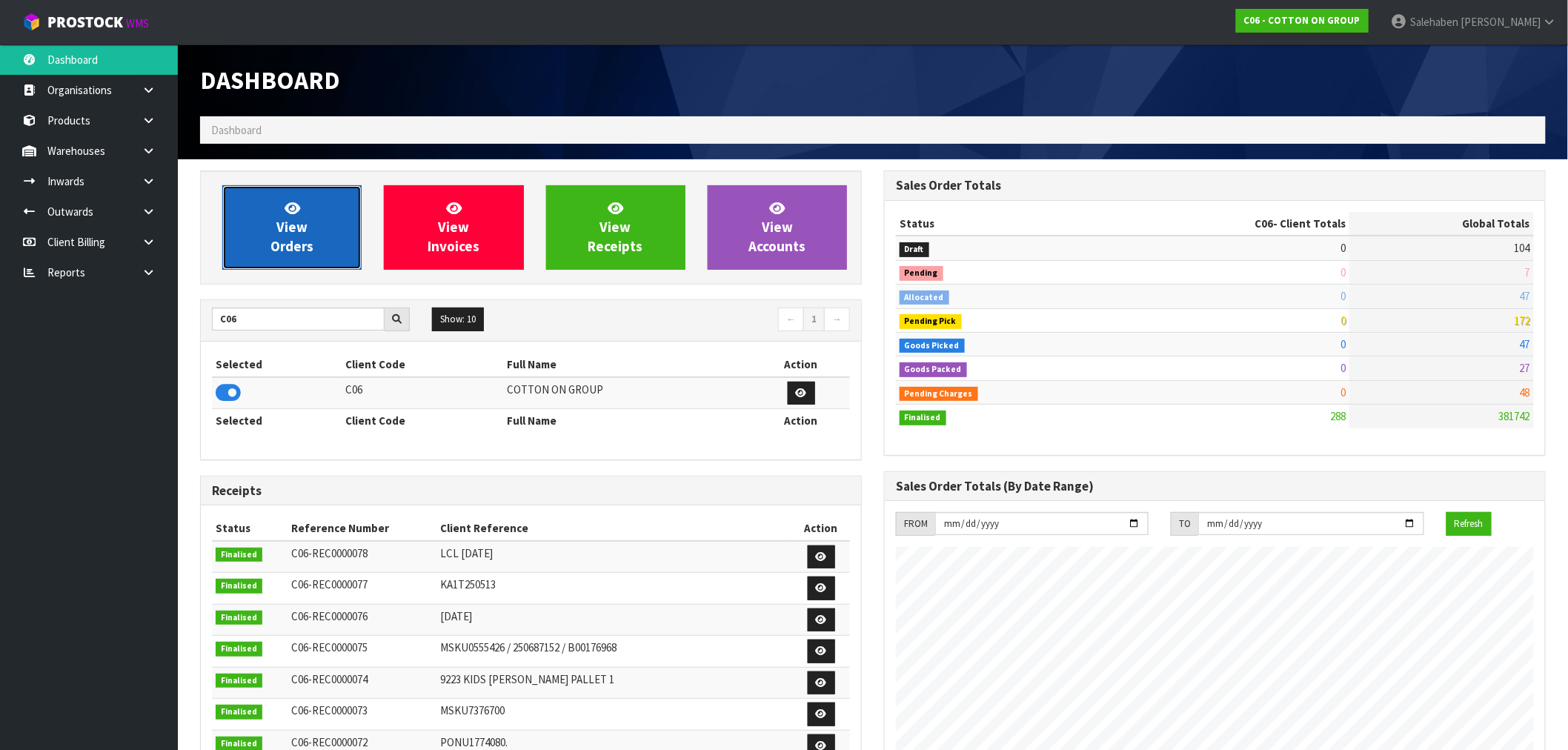
click at [295, 212] on icon at bounding box center [292, 208] width 15 height 14
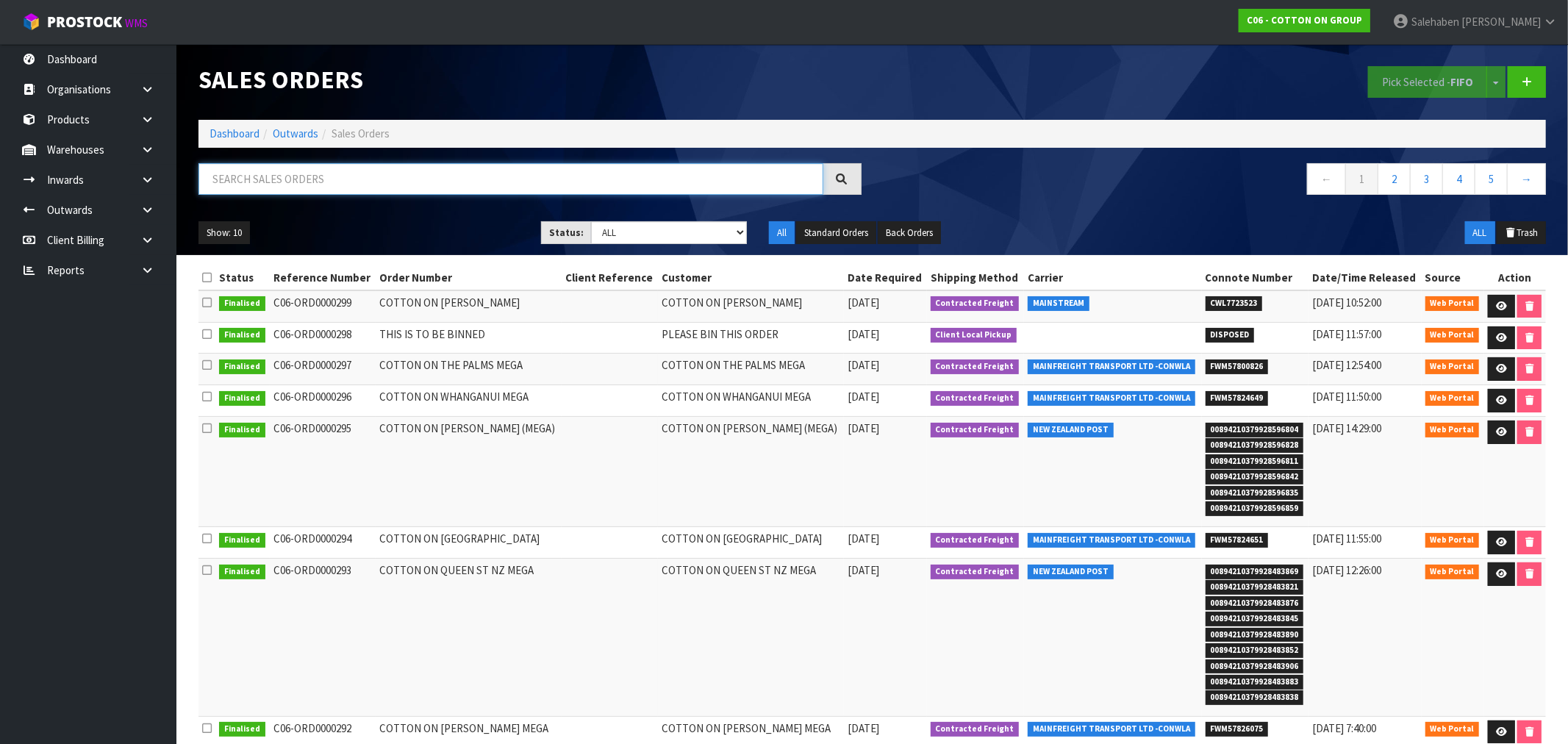
click at [304, 178] on input "text" at bounding box center [510, 180] width 625 height 32
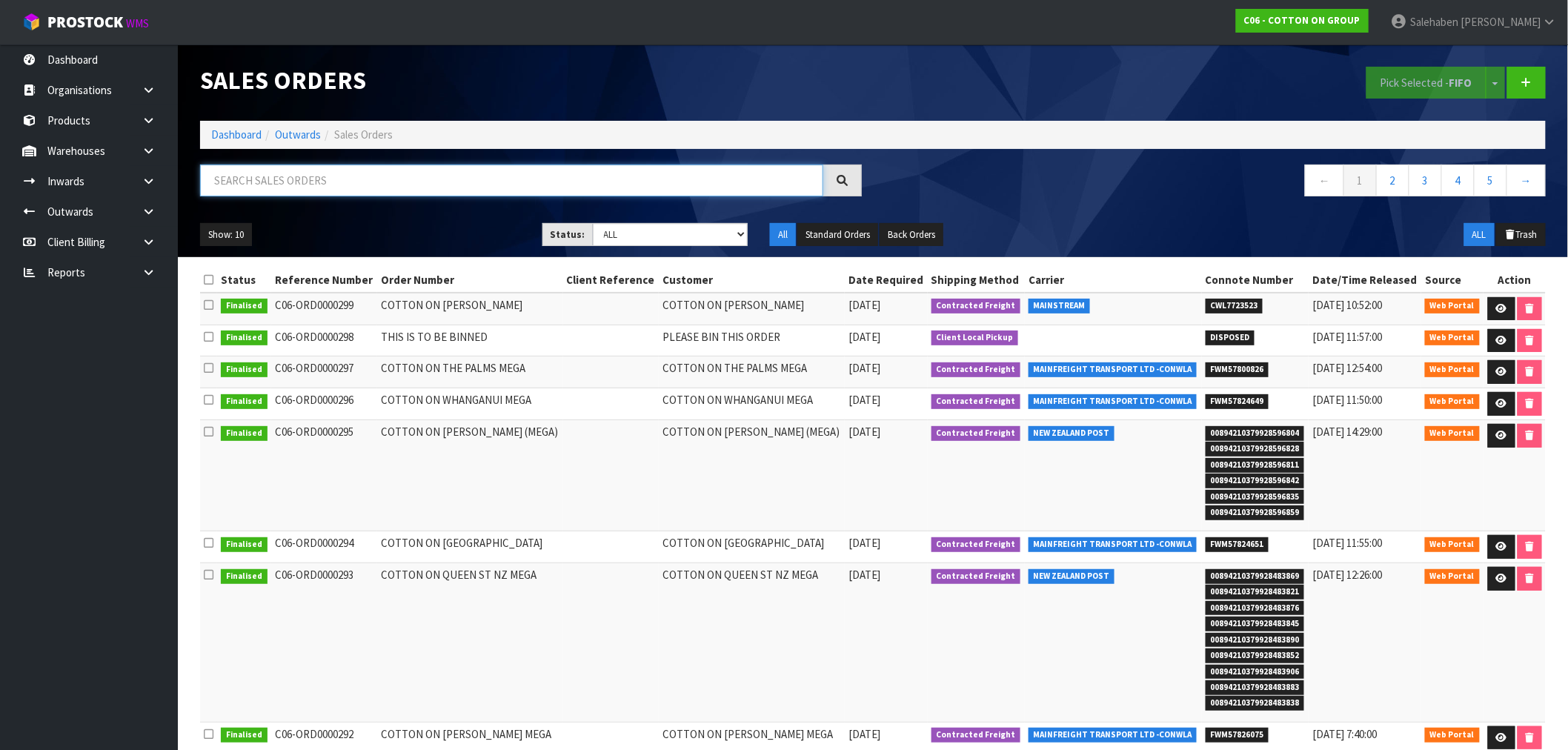
paste input "CWL7723523"
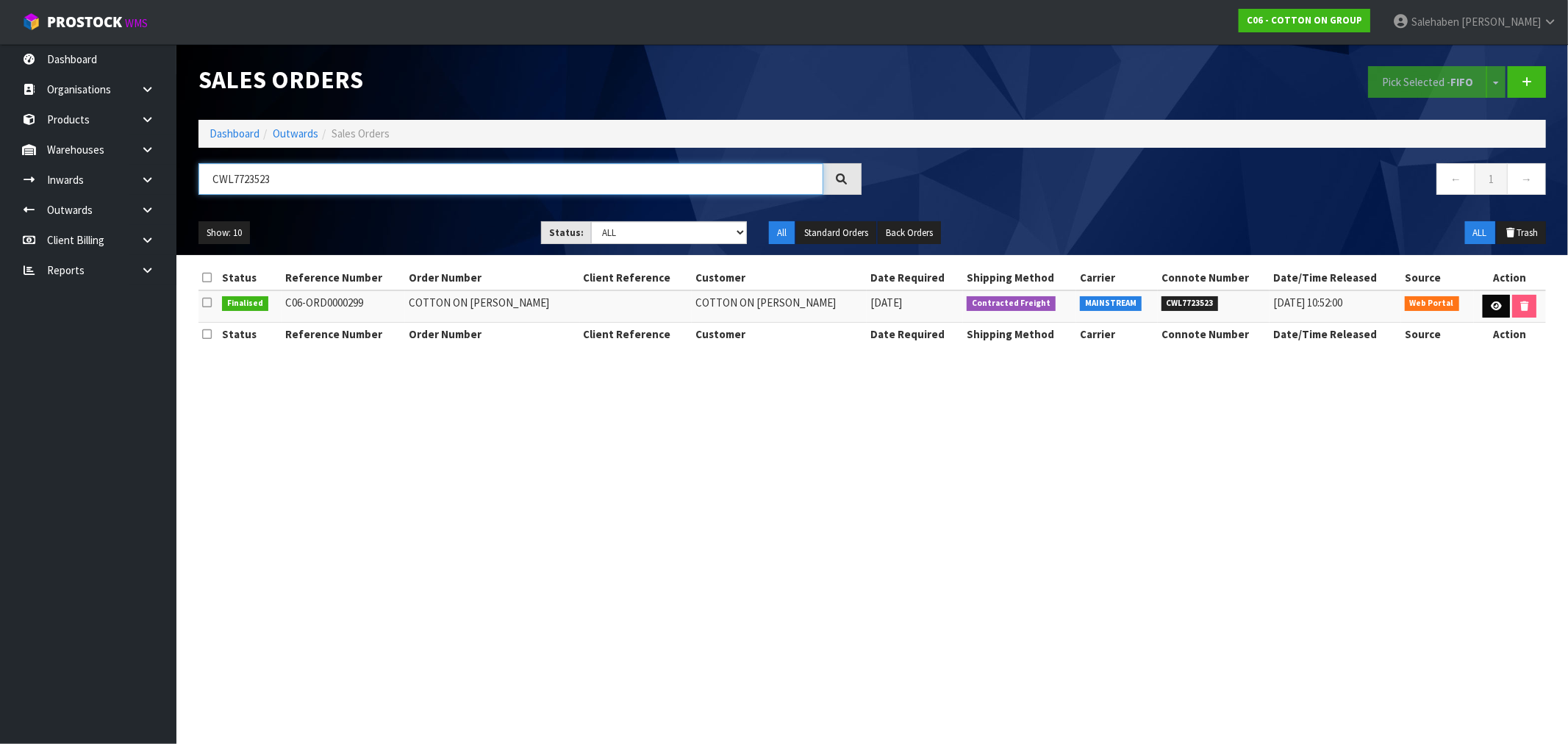
type input "CWL7723523"
click at [1491, 307] on icon at bounding box center [1496, 306] width 11 height 10
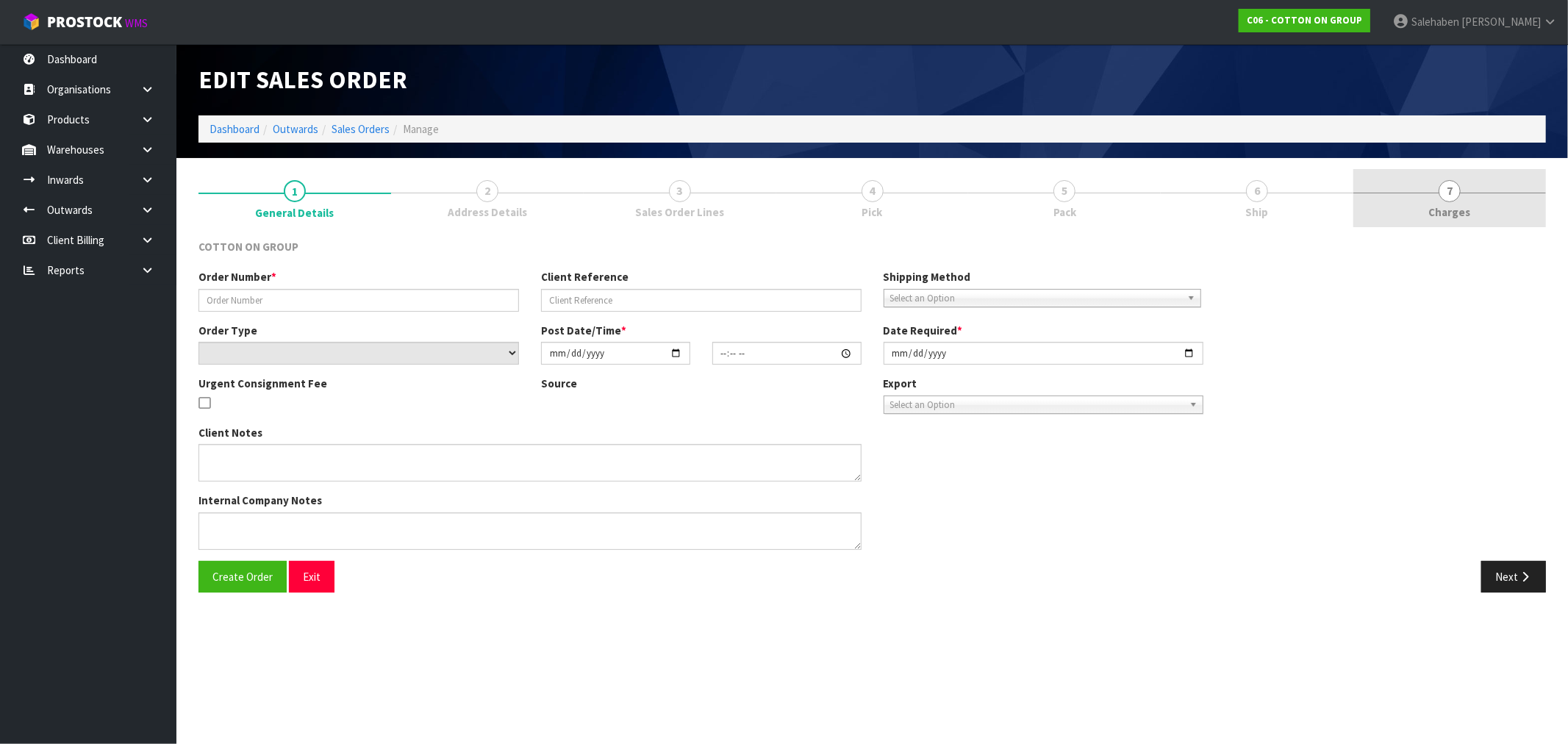
type input "COTTON ON NAPIER"
select select "number:0"
type input "2025-09-11"
type input "17:58:00.000"
type input "2025-09-15"
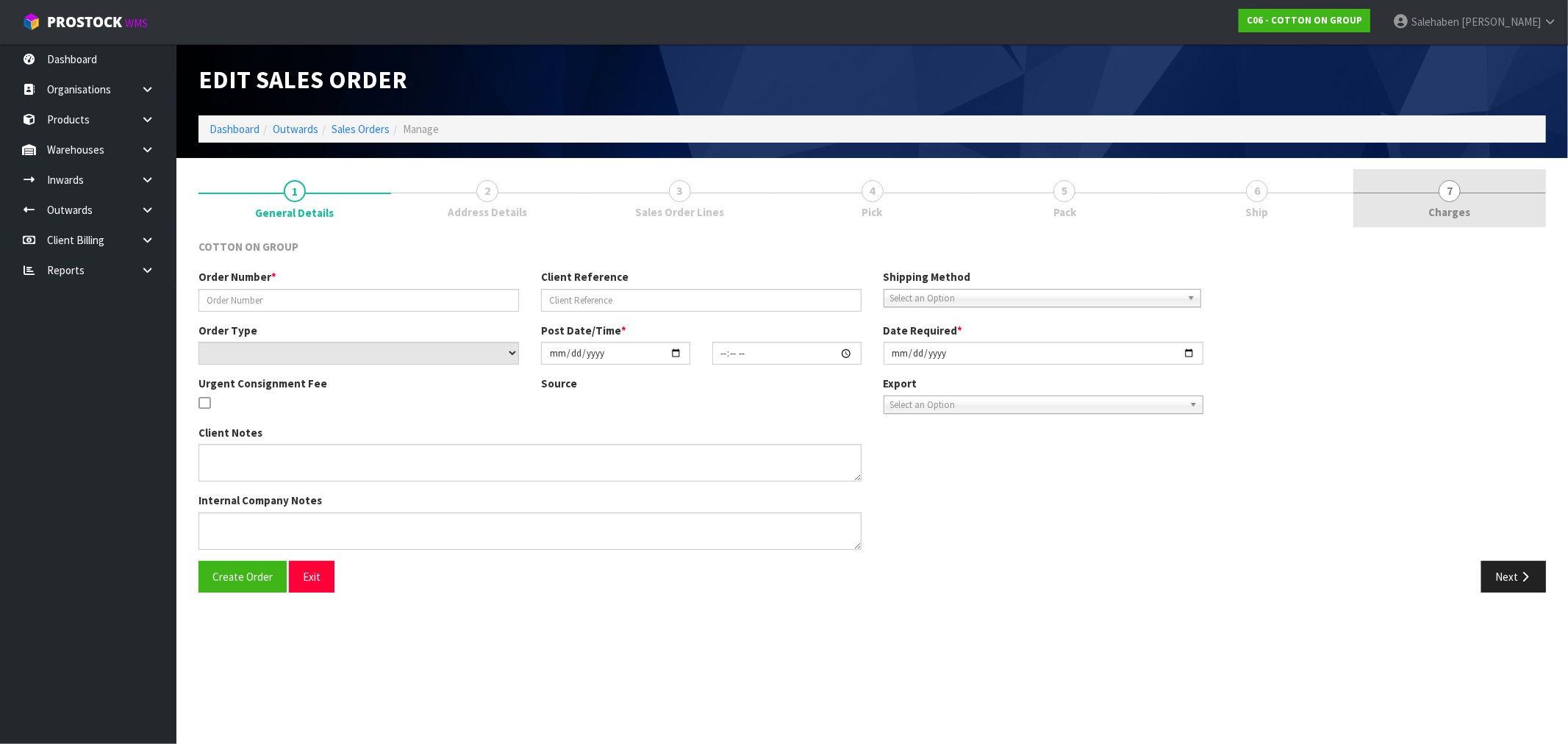
type textarea "I HAVE ADDED THE BELOW ORDER, AN CHANCE WE CAN HAVE THIS DELIVERED ON MONDAY? C…"
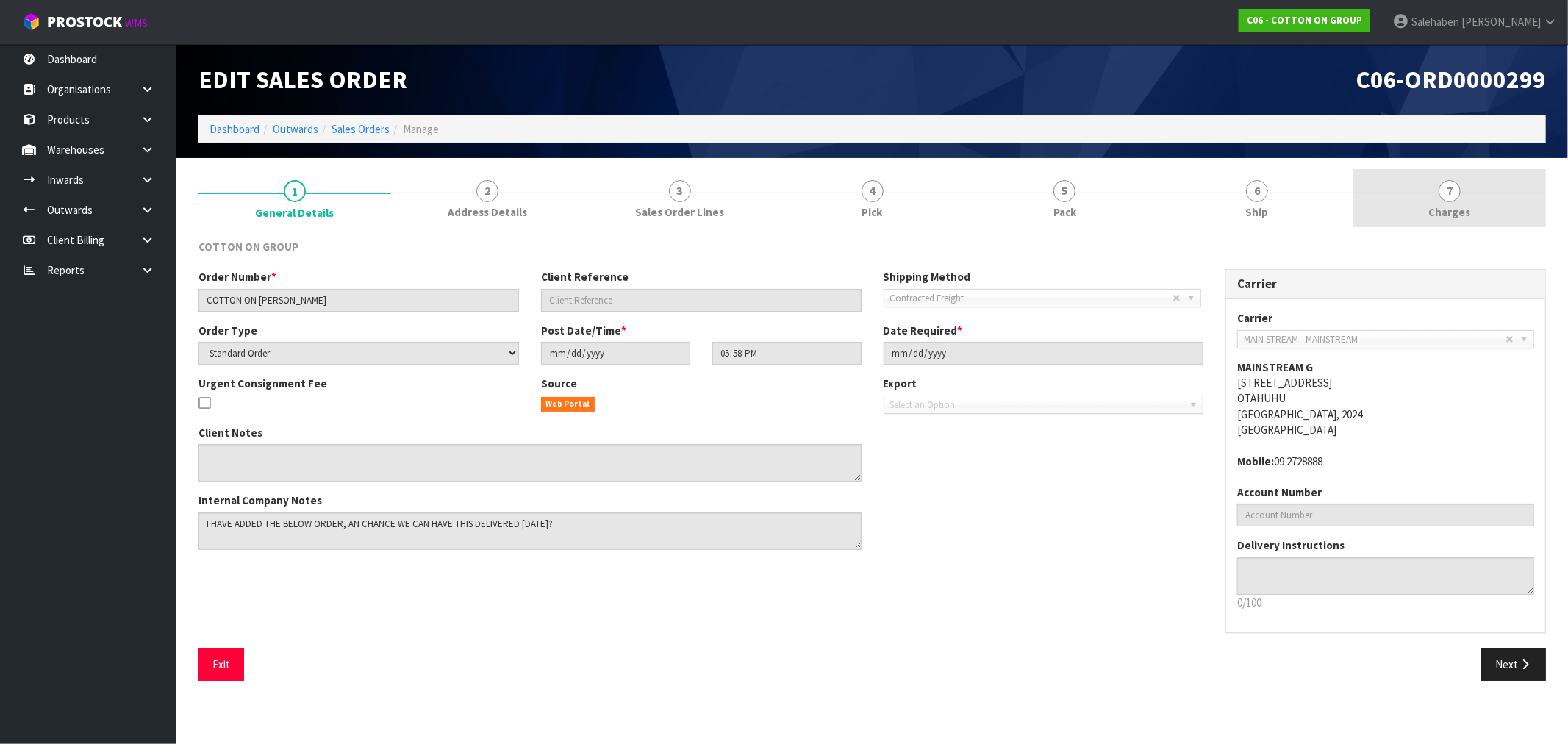
click at [1444, 211] on span "Charges" at bounding box center [1450, 212] width 42 height 15
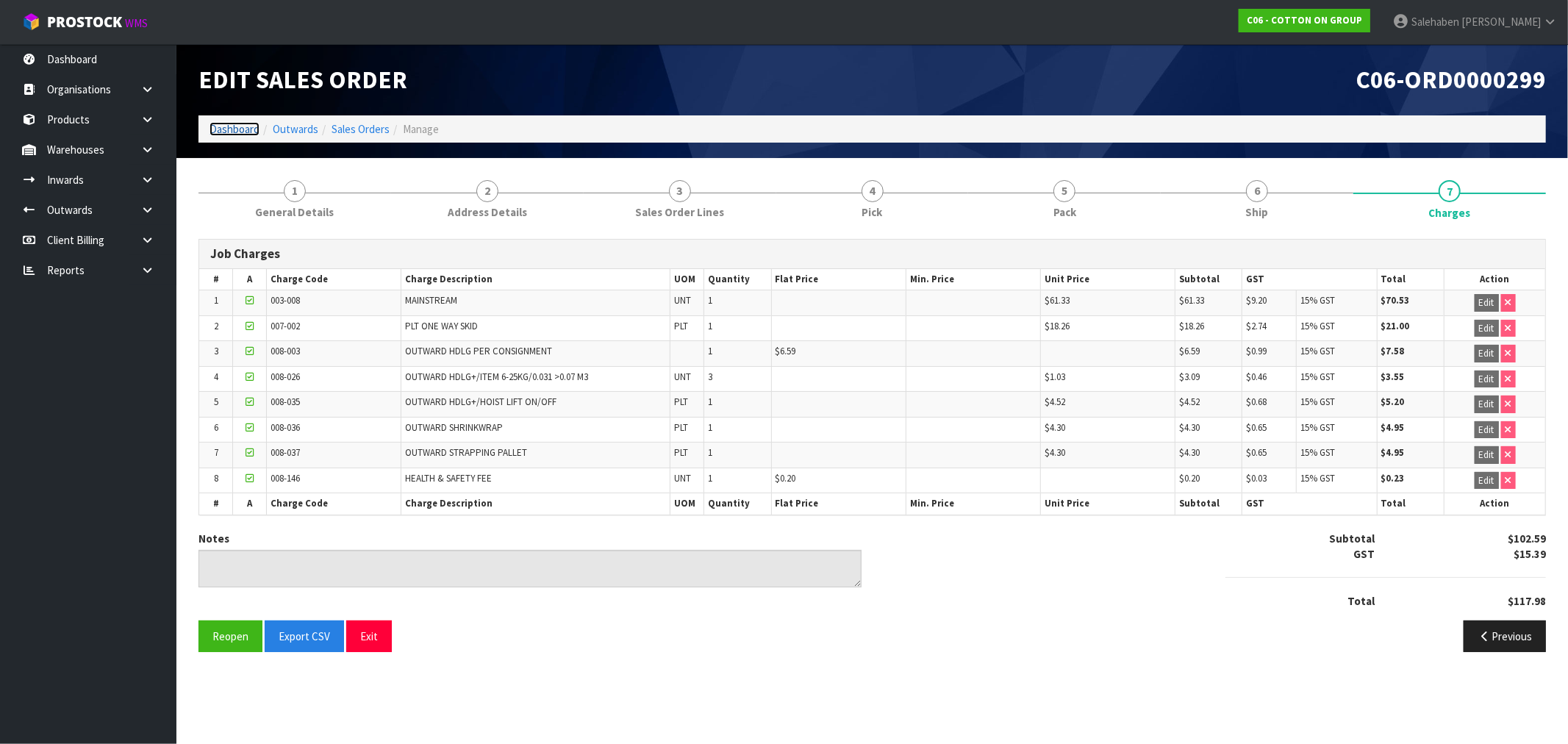
click at [235, 129] on link "Dashboard" at bounding box center [235, 129] width 50 height 14
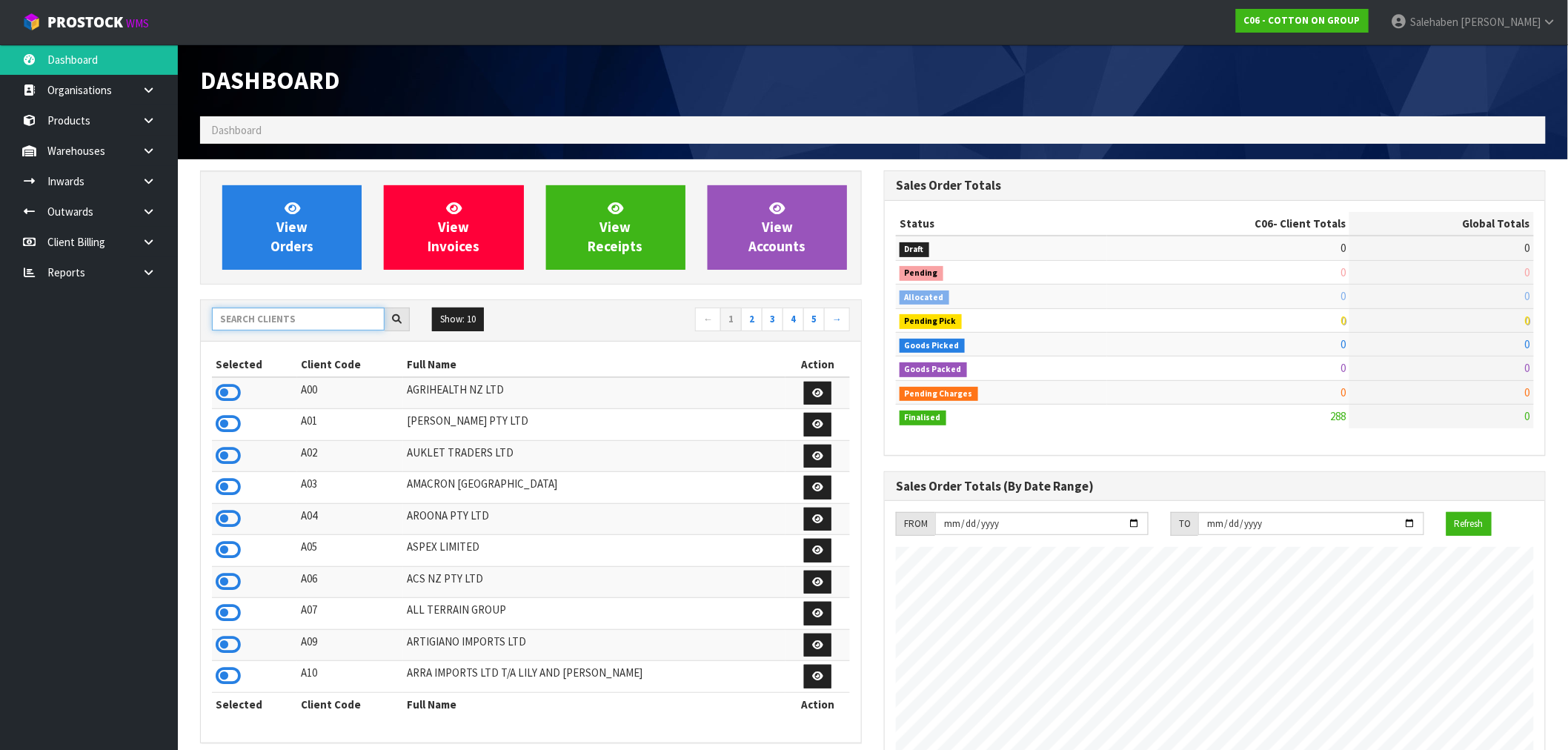
scroll to position [907, 684]
click at [239, 316] on input "text" at bounding box center [298, 319] width 173 height 23
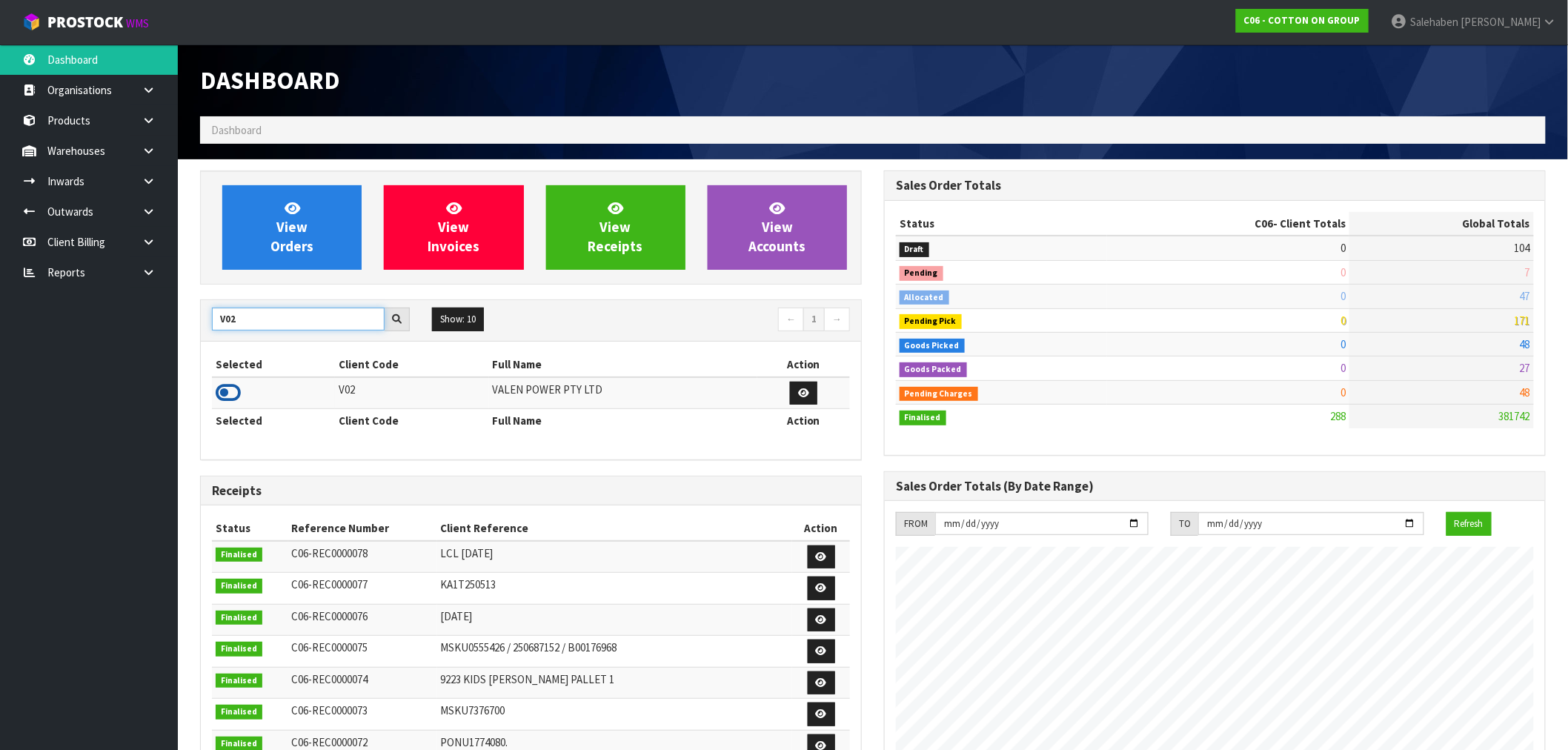
type input "V02"
click at [228, 393] on icon at bounding box center [228, 392] width 25 height 22
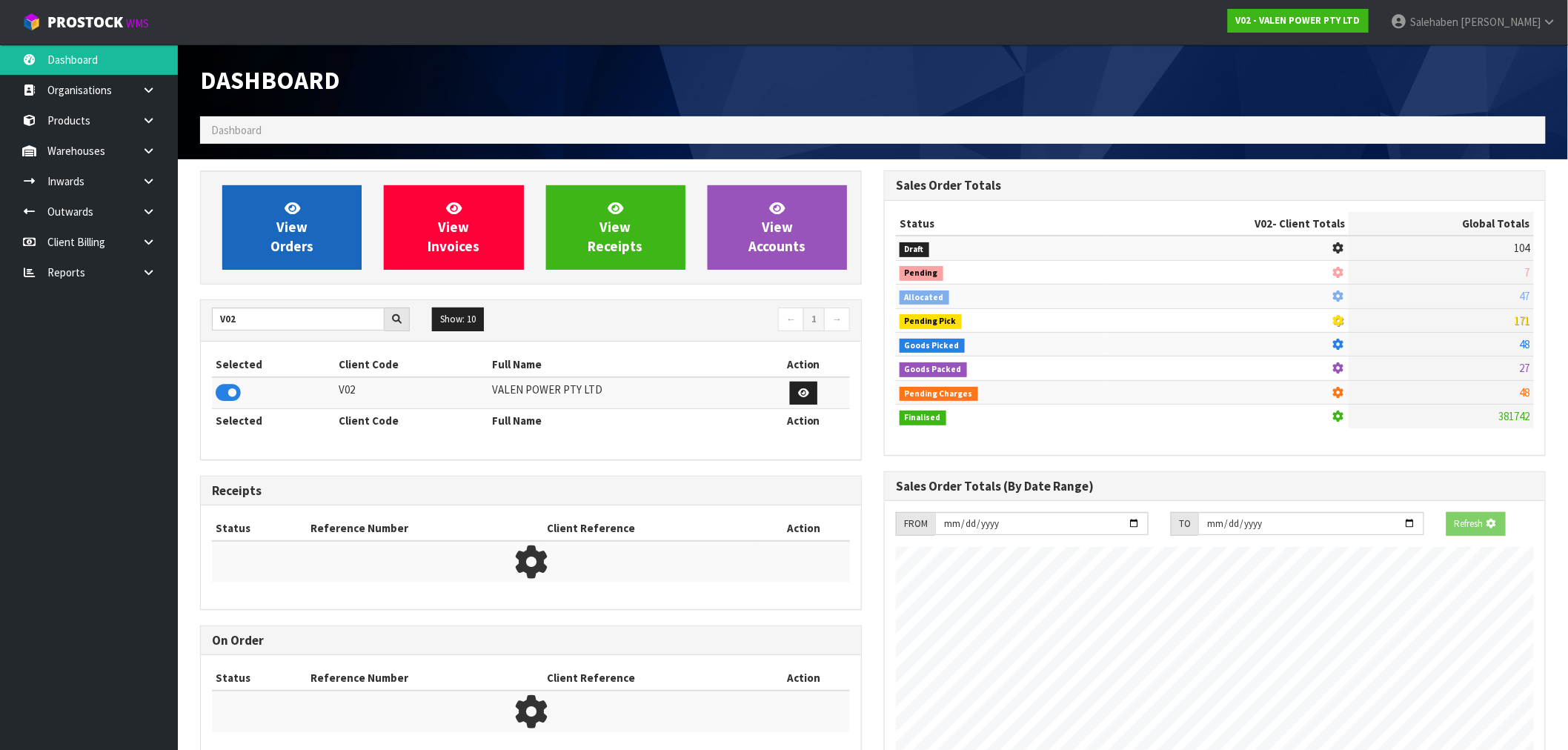
scroll to position [925, 684]
click at [273, 264] on link "View Orders" at bounding box center [292, 228] width 140 height 84
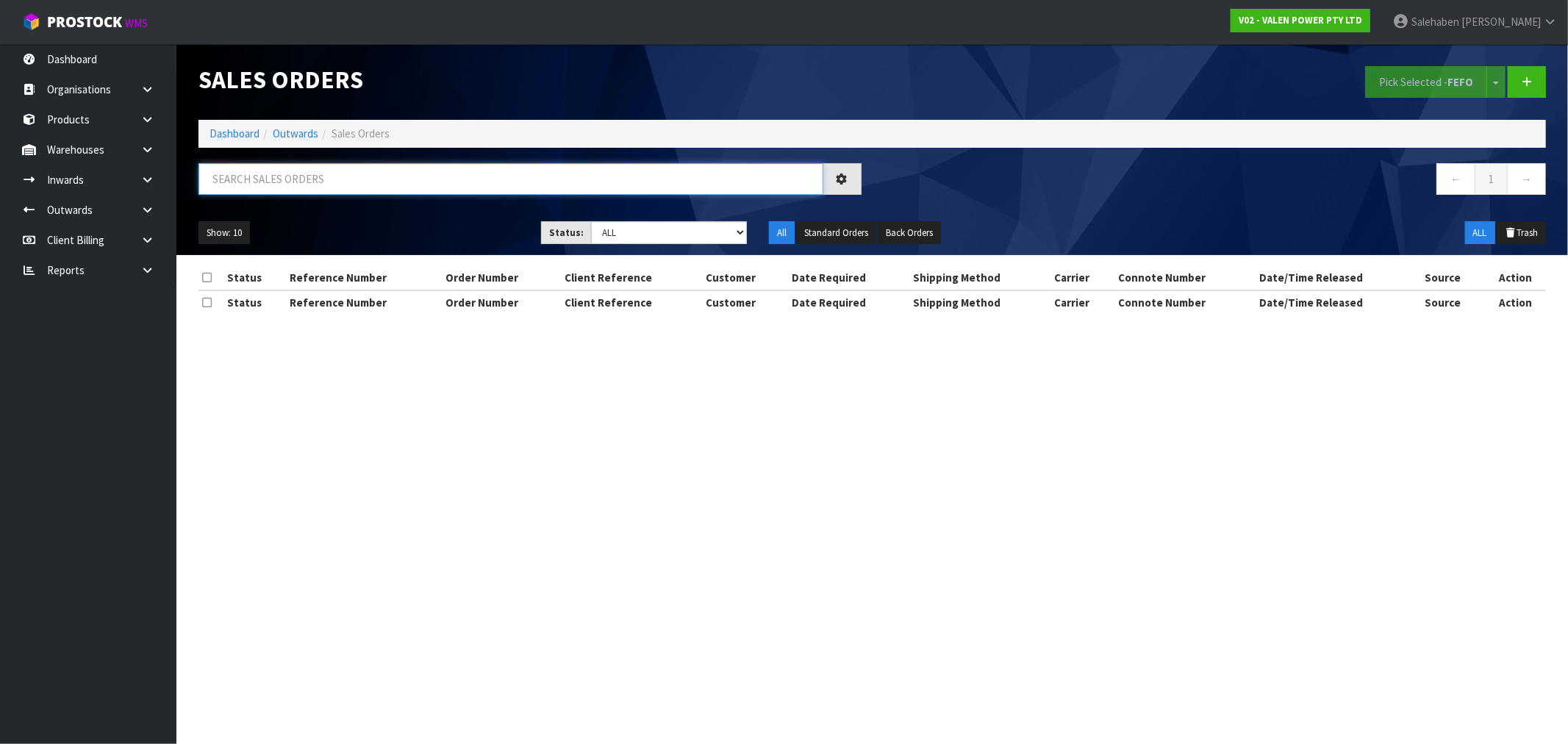
click at [333, 177] on input "text" at bounding box center [510, 180] width 625 height 32
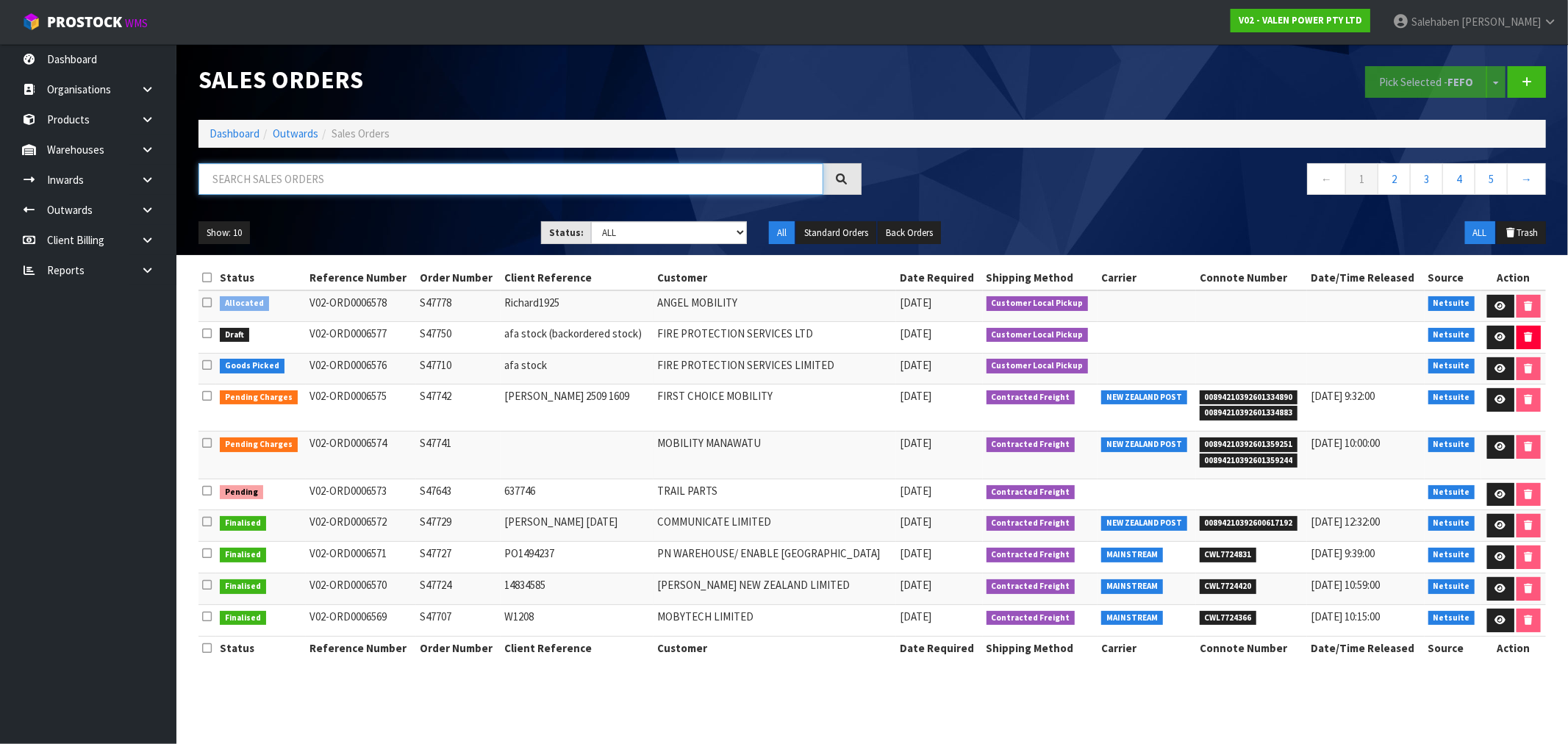
paste input "CWL7723554"
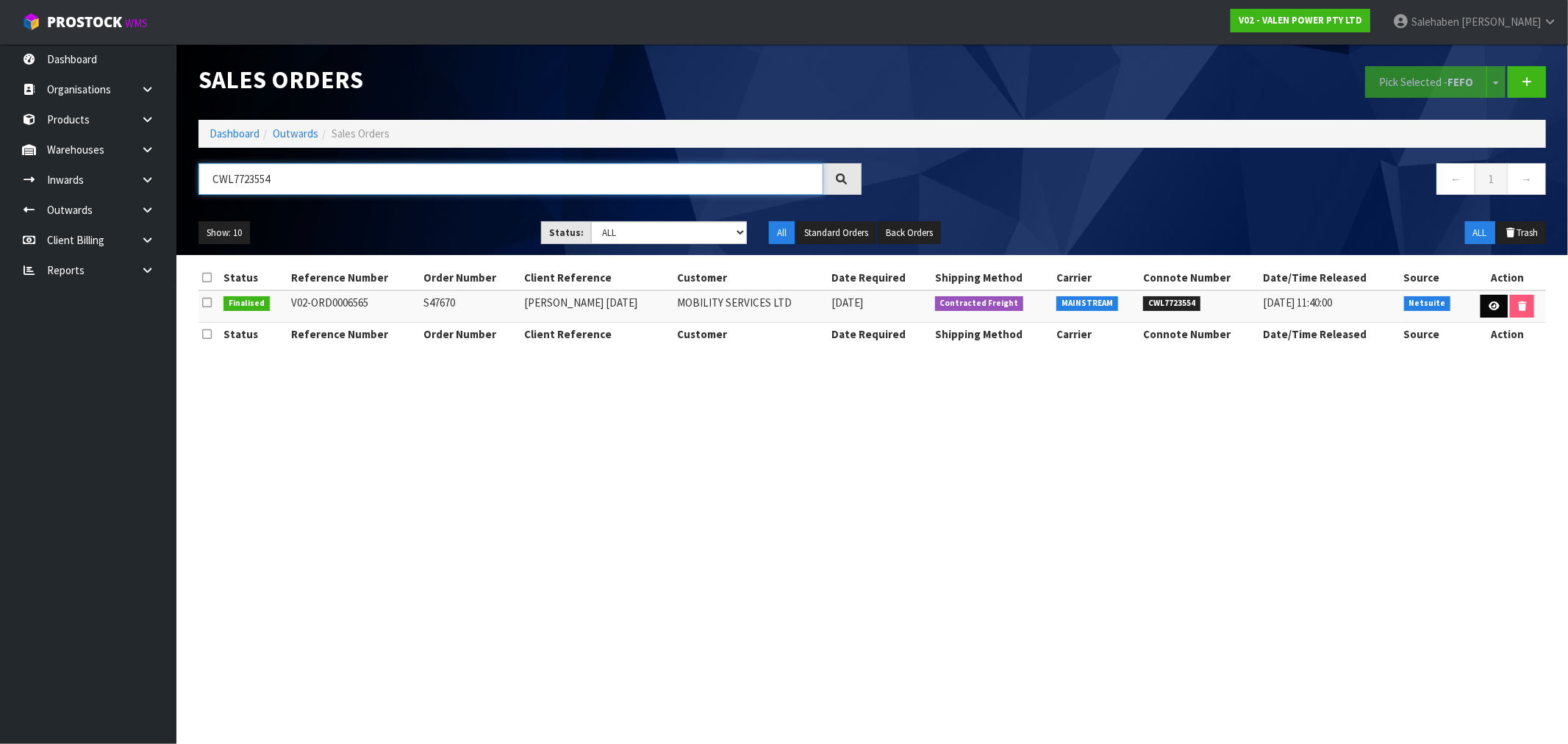
type input "CWL7723554"
click at [1489, 305] on icon at bounding box center [1494, 306] width 11 height 10
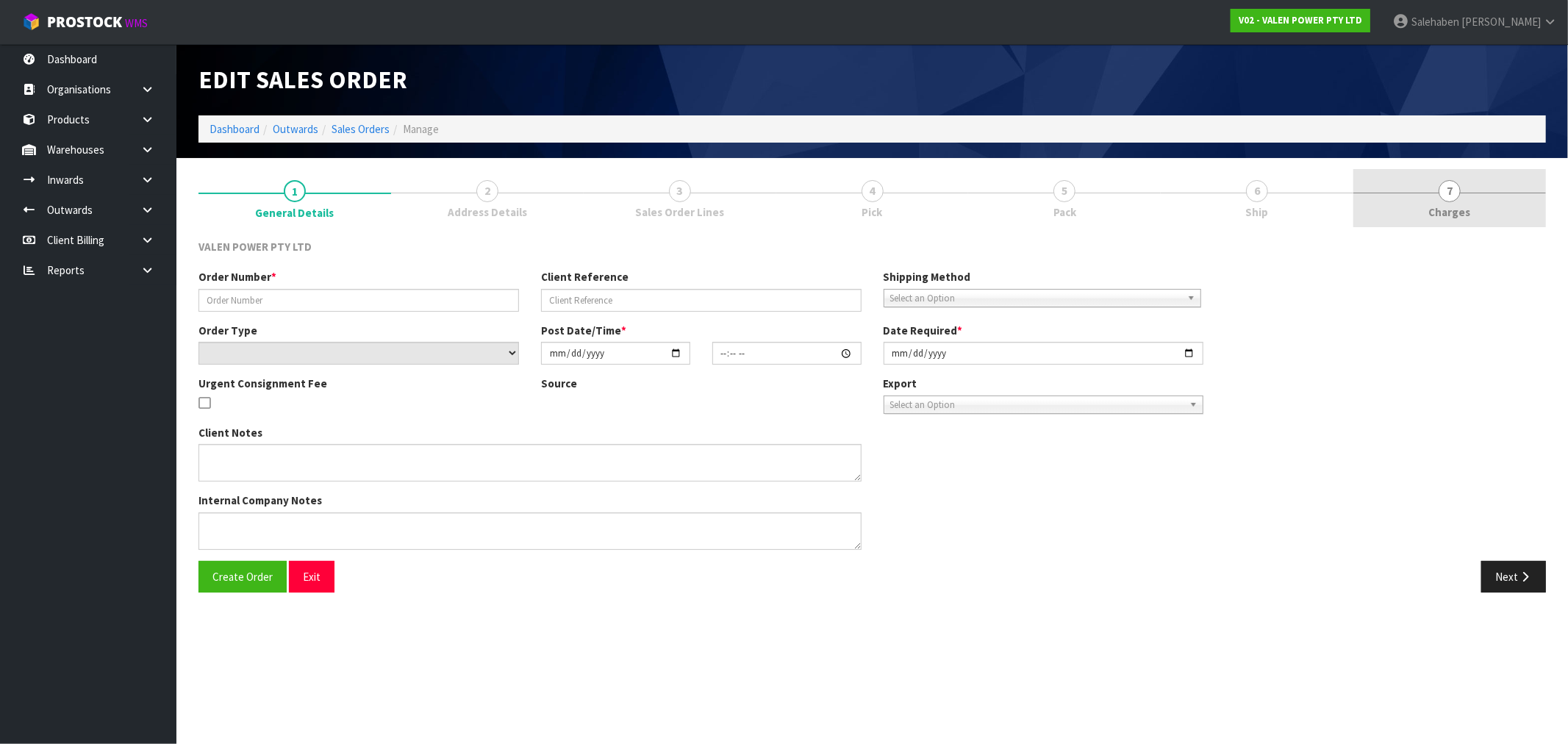
type input "S47670"
type input "Jon Sept 25"
select select "number:0"
type input "2025-09-11"
type input "15:15:07.000"
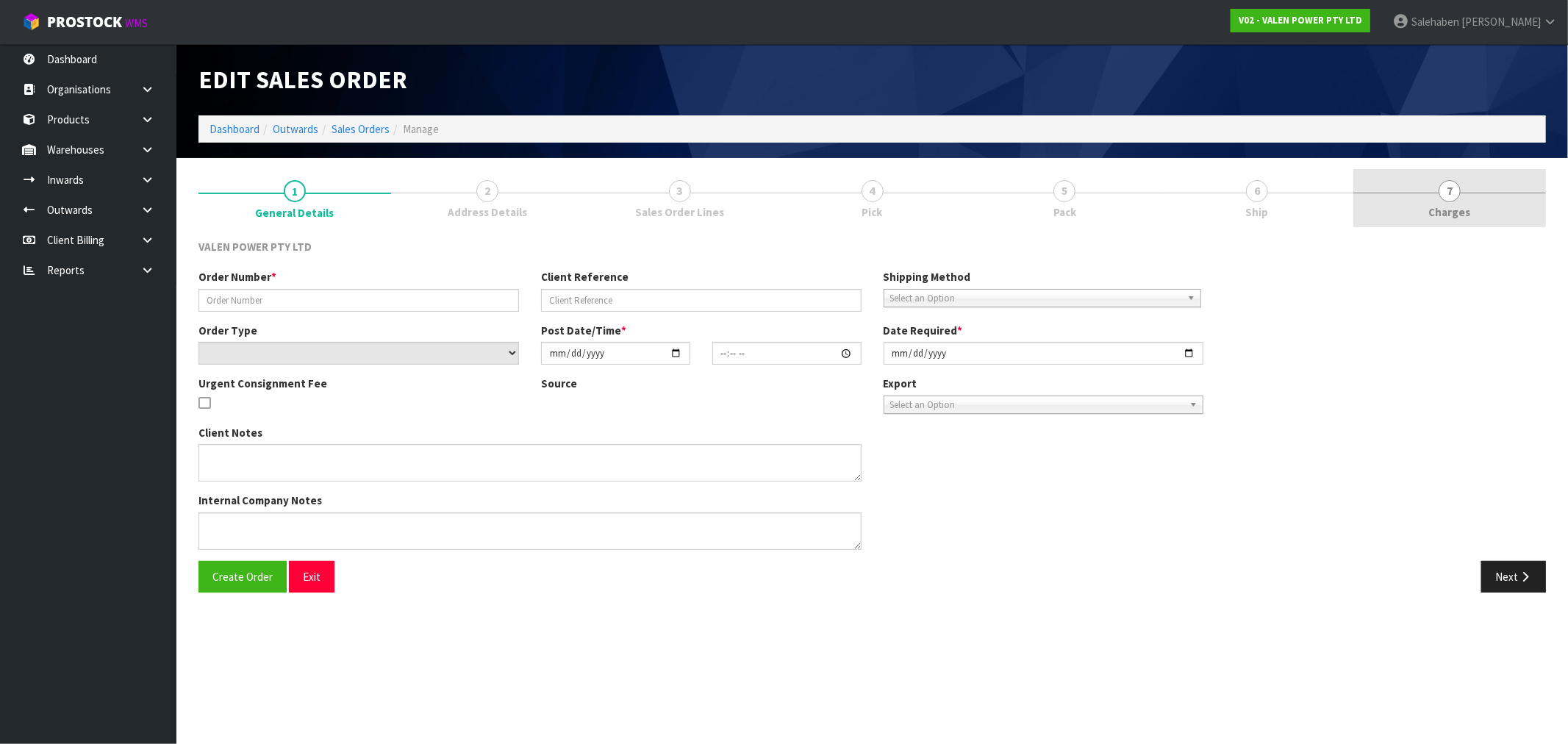
type input "2025-09-11"
type textarea "REMOVED P-LOLLY"
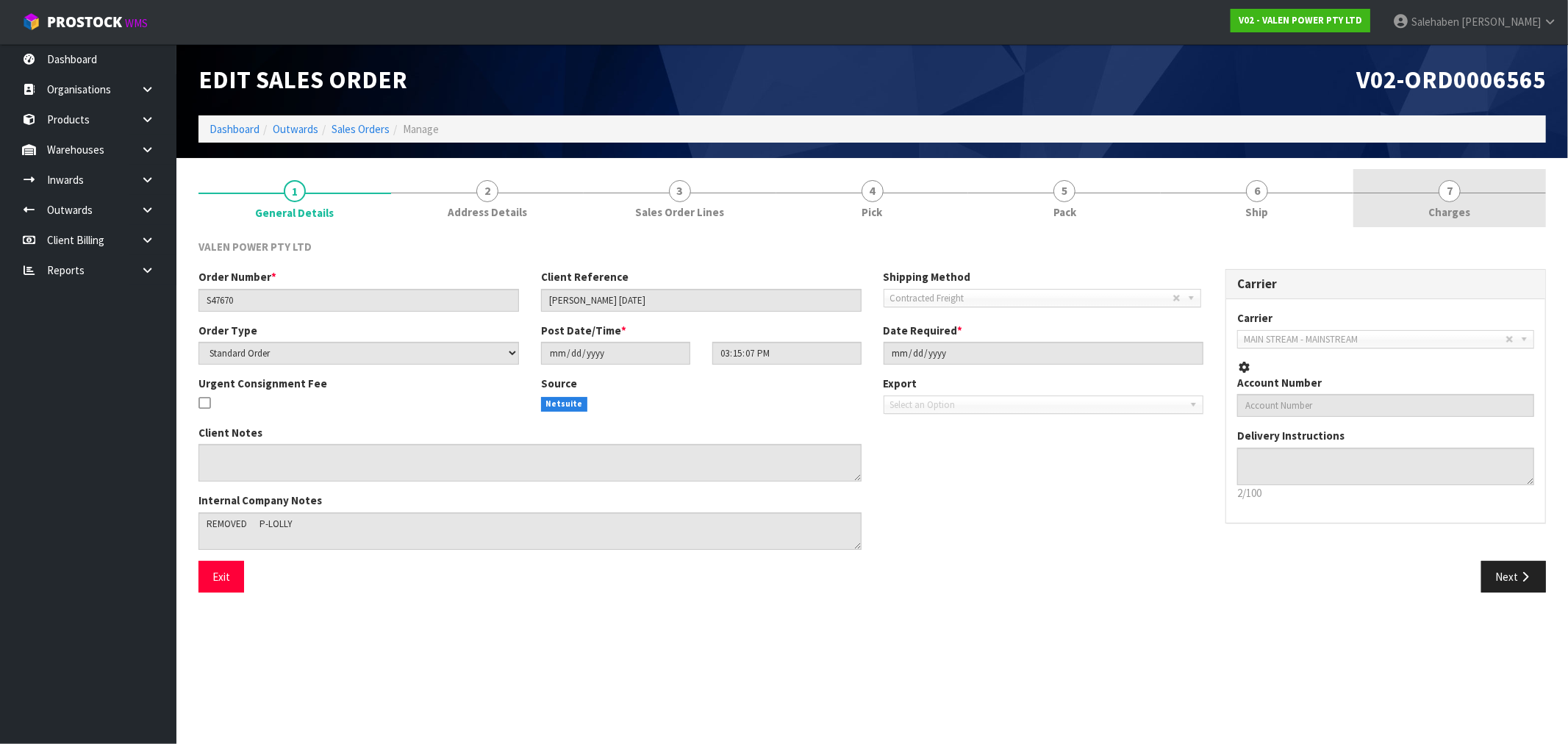
click at [1446, 214] on span "Charges" at bounding box center [1450, 212] width 42 height 15
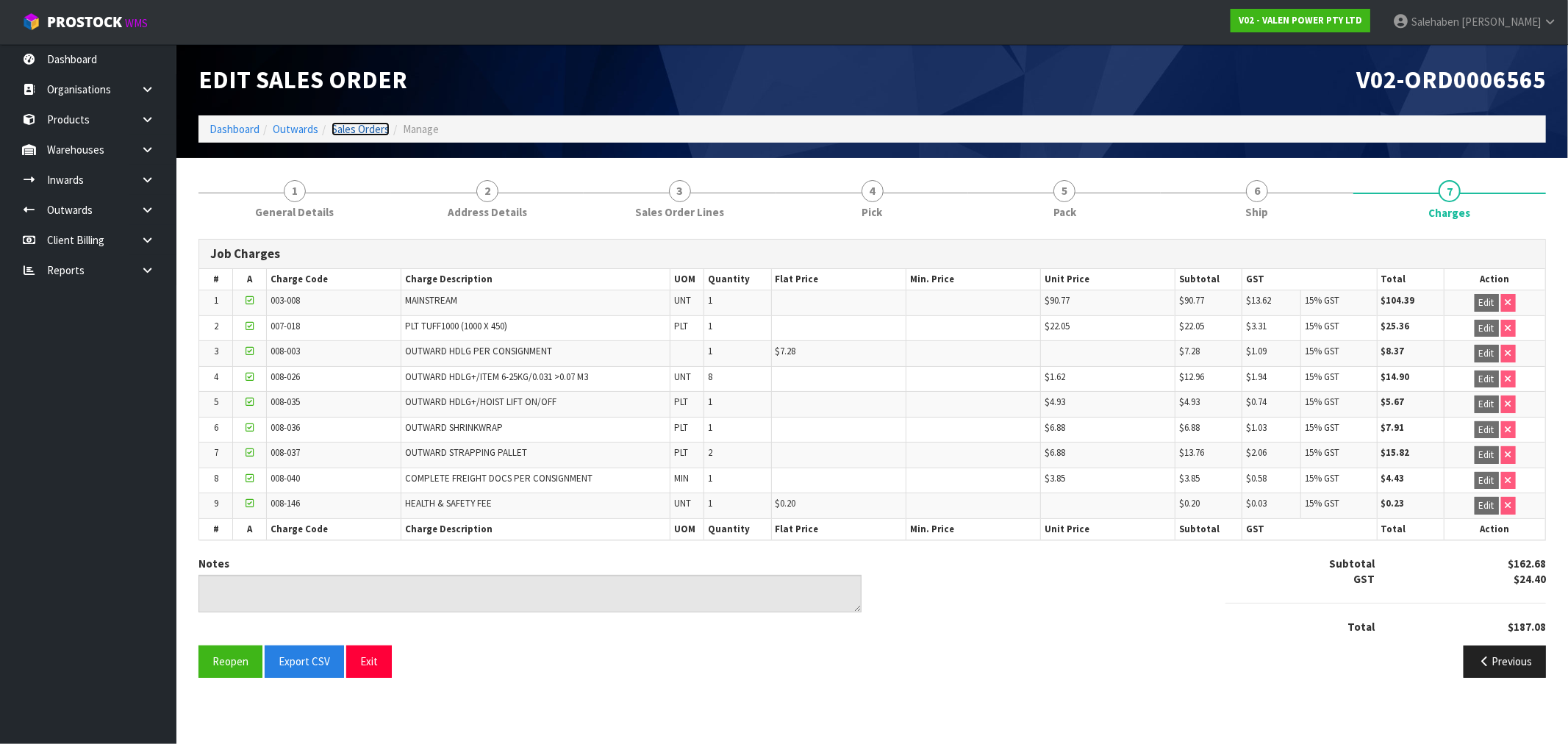
click at [358, 127] on link "Sales Orders" at bounding box center [360, 129] width 58 height 14
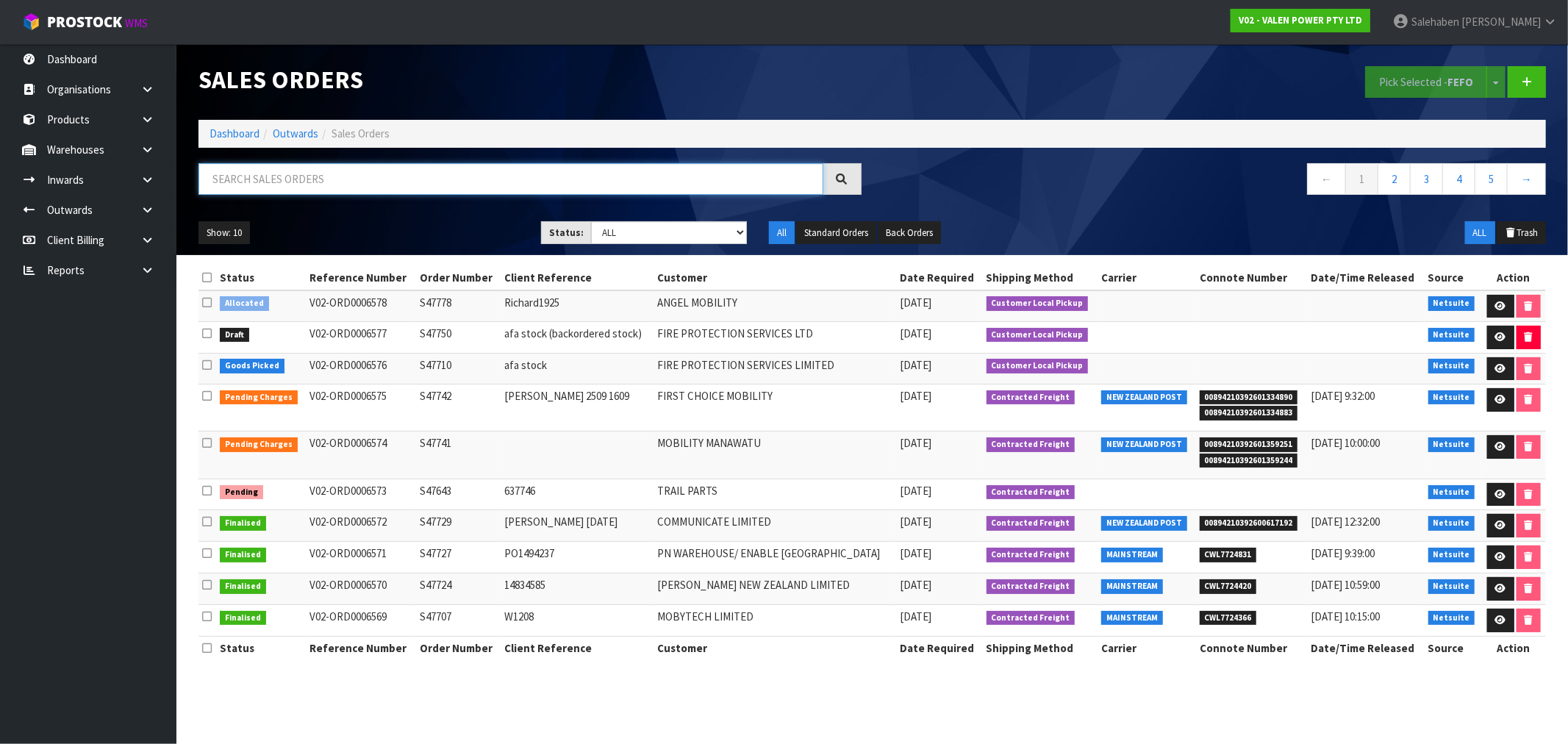
paste input "CWL7723570"
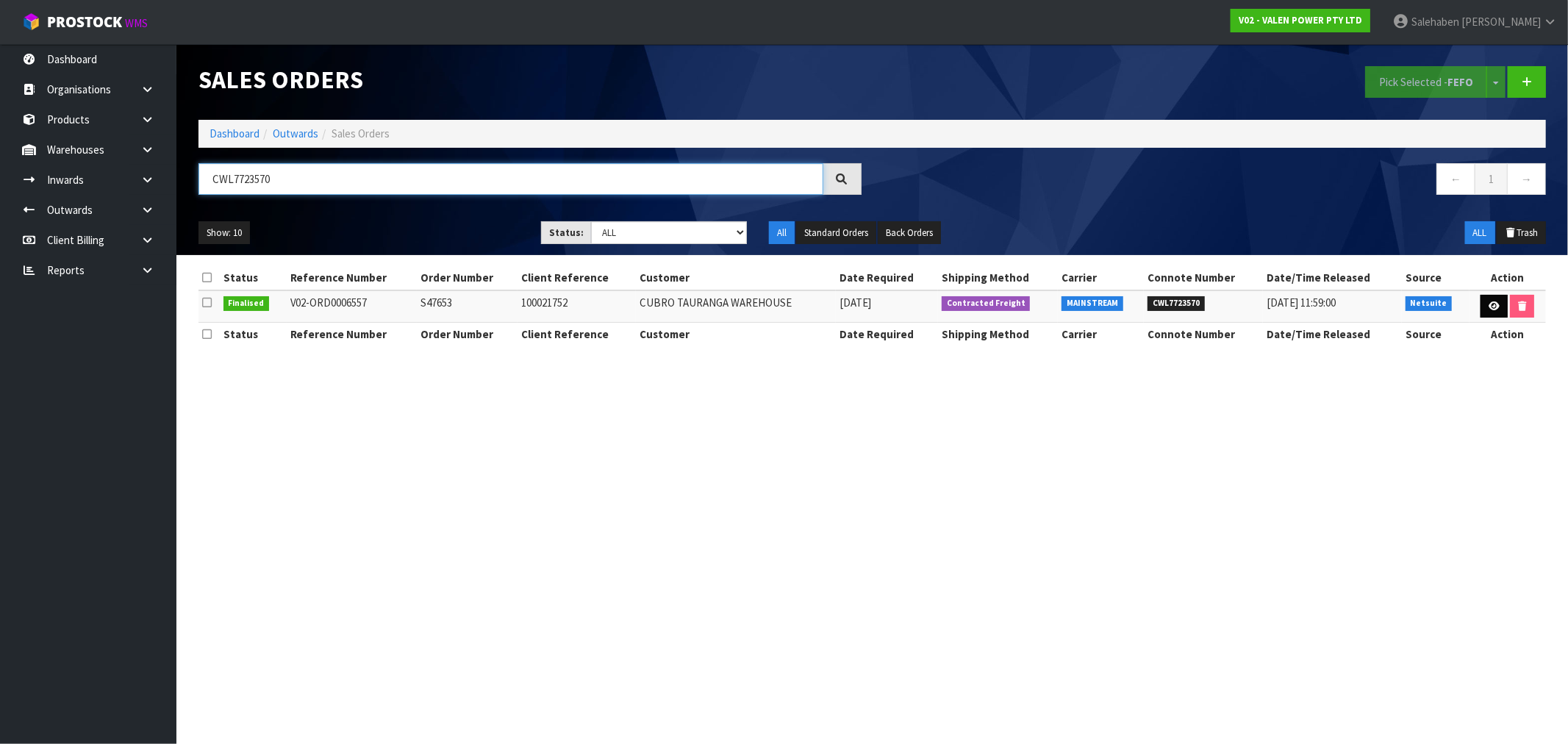
type input "CWL7723570"
click at [1492, 309] on icon at bounding box center [1494, 306] width 11 height 10
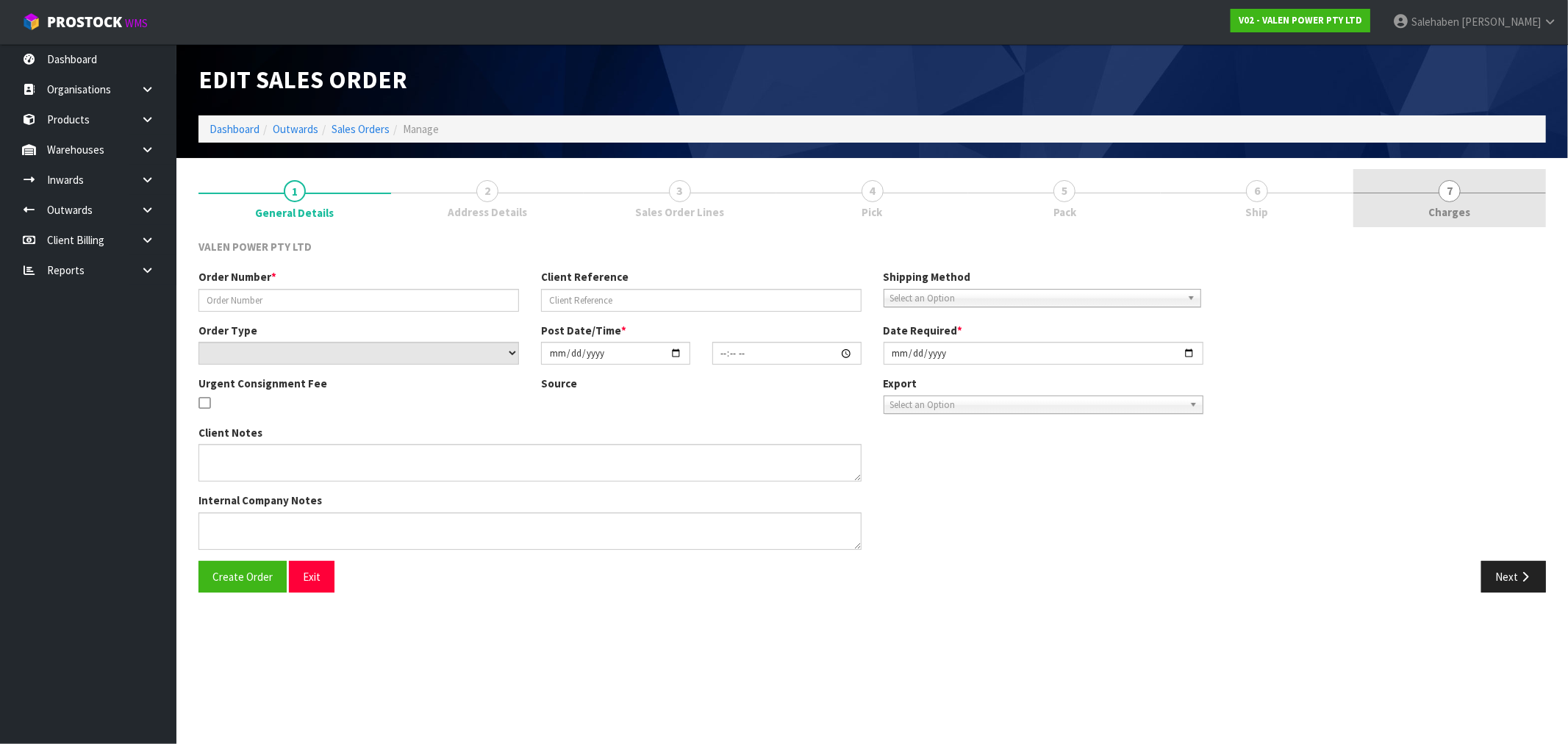
type input "S47653"
type input "100021752"
select select "number:0"
type input "2025-09-10"
type input "17:00:09.000"
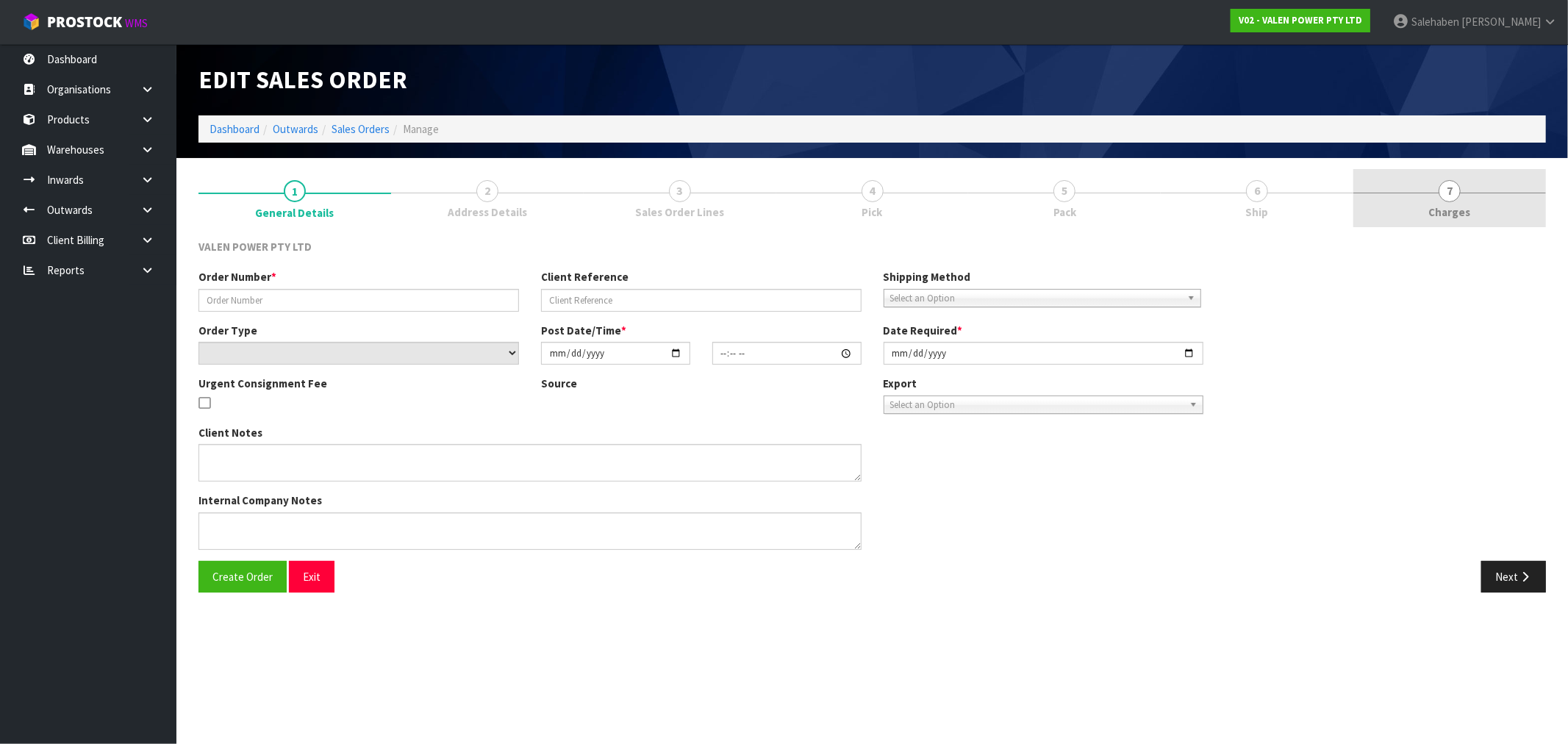
type input "2025-09-11"
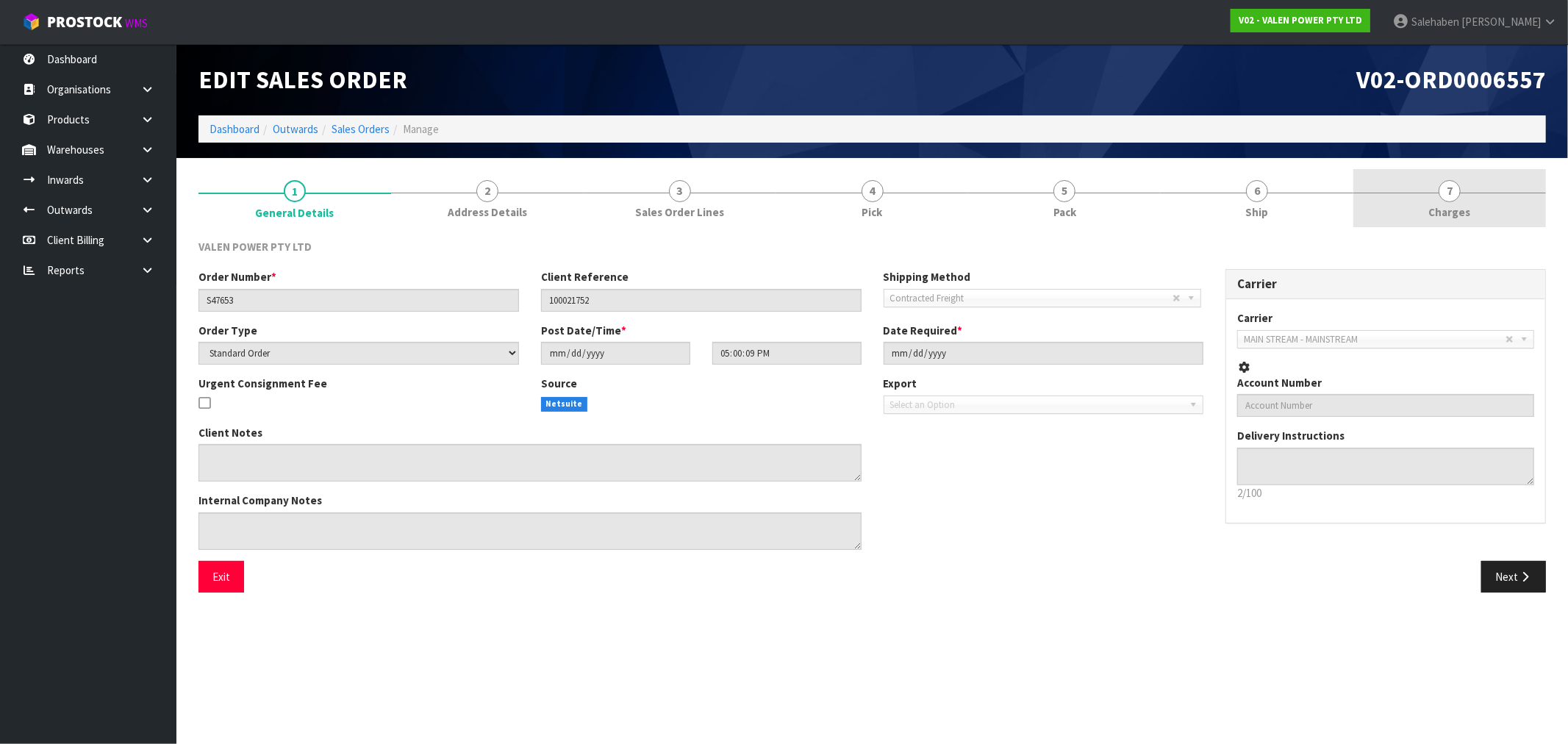
click at [1446, 210] on span "Charges" at bounding box center [1450, 212] width 42 height 15
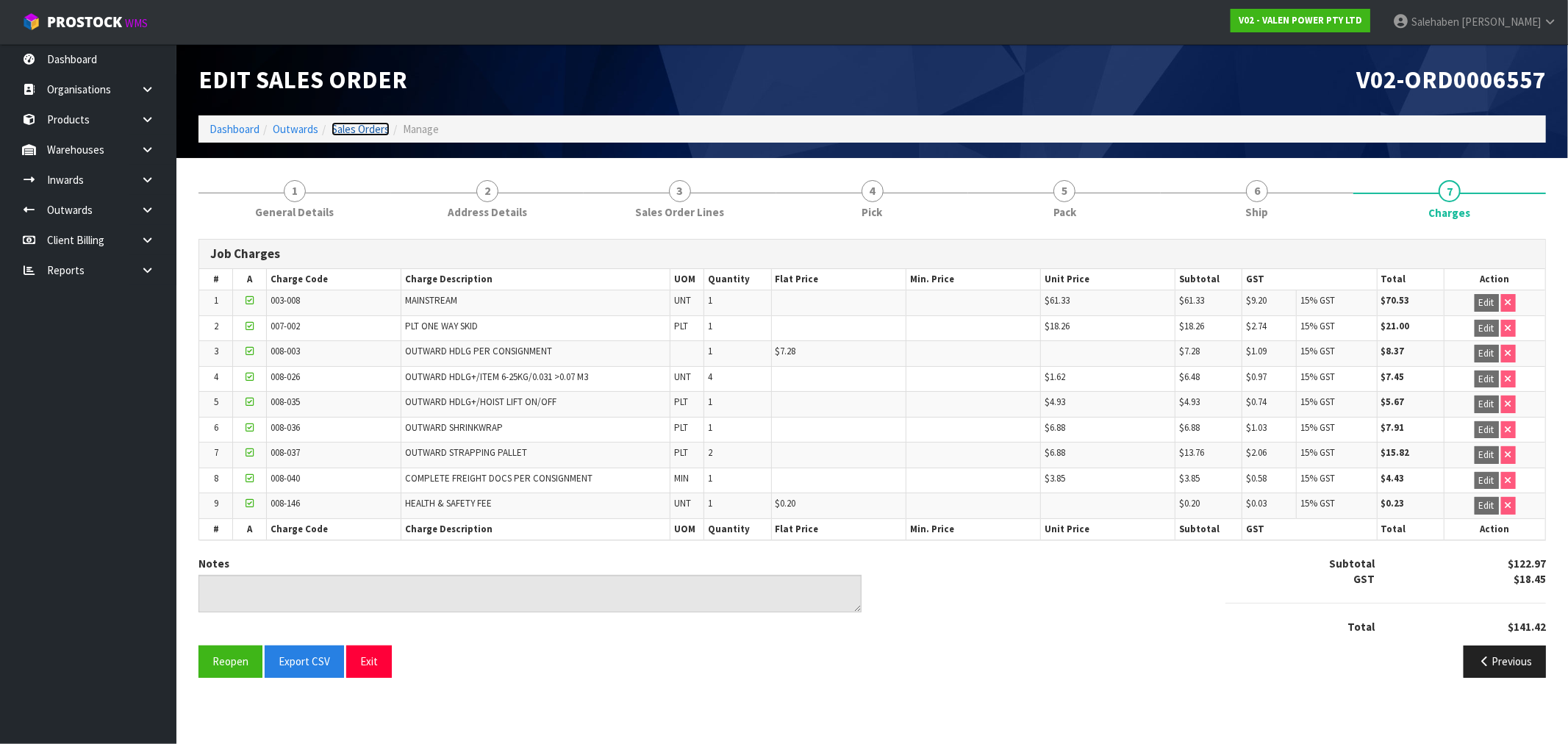
click at [358, 126] on link "Sales Orders" at bounding box center [360, 129] width 58 height 14
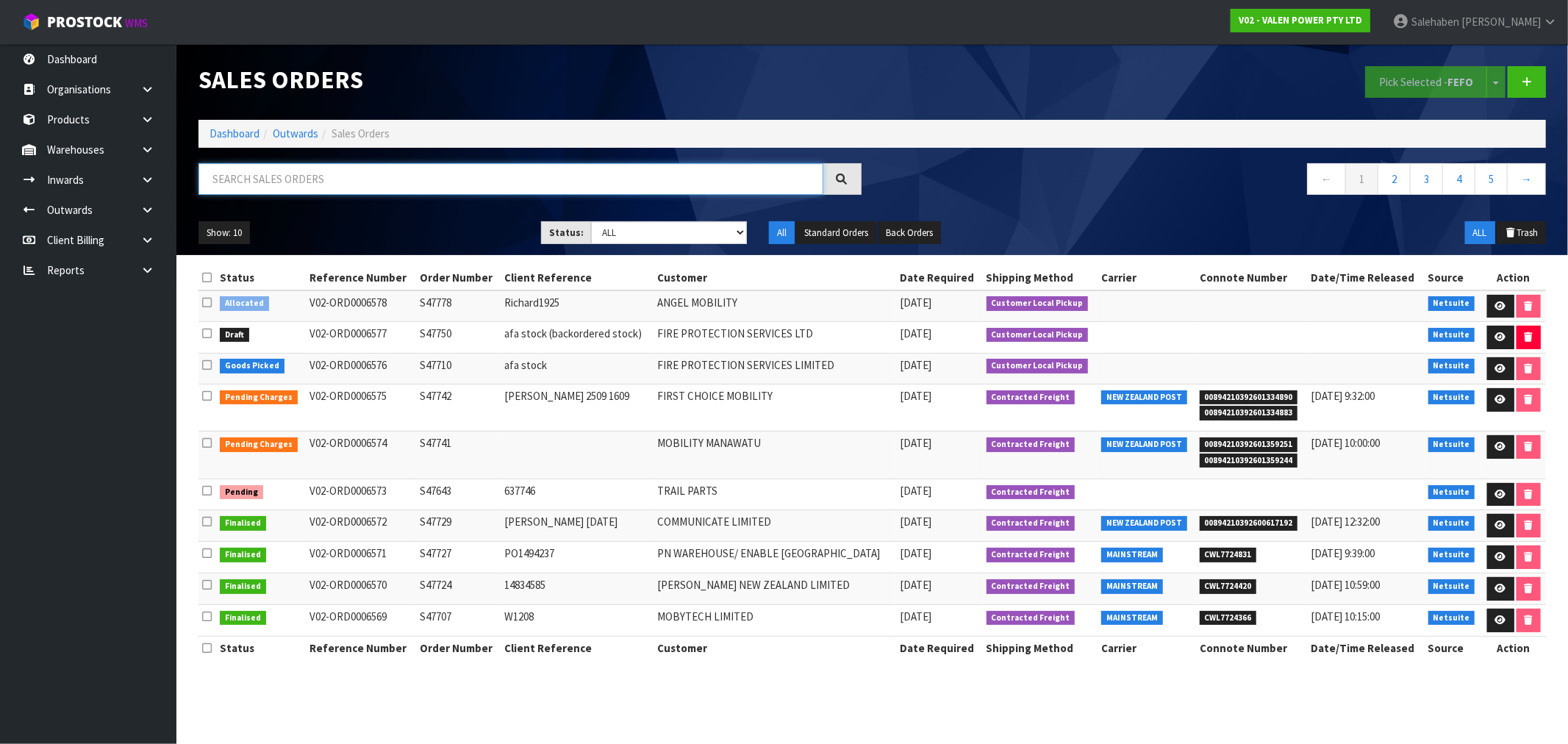
paste input "CWL7723575"
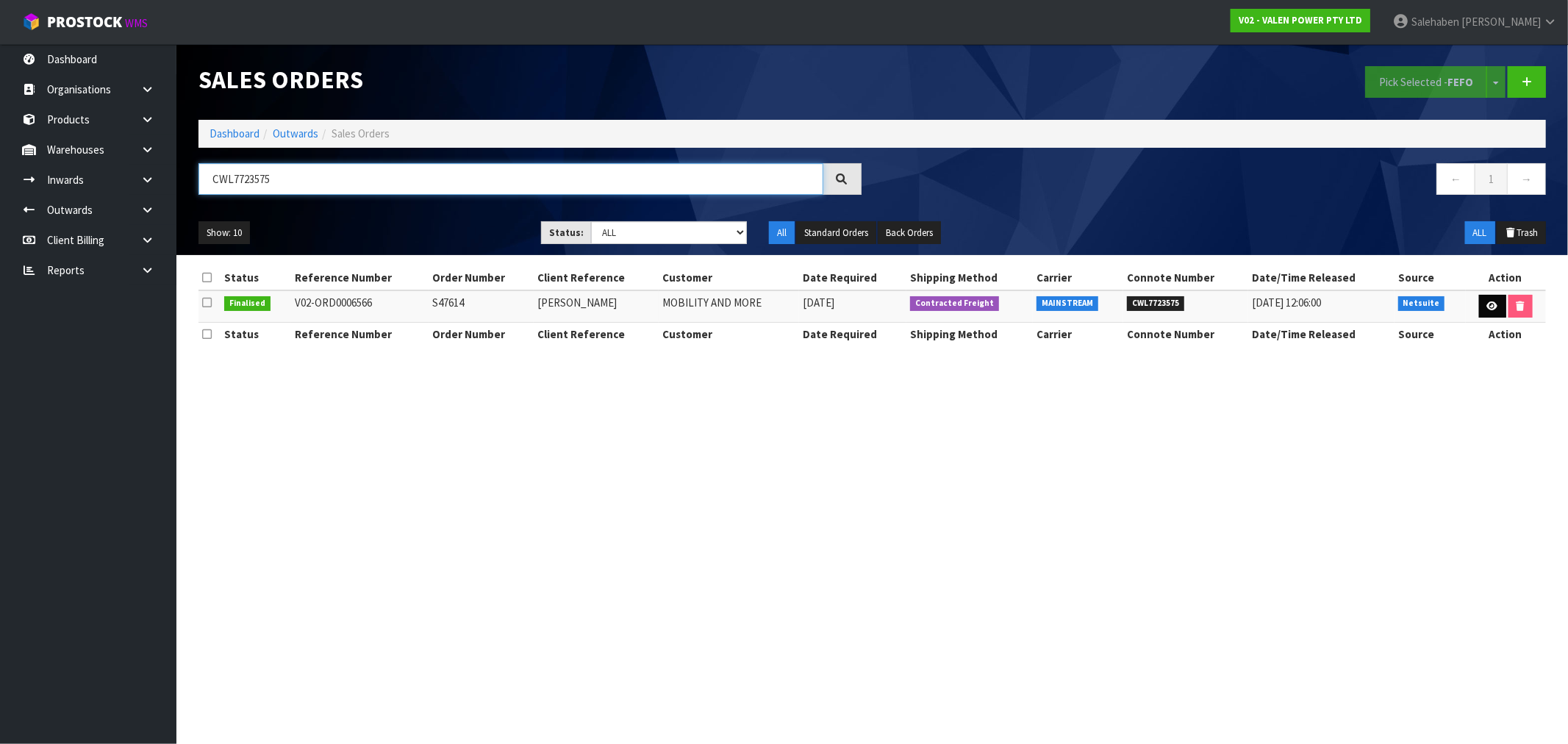
type input "CWL7723575"
click at [1495, 305] on link at bounding box center [1492, 307] width 28 height 23
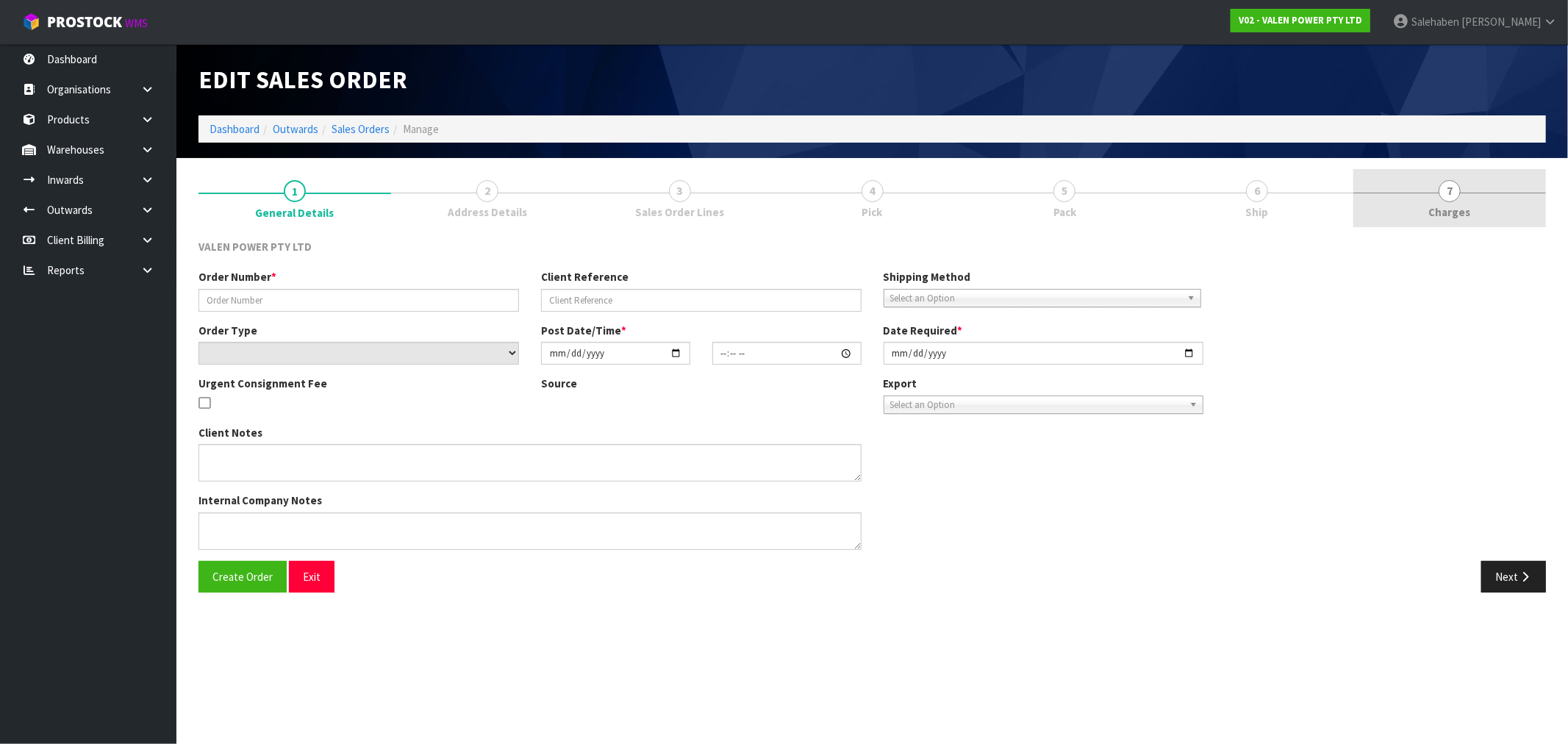
type input "S47614"
type input "Kevin"
select select "number:0"
type input "2025-09-11"
type input "17:00:07.000"
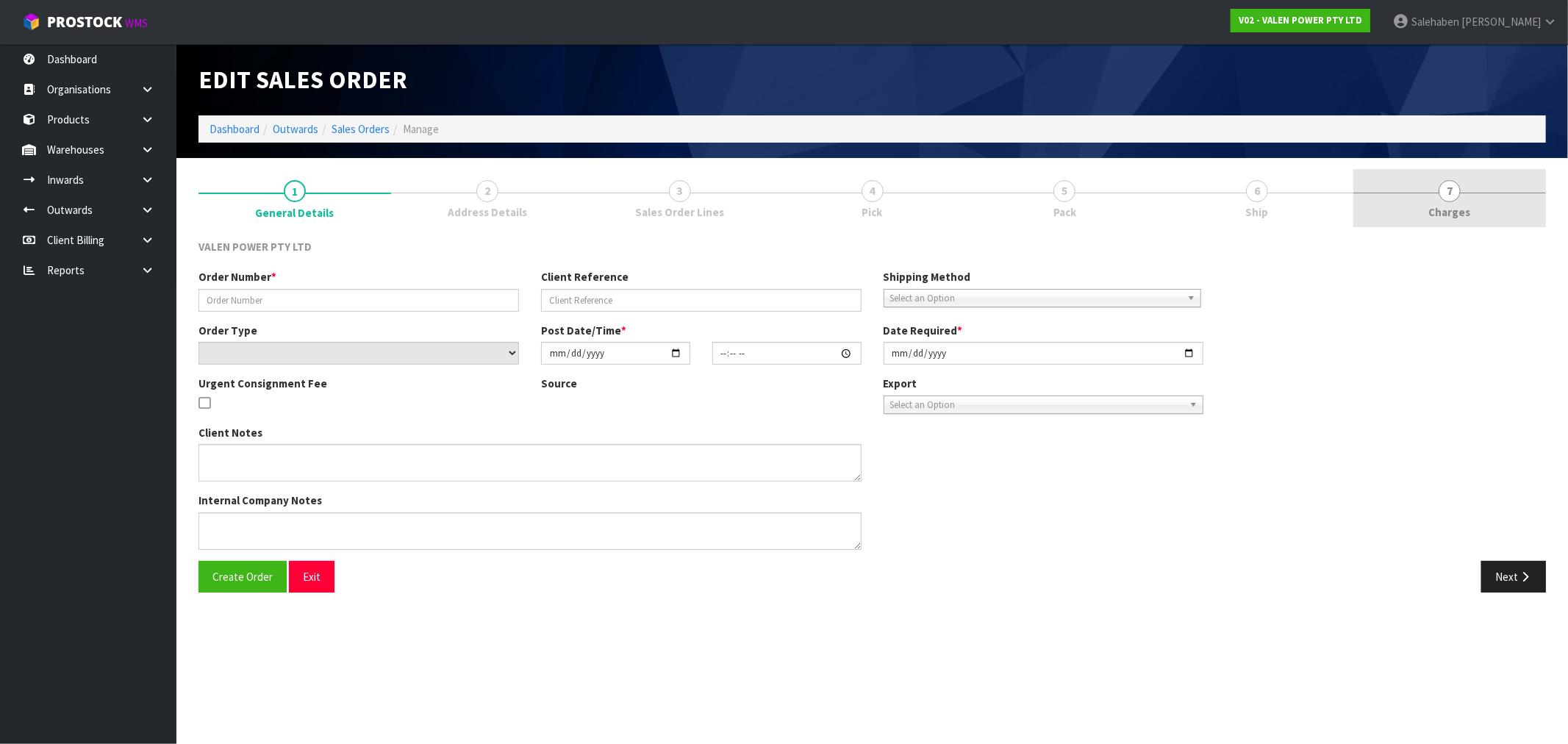
type input "2025-09-11"
type textarea "REMOVED P-LOLLY"
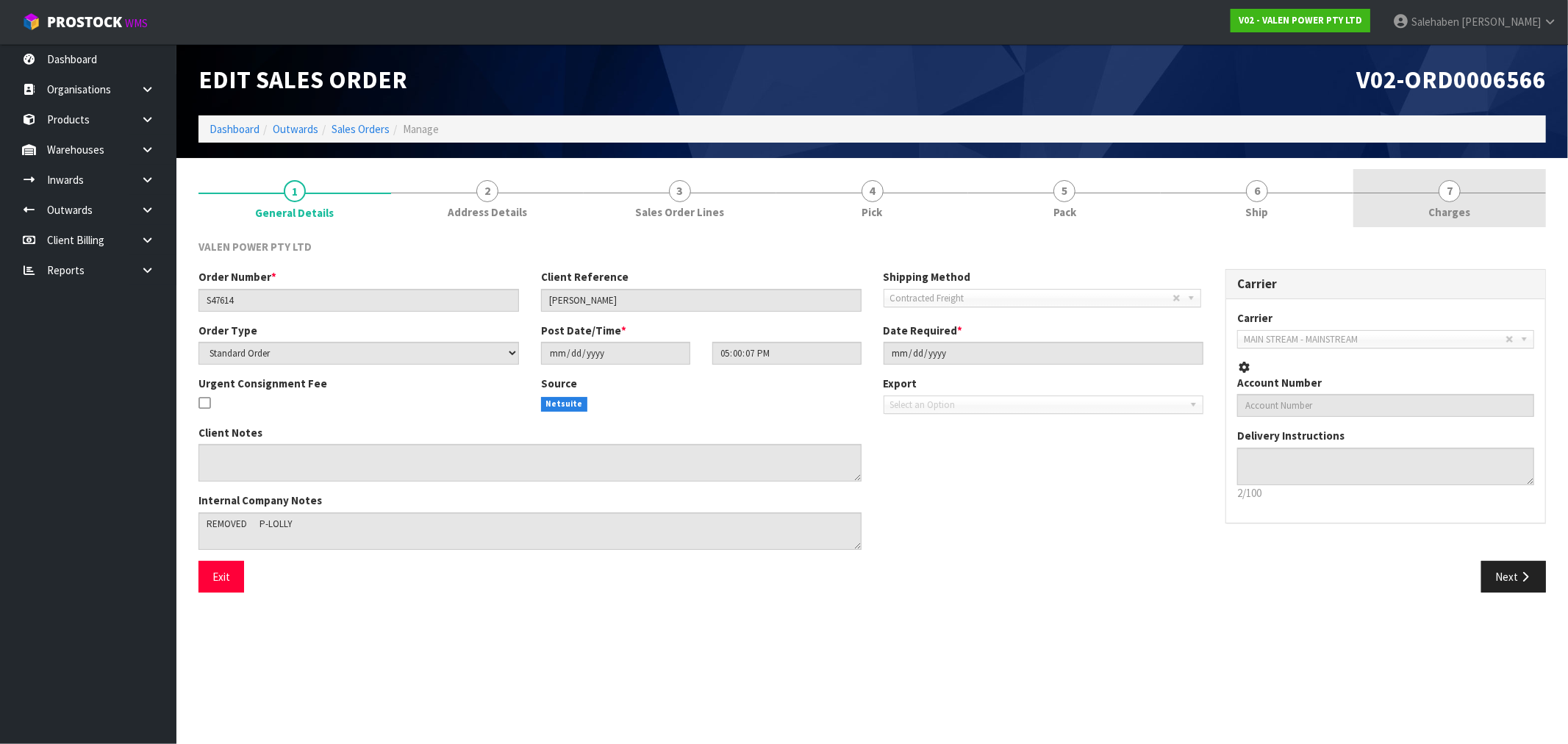
click at [1452, 216] on span "Charges" at bounding box center [1450, 212] width 42 height 15
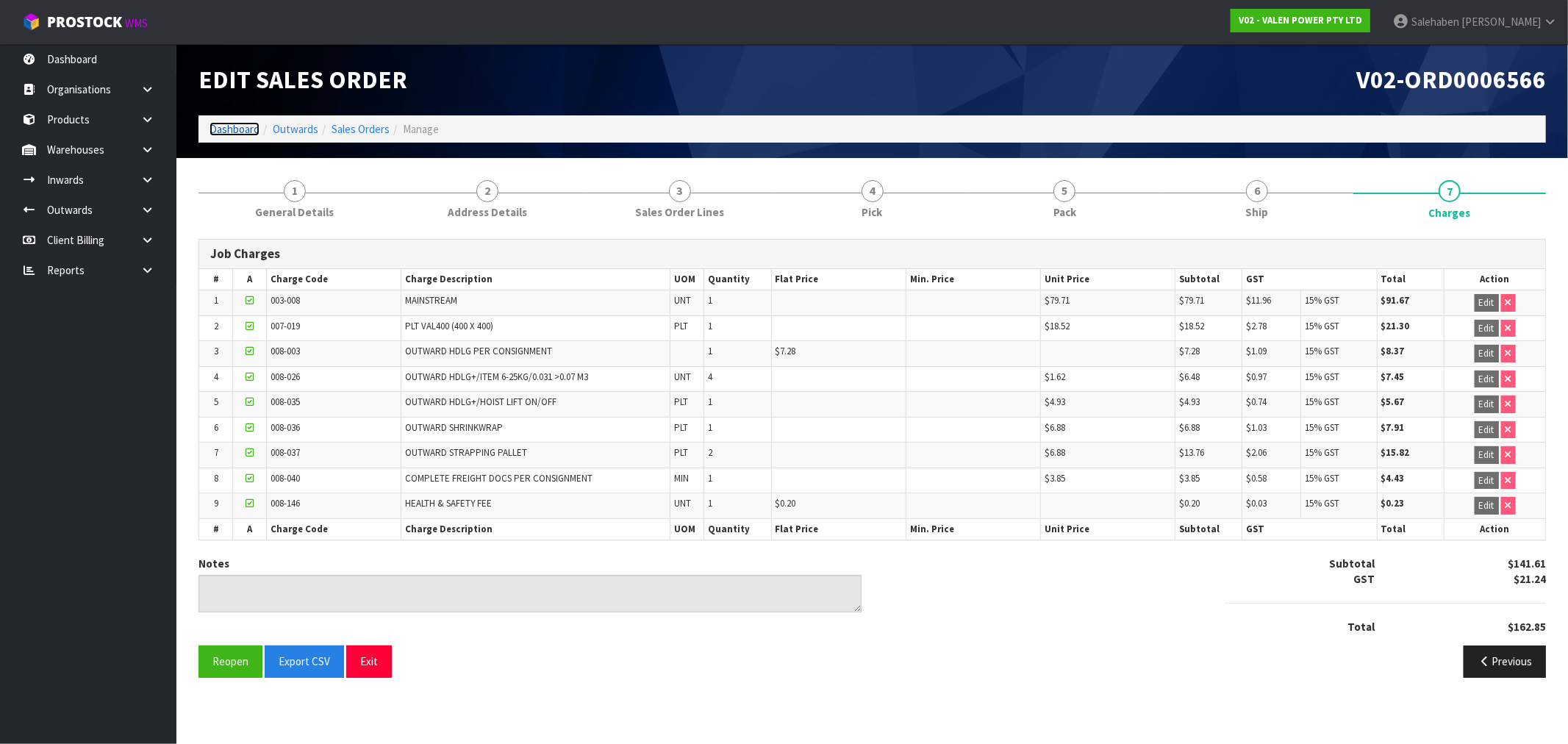
click at [240, 131] on link "Dashboard" at bounding box center [235, 129] width 50 height 14
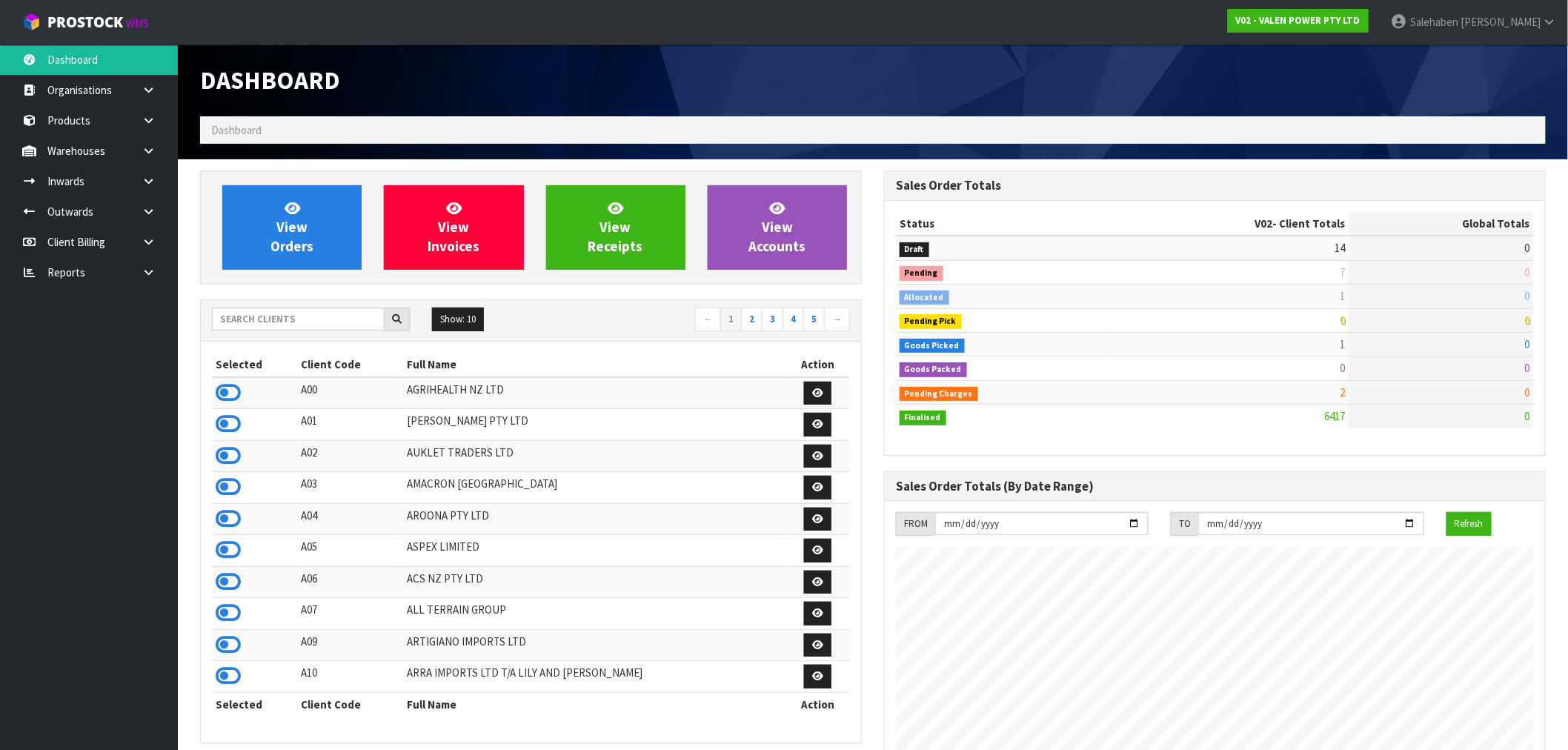
scroll to position [1124, 684]
click at [296, 322] on input "text" at bounding box center [298, 319] width 173 height 23
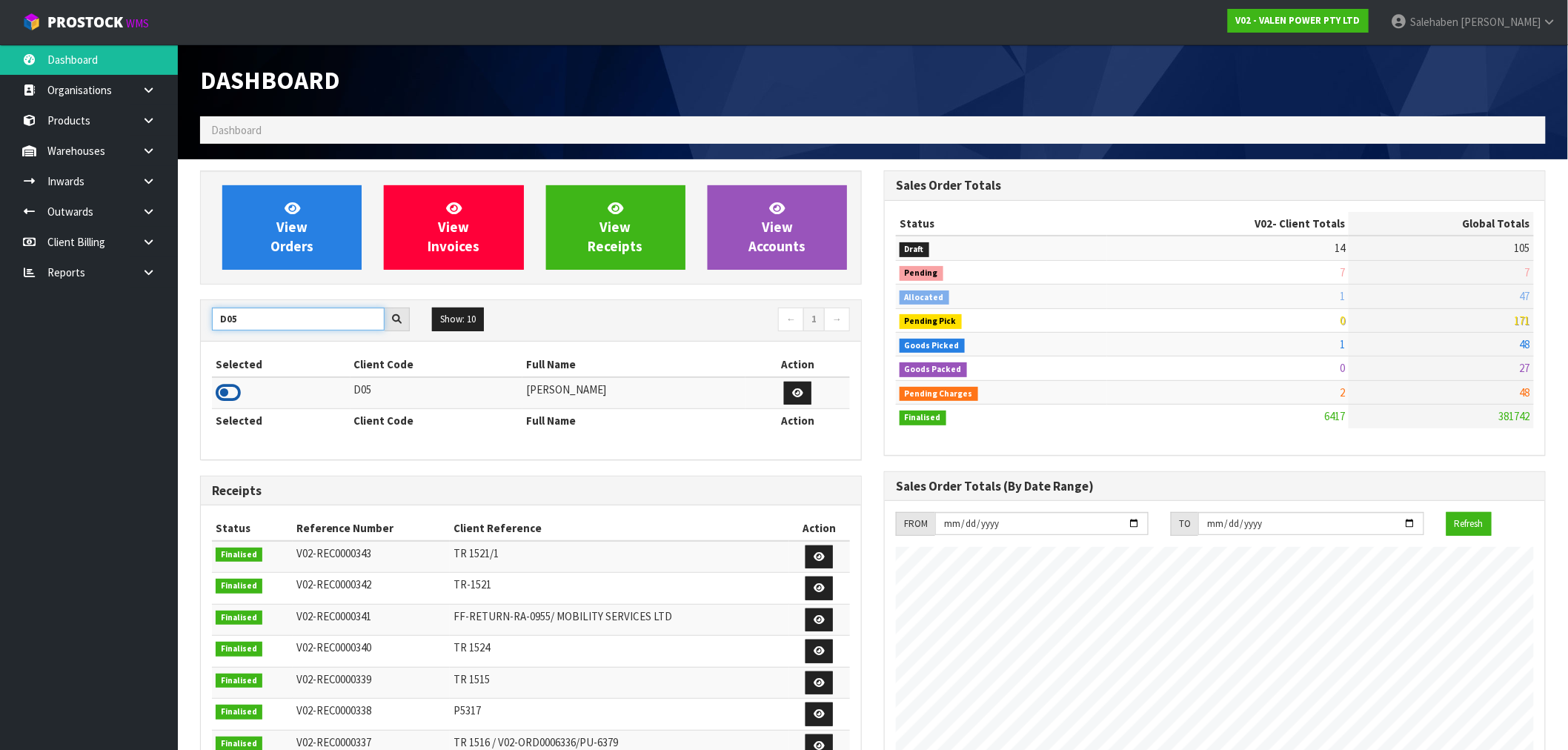
type input "D05"
click at [231, 389] on icon at bounding box center [228, 392] width 25 height 22
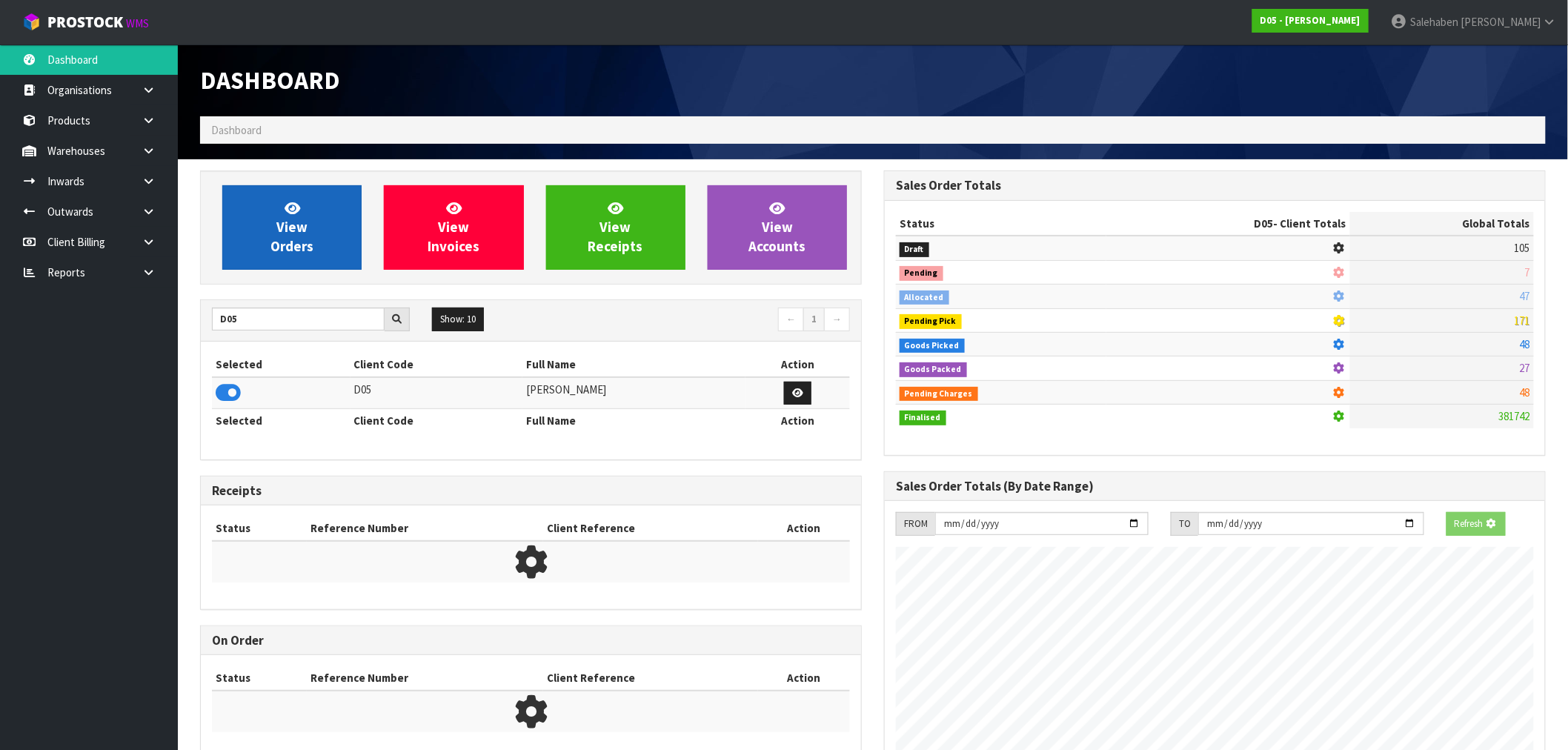
scroll to position [740609, 740378]
click at [296, 249] on span "View Orders" at bounding box center [292, 228] width 43 height 56
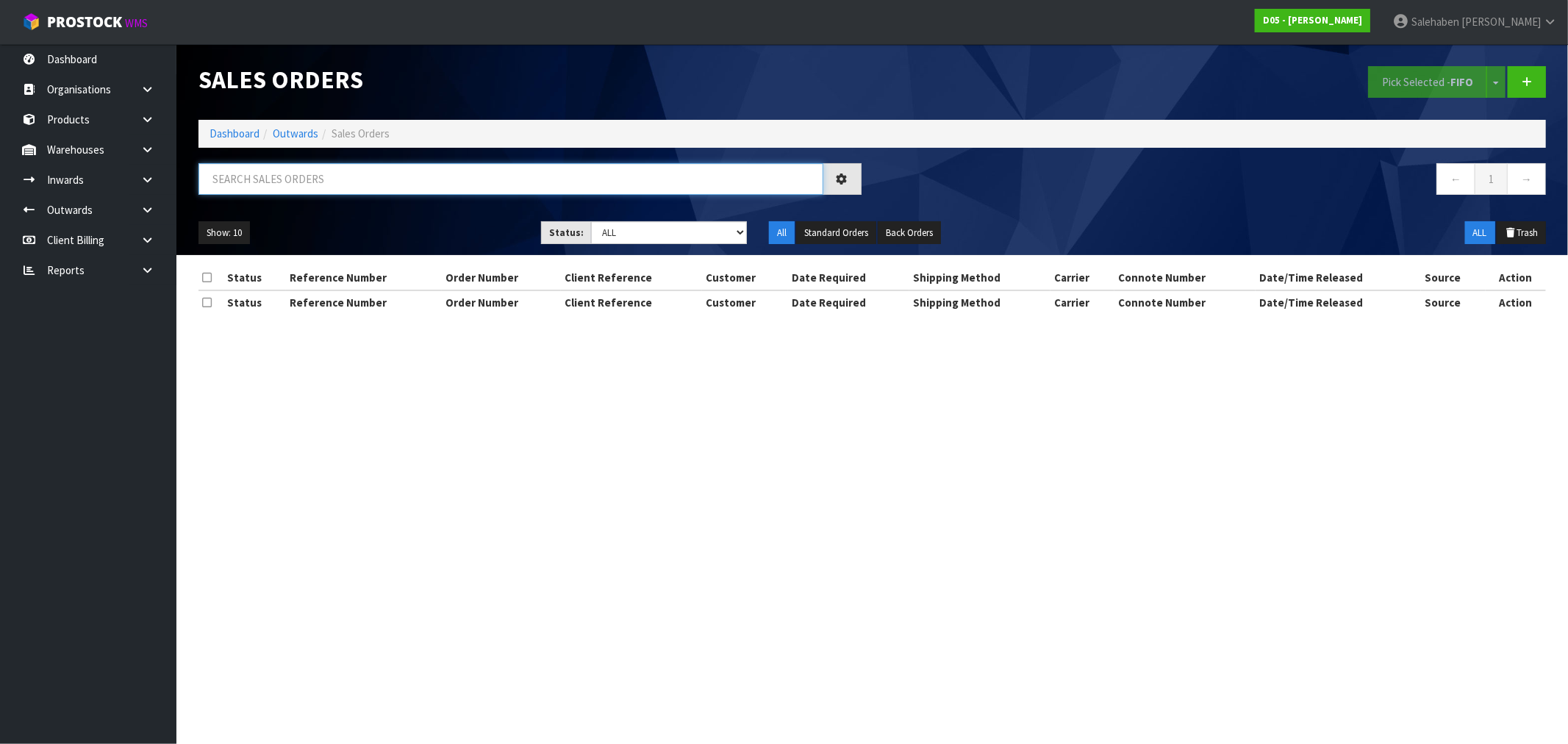
click at [234, 169] on input "text" at bounding box center [510, 180] width 625 height 32
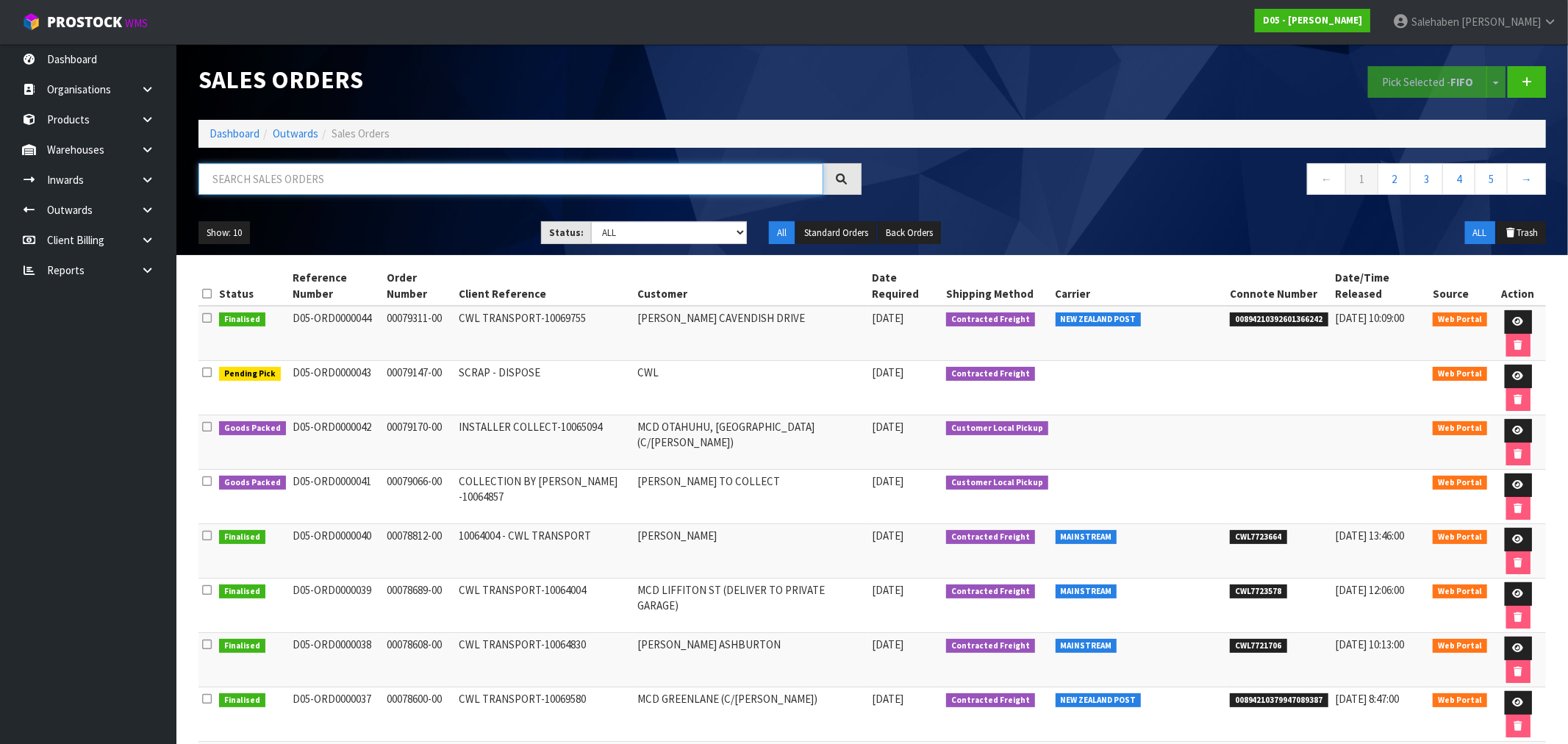
paste input "CWL7723578"
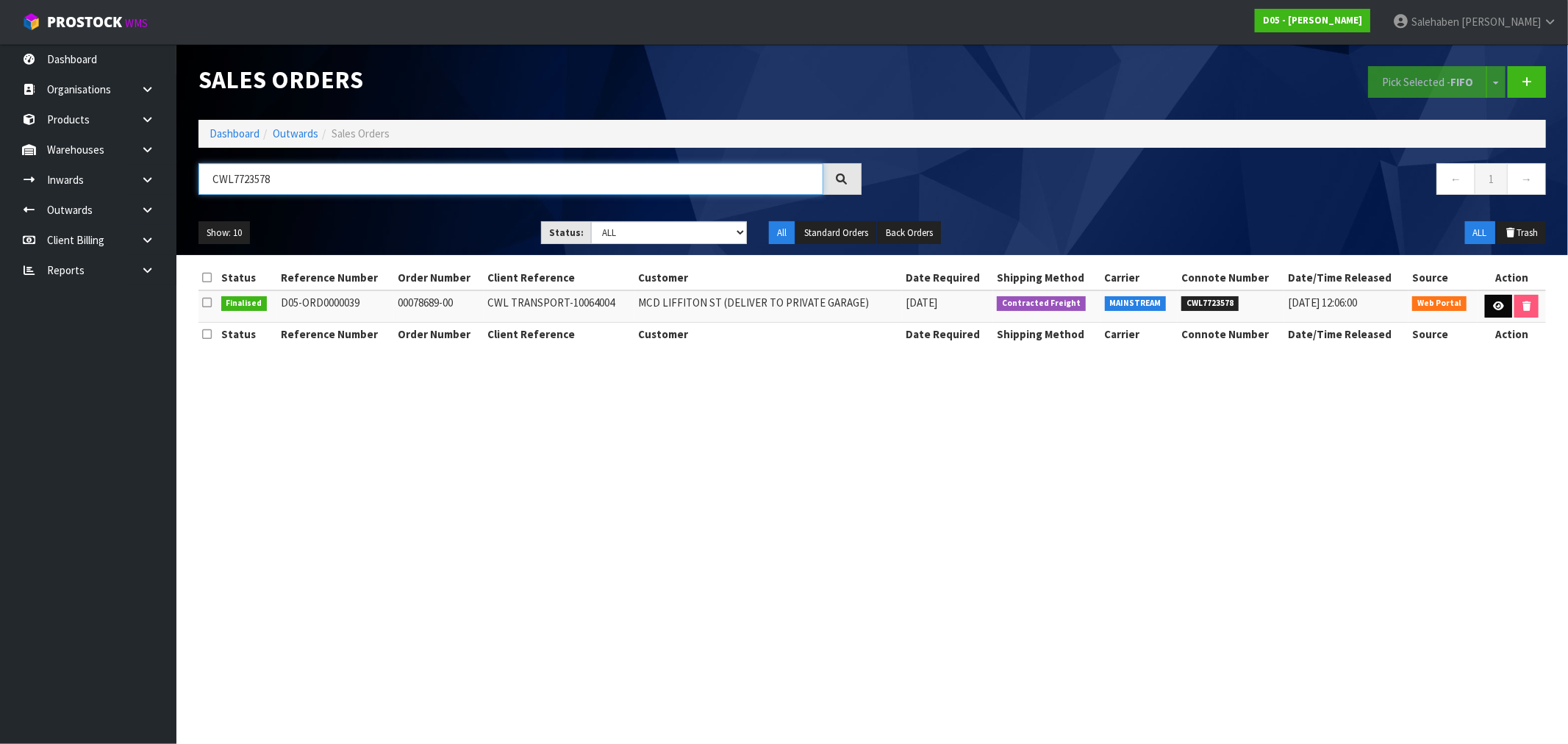
type input "CWL7723578"
click at [1494, 305] on icon at bounding box center [1499, 306] width 11 height 10
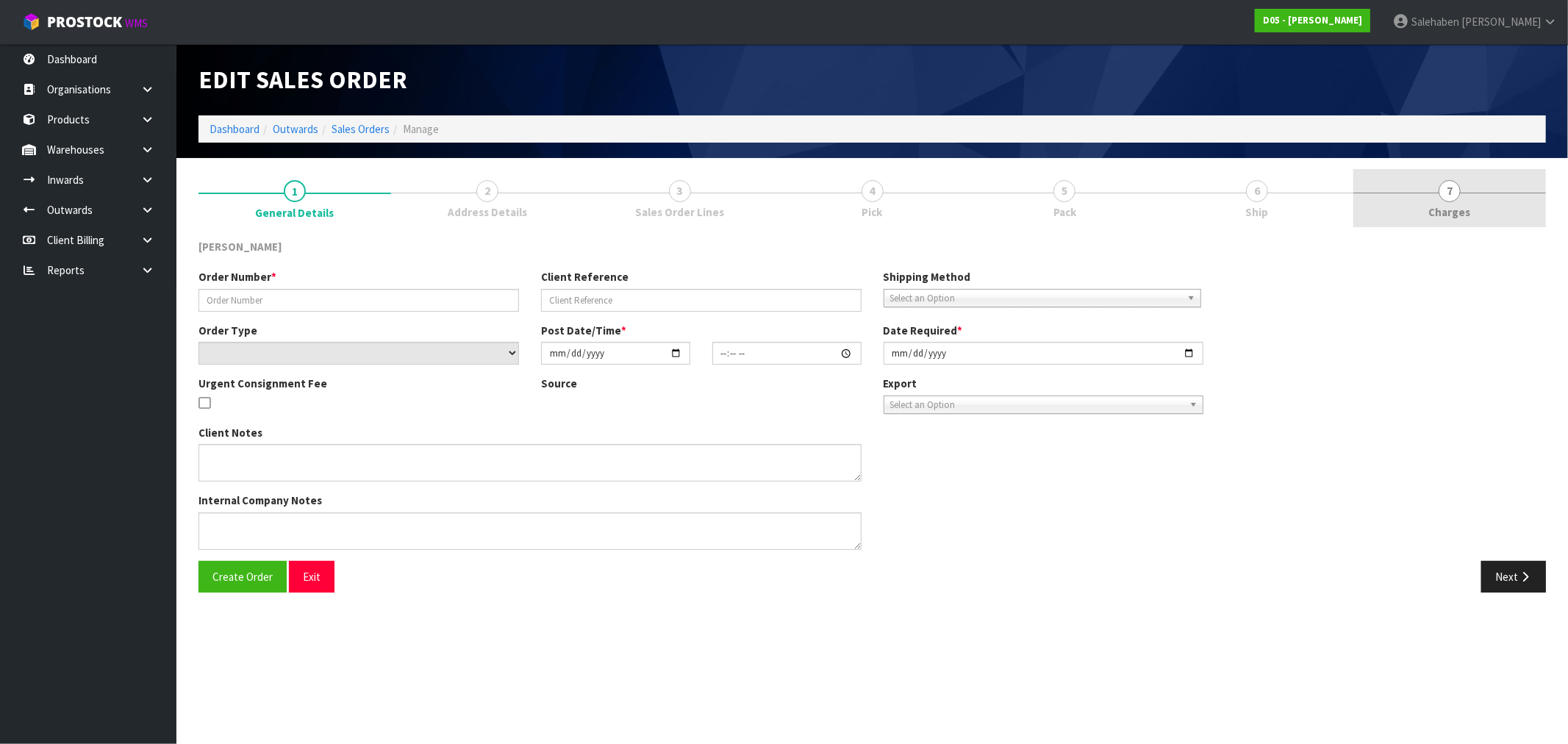
type input "00078689-00"
type input "CWL TRANSPORT-10064004"
select select "number:0"
type input "2025-09-10"
type input "10:02:00.000"
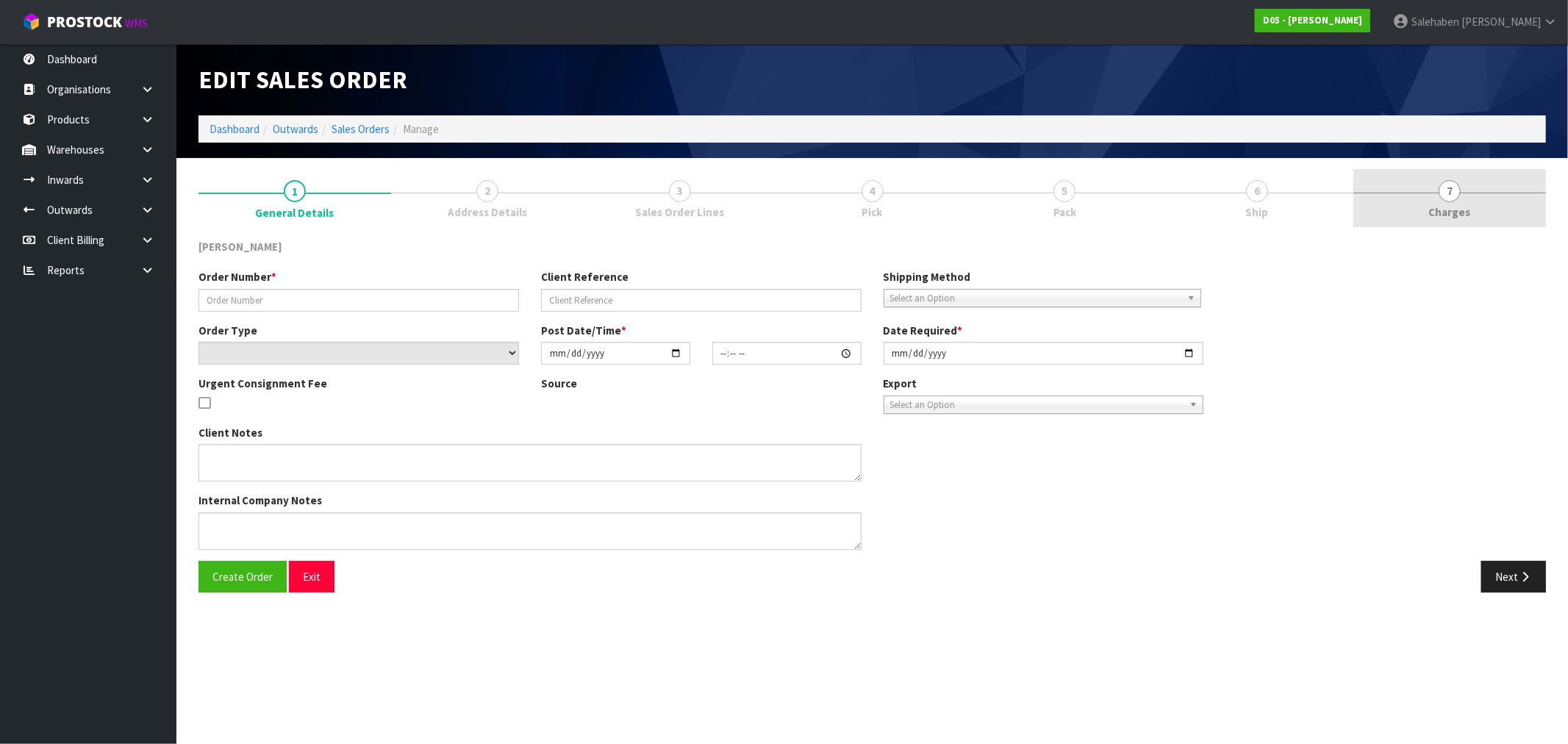
type input "2025-09-15"
type textarea "DELIVERY TO PRIVATE GARAGE - CALL WAYNE 027 258 0666 PRIOR SO HE CAN MEET DRIVE…"
type textarea "I AM TRYING TO FIND OUT WHERE THESE SCREENS ARE. I HAVE SENT EMAILS BASE RATE O…"
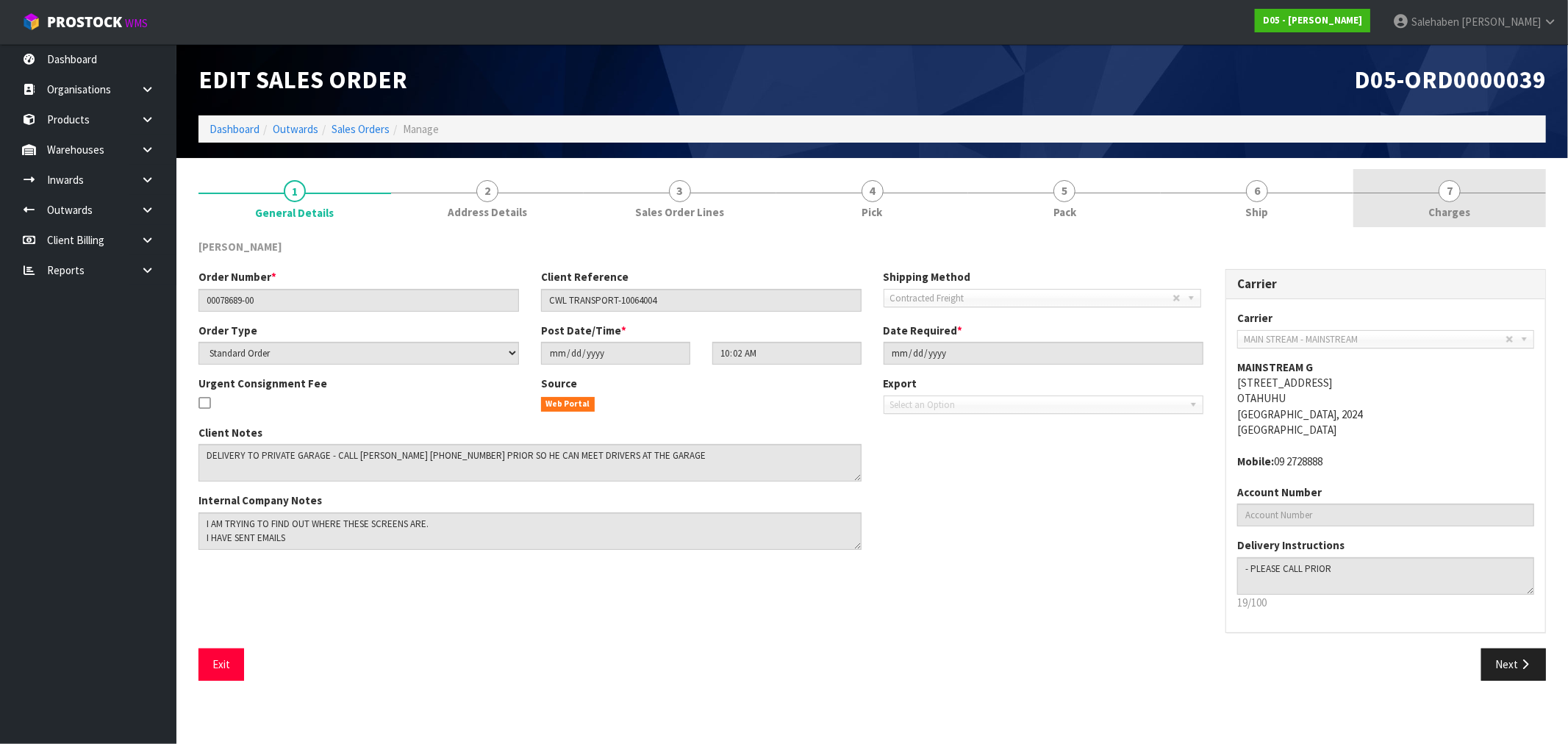
click at [1445, 214] on span "Charges" at bounding box center [1450, 212] width 42 height 15
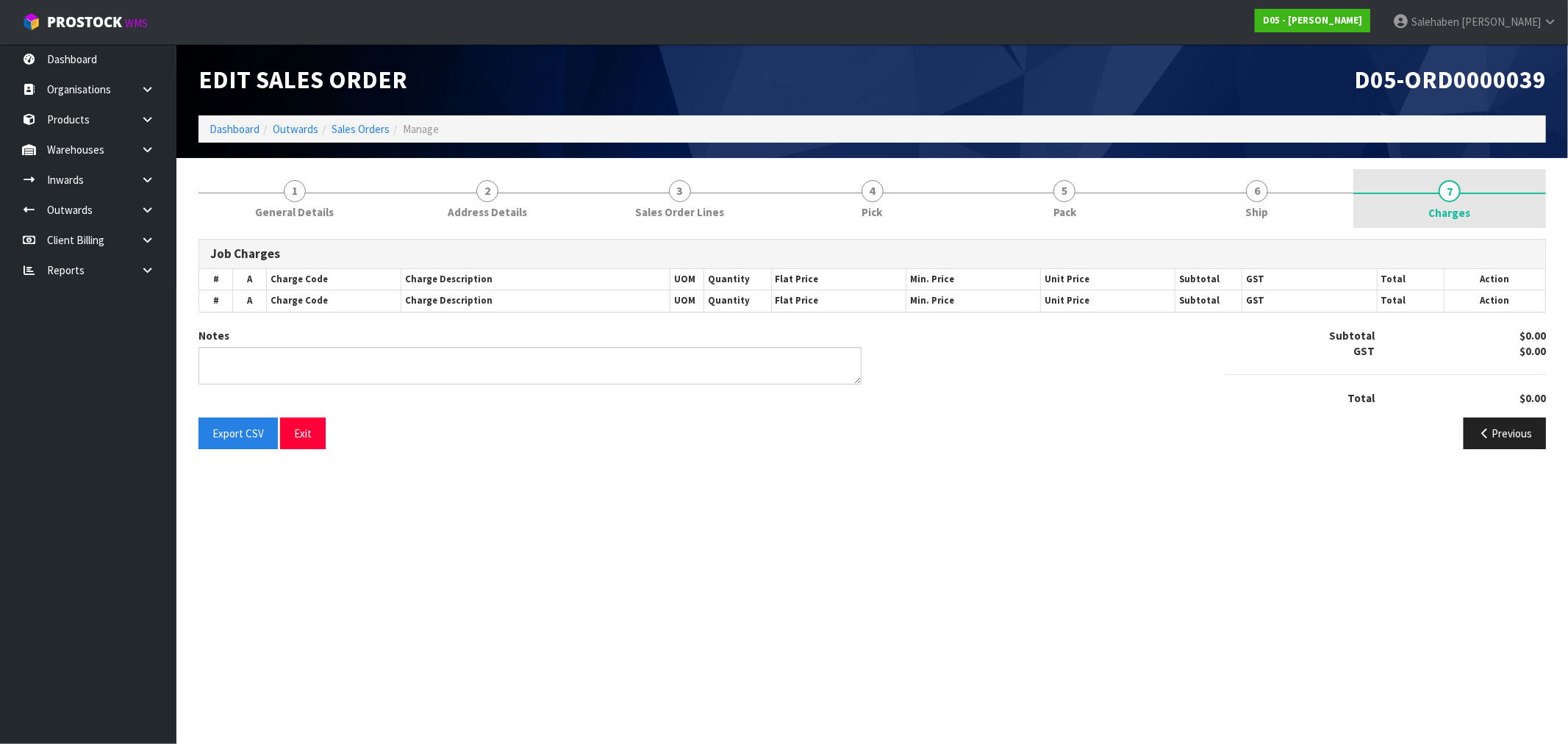
type textarea "REVIEW HIAB CHARGES"
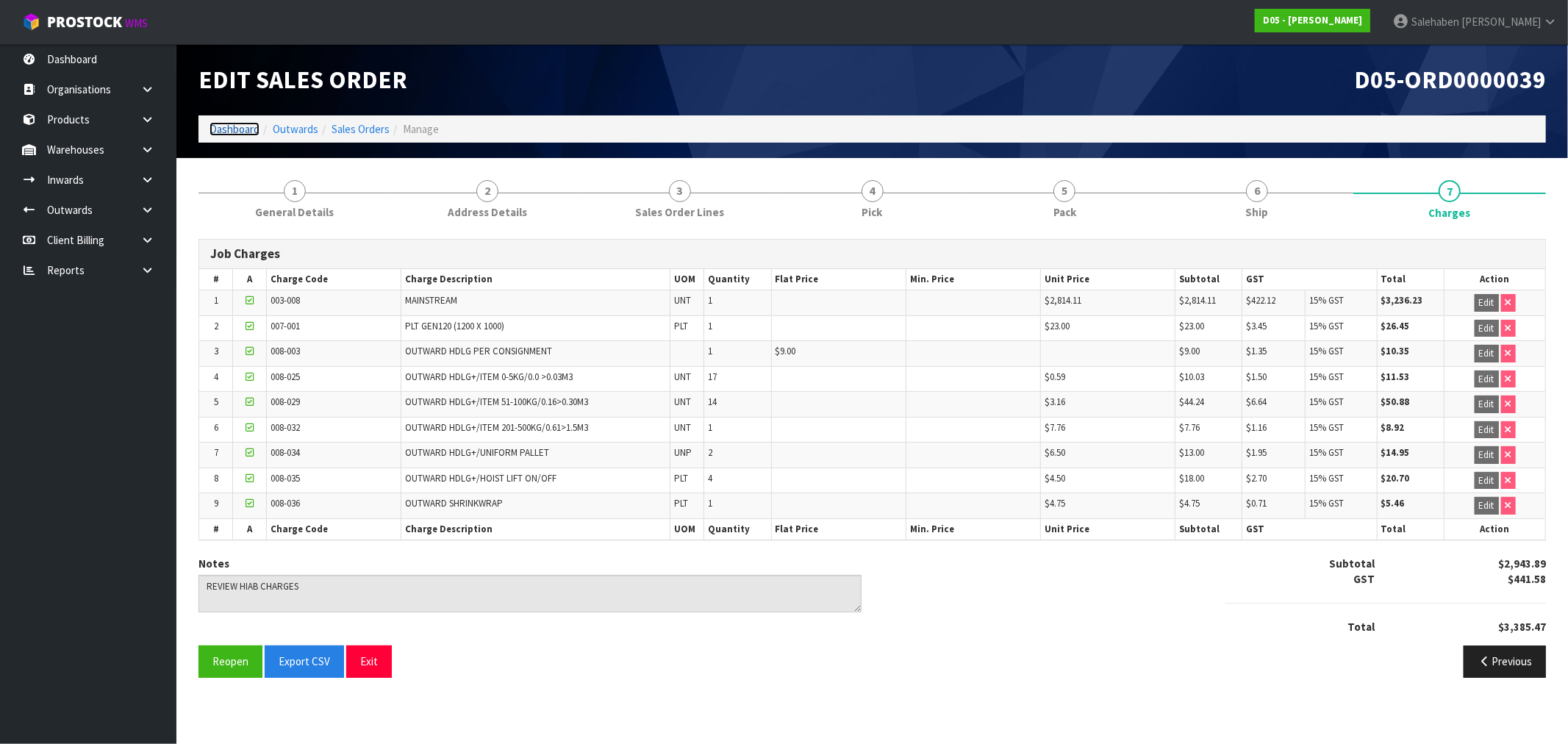
click at [221, 126] on link "Dashboard" at bounding box center [235, 129] width 50 height 14
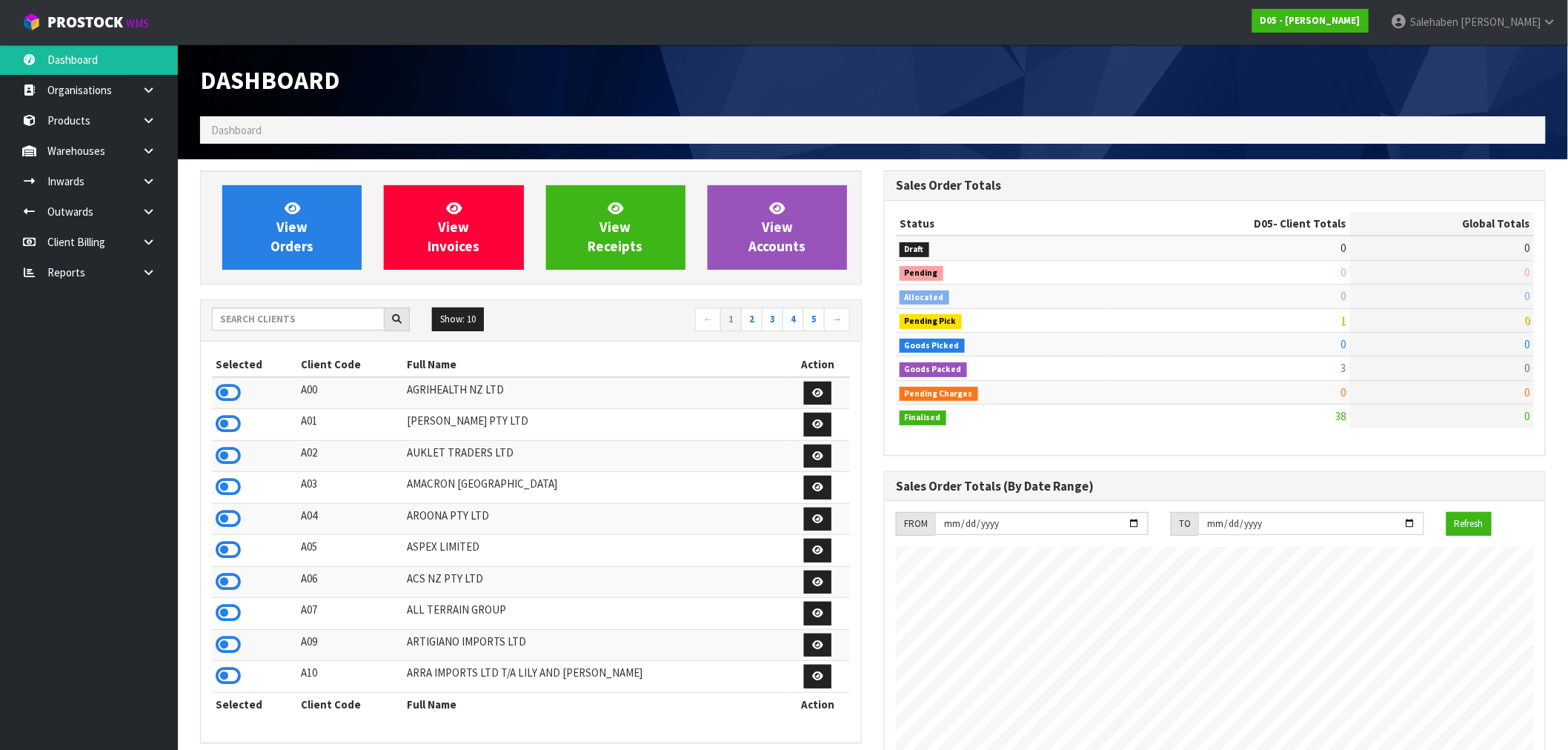
scroll to position [1028, 684]
click at [244, 321] on input "text" at bounding box center [298, 319] width 173 height 23
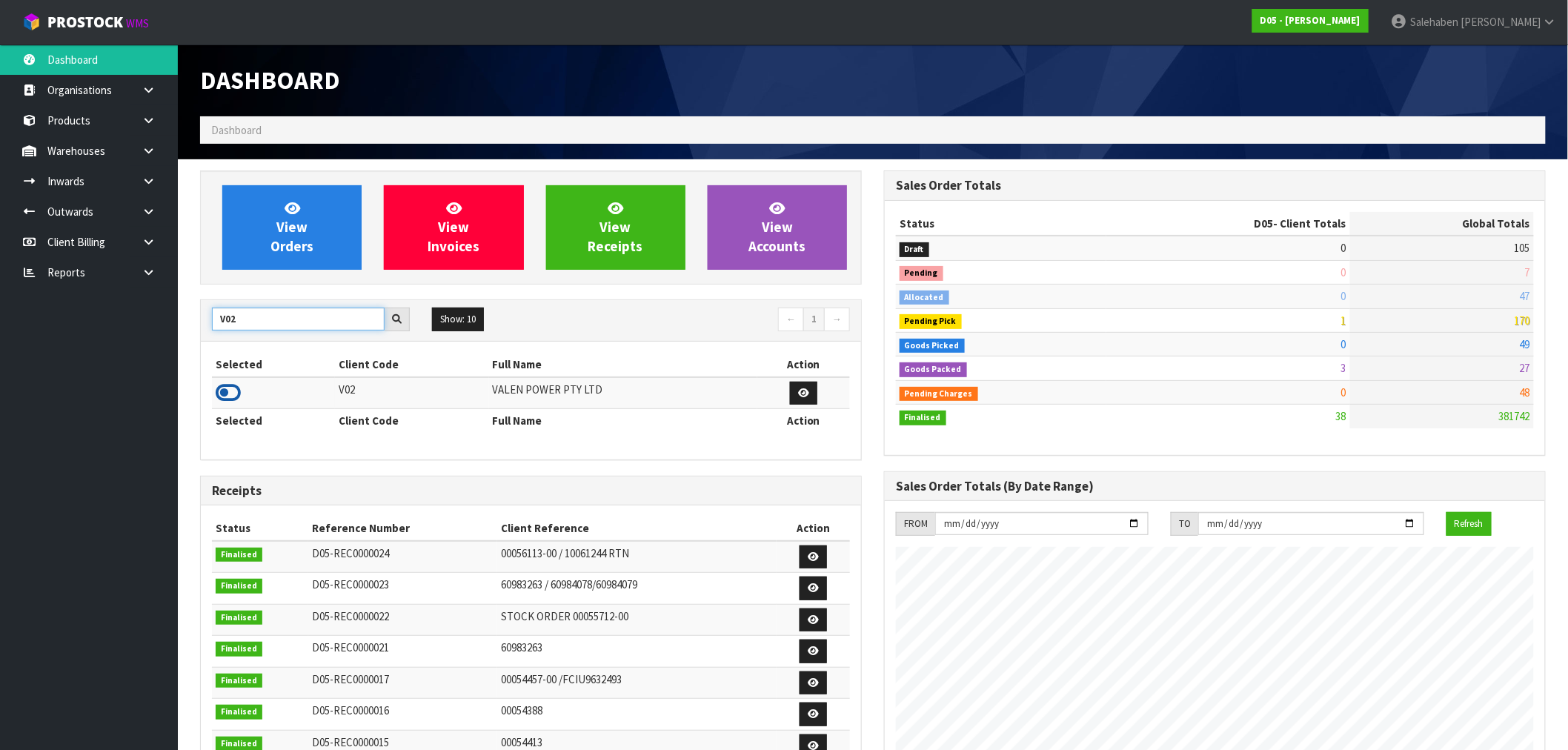
type input "V02"
click at [234, 389] on icon at bounding box center [228, 392] width 25 height 22
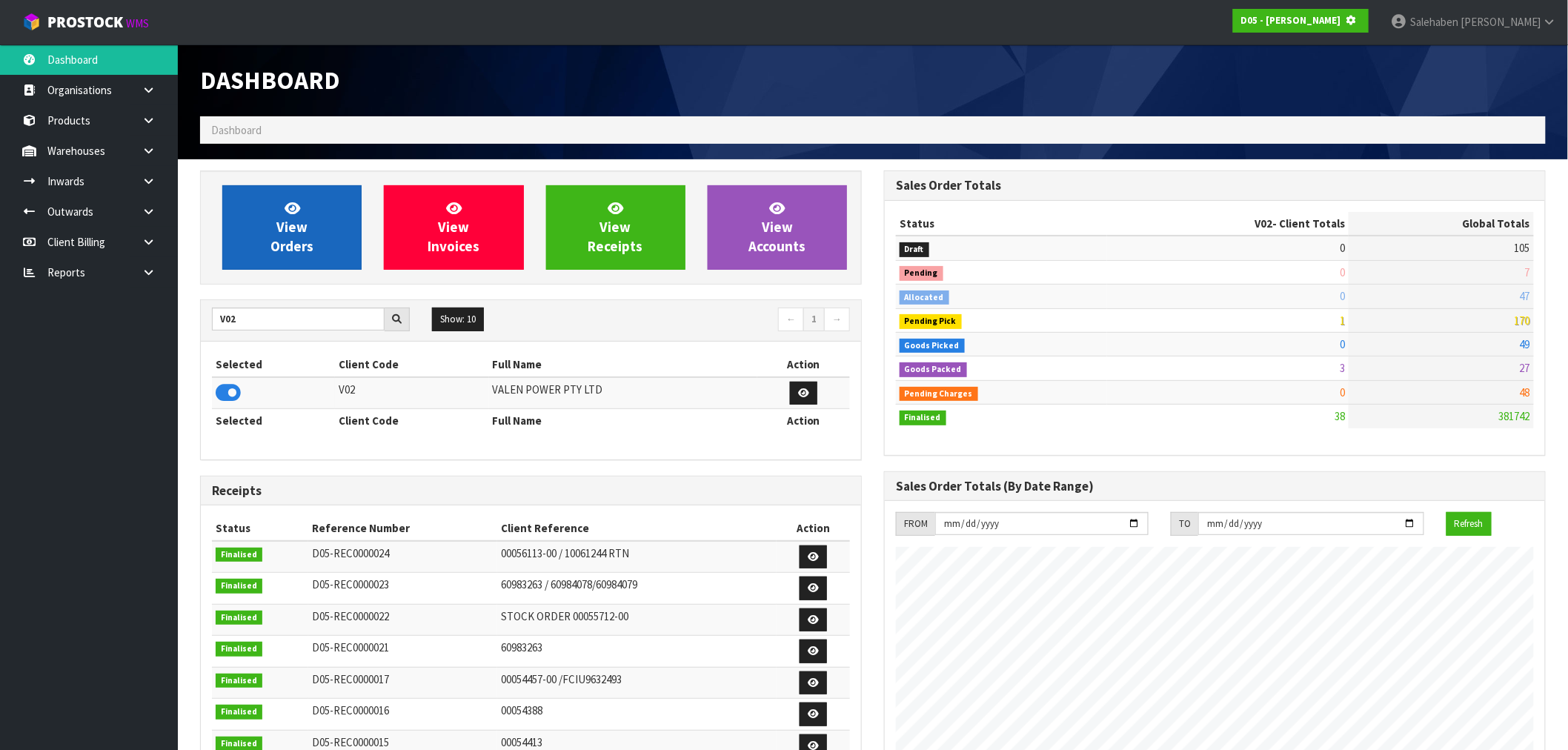
scroll to position [740609, 740378]
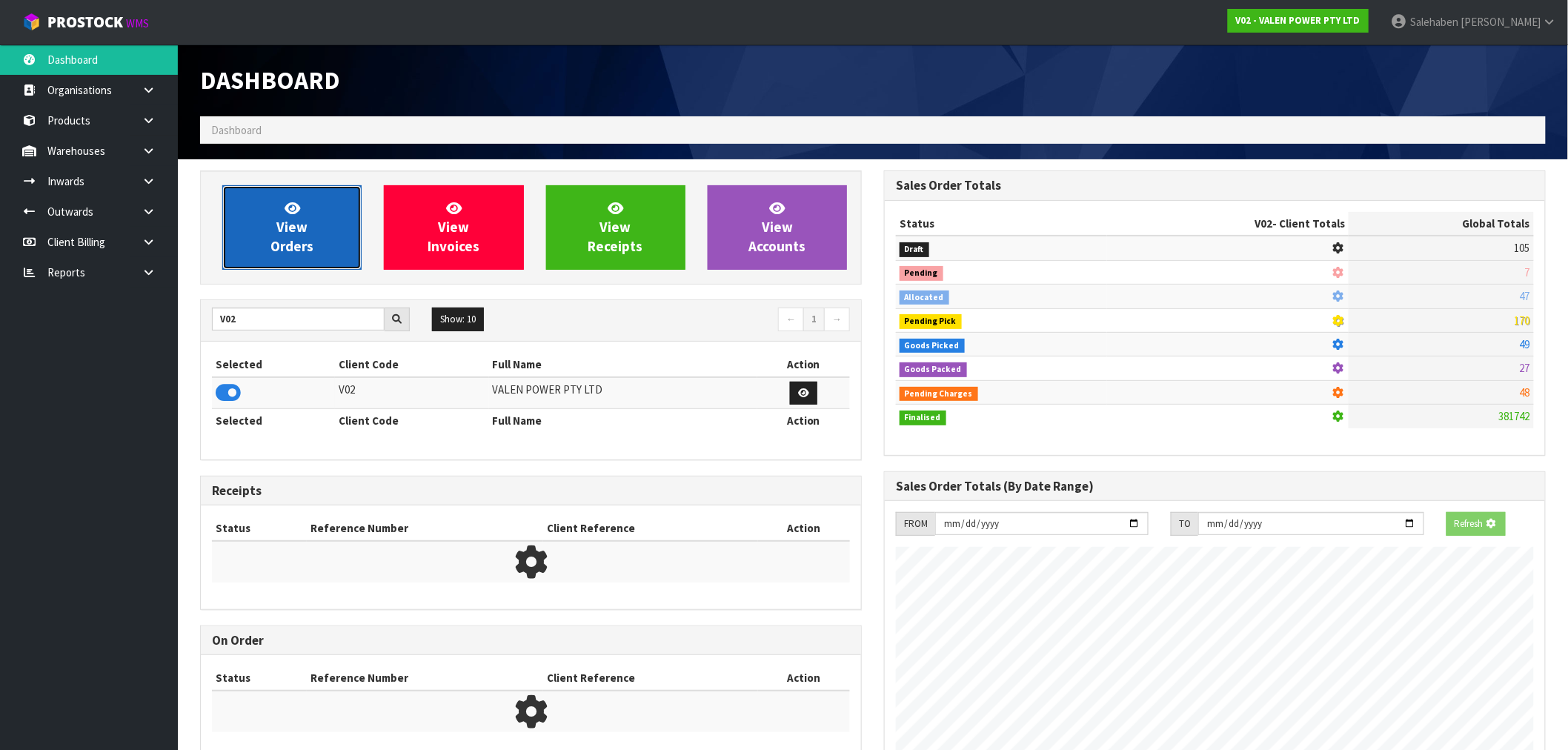
click at [276, 233] on link "View Orders" at bounding box center [292, 228] width 140 height 84
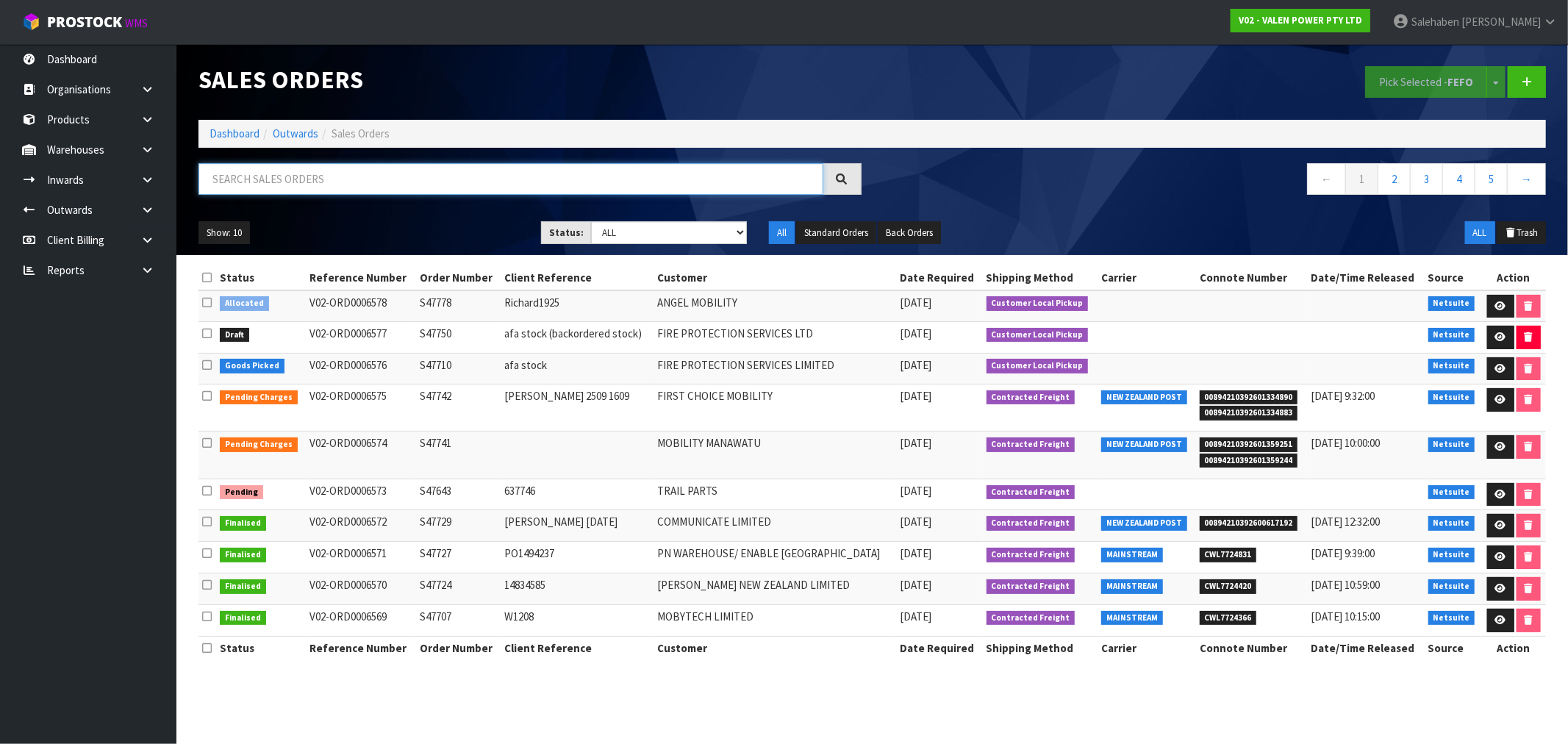
paste input "CWL7723585"
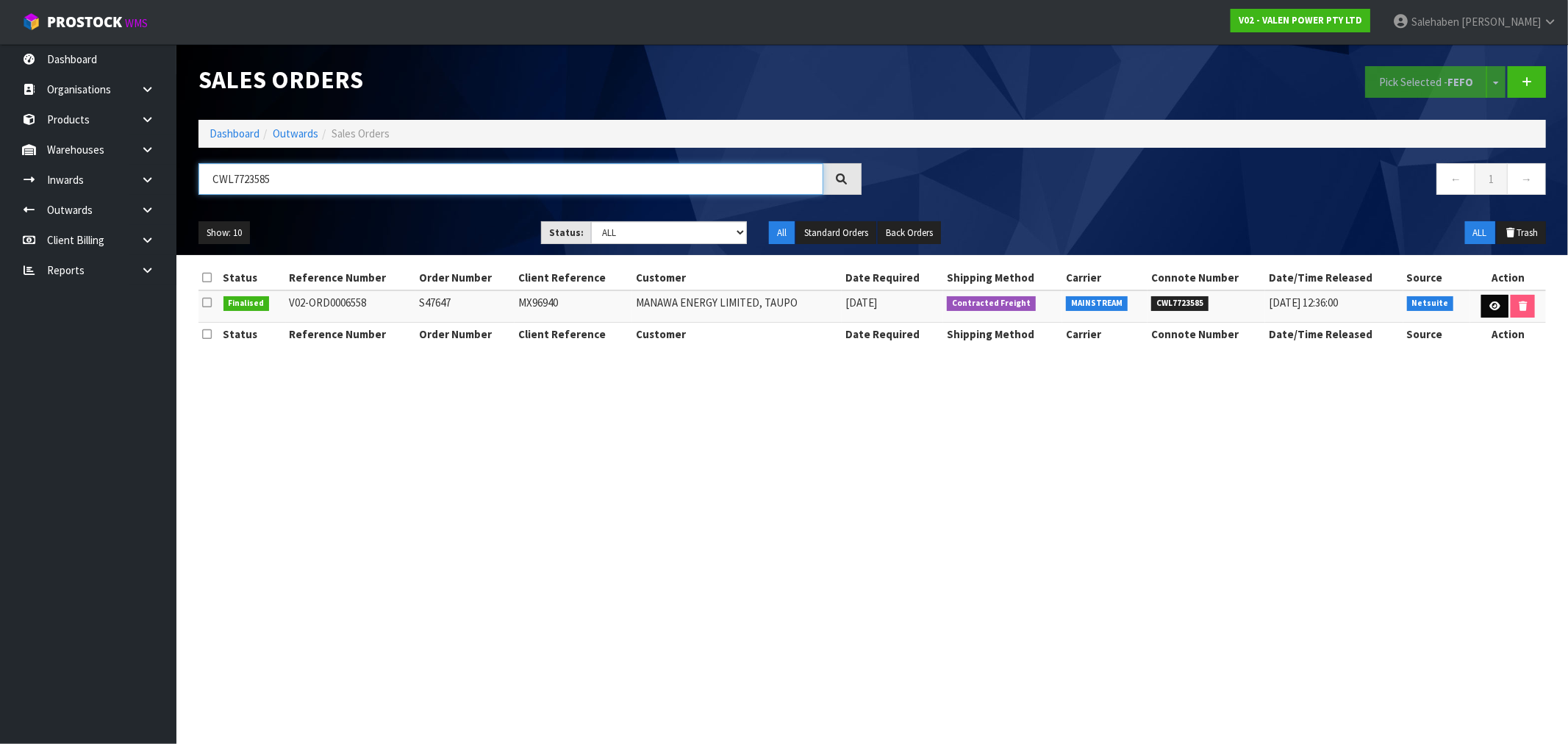
type input "CWL7723585"
click at [1493, 310] on icon at bounding box center [1495, 306] width 11 height 10
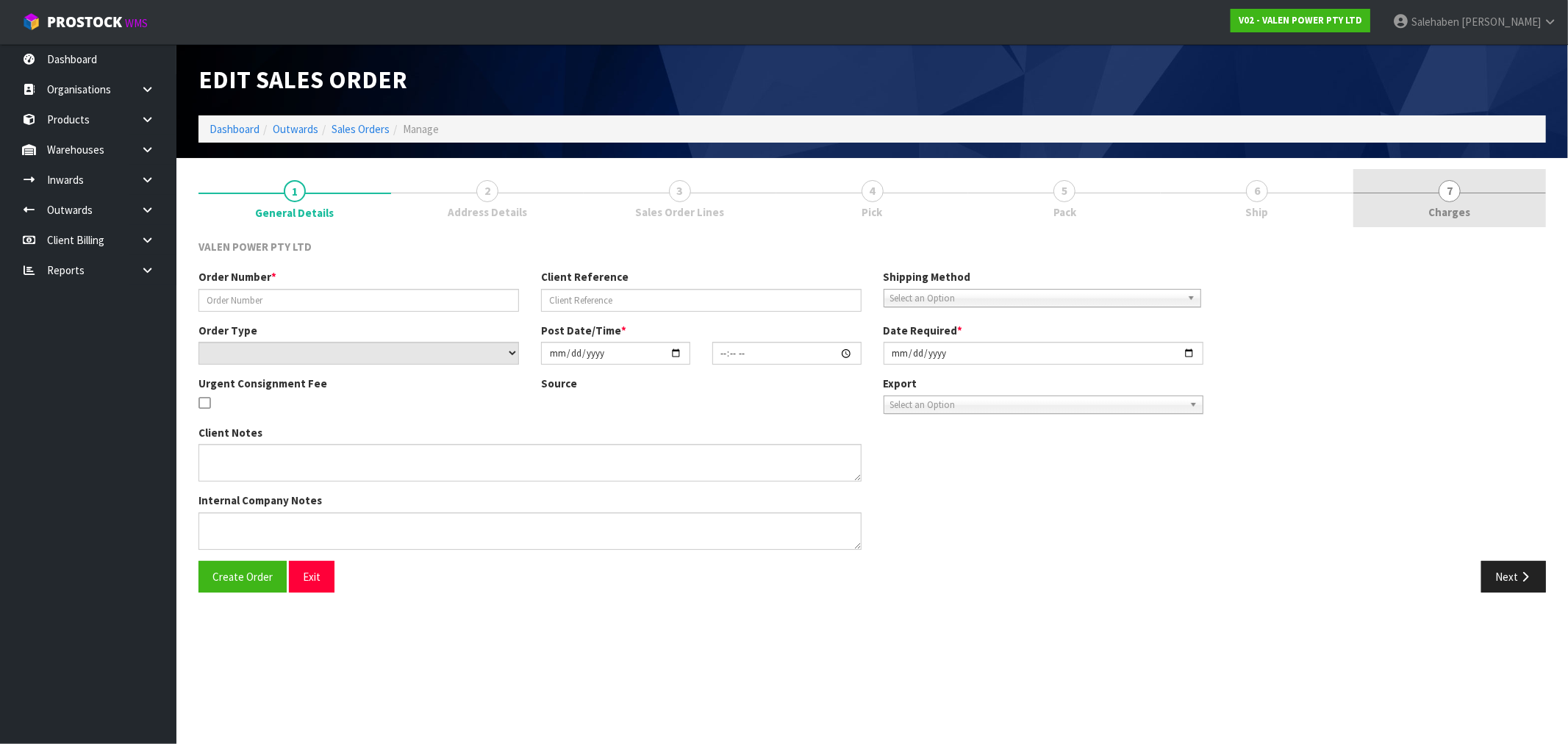
click at [1448, 213] on span "Charges" at bounding box center [1450, 212] width 42 height 15
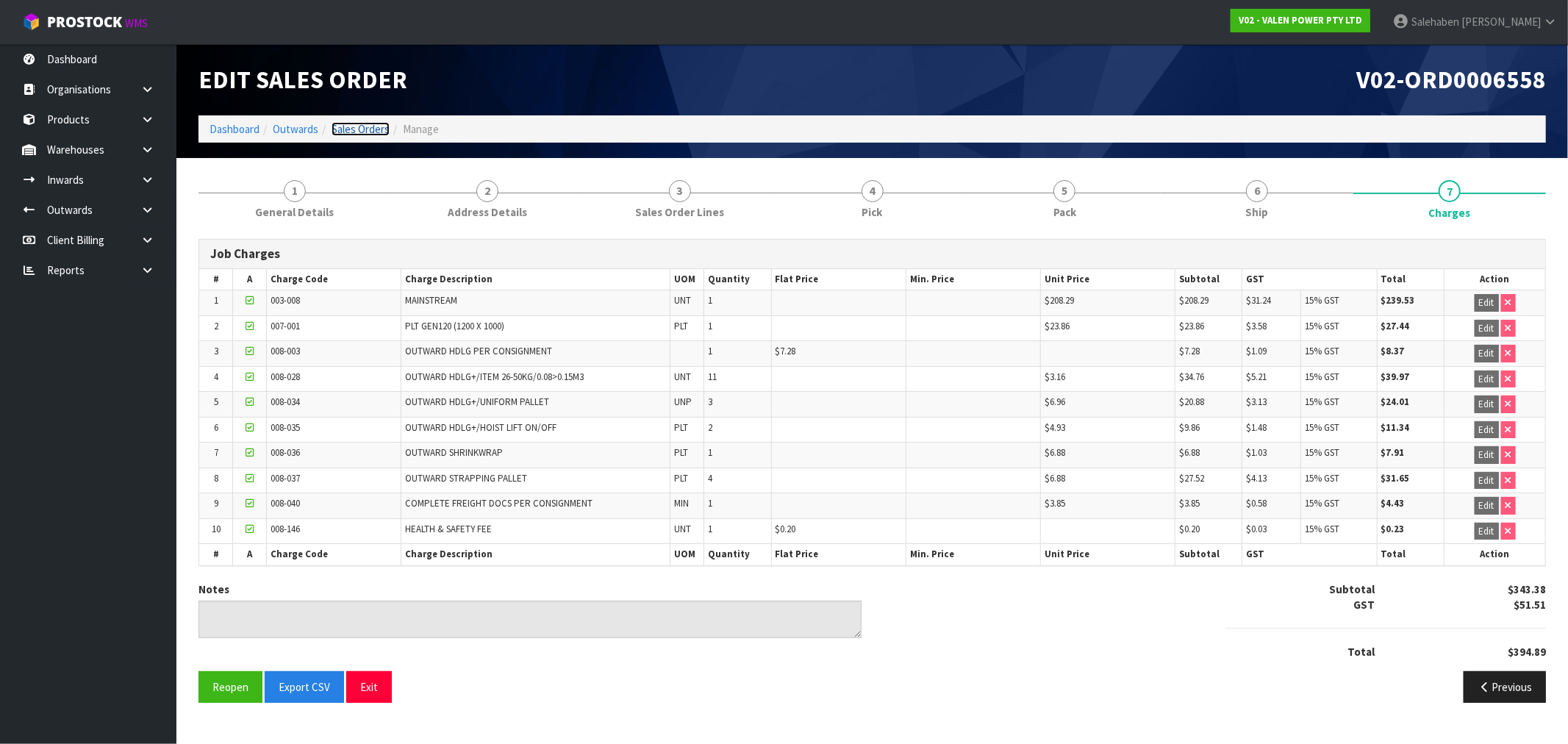
click at [348, 132] on link "Sales Orders" at bounding box center [360, 129] width 58 height 14
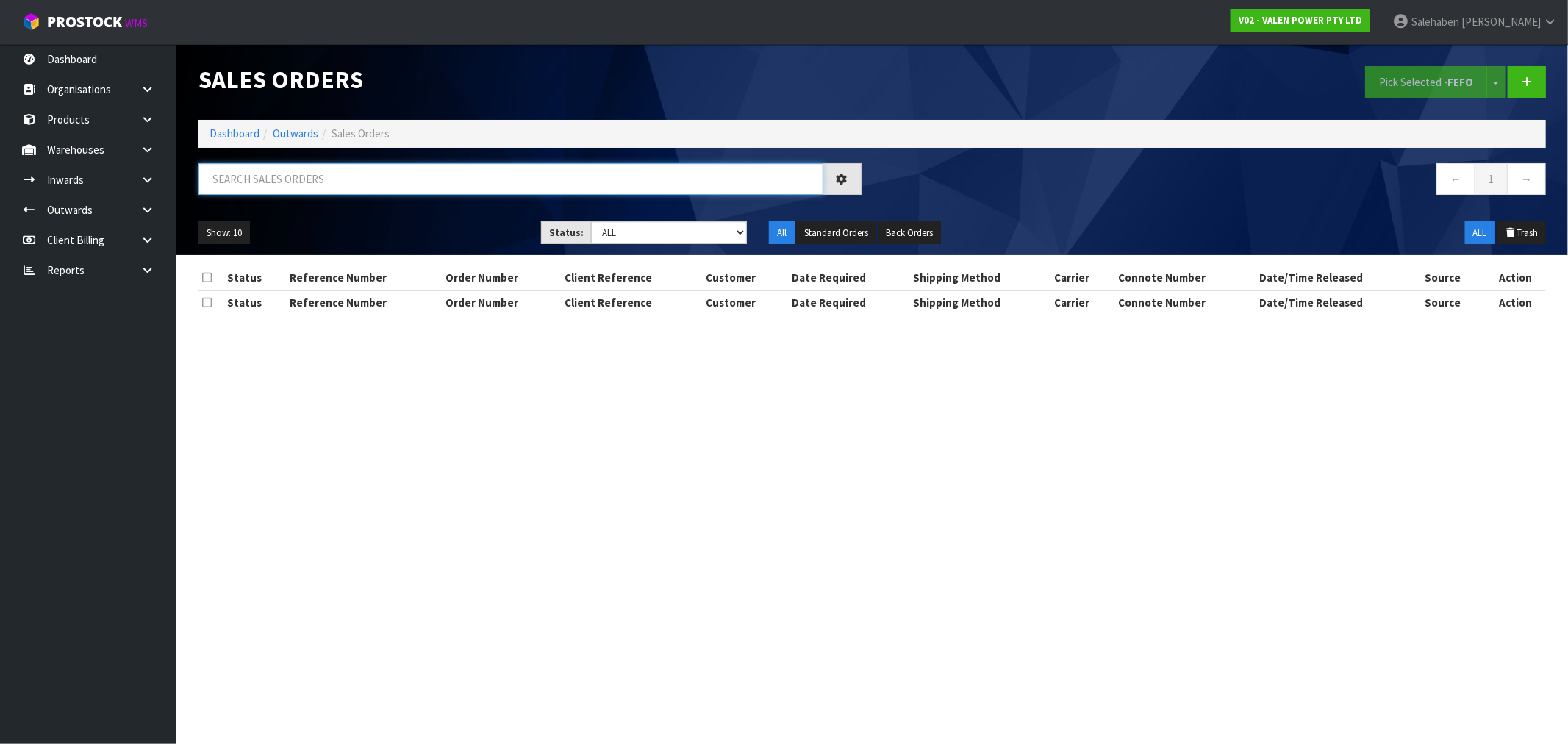
click at [294, 185] on input "text" at bounding box center [510, 180] width 625 height 32
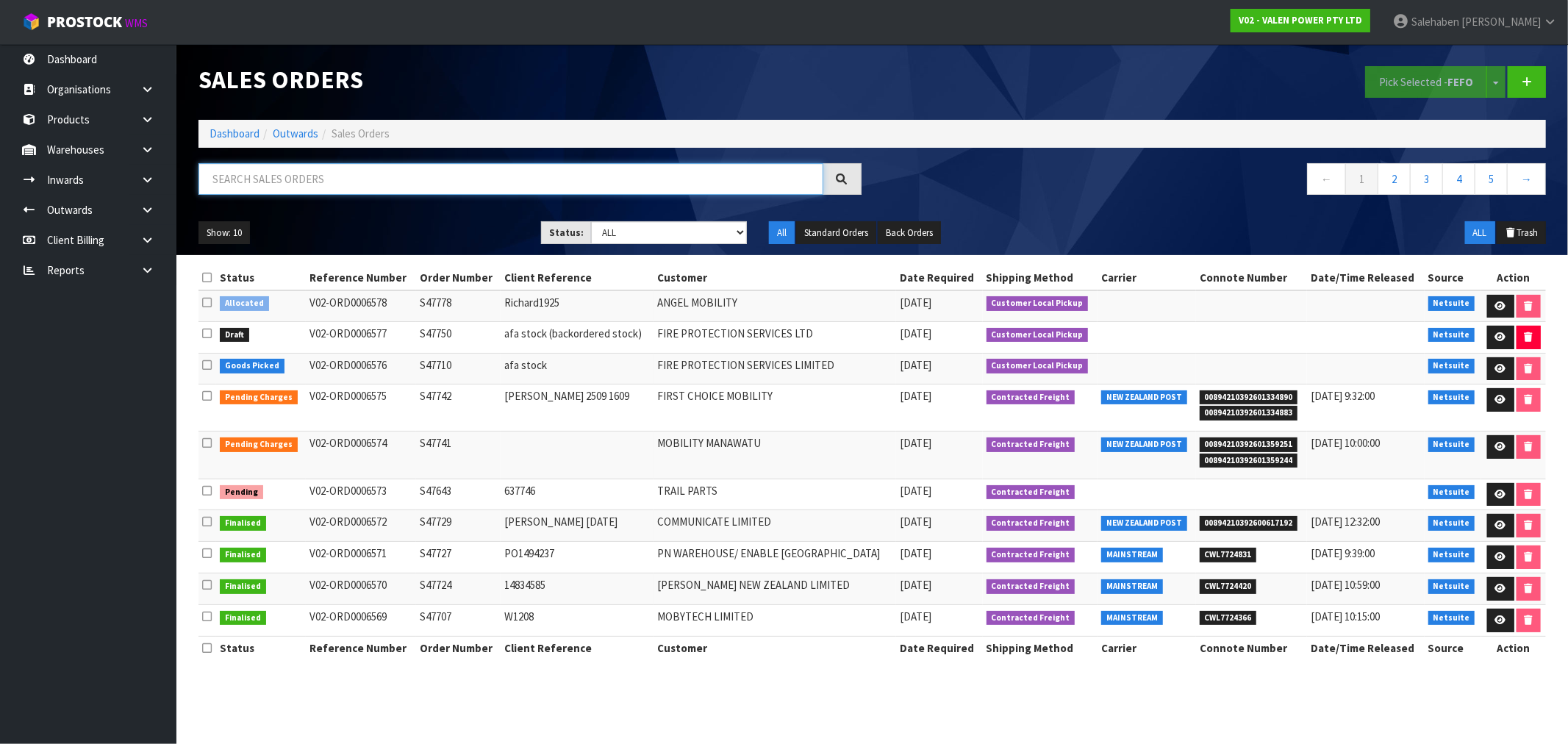
paste input "CWL7723615"
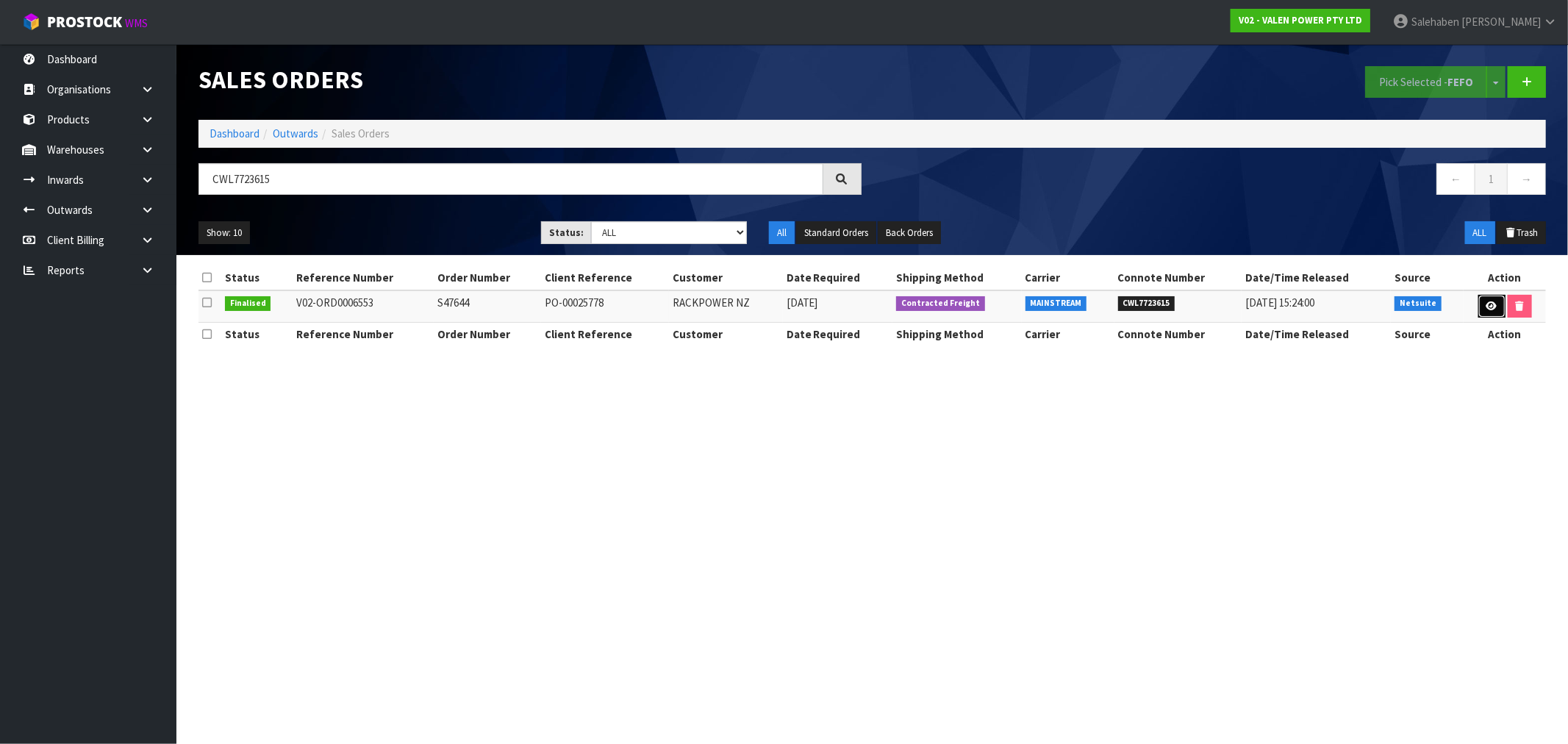
click at [1486, 308] on icon at bounding box center [1492, 306] width 11 height 10
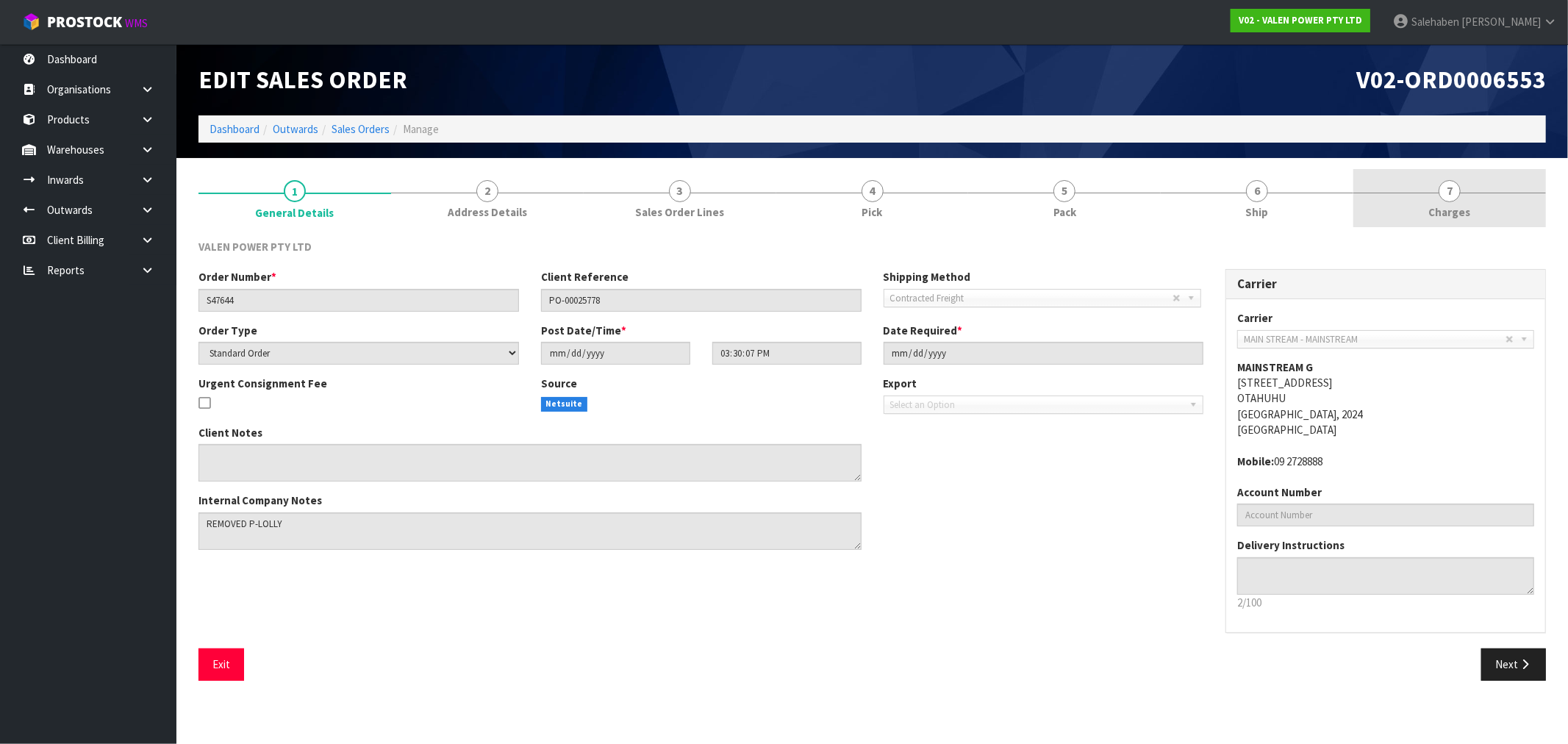
click at [1456, 212] on span "Charges" at bounding box center [1450, 212] width 42 height 15
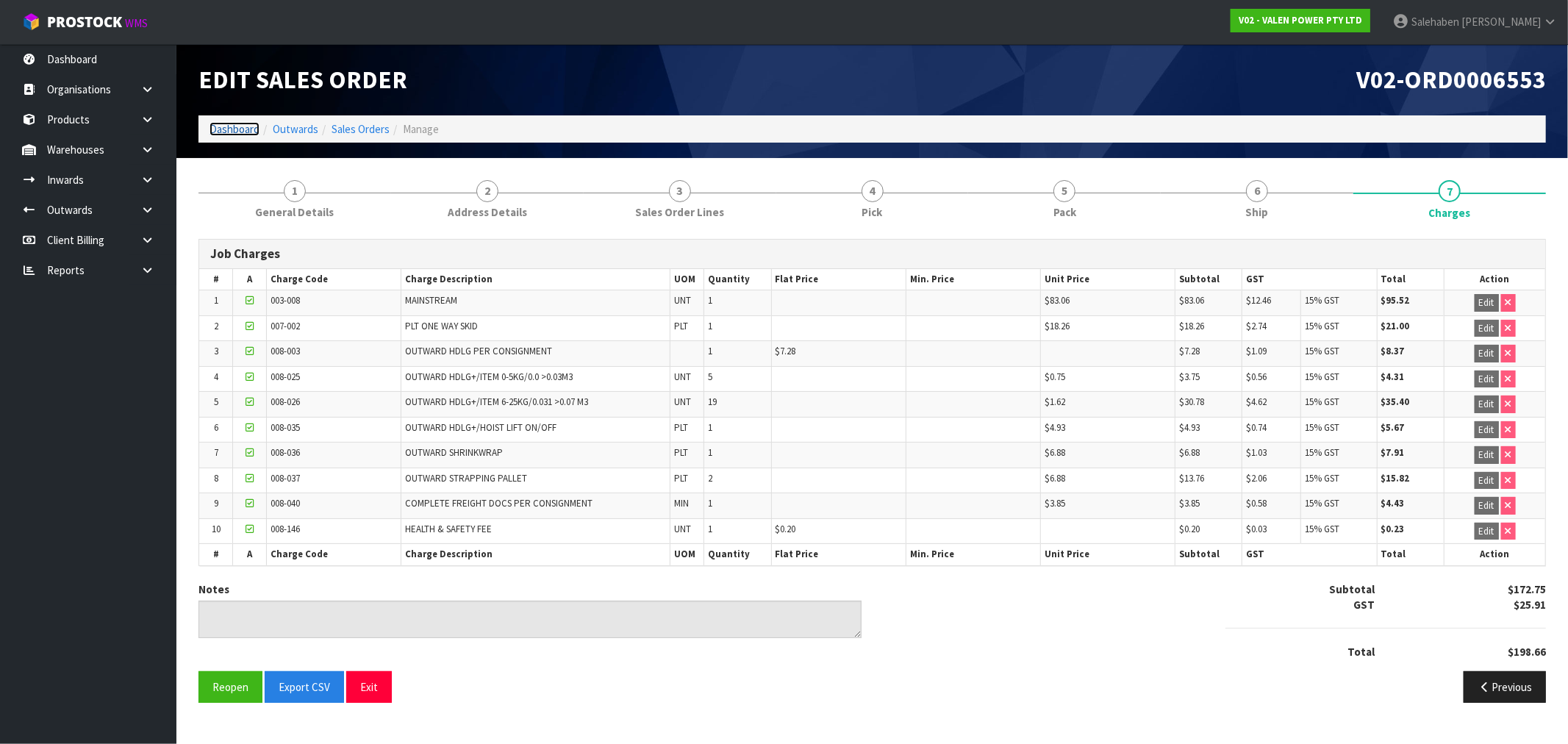
click at [221, 129] on link "Dashboard" at bounding box center [235, 129] width 50 height 14
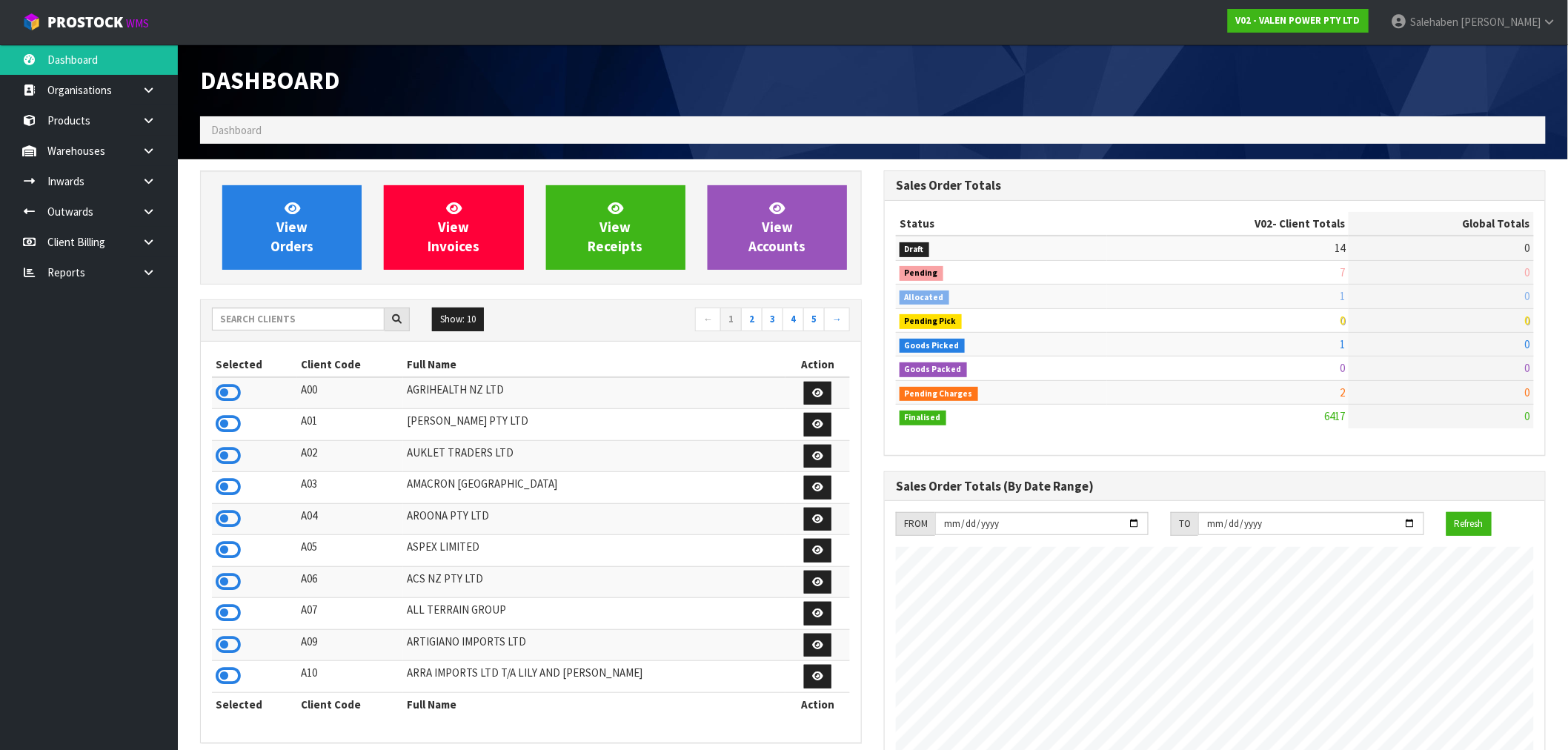
scroll to position [1124, 684]
click at [251, 315] on input "text" at bounding box center [298, 319] width 173 height 23
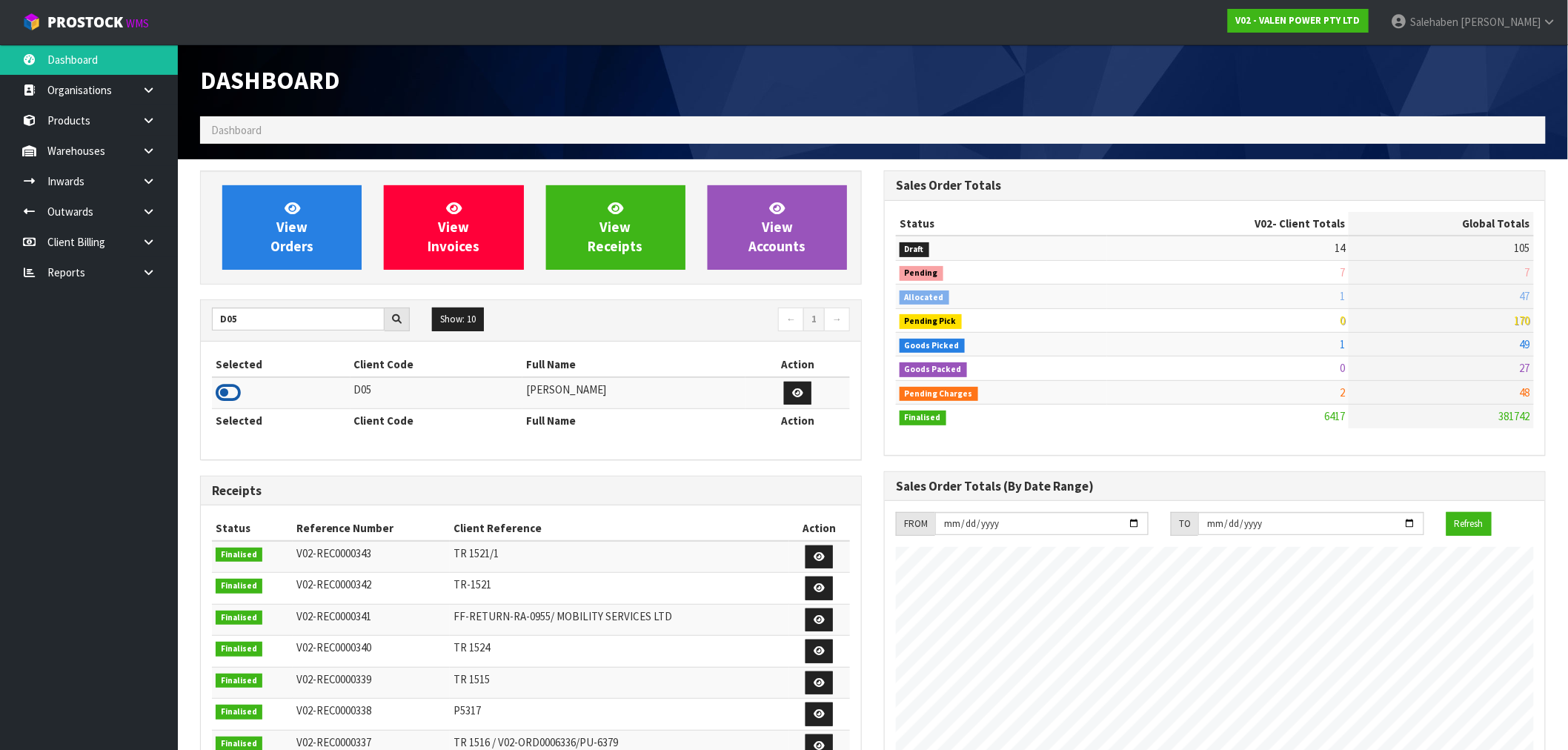
click at [236, 392] on icon at bounding box center [228, 392] width 25 height 22
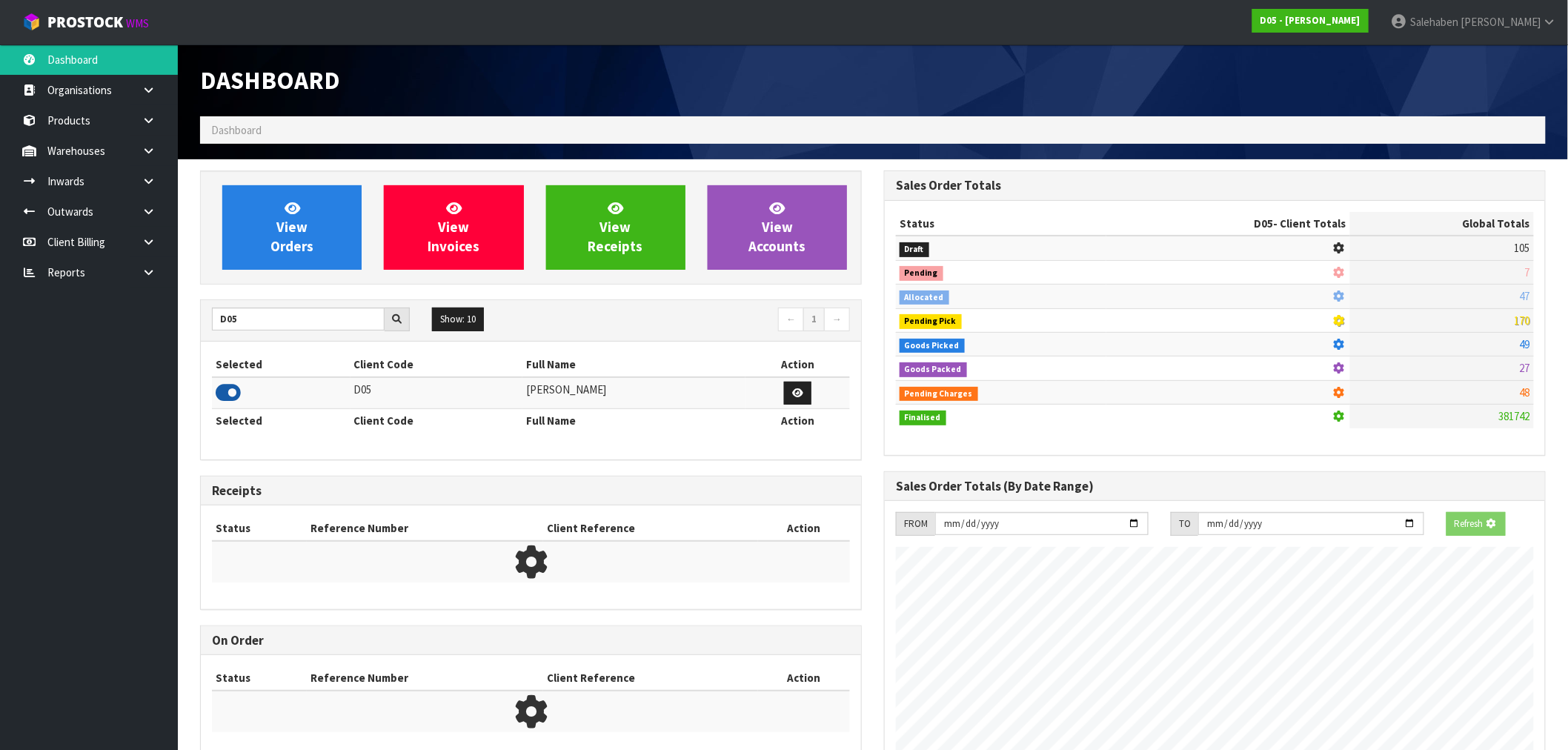
scroll to position [925, 684]
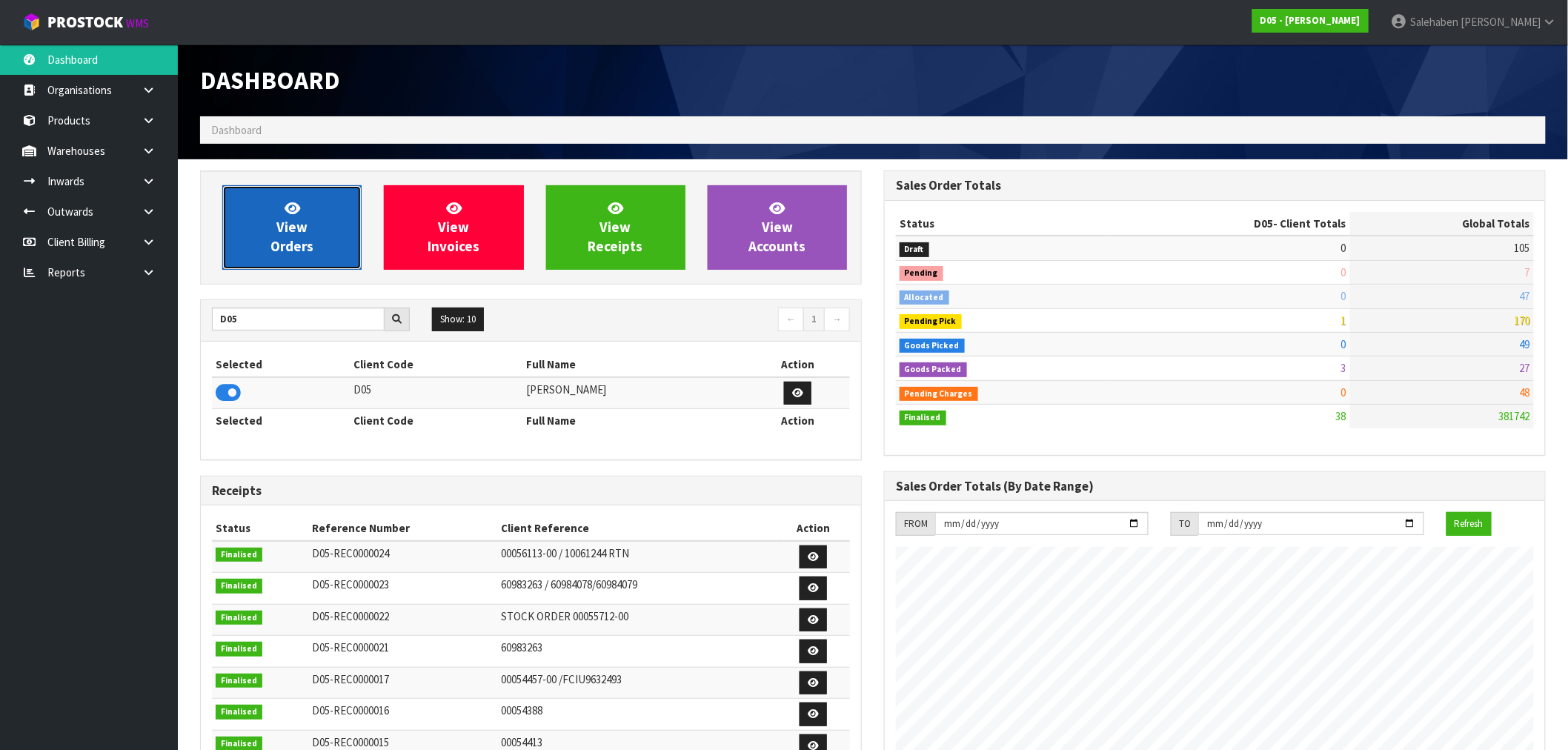
click at [299, 236] on link "View Orders" at bounding box center [292, 228] width 140 height 84
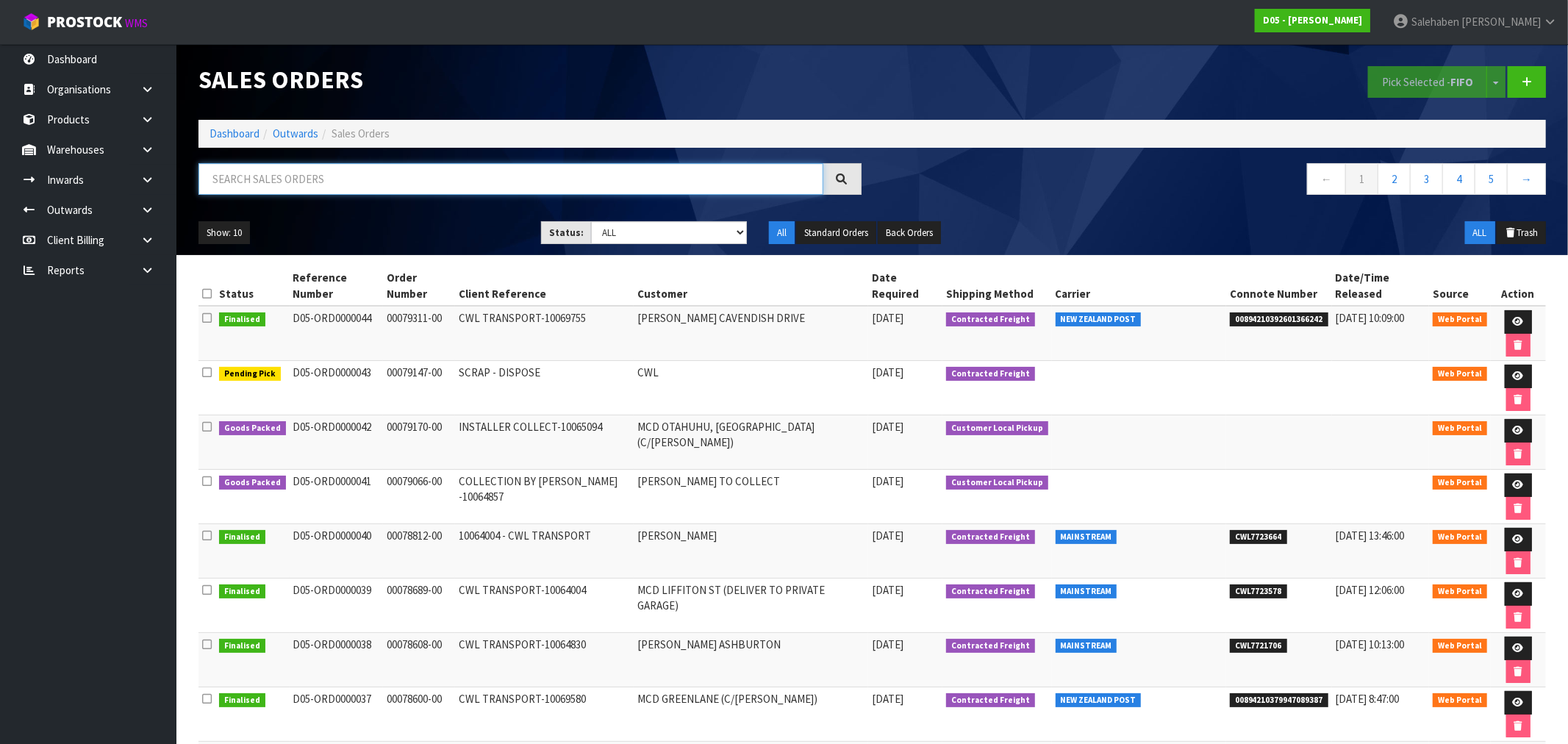
paste input "CWL7723664"
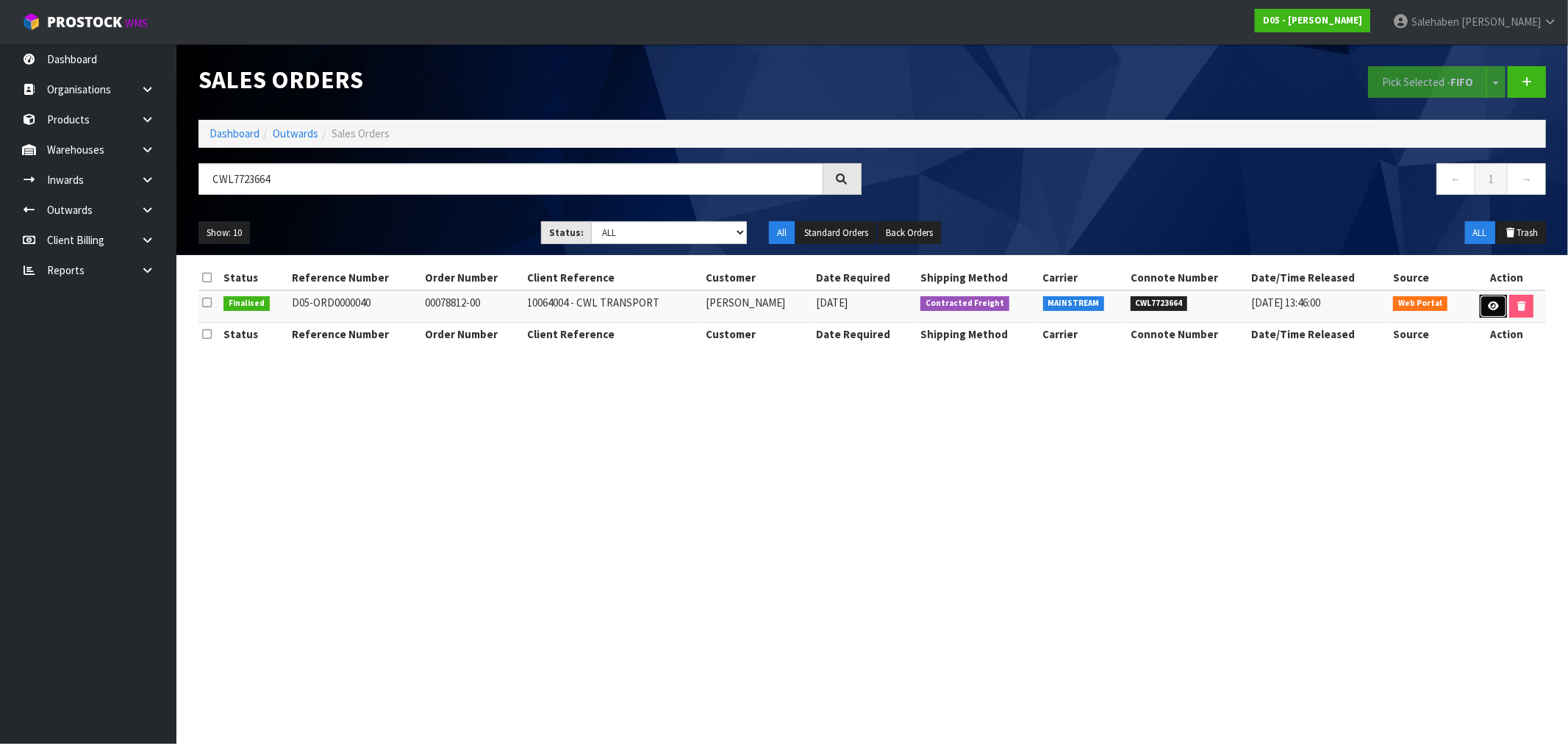
click at [1498, 305] on link at bounding box center [1493, 307] width 28 height 23
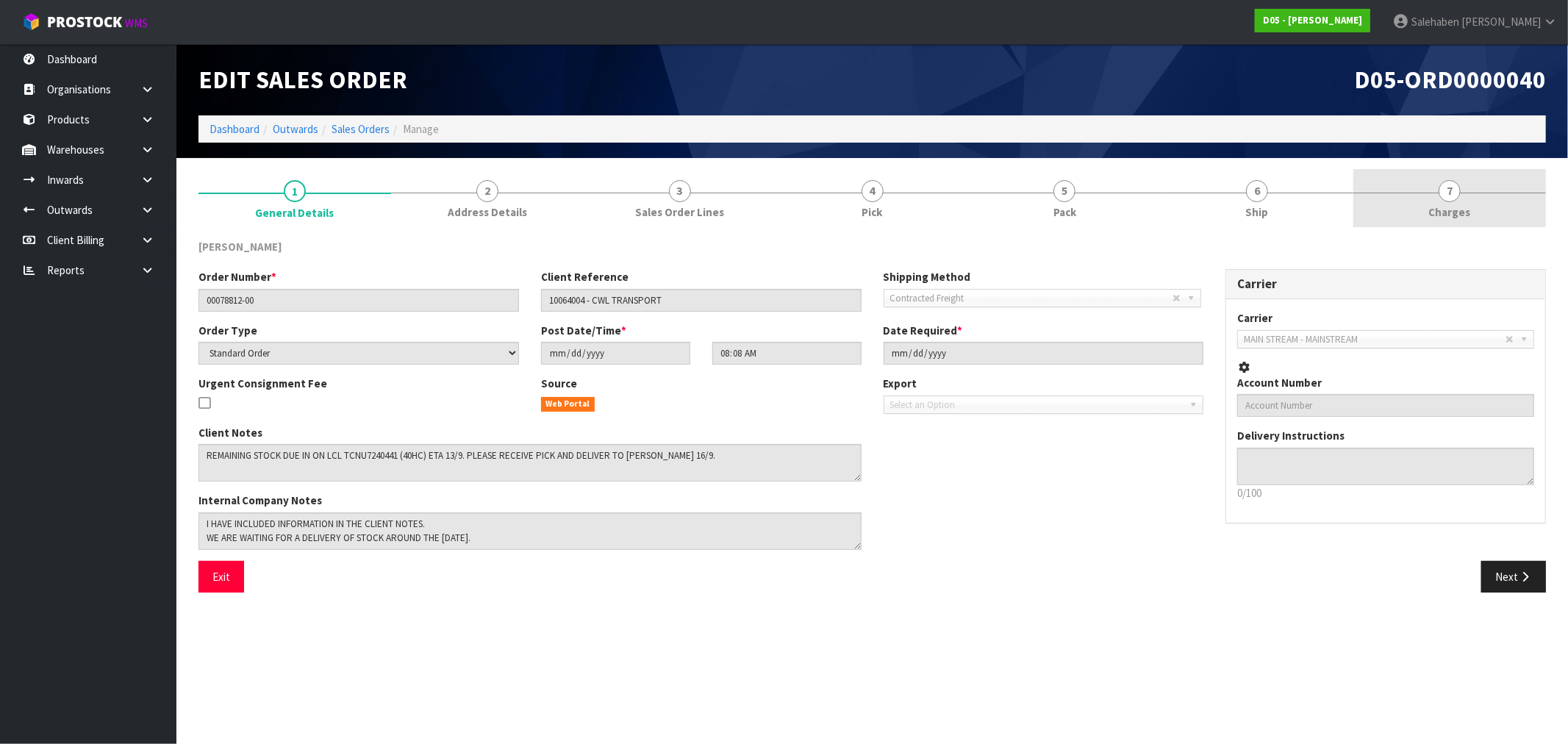
click at [1461, 198] on link "7 Charges" at bounding box center [1450, 197] width 193 height 58
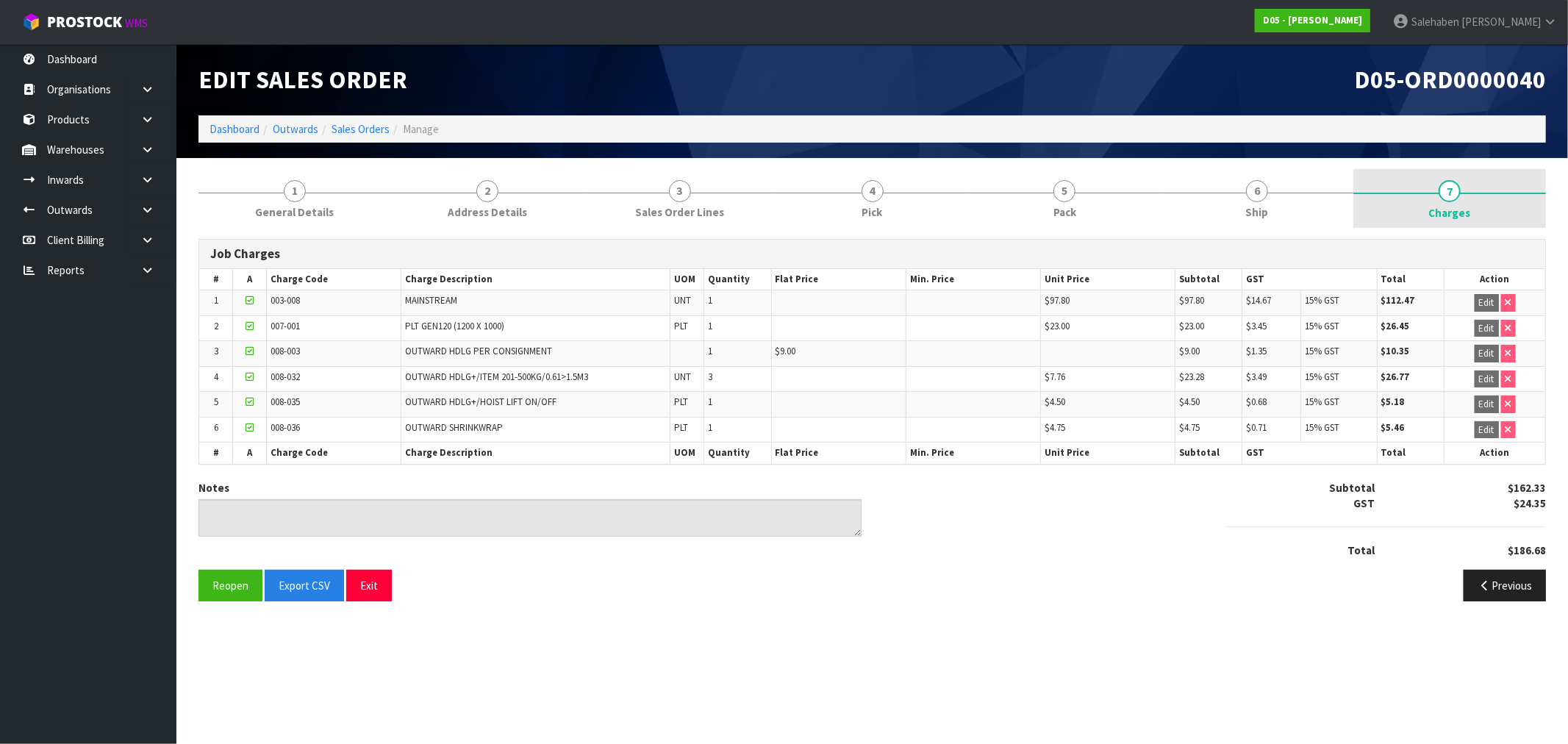
click at [1460, 200] on link "7 Charges" at bounding box center [1450, 198] width 193 height 59
click at [218, 130] on link "Dashboard" at bounding box center [235, 129] width 50 height 14
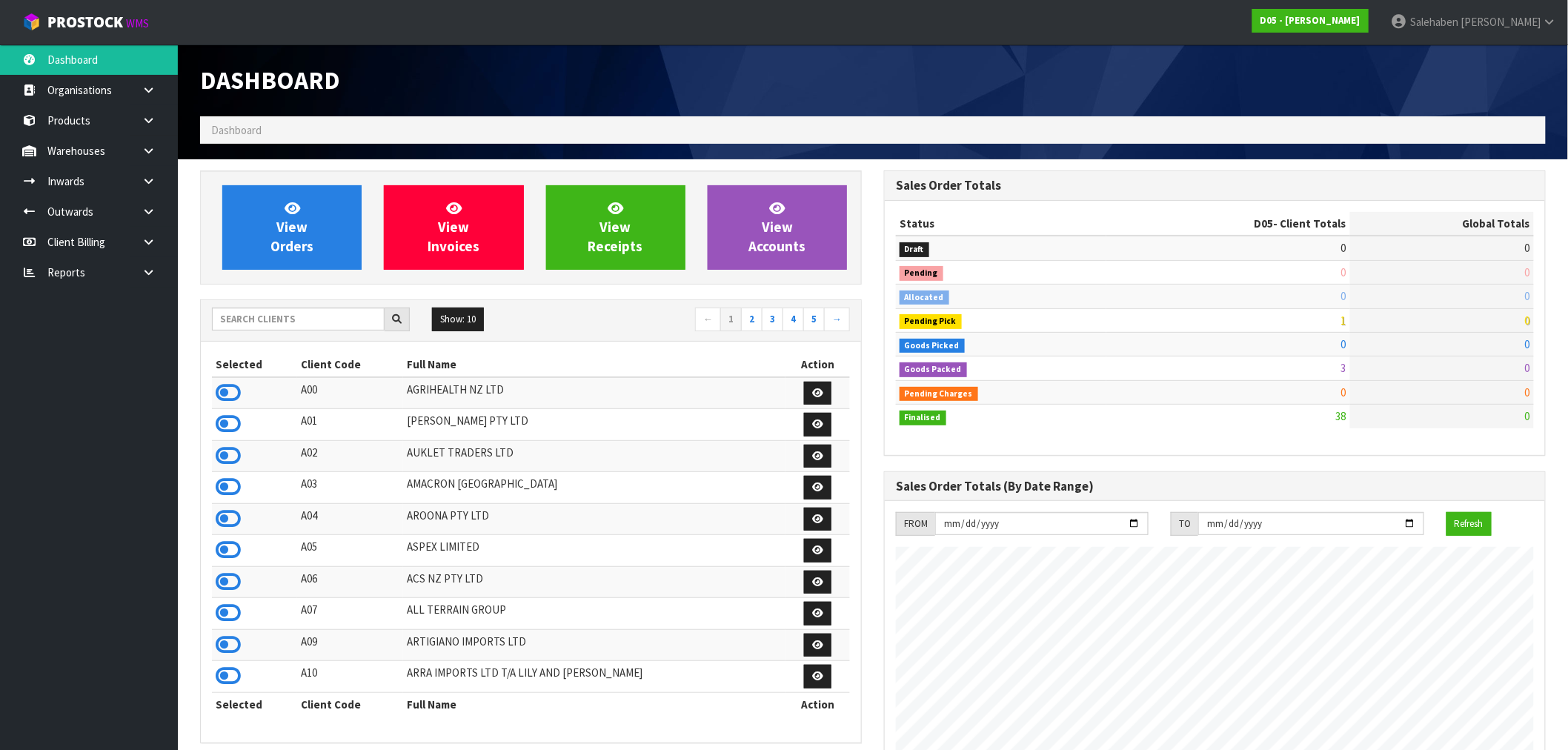
scroll to position [1028, 684]
click at [245, 320] on input "text" at bounding box center [298, 319] width 173 height 23
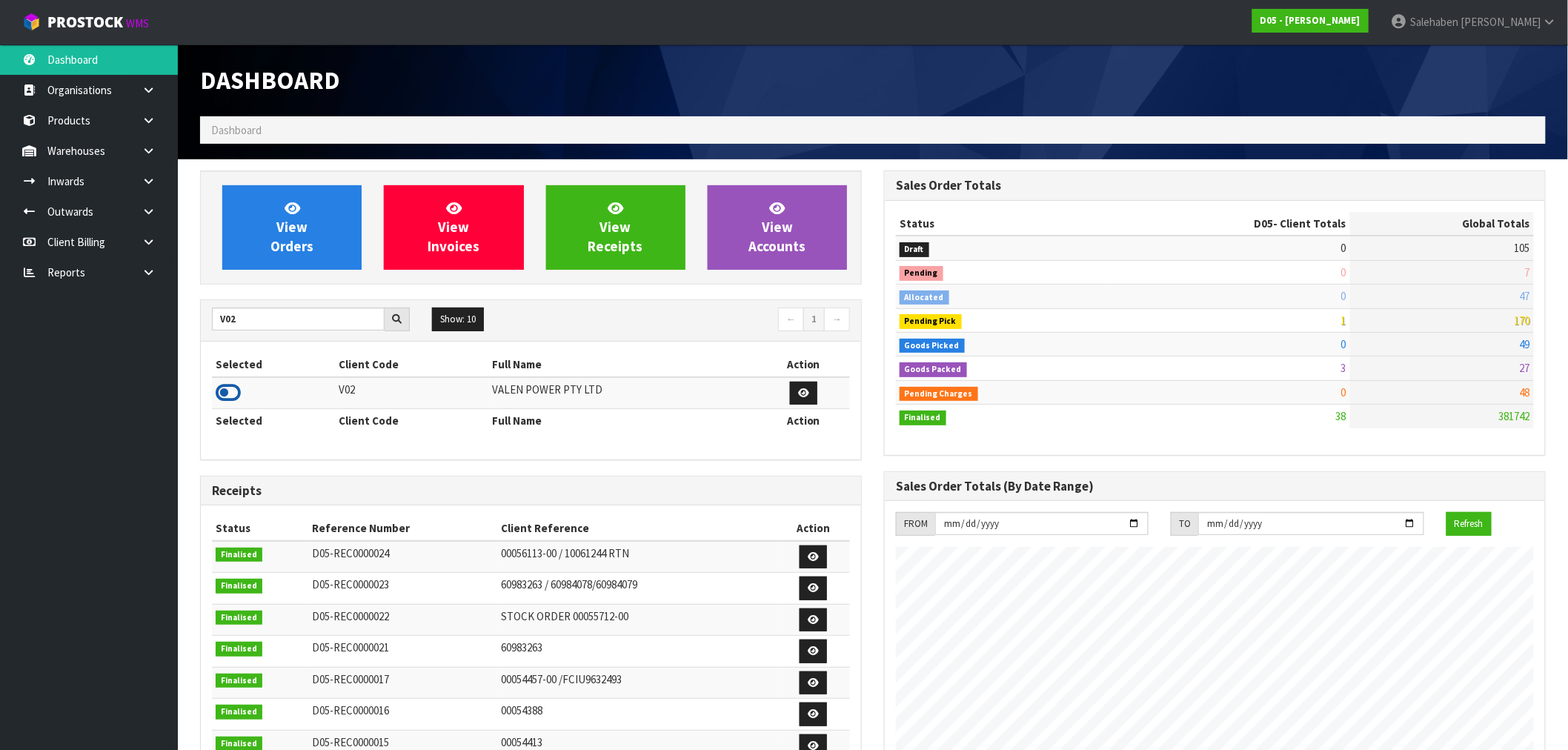
click at [226, 394] on icon at bounding box center [228, 392] width 25 height 22
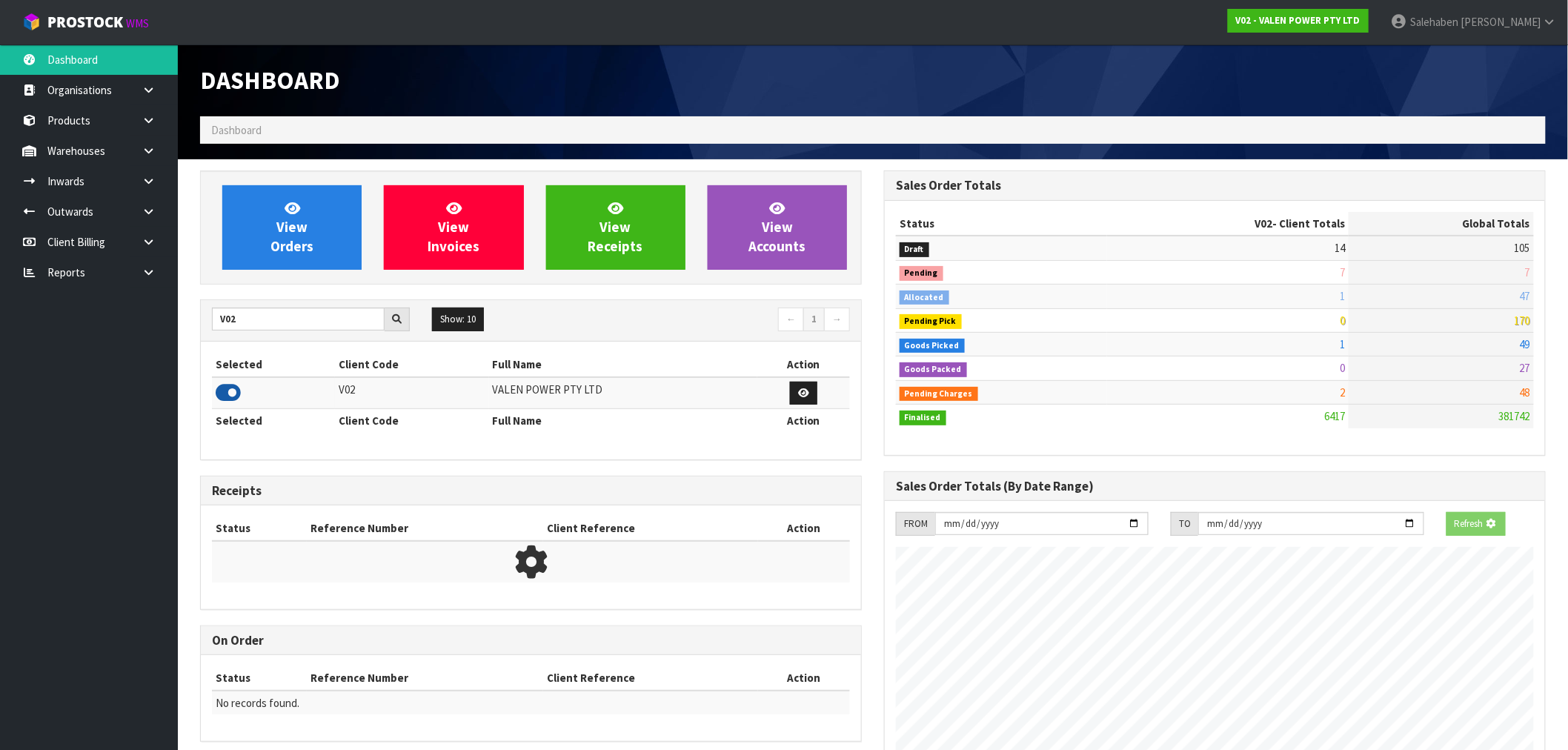
scroll to position [1124, 684]
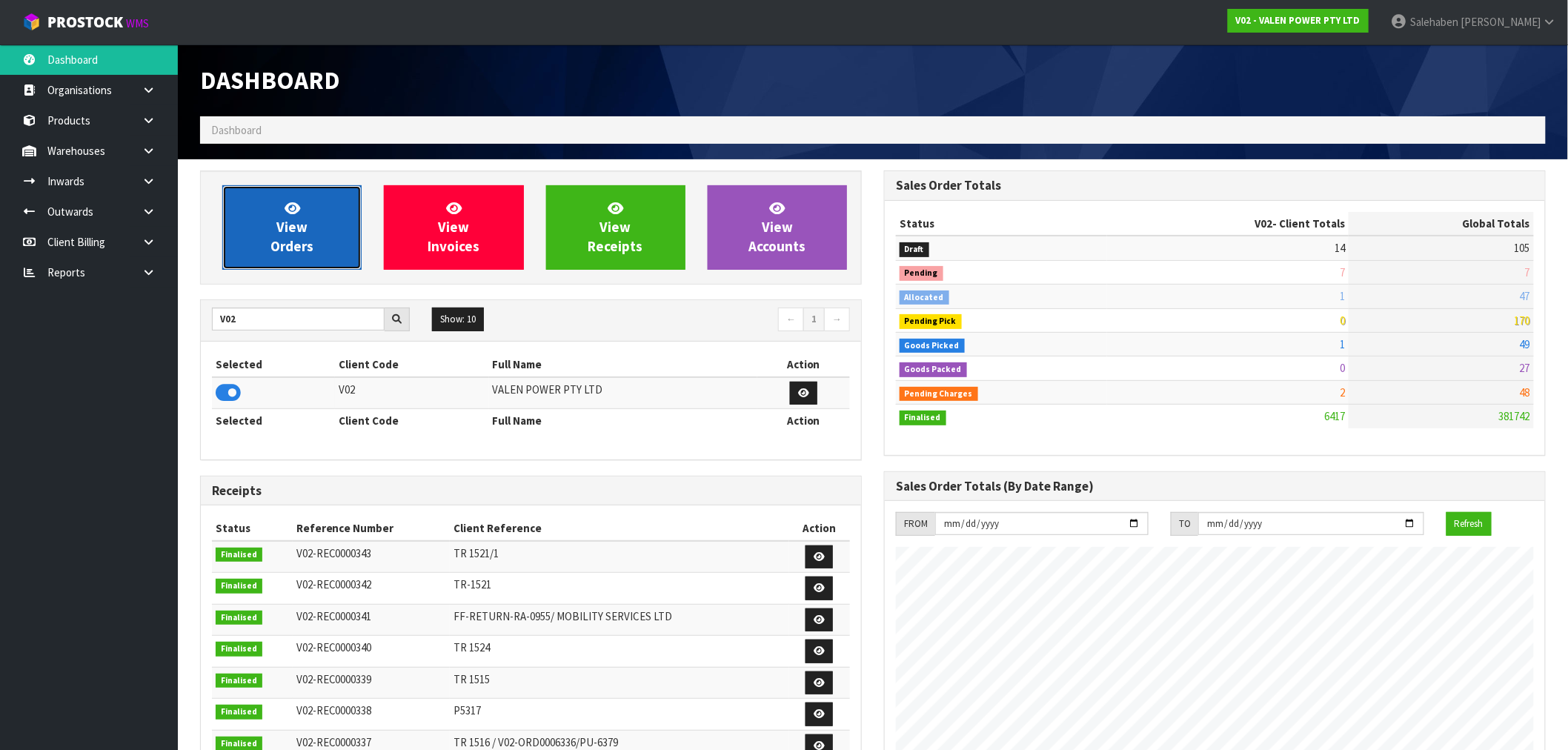
click at [295, 247] on span "View Orders" at bounding box center [292, 228] width 43 height 56
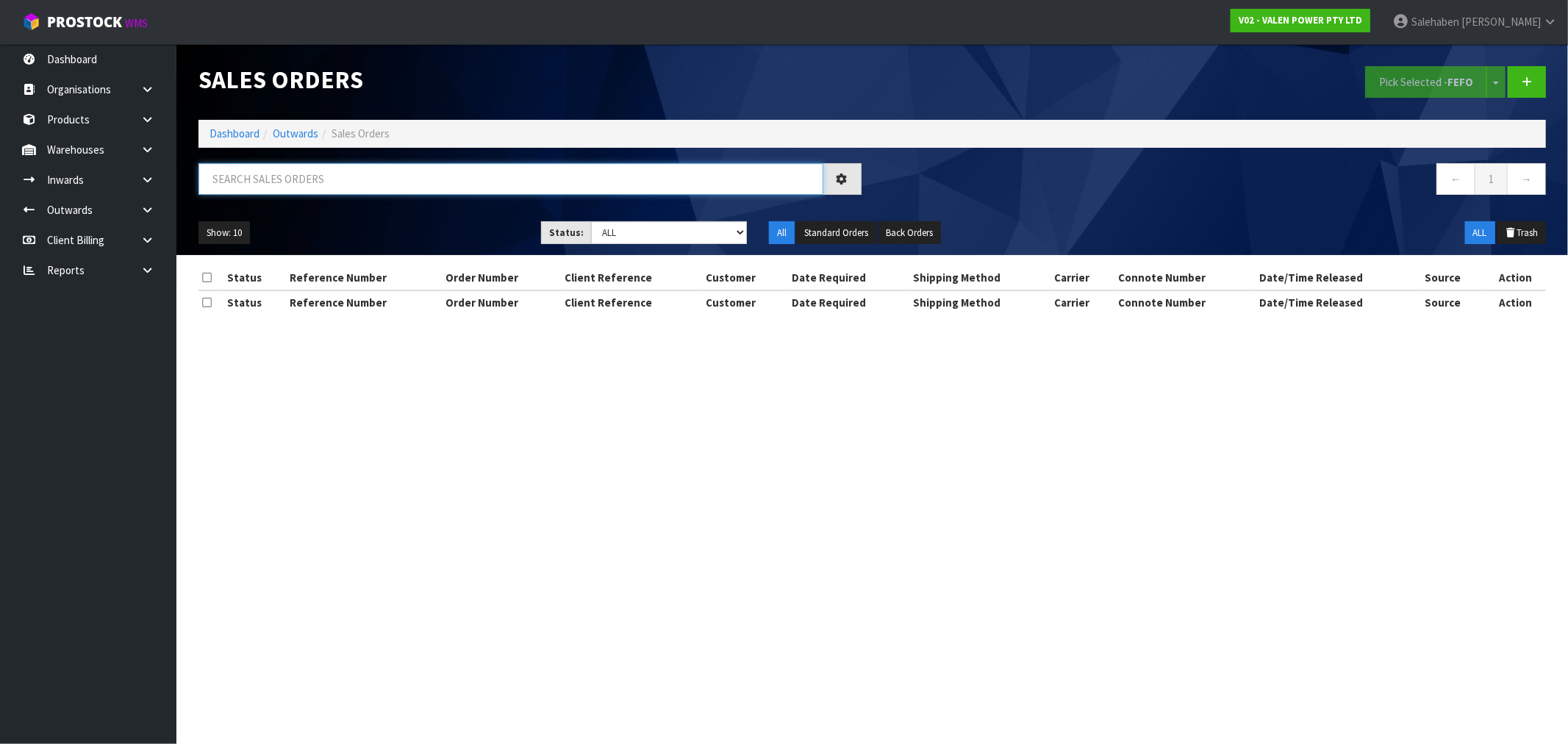
click at [322, 180] on input "text" at bounding box center [510, 180] width 625 height 32
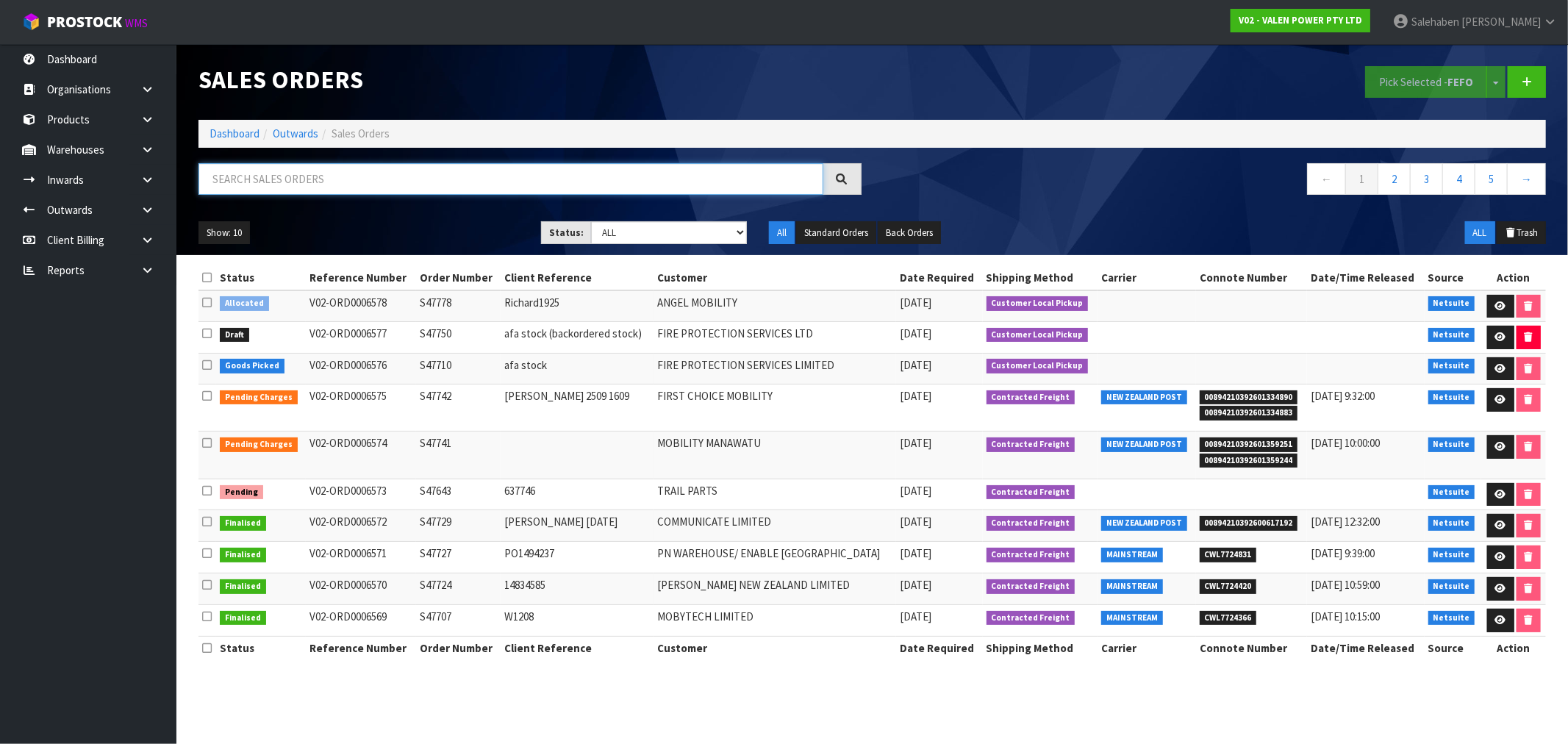
paste input "CWL7723731"
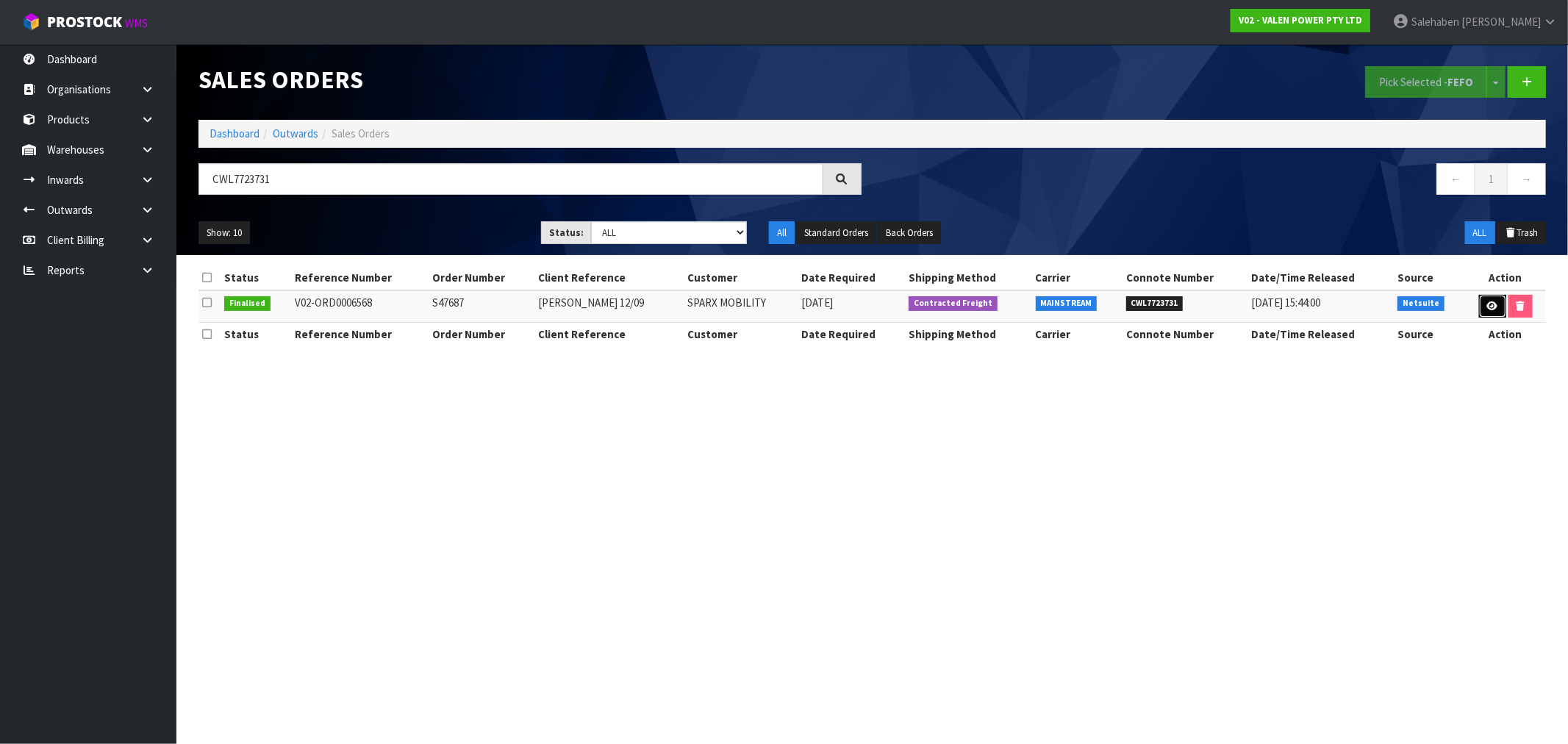
click at [1487, 304] on icon at bounding box center [1492, 306] width 11 height 10
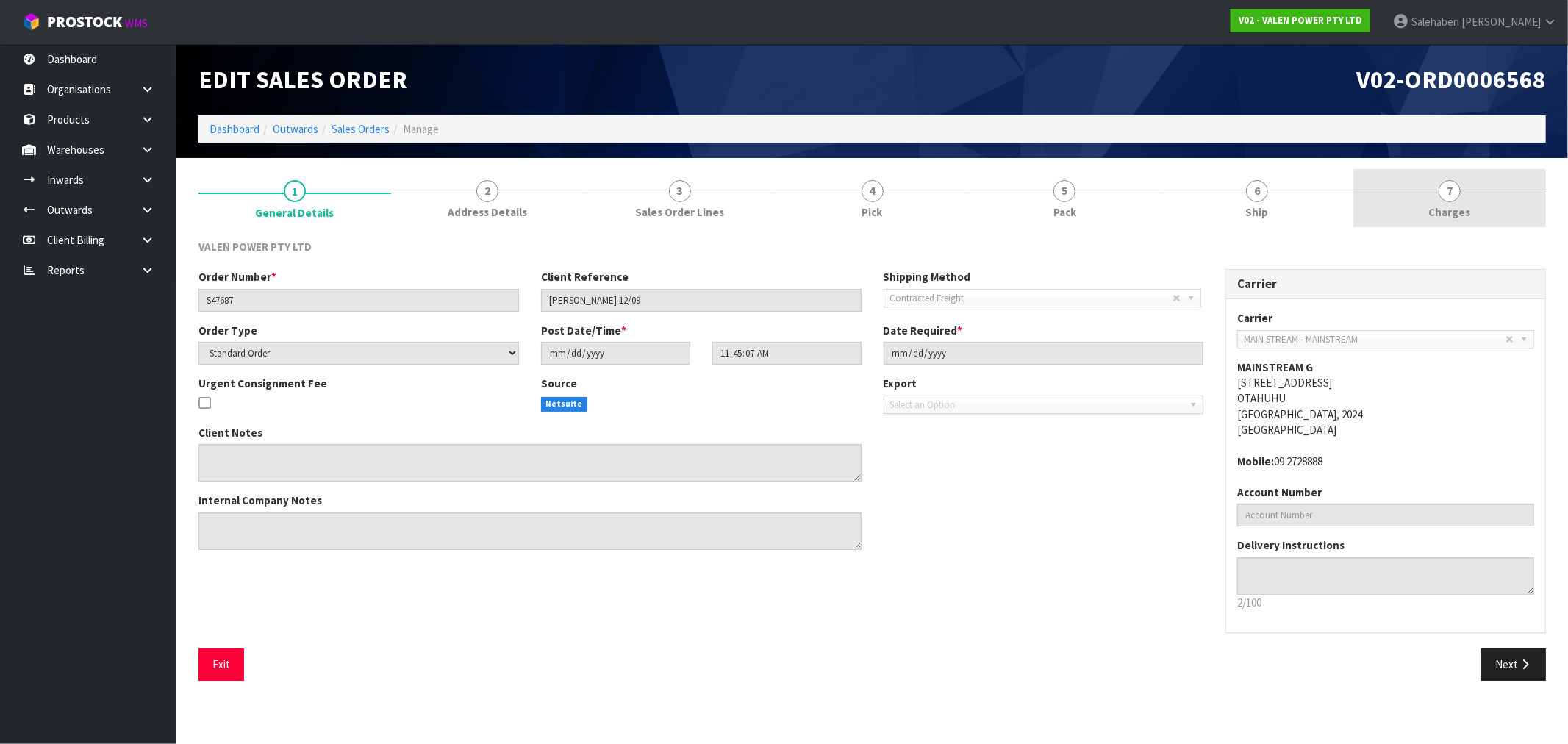
click at [1451, 221] on link "7 Charges" at bounding box center [1450, 197] width 193 height 58
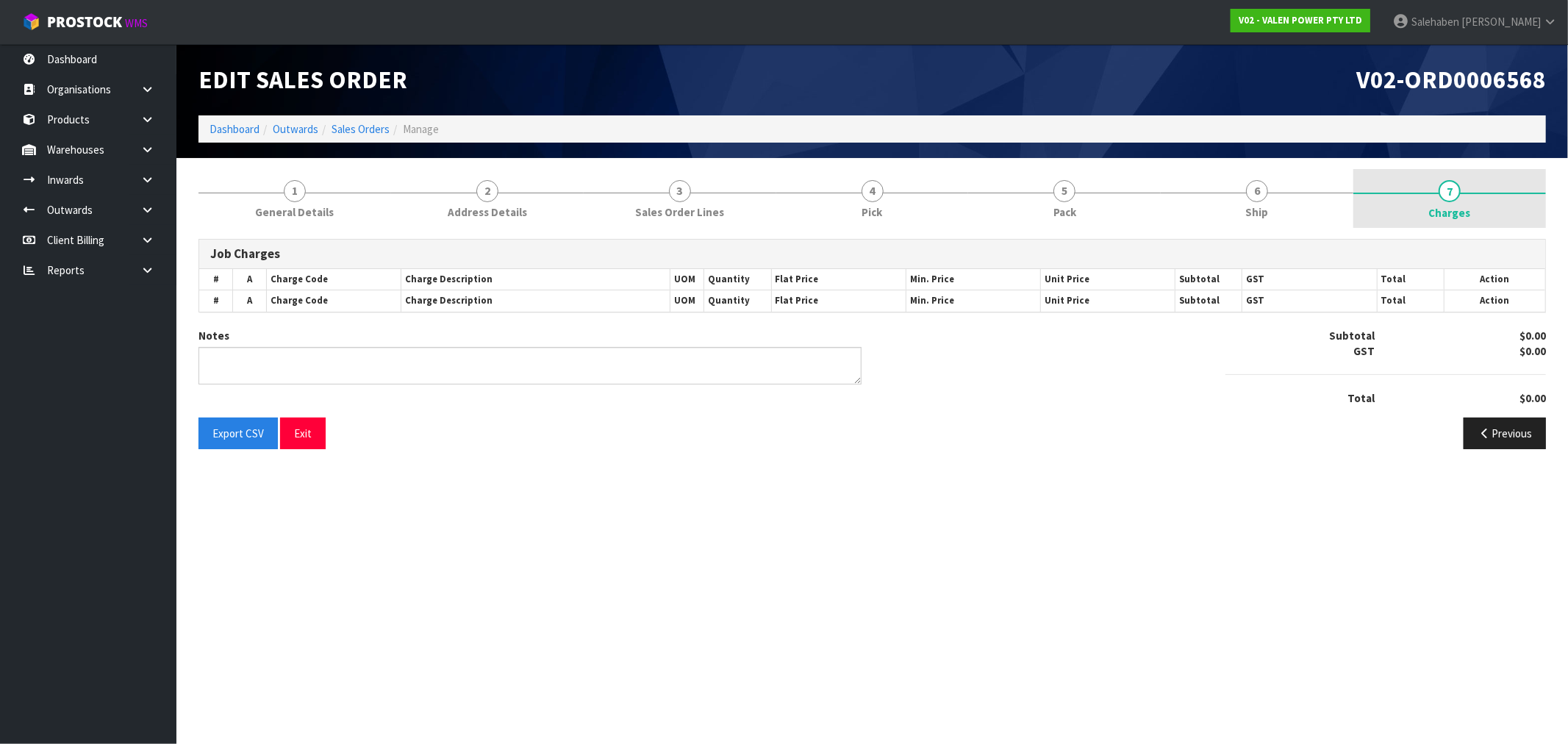
click at [1453, 211] on span "Charges" at bounding box center [1450, 212] width 42 height 15
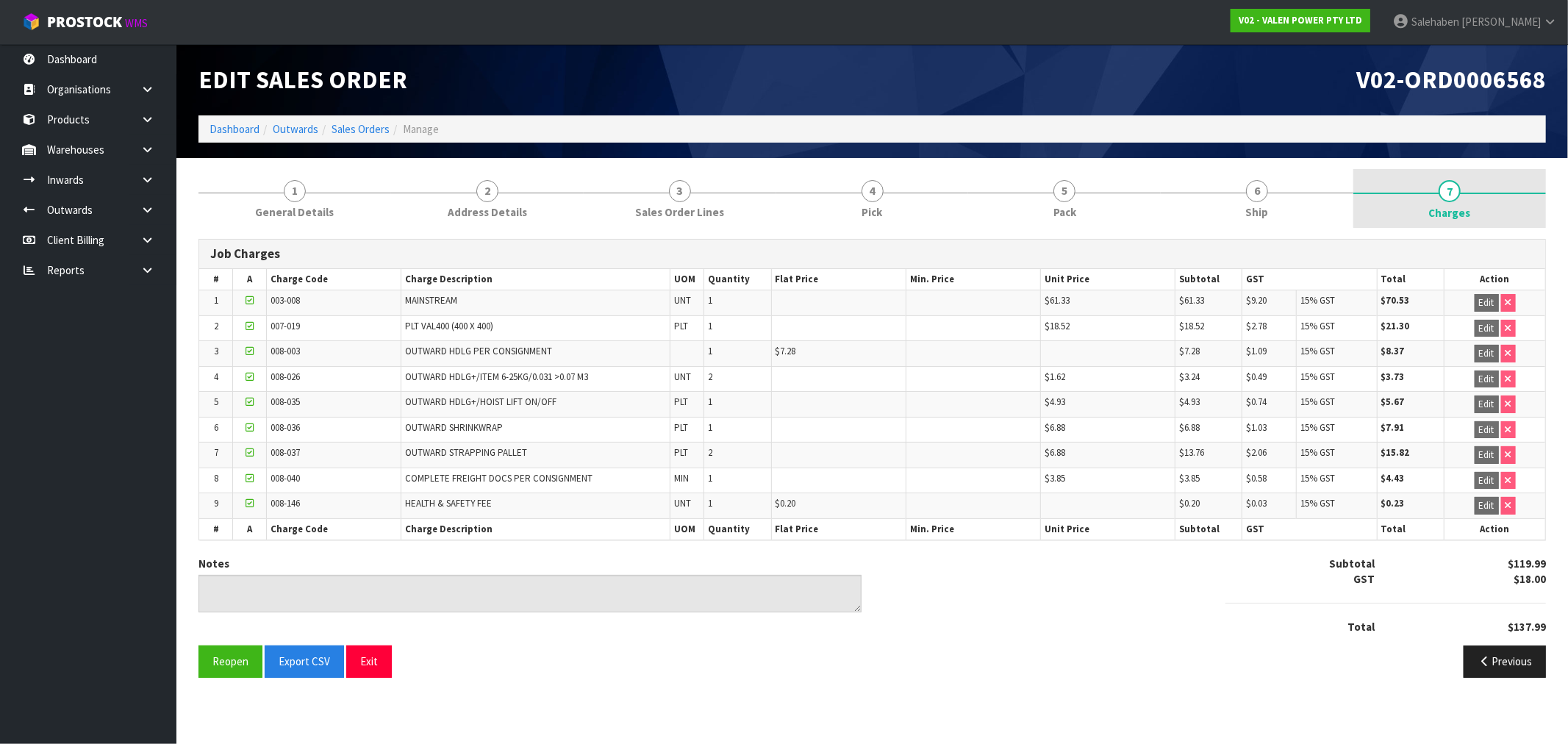
click at [1453, 206] on span "Charges" at bounding box center [1450, 212] width 42 height 15
click at [353, 132] on link "Sales Orders" at bounding box center [360, 129] width 58 height 14
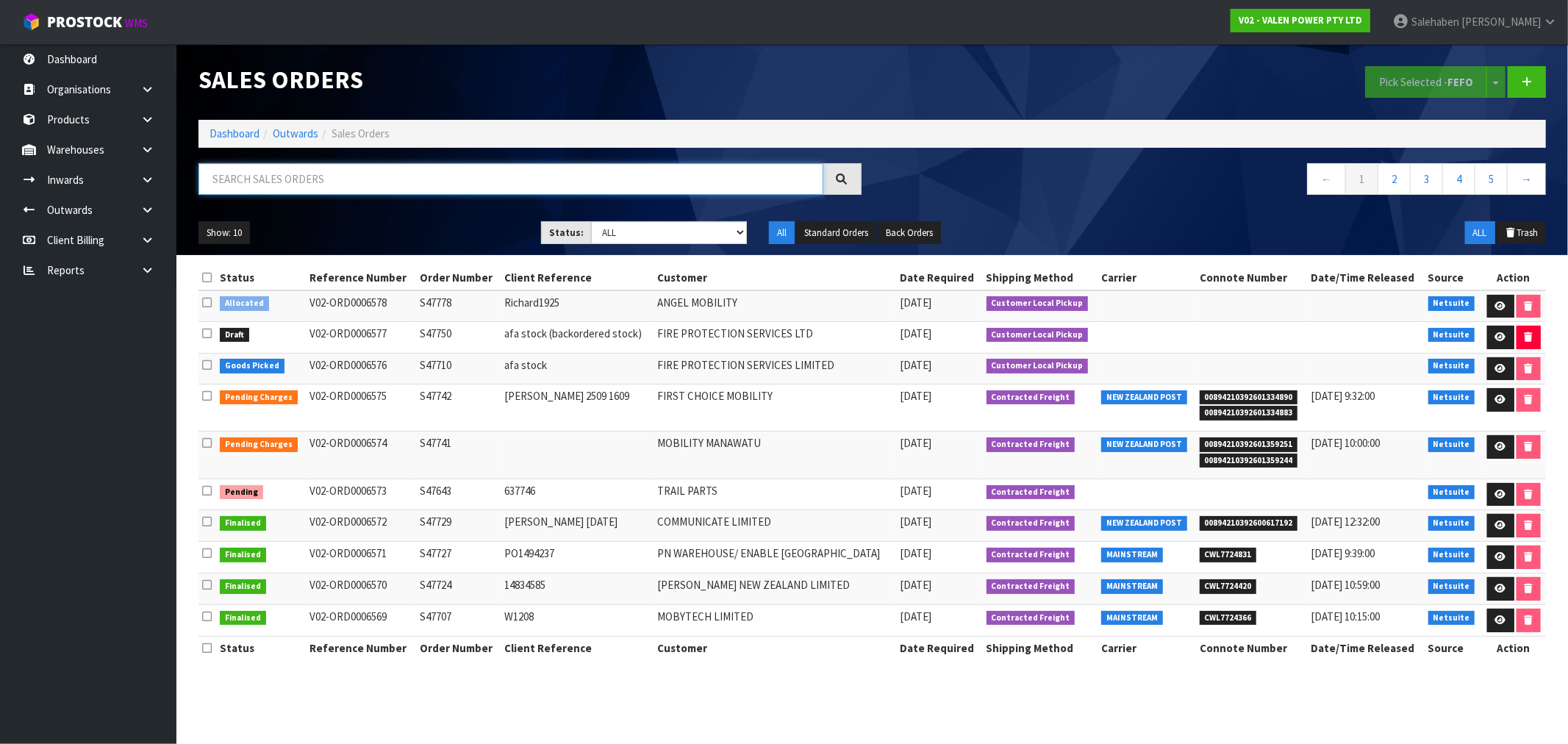
paste input "CWL7723743"
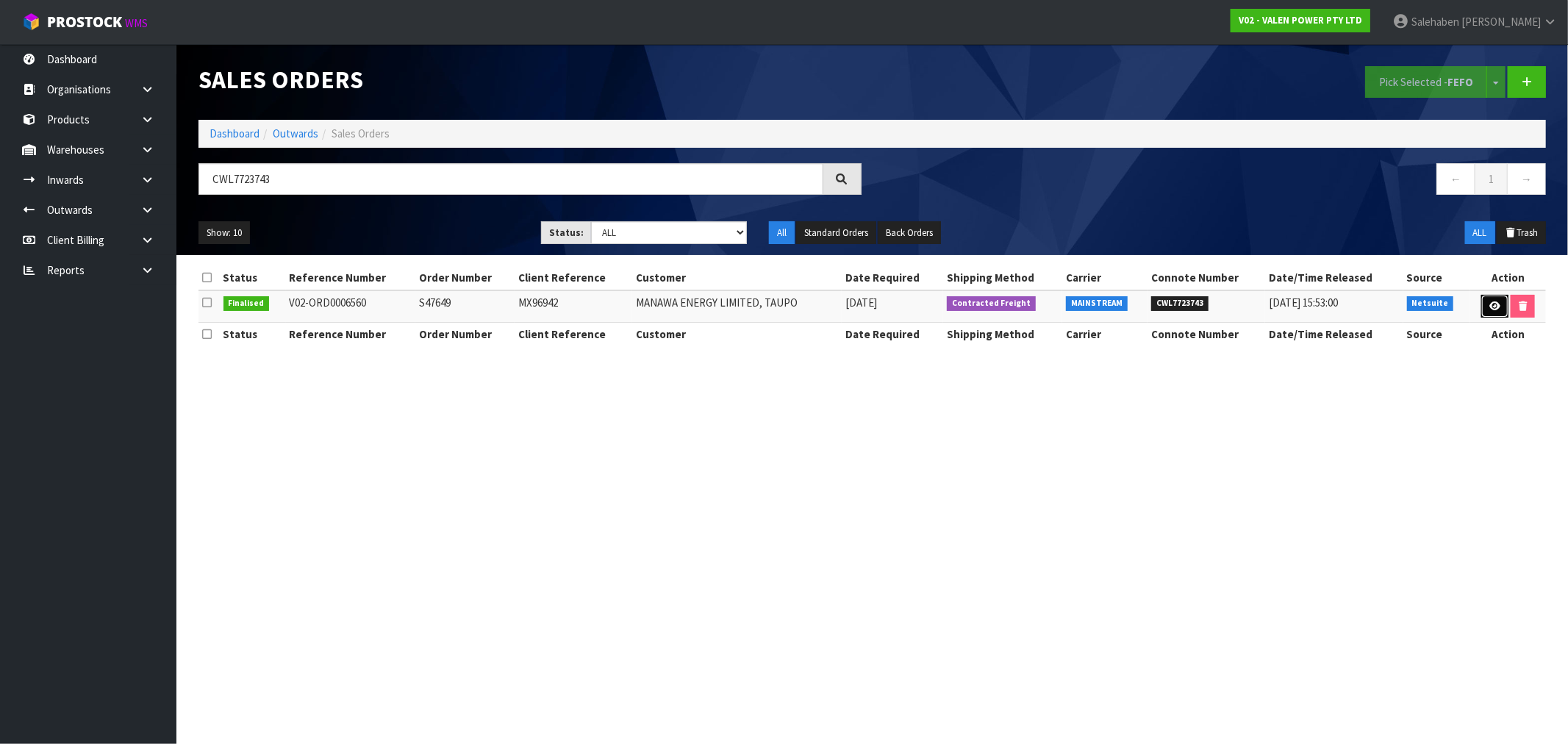
click at [1491, 305] on icon at bounding box center [1495, 306] width 11 height 10
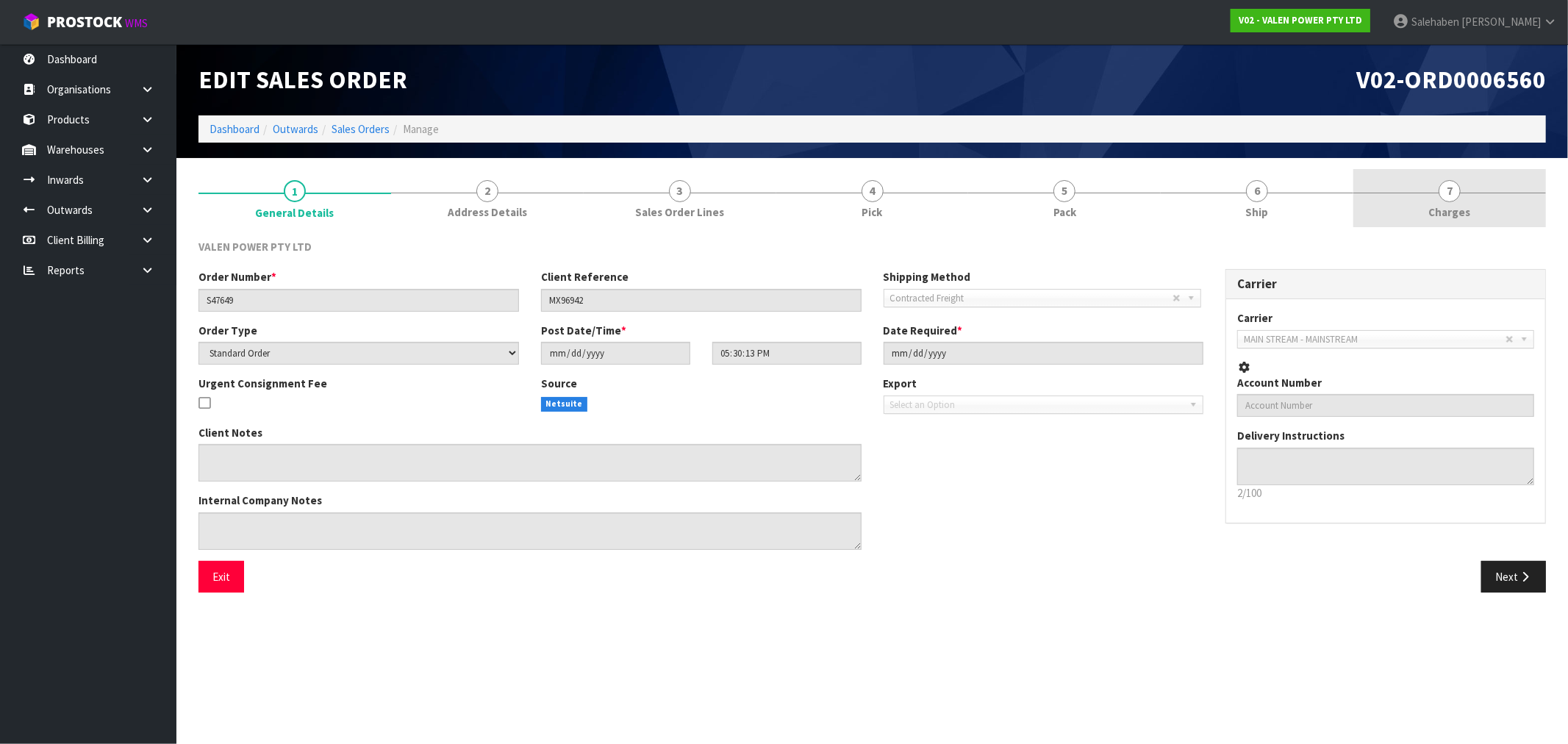
click at [1456, 209] on span "Charges" at bounding box center [1450, 212] width 42 height 15
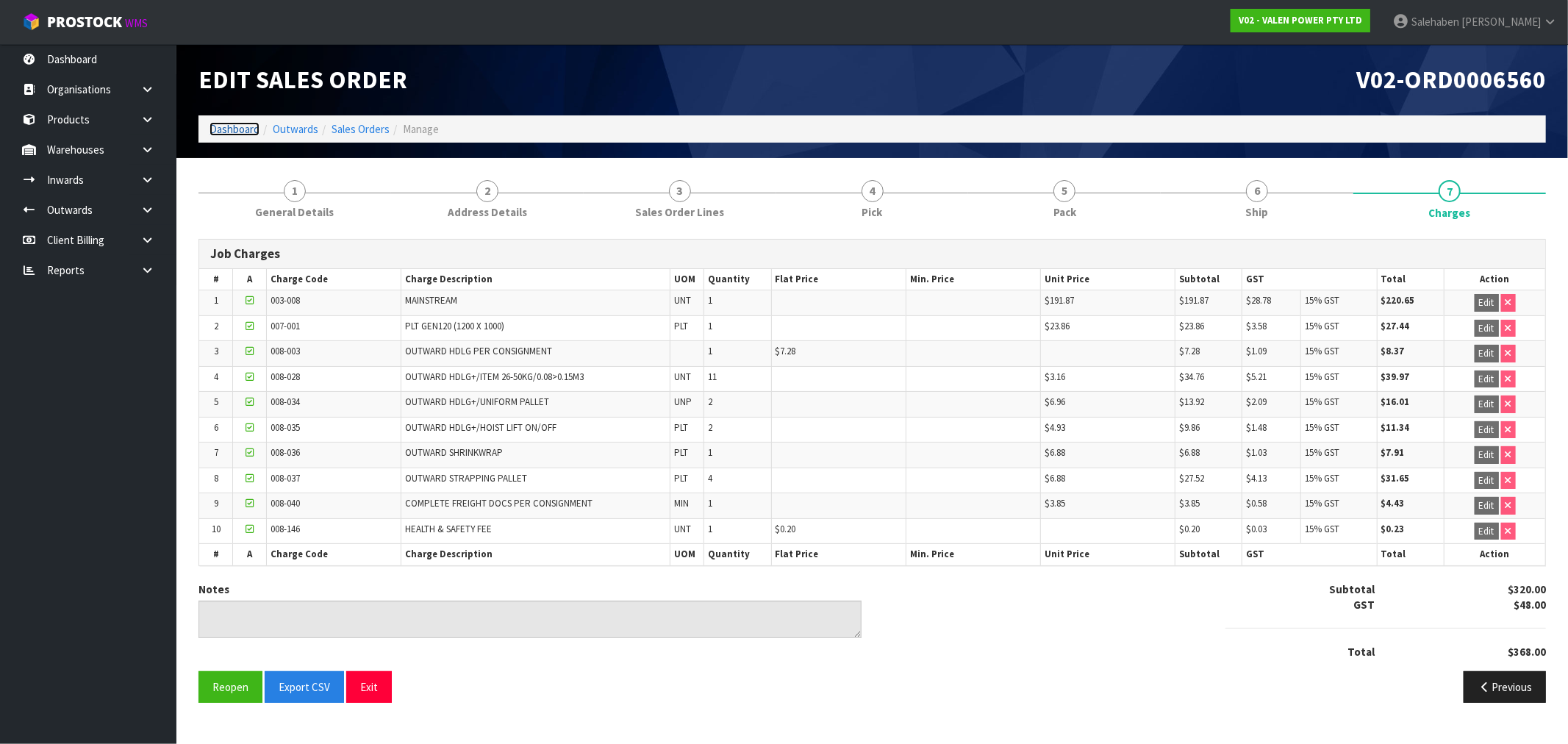
click at [240, 128] on link "Dashboard" at bounding box center [235, 129] width 50 height 14
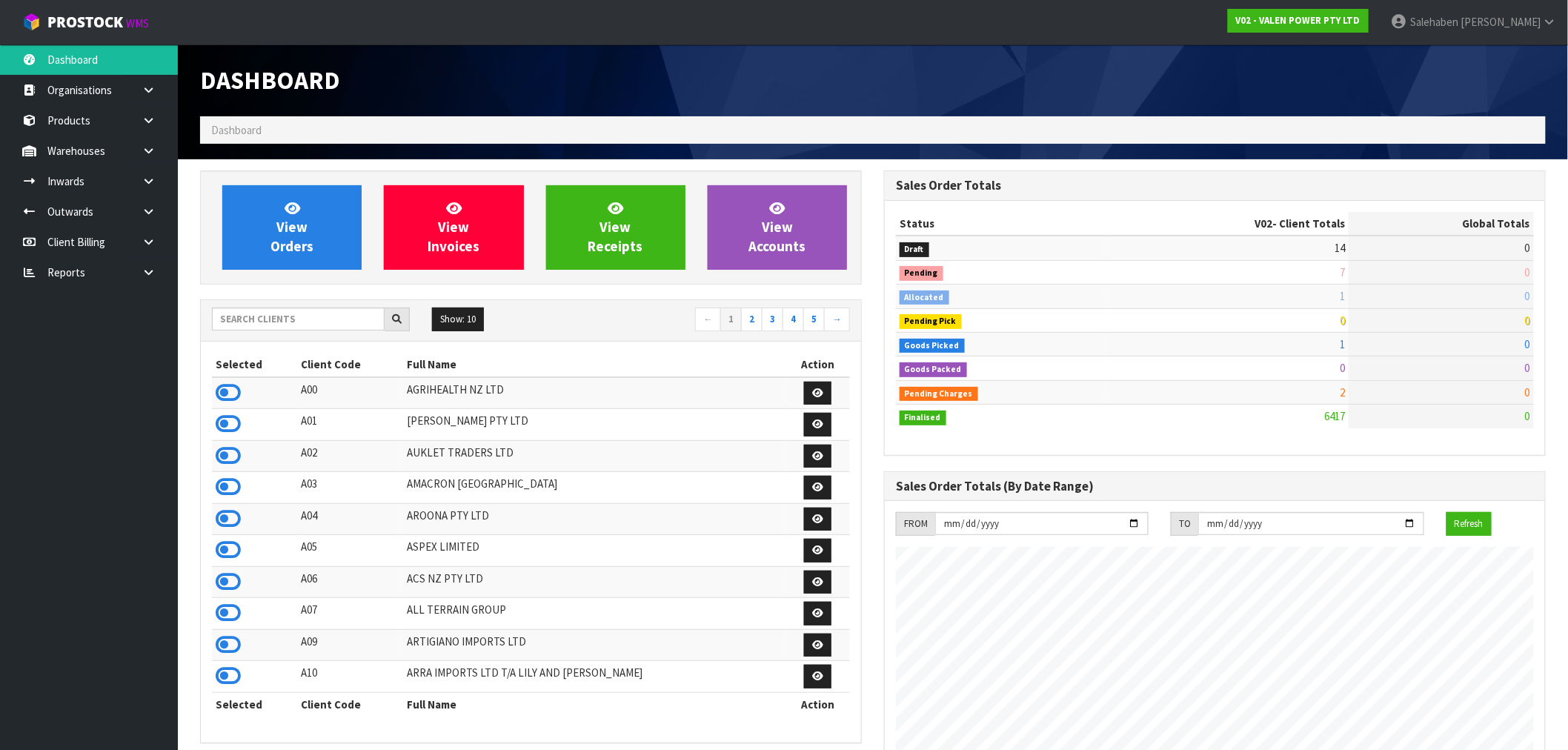
scroll to position [1124, 684]
click at [253, 324] on input "text" at bounding box center [298, 319] width 173 height 23
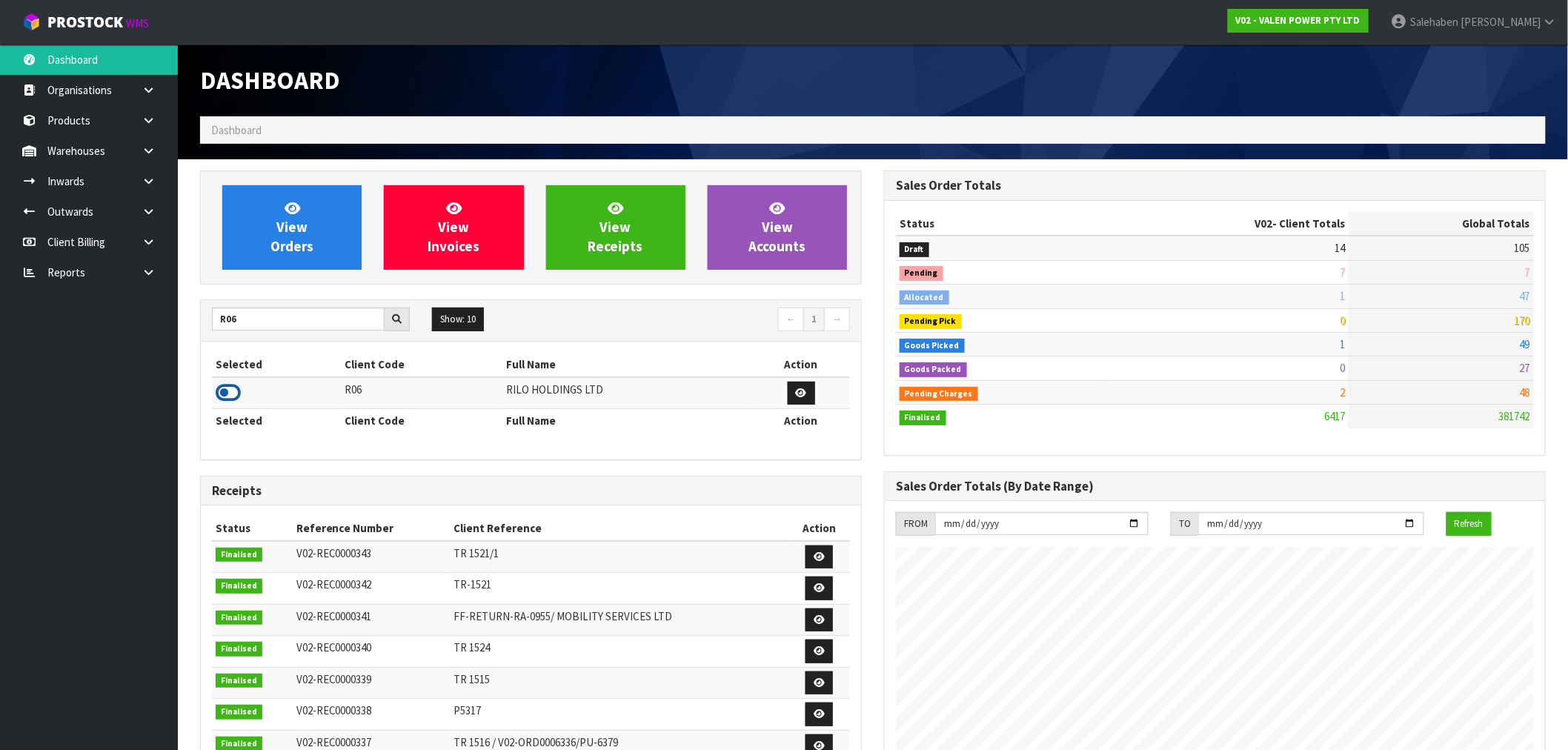
click at [234, 394] on icon at bounding box center [228, 392] width 25 height 22
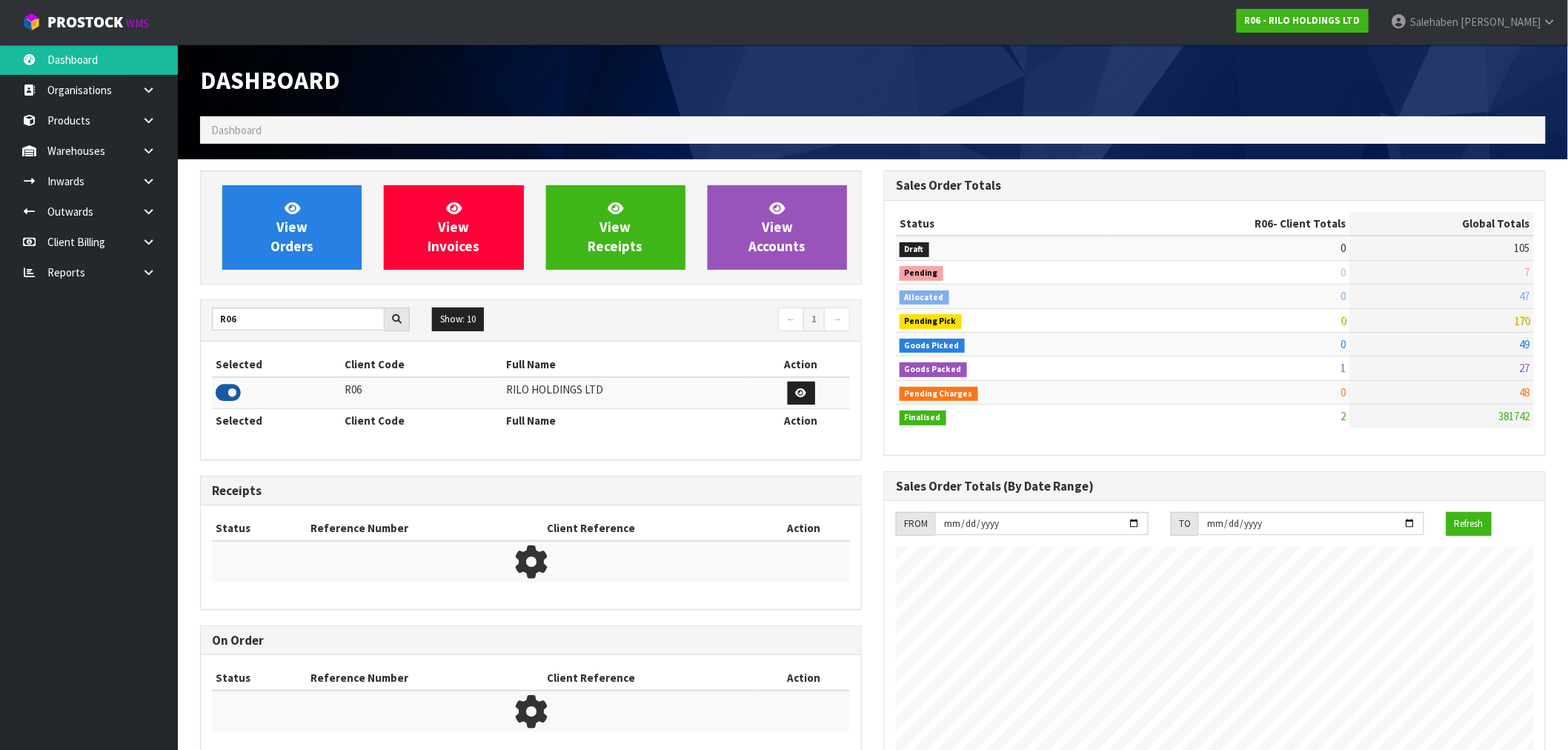
scroll to position [740626, 740378]
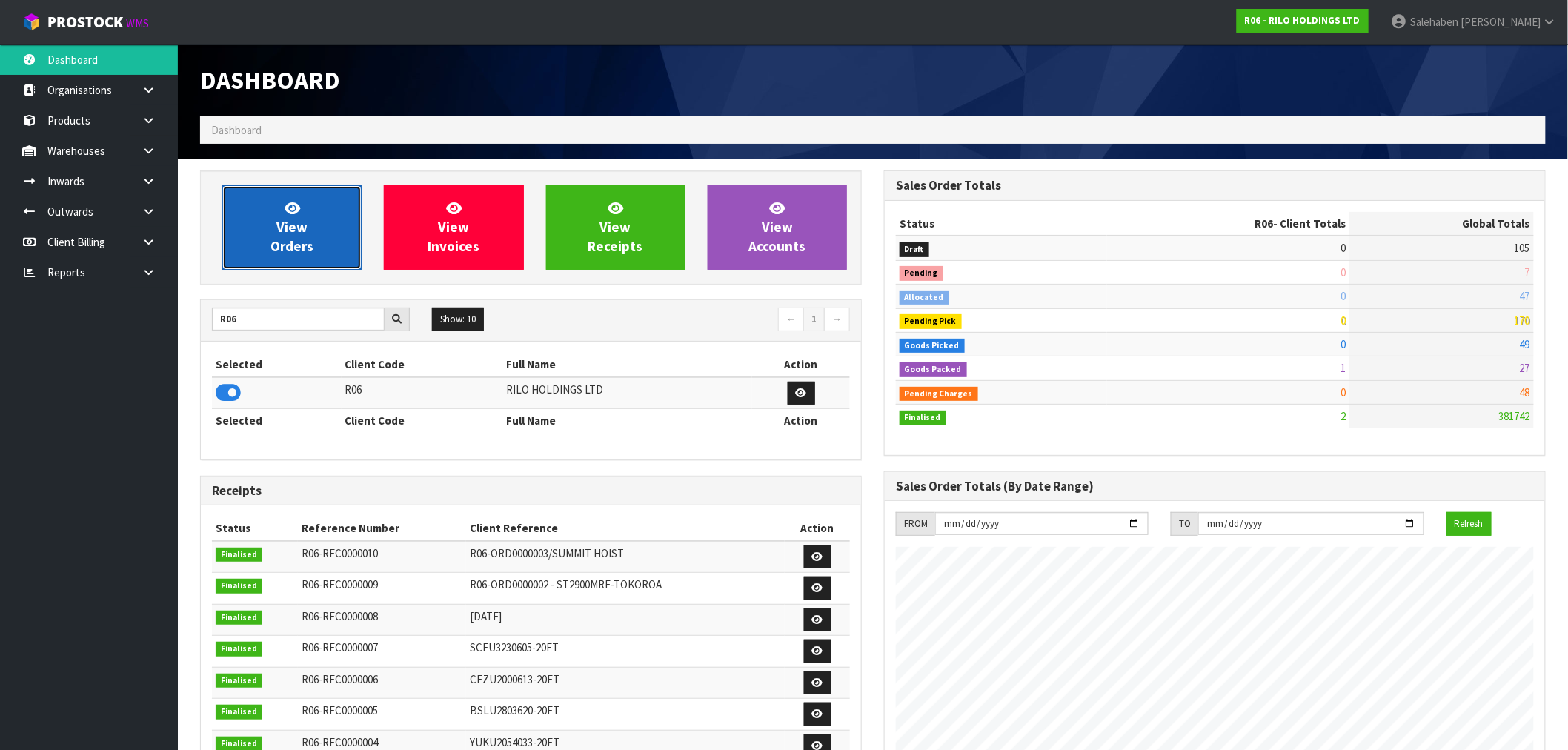
click at [308, 231] on link "View Orders" at bounding box center [292, 228] width 140 height 84
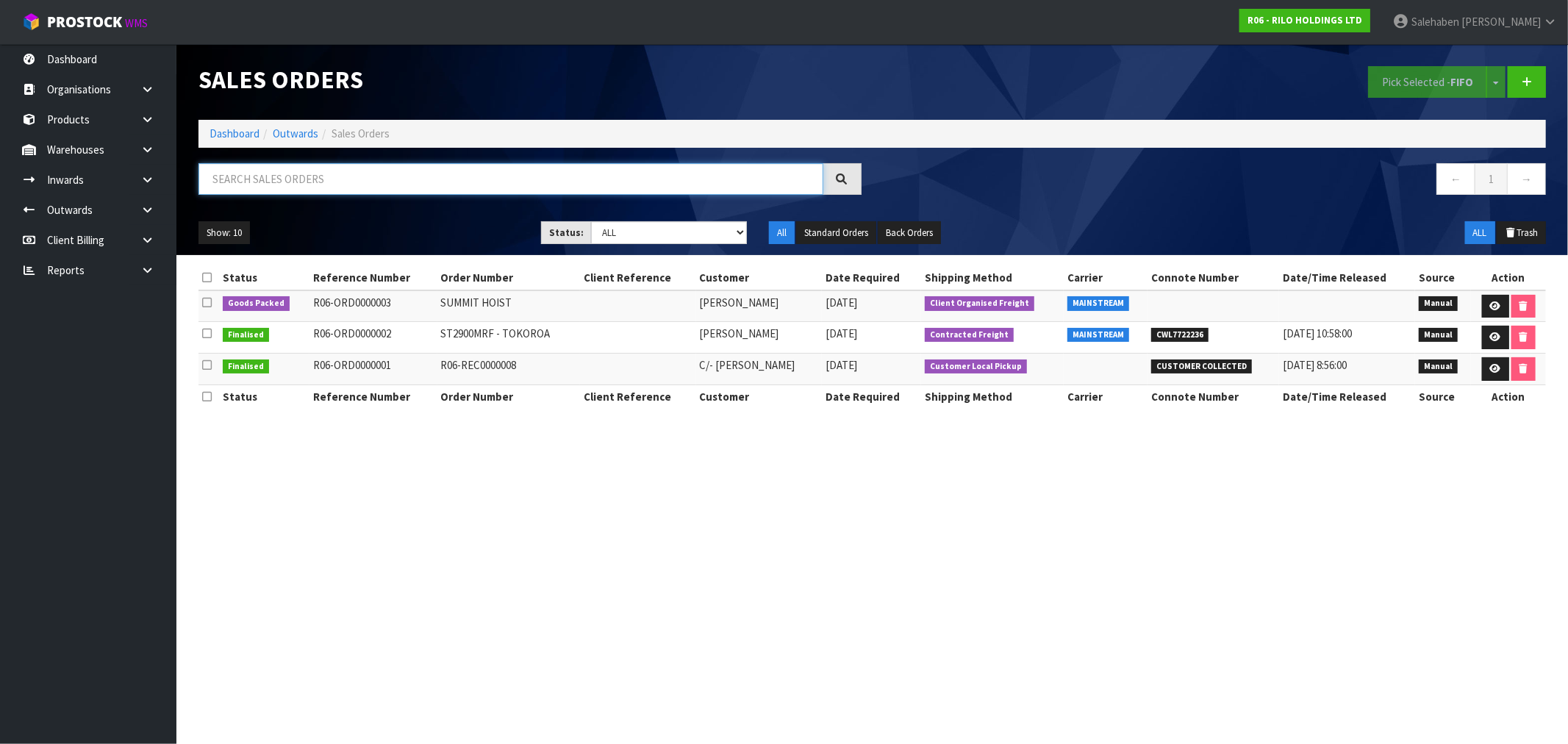
paste input "CWL7722236"
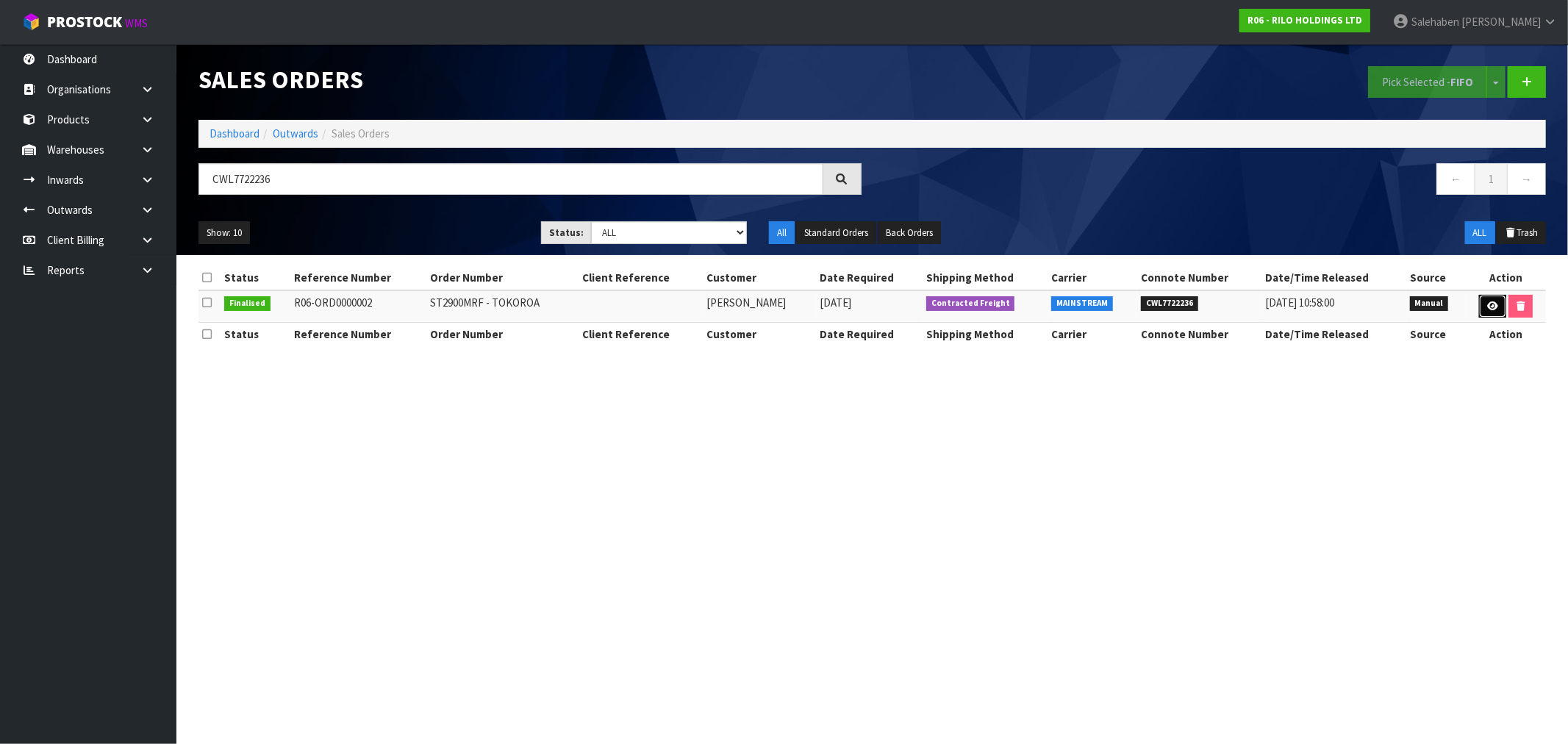
click at [1489, 309] on icon at bounding box center [1492, 306] width 11 height 10
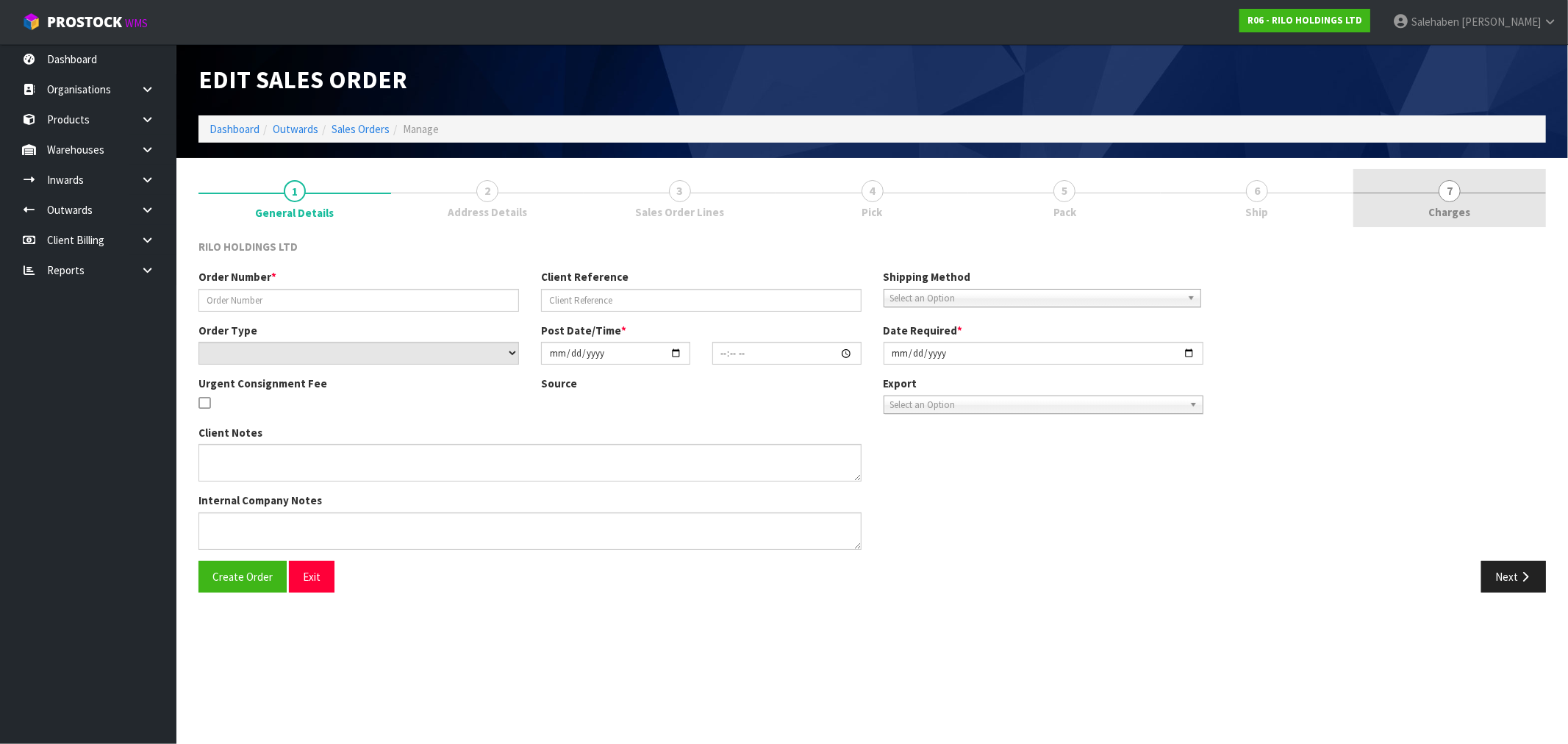
click at [1453, 212] on span "Charges" at bounding box center [1450, 212] width 42 height 15
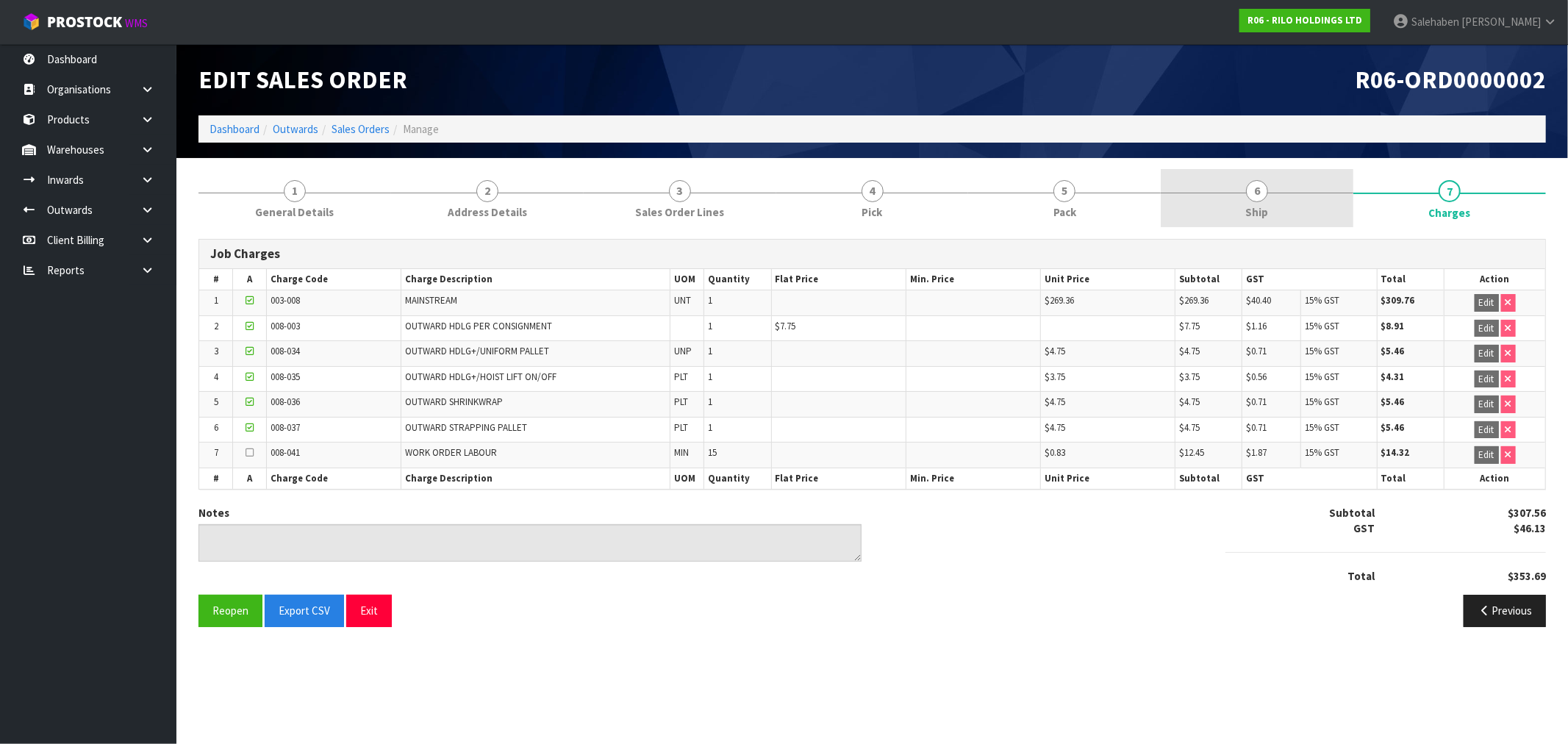
click at [1261, 197] on span "6" at bounding box center [1257, 191] width 22 height 22
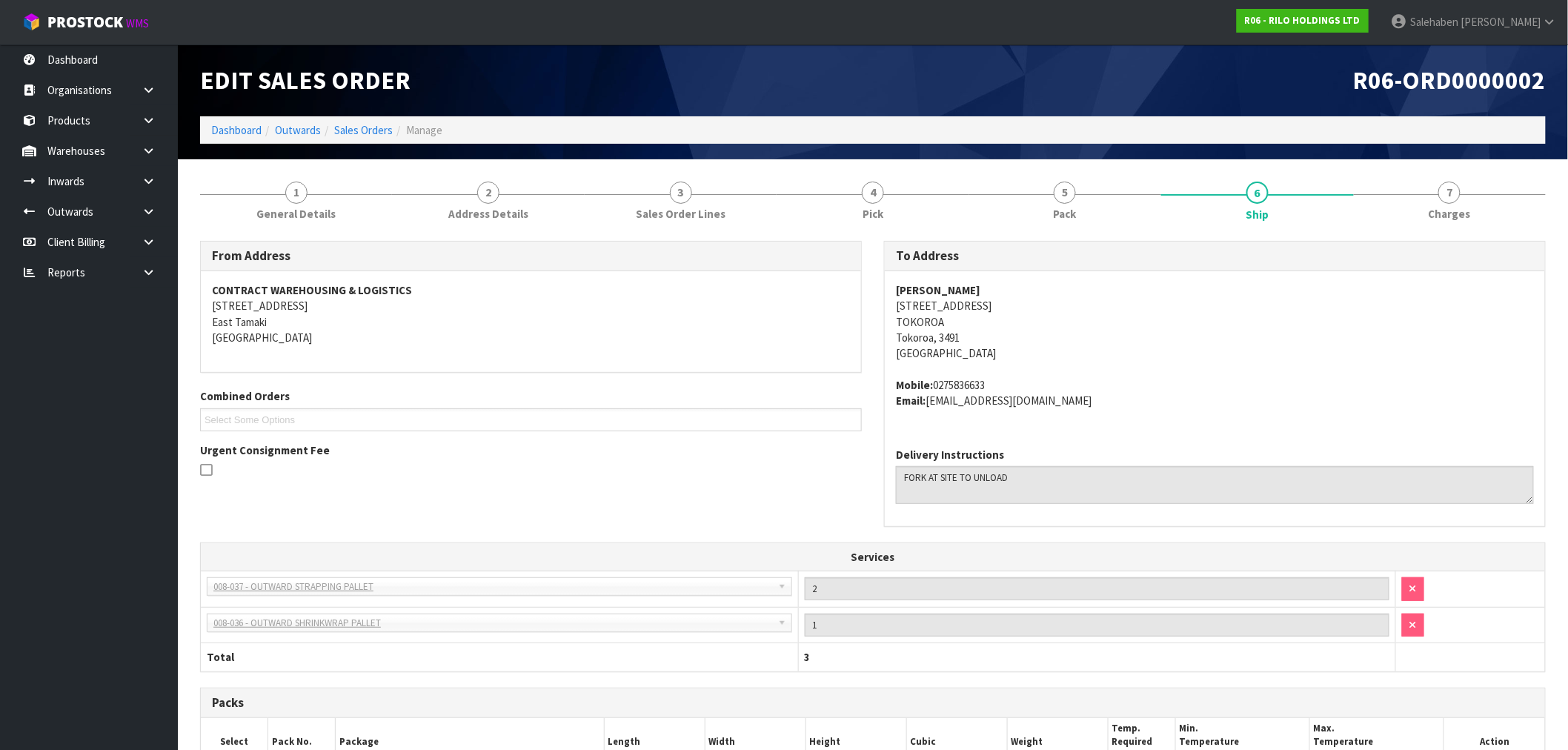
click at [243, 123] on li "Dashboard" at bounding box center [236, 130] width 50 height 15
click at [239, 132] on link "Dashboard" at bounding box center [236, 130] width 50 height 14
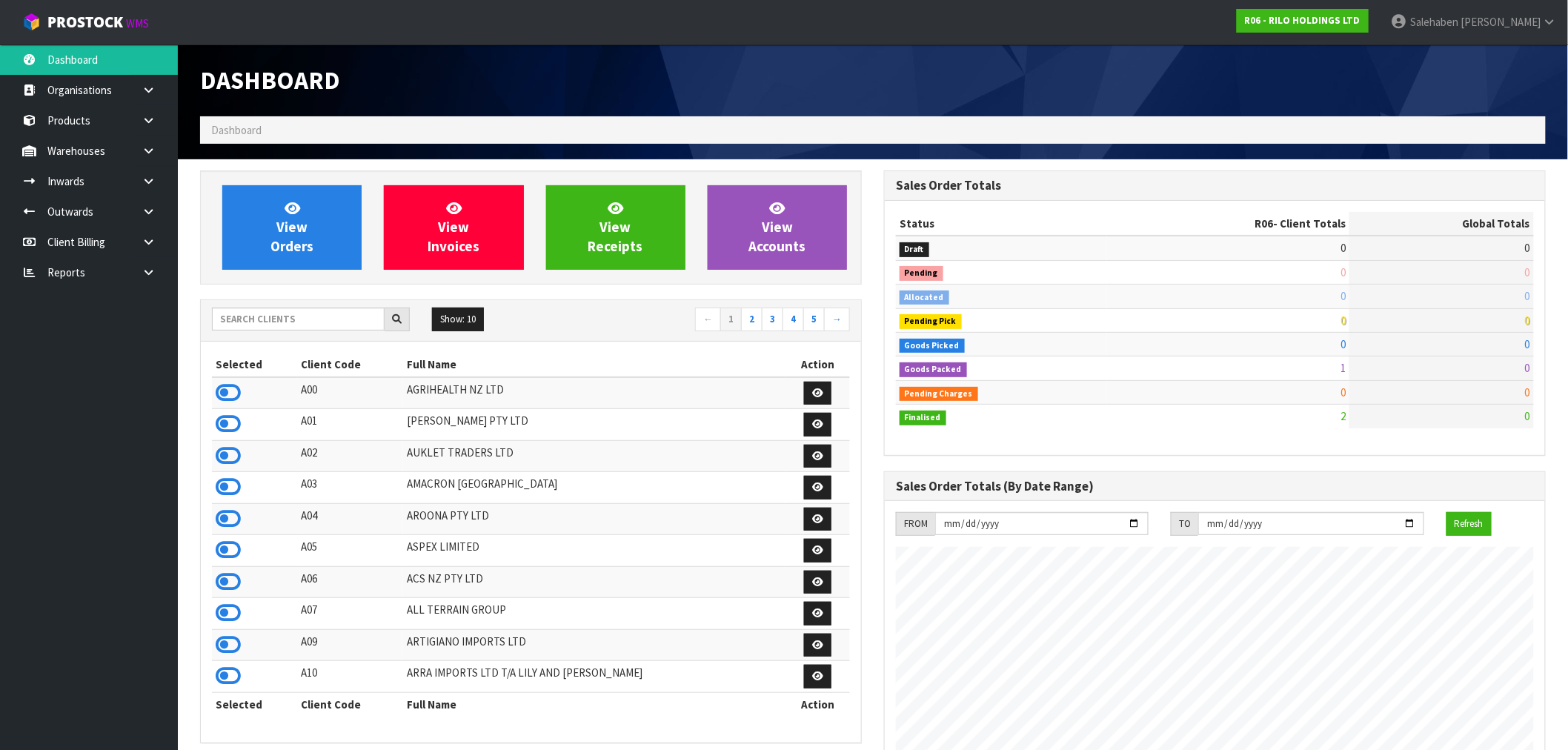
scroll to position [907, 684]
click at [246, 316] on input "text" at bounding box center [298, 319] width 173 height 23
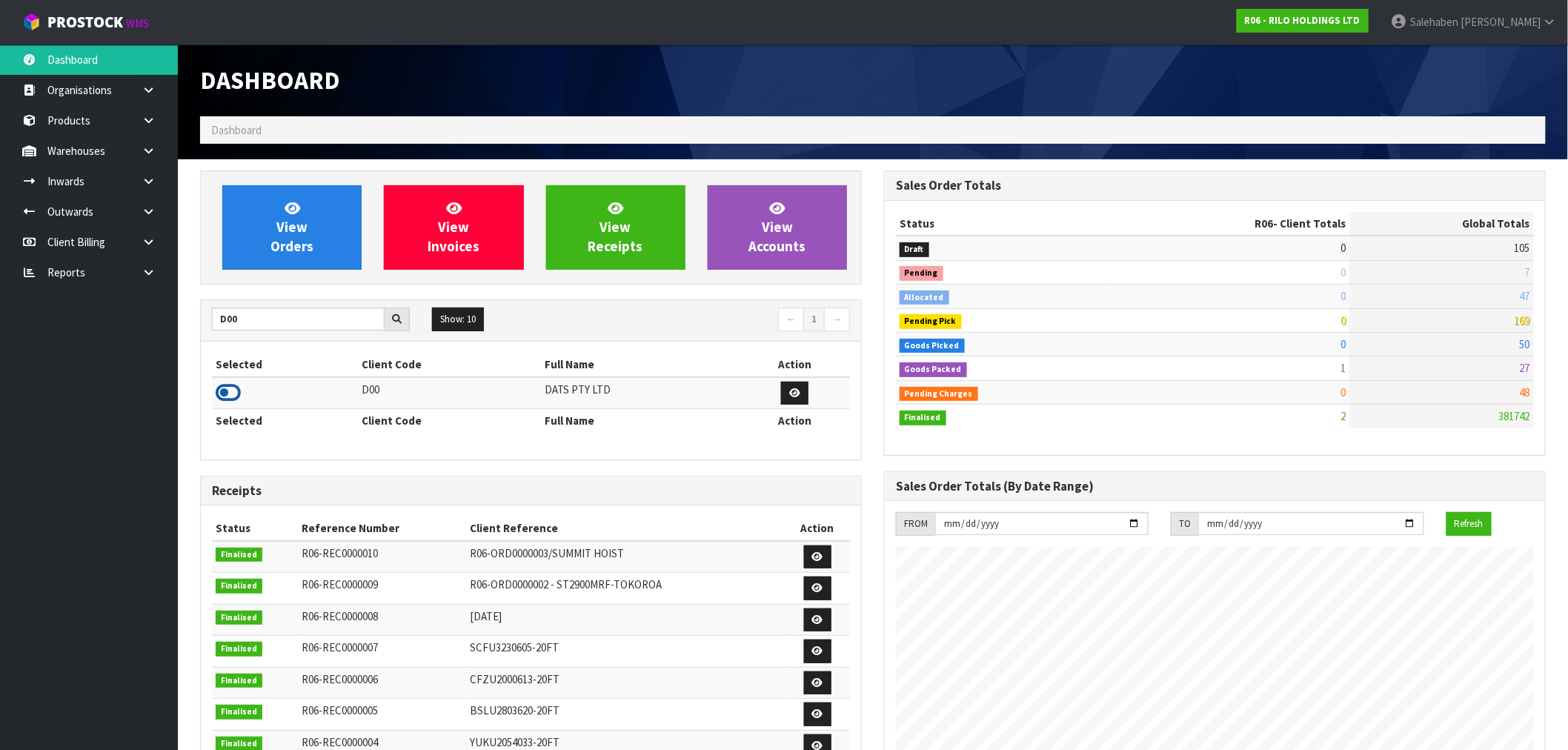
click at [225, 393] on icon at bounding box center [228, 392] width 25 height 22
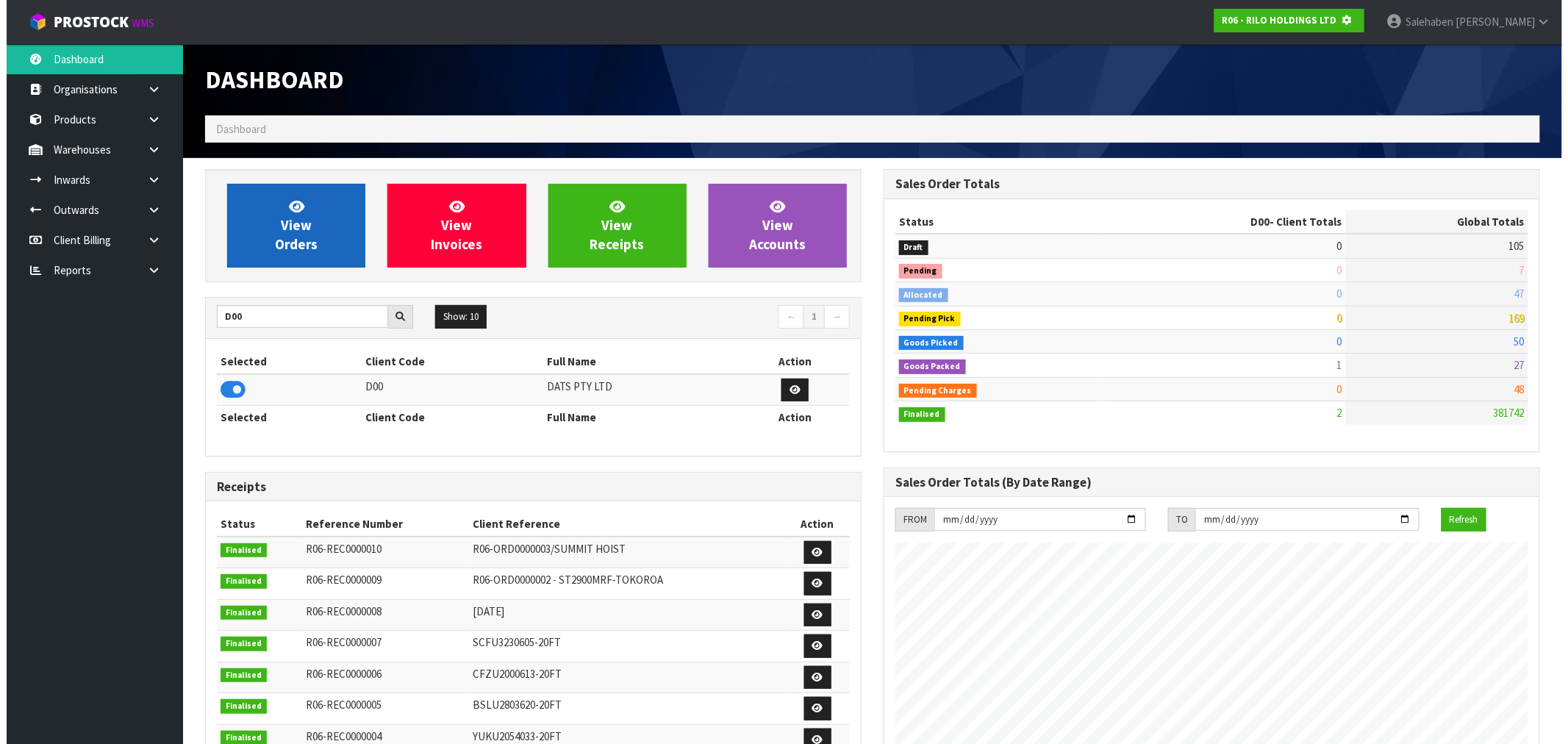
scroll to position [917, 679]
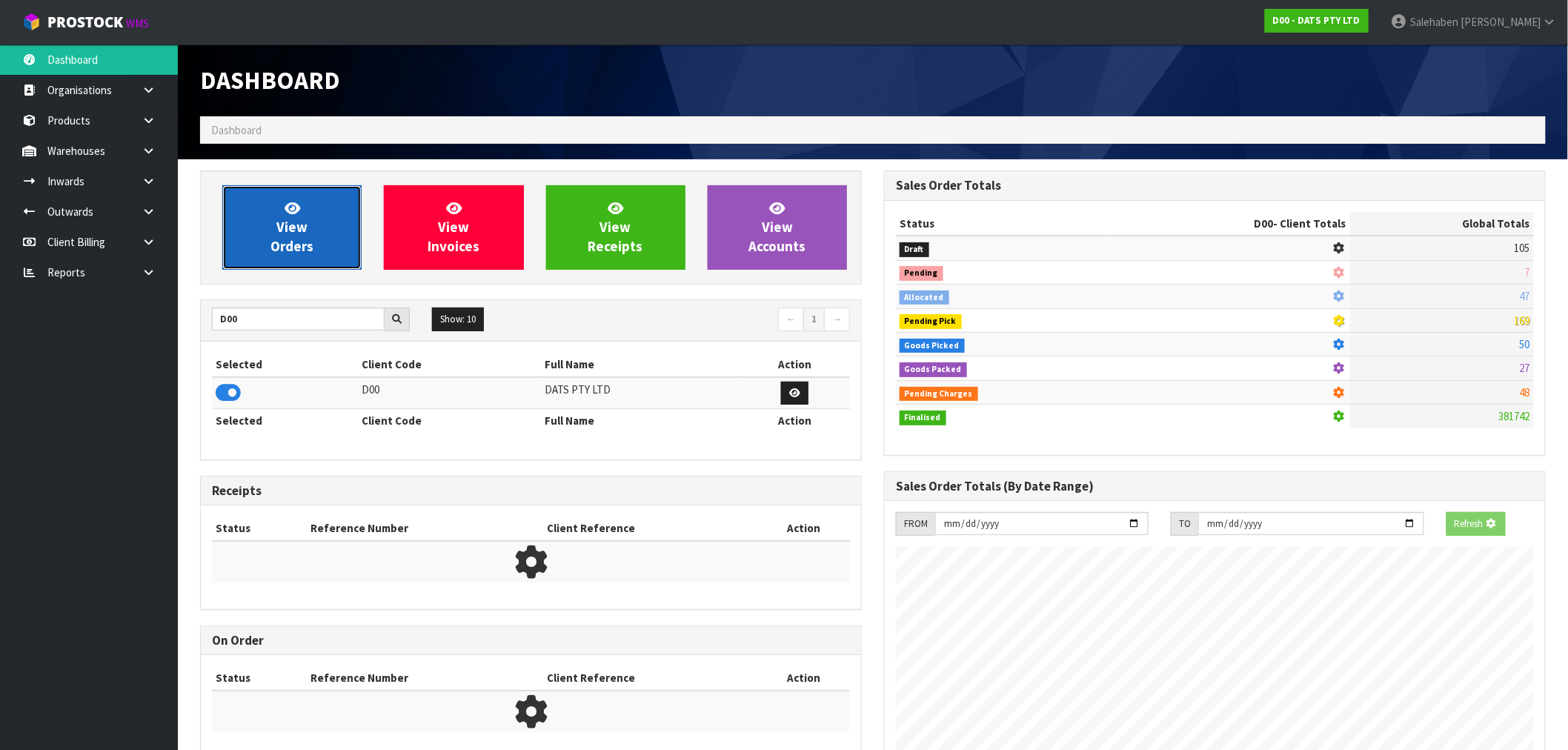
click at [269, 248] on link "View Orders" at bounding box center [292, 228] width 140 height 84
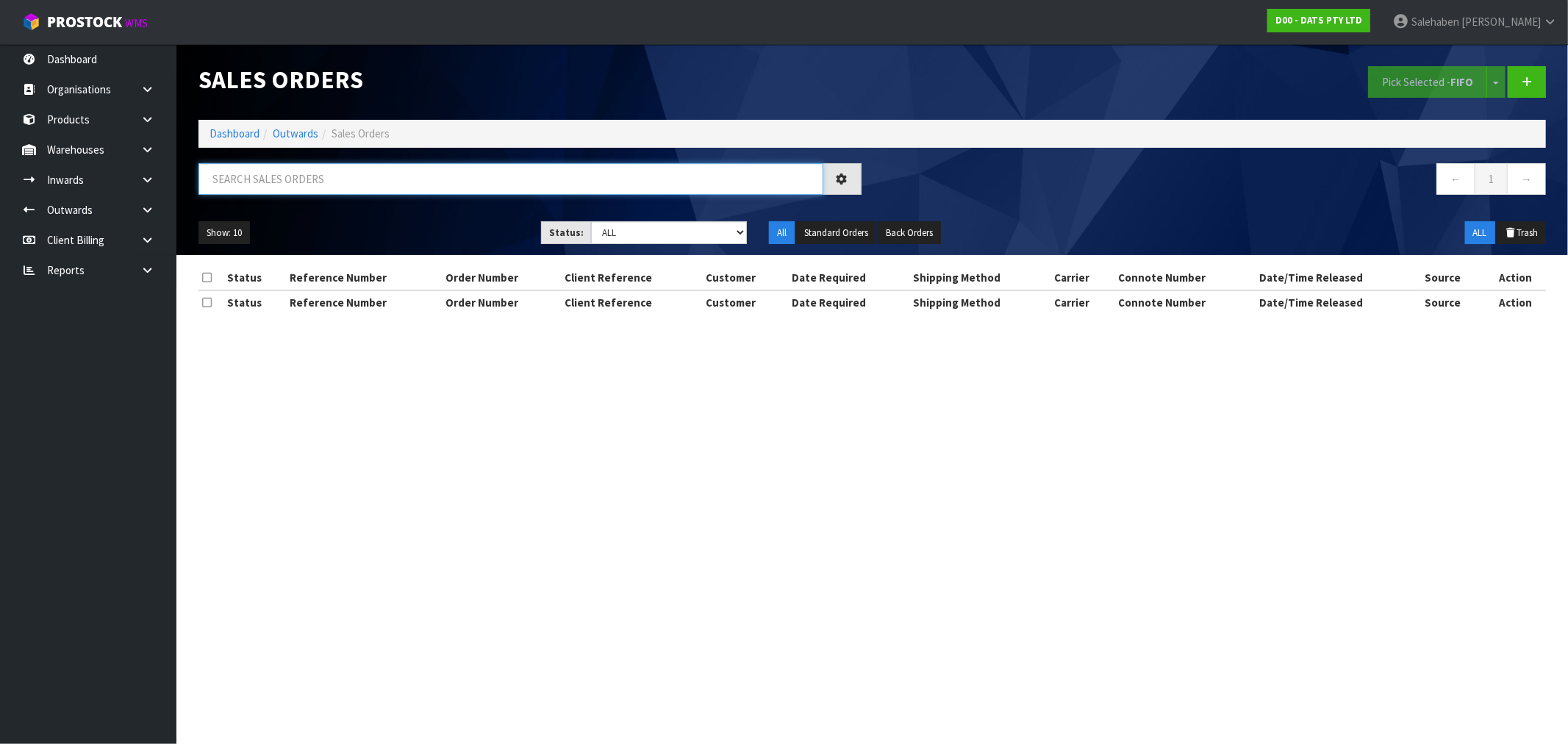
paste input "CWL7722640"
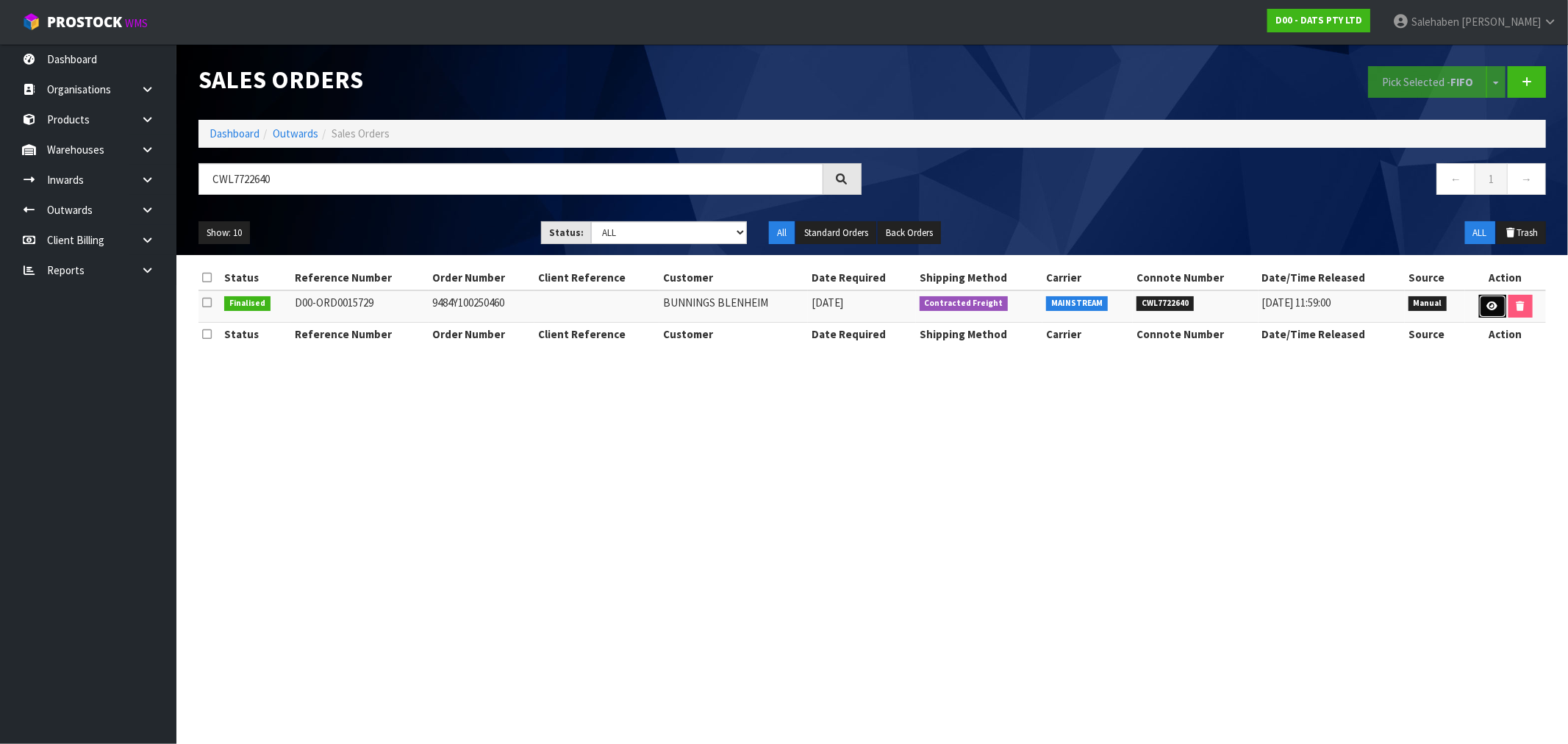
click at [1487, 305] on icon at bounding box center [1492, 306] width 11 height 10
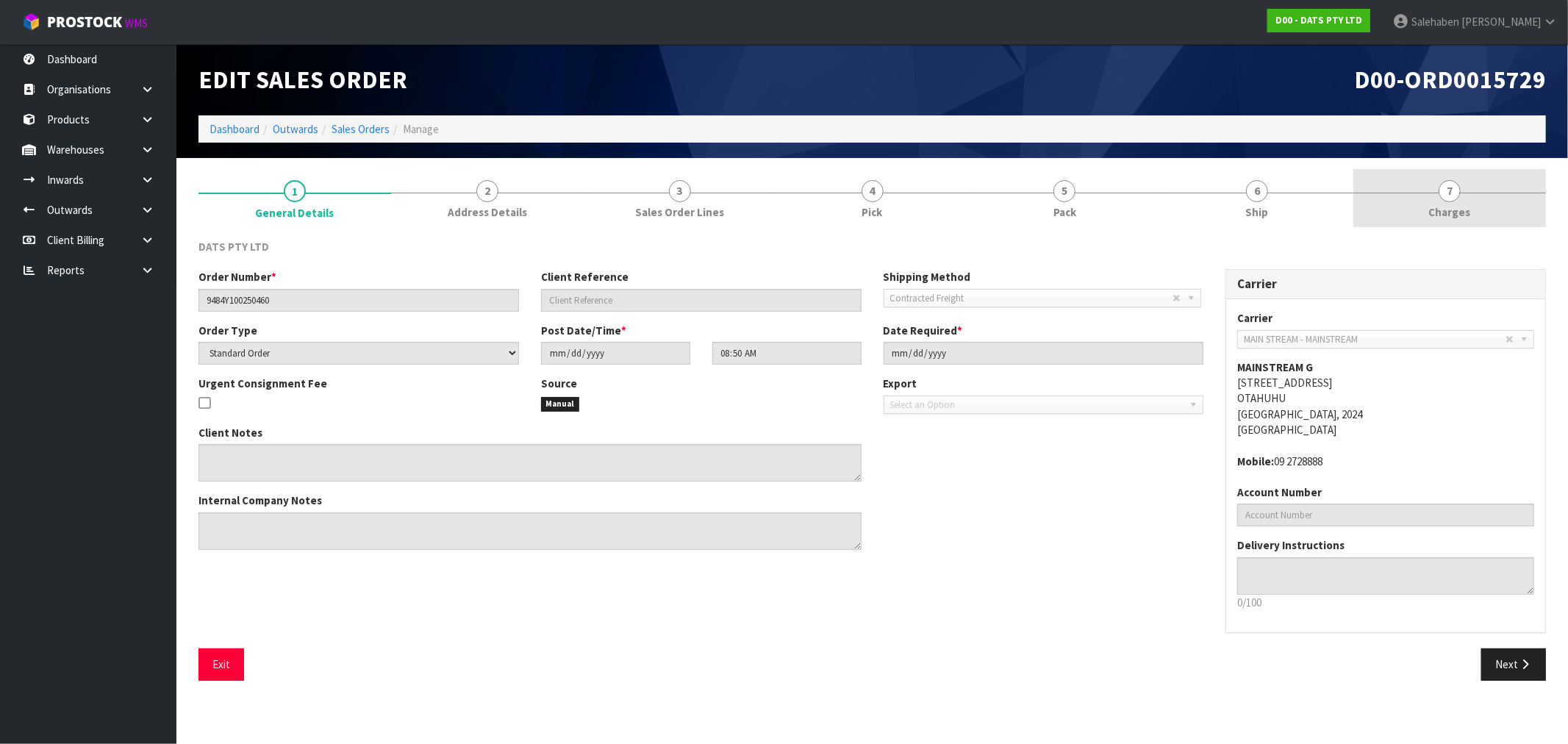
click at [1465, 199] on link "7 Charges" at bounding box center [1450, 197] width 193 height 58
